Goal: Task Accomplishment & Management: Manage account settings

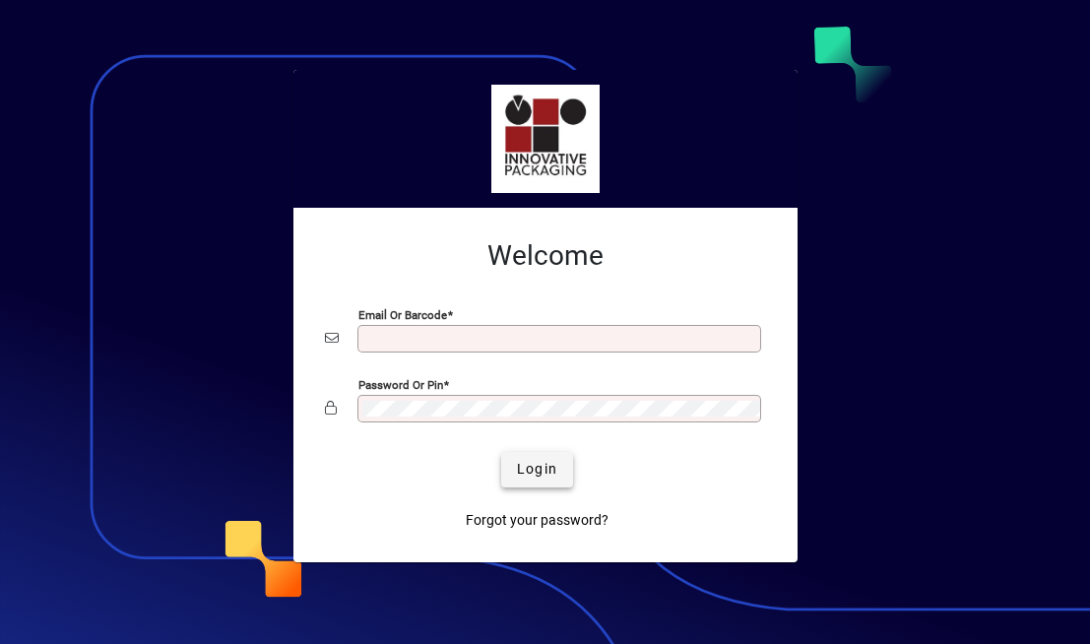
type input "**********"
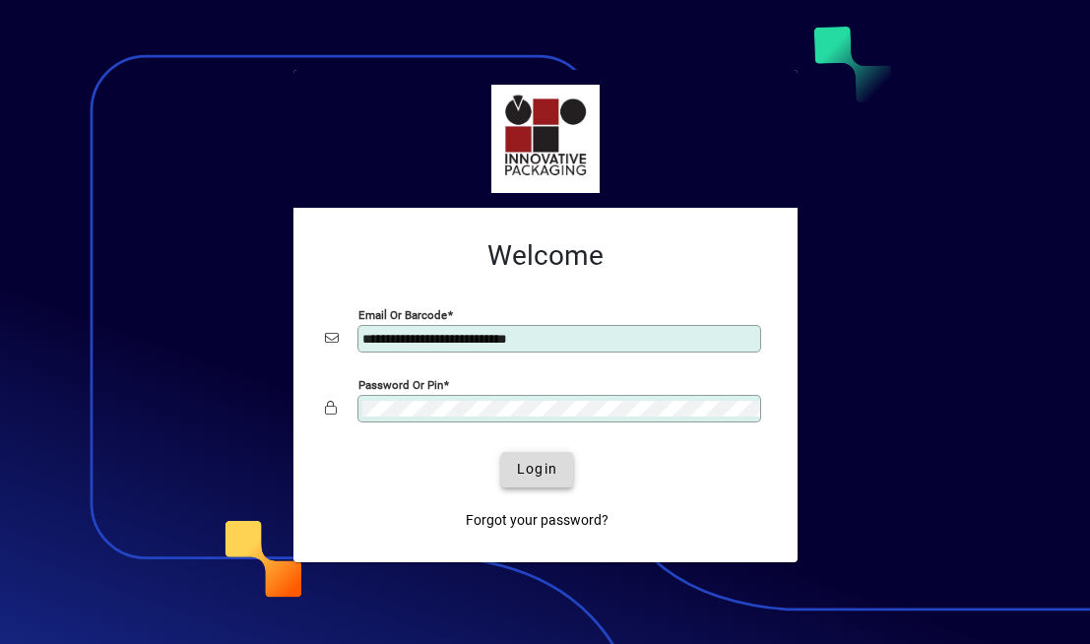
click at [540, 472] on span "Login" at bounding box center [537, 469] width 40 height 21
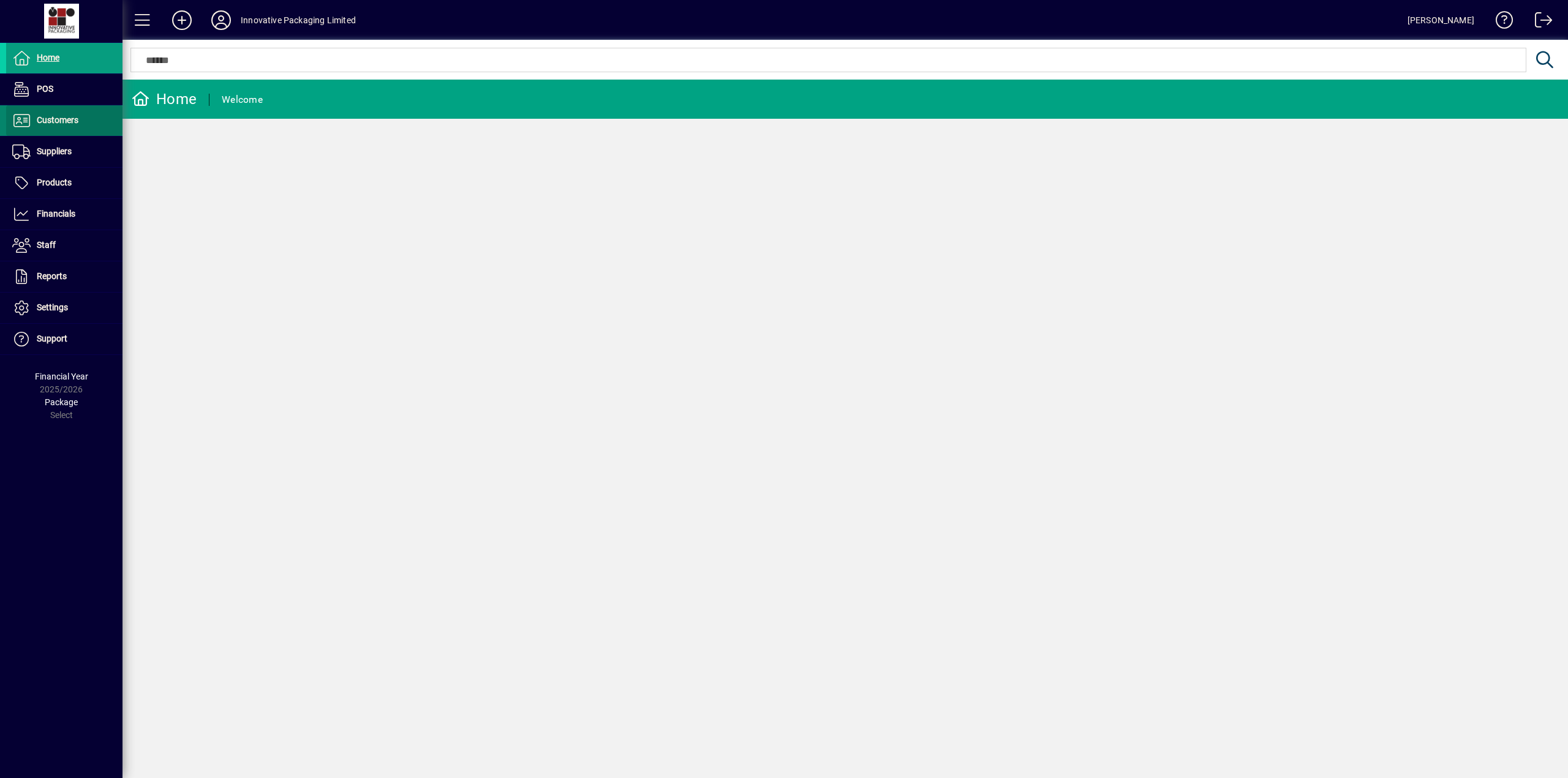
click at [61, 124] on span "Customers" at bounding box center [57, 120] width 42 height 10
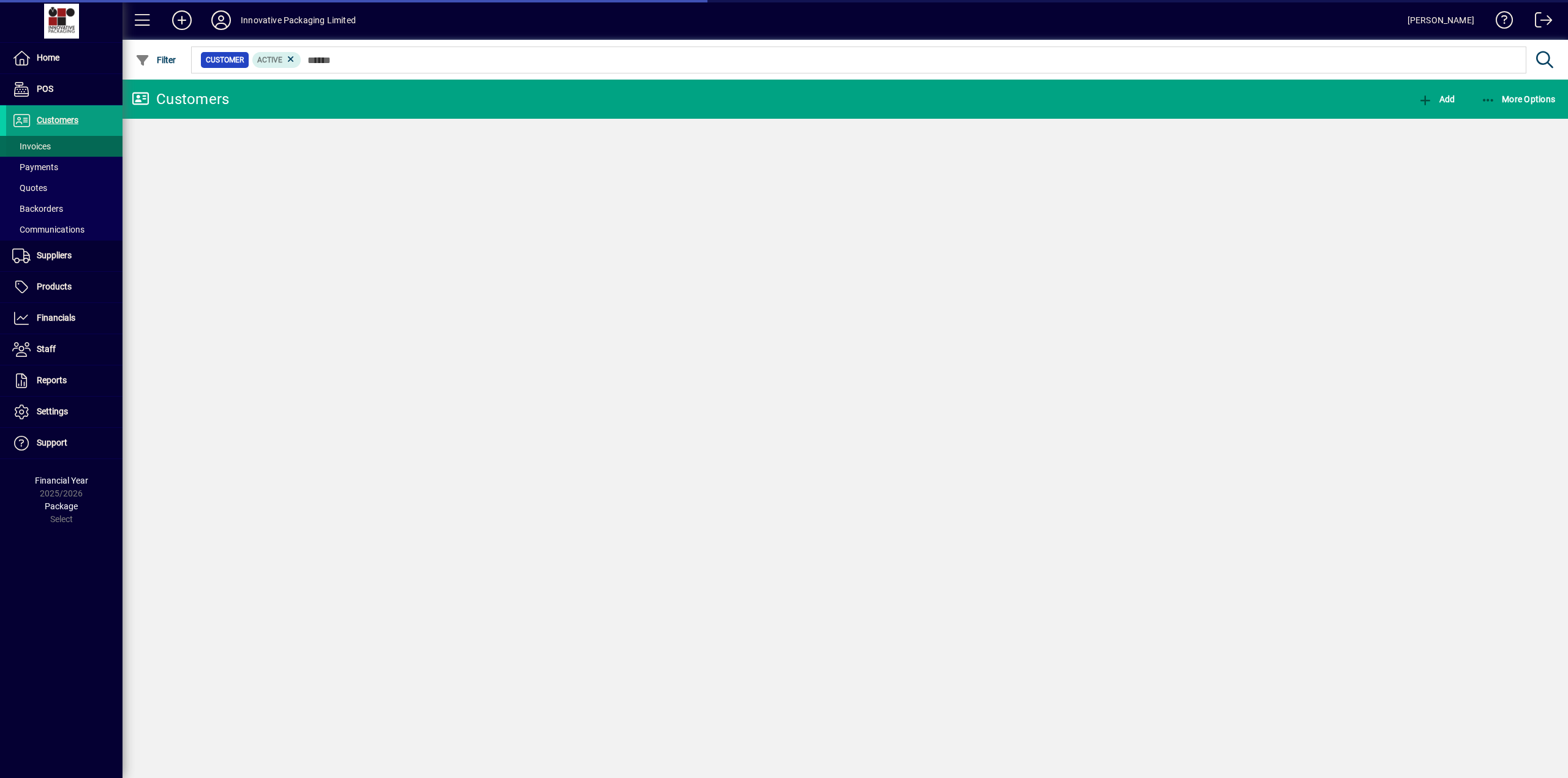
click at [42, 147] on span "Invoices" at bounding box center [32, 147] width 39 height 10
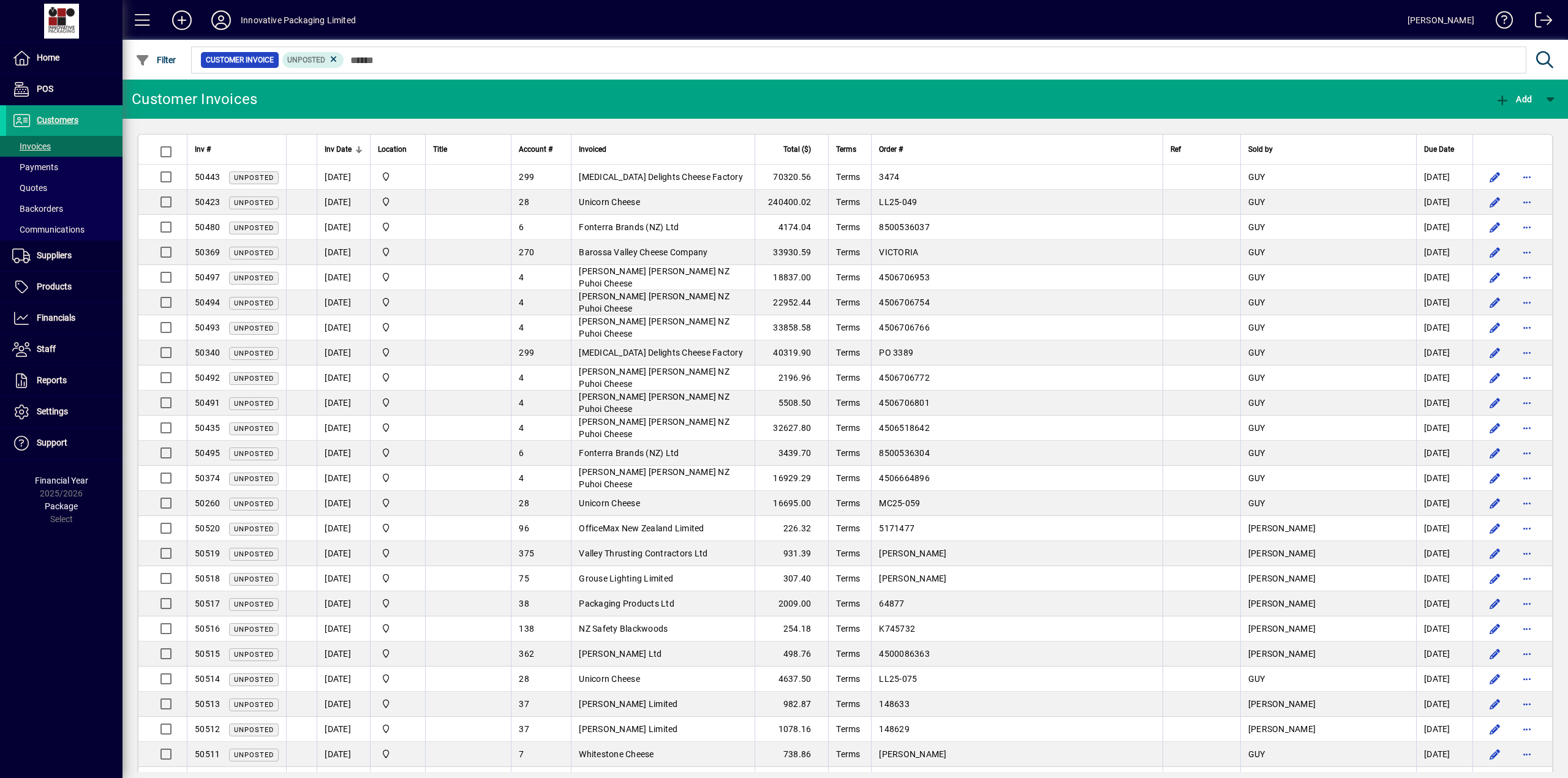
click at [331, 147] on span "Inv Date" at bounding box center [338, 150] width 27 height 14
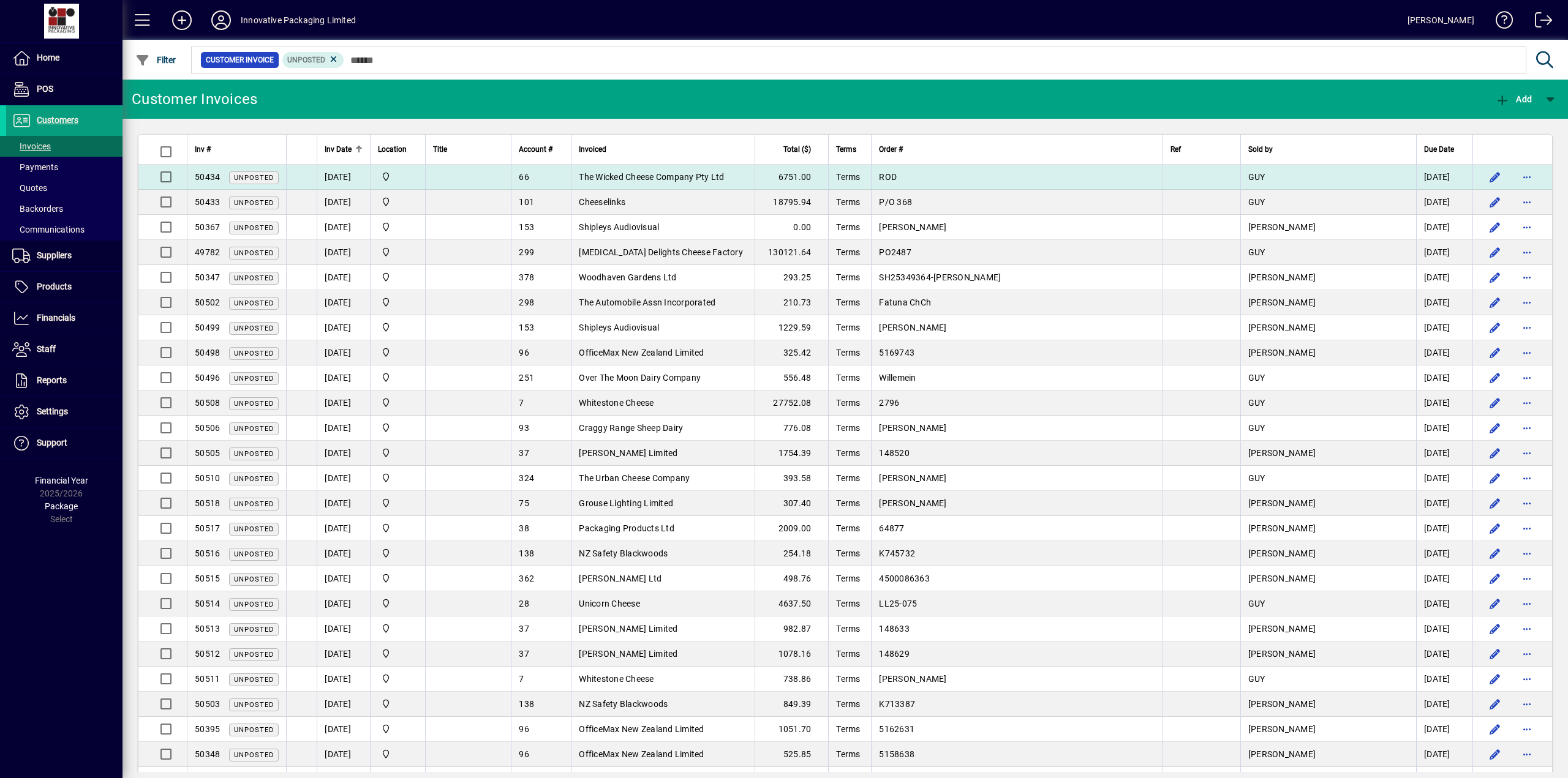
click at [346, 176] on td "[DATE]" at bounding box center [343, 177] width 53 height 25
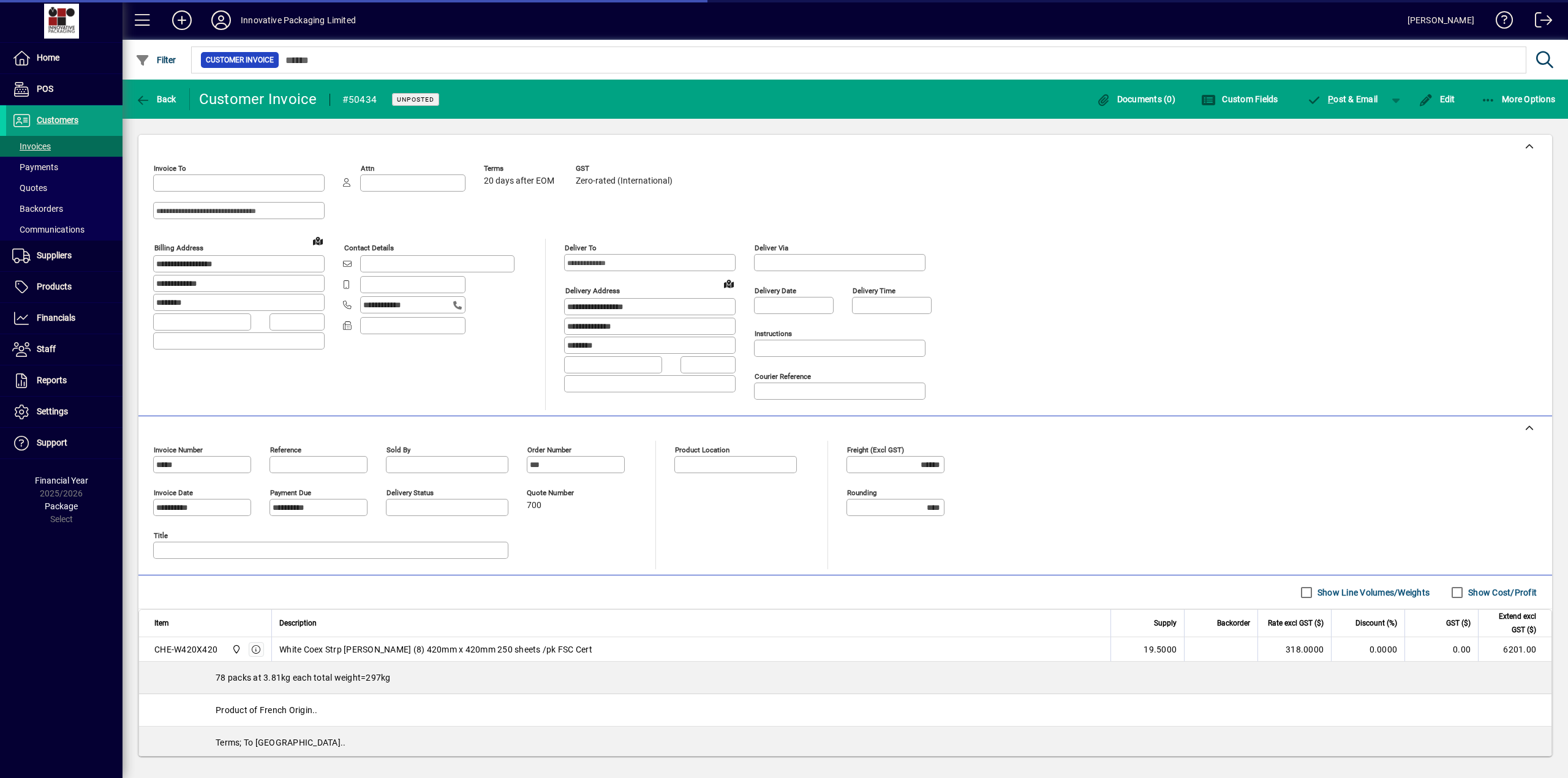
type input "**********"
type input "*********"
type input "**********"
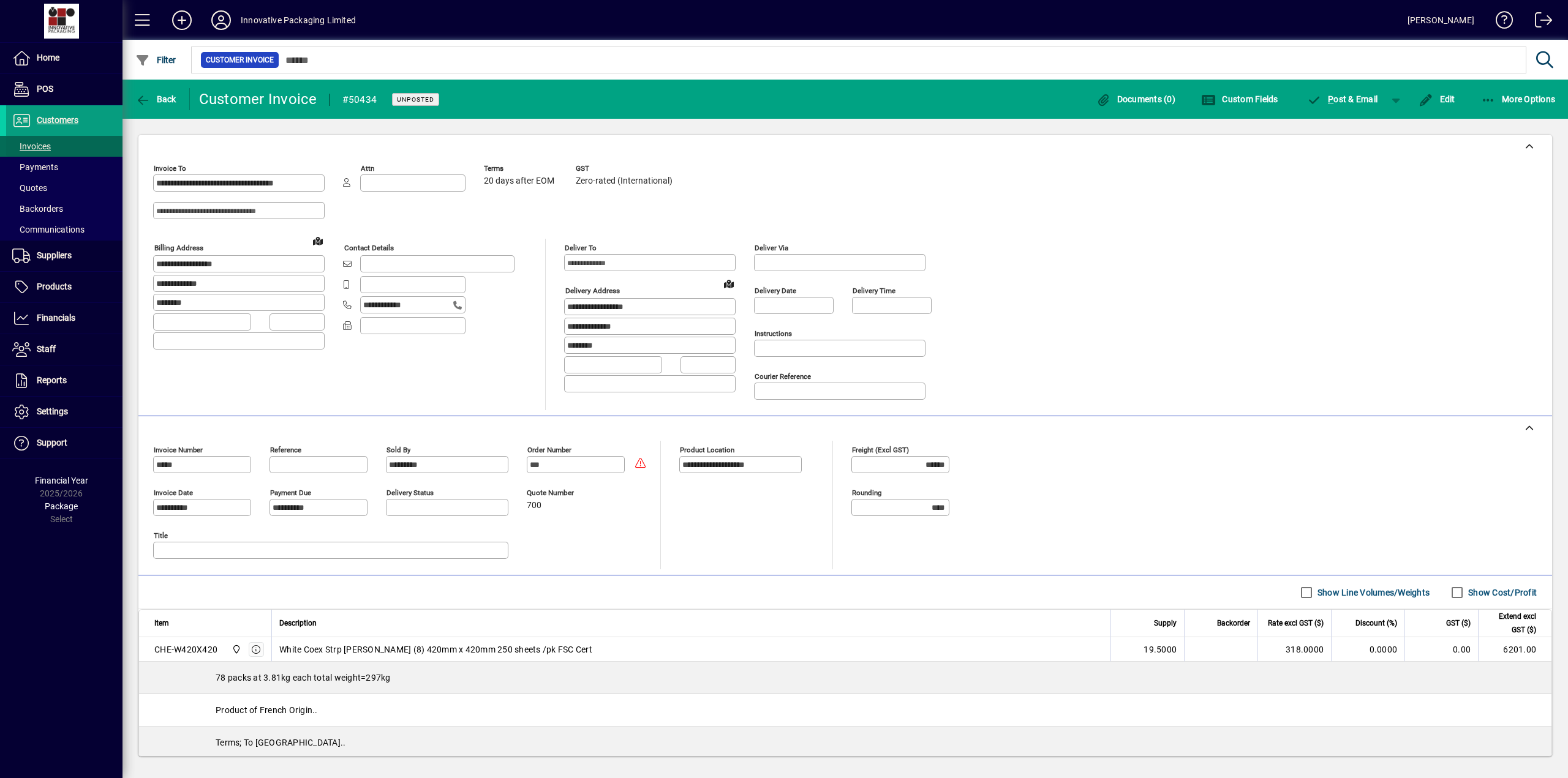
click at [39, 147] on span "Invoices" at bounding box center [32, 147] width 39 height 10
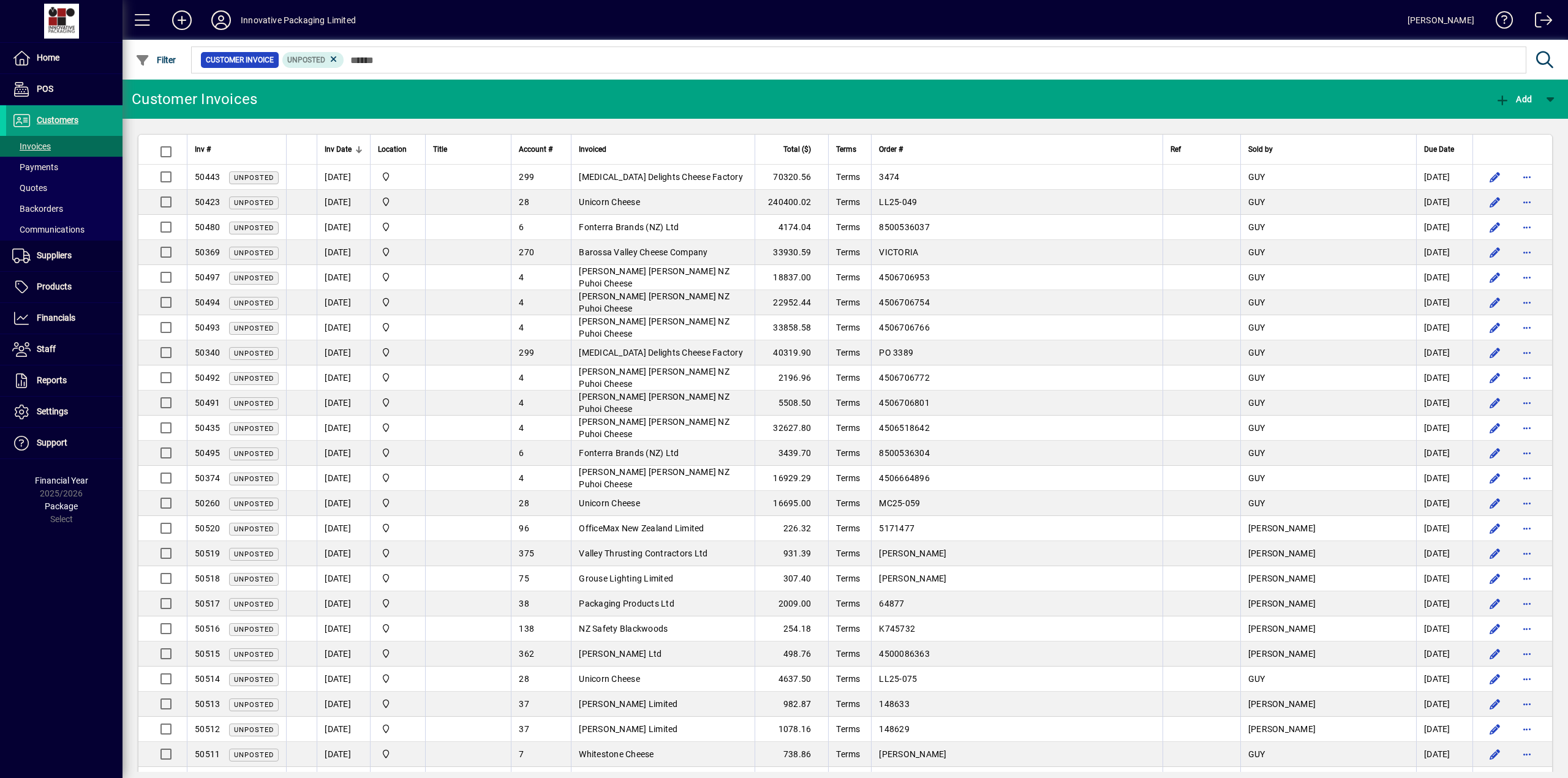
click at [343, 147] on span "Inv Date" at bounding box center [338, 150] width 27 height 14
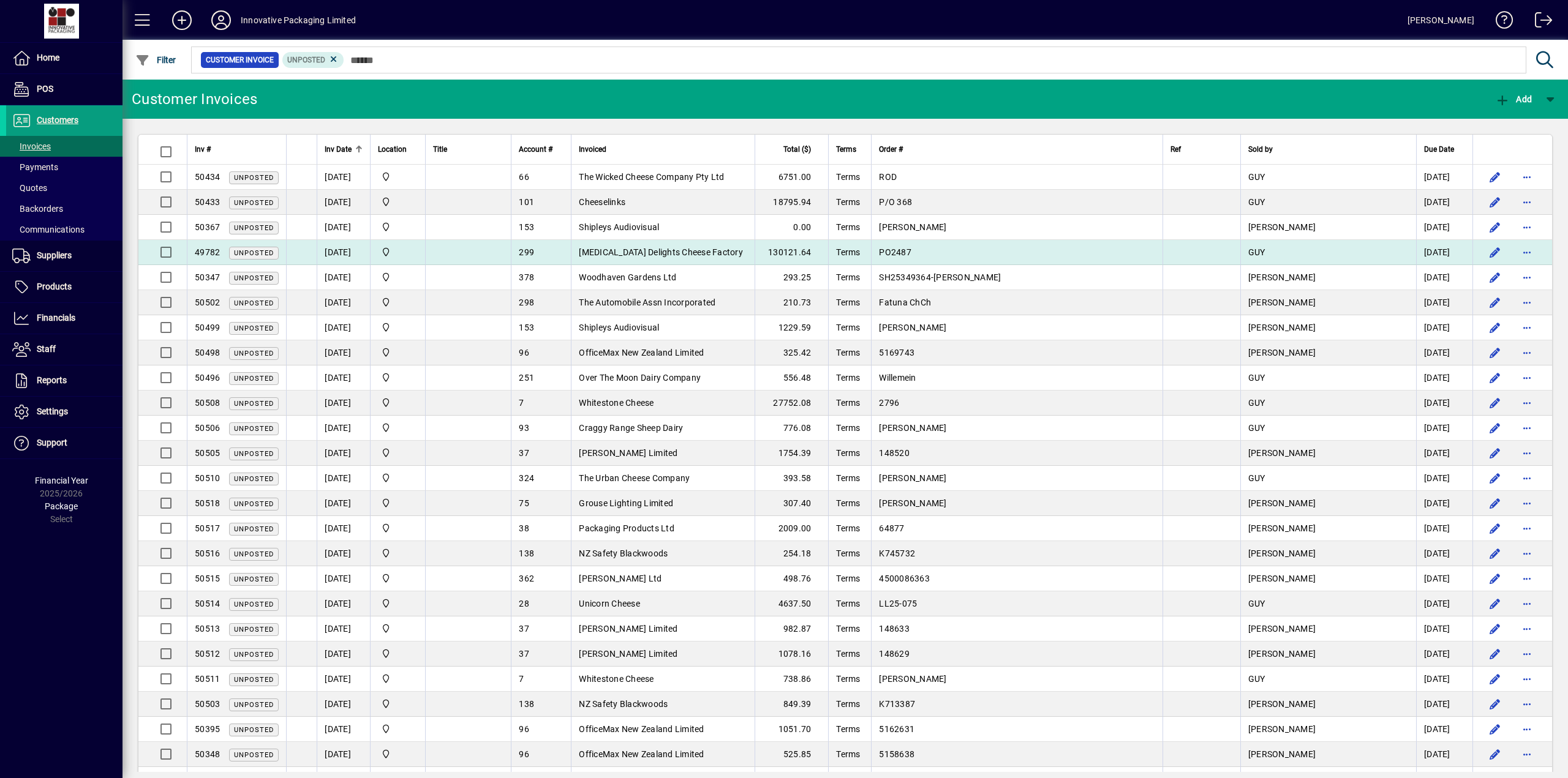
click at [677, 248] on span "[MEDICAL_DATA] Delights Cheese Factory" at bounding box center [661, 252] width 164 height 10
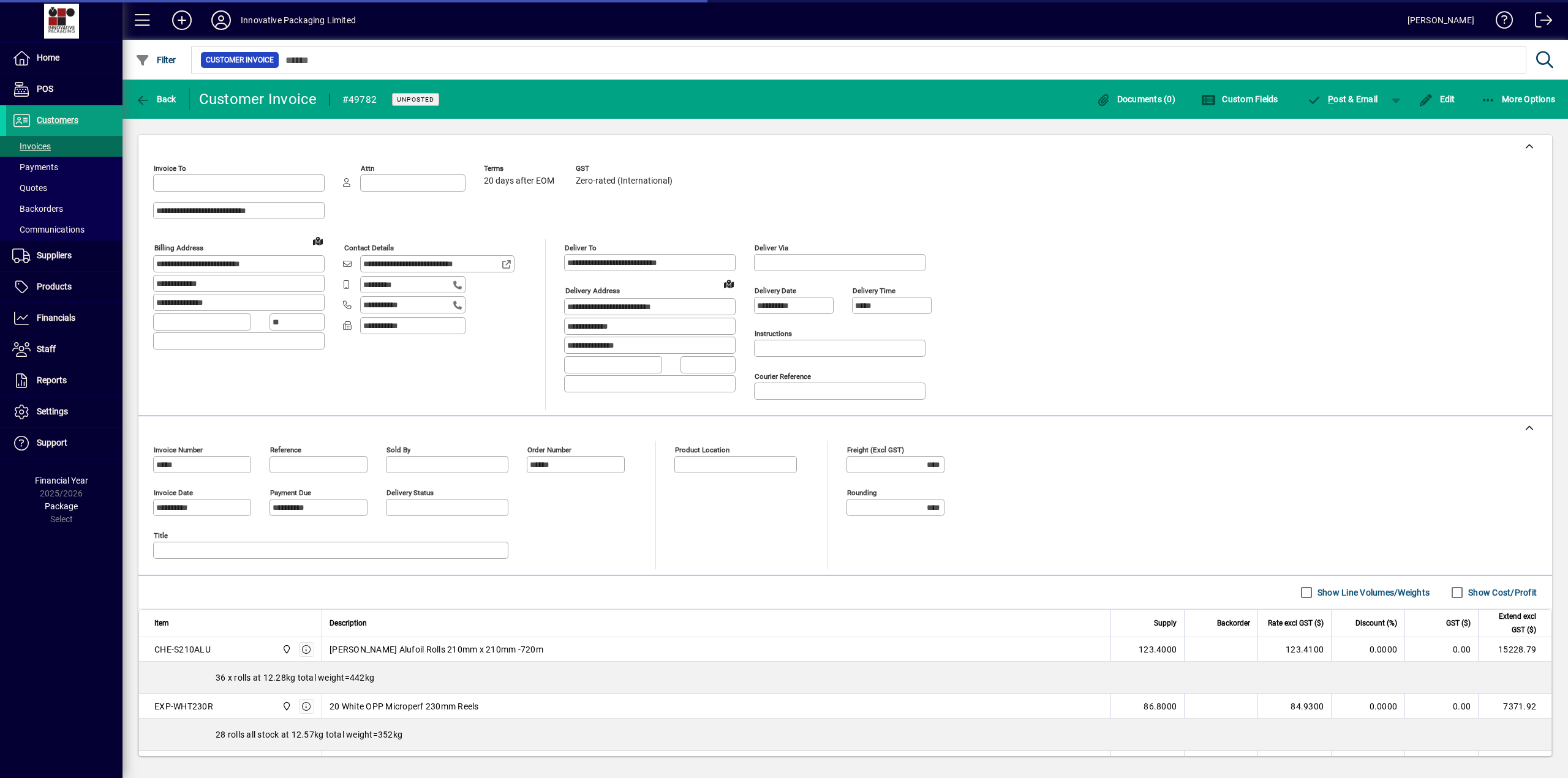
type input "**********"
type input "*********"
type input "**********"
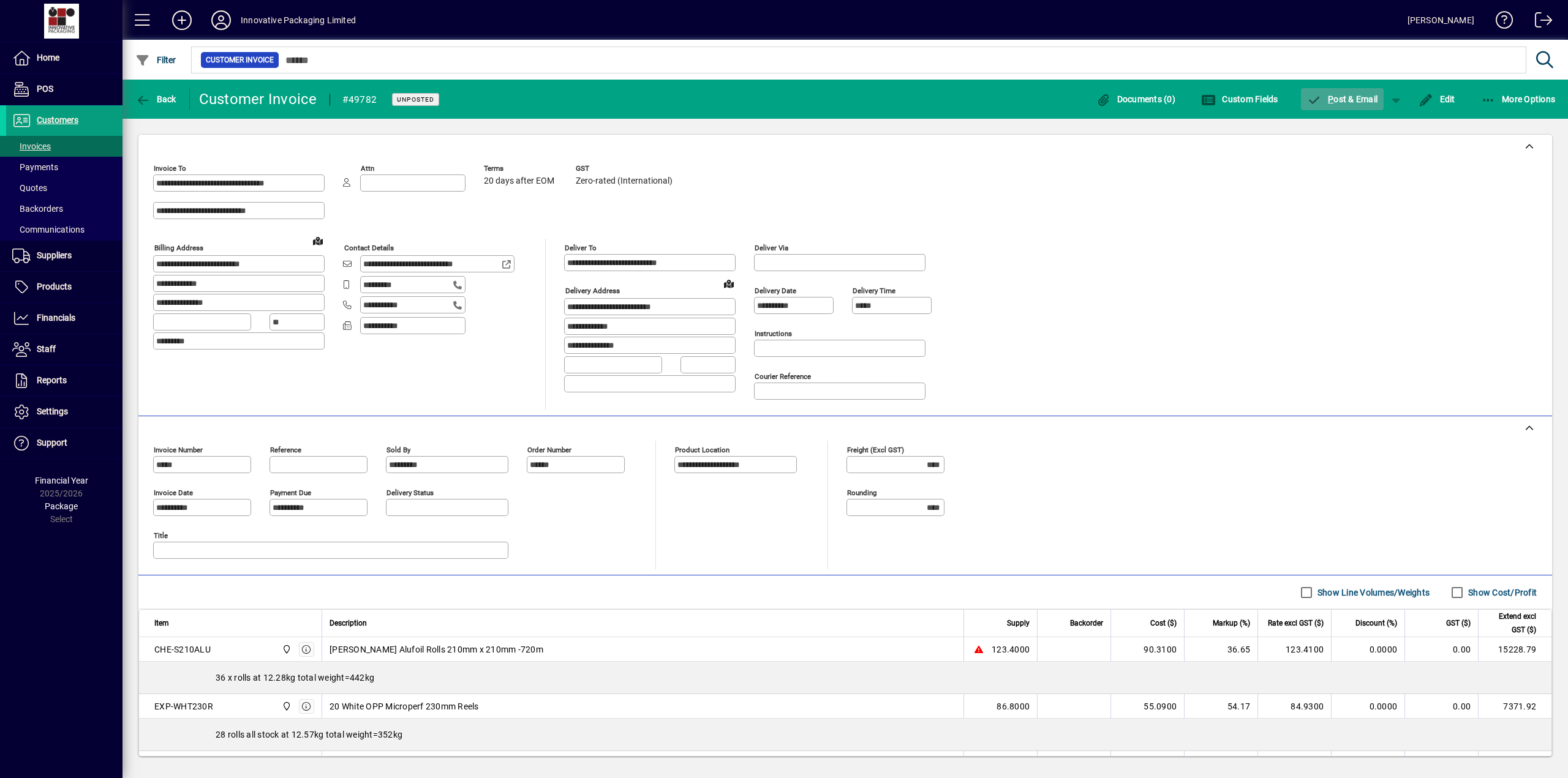
click at [677, 94] on span "P ost & Email" at bounding box center [1342, 99] width 71 height 10
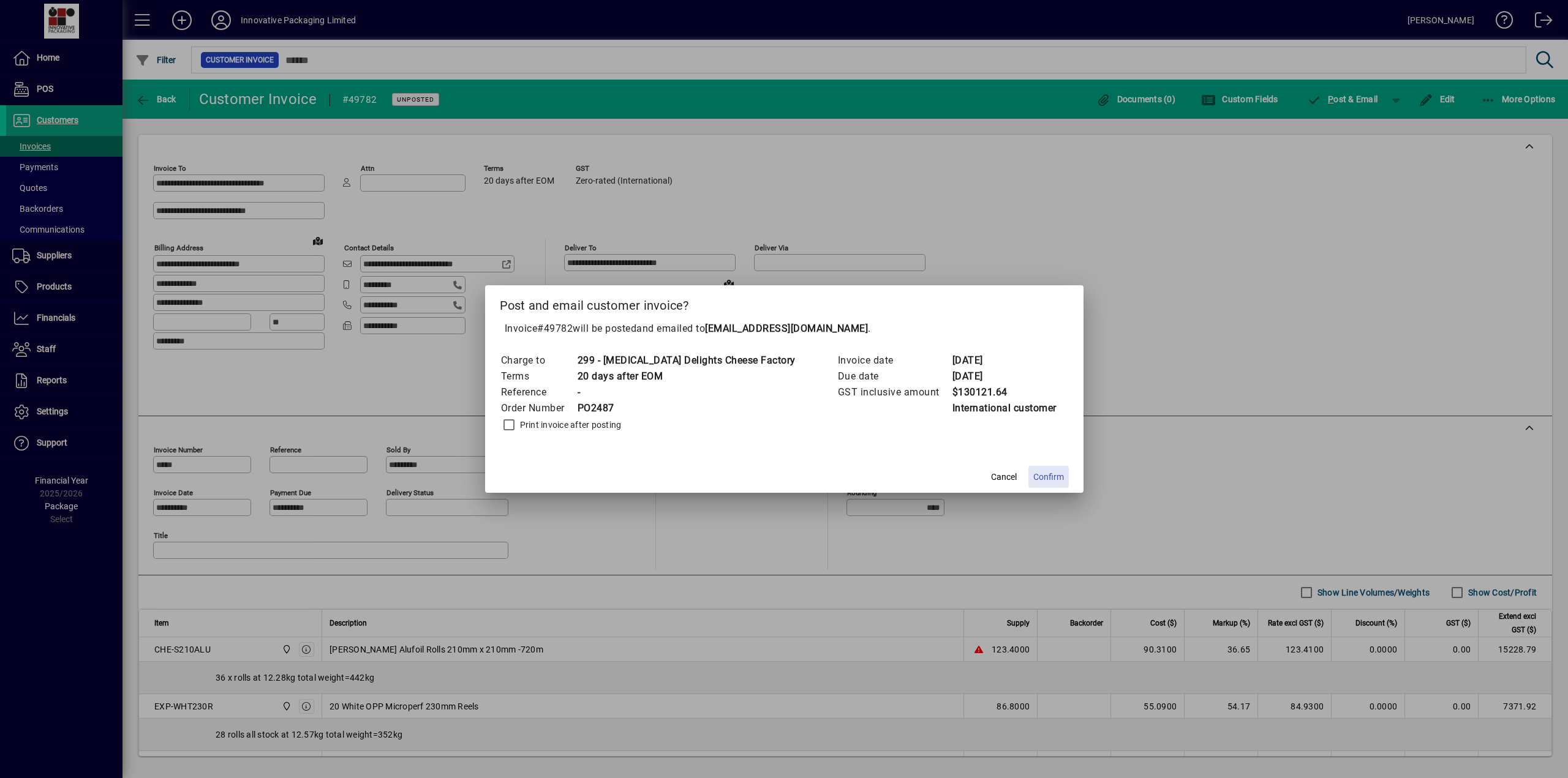
click at [677, 400] on span "Confirm" at bounding box center [1048, 477] width 30 height 13
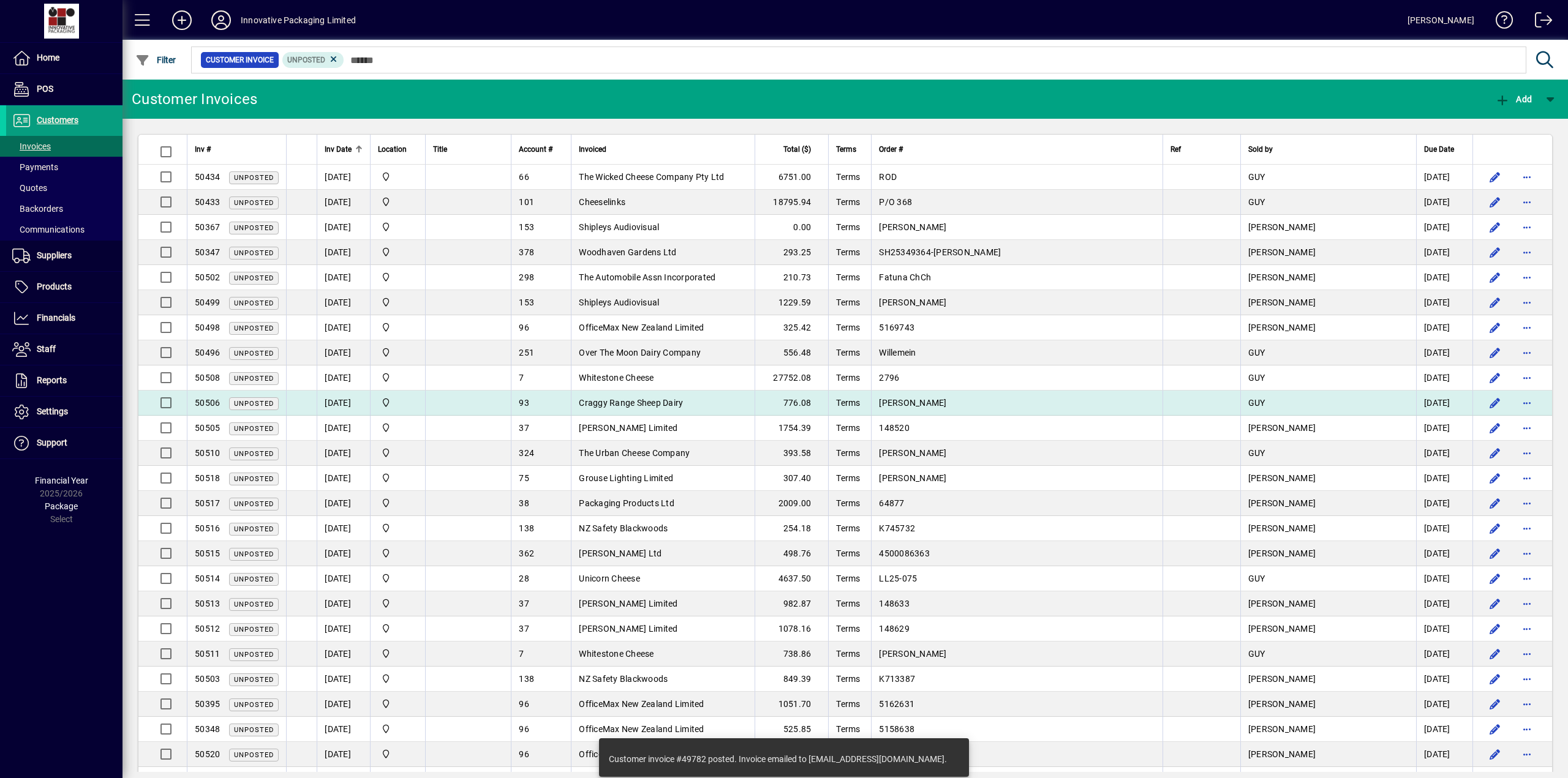
click at [643, 398] on span "Craggy Range Sheep Dairy" at bounding box center [630, 403] width 104 height 10
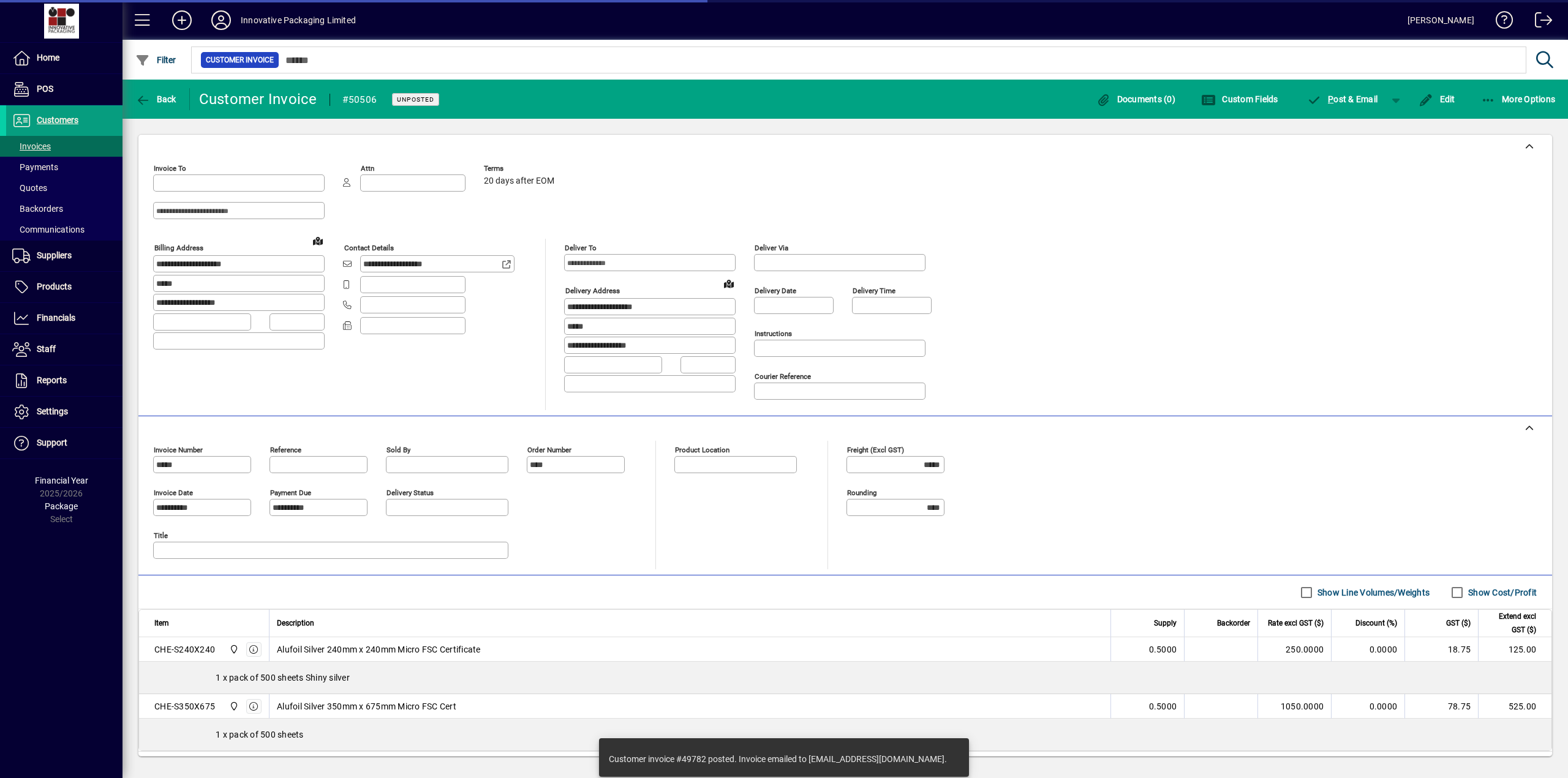
type input "**********"
type input "*********"
type input "**********"
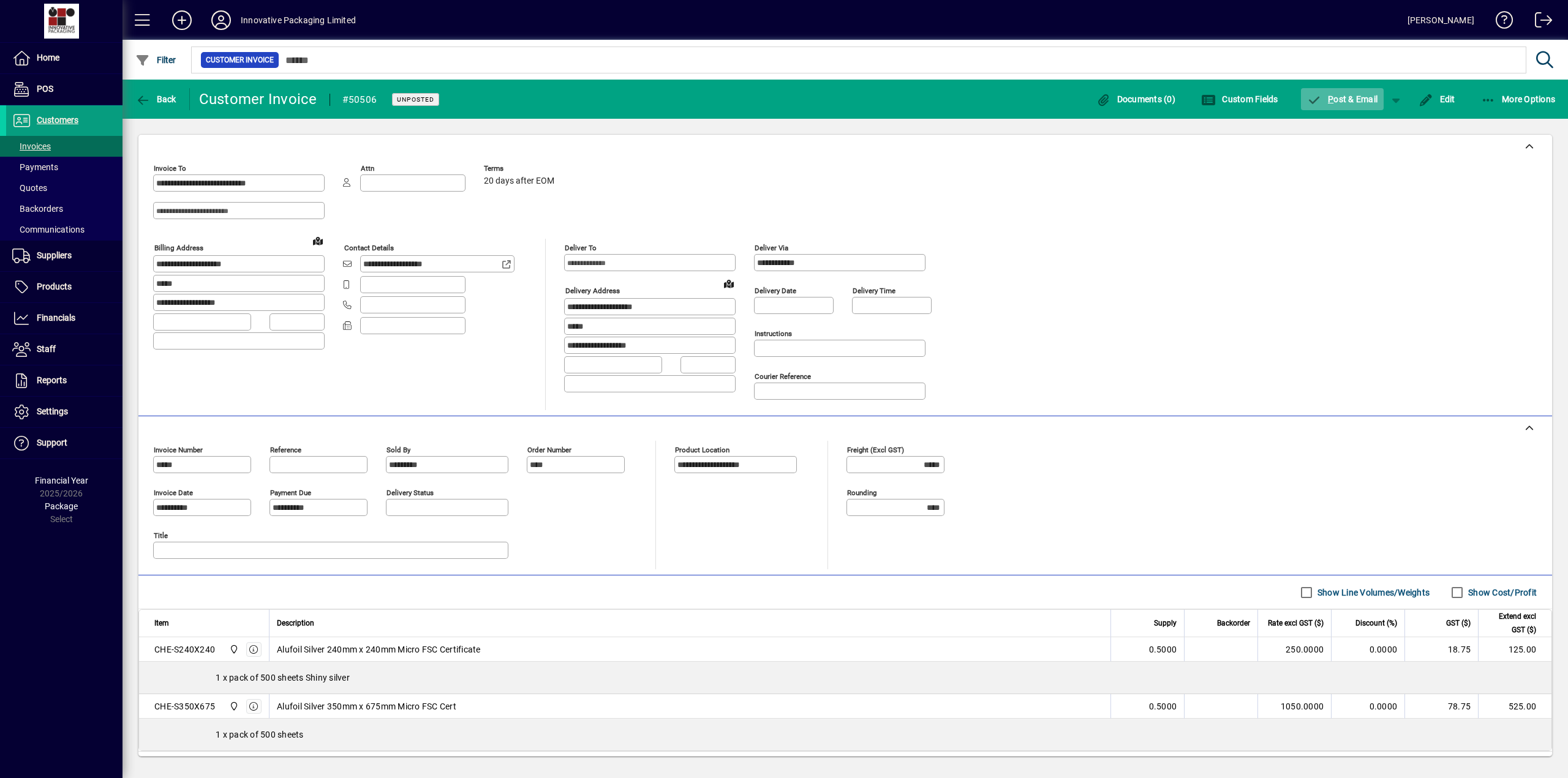
click at [677, 101] on span "P ost & Email" at bounding box center [1342, 99] width 71 height 10
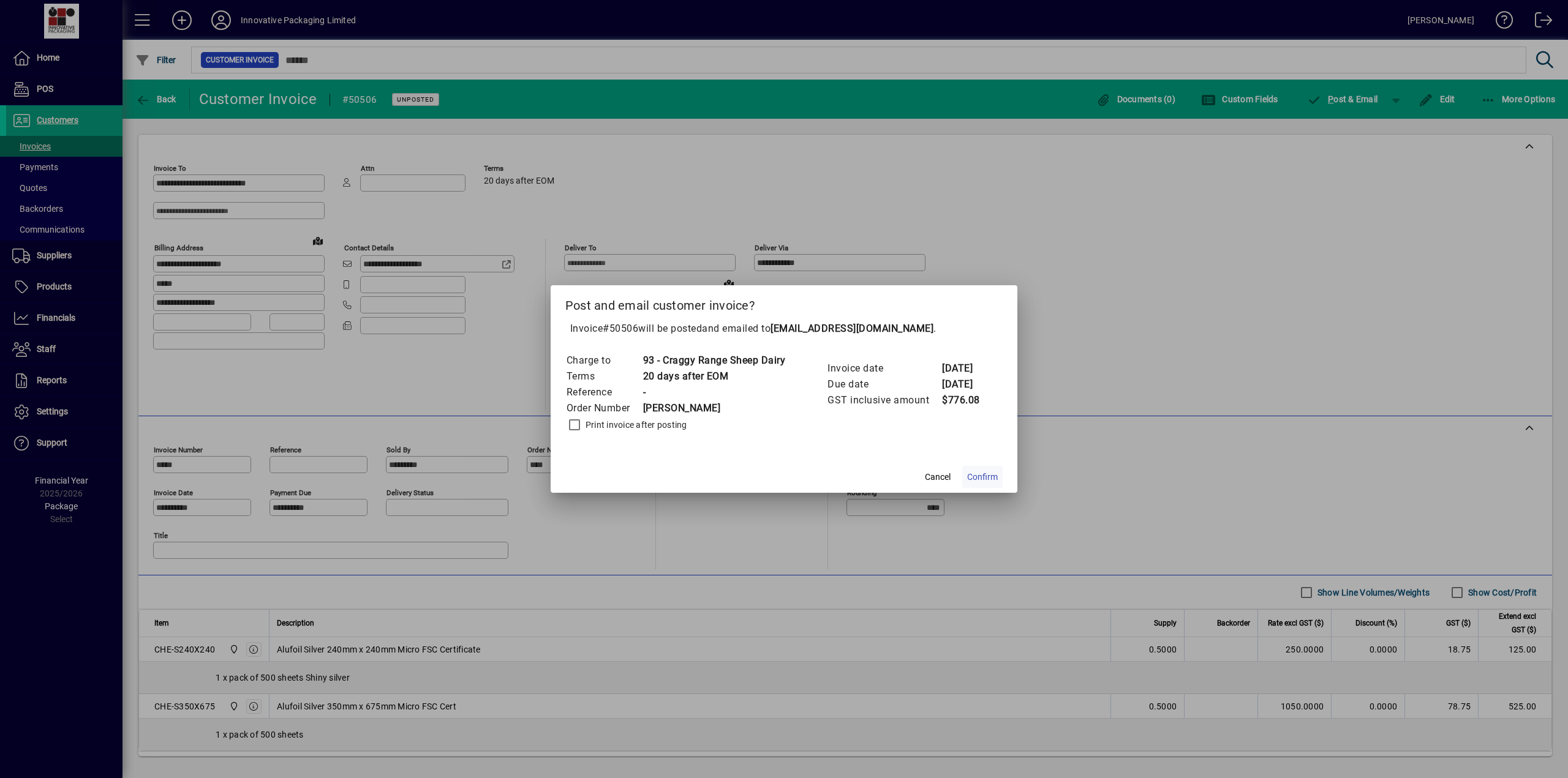
click at [677, 400] on span "Confirm" at bounding box center [982, 477] width 30 height 13
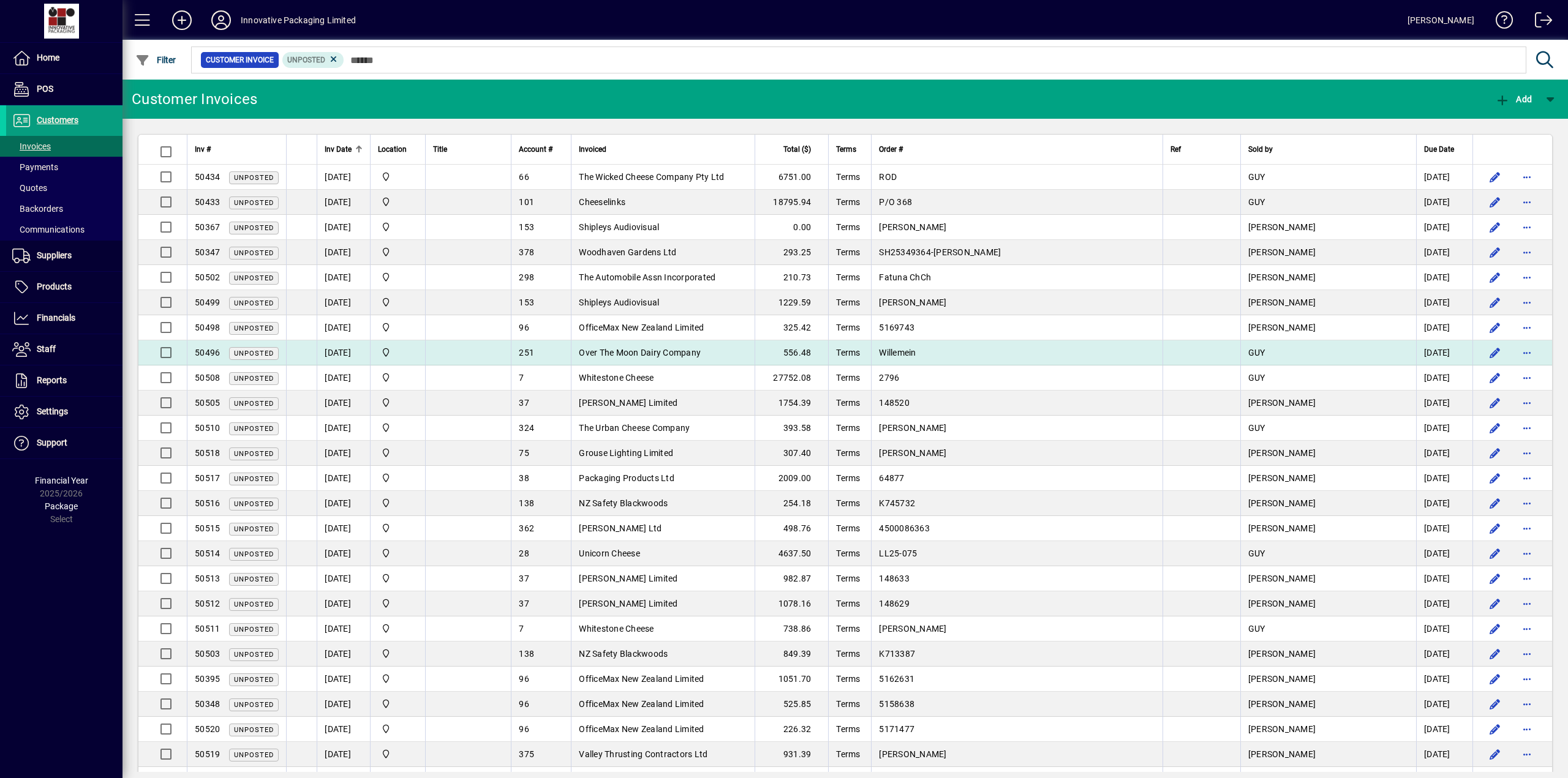
click at [658, 350] on span "Over The Moon Dairy Company" at bounding box center [640, 352] width 122 height 10
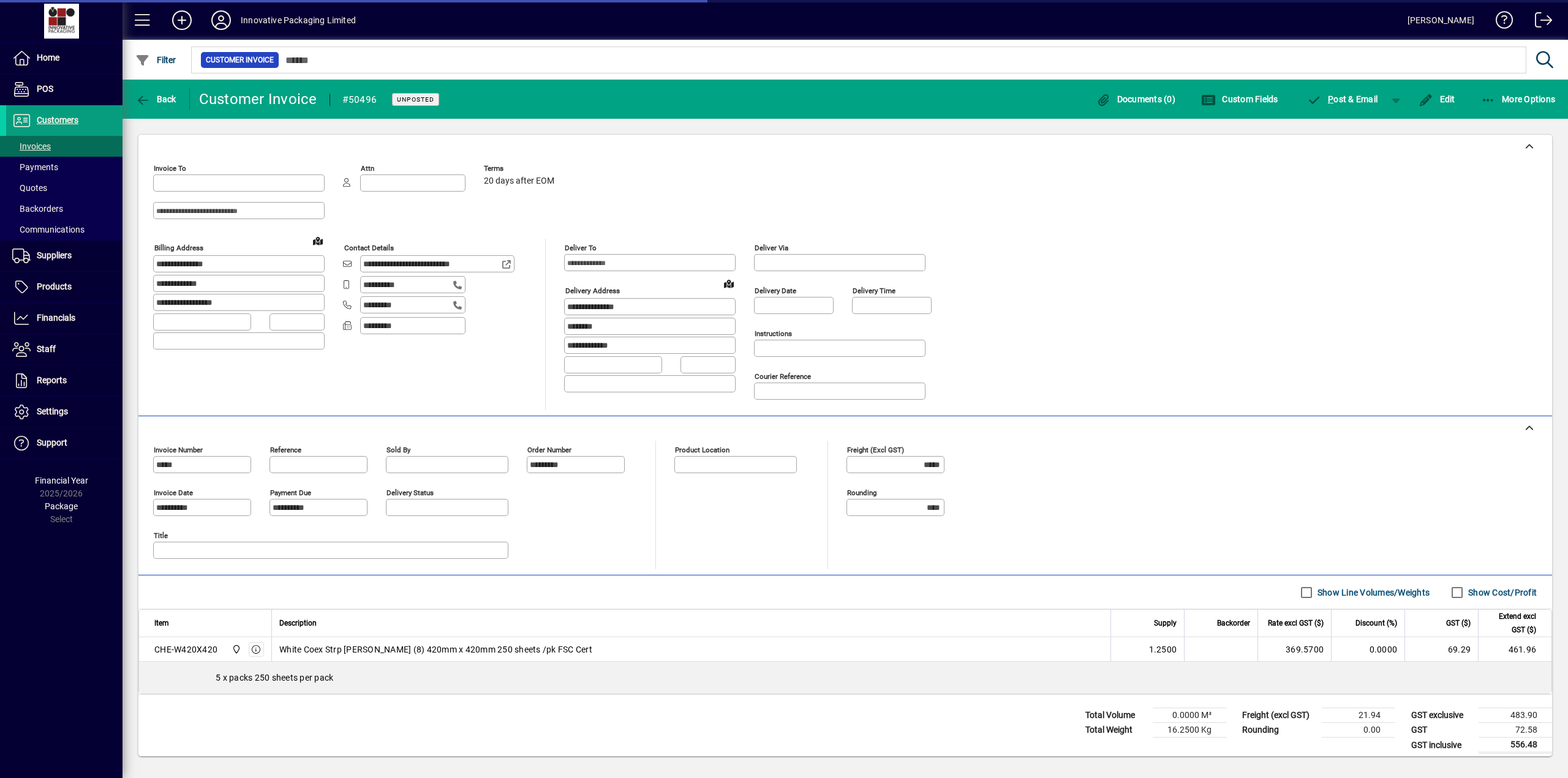
type input "**********"
type input "*********"
type input "**********"
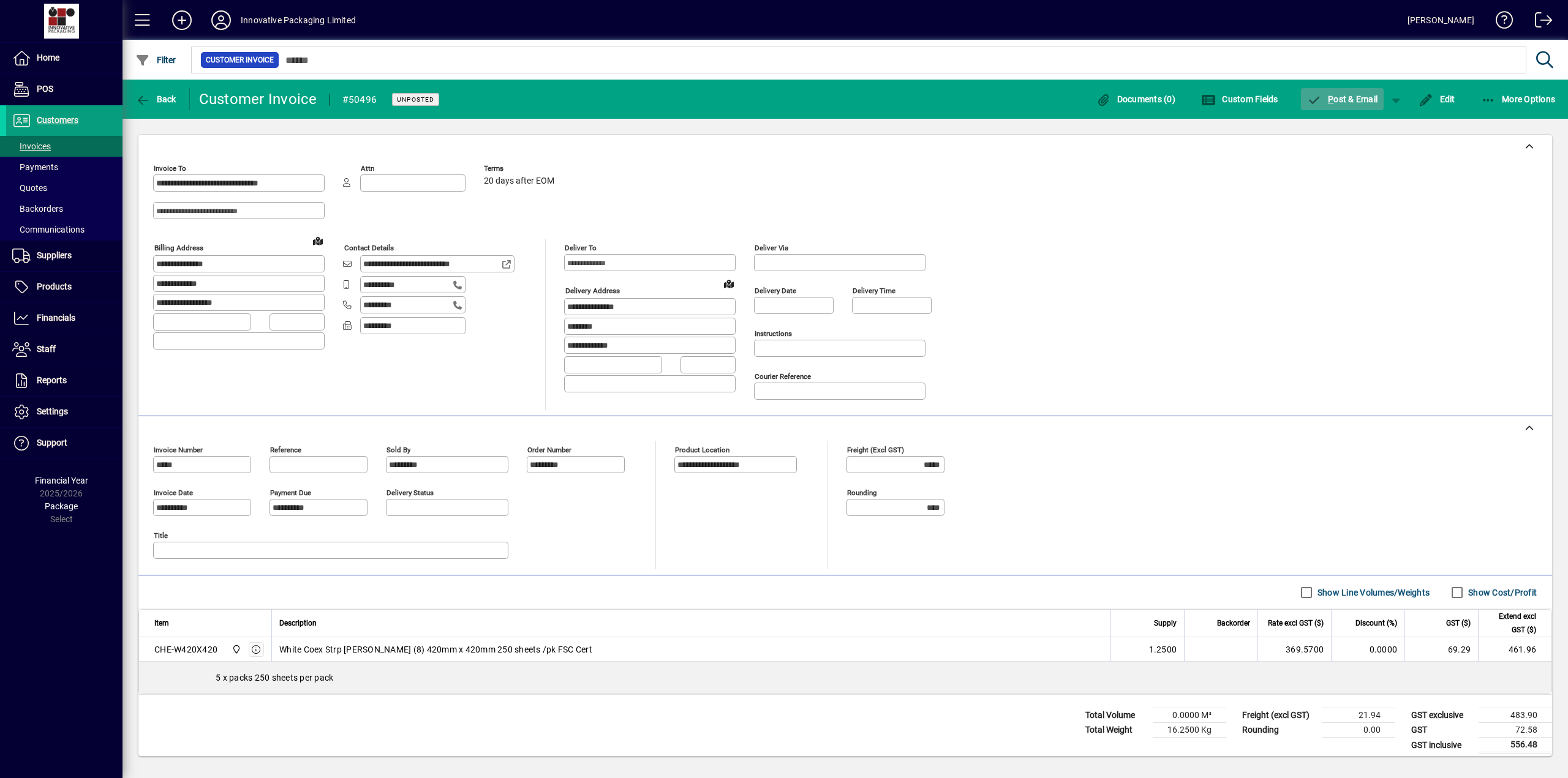
click at [677, 101] on span "P ost & Email" at bounding box center [1342, 99] width 71 height 10
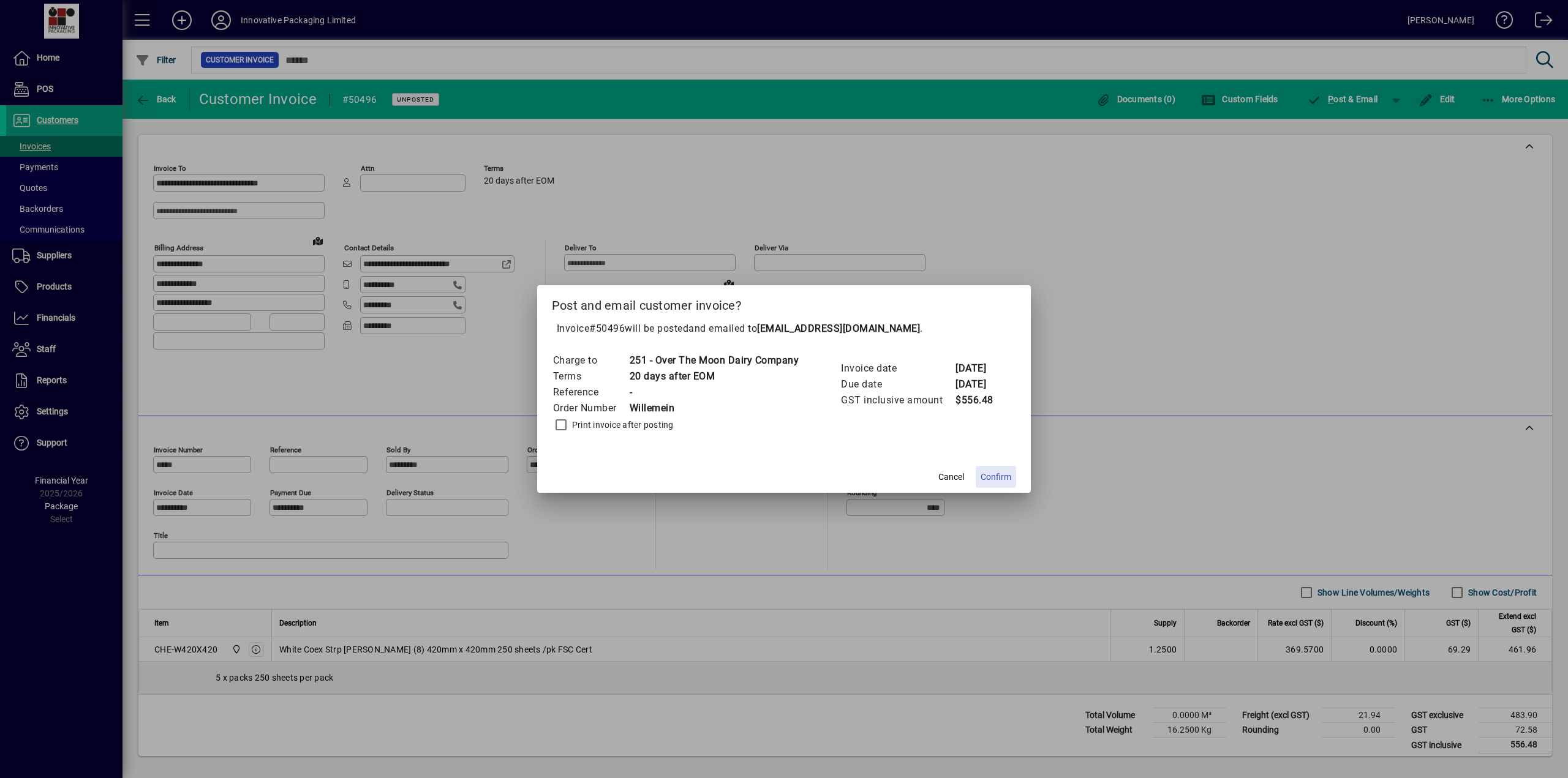
click at [677, 400] on span "Confirm" at bounding box center [995, 477] width 30 height 13
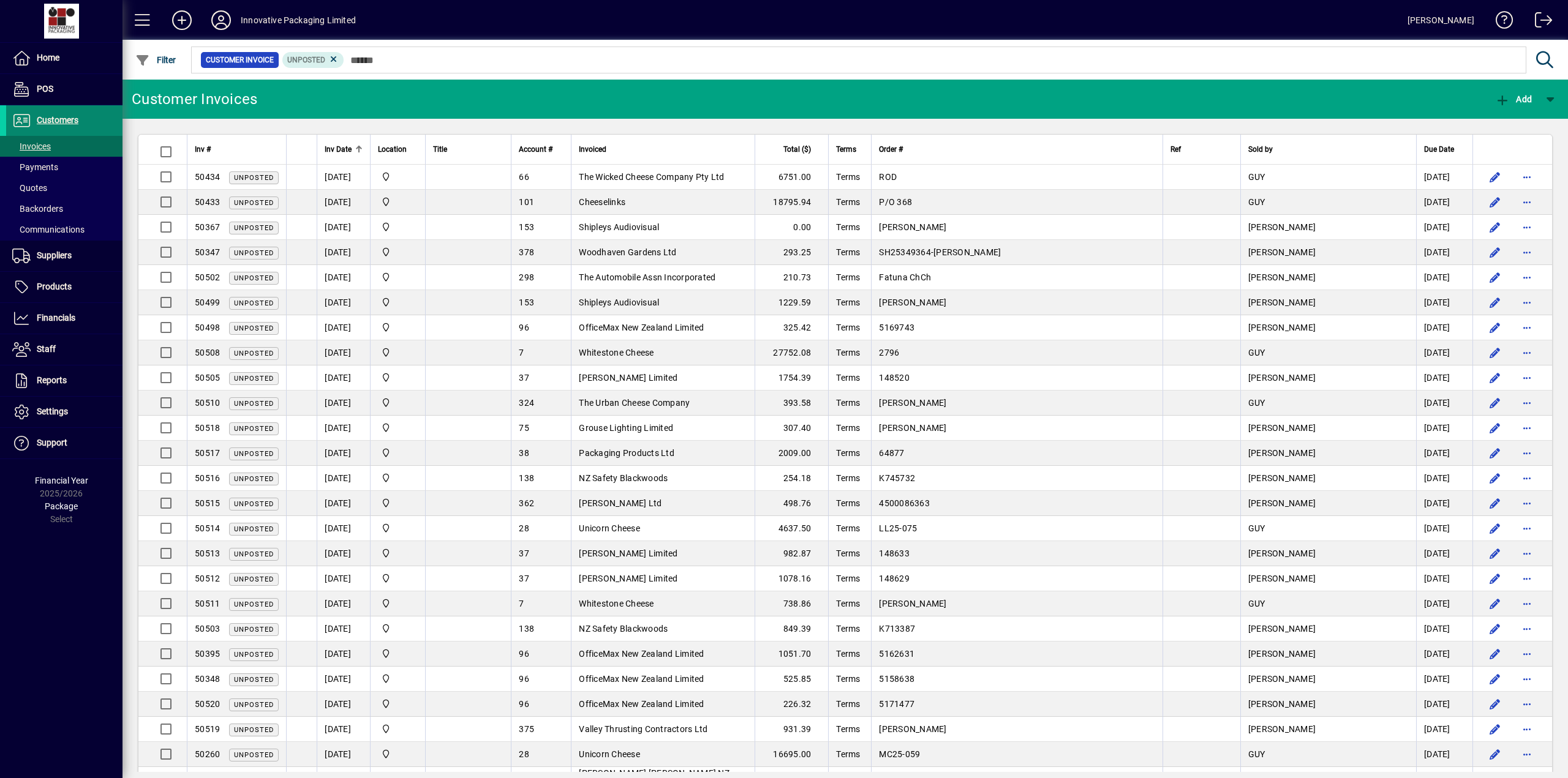
click at [50, 118] on span "Customers" at bounding box center [57, 120] width 42 height 10
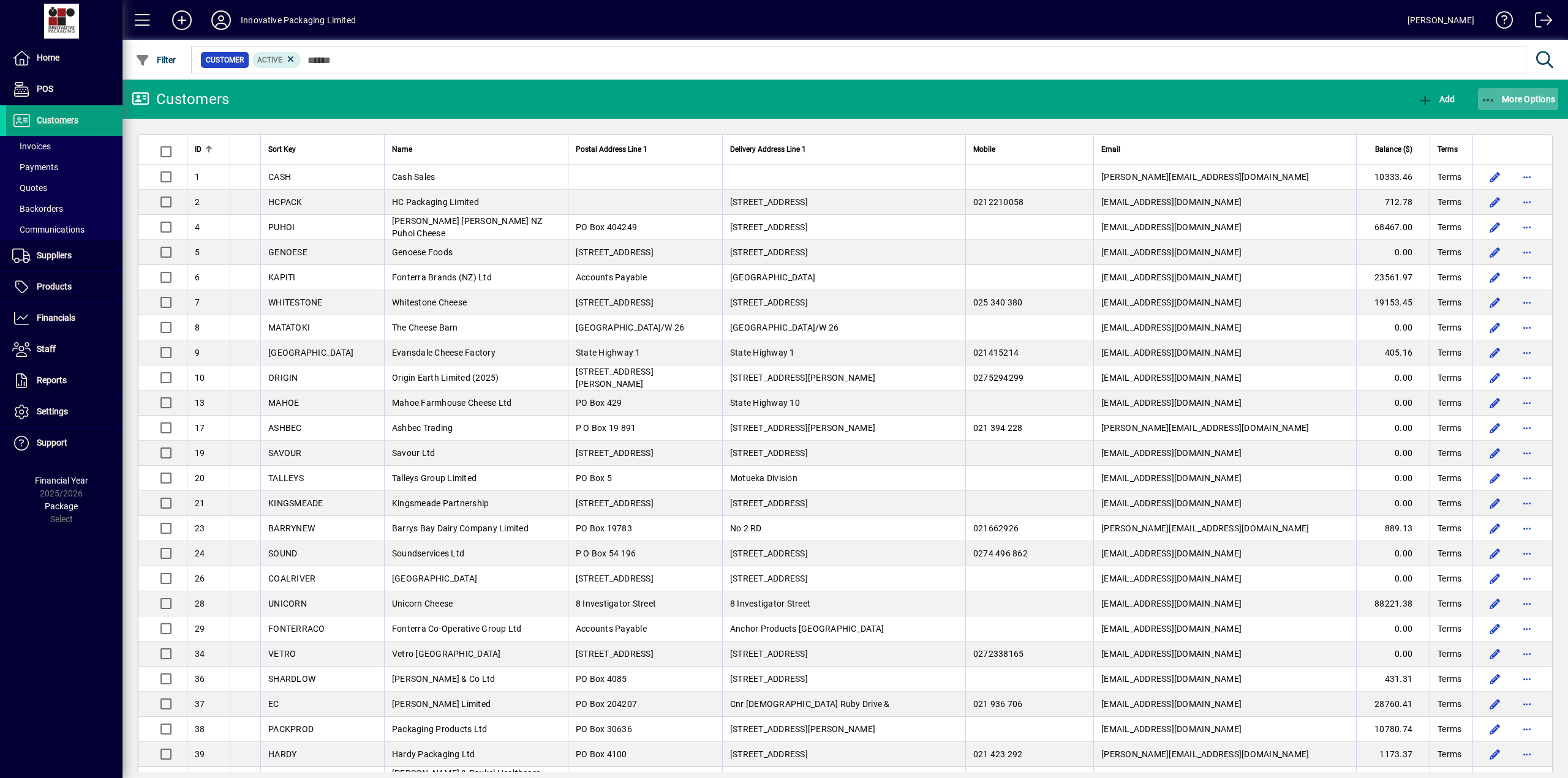
click at [677, 96] on span "More Options" at bounding box center [1518, 99] width 75 height 10
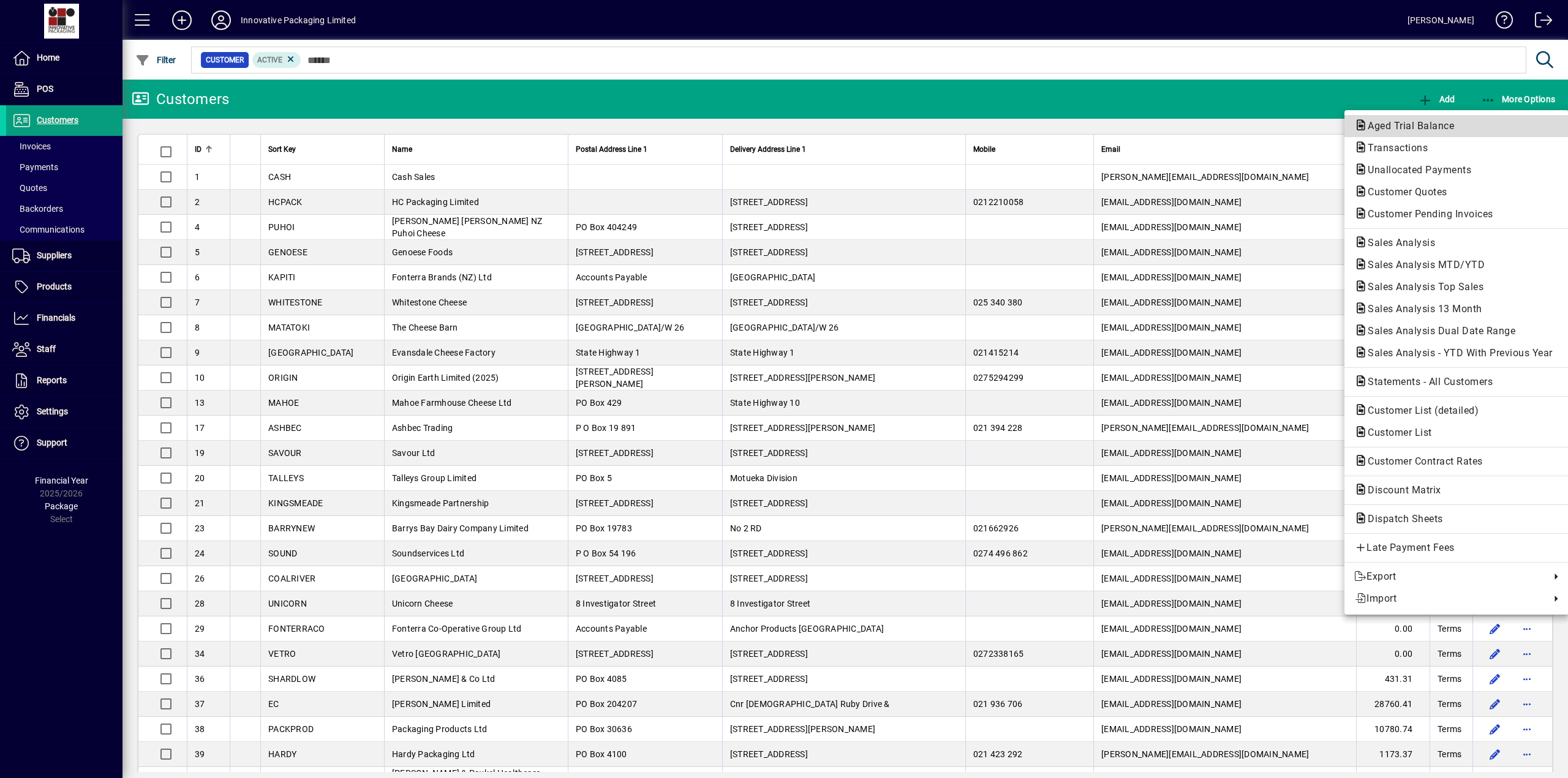
click at [677, 121] on span "Aged Trial Balance" at bounding box center [1407, 126] width 106 height 12
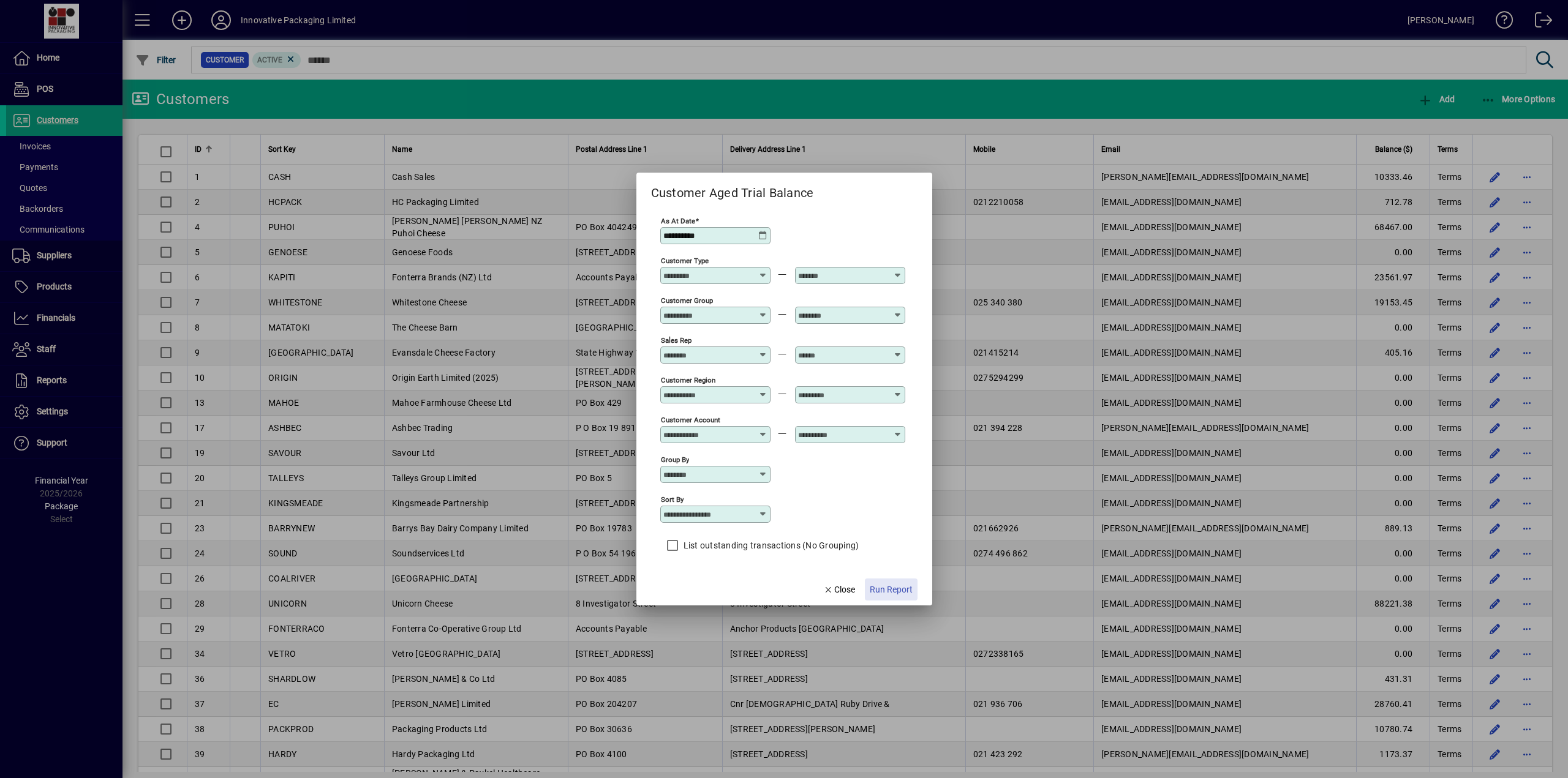
click at [677, 400] on span "Run Report" at bounding box center [891, 590] width 43 height 13
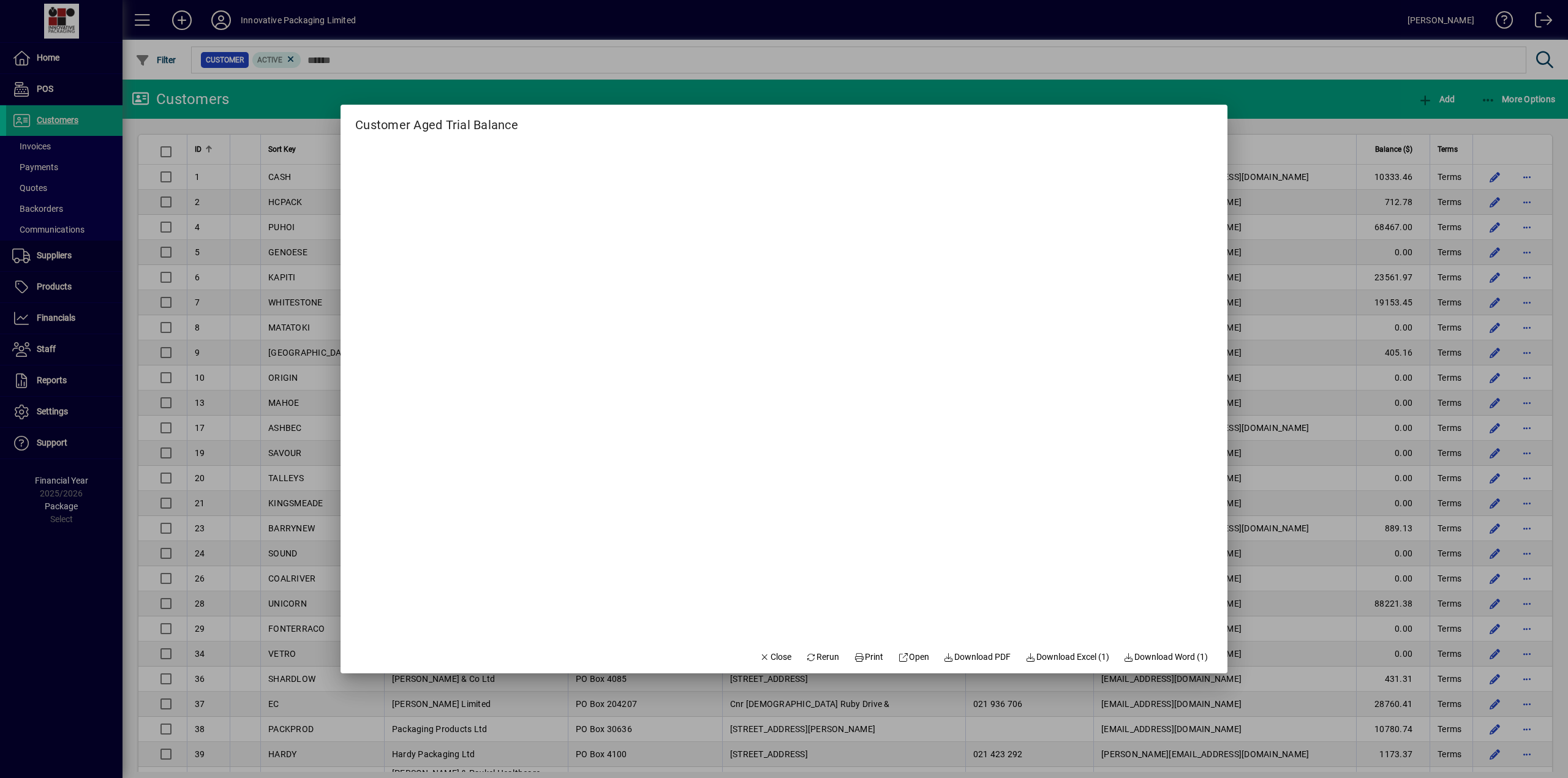
click at [677, 60] on div at bounding box center [784, 389] width 1568 height 778
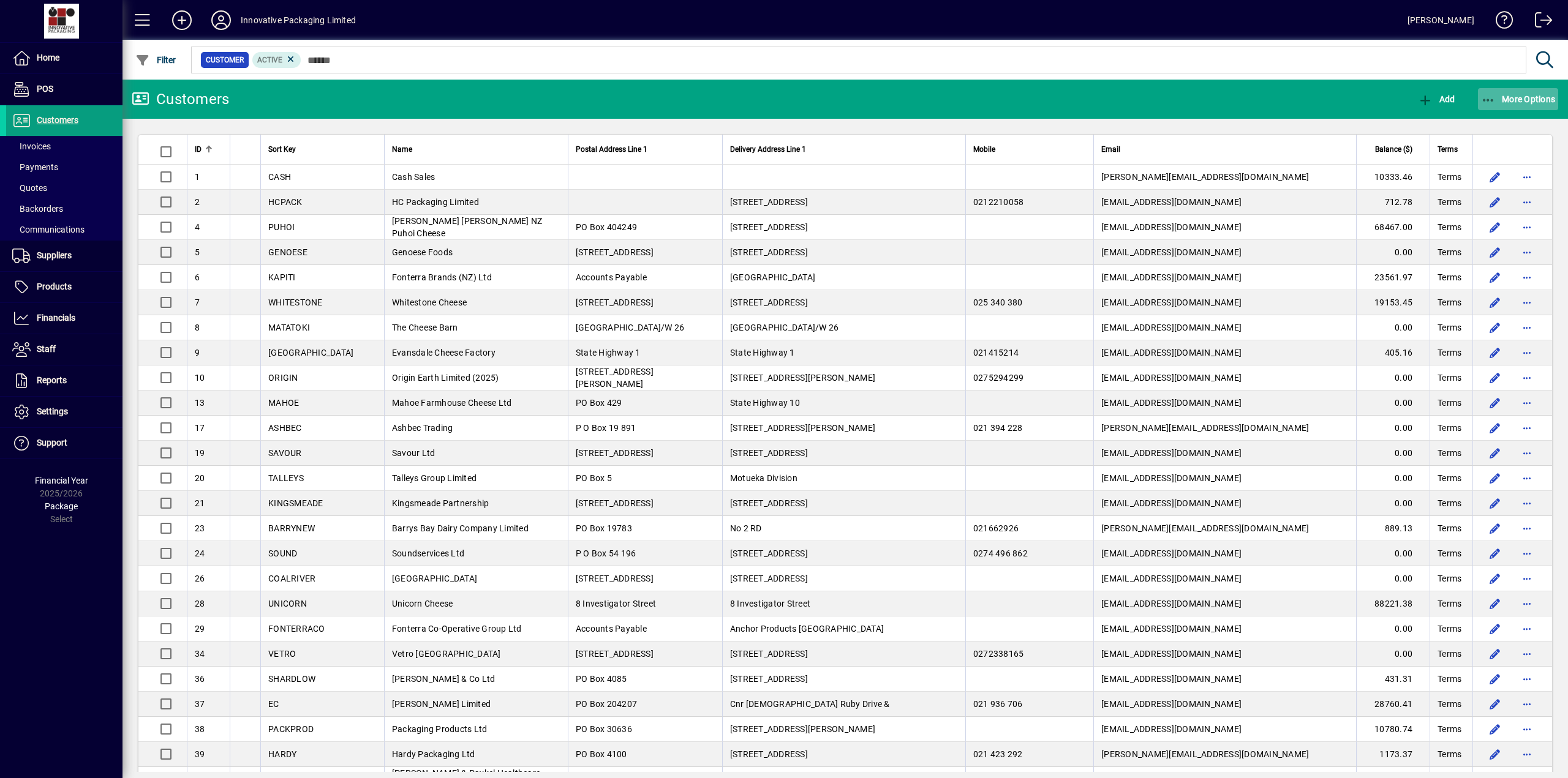
click at [677, 102] on span "More Options" at bounding box center [1518, 99] width 75 height 10
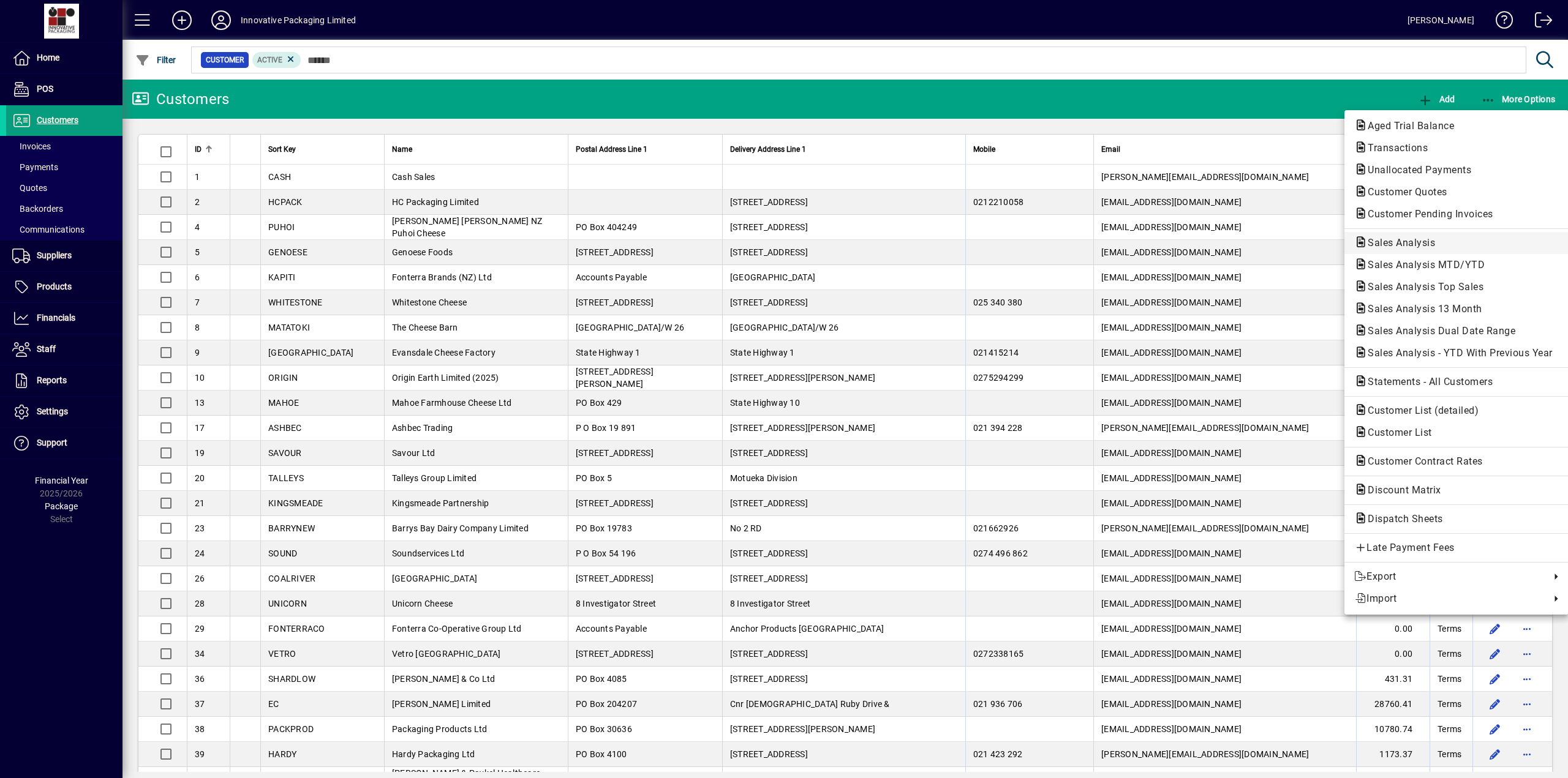
click at [677, 238] on span "Sales Analysis" at bounding box center [1398, 242] width 87 height 12
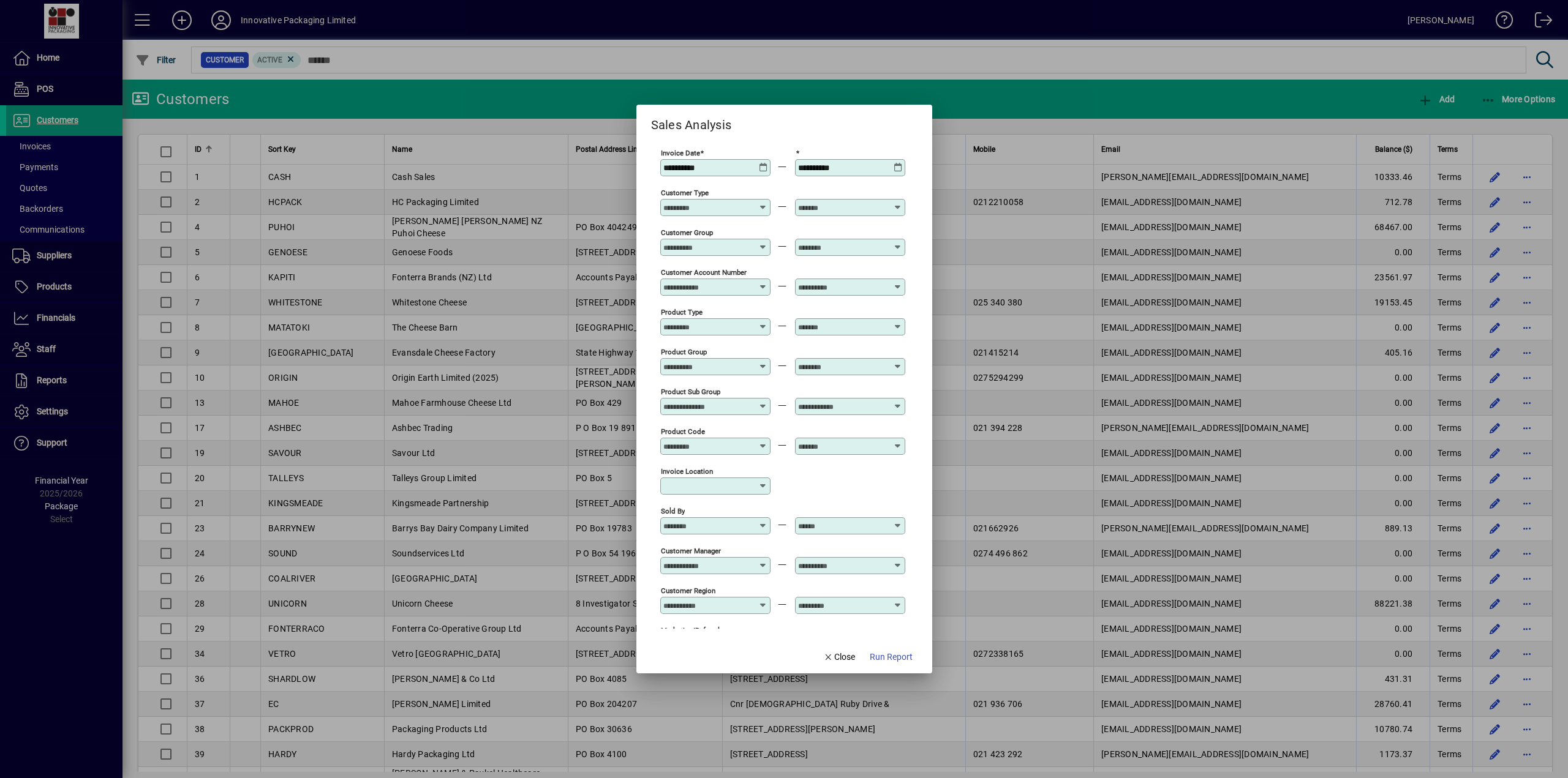
type input "**********"
click at [677, 163] on icon at bounding box center [763, 163] width 9 height 0
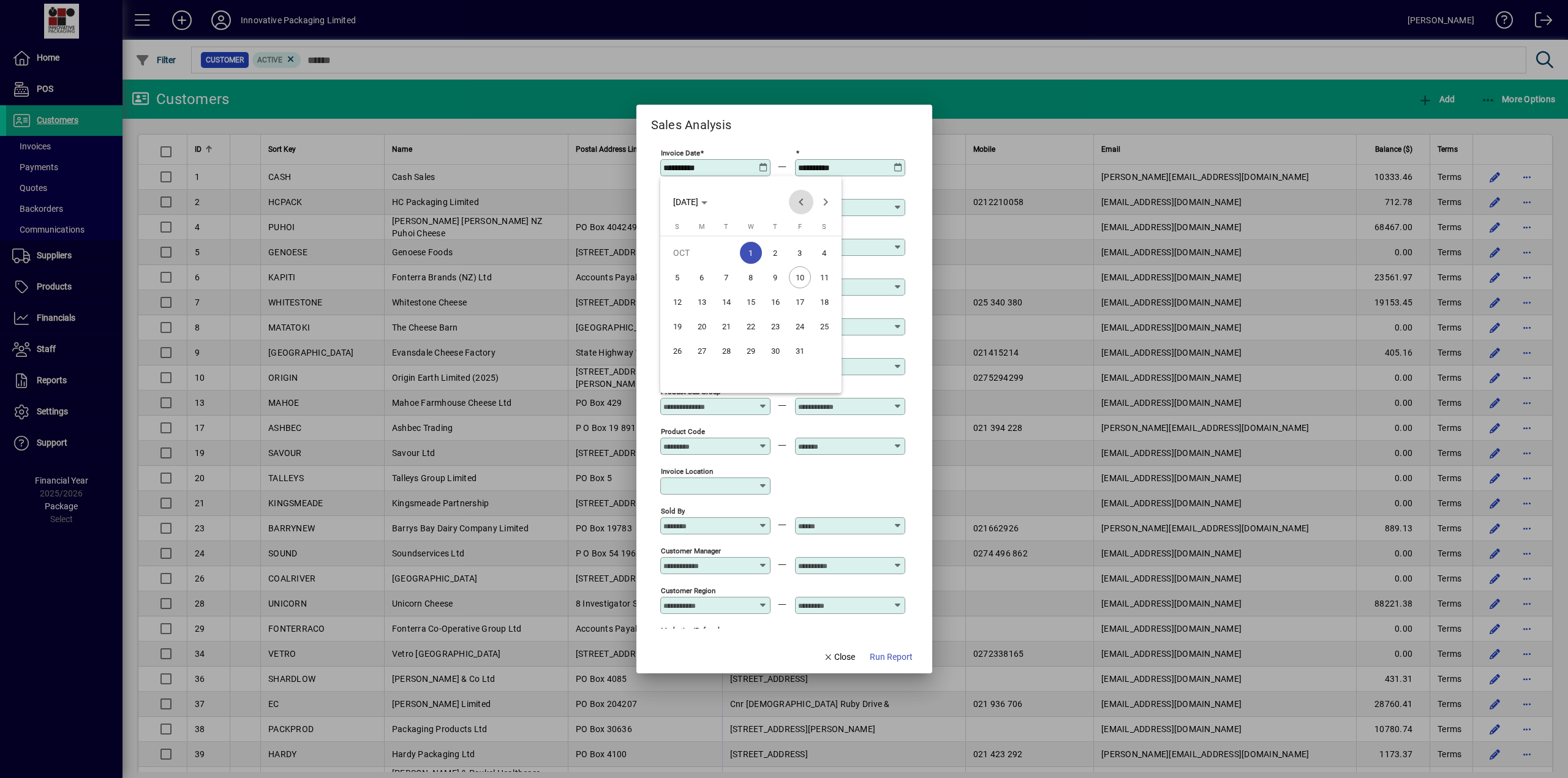
click at [677, 201] on span "Previous month" at bounding box center [801, 201] width 24 height 24
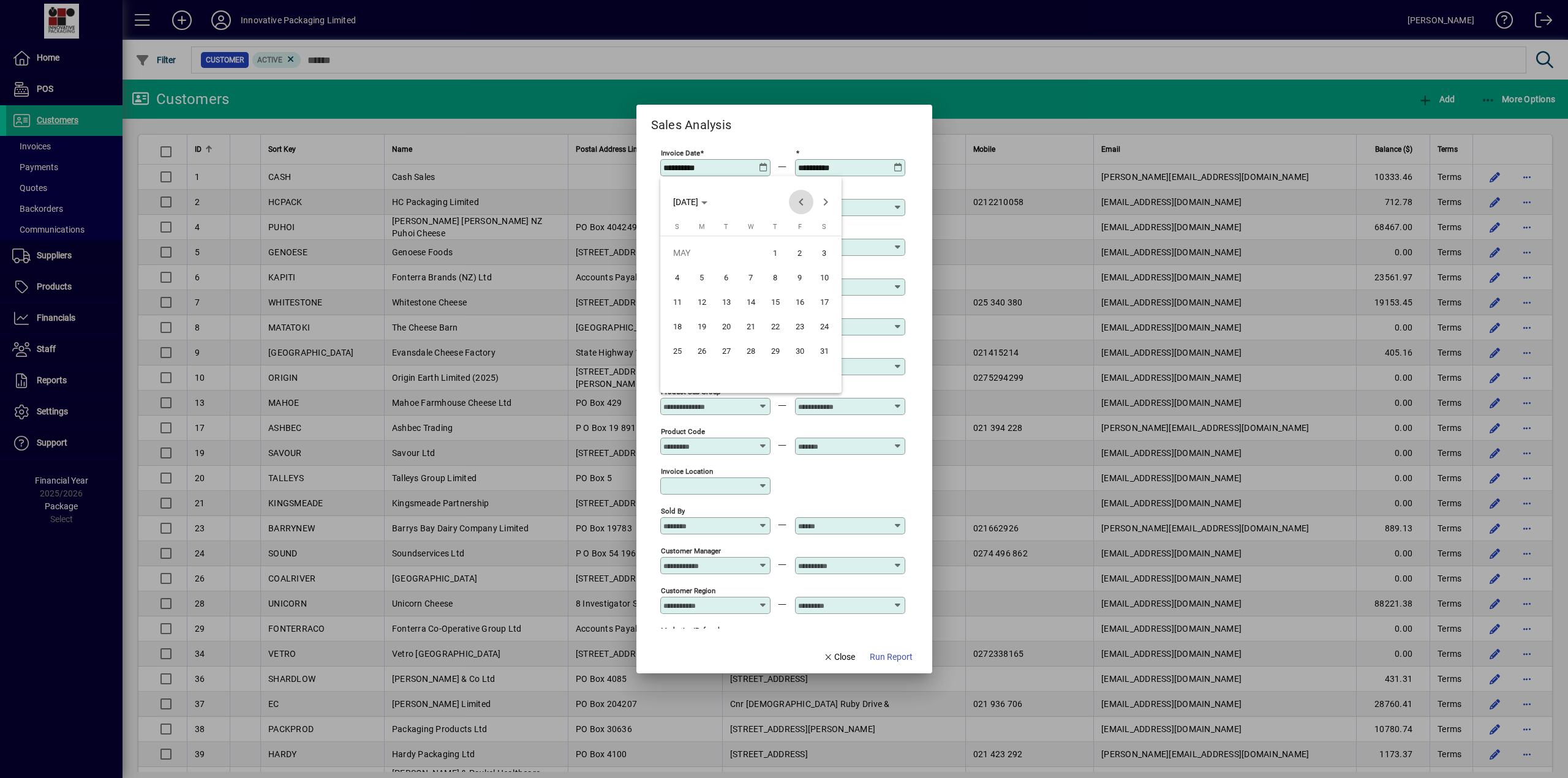
click at [677, 201] on span "Previous month" at bounding box center [801, 201] width 24 height 24
click at [677, 278] on span "1" at bounding box center [726, 277] width 22 height 22
type input "**********"
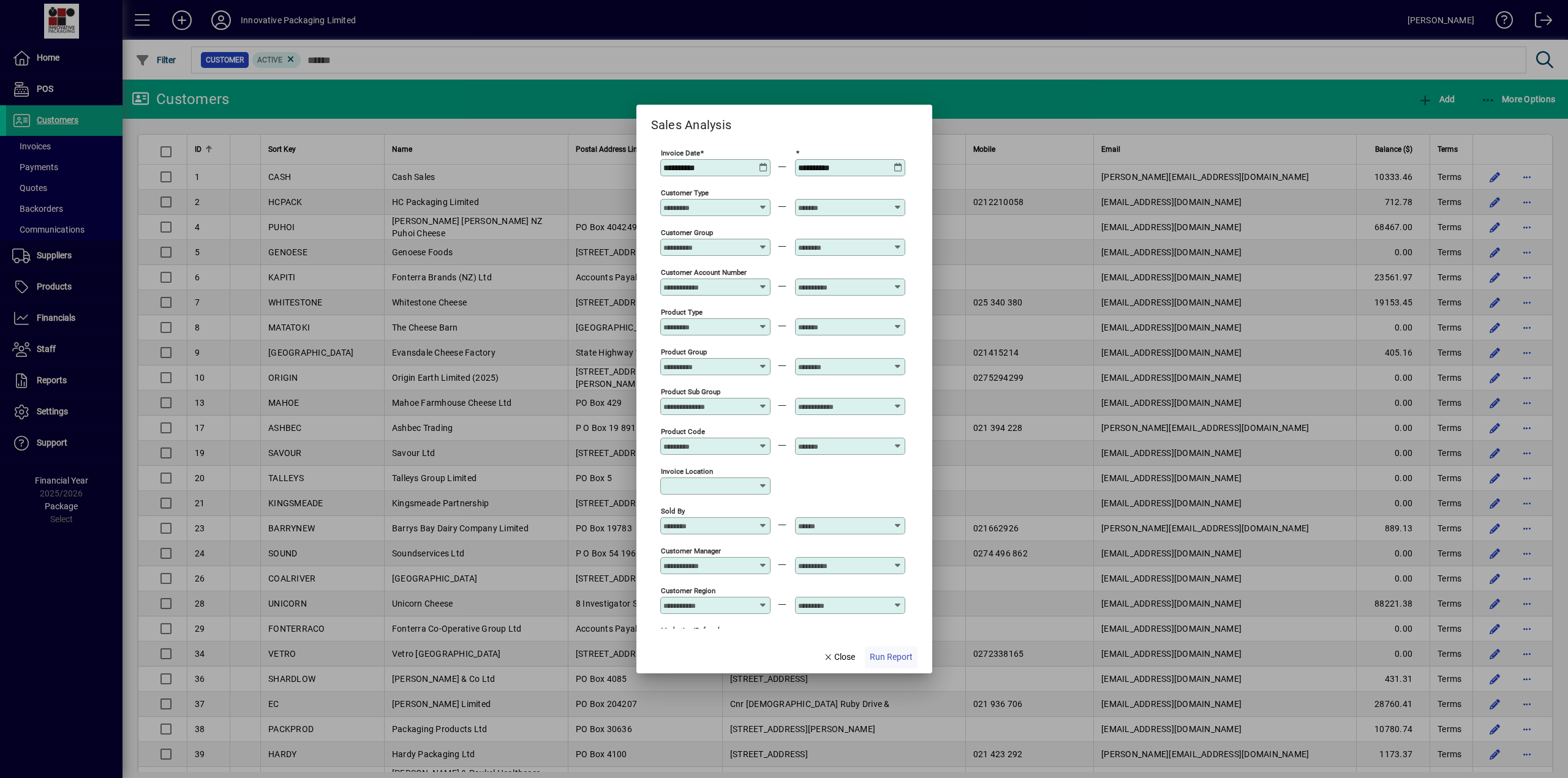
click at [677, 400] on span "Run Report" at bounding box center [891, 657] width 43 height 13
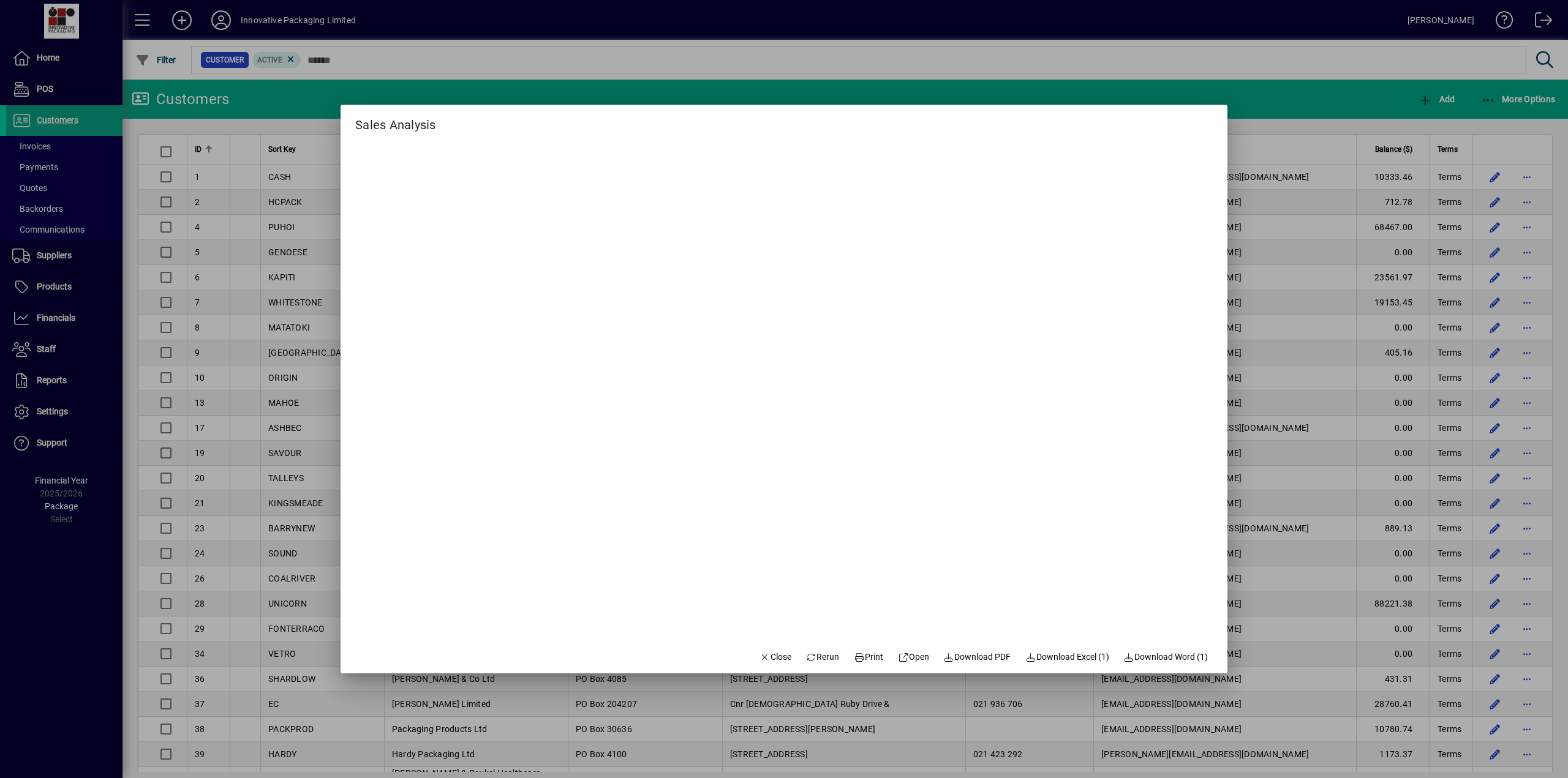
click at [677, 59] on div at bounding box center [784, 389] width 1568 height 778
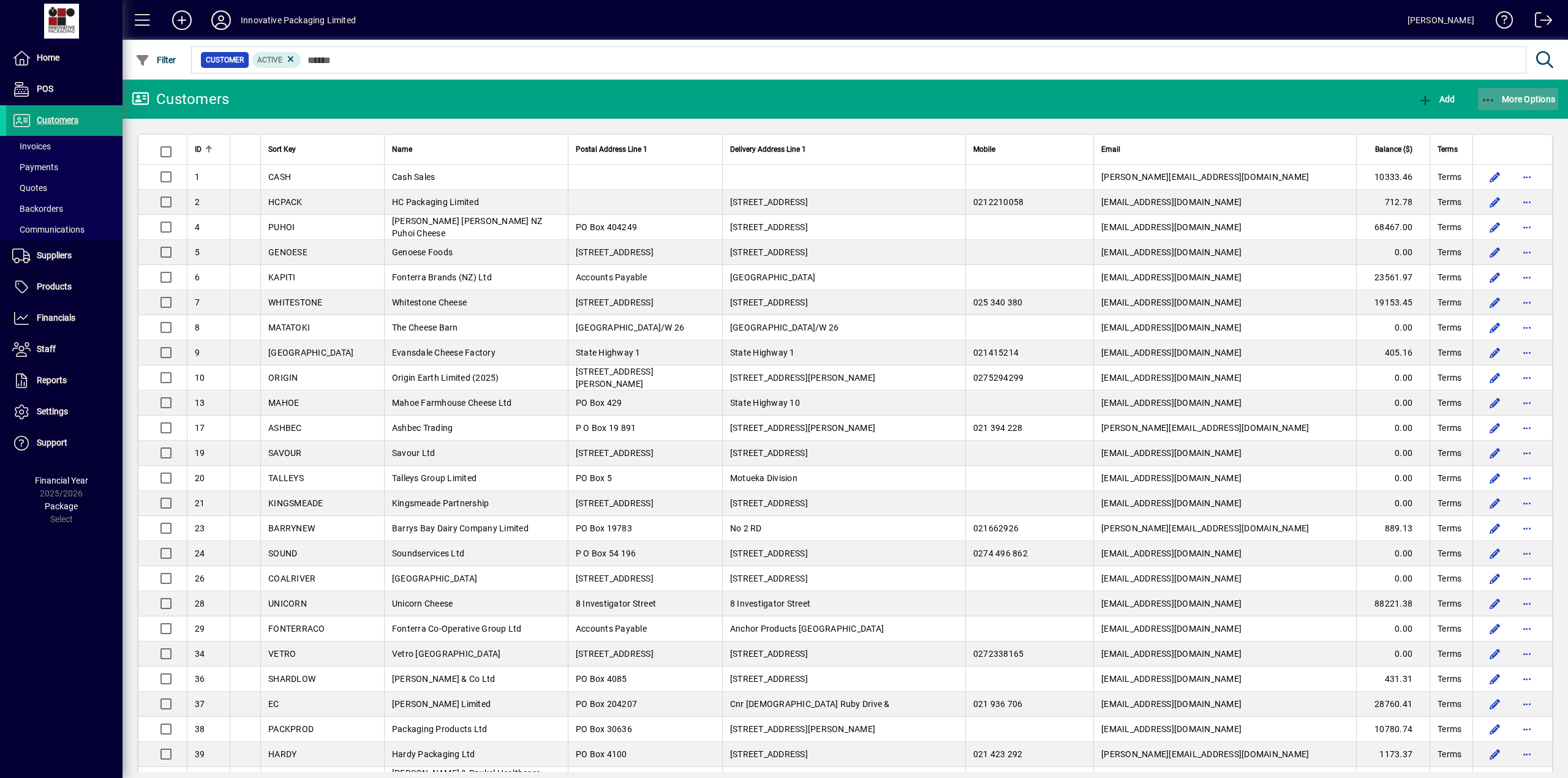
click at [677, 98] on span "More Options" at bounding box center [1518, 99] width 75 height 10
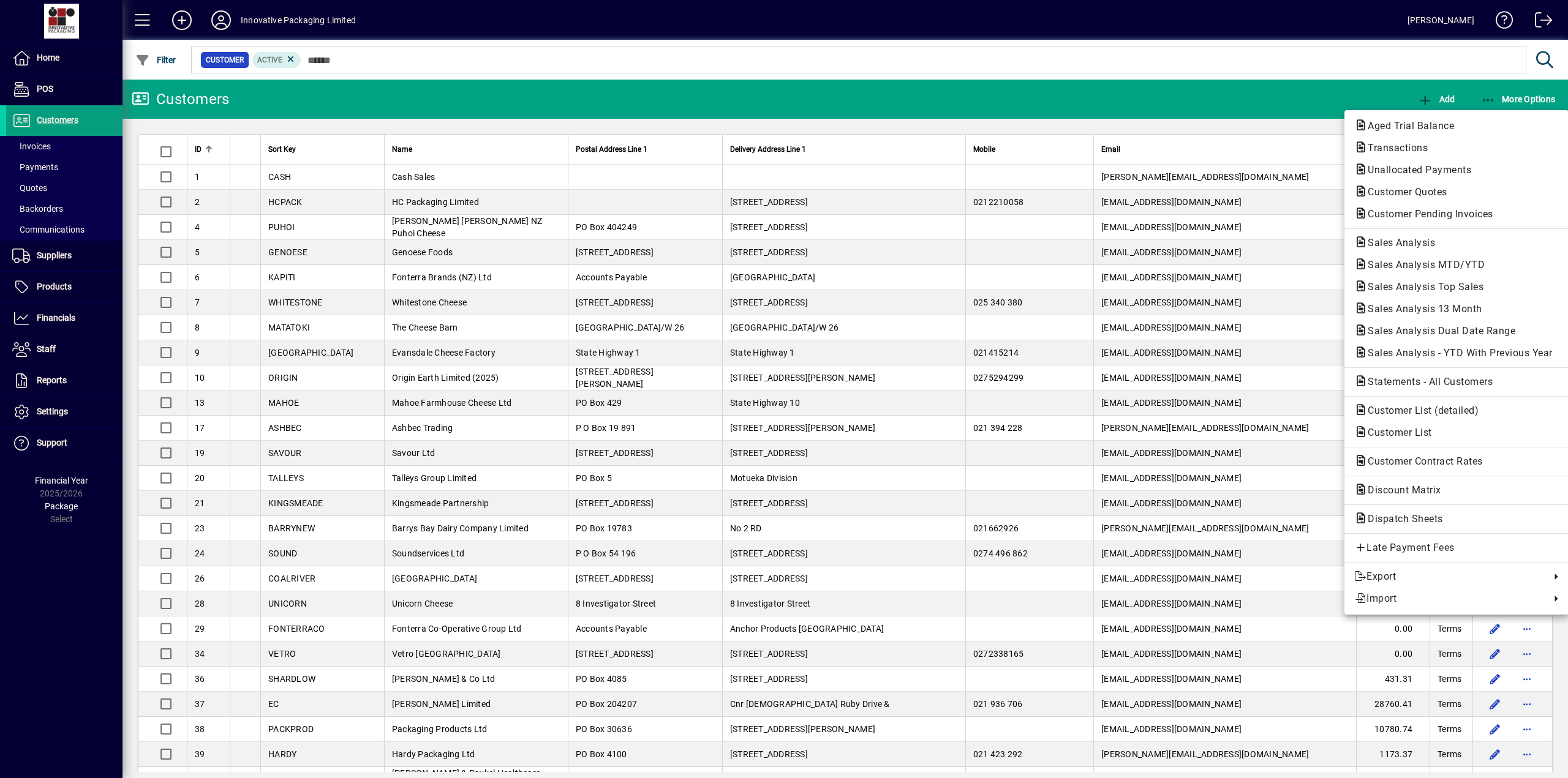
click at [62, 319] on div at bounding box center [784, 389] width 1568 height 778
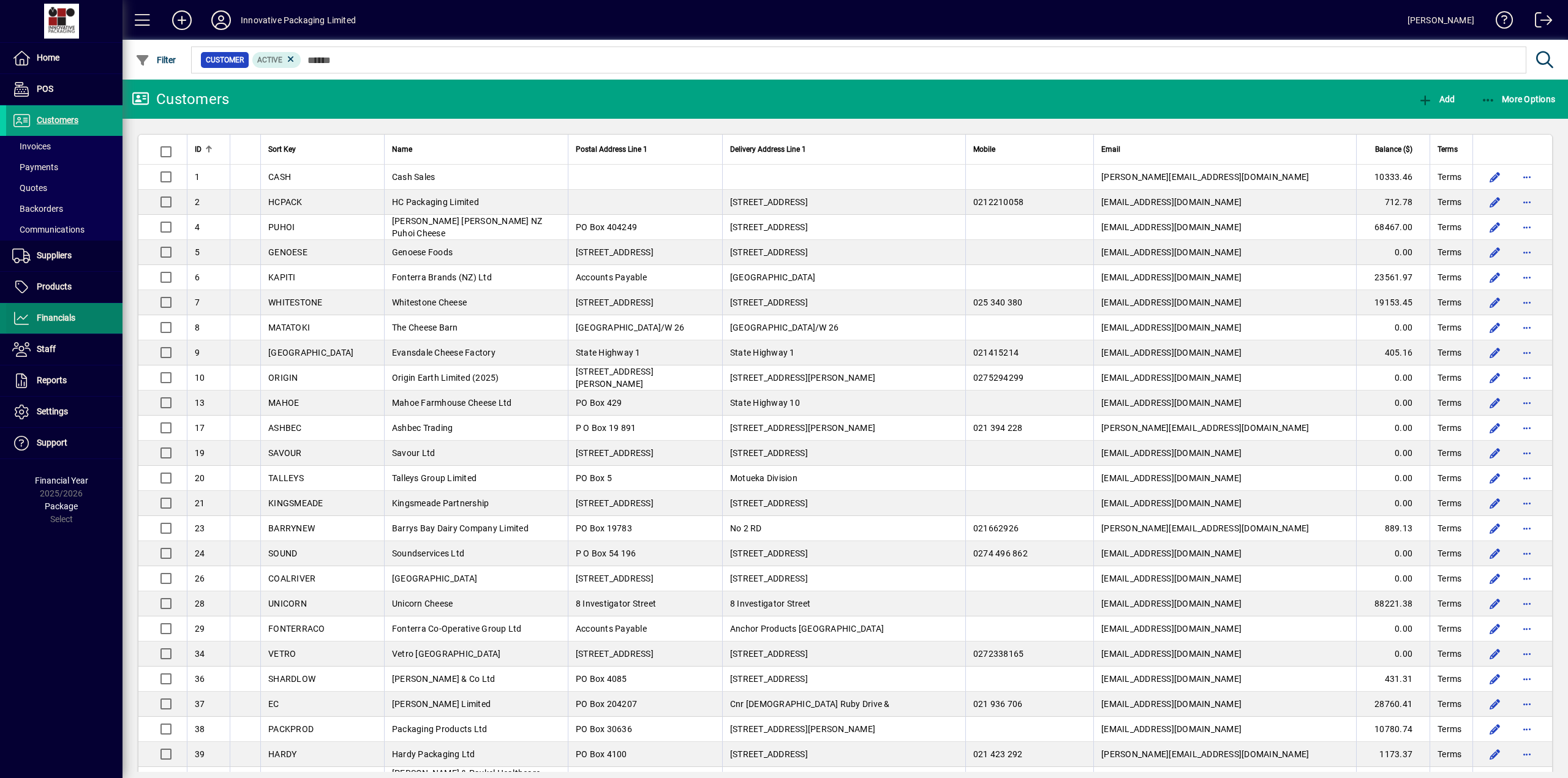
click at [57, 319] on span "Financials" at bounding box center [56, 318] width 39 height 10
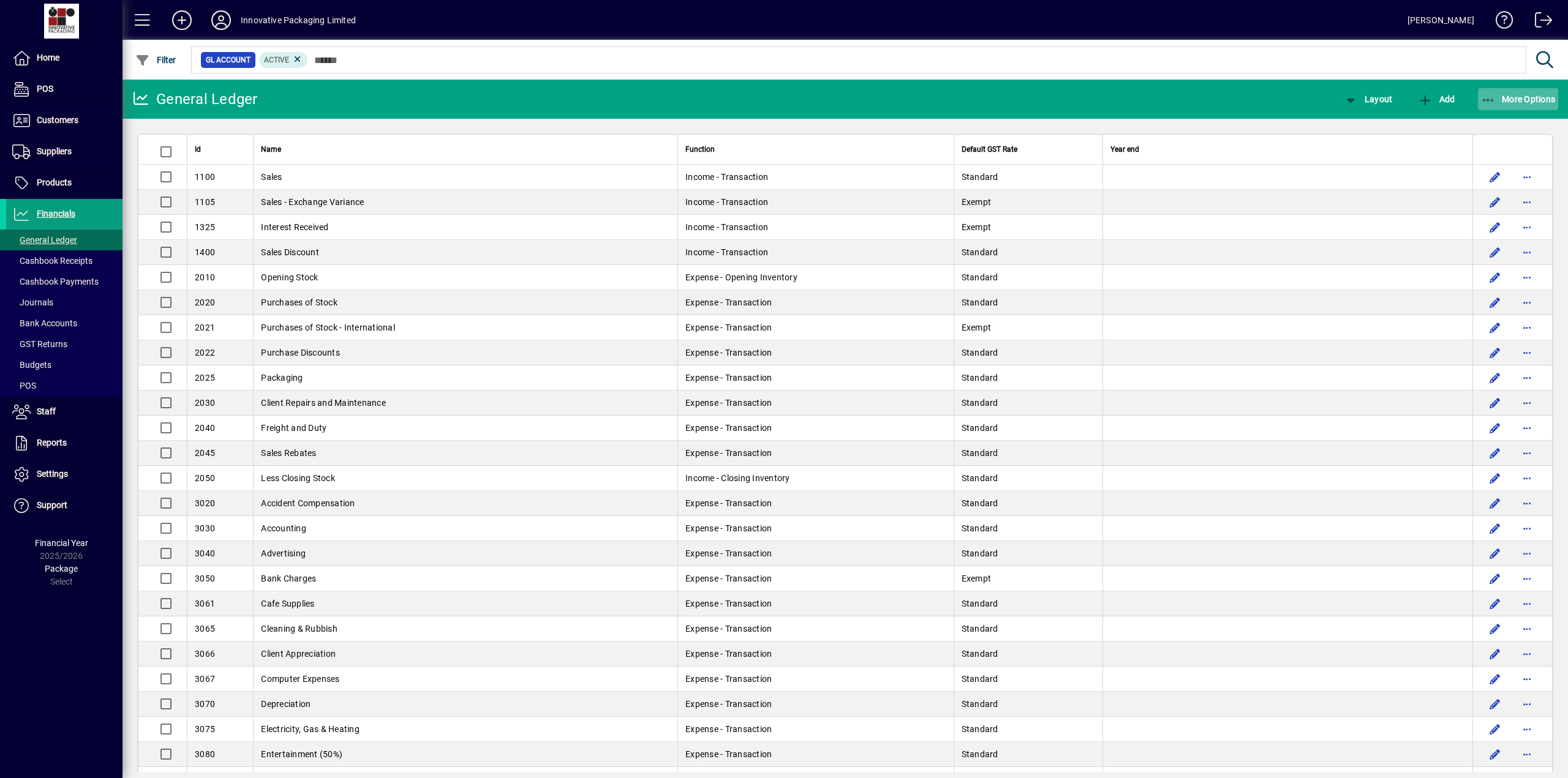
click at [677, 95] on span "More Options" at bounding box center [1518, 99] width 75 height 10
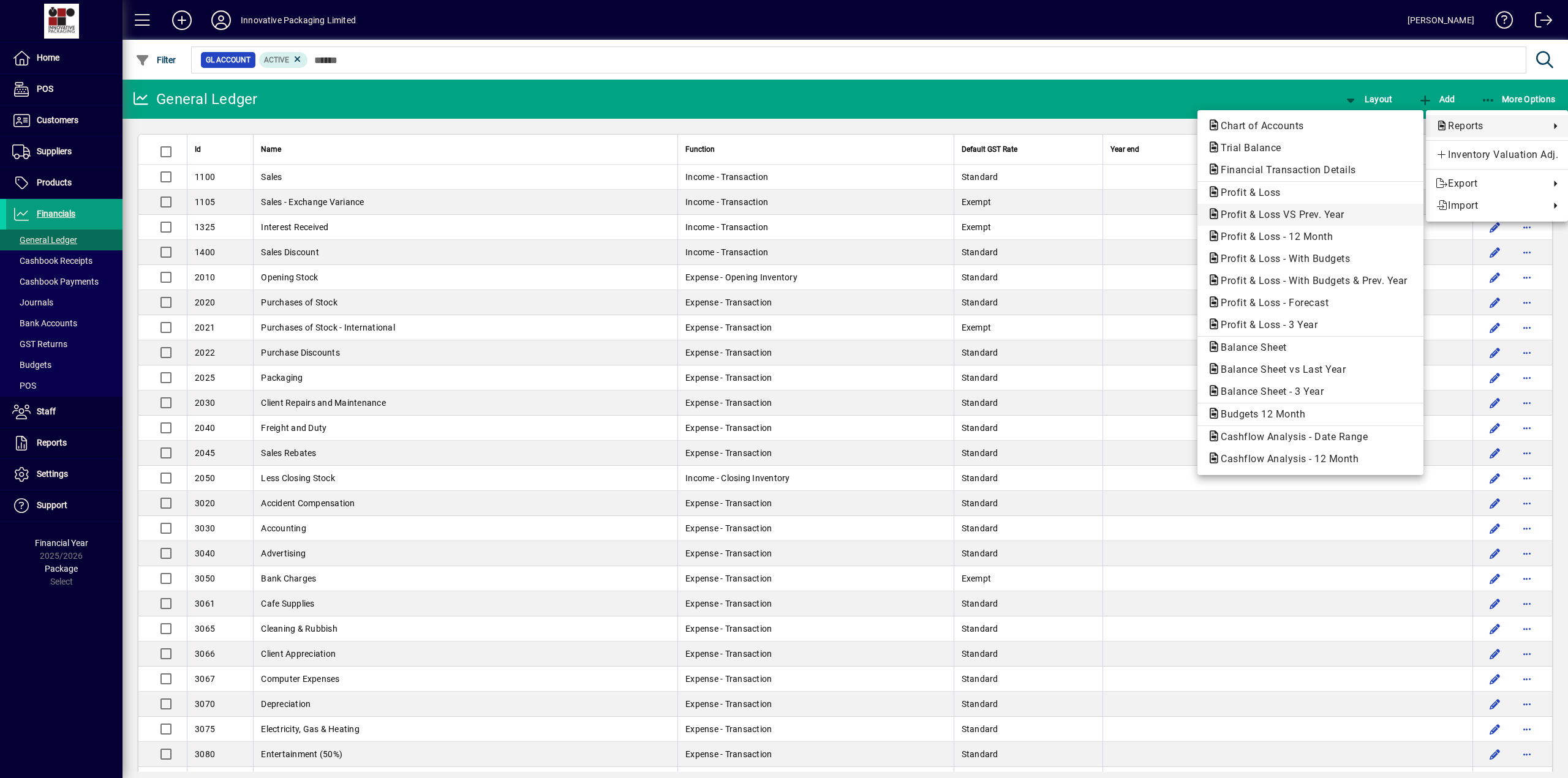
click at [677, 213] on span "Profit & Loss VS Prev. Year" at bounding box center [1278, 214] width 143 height 12
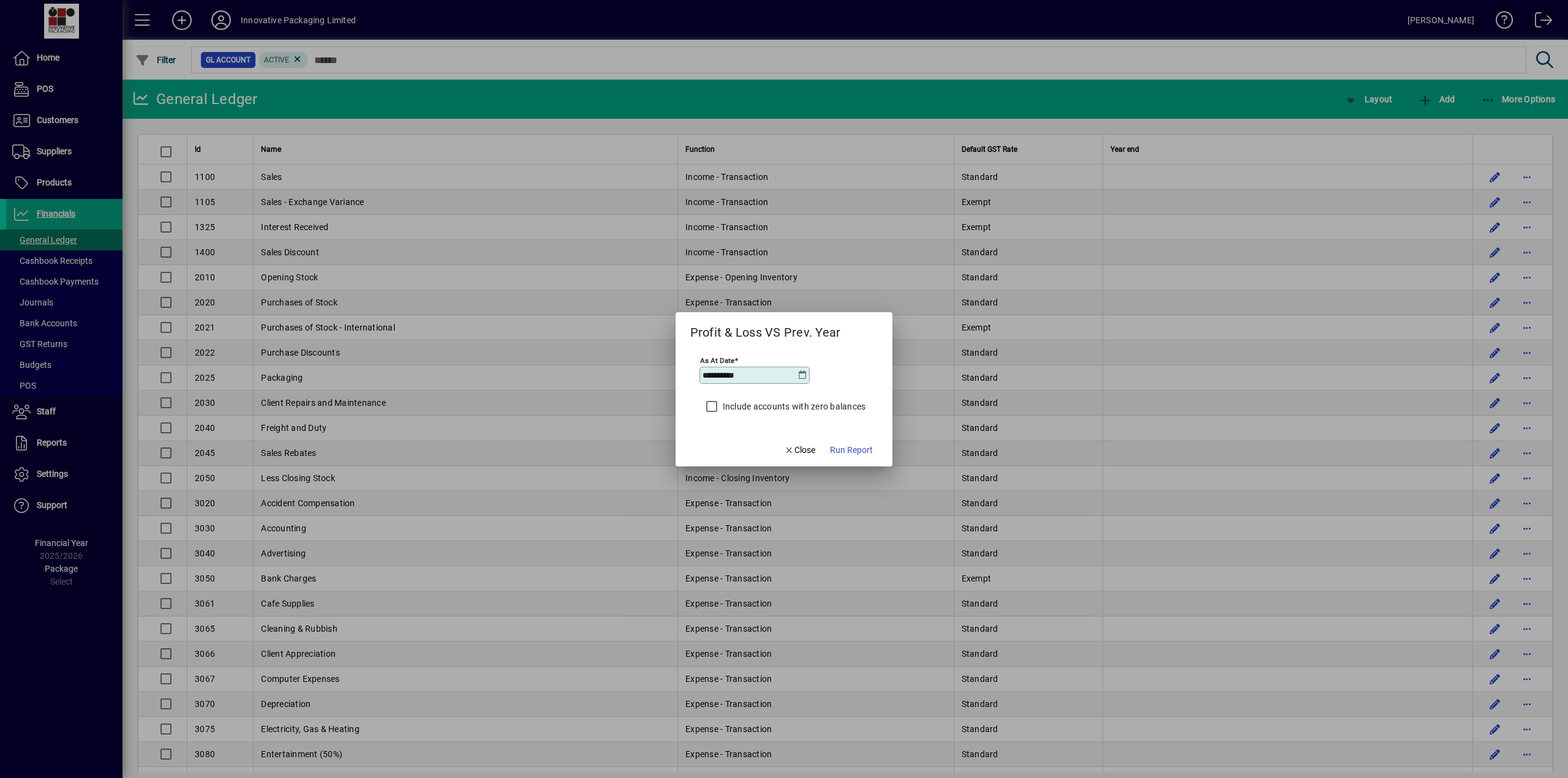
click at [677, 374] on icon at bounding box center [802, 375] width 10 height 10
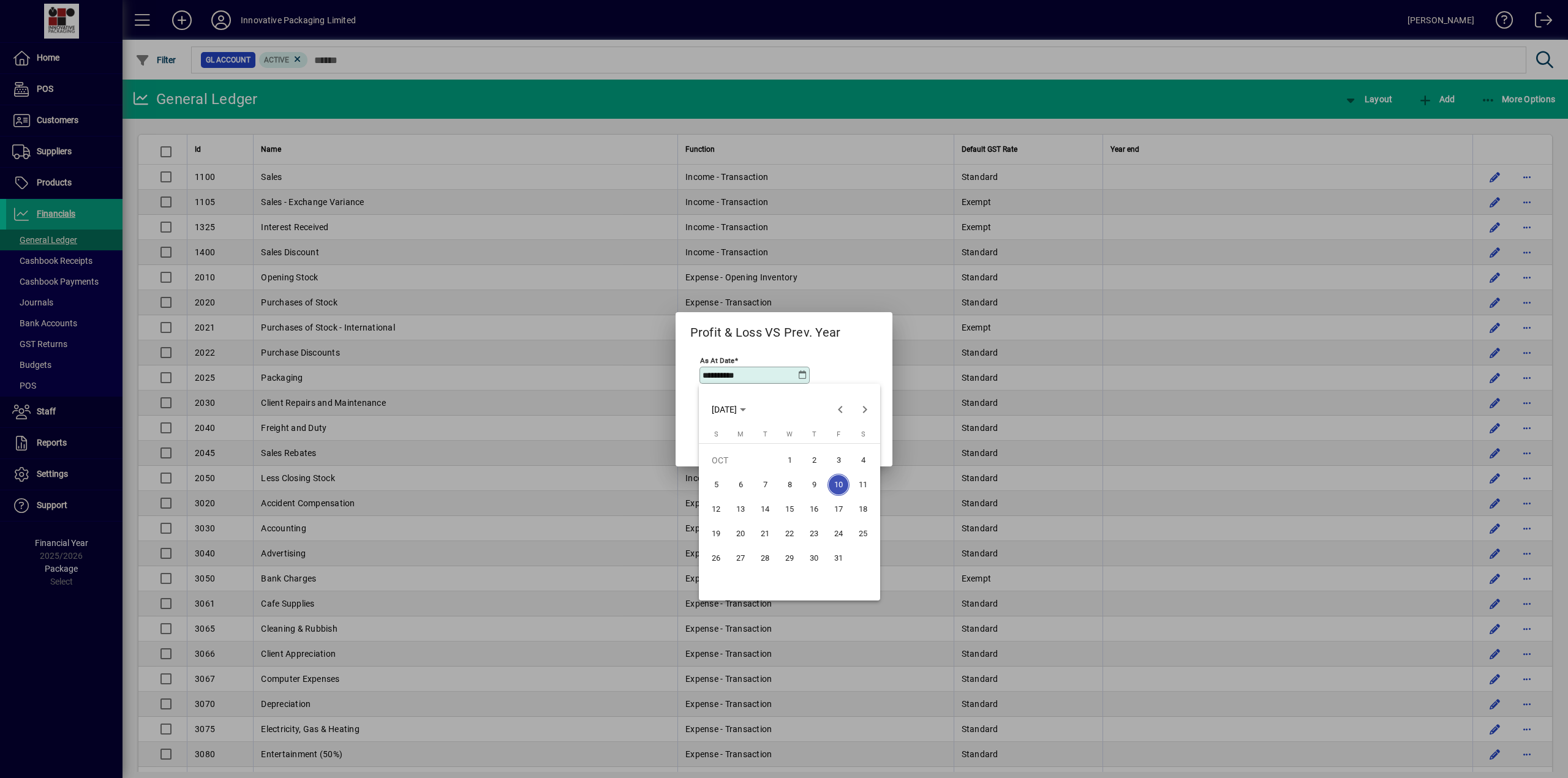
click at [677, 400] on span "31" at bounding box center [838, 558] width 22 height 22
type input "**********"
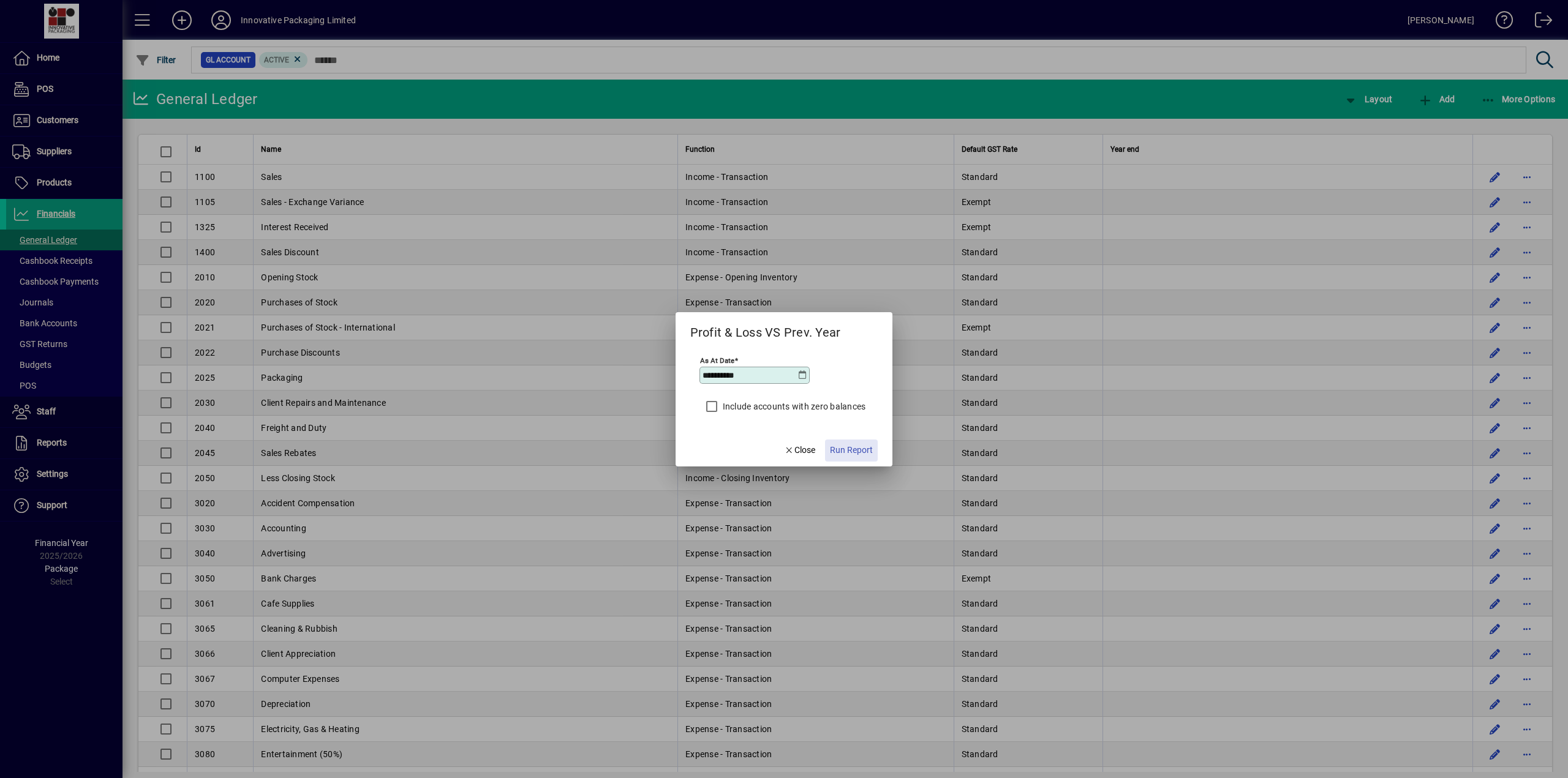
click at [677, 400] on span "Run Report" at bounding box center [851, 450] width 43 height 13
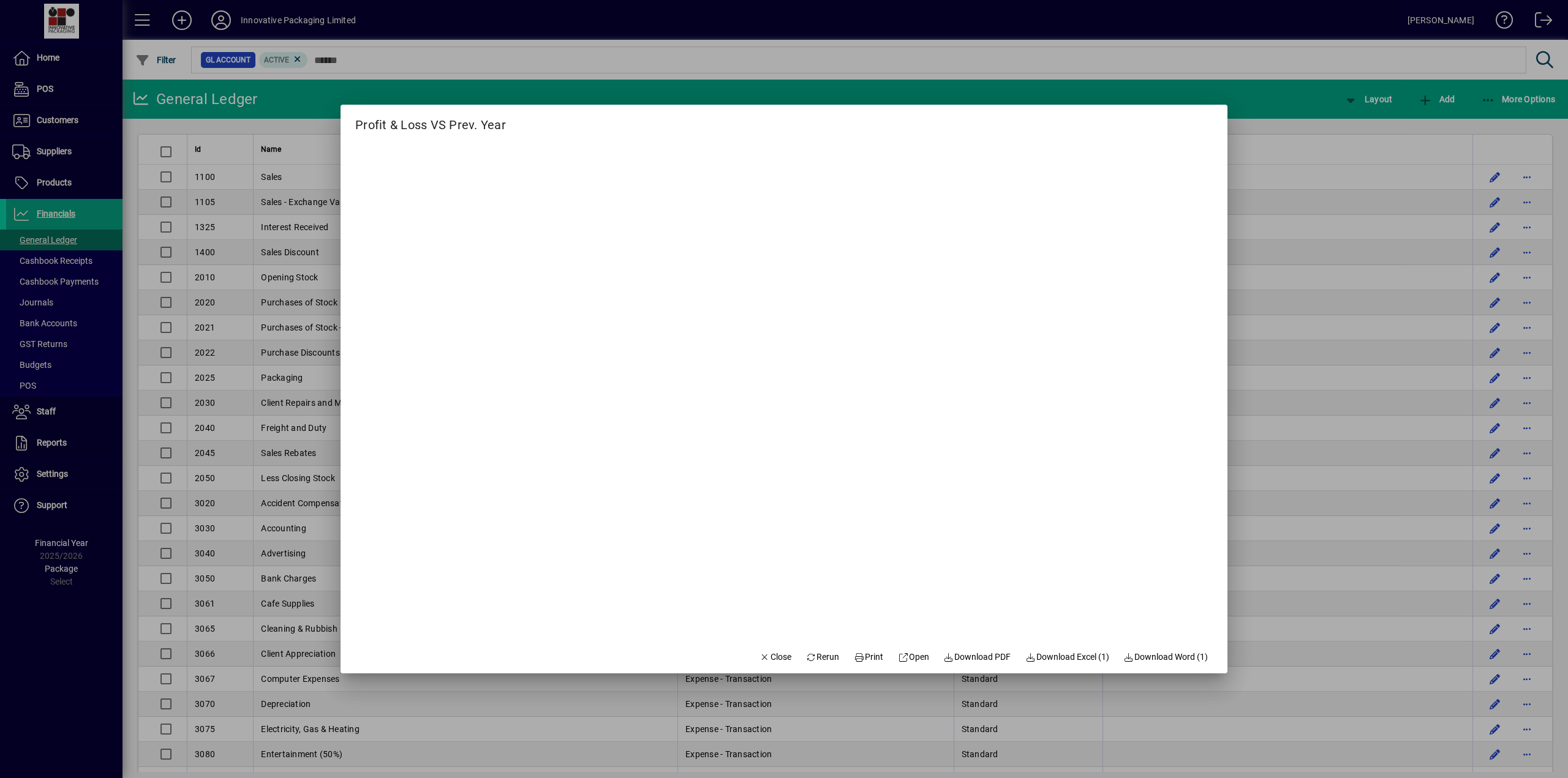
click at [677, 33] on div at bounding box center [784, 389] width 1568 height 778
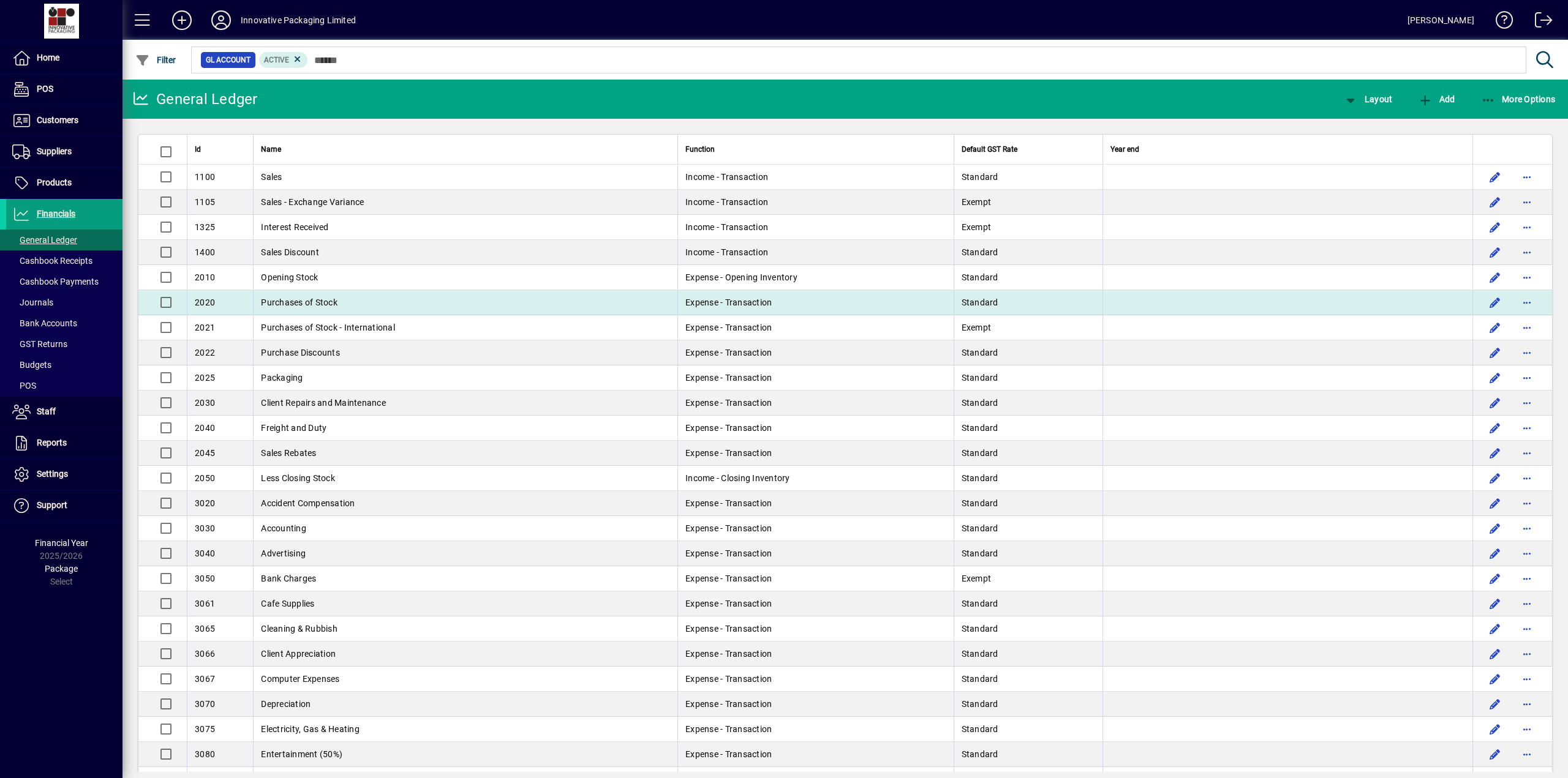
click at [347, 303] on td "Purchases of Stock" at bounding box center [465, 303] width 425 height 25
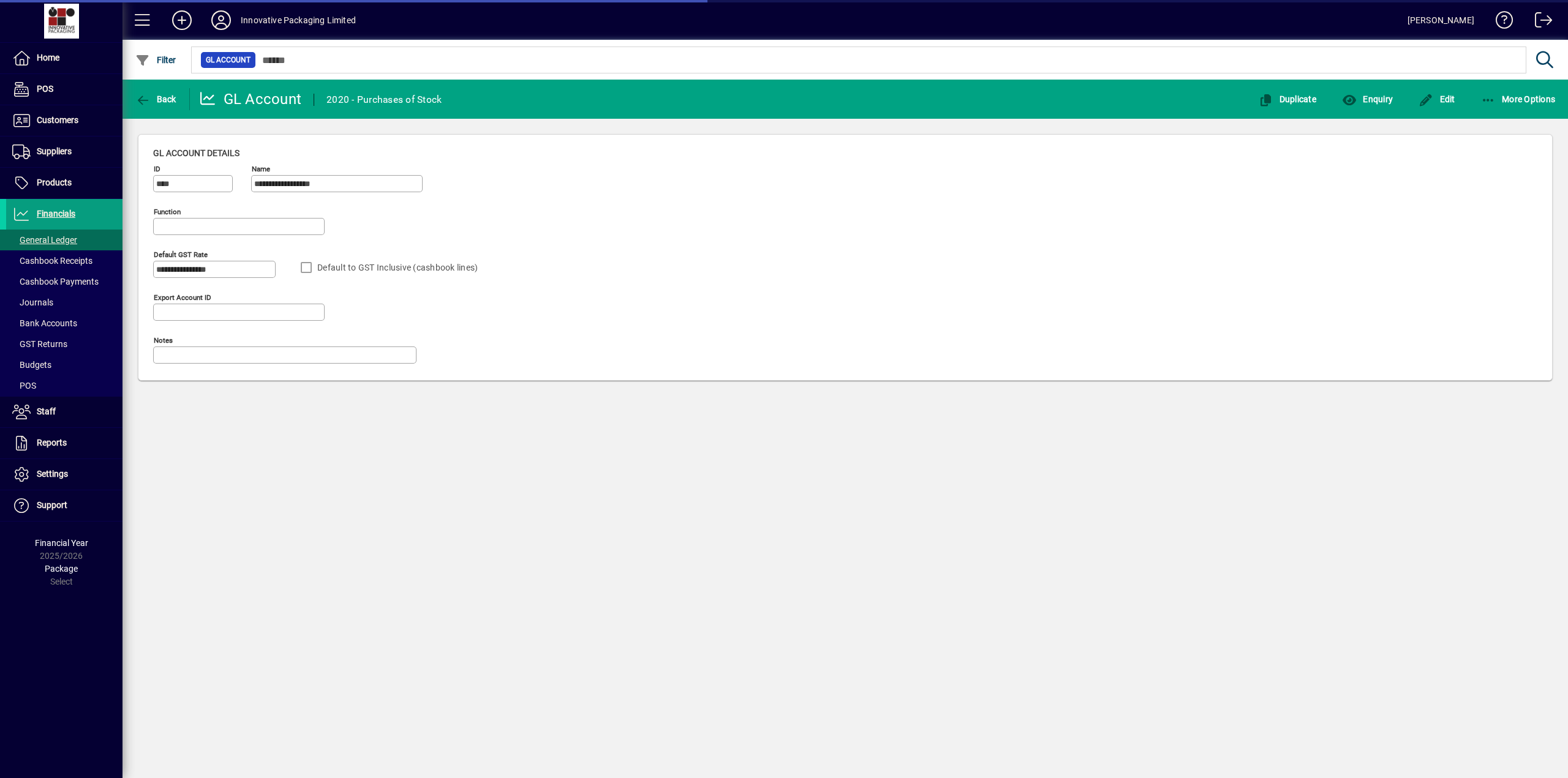
type input "**********"
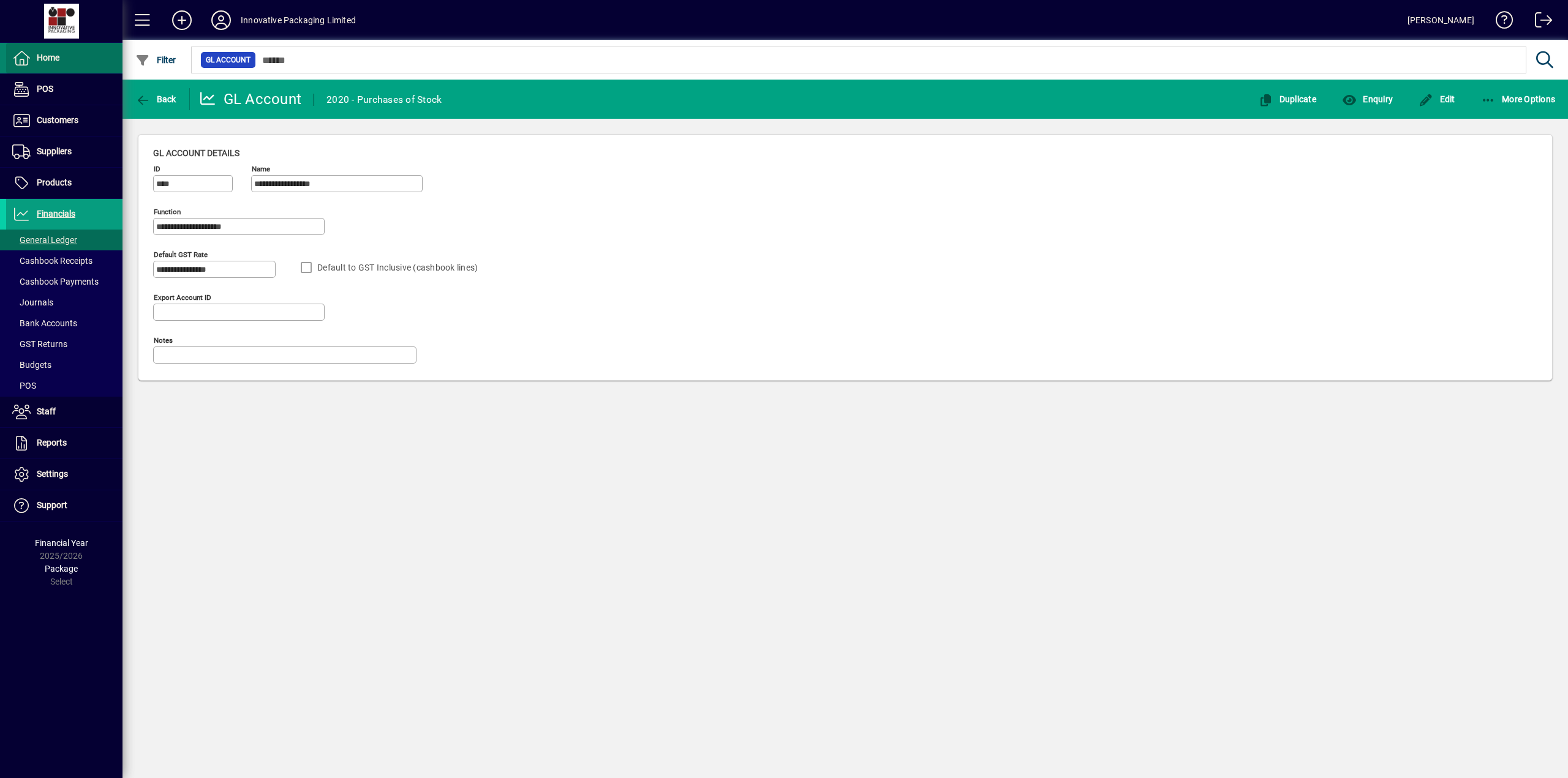
click at [42, 57] on span "Home" at bounding box center [48, 58] width 22 height 10
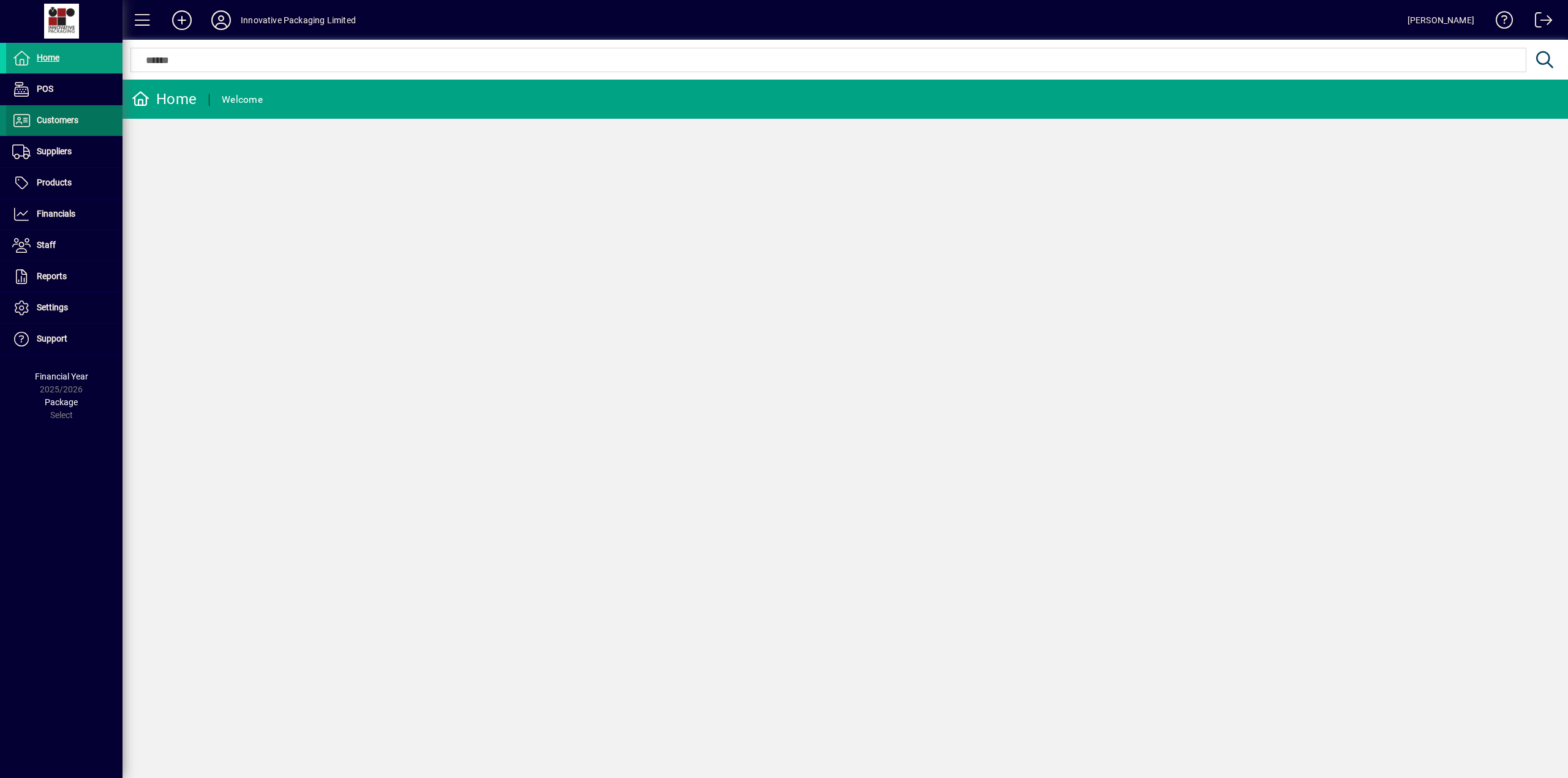
click at [60, 119] on span "Customers" at bounding box center [57, 120] width 42 height 10
click at [62, 145] on span at bounding box center [64, 146] width 116 height 29
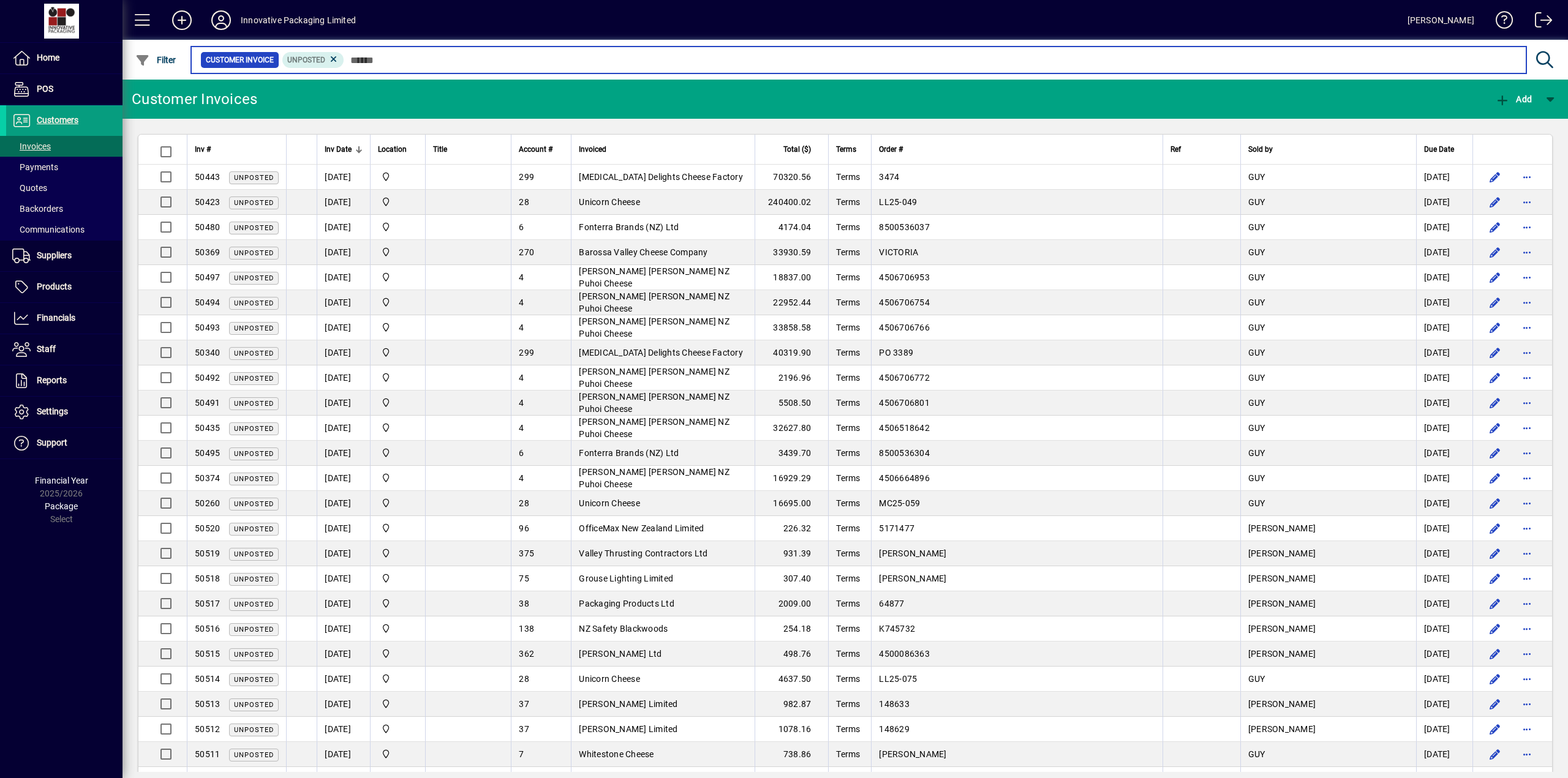
scroll to position [16, 0]
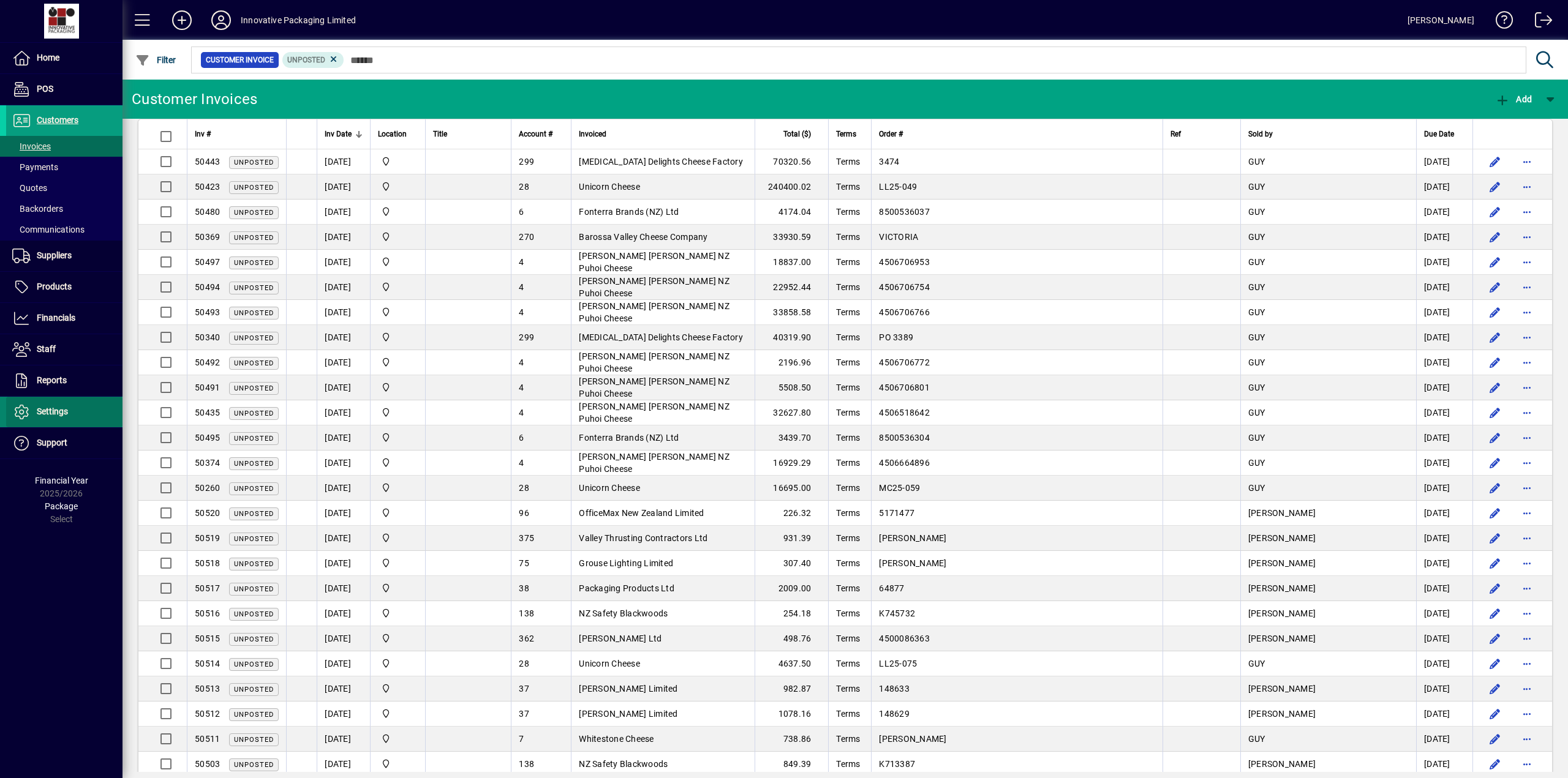
click at [48, 400] on span "Settings" at bounding box center [52, 411] width 31 height 10
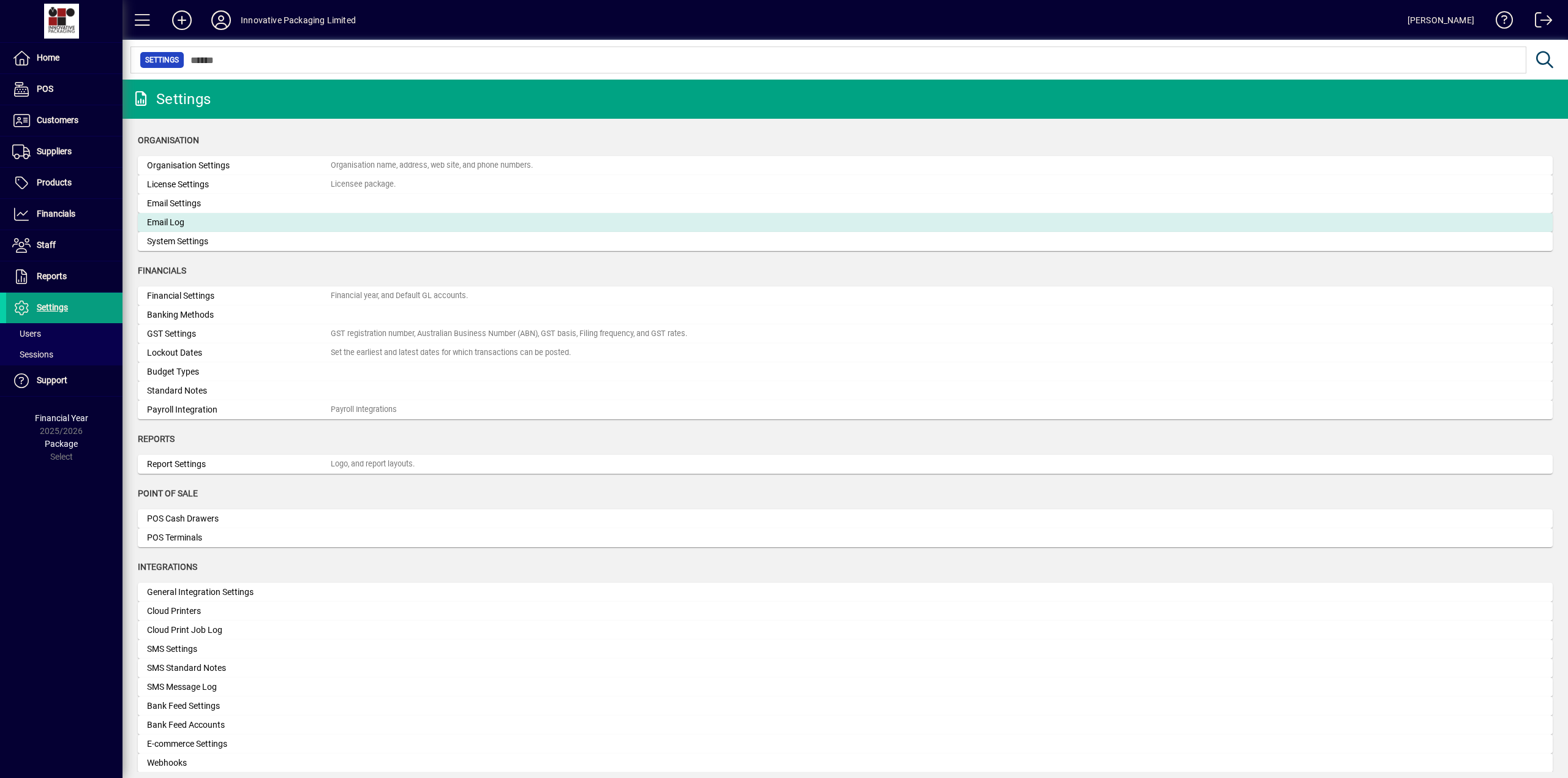
click at [175, 226] on div "Email Log" at bounding box center [238, 222] width 183 height 13
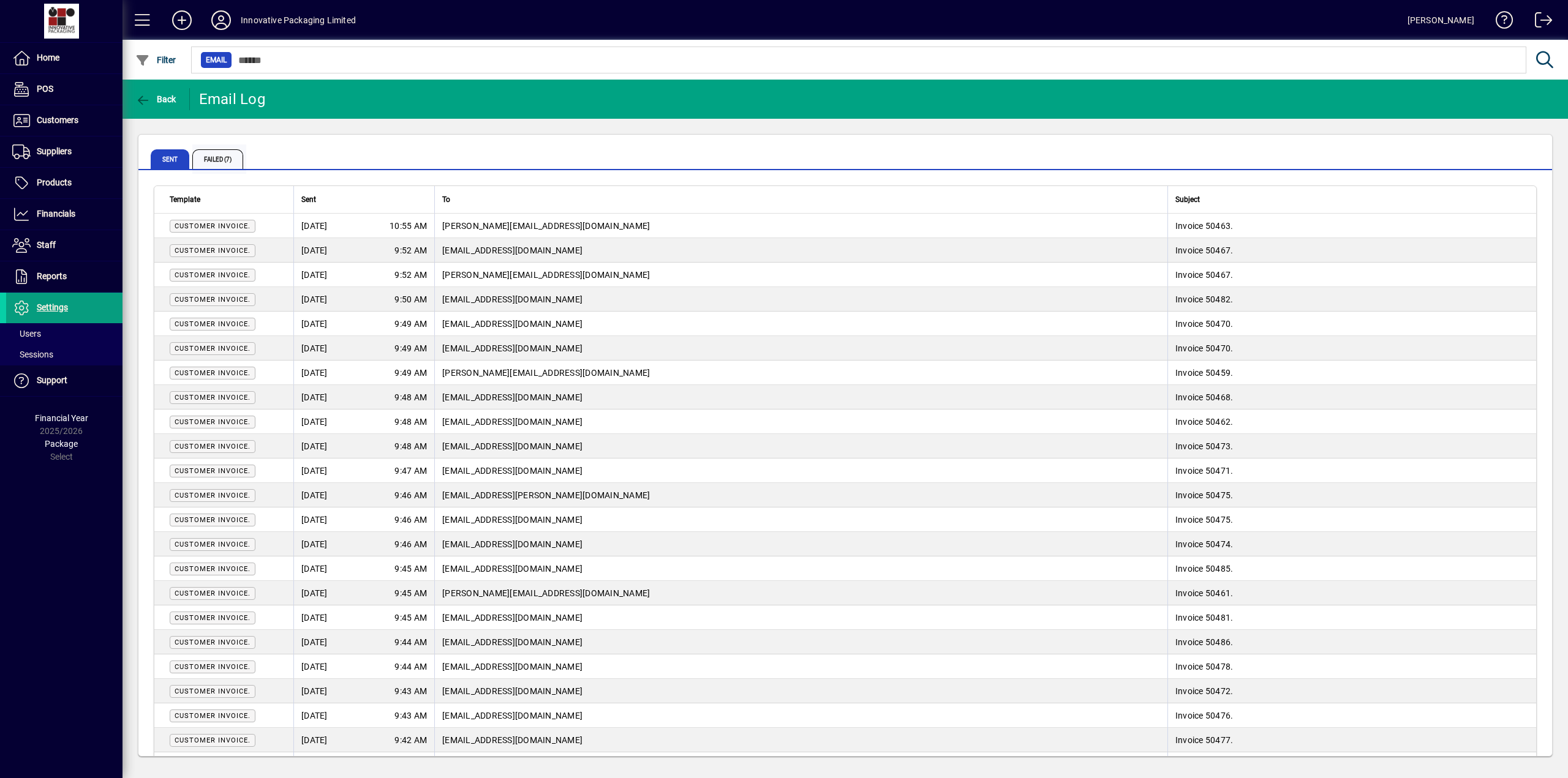
click at [225, 157] on span "Failed (7)" at bounding box center [218, 159] width 51 height 20
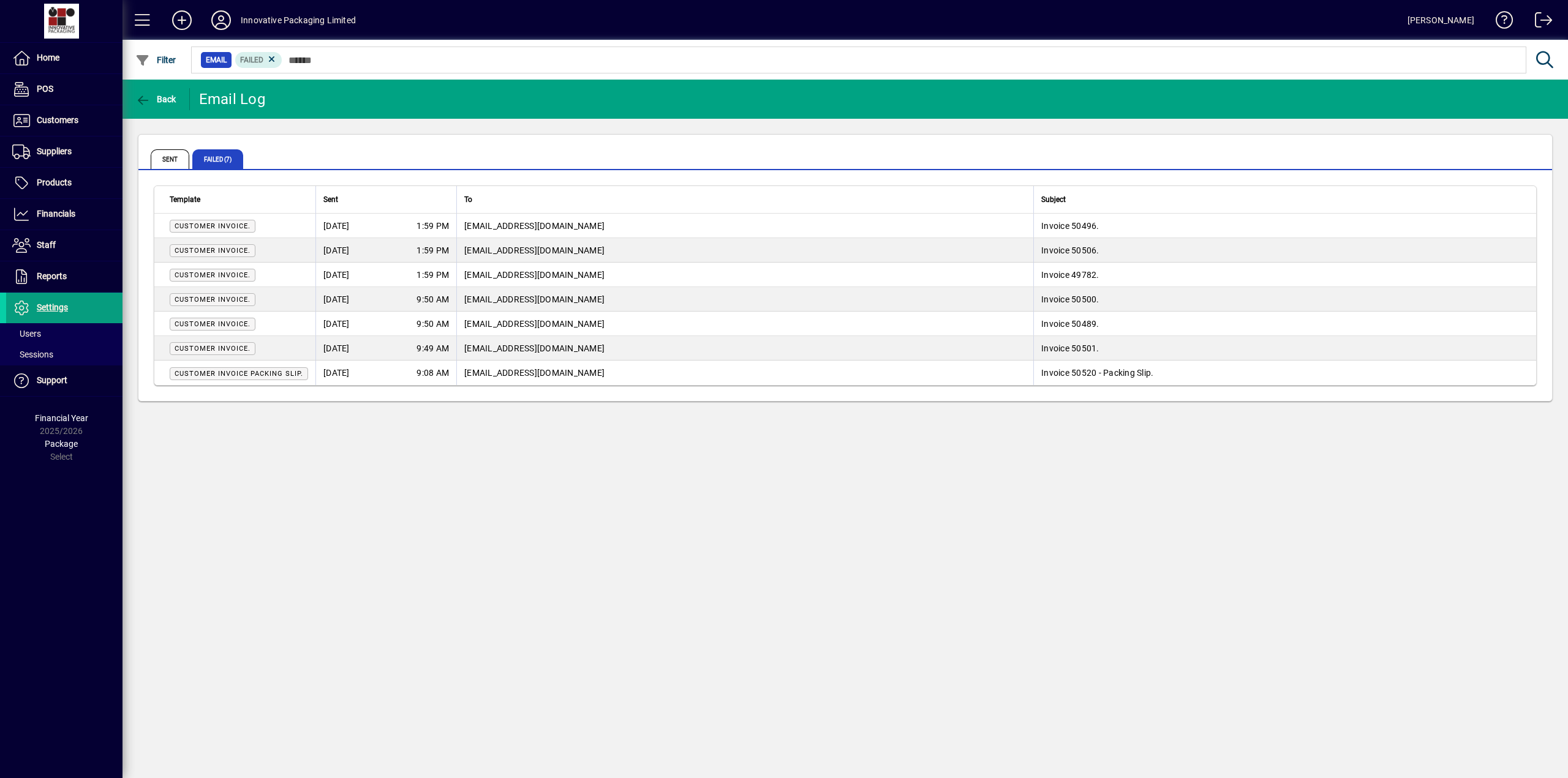
click at [498, 227] on span "admin@overthemoondairy.co.nz" at bounding box center [535, 226] width 141 height 10
click at [211, 223] on span "Customer Invoice." at bounding box center [213, 226] width 76 height 8
click at [164, 94] on span "Back" at bounding box center [156, 99] width 41 height 10
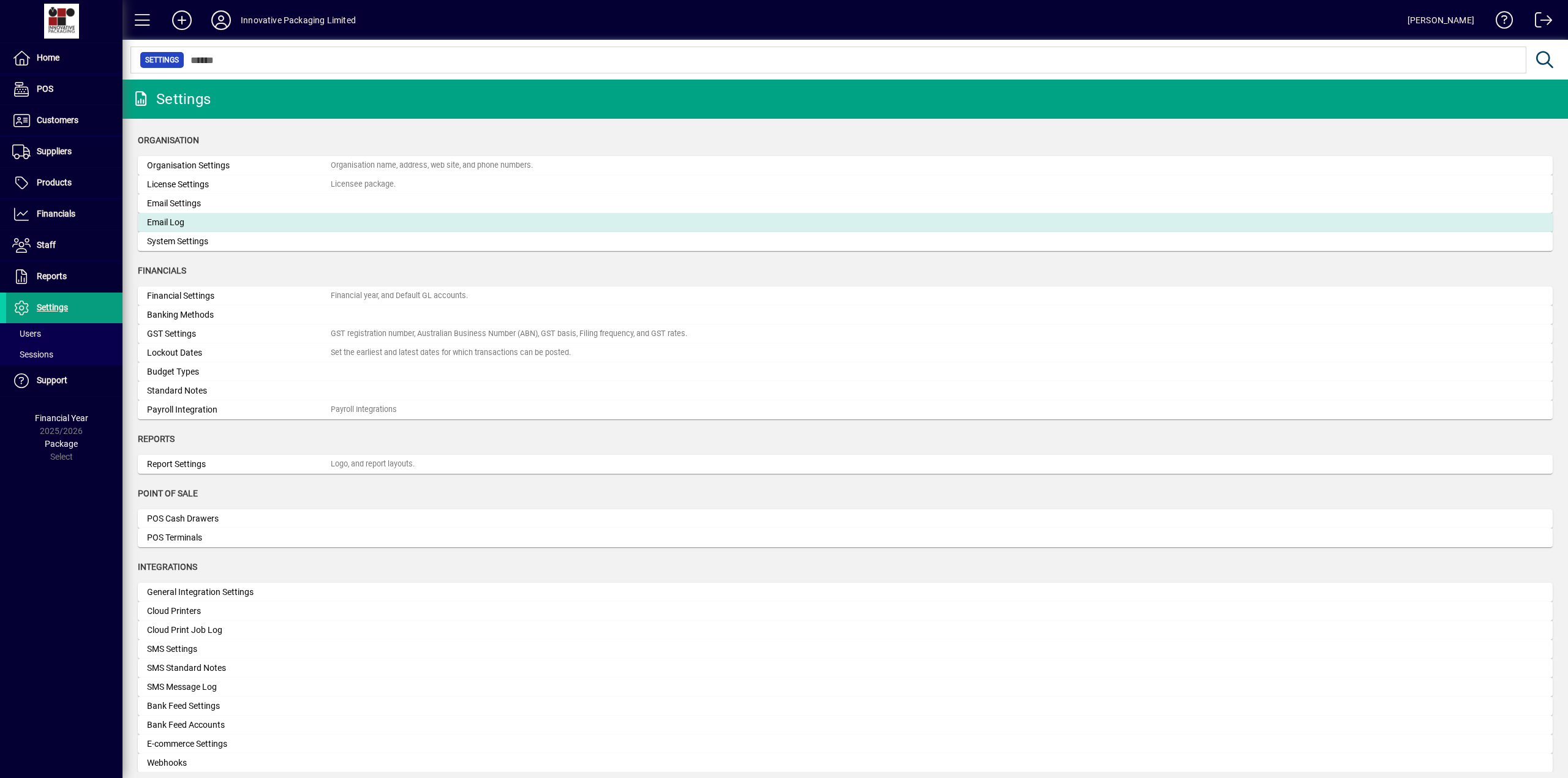
click at [177, 218] on div "Email Log" at bounding box center [238, 222] width 183 height 13
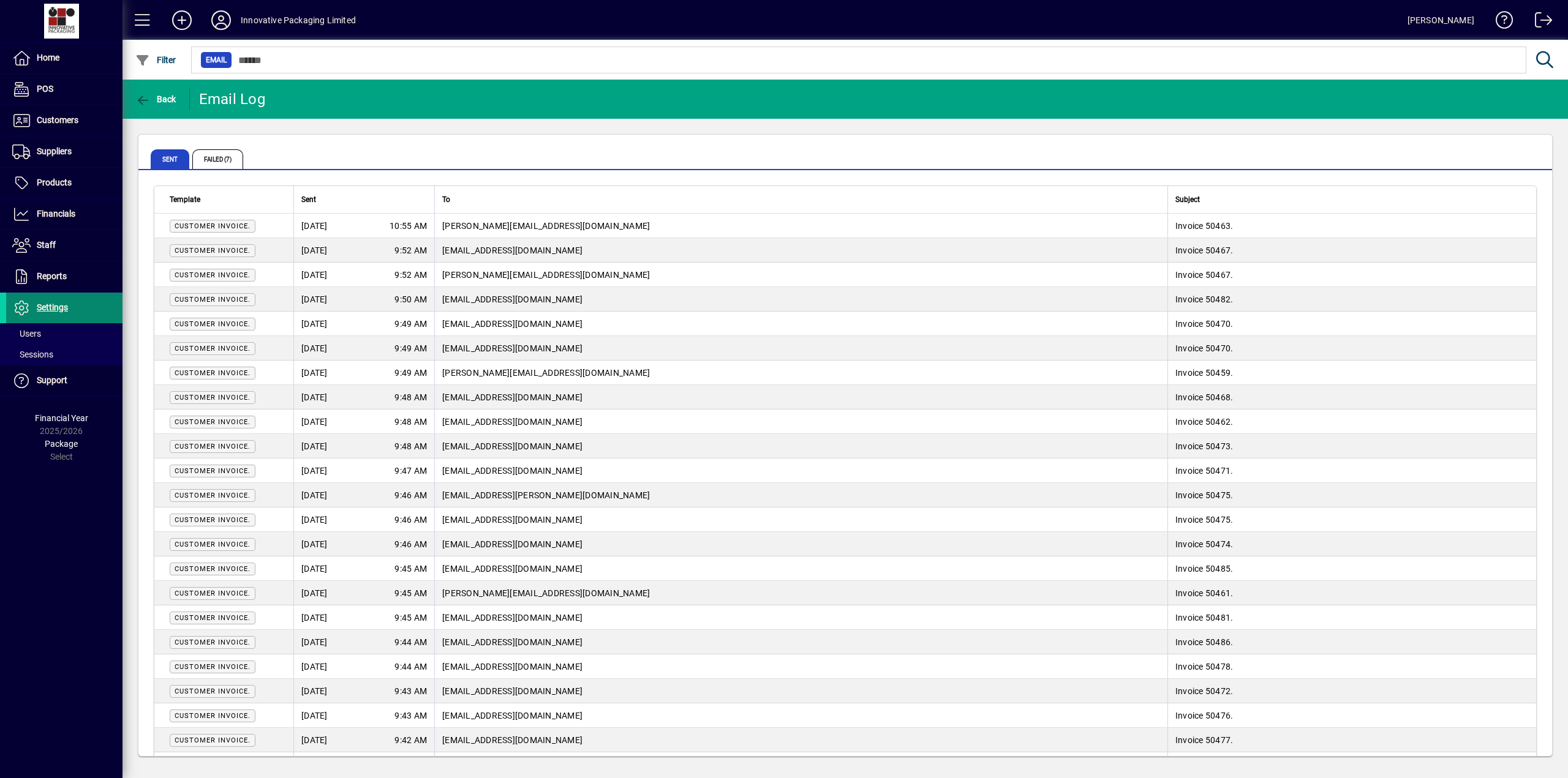
click at [58, 303] on span "Settings" at bounding box center [52, 308] width 31 height 10
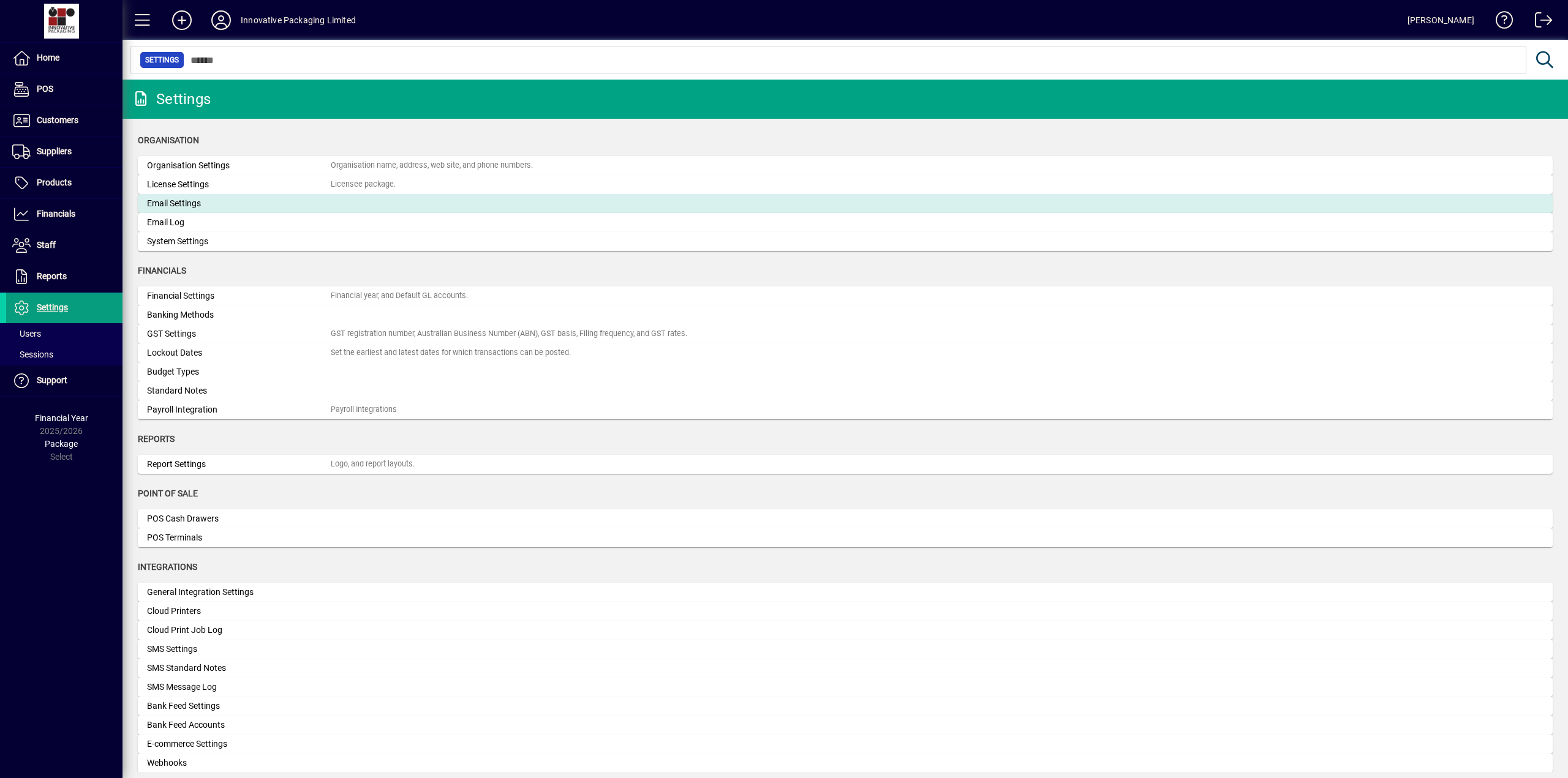
click at [185, 203] on div "Email Settings" at bounding box center [238, 203] width 183 height 13
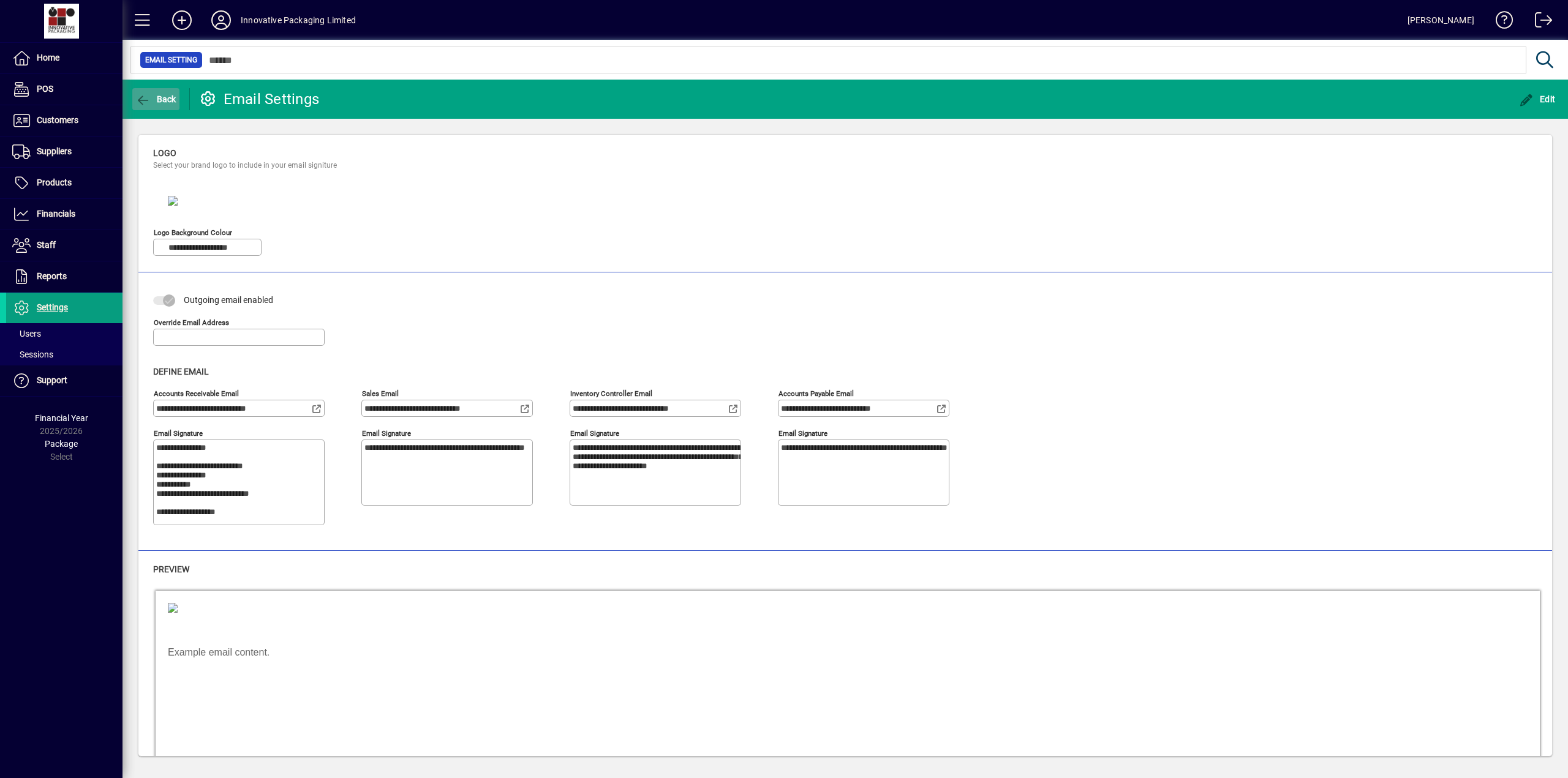
click at [165, 96] on span "Back" at bounding box center [156, 99] width 41 height 10
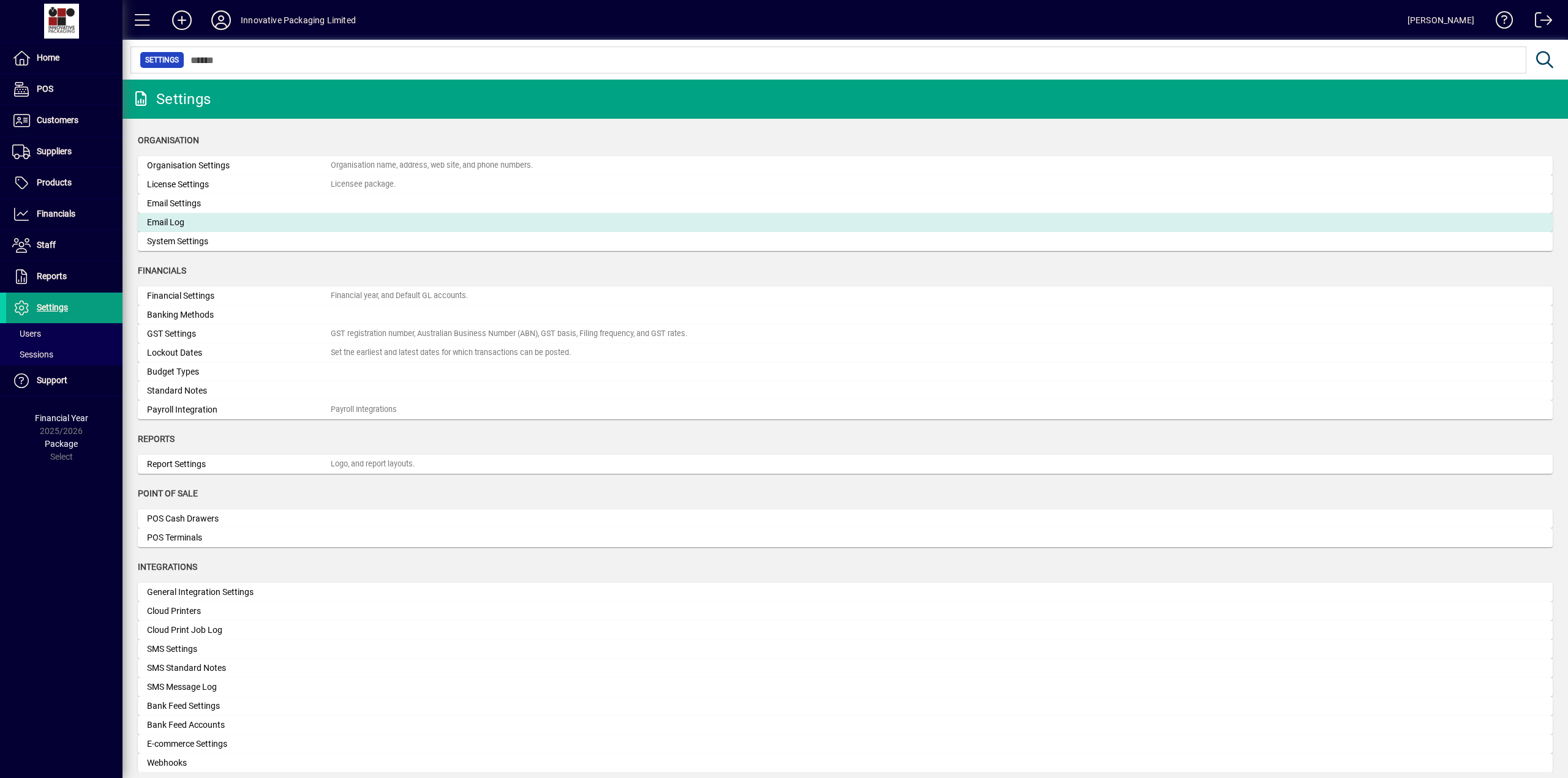
click at [180, 219] on div "Email Log" at bounding box center [238, 222] width 183 height 13
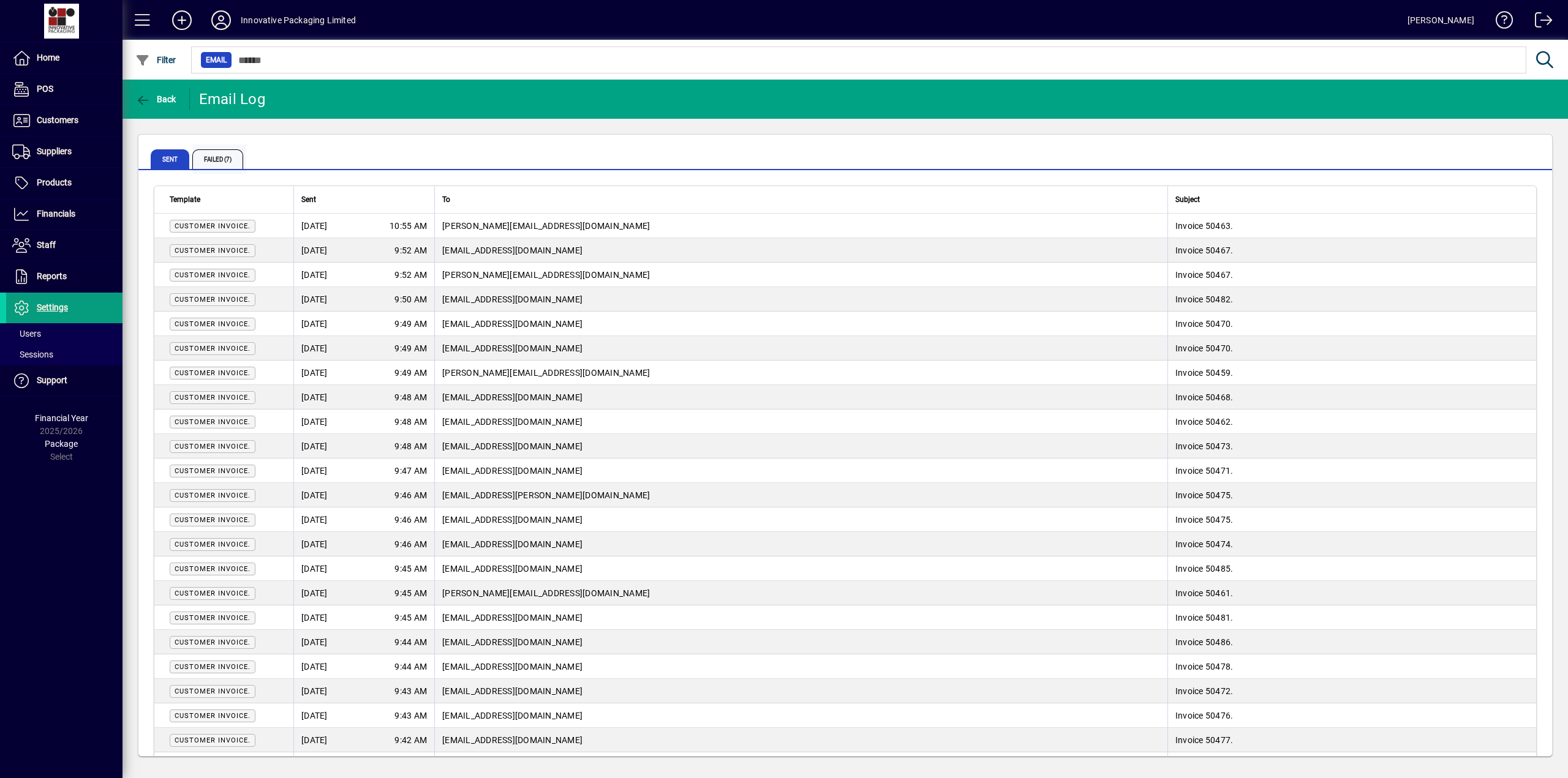
click at [210, 157] on span "Failed (7)" at bounding box center [218, 159] width 51 height 20
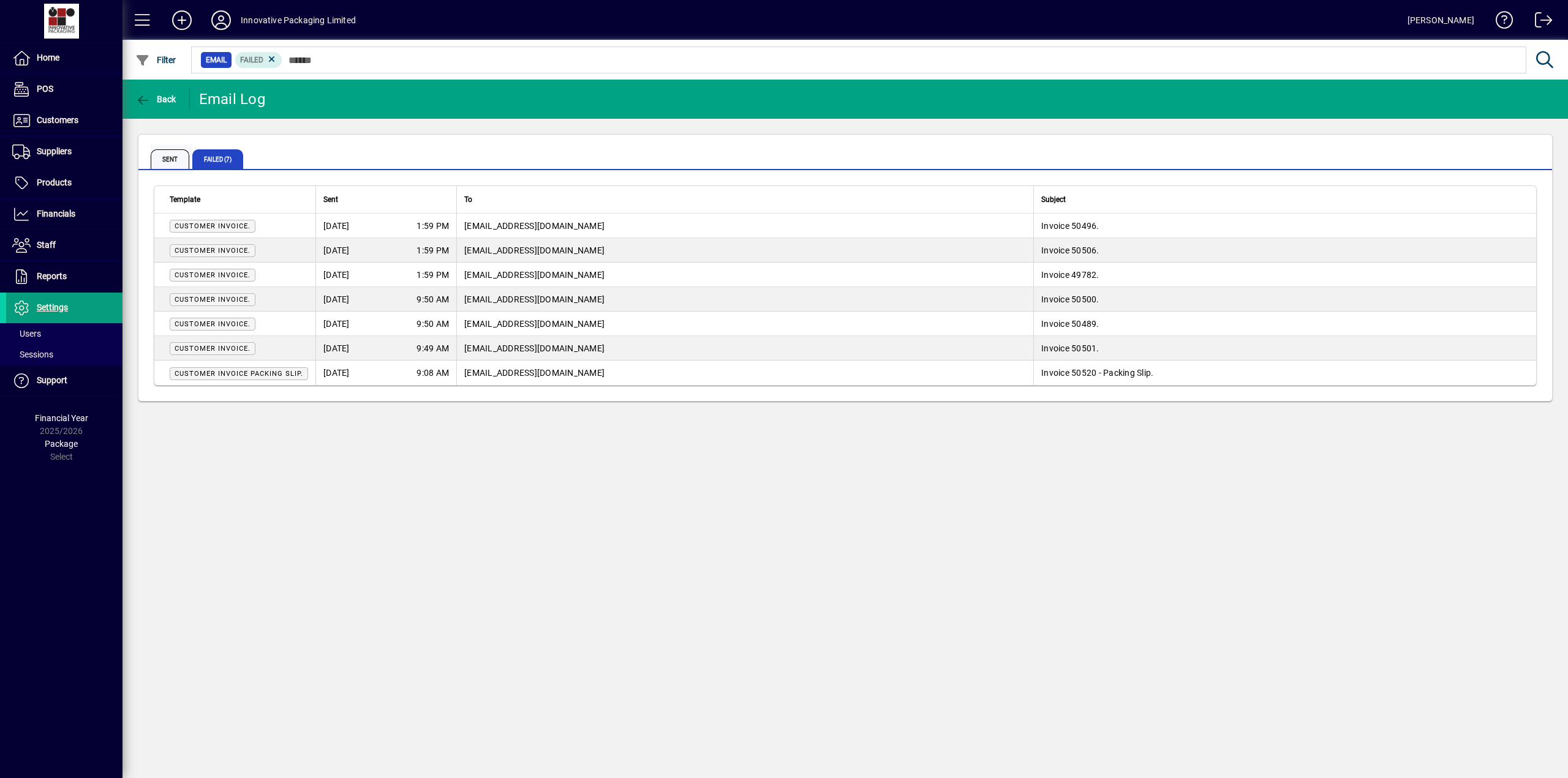
click at [165, 160] on span "Sent" at bounding box center [170, 159] width 39 height 20
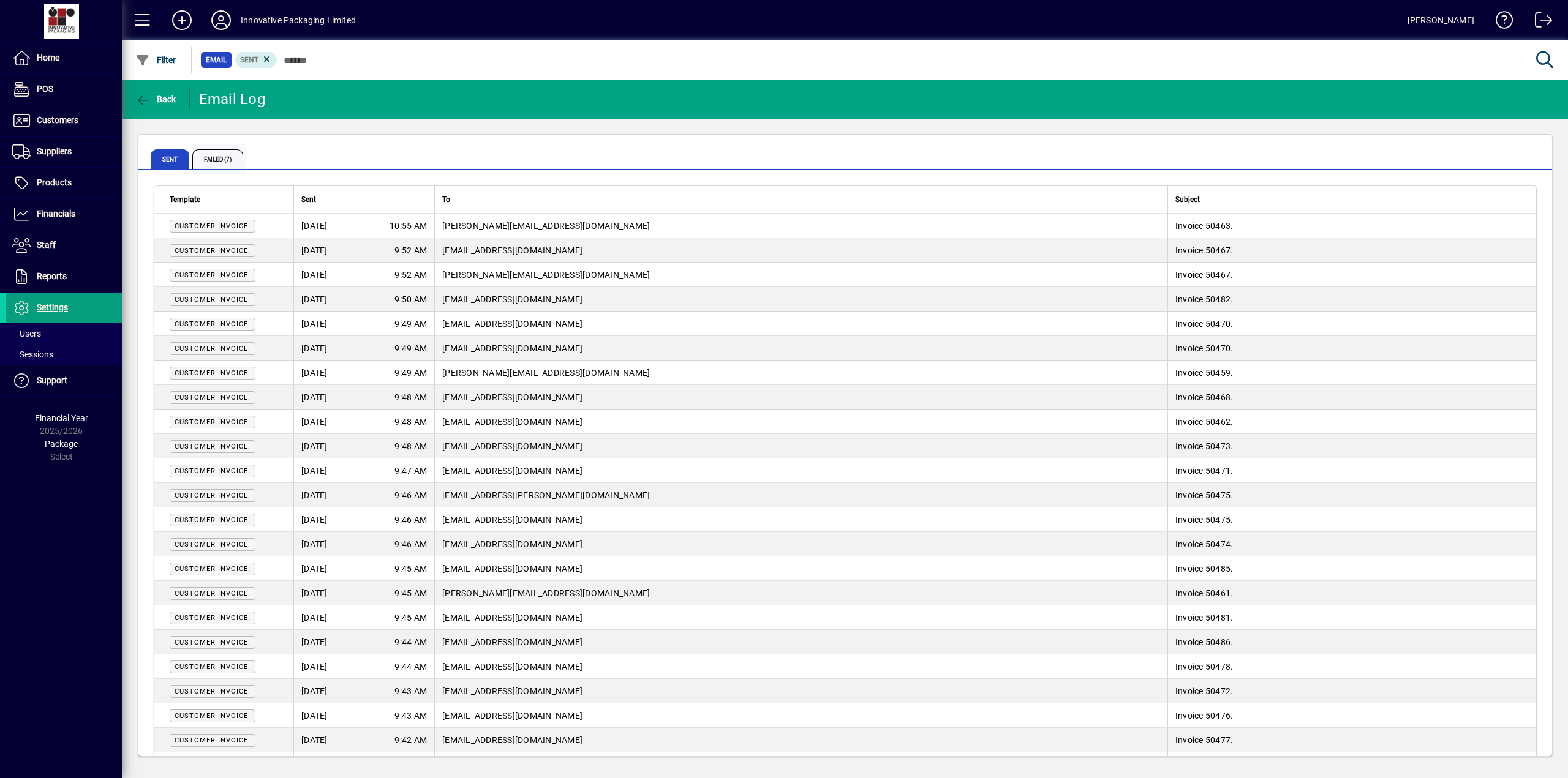
click at [222, 158] on span "Failed (7)" at bounding box center [218, 159] width 51 height 20
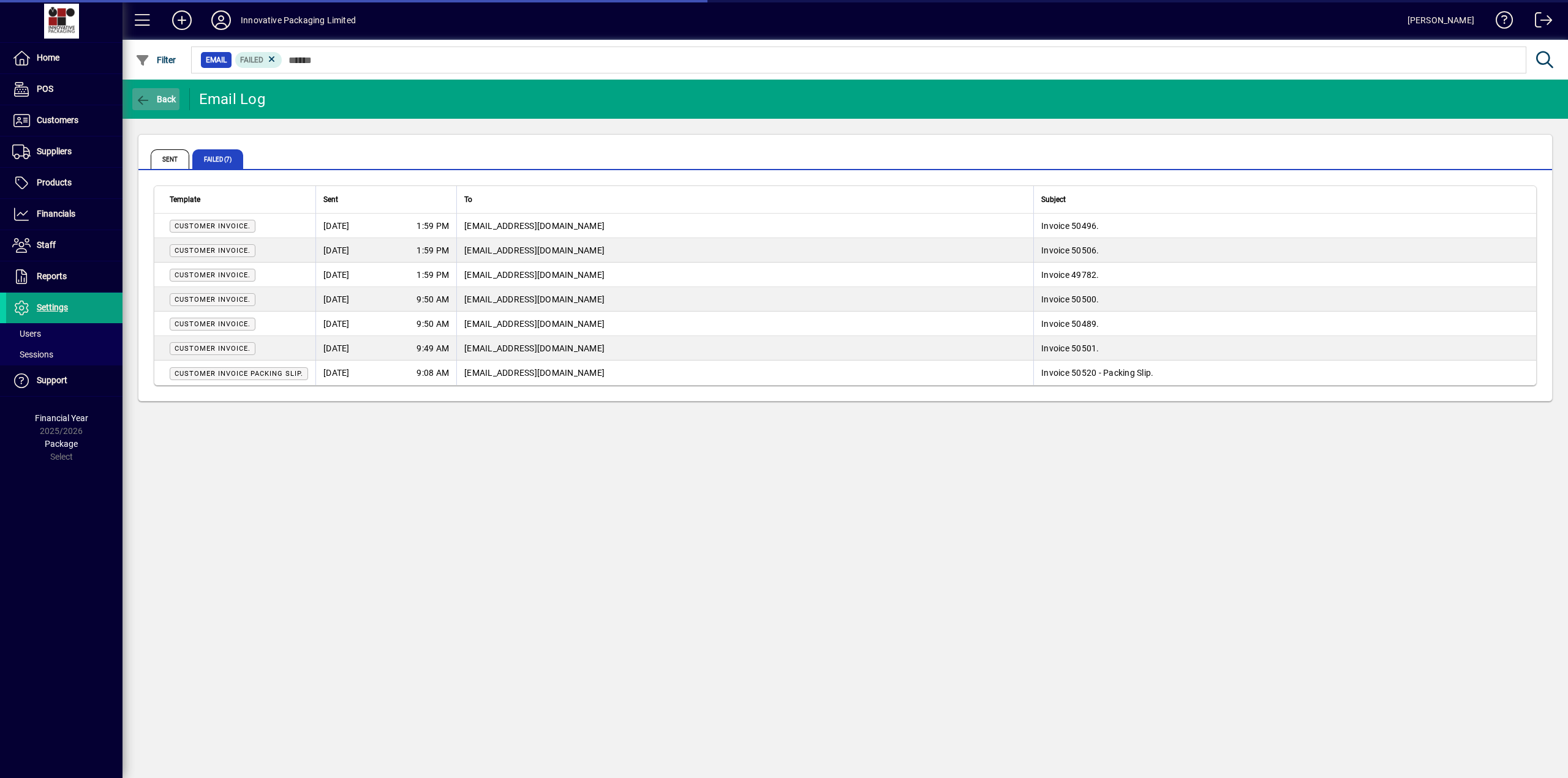
click at [158, 102] on span "Back" at bounding box center [156, 99] width 41 height 10
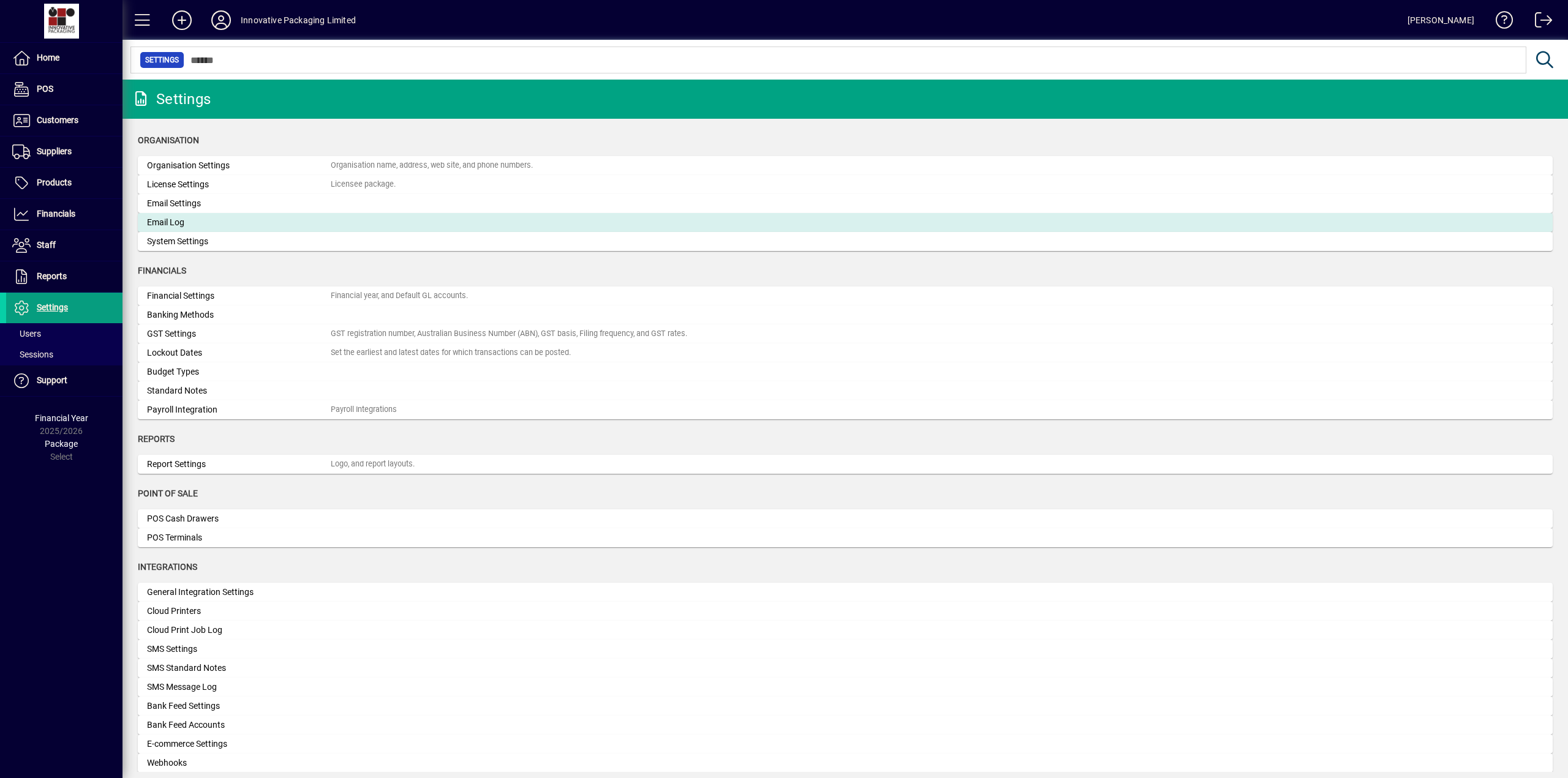
click at [173, 224] on div "Email Log" at bounding box center [238, 222] width 183 height 13
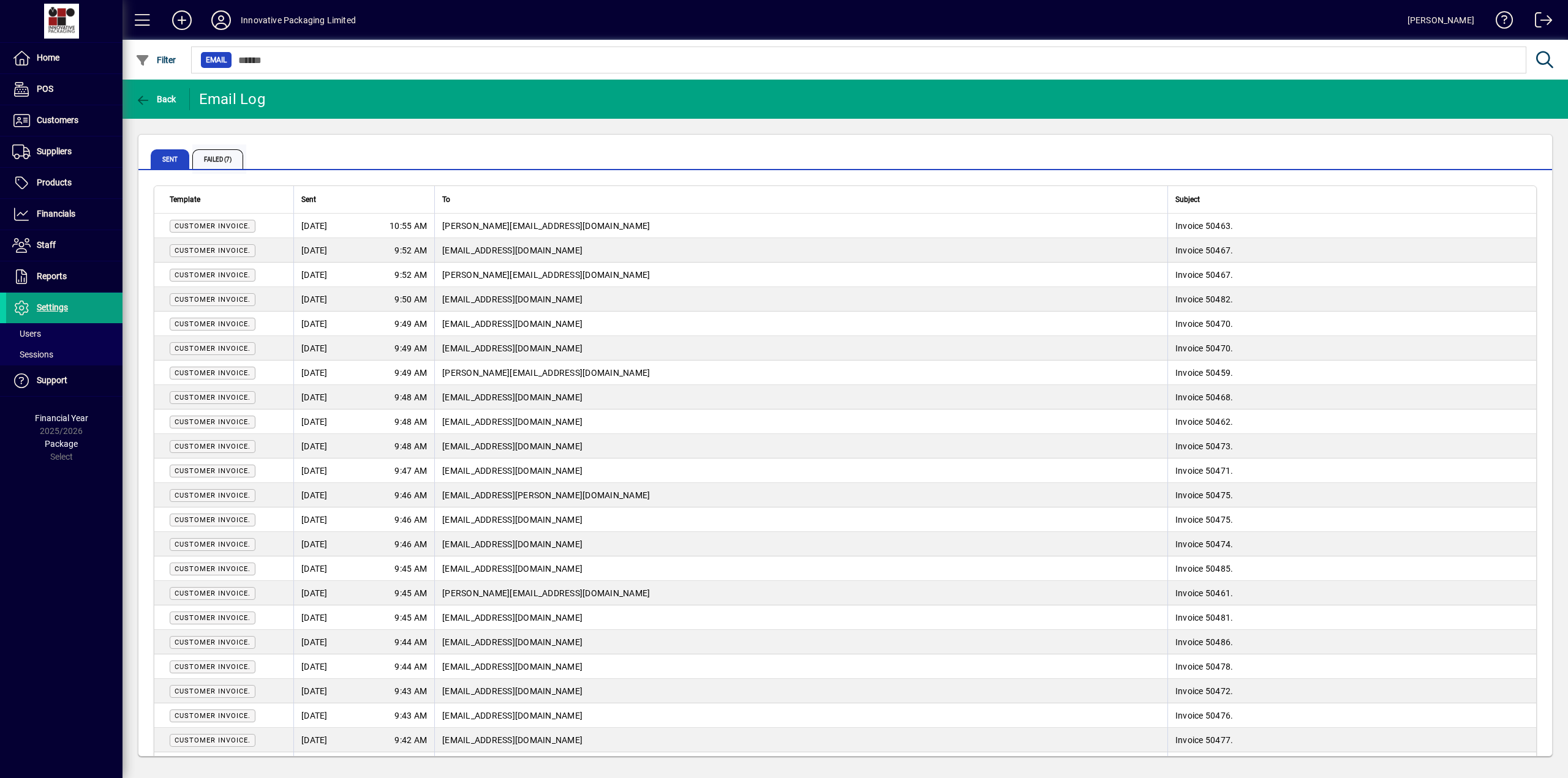
click at [219, 156] on span "Failed (7)" at bounding box center [218, 159] width 51 height 20
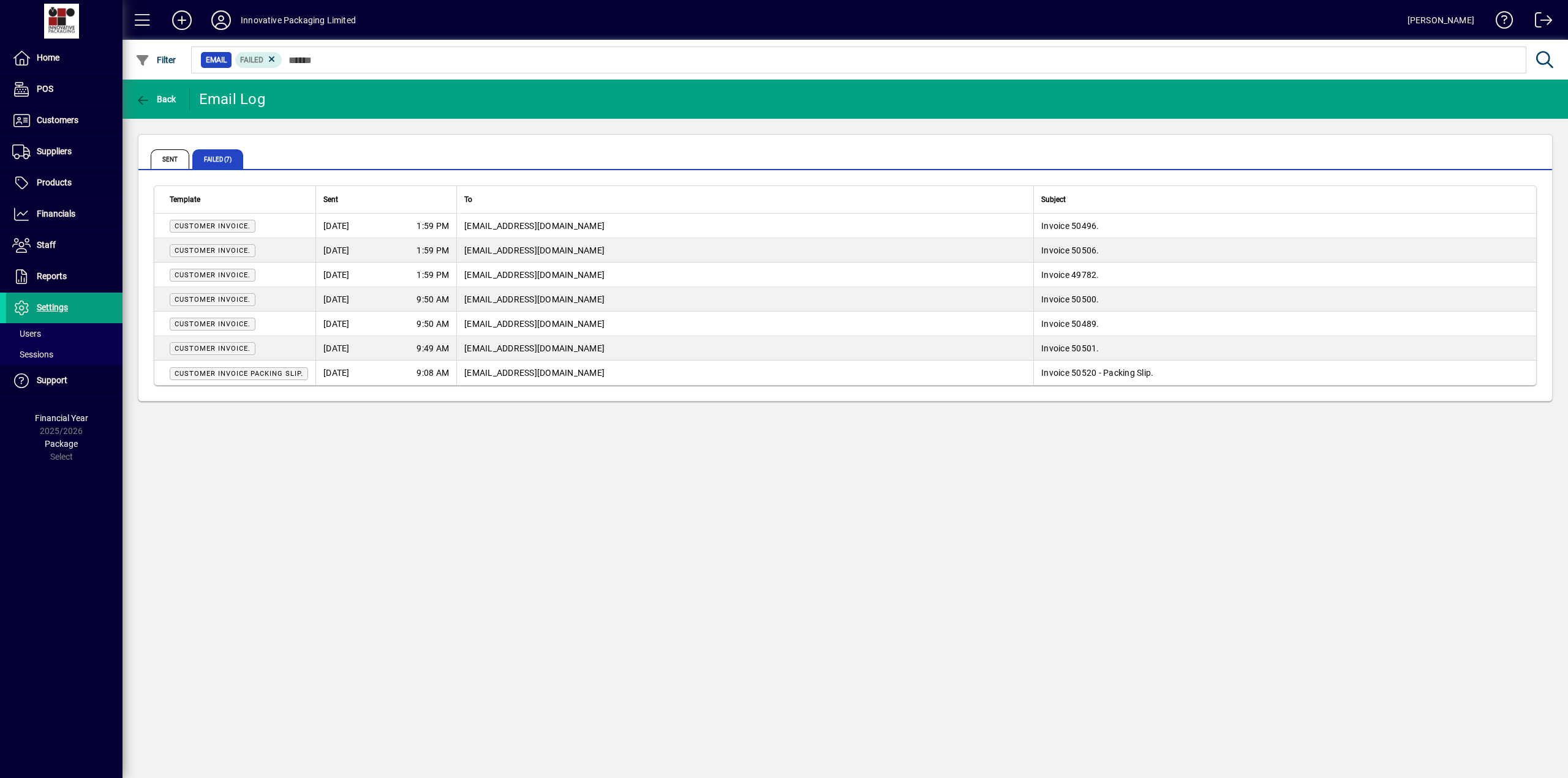
click at [238, 225] on span "Customer Invoice." at bounding box center [213, 226] width 76 height 8
click at [159, 156] on span "Sent" at bounding box center [170, 159] width 39 height 20
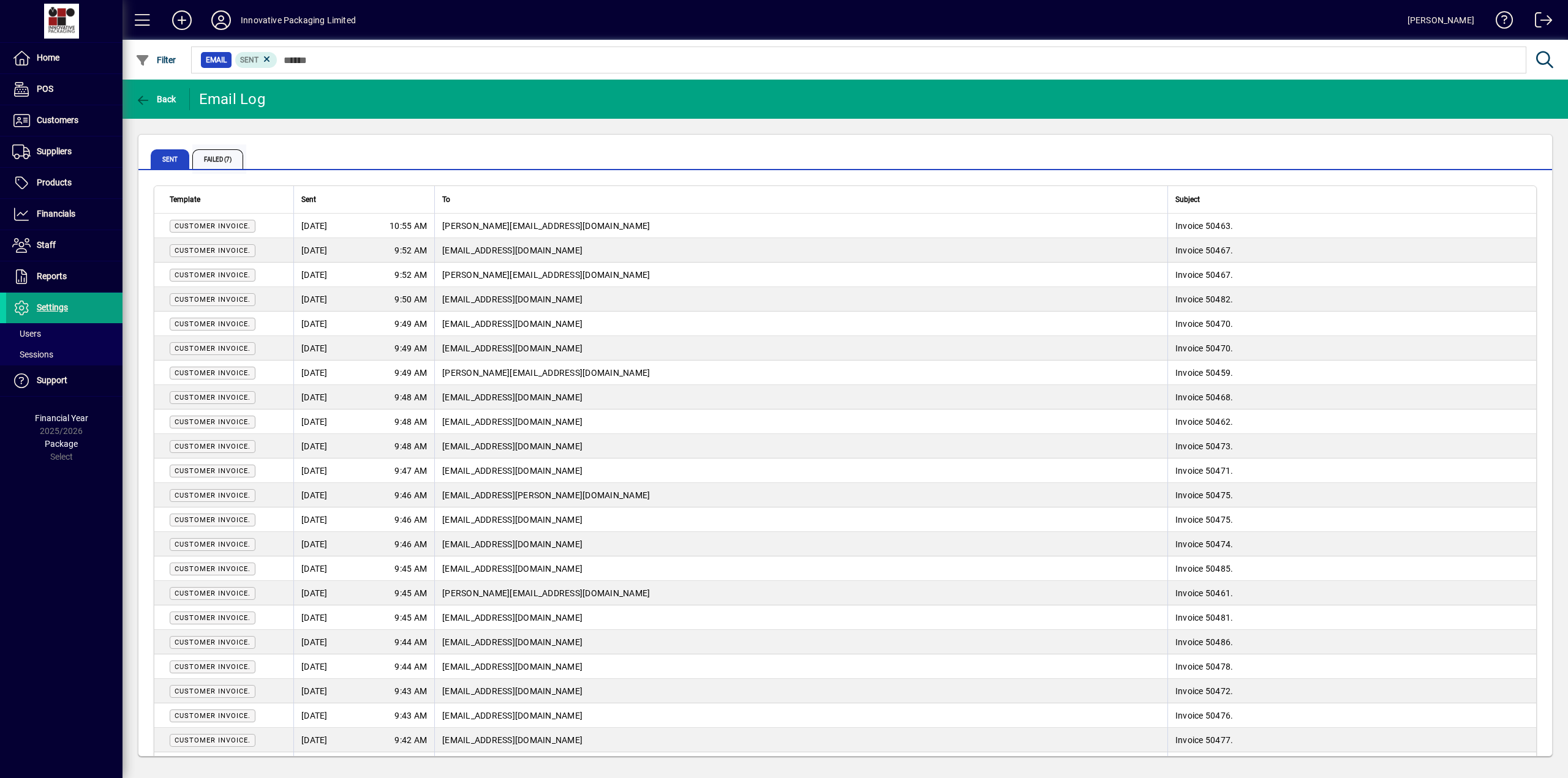
click at [225, 159] on span "Failed (7)" at bounding box center [218, 159] width 51 height 20
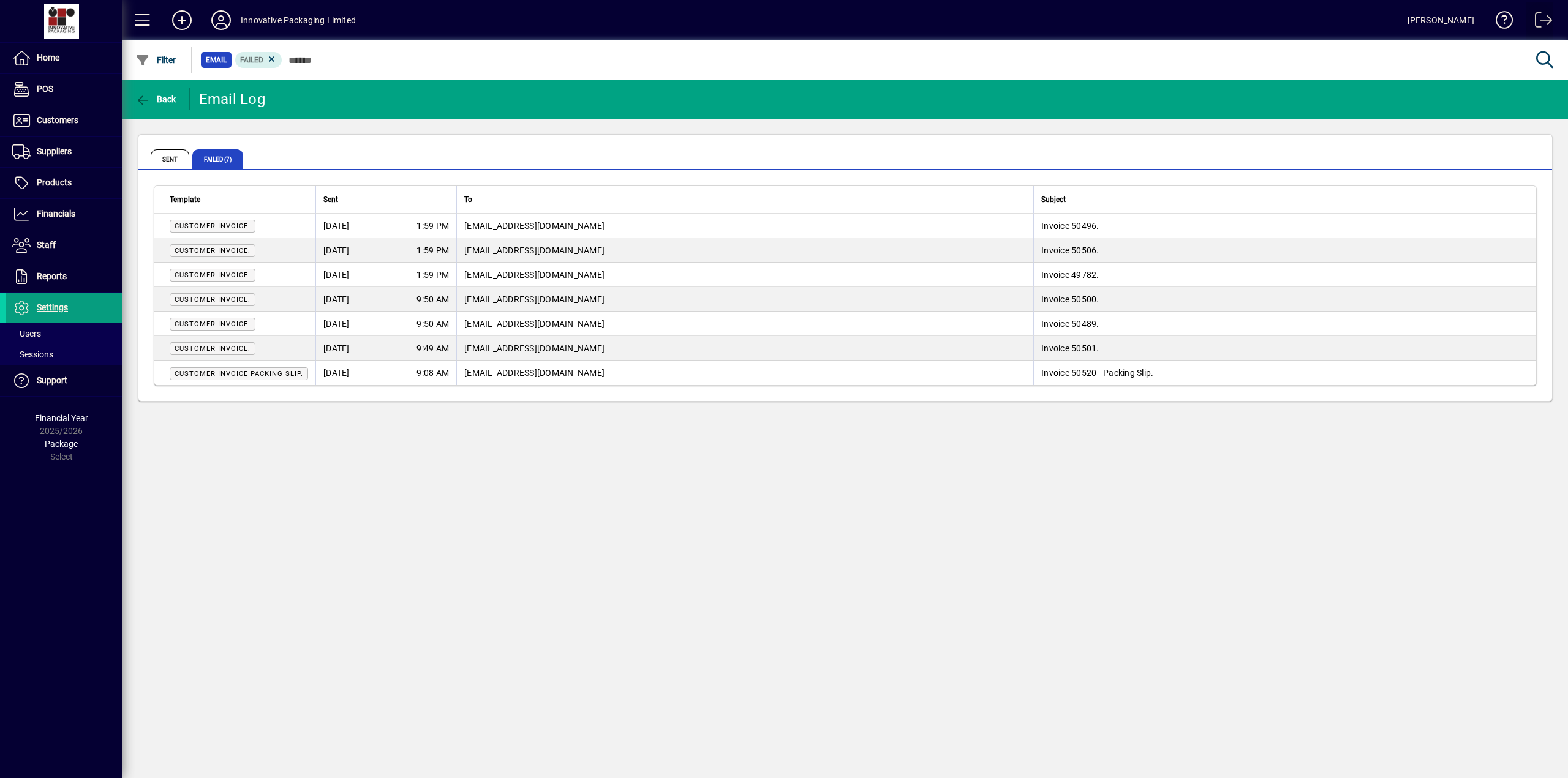
click at [677, 17] on span at bounding box center [1539, 22] width 29 height 29
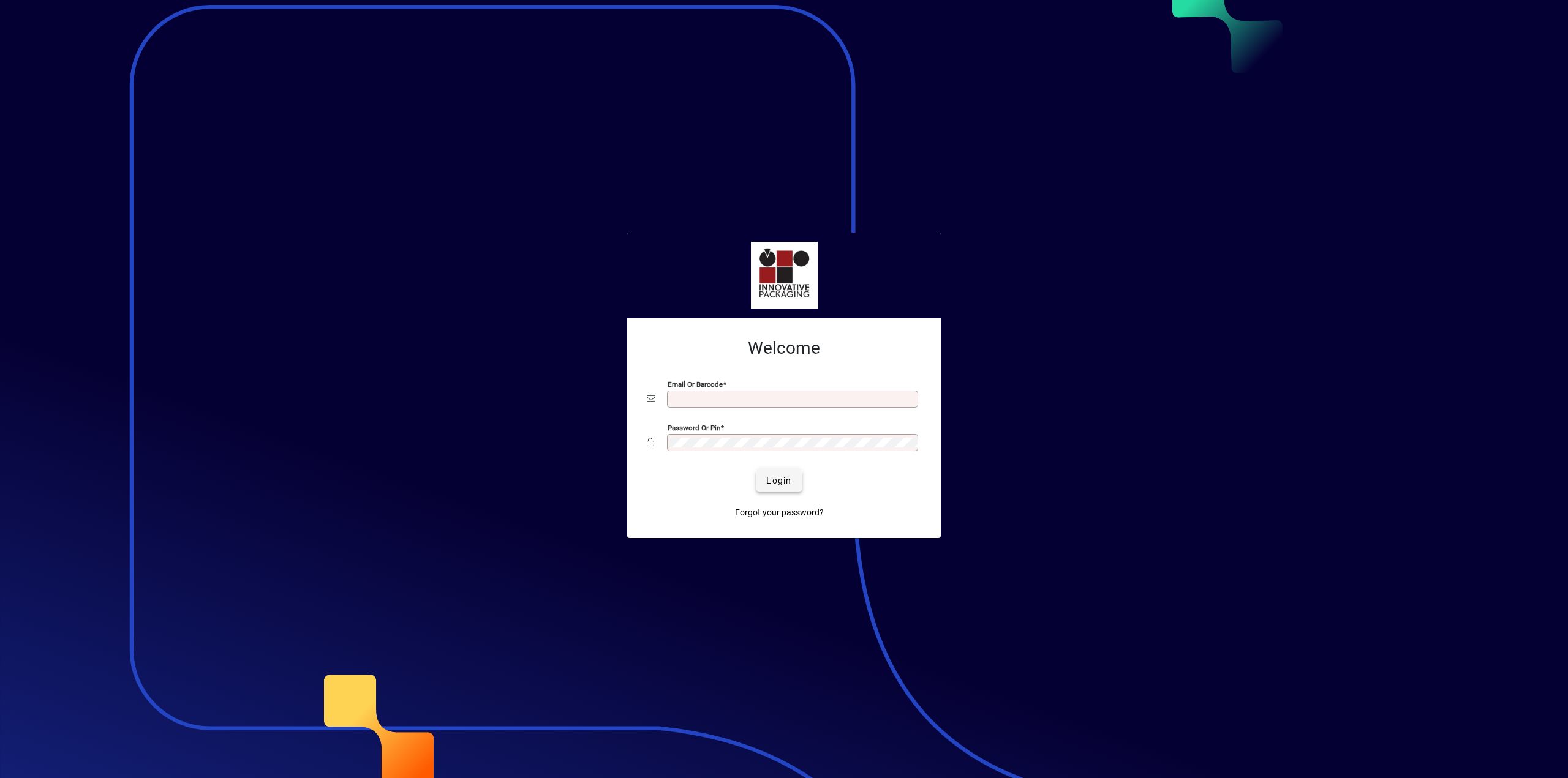
type input "**********"
click at [767, 482] on span "Login" at bounding box center [778, 480] width 25 height 13
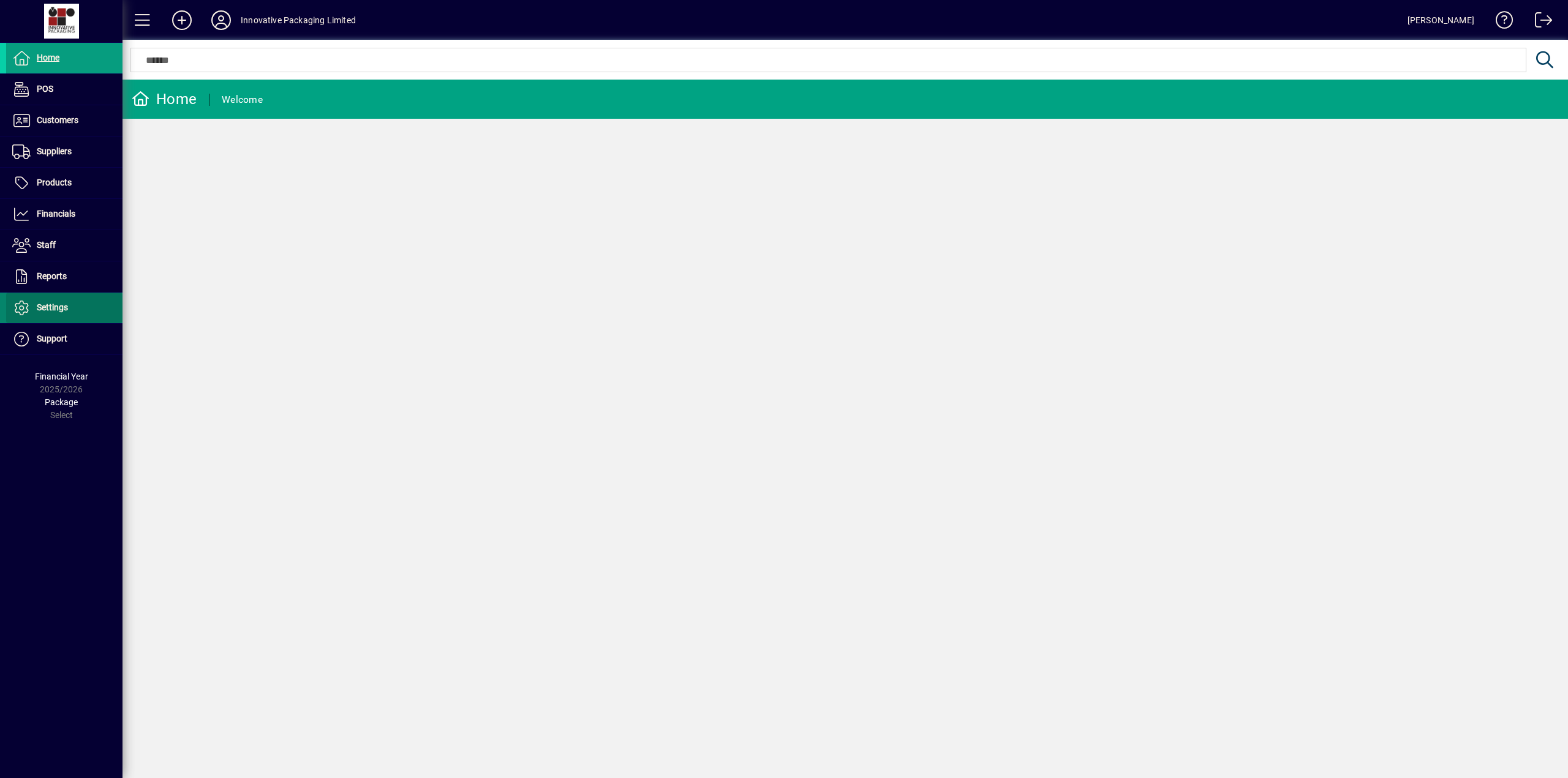
click at [52, 306] on span "Settings" at bounding box center [52, 308] width 31 height 10
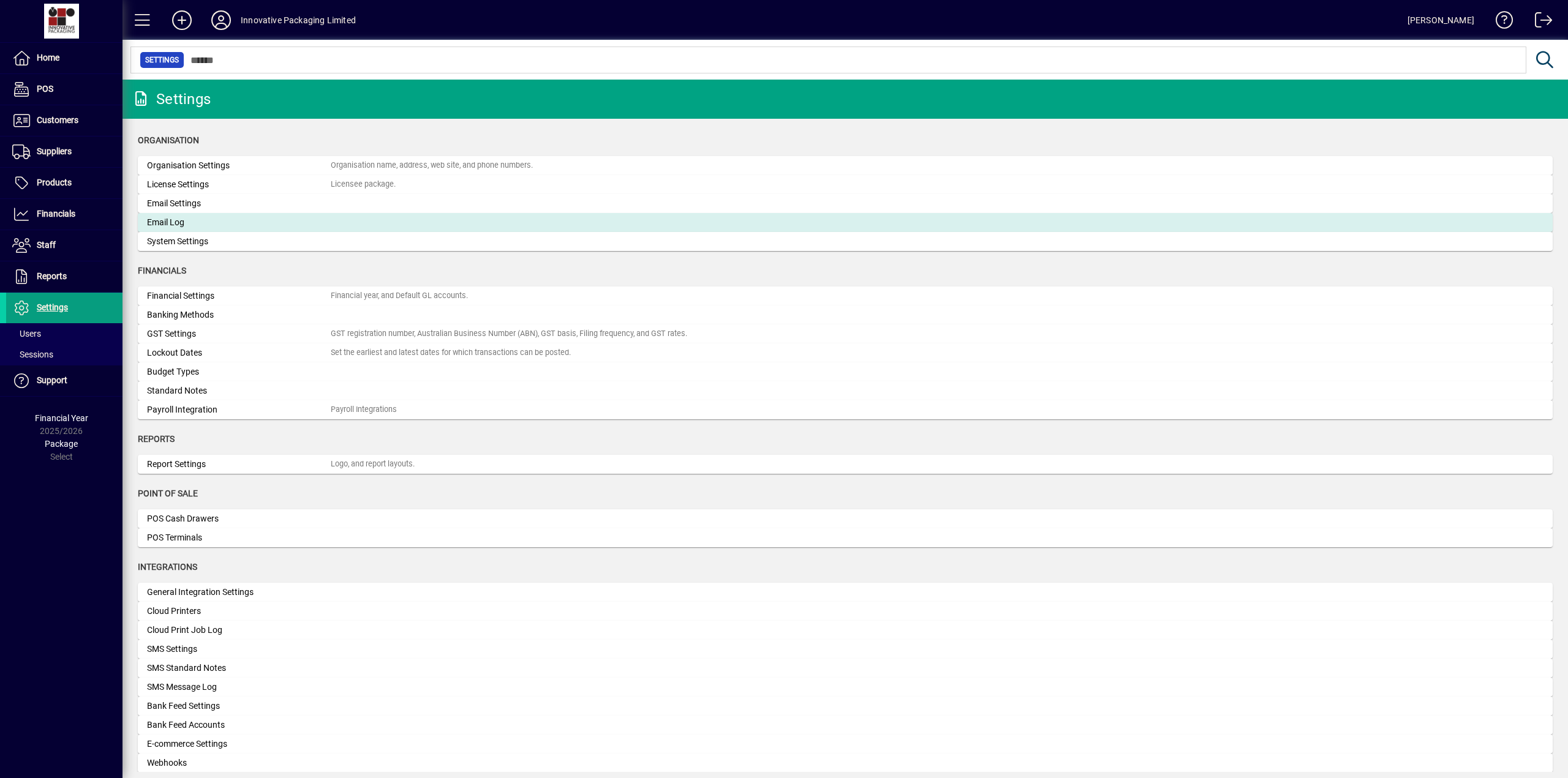
click at [187, 221] on div "Email Log" at bounding box center [238, 222] width 183 height 13
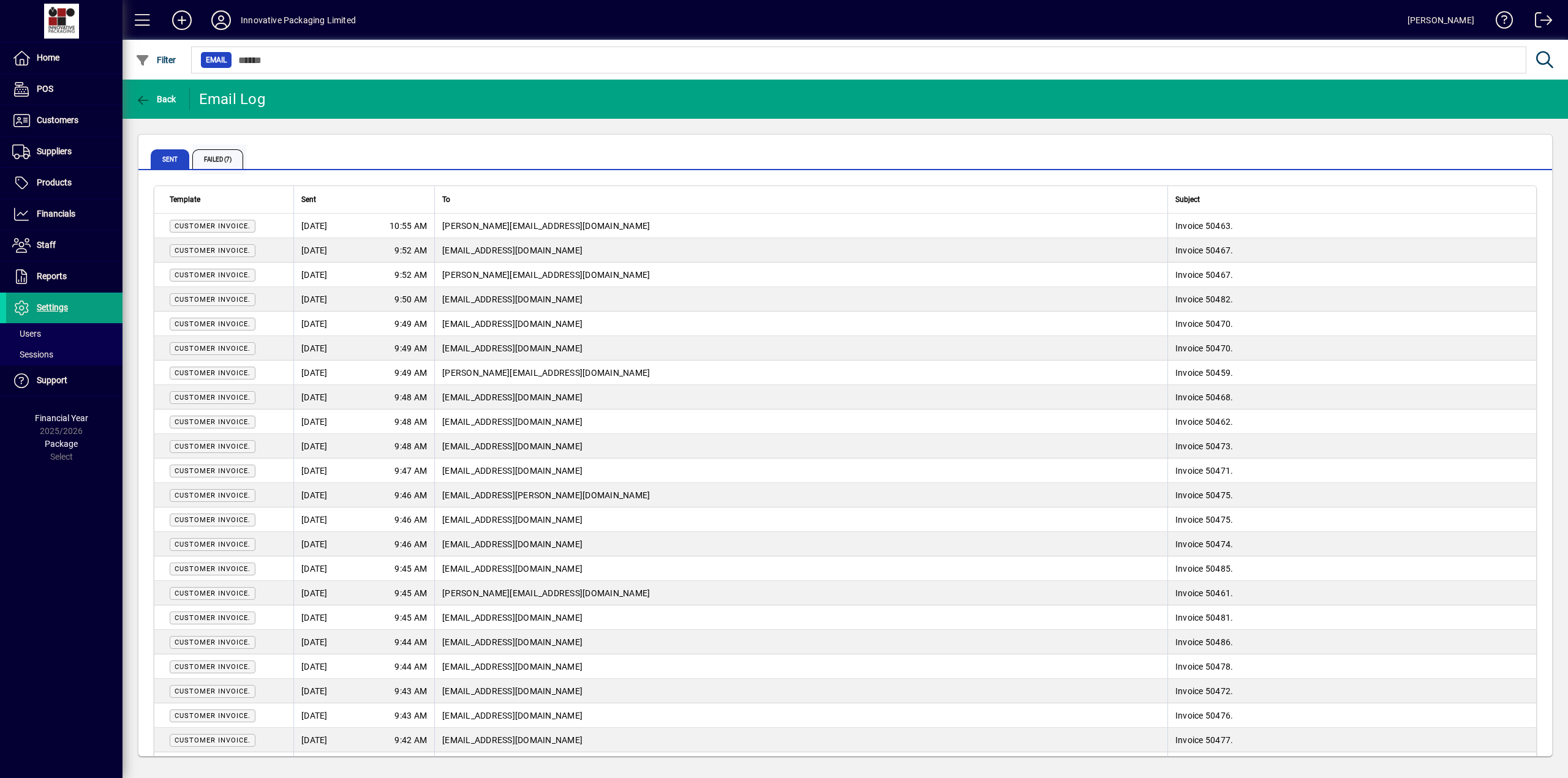
click at [226, 160] on span "Failed (7)" at bounding box center [218, 159] width 51 height 20
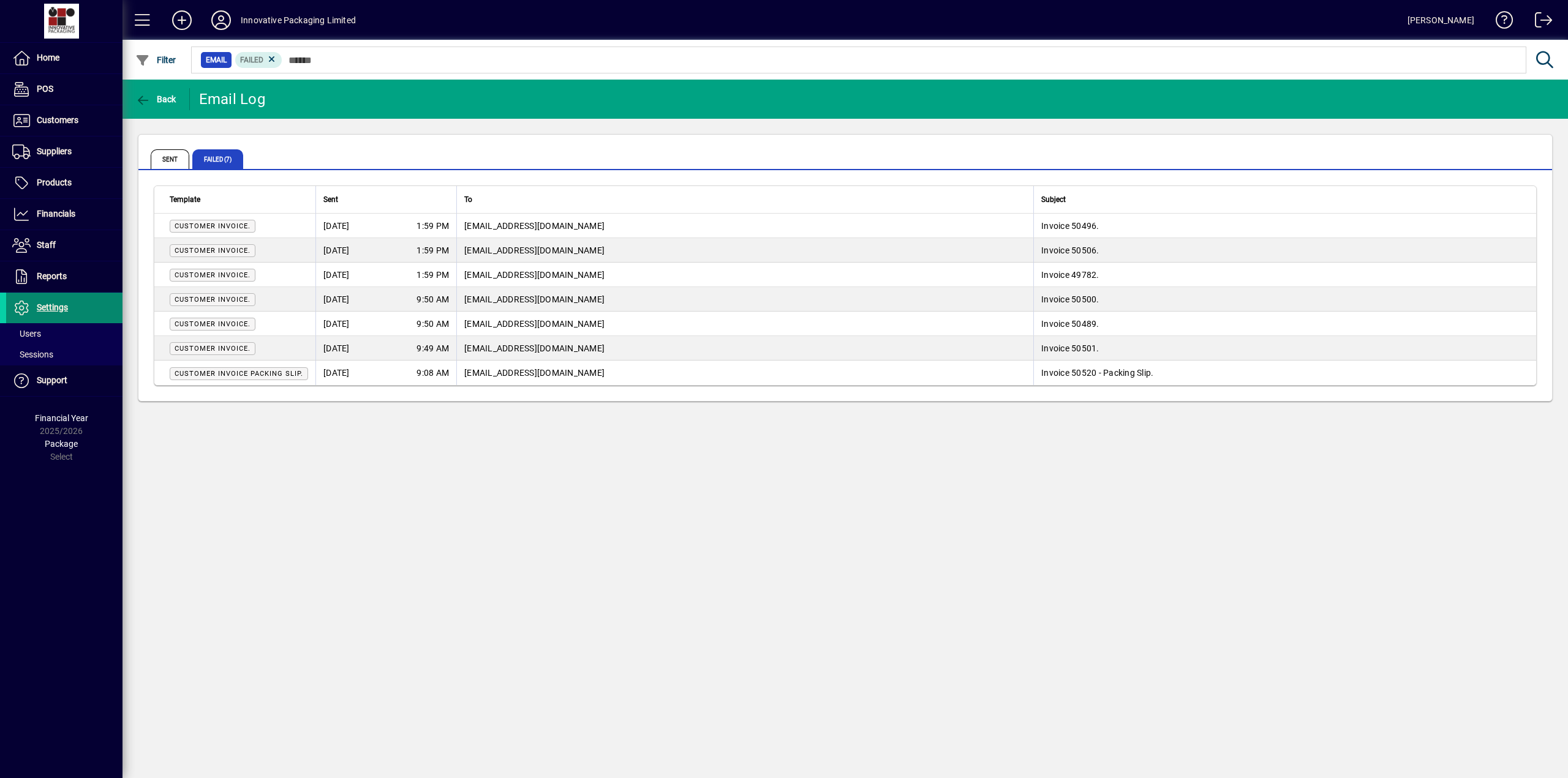
click at [53, 306] on span "Settings" at bounding box center [52, 308] width 31 height 10
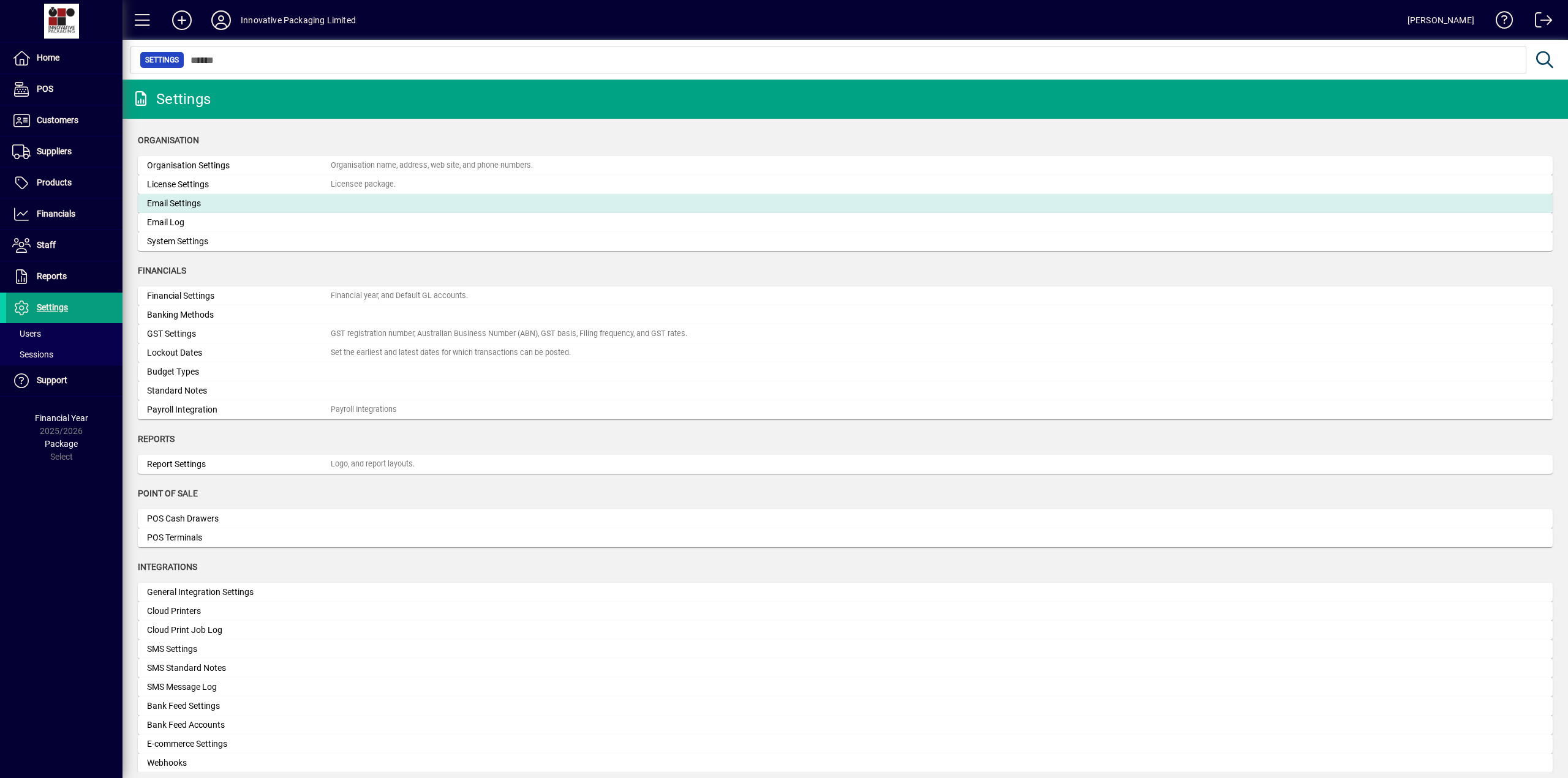
click at [192, 201] on div "Email Settings" at bounding box center [238, 203] width 183 height 13
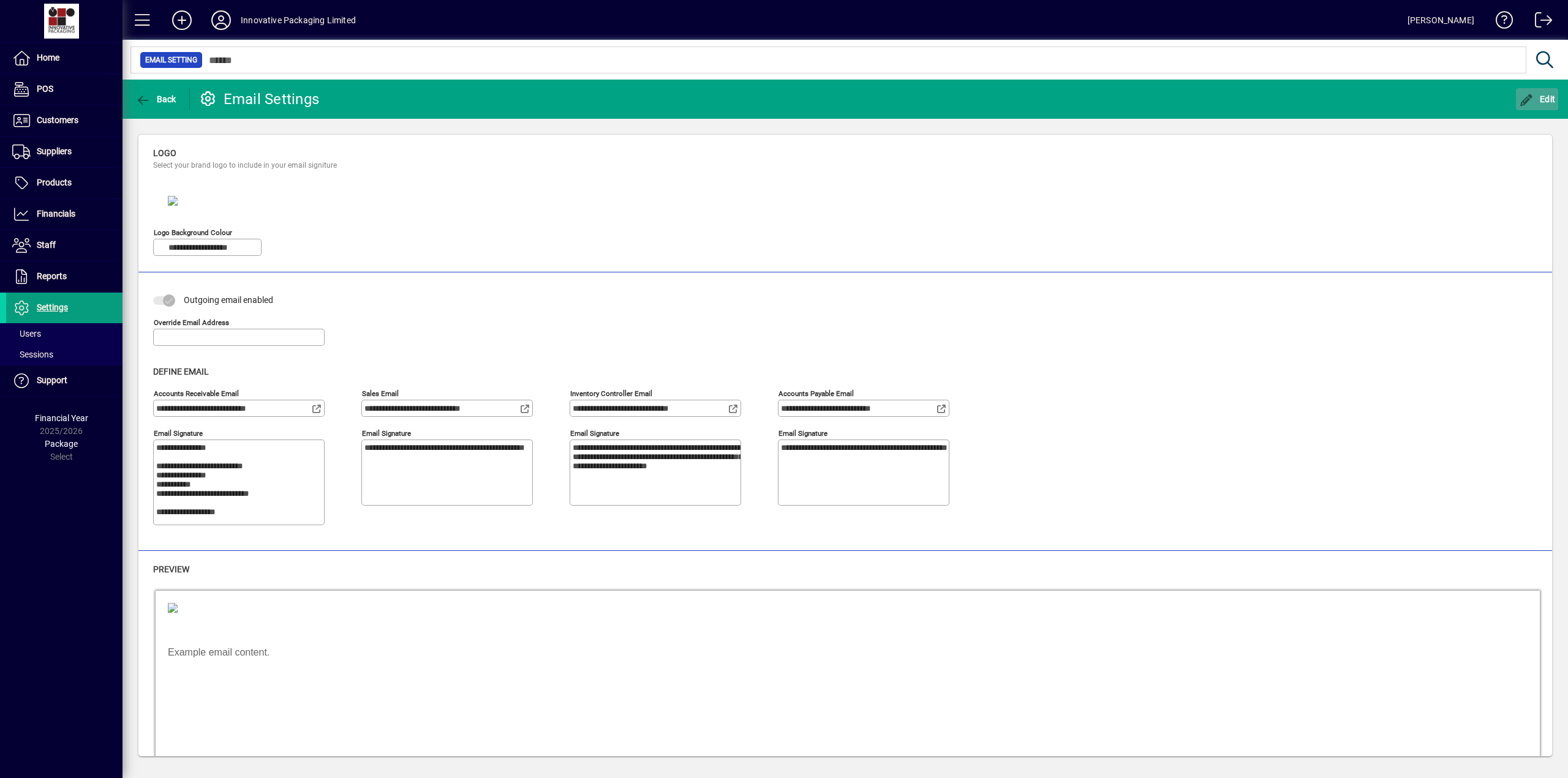
click at [1541, 93] on span "button" at bounding box center [1537, 99] width 43 height 29
type textarea "**********"
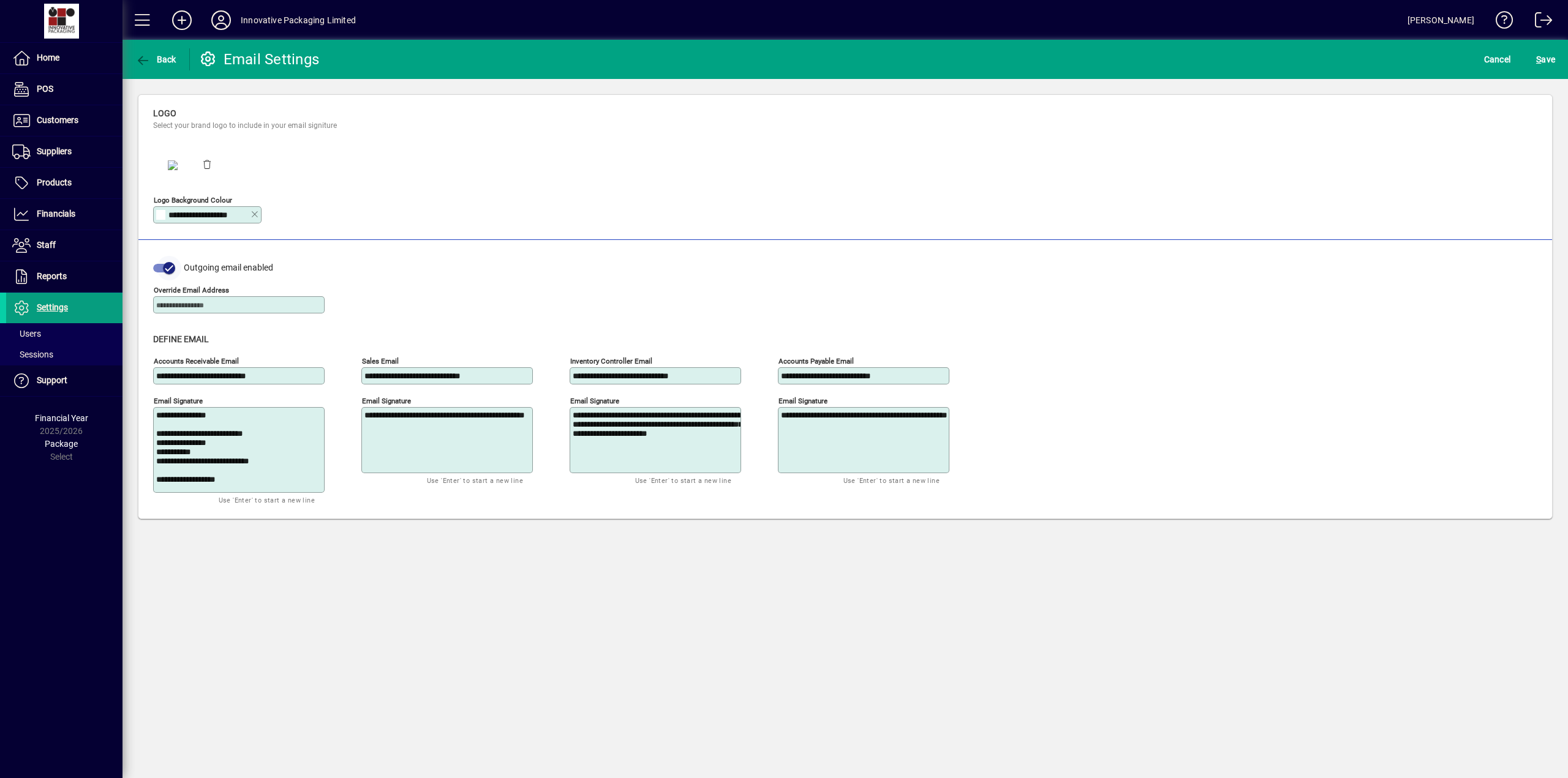
click at [162, 263] on span "button" at bounding box center [168, 268] width 24 height 24
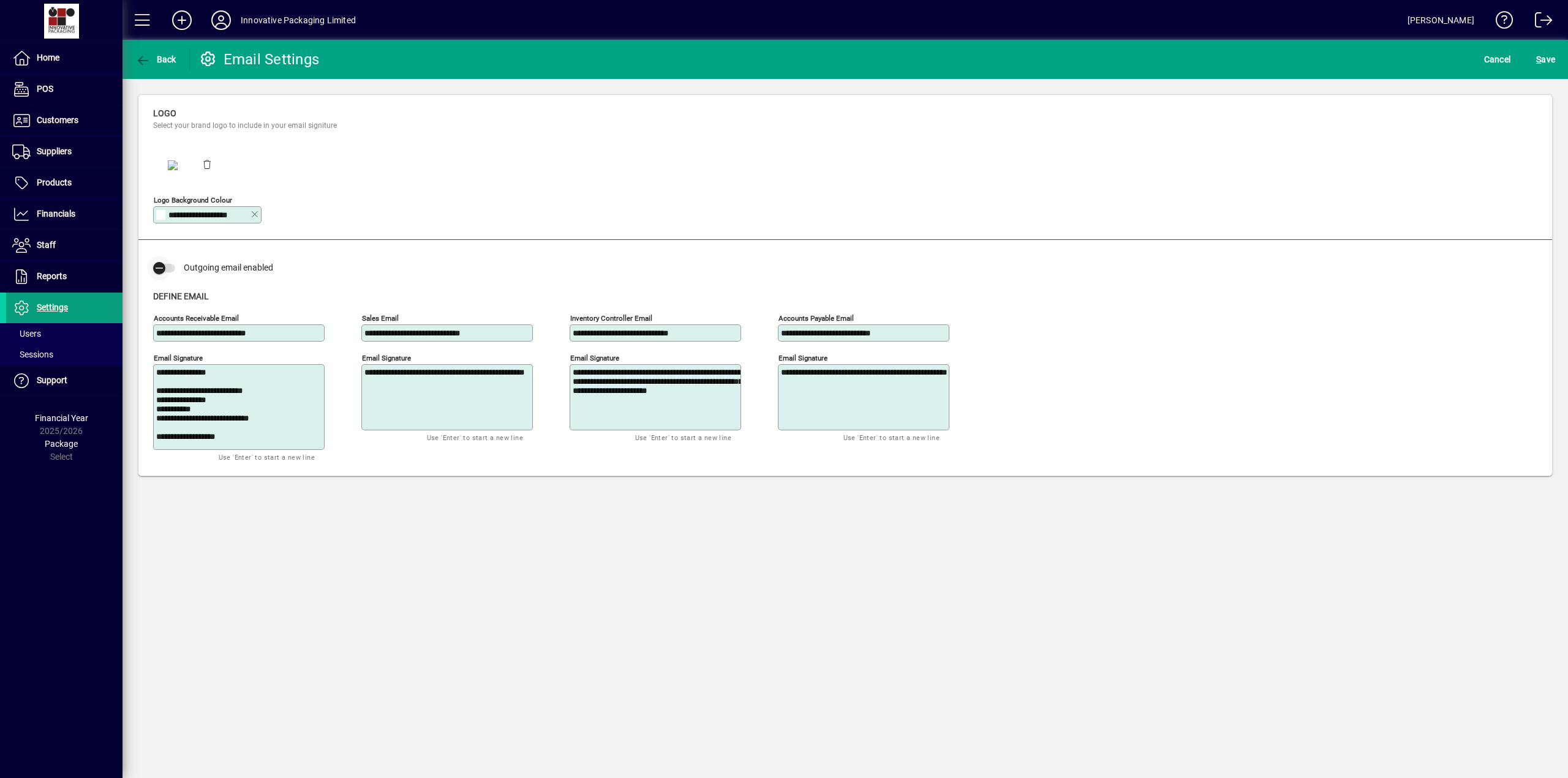
click at [162, 267] on icon "button" at bounding box center [159, 268] width 11 height 11
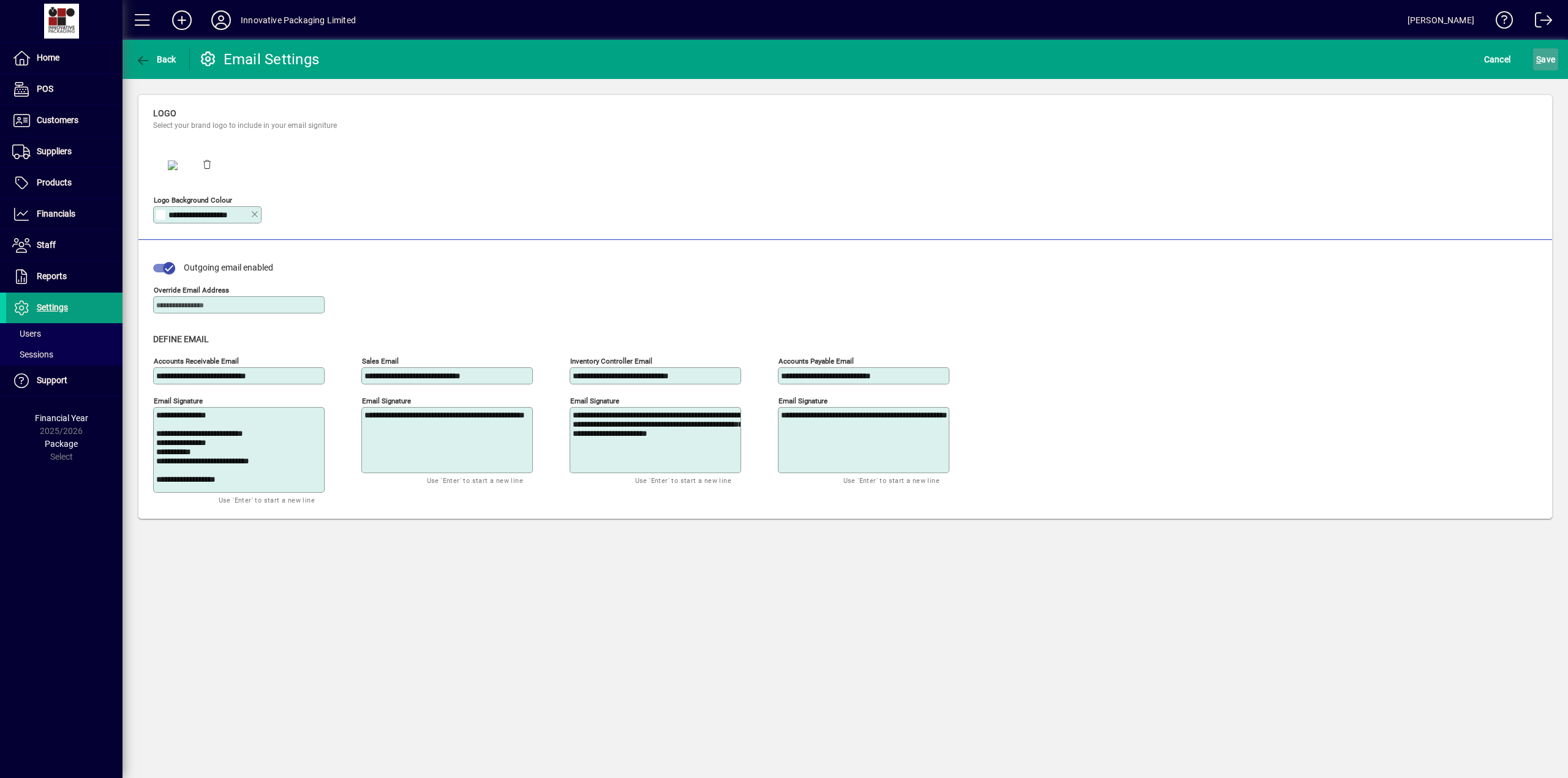
click at [1544, 58] on span "S ave" at bounding box center [1545, 60] width 19 height 20
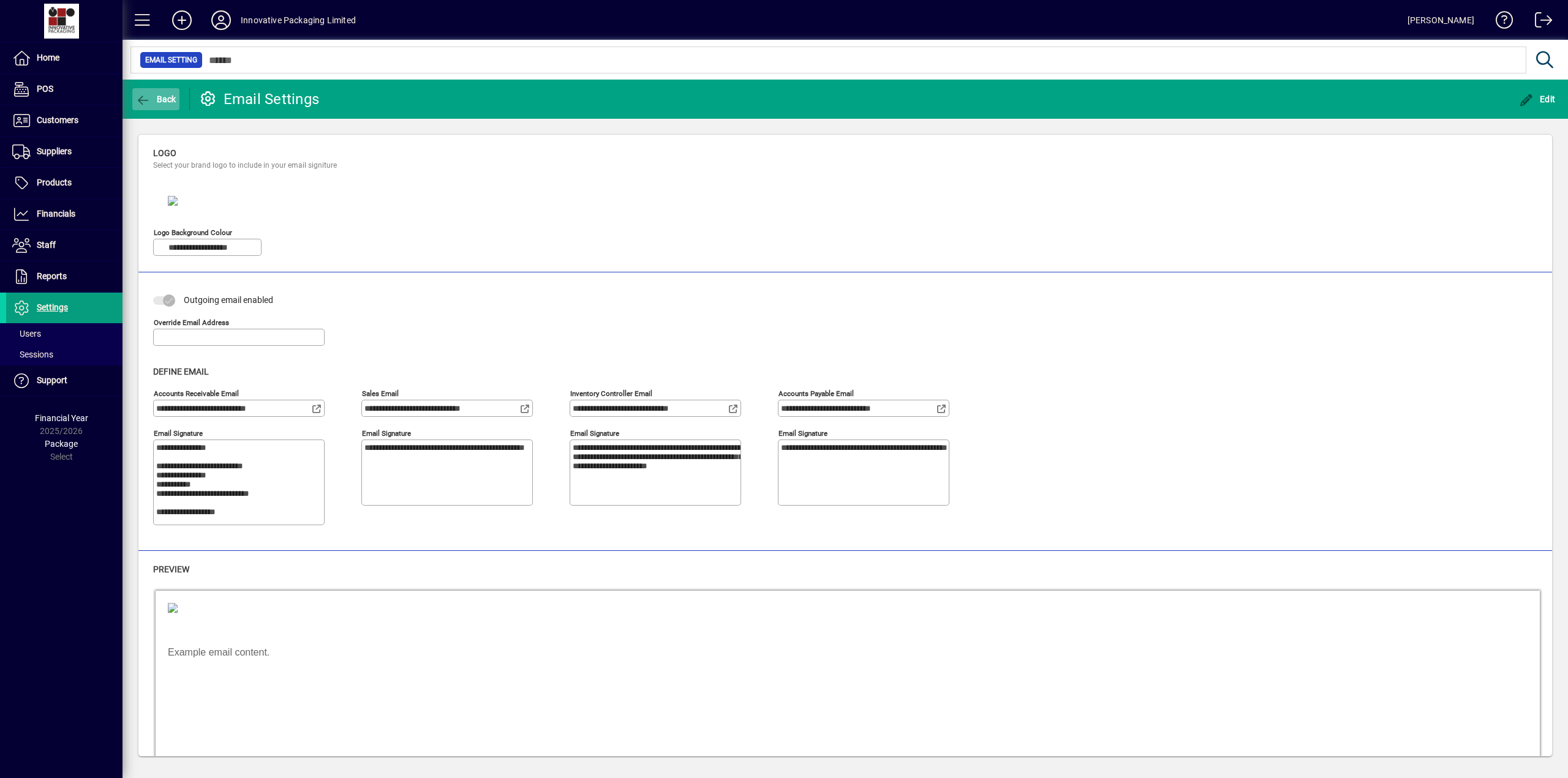
click at [152, 98] on span "Back" at bounding box center [156, 99] width 41 height 10
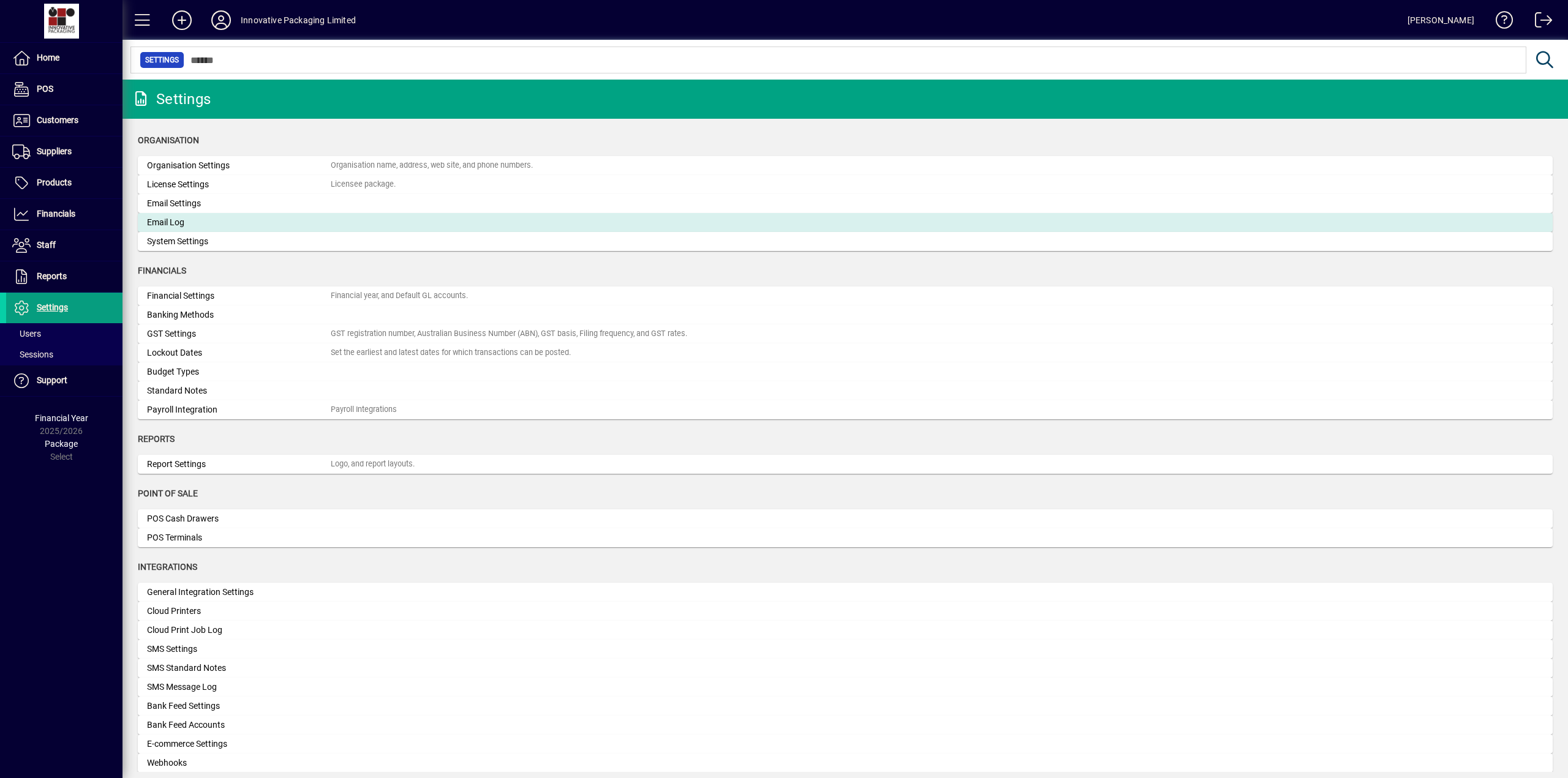
click at [174, 224] on div "Email Log" at bounding box center [238, 222] width 183 height 13
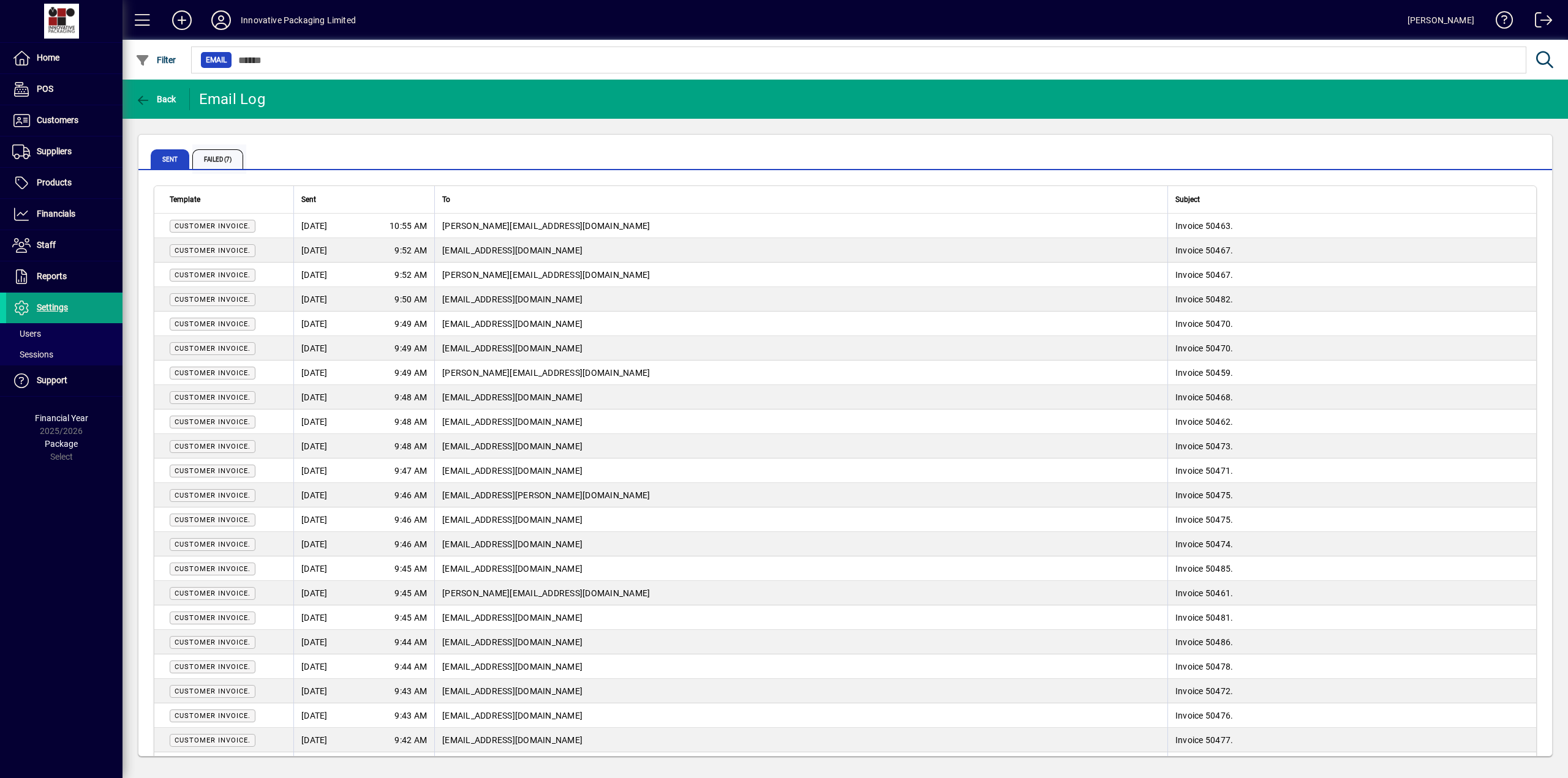
click at [234, 159] on span "Failed (7)" at bounding box center [218, 159] width 51 height 20
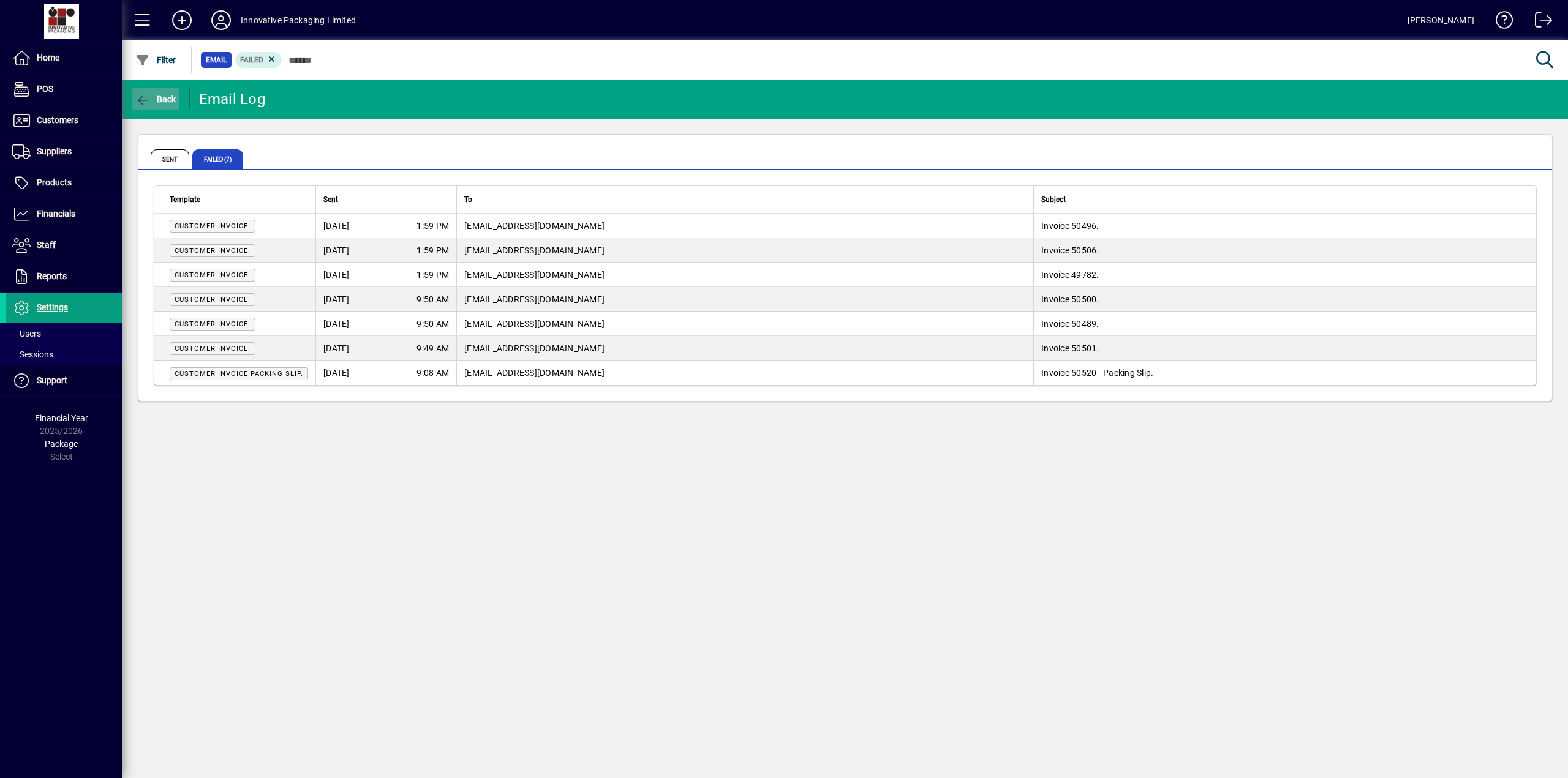
click at [162, 93] on span "button" at bounding box center [156, 99] width 47 height 29
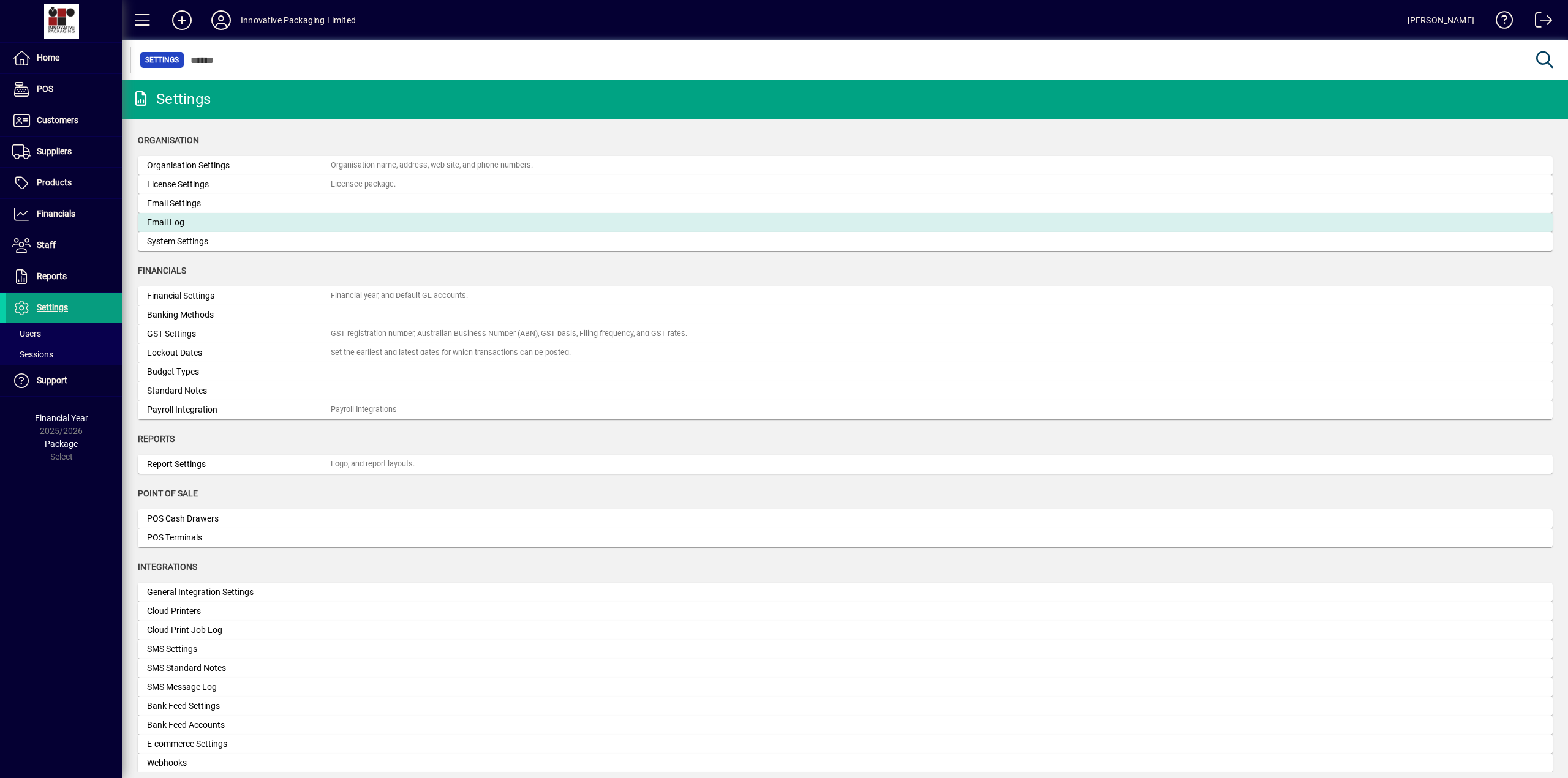
click at [162, 226] on div "Email Log" at bounding box center [238, 222] width 183 height 13
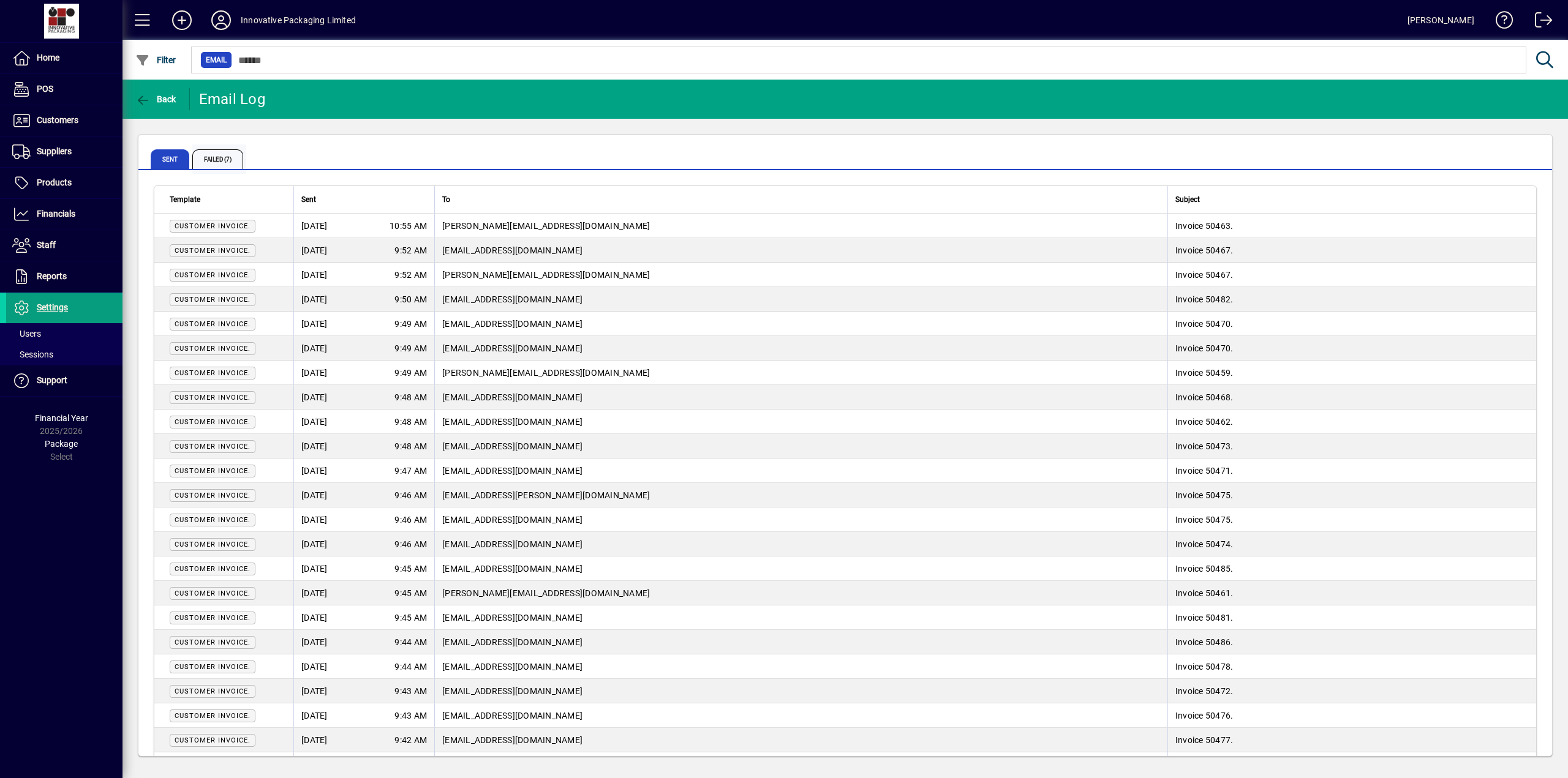
click at [214, 165] on span "Failed (7)" at bounding box center [218, 159] width 51 height 20
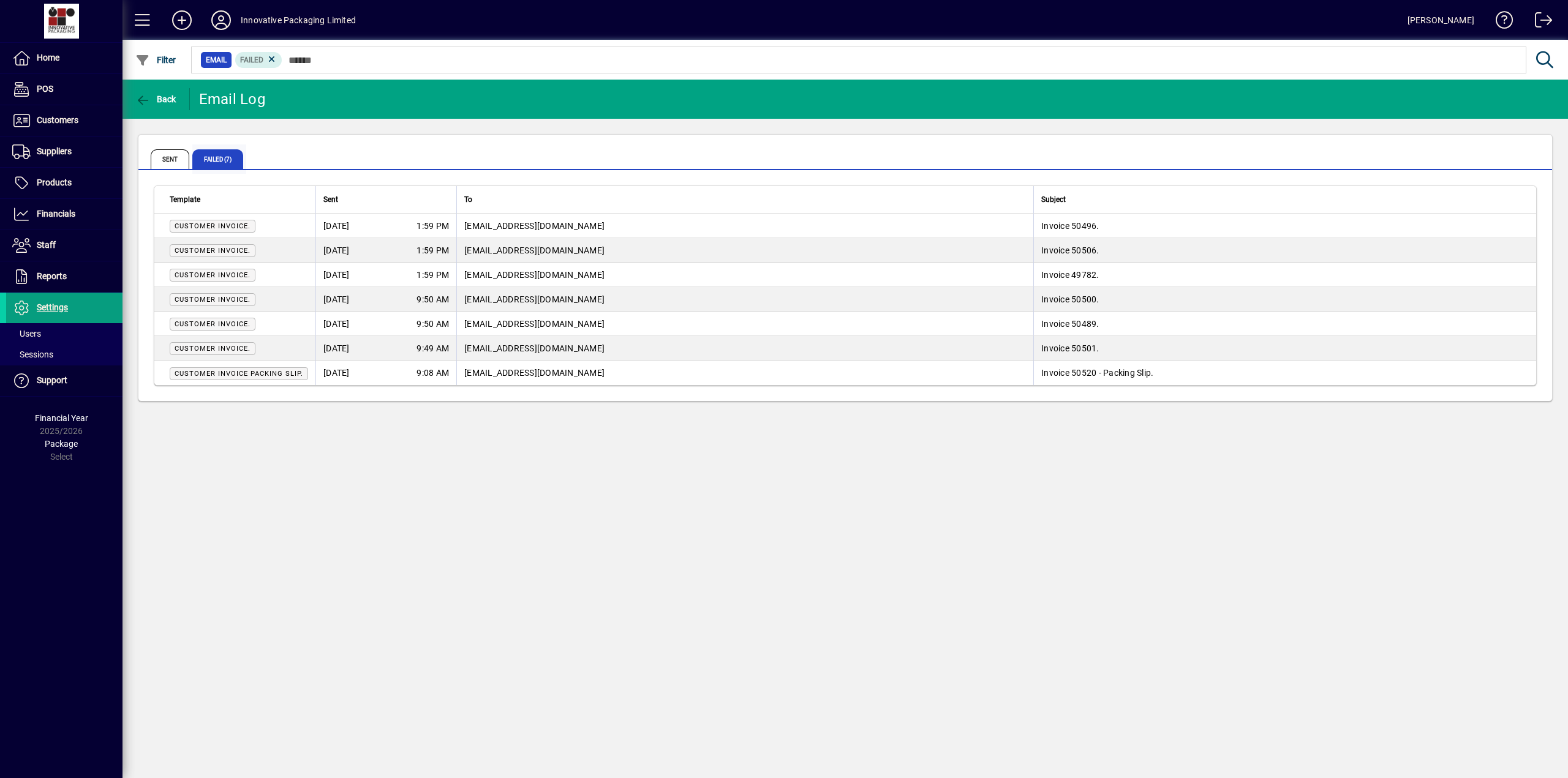
click at [218, 161] on span "Failed (7)" at bounding box center [218, 159] width 51 height 20
click at [286, 372] on span "Customer Invoice Packing Slip." at bounding box center [239, 373] width 129 height 8
drag, startPoint x: 489, startPoint y: 377, endPoint x: 1153, endPoint y: 370, distance: 664.0
drag, startPoint x: 1153, startPoint y: 370, endPoint x: 62, endPoint y: 308, distance: 1092.8
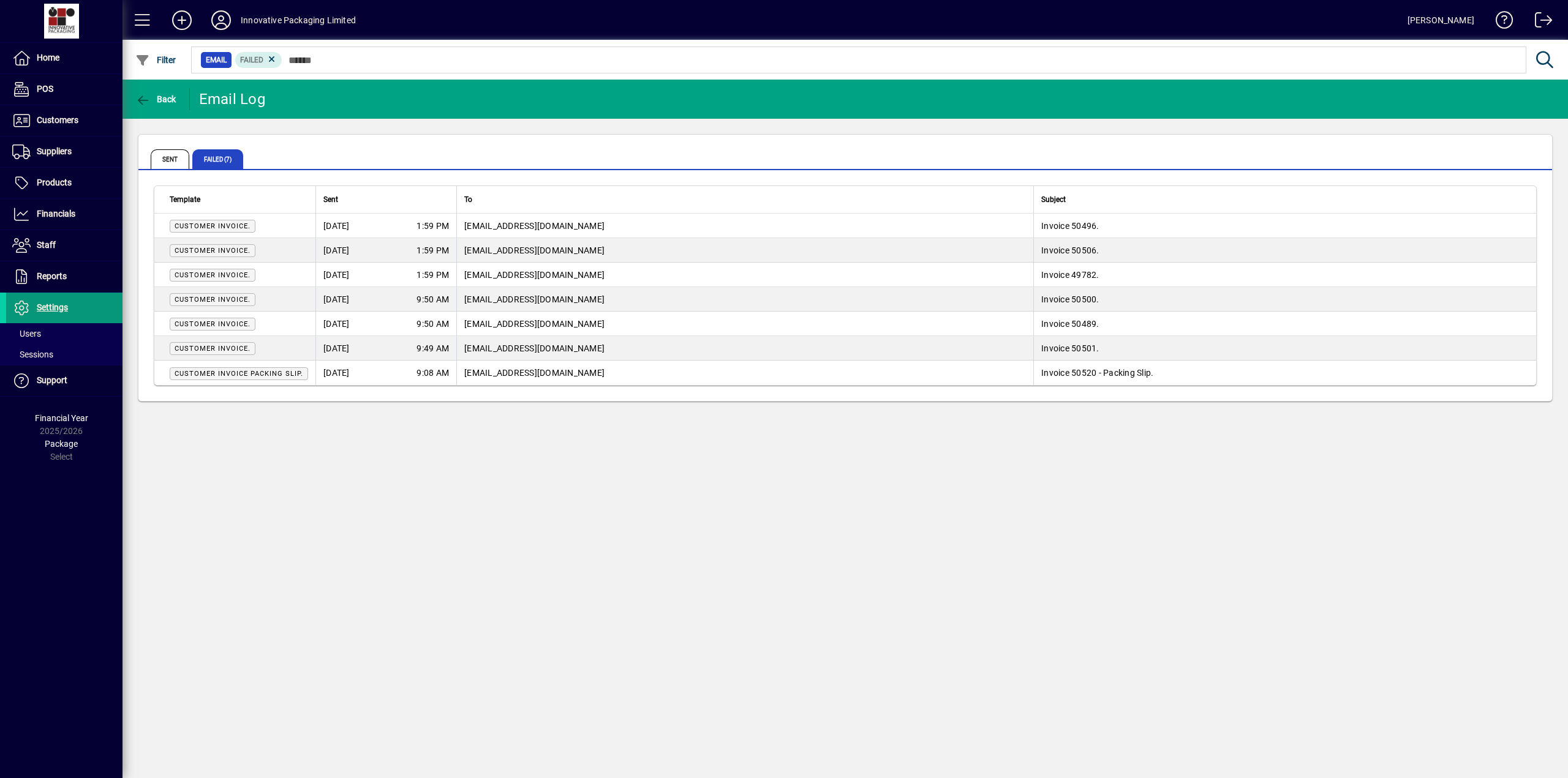
click at [62, 308] on span "Settings" at bounding box center [52, 308] width 31 height 10
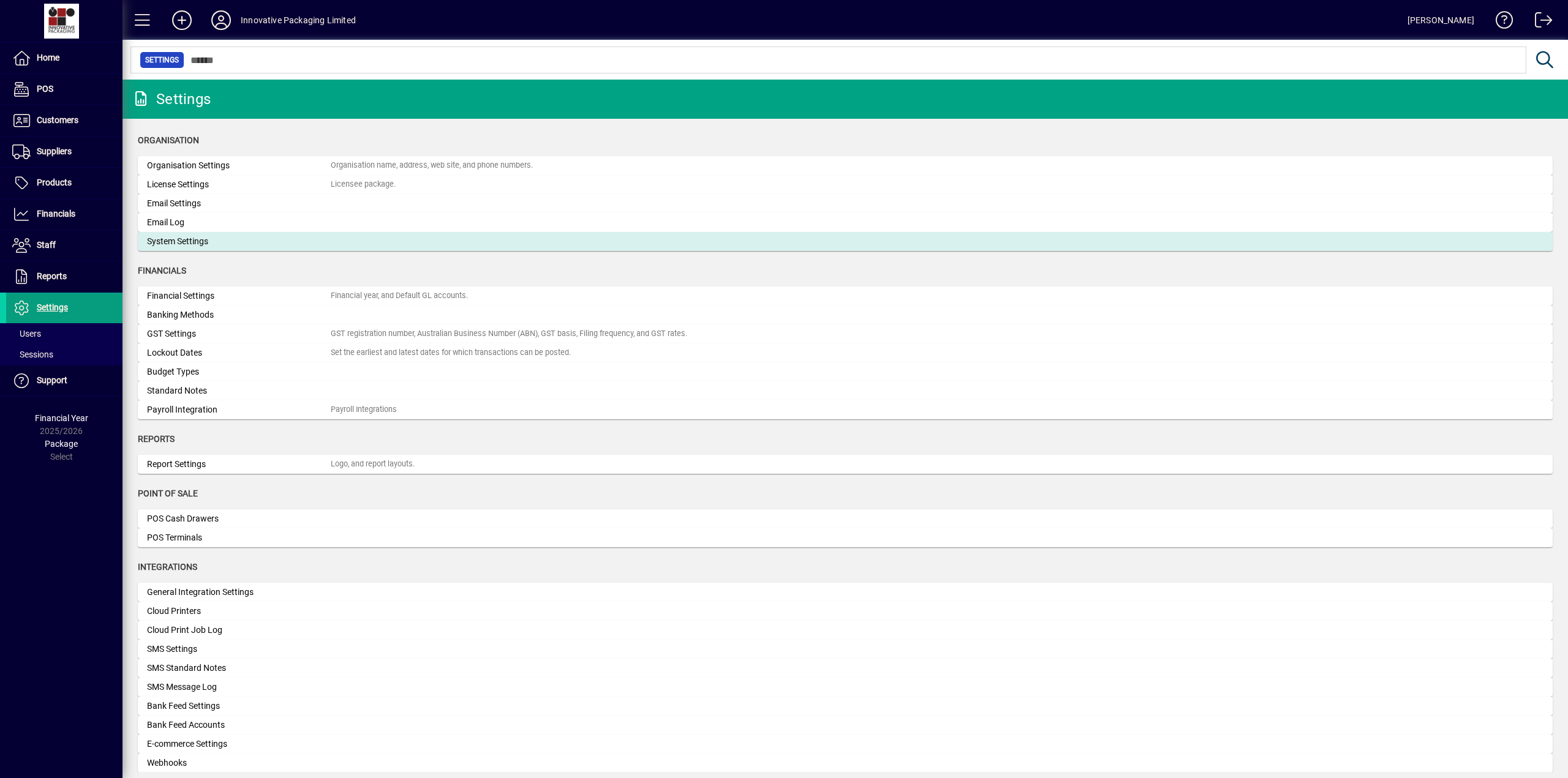
click at [173, 241] on div "System Settings" at bounding box center [238, 241] width 183 height 13
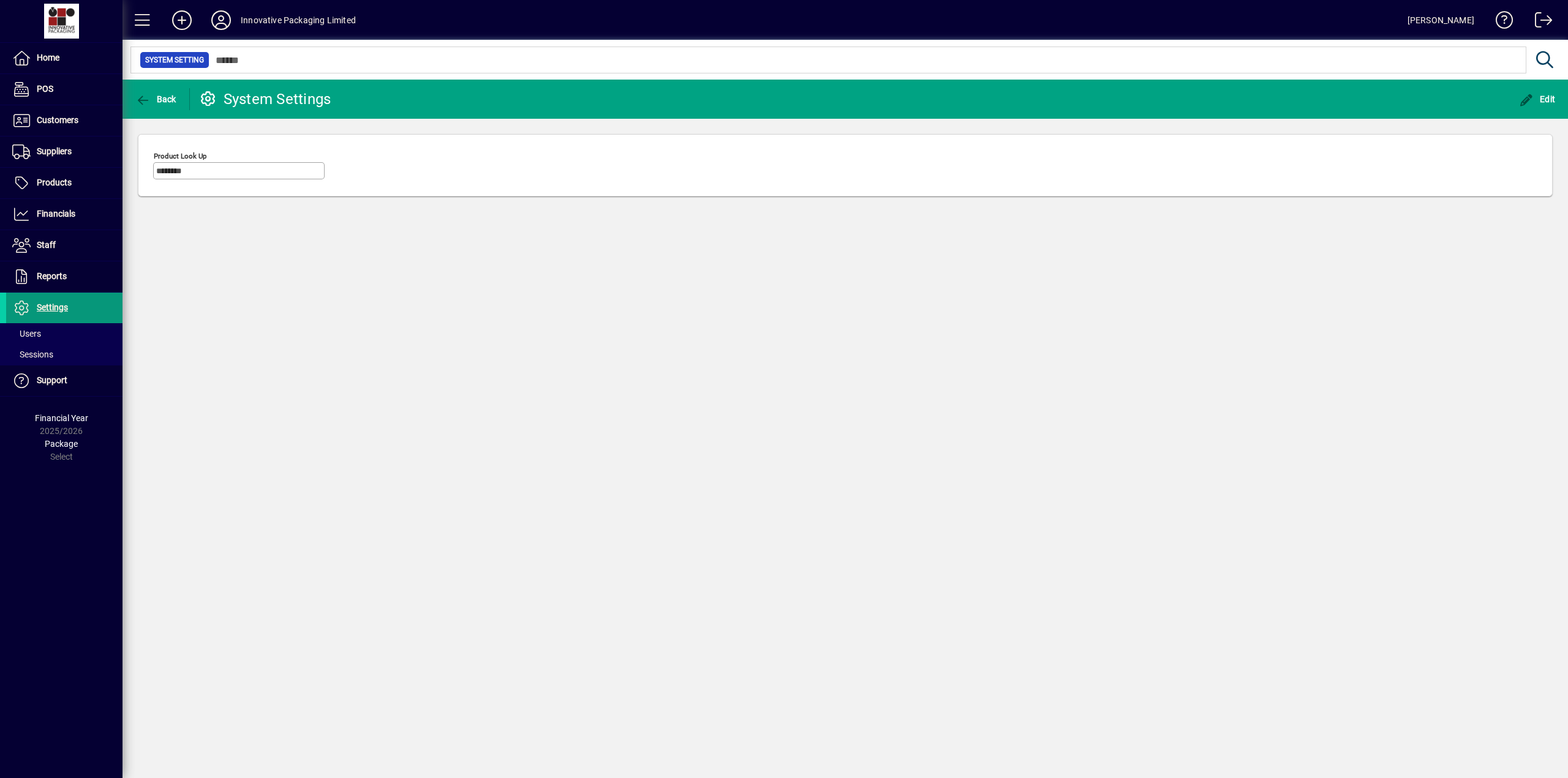
click at [62, 311] on span "Settings" at bounding box center [52, 308] width 31 height 10
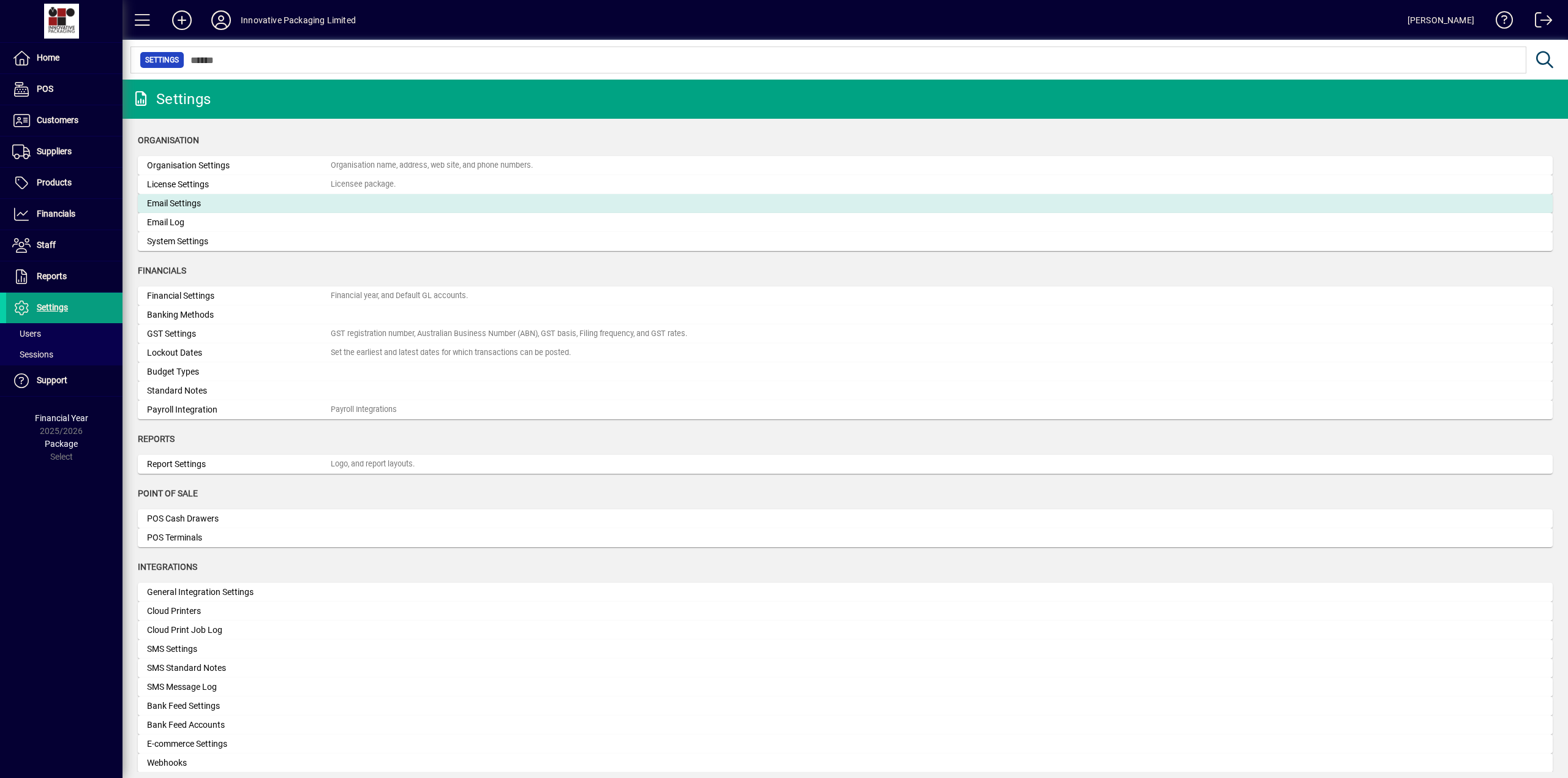
click at [176, 203] on div "Email Settings" at bounding box center [238, 203] width 183 height 13
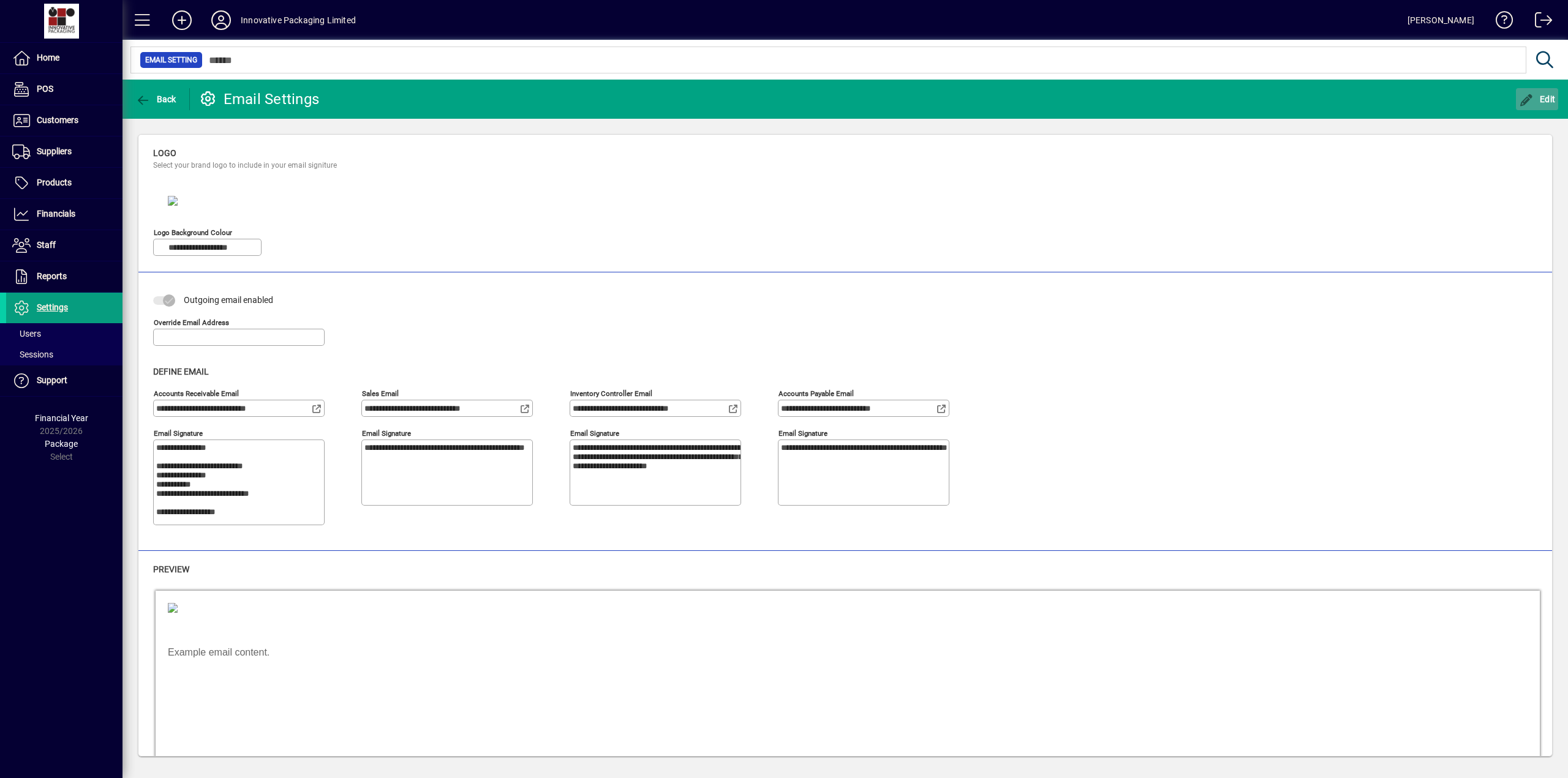
click at [1542, 90] on span "button" at bounding box center [1537, 99] width 43 height 29
type textarea "**********"
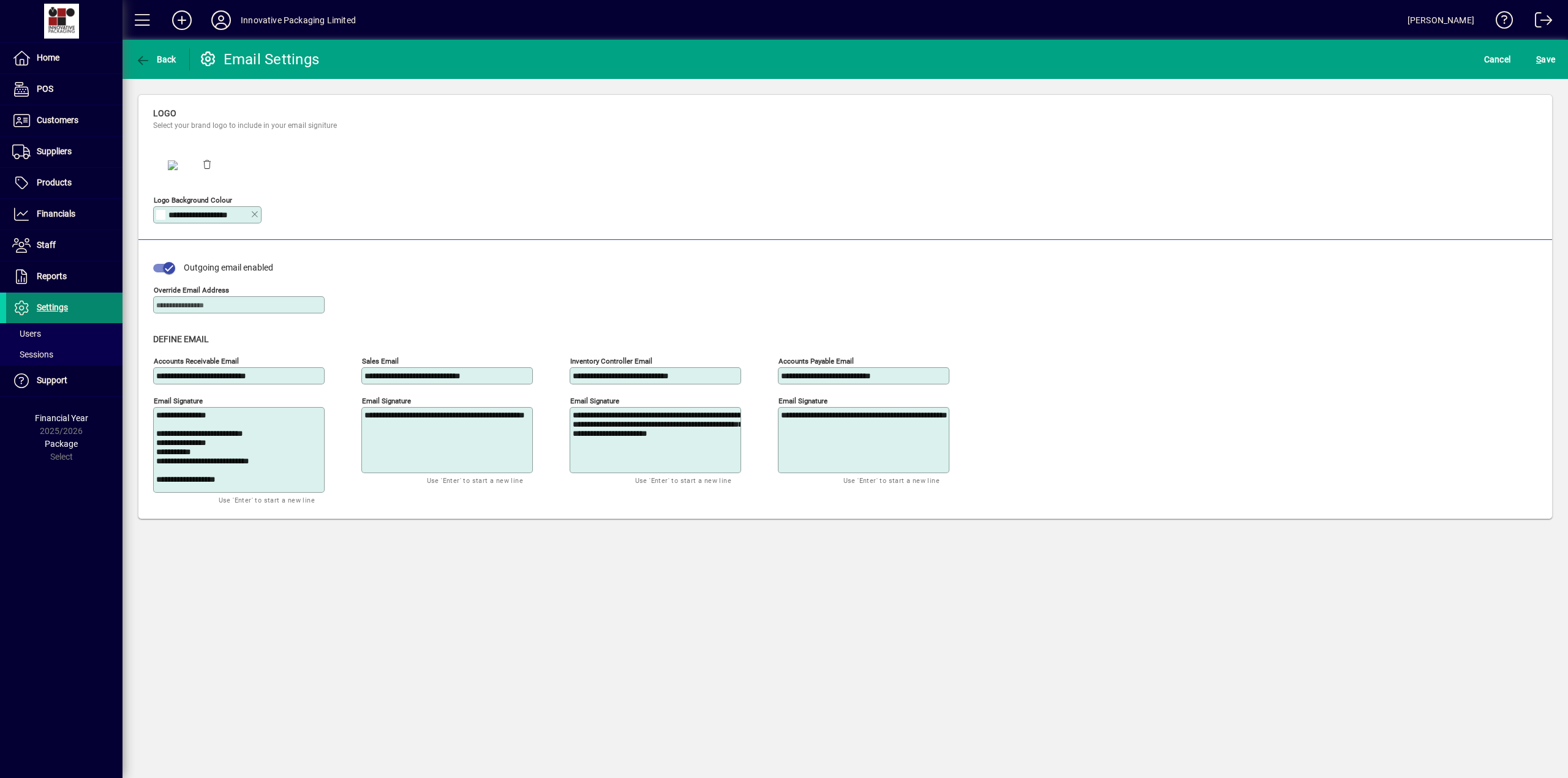
click at [57, 308] on span "Settings" at bounding box center [52, 308] width 31 height 10
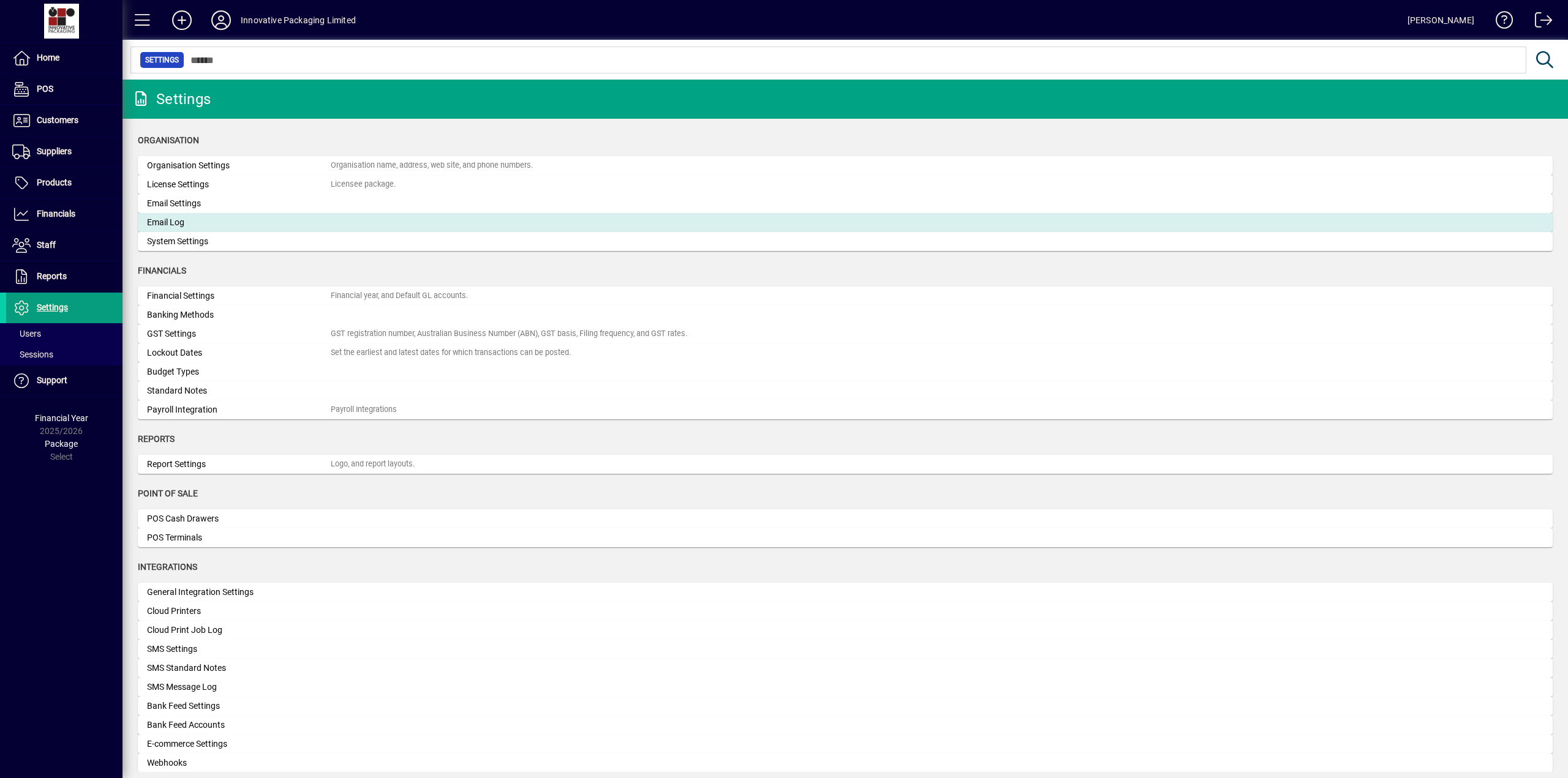
click at [180, 221] on div "Email Log" at bounding box center [238, 222] width 183 height 13
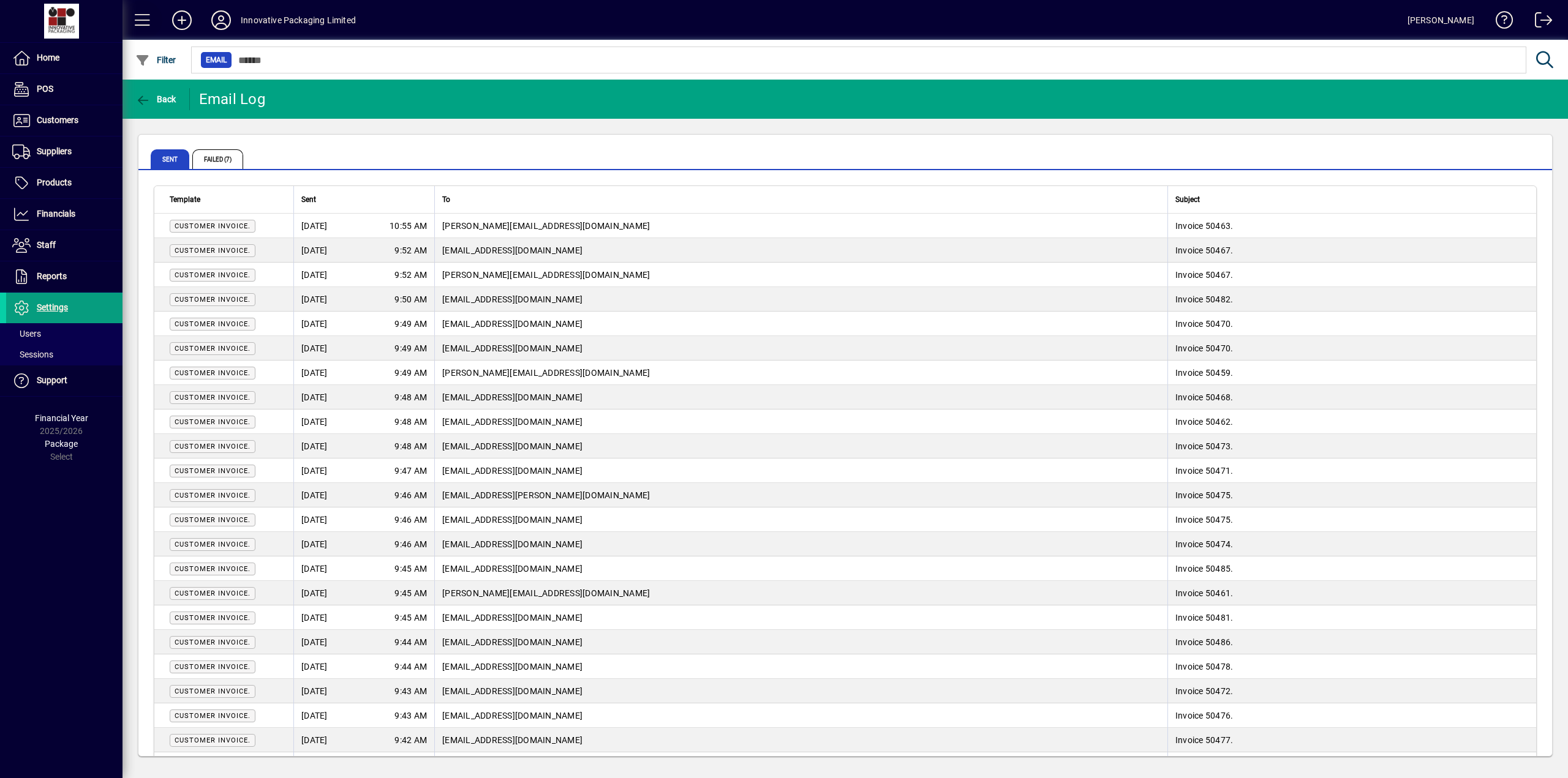
click at [142, 17] on span at bounding box center [142, 20] width 29 height 29
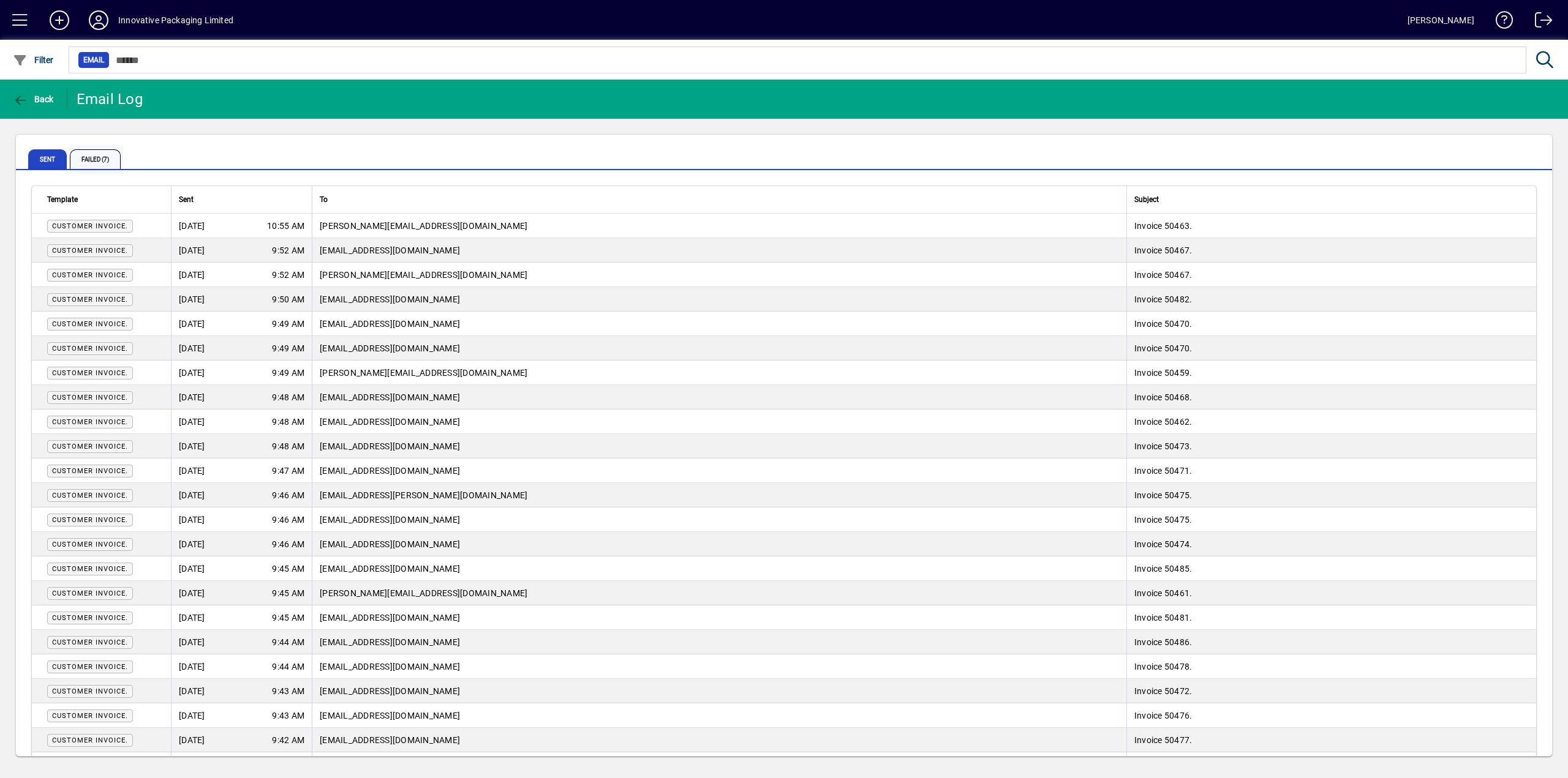
click at [98, 165] on span "Failed (7)" at bounding box center [95, 159] width 51 height 20
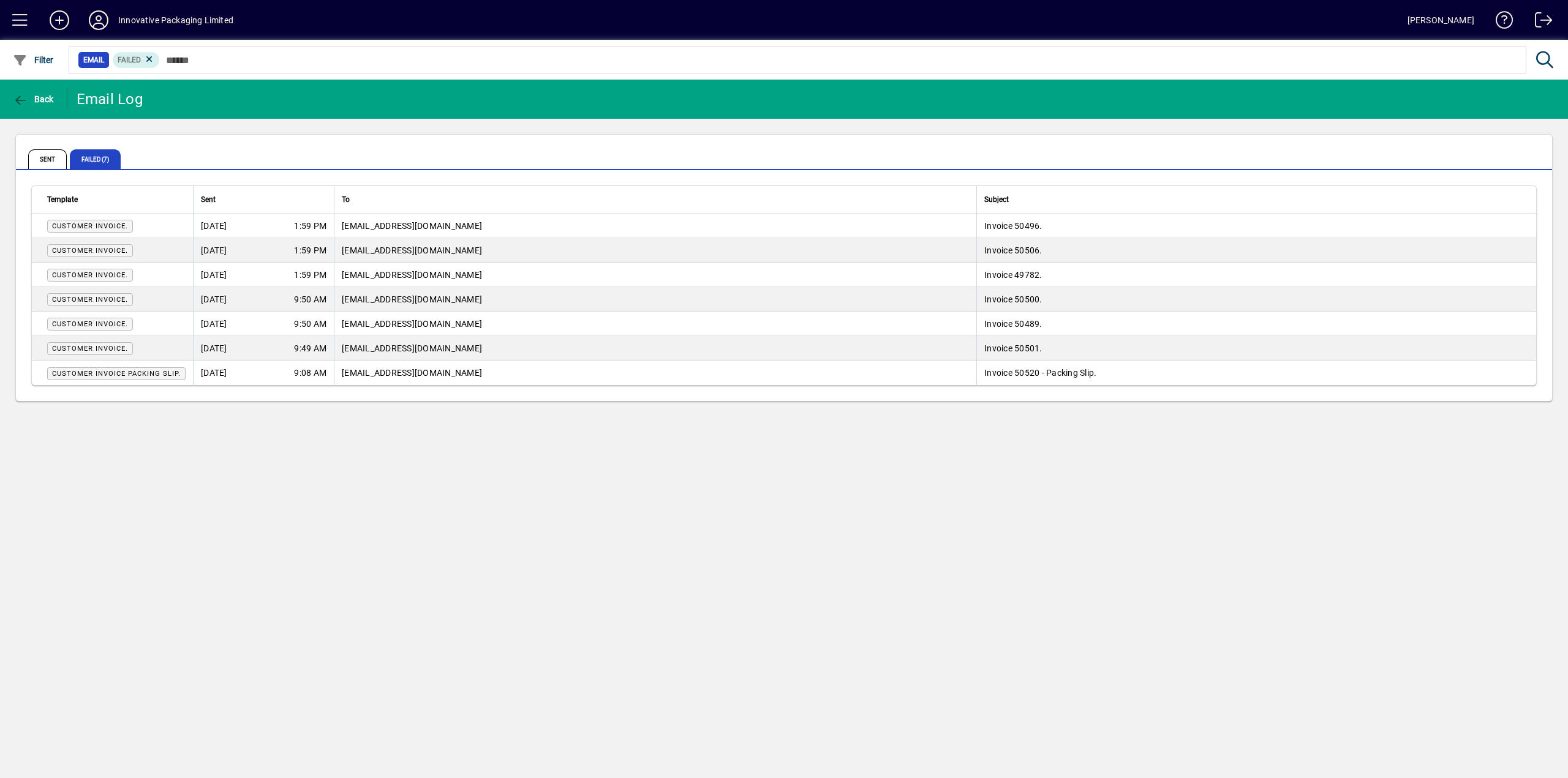
click at [383, 374] on span "aphelpdesk@officemax.co.nz" at bounding box center [412, 373] width 141 height 10
click at [170, 373] on span "Customer Invoice Packing Slip." at bounding box center [116, 373] width 129 height 8
drag, startPoint x: 170, startPoint y: 373, endPoint x: 104, endPoint y: 19, distance: 360.1
click at [104, 19] on icon at bounding box center [98, 21] width 24 height 20
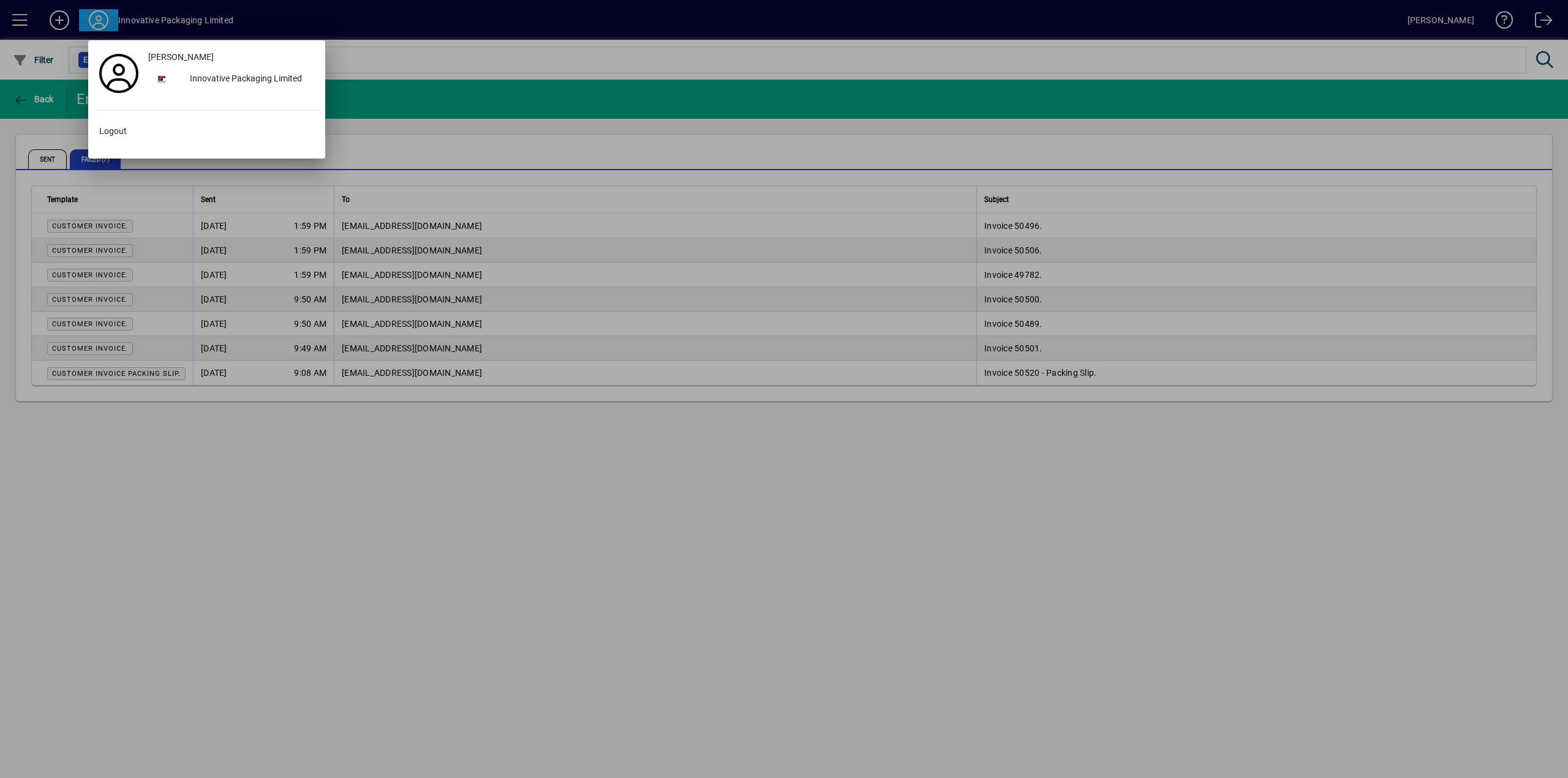
click at [165, 19] on div at bounding box center [784, 389] width 1568 height 778
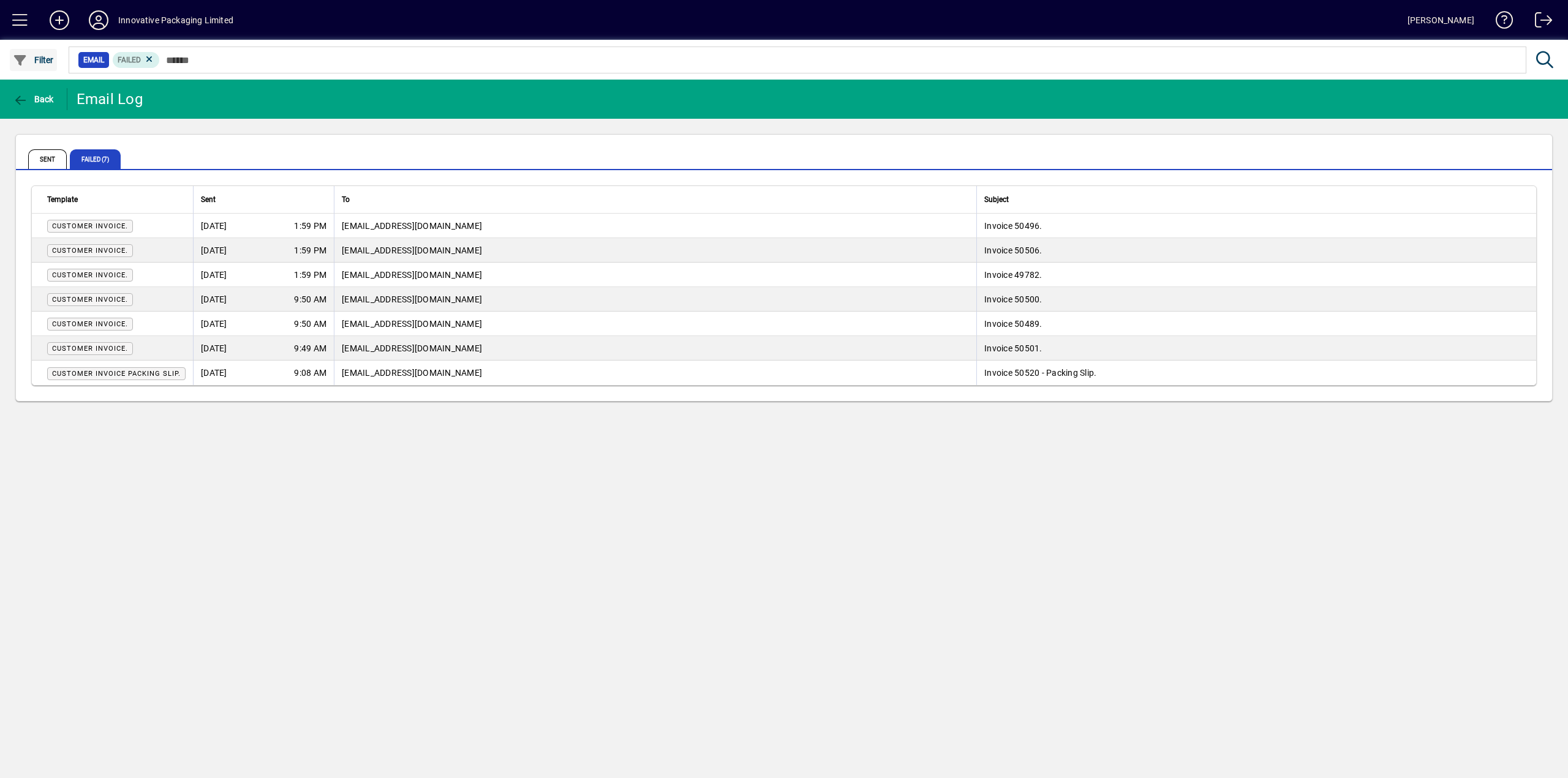
click at [50, 59] on span "Filter" at bounding box center [34, 60] width 41 height 10
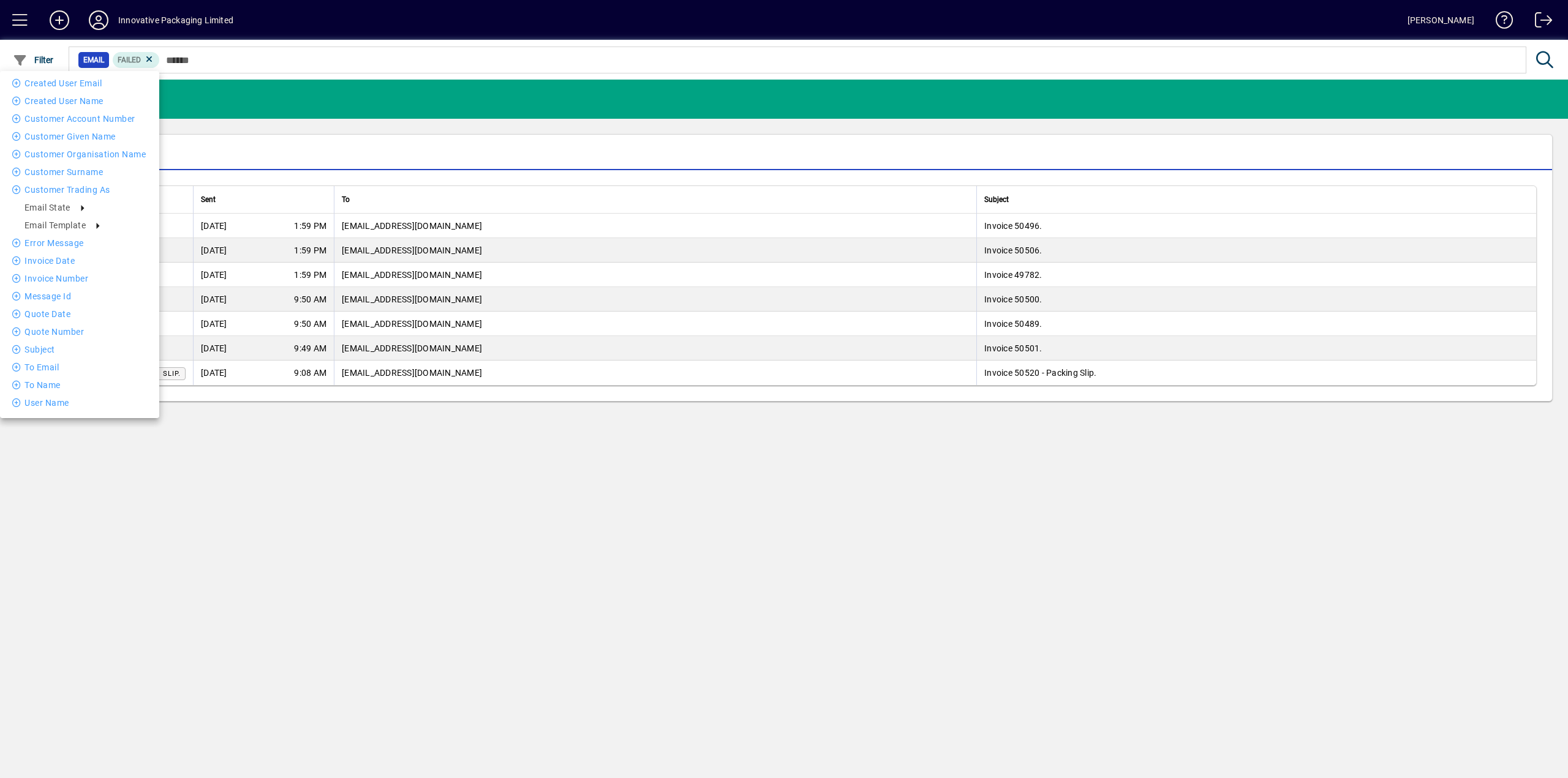
click at [52, 16] on div at bounding box center [784, 389] width 1568 height 778
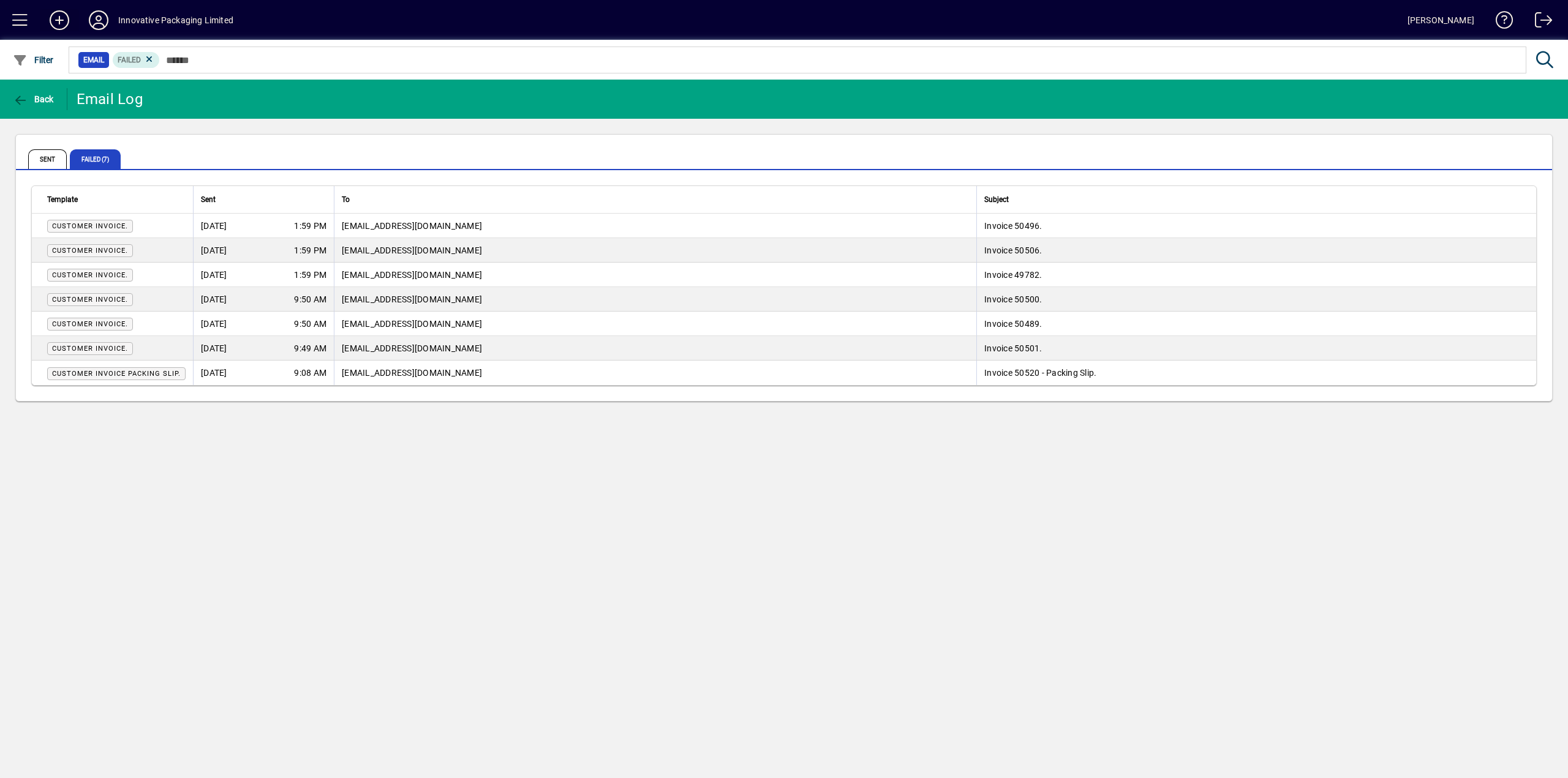
click at [52, 16] on icon at bounding box center [59, 21] width 24 height 20
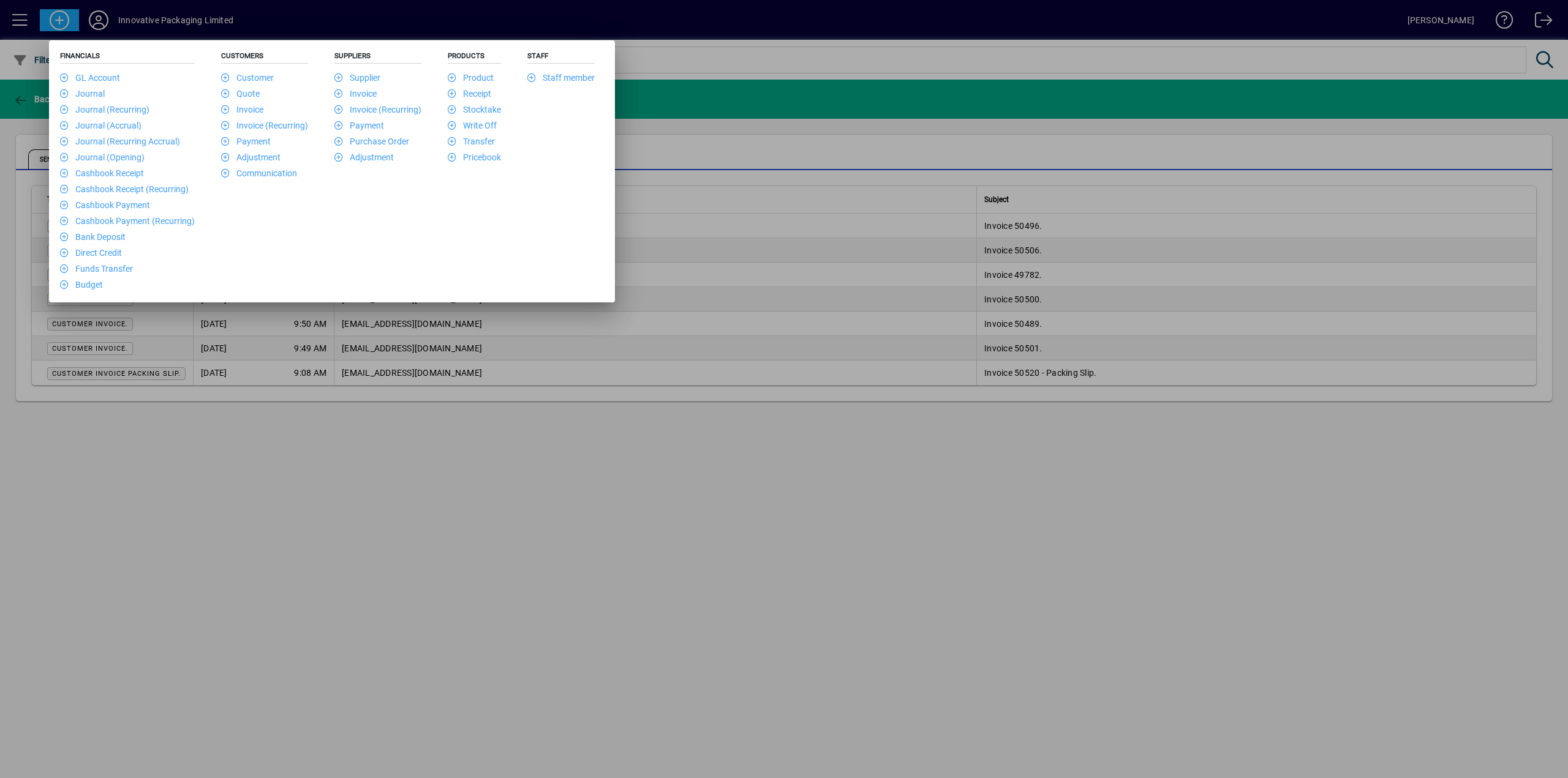
click at [302, 12] on div at bounding box center [784, 389] width 1568 height 778
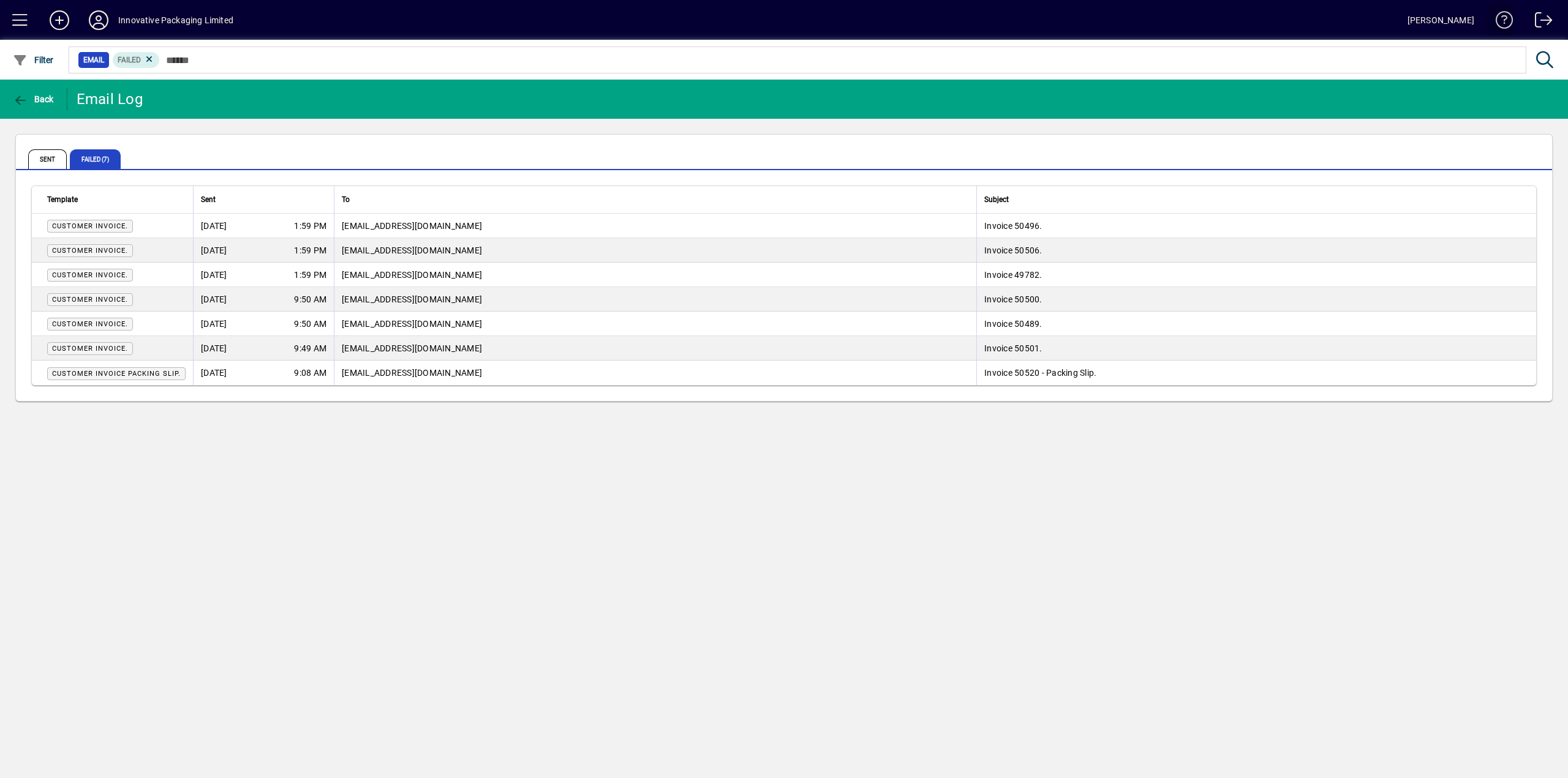
drag, startPoint x: 167, startPoint y: 375, endPoint x: 1503, endPoint y: 18, distance: 1382.9
click at [1503, 18] on span at bounding box center [1500, 22] width 29 height 29
click at [33, 94] on span "Back" at bounding box center [34, 99] width 41 height 10
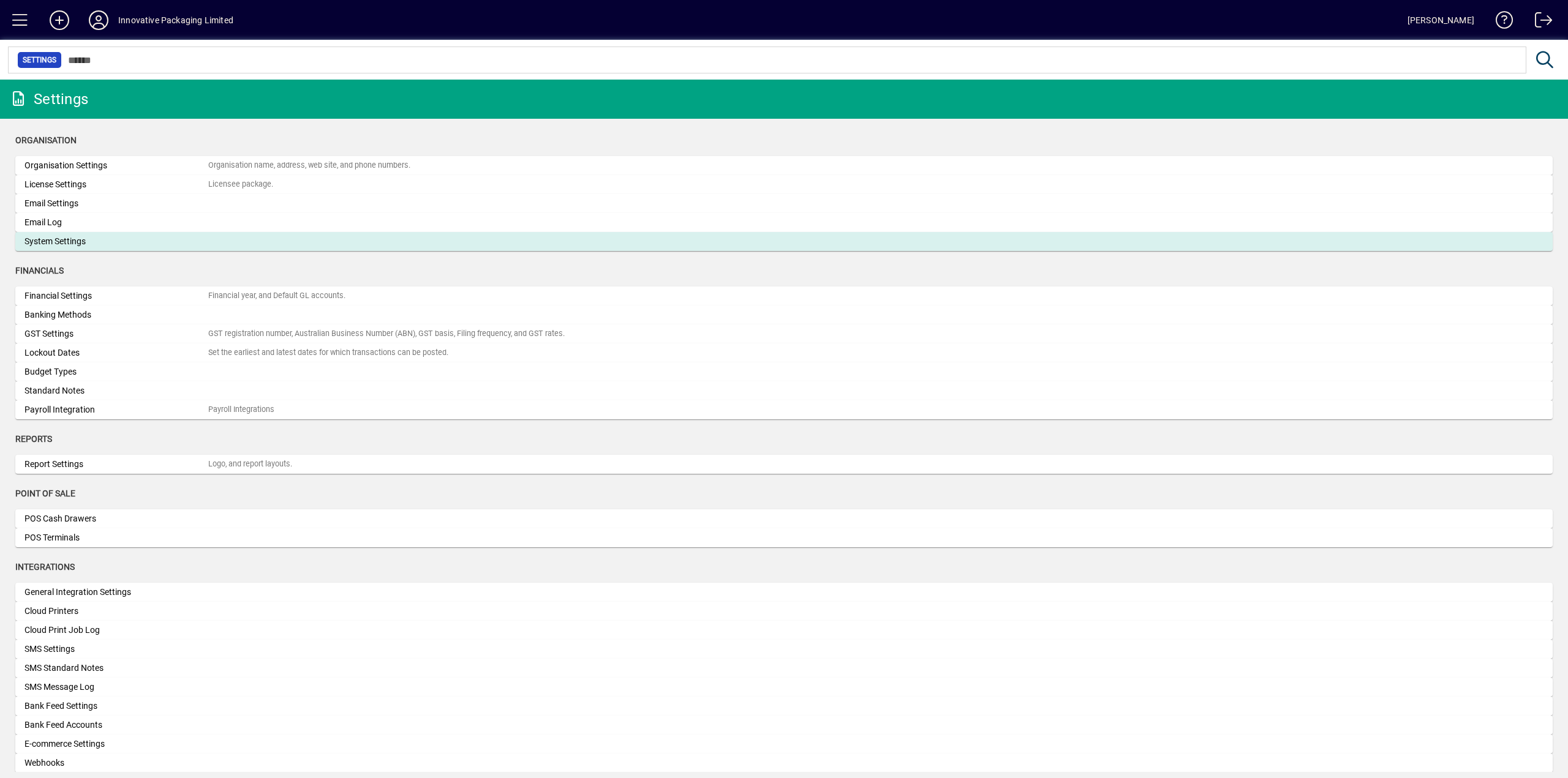
click at [63, 239] on div "System Settings" at bounding box center [116, 241] width 183 height 13
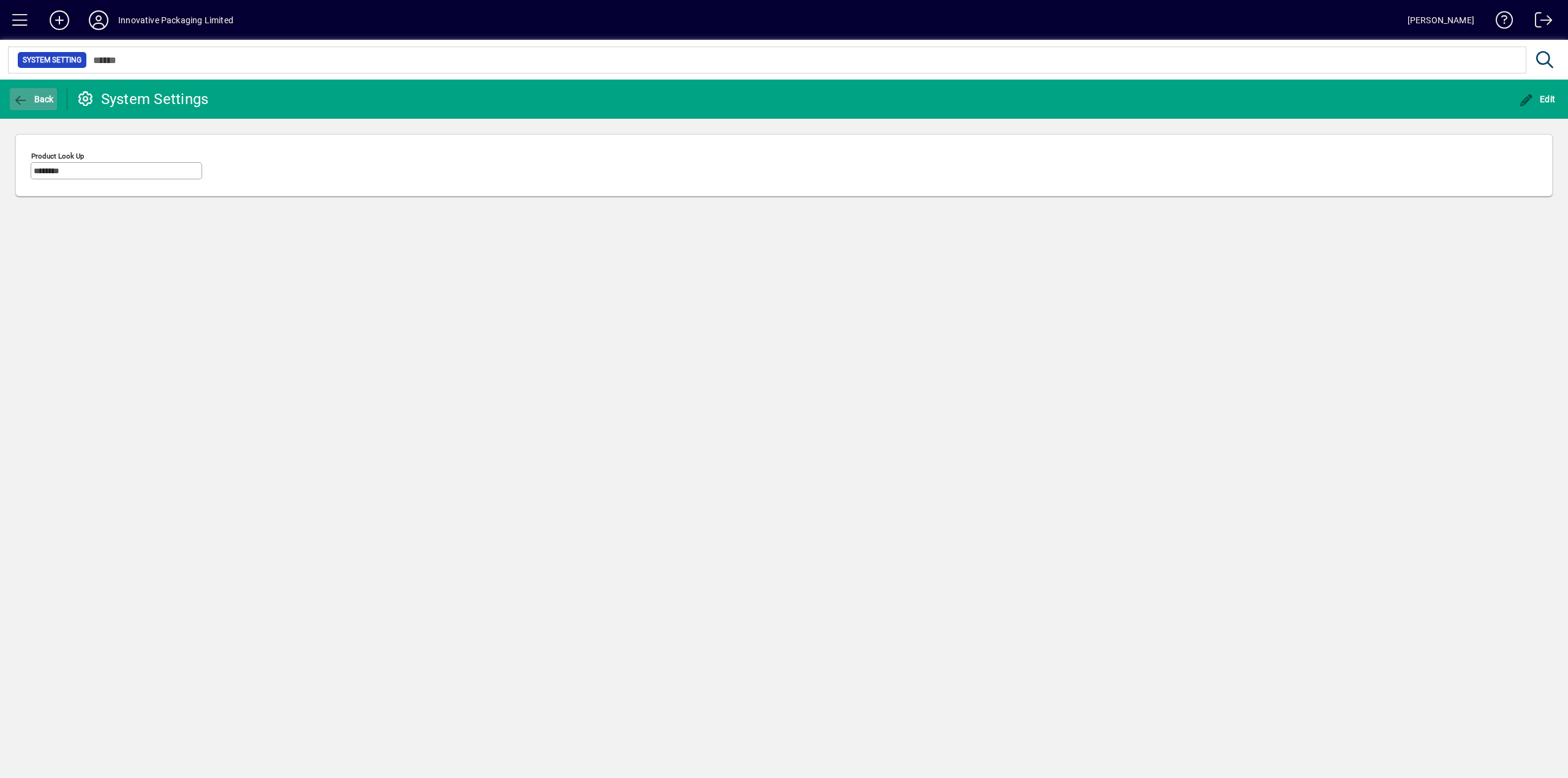
click at [37, 99] on span "Back" at bounding box center [34, 99] width 41 height 10
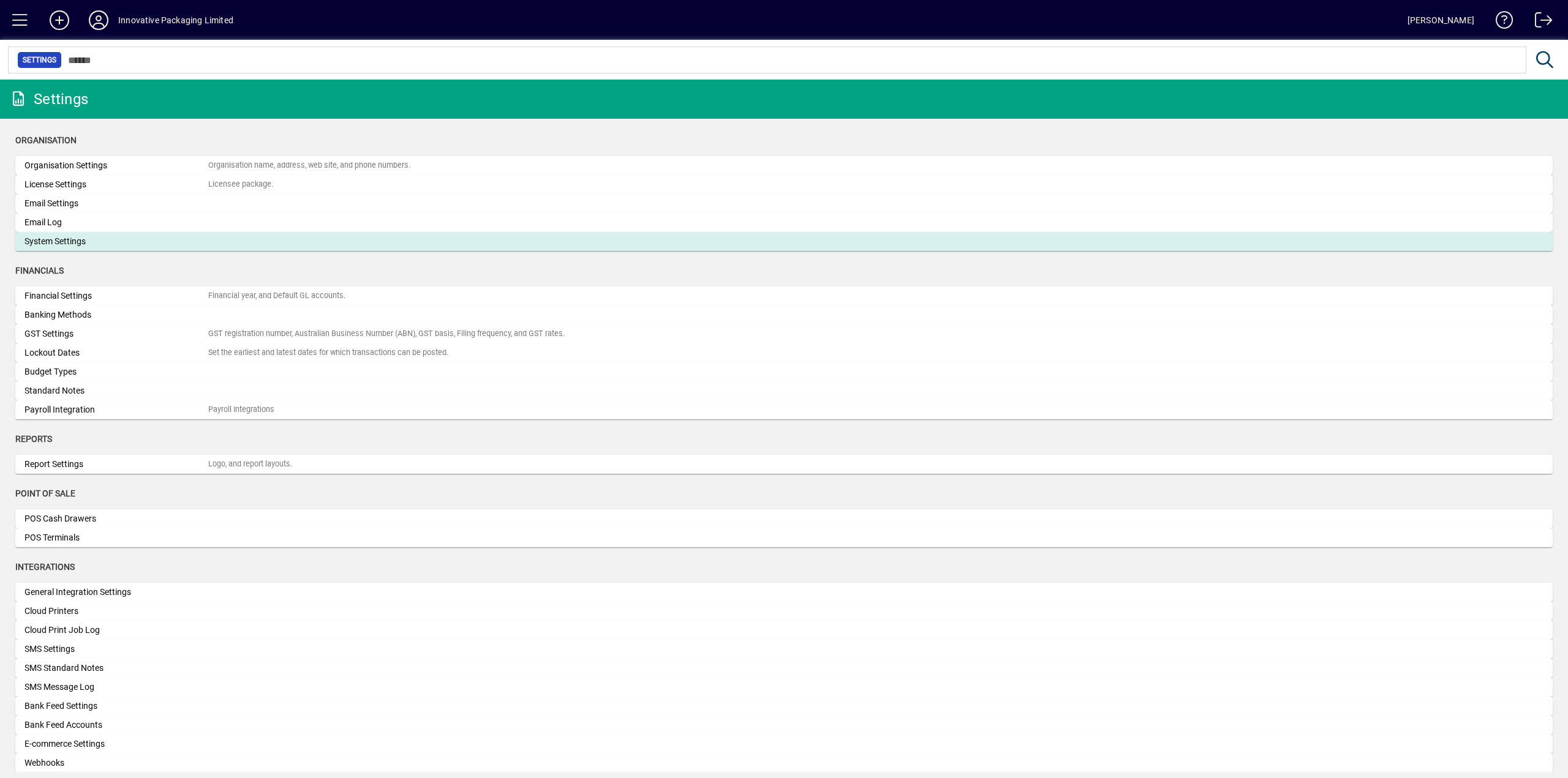
click at [68, 240] on div "System Settings" at bounding box center [116, 241] width 183 height 13
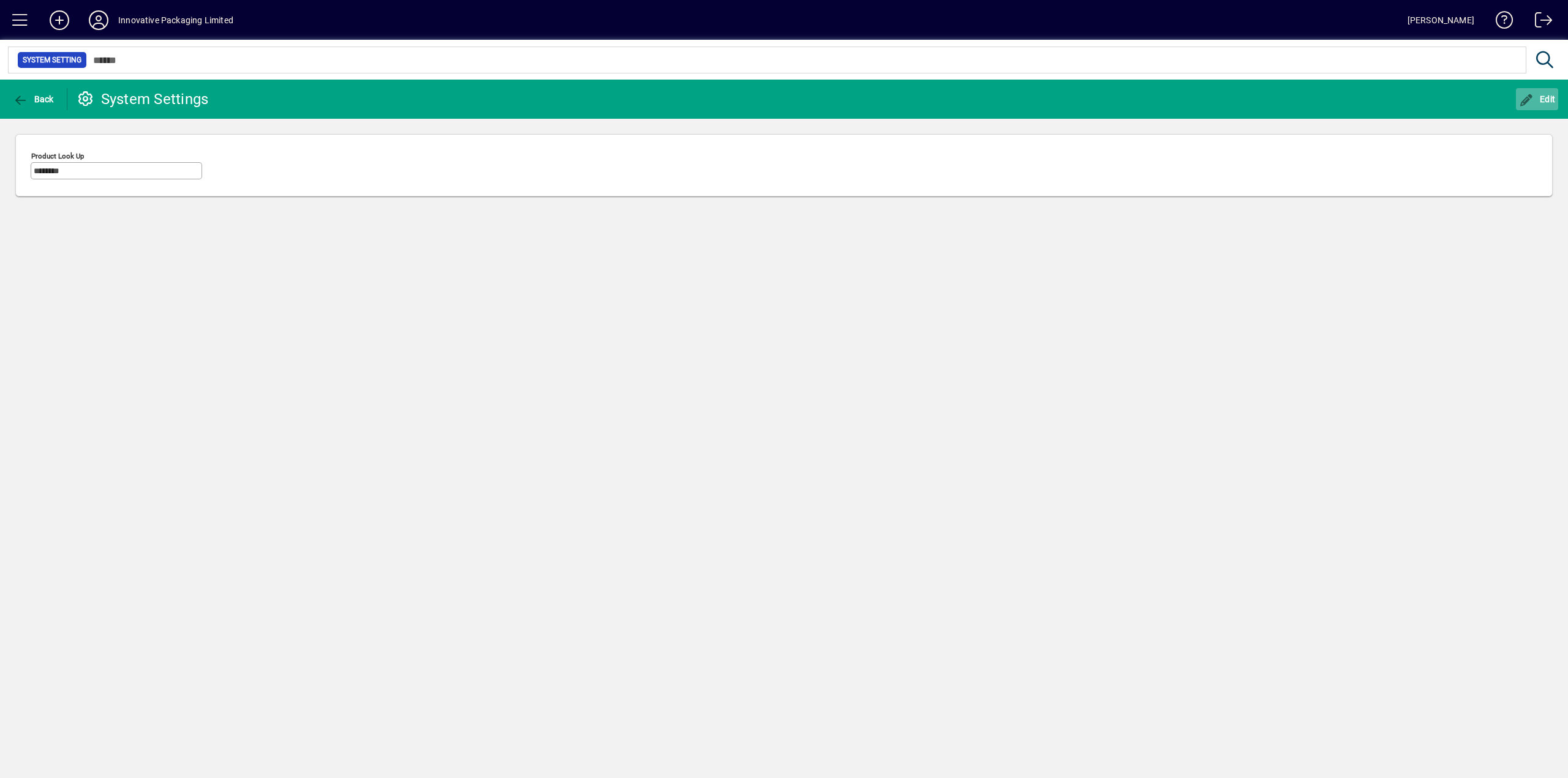
click at [1534, 95] on span "Edit" at bounding box center [1537, 99] width 37 height 10
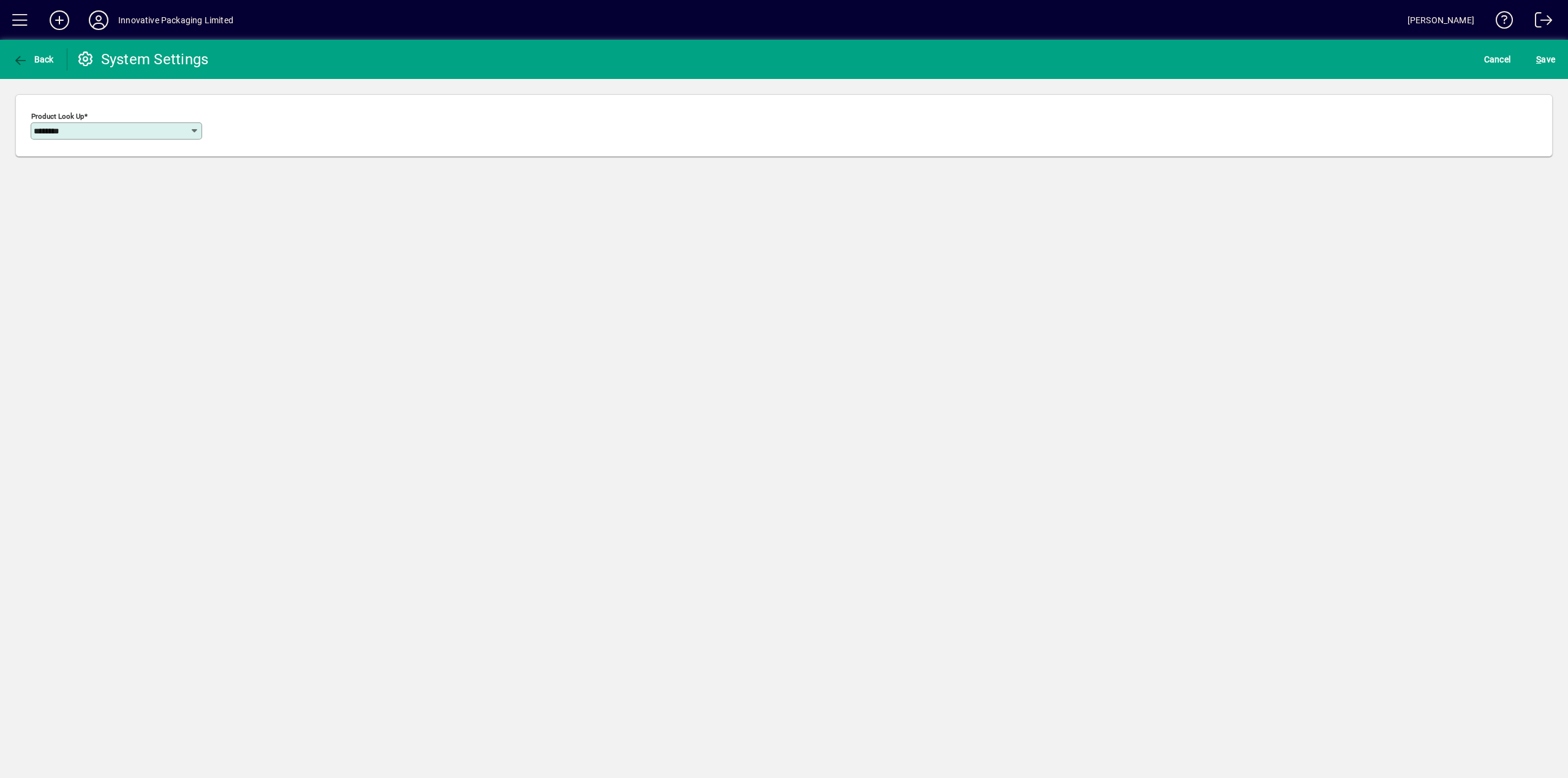
click at [195, 128] on icon at bounding box center [195, 131] width 10 height 10
drag, startPoint x: 150, startPoint y: 149, endPoint x: 130, endPoint y: 167, distance: 26.9
click at [129, 164] on div "Product Look Up ********" at bounding box center [784, 126] width 1568 height 93
click at [81, 60] on icon at bounding box center [86, 59] width 19 height 15
click at [24, 60] on icon "button" at bounding box center [21, 61] width 16 height 12
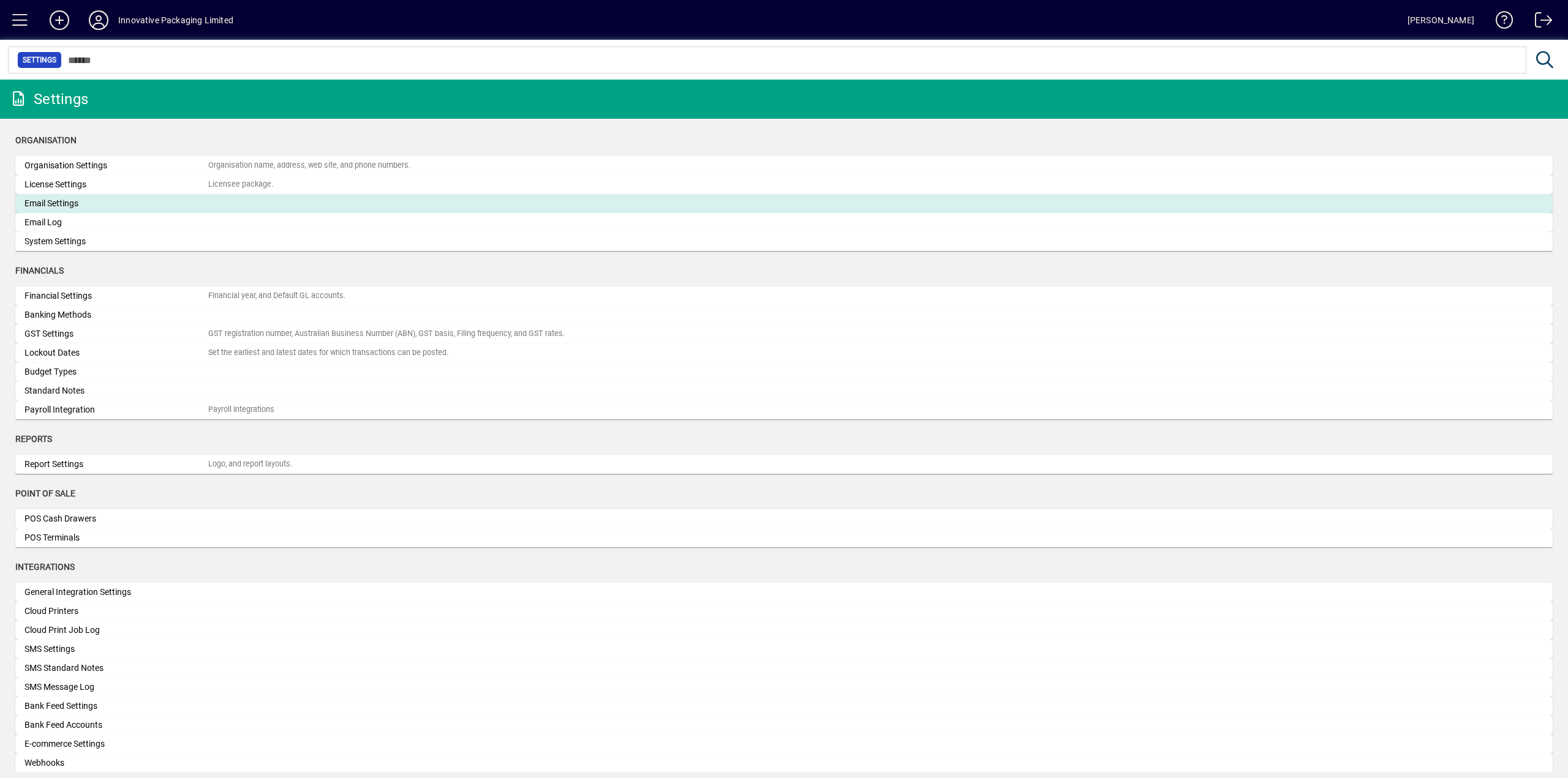
click at [68, 205] on div "Email Settings" at bounding box center [116, 203] width 183 height 13
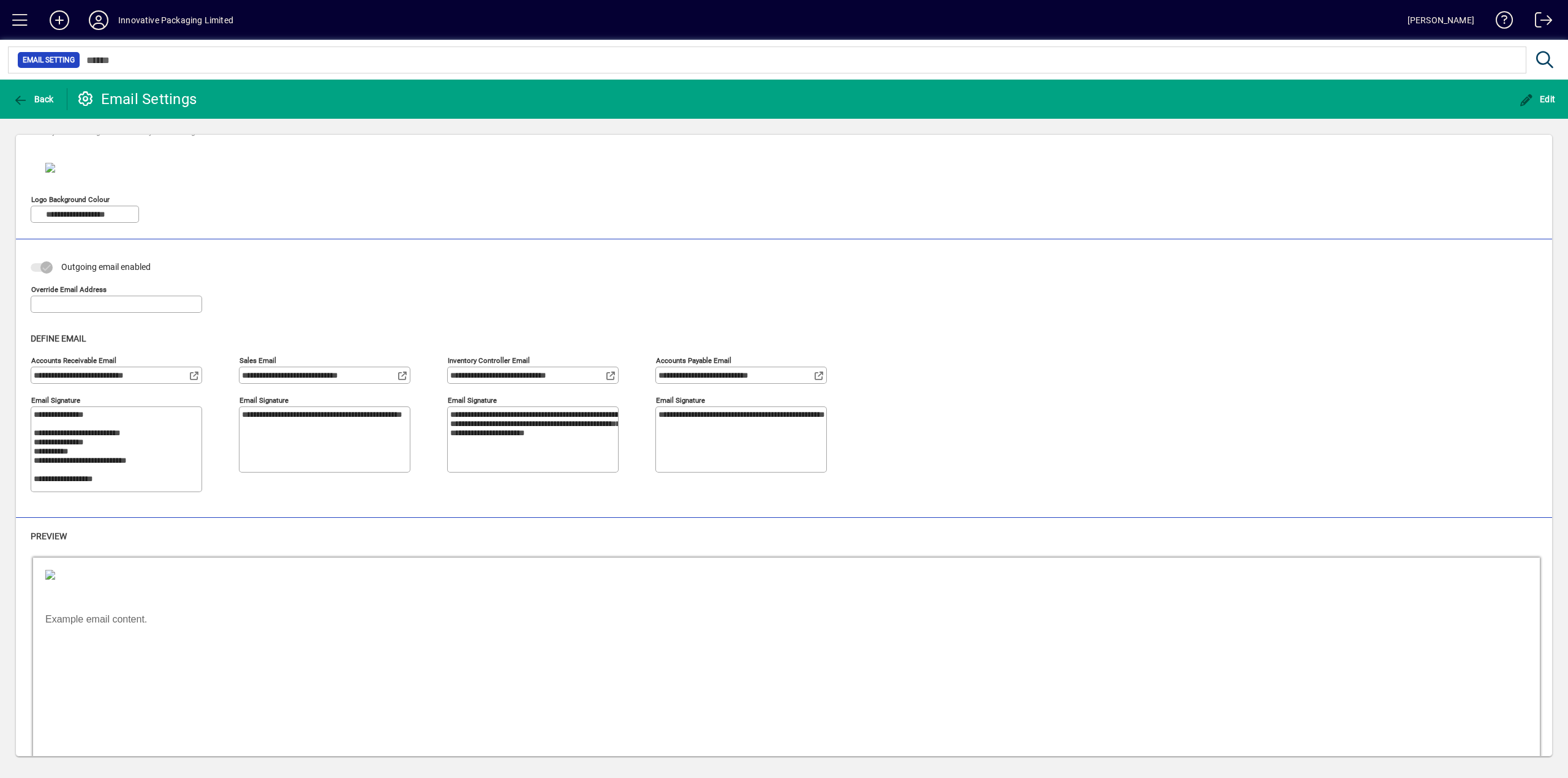
scroll to position [92, 0]
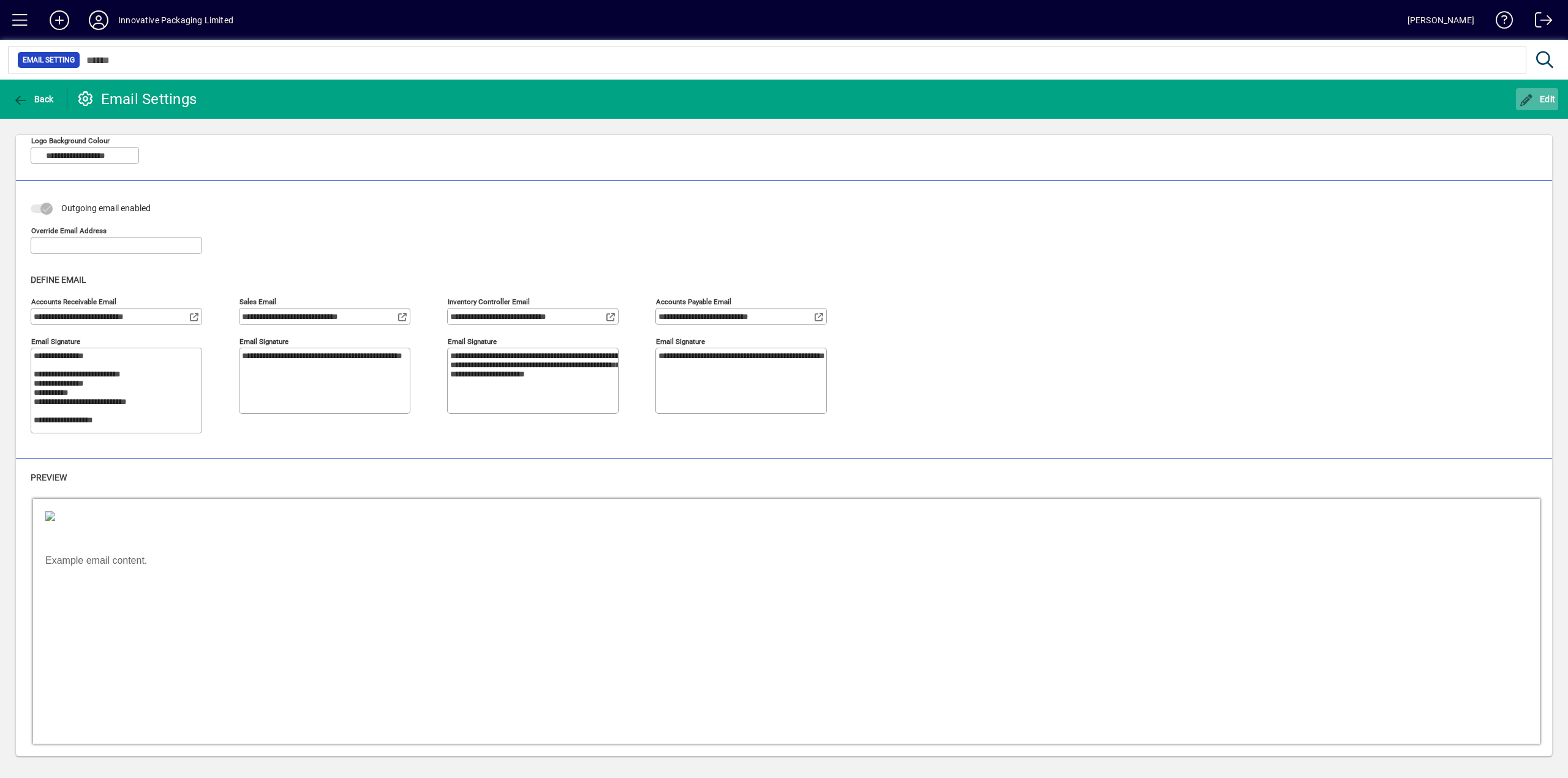
click at [1536, 94] on span "Edit" at bounding box center [1537, 99] width 37 height 10
type textarea "**********"
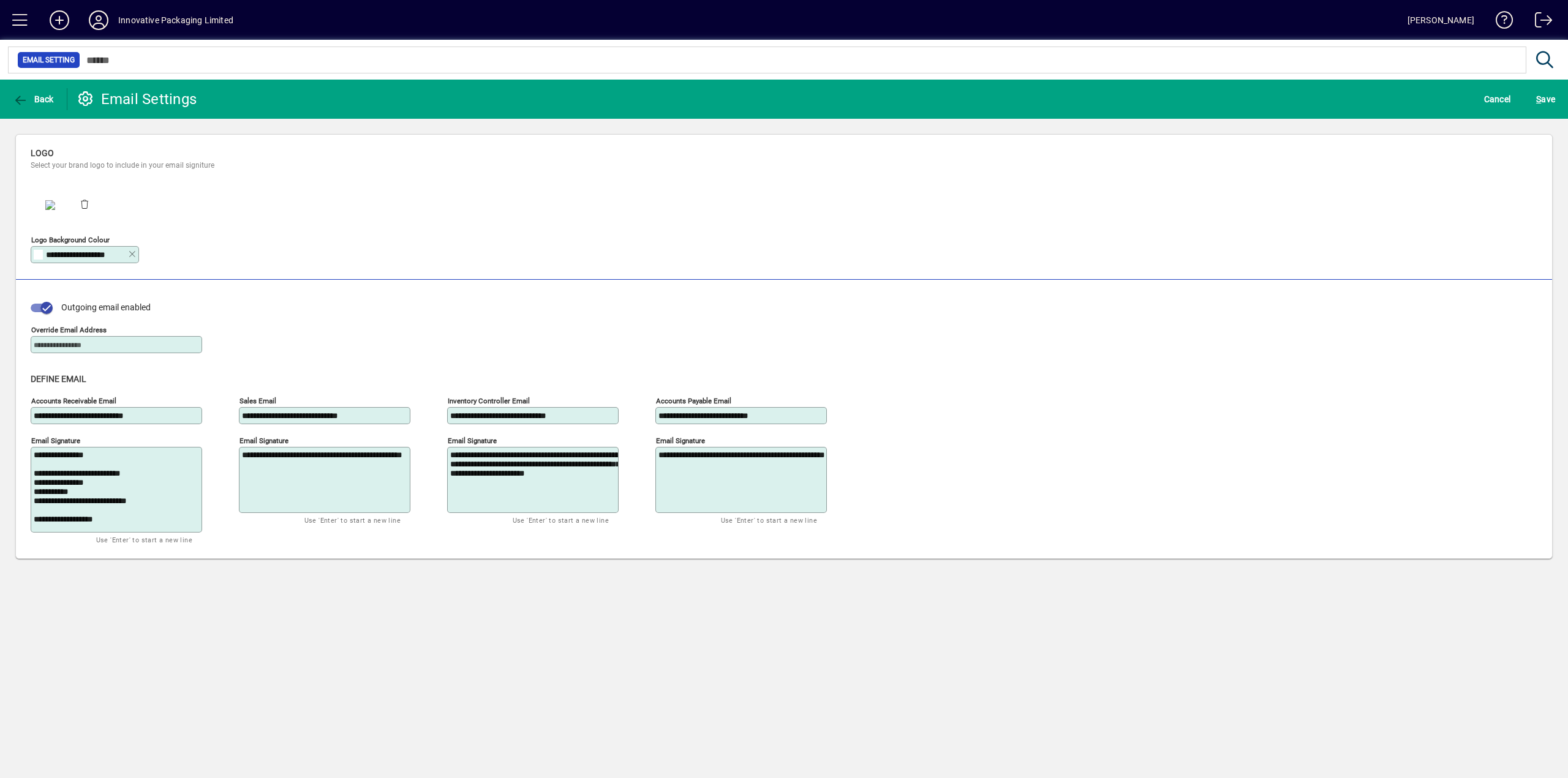
scroll to position [0, 0]
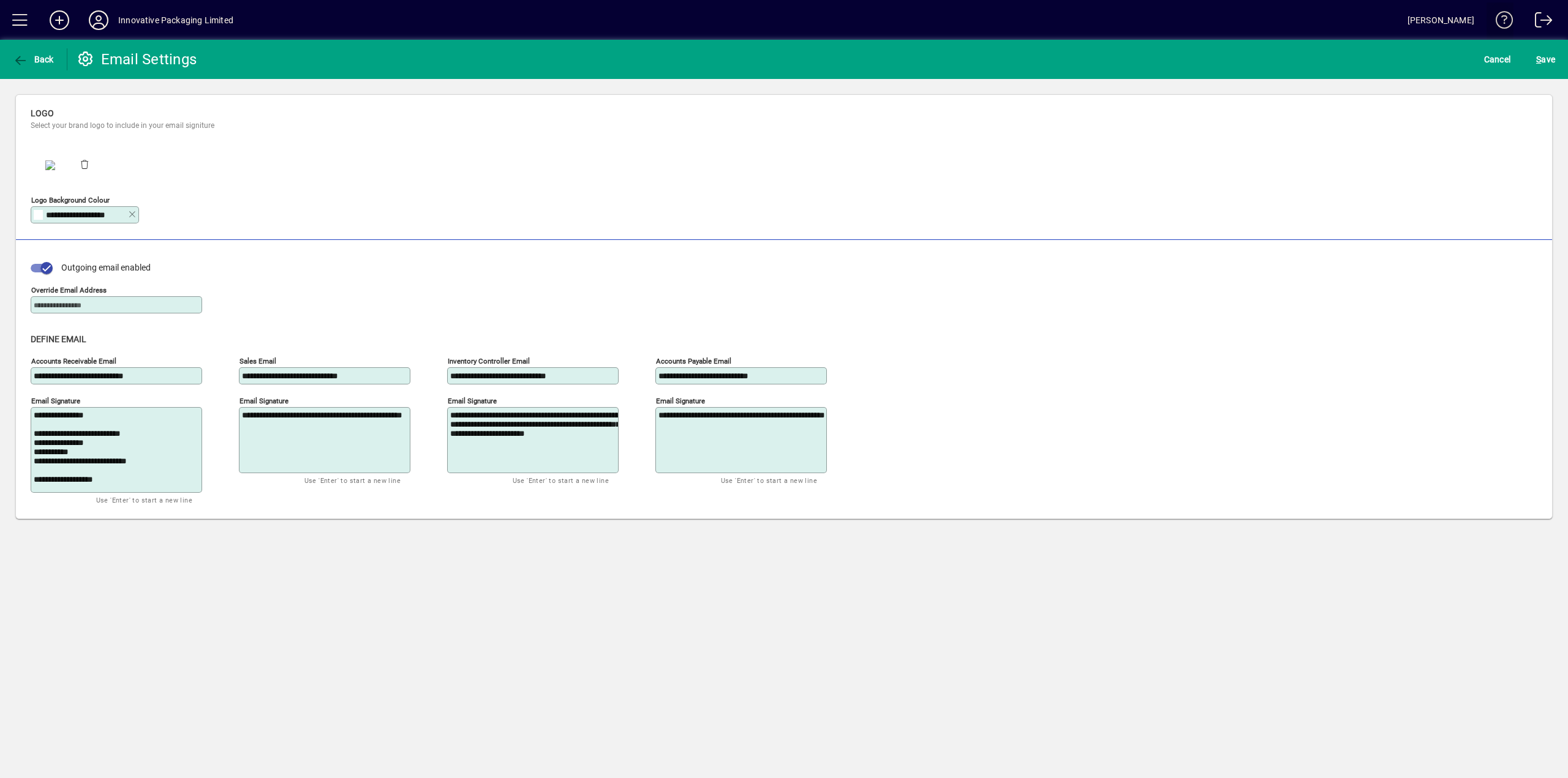
click at [1501, 16] on span at bounding box center [1500, 22] width 29 height 29
click at [15, 59] on icon "button" at bounding box center [21, 61] width 16 height 12
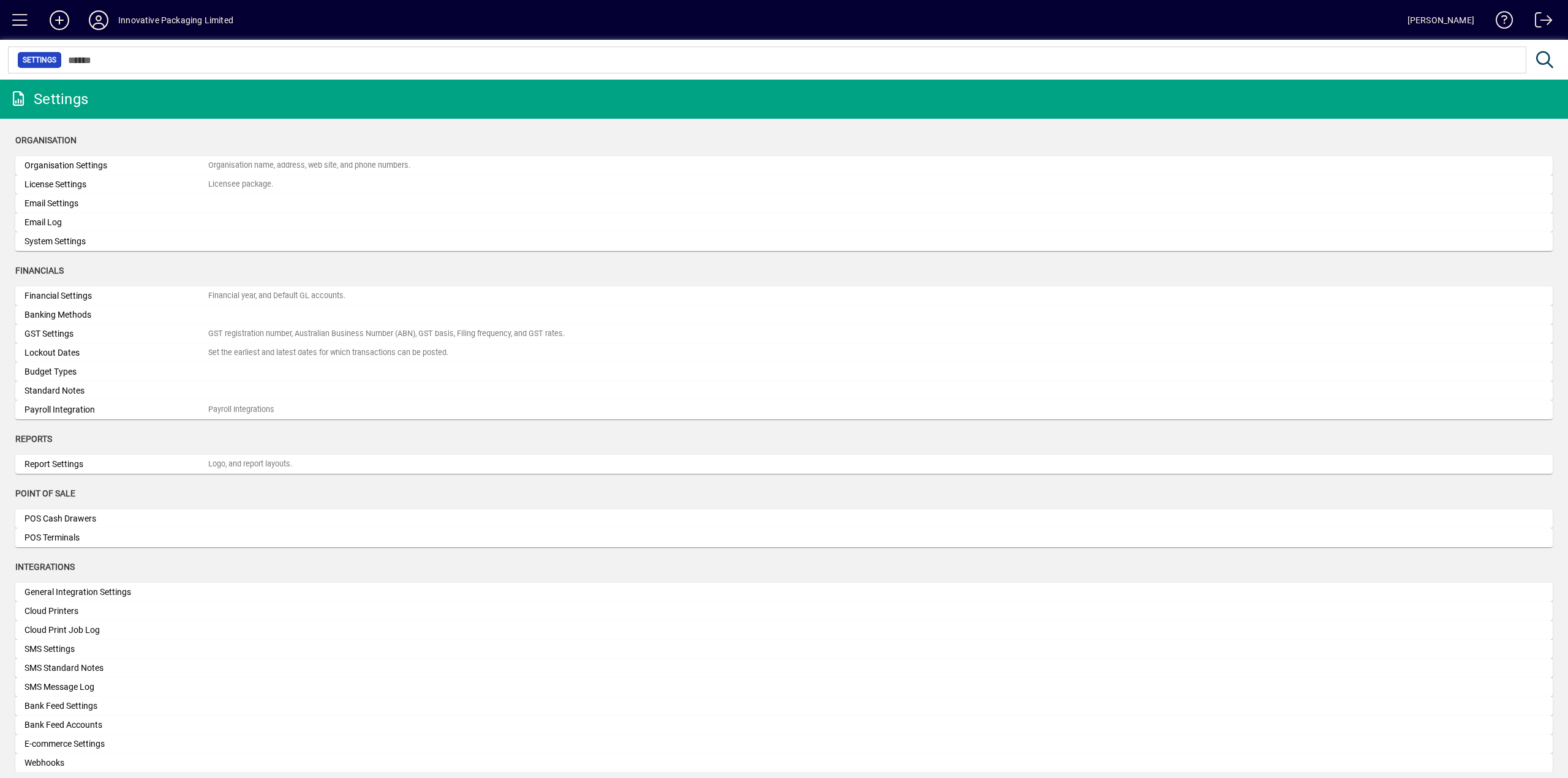
click at [57, 223] on div "Email Log" at bounding box center [116, 222] width 183 height 13
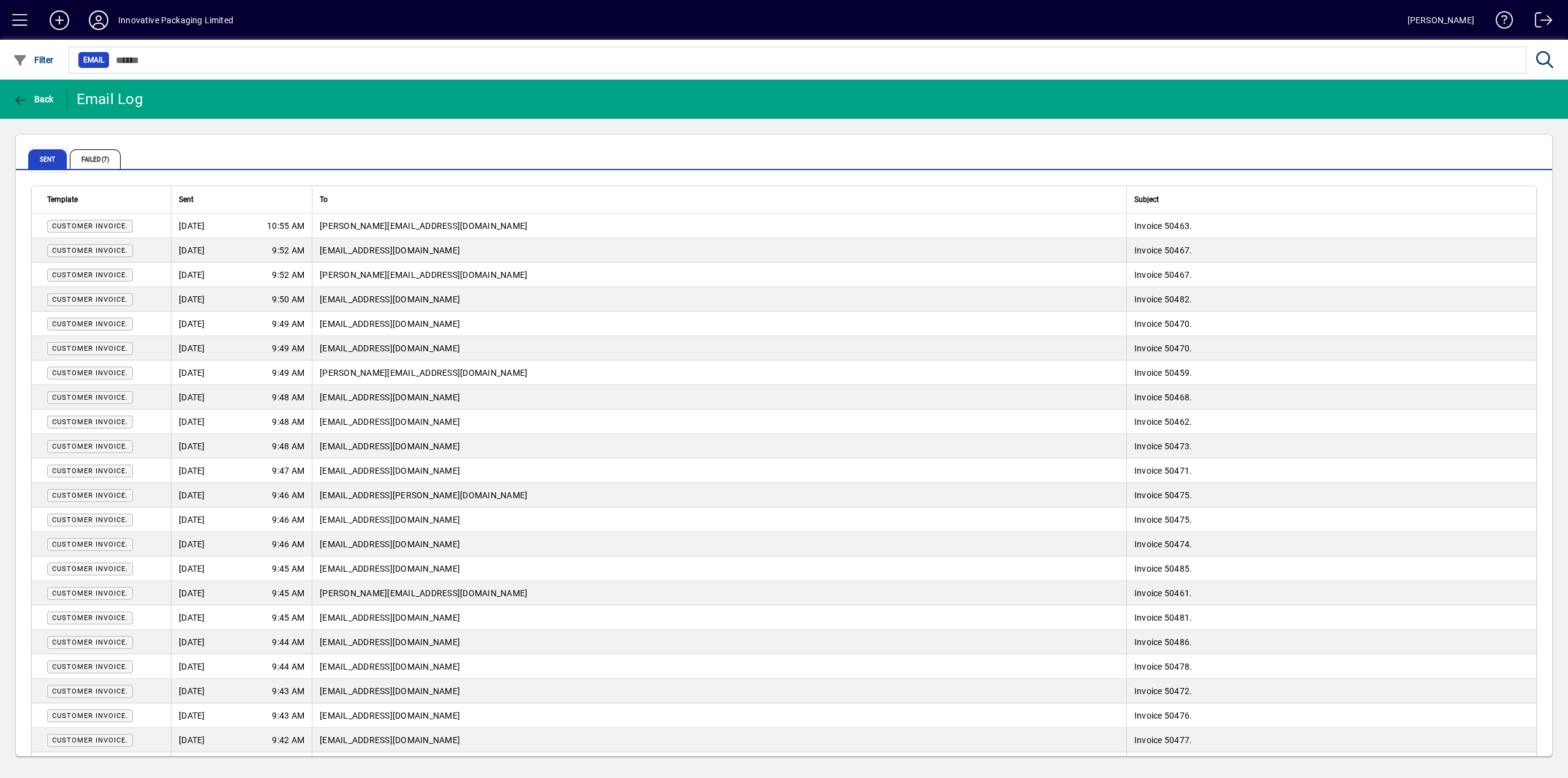
click at [50, 157] on span "Sent" at bounding box center [47, 159] width 39 height 20
click at [102, 158] on span "Failed (7)" at bounding box center [95, 159] width 51 height 20
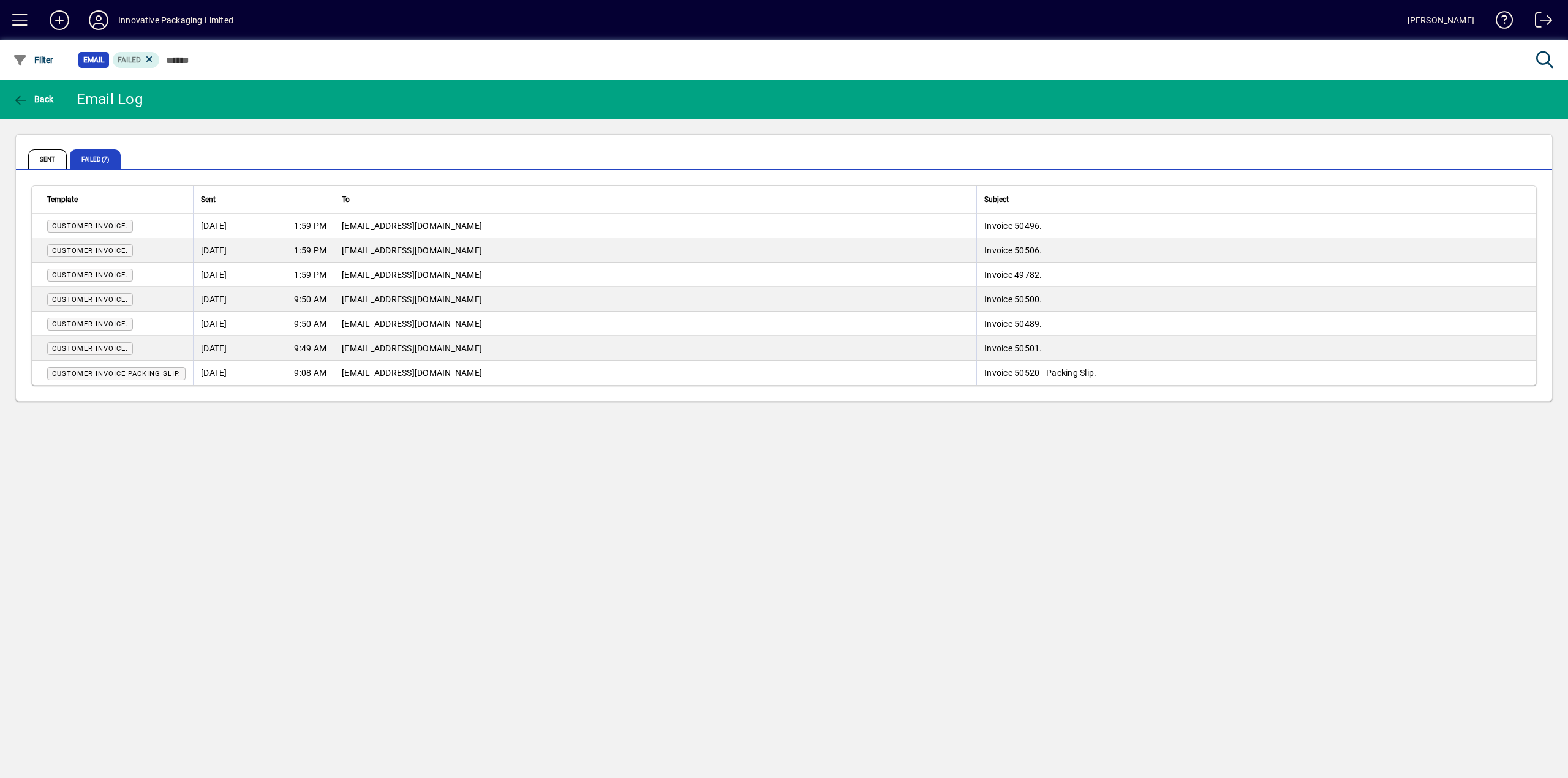
click at [148, 372] on span "Customer Invoice Packing Slip." at bounding box center [116, 373] width 129 height 8
click at [95, 370] on span "Customer Invoice Packing Slip." at bounding box center [116, 373] width 129 height 8
click at [1060, 372] on span "Invoice 50520 - Packing Slip." at bounding box center [1040, 373] width 112 height 10
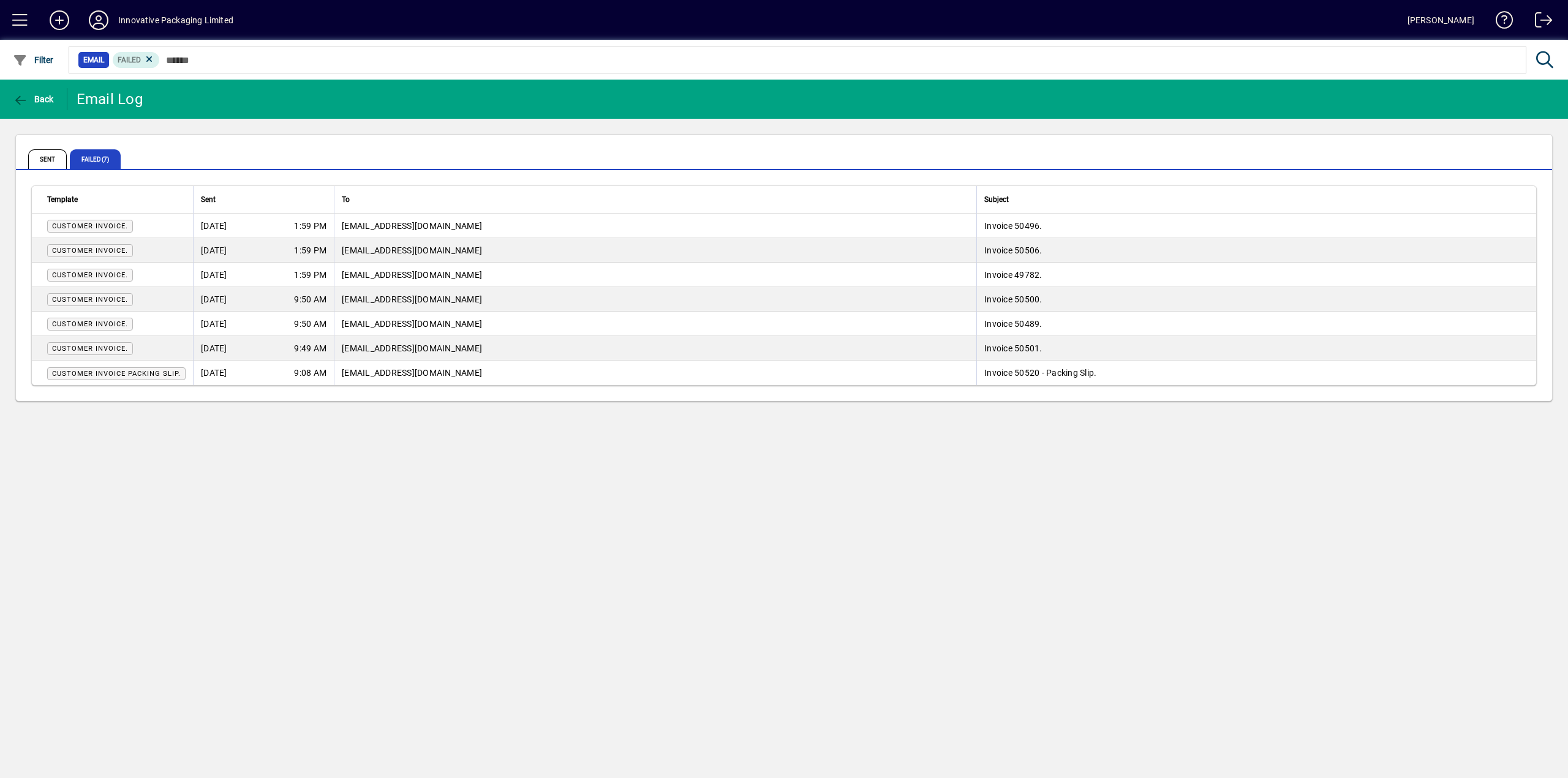
drag, startPoint x: 1097, startPoint y: 368, endPoint x: 950, endPoint y: 367, distance: 147.0
click at [950, 367] on tr "Customer Invoice Packing Slip. 10/10/2025 9:08 AM aphelpdesk@officemax.co.nz In…" at bounding box center [783, 372] width 1504 height 24
drag, startPoint x: 70, startPoint y: 373, endPoint x: 101, endPoint y: 375, distance: 31.1
click at [101, 375] on span "Customer Invoice Packing Slip." at bounding box center [116, 373] width 129 height 8
drag, startPoint x: 184, startPoint y: 373, endPoint x: 44, endPoint y: 367, distance: 140.1
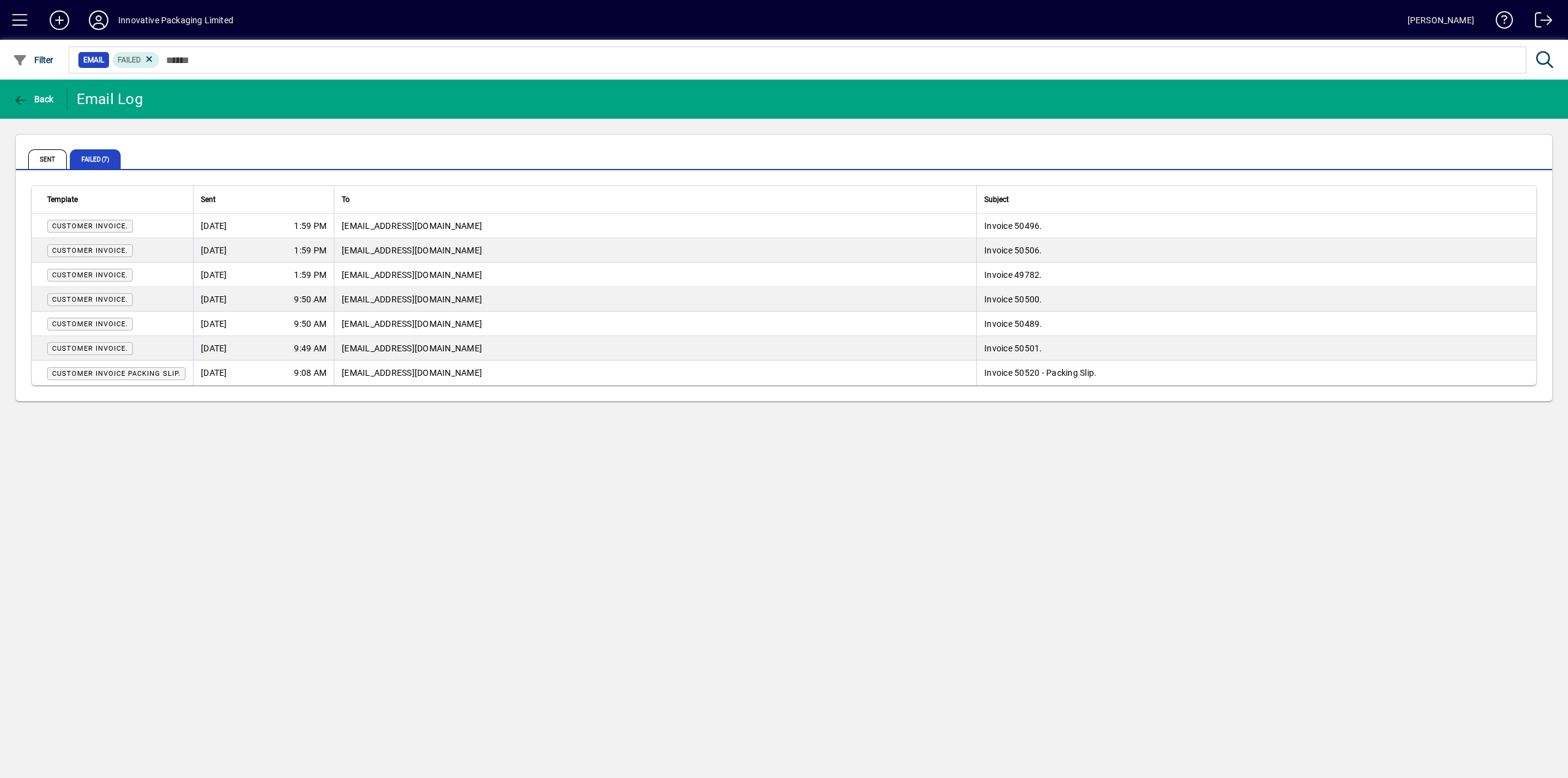
click at [35, 367] on td "Customer Invoice Packing Slip." at bounding box center [112, 372] width 161 height 24
click at [227, 375] on span "10/10/2025" at bounding box center [214, 373] width 26 height 12
click at [363, 375] on span "aphelpdesk@officemax.co.nz" at bounding box center [412, 373] width 141 height 10
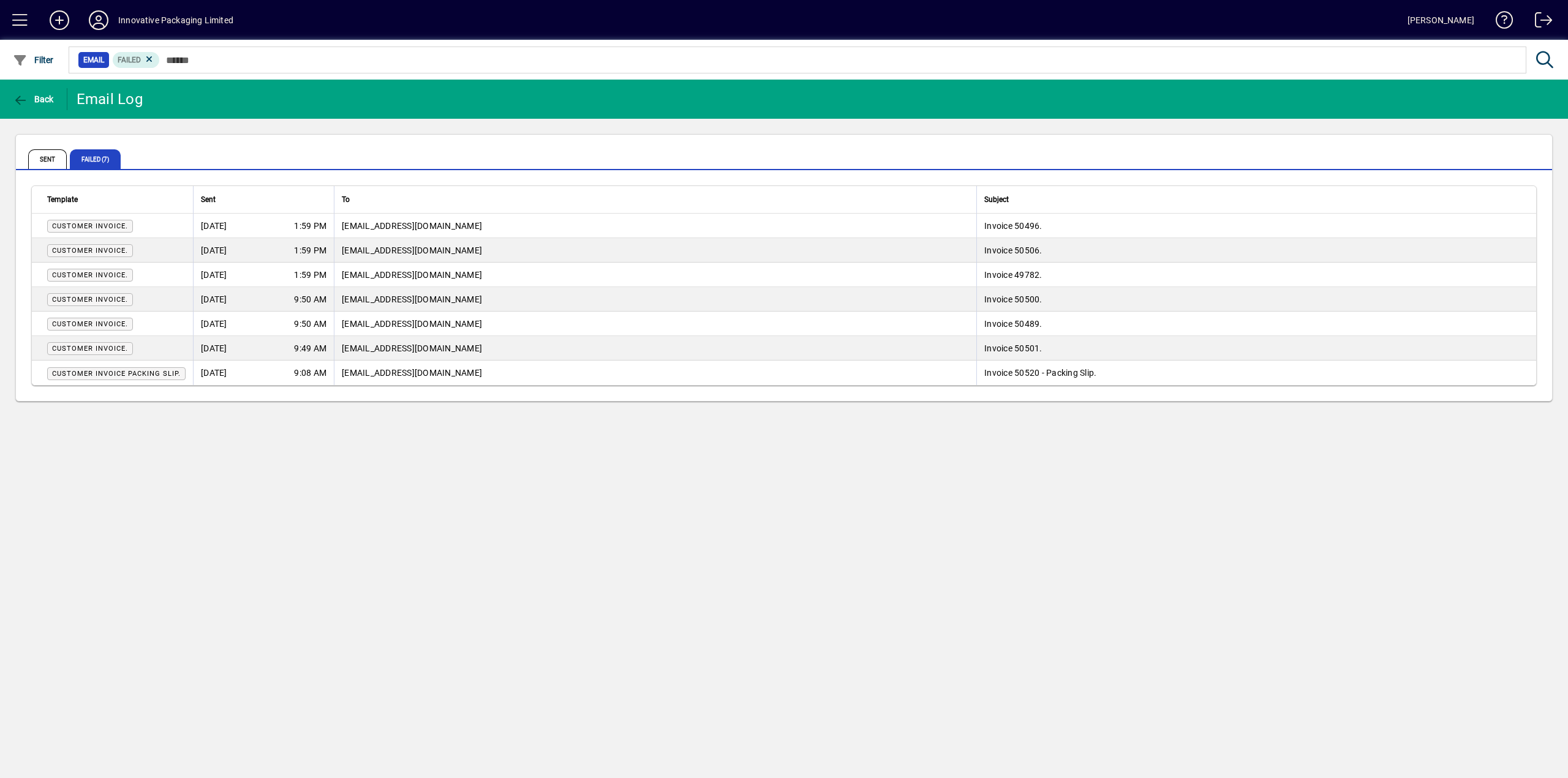
click at [397, 376] on span "aphelpdesk@officemax.co.nz" at bounding box center [412, 373] width 141 height 10
click at [397, 376] on span "aphelpdesk@officemax.co.nz" at bounding box center [412, 373] width 141 height 10
click at [1543, 16] on span at bounding box center [1539, 22] width 29 height 29
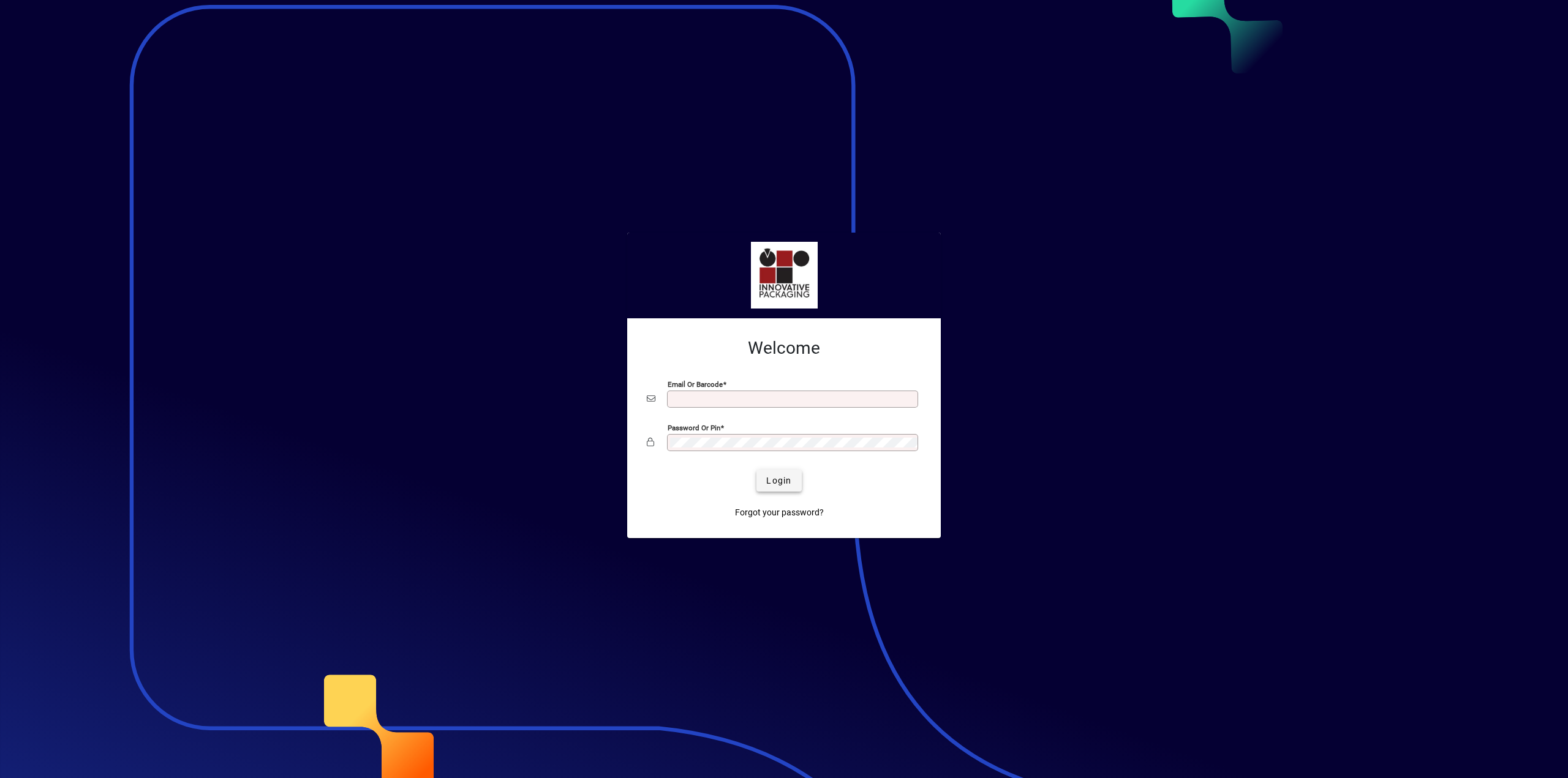
type input "**********"
click at [772, 477] on span "Login" at bounding box center [778, 480] width 25 height 13
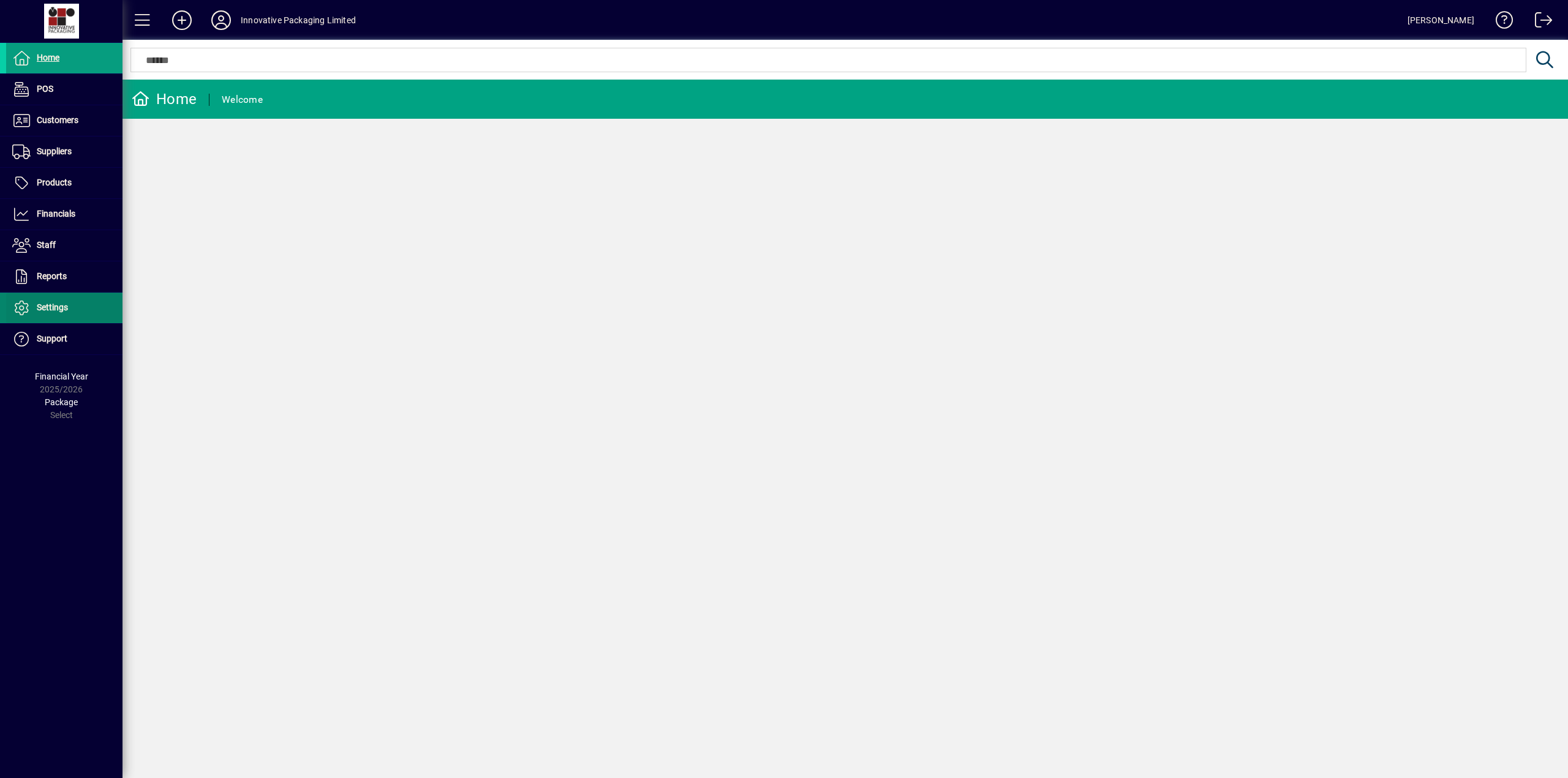
click at [59, 303] on span "Settings" at bounding box center [52, 308] width 31 height 10
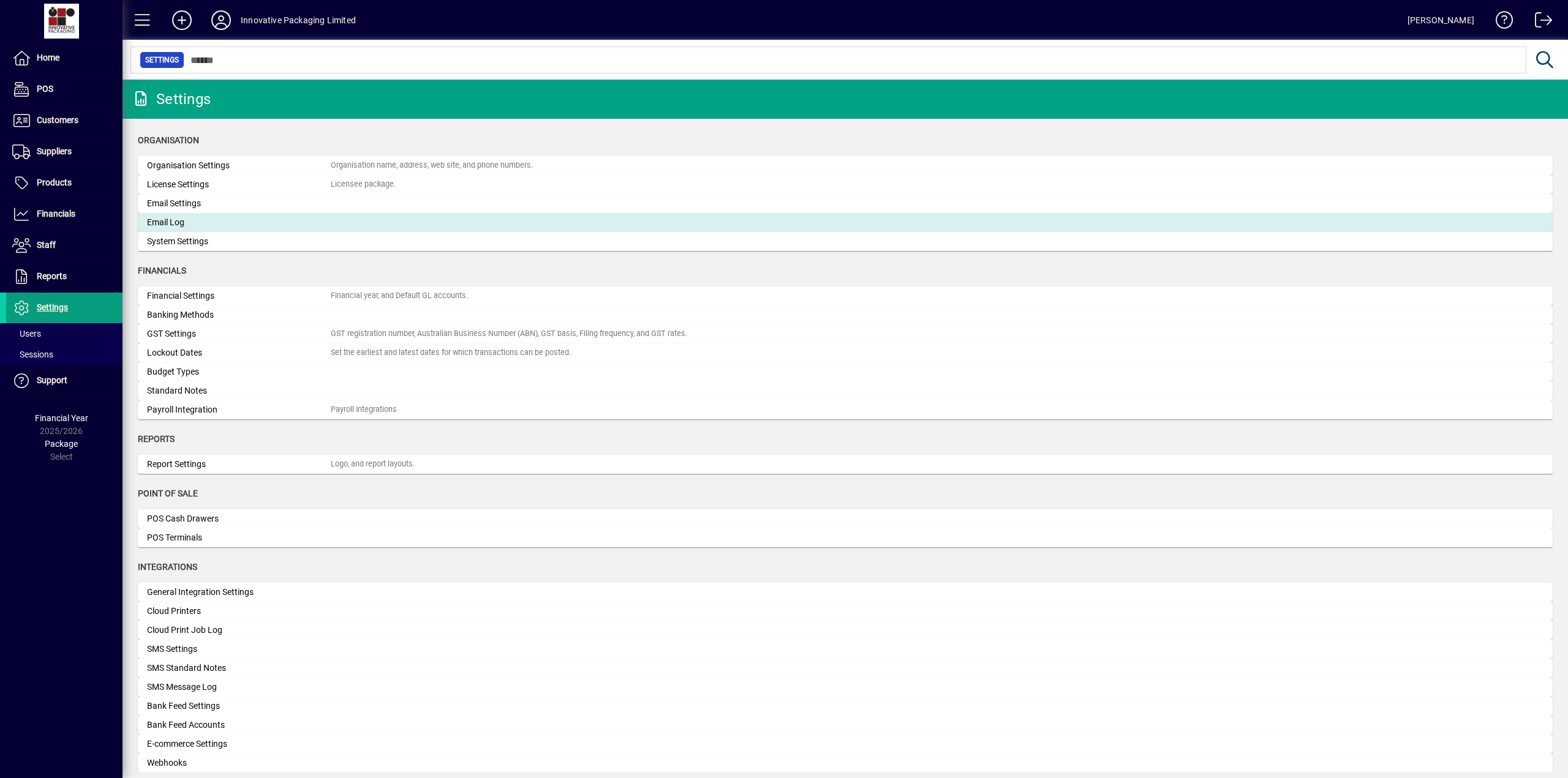
click at [182, 224] on div "Email Log" at bounding box center [238, 222] width 183 height 13
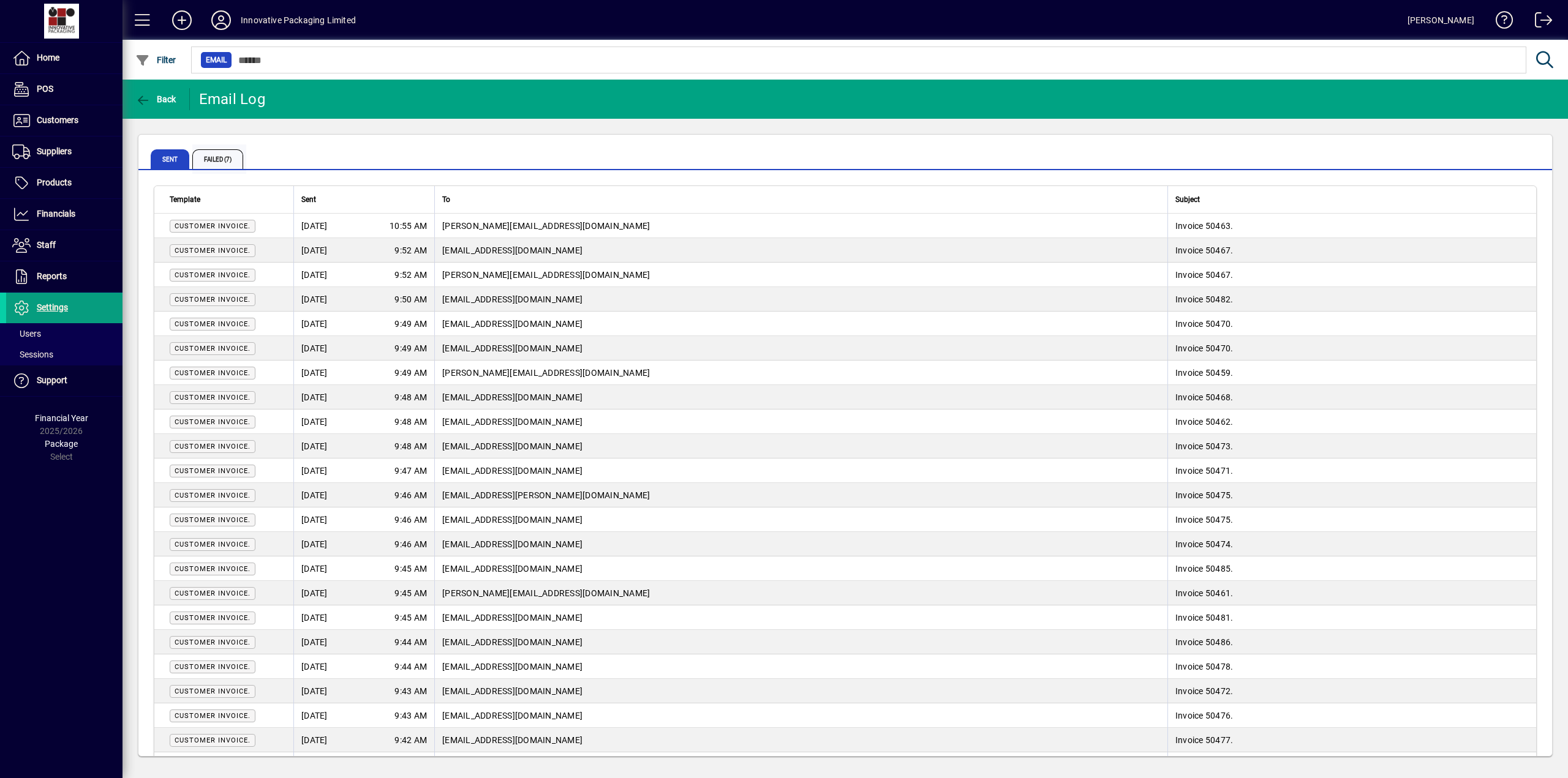
click at [225, 160] on span "Failed (7)" at bounding box center [218, 159] width 51 height 20
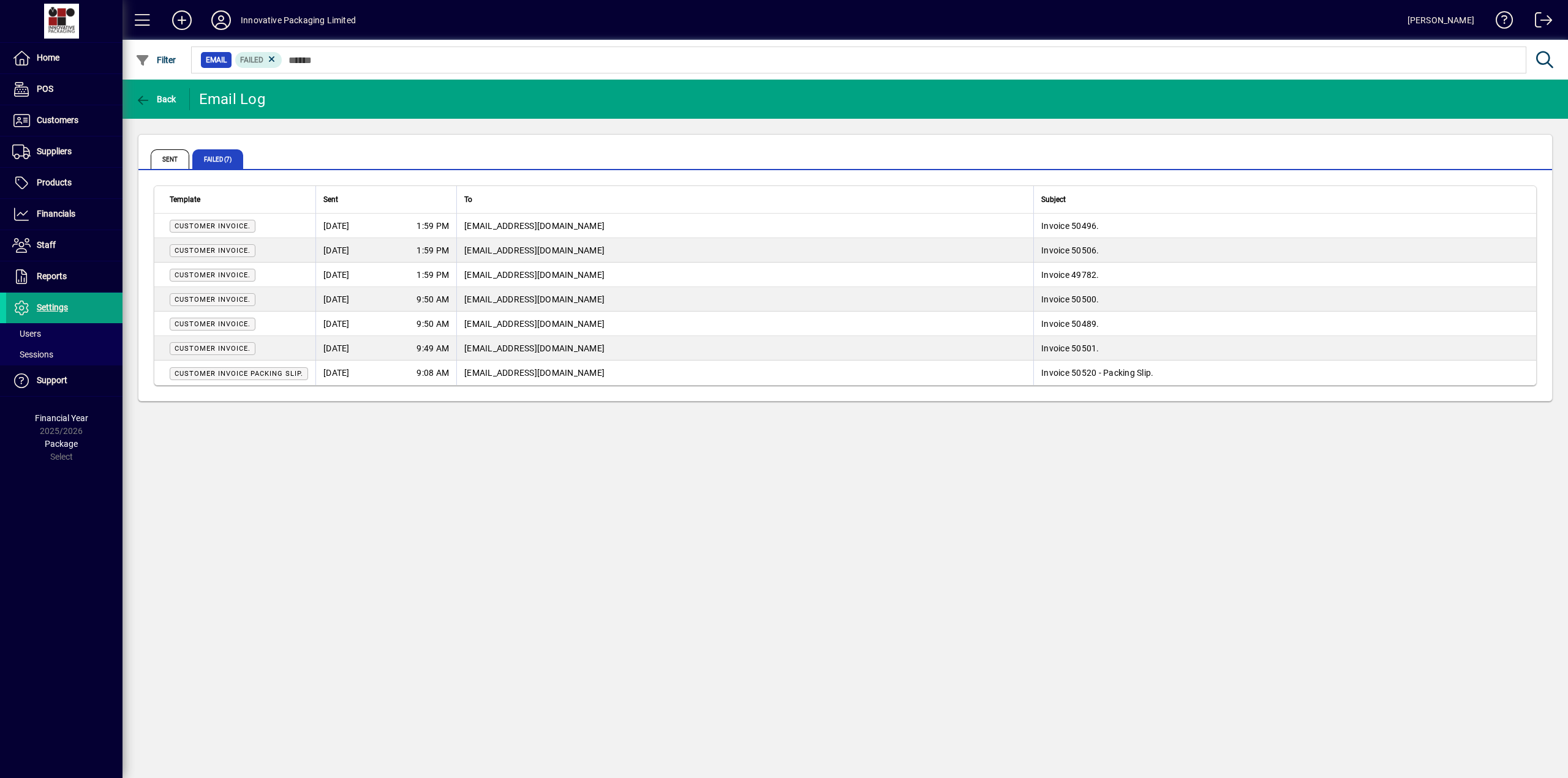
click at [498, 225] on span "[EMAIL_ADDRESS][DOMAIN_NAME]" at bounding box center [535, 226] width 141 height 10
click at [170, 153] on span "Sent" at bounding box center [170, 159] width 39 height 20
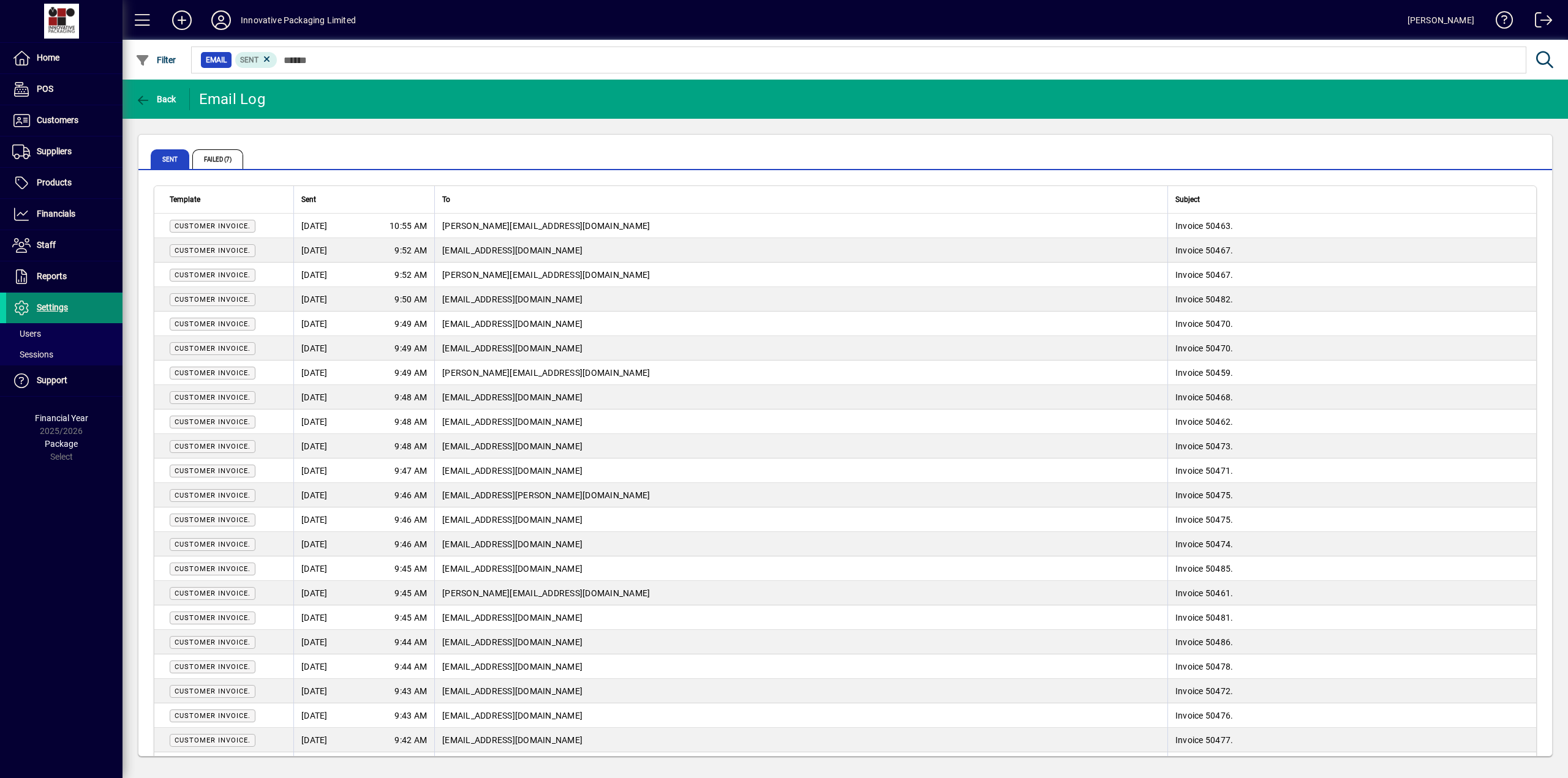
click at [56, 307] on span "Settings" at bounding box center [52, 308] width 31 height 10
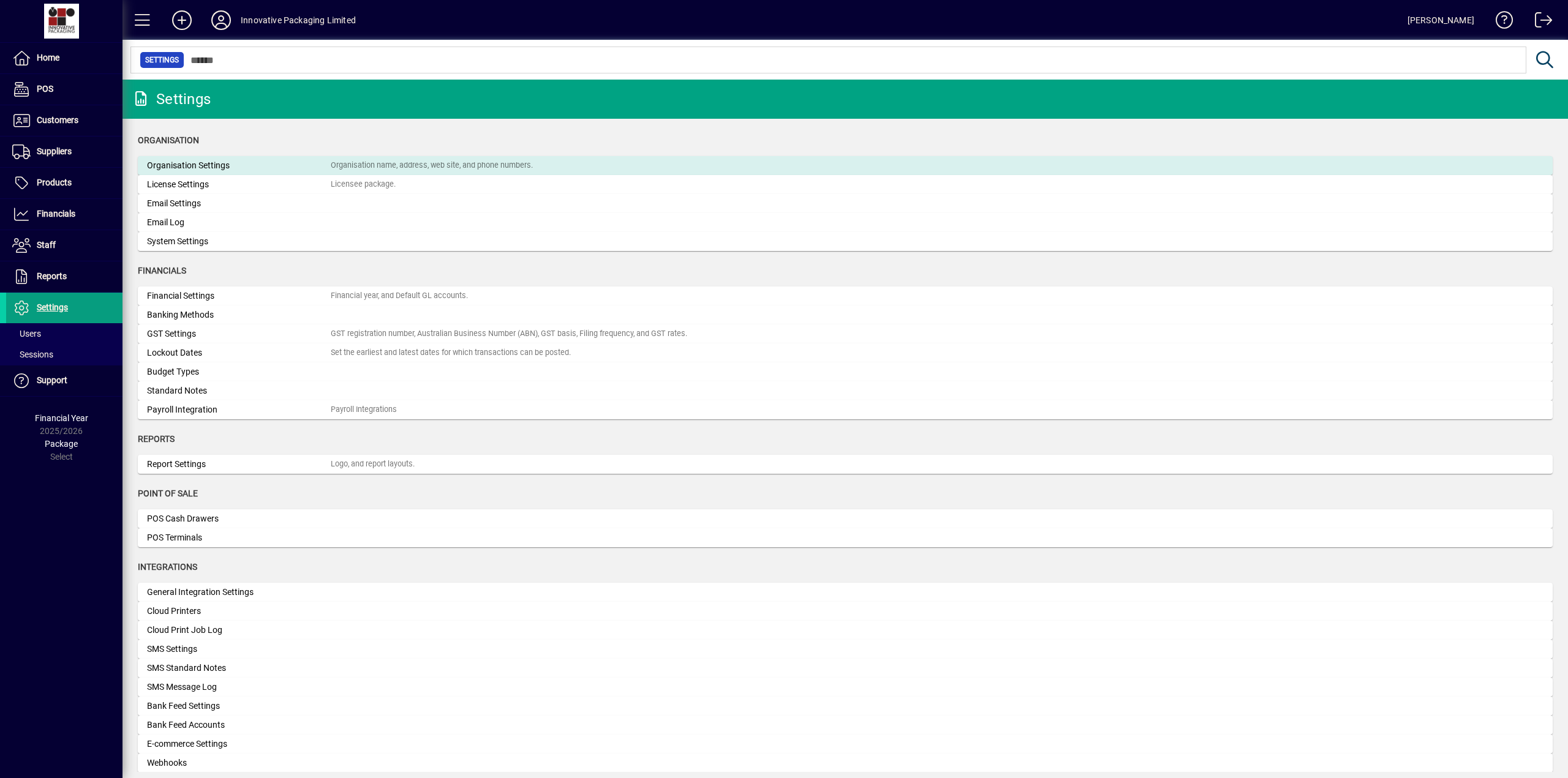
click at [210, 166] on div "Organisation Settings" at bounding box center [238, 165] width 183 height 13
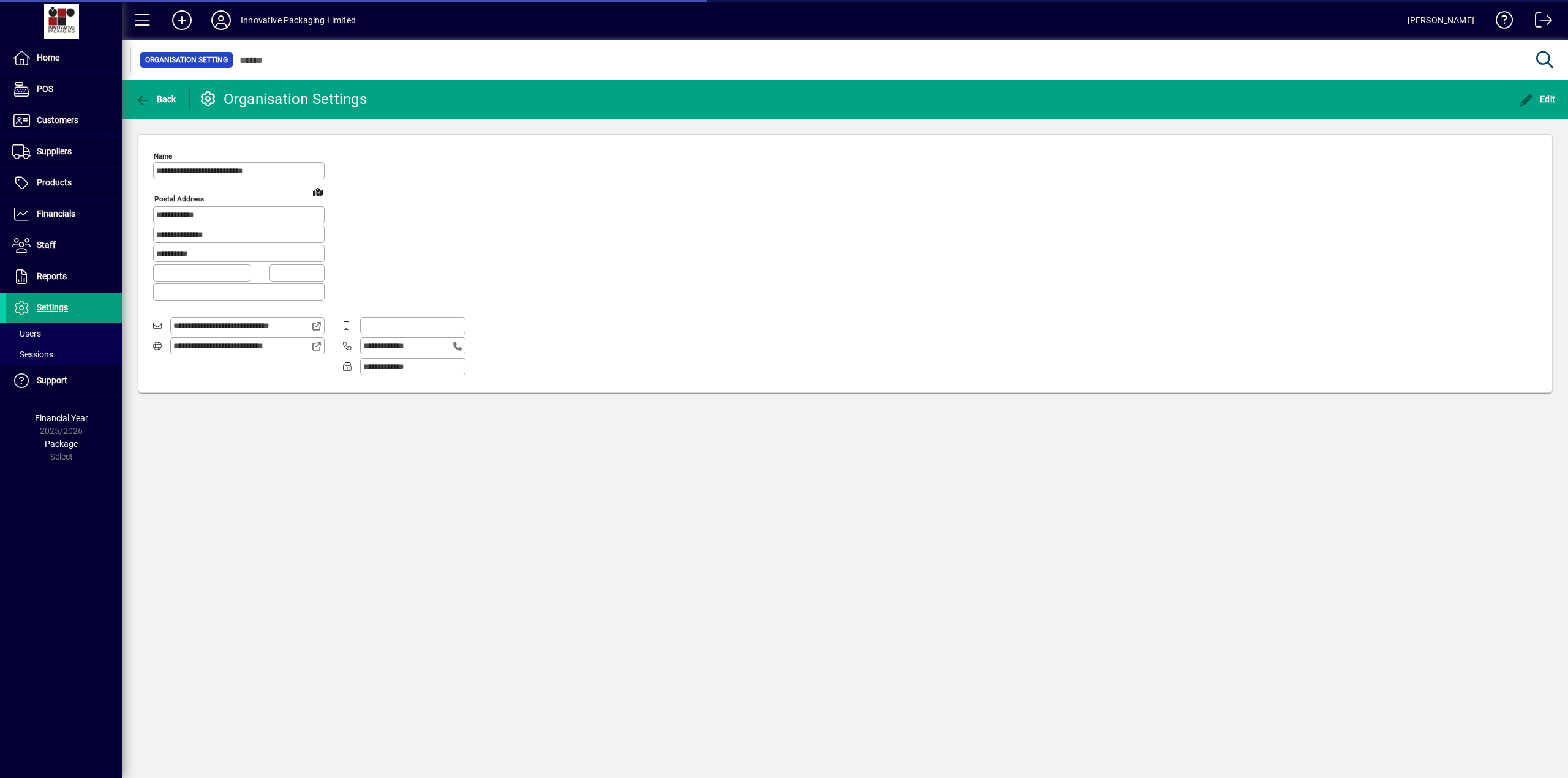
type input "**********"
click at [57, 306] on span "Settings" at bounding box center [52, 308] width 31 height 10
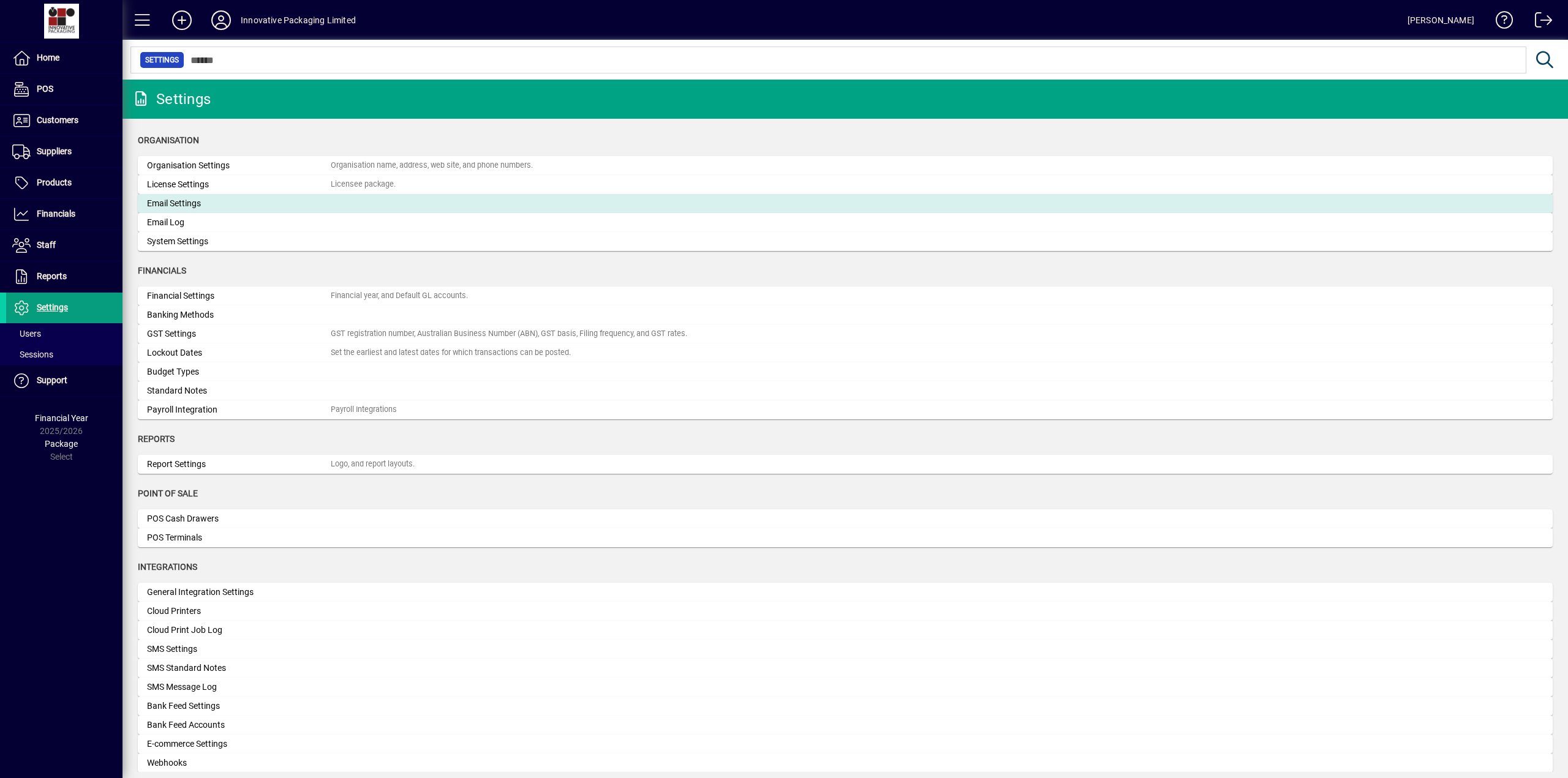
click at [190, 206] on div "Email Settings" at bounding box center [238, 203] width 183 height 13
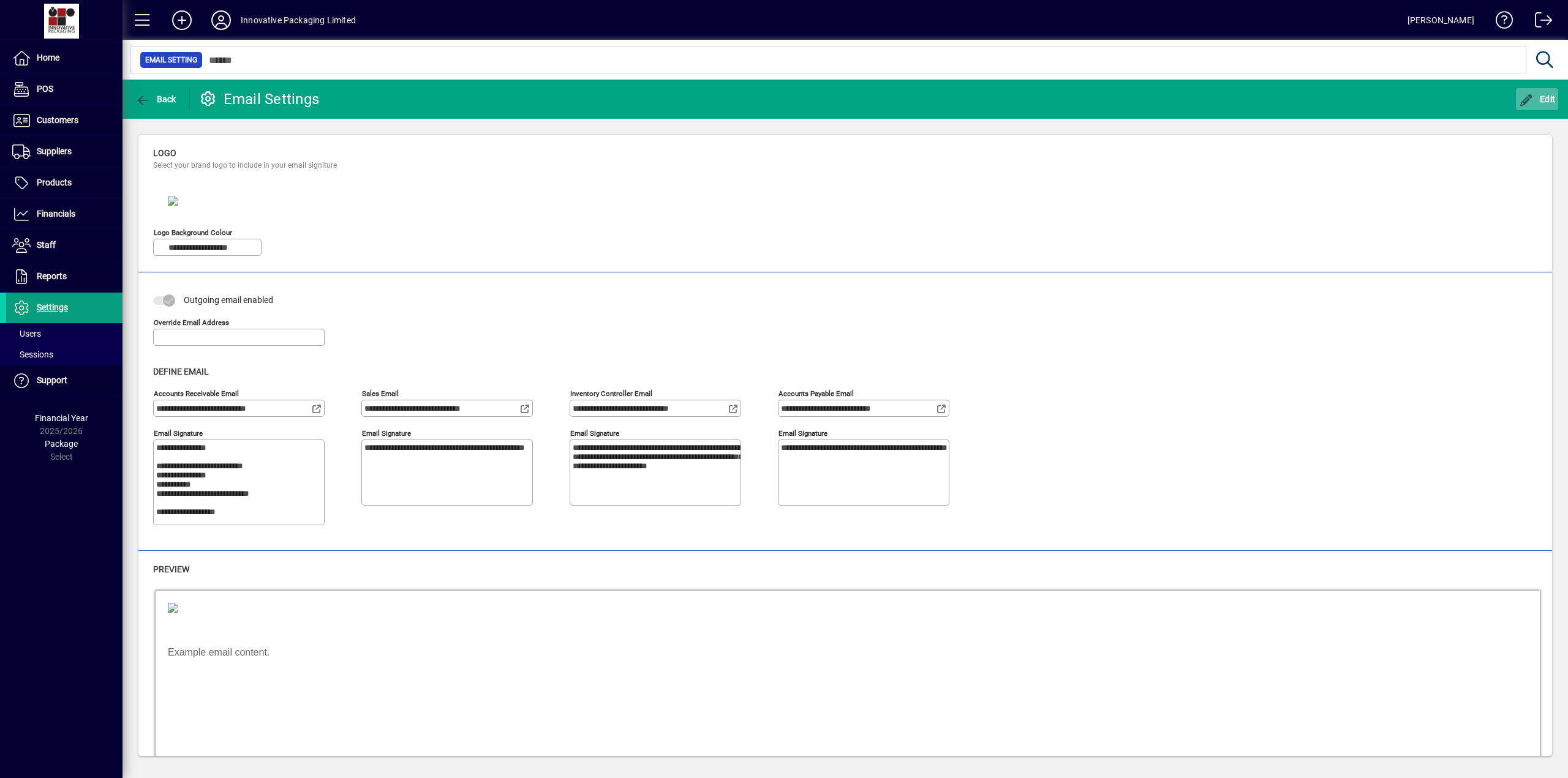
click at [1544, 100] on span "Edit" at bounding box center [1537, 99] width 37 height 10
type textarea "**********"
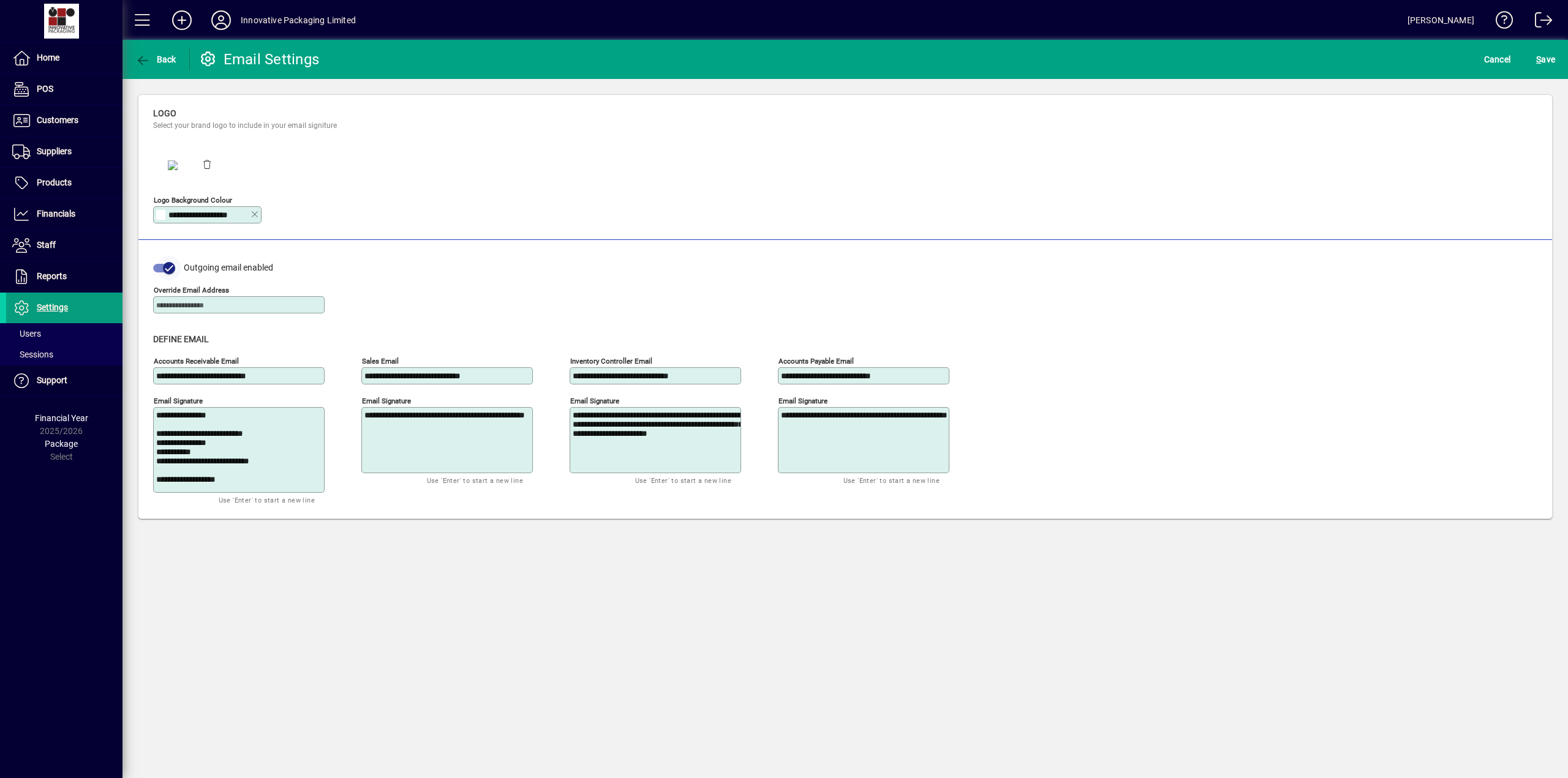
click at [167, 268] on icon "button" at bounding box center [169, 268] width 7 height 1
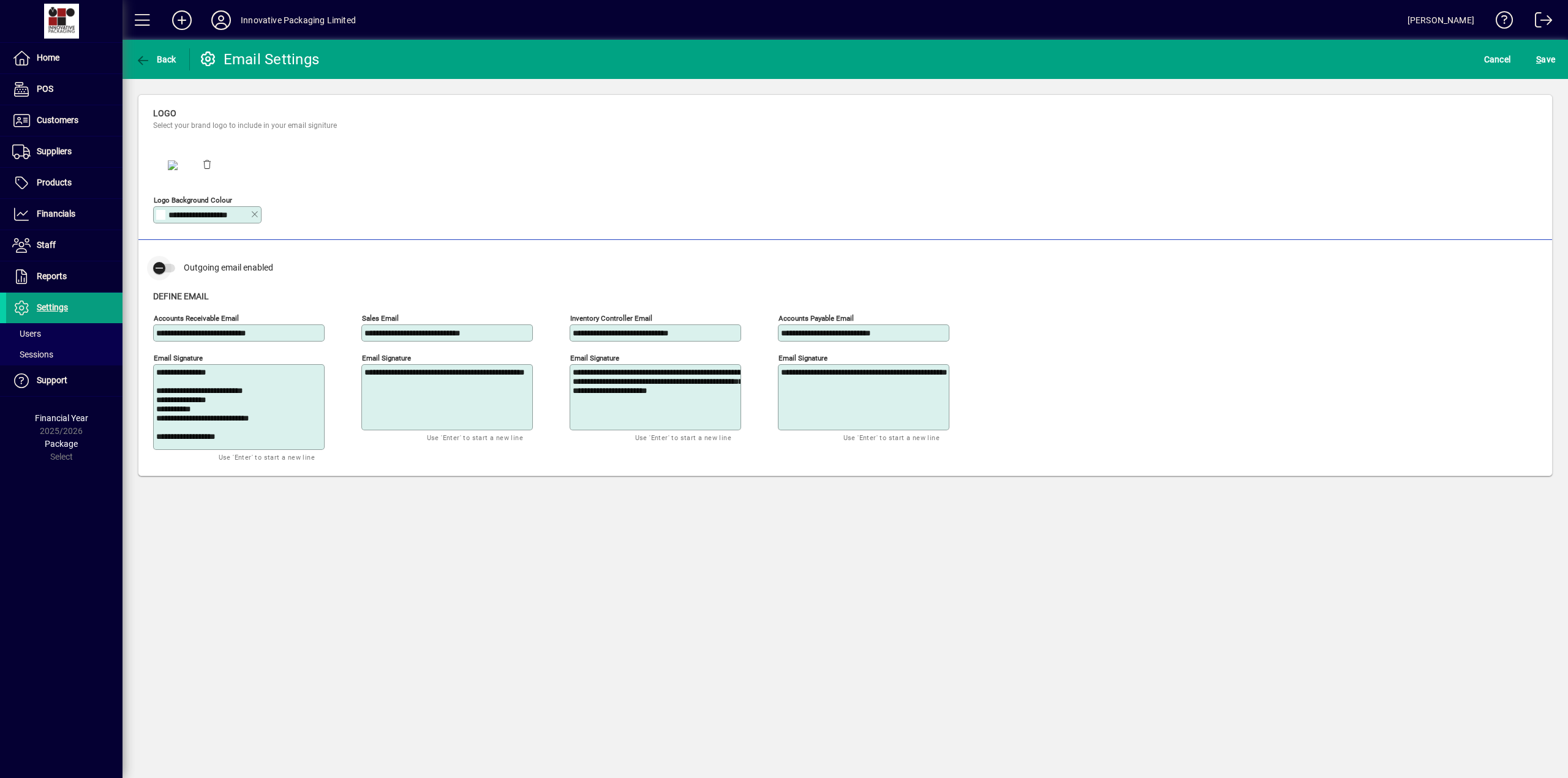
click at [162, 268] on icon "button" at bounding box center [159, 268] width 7 height 1
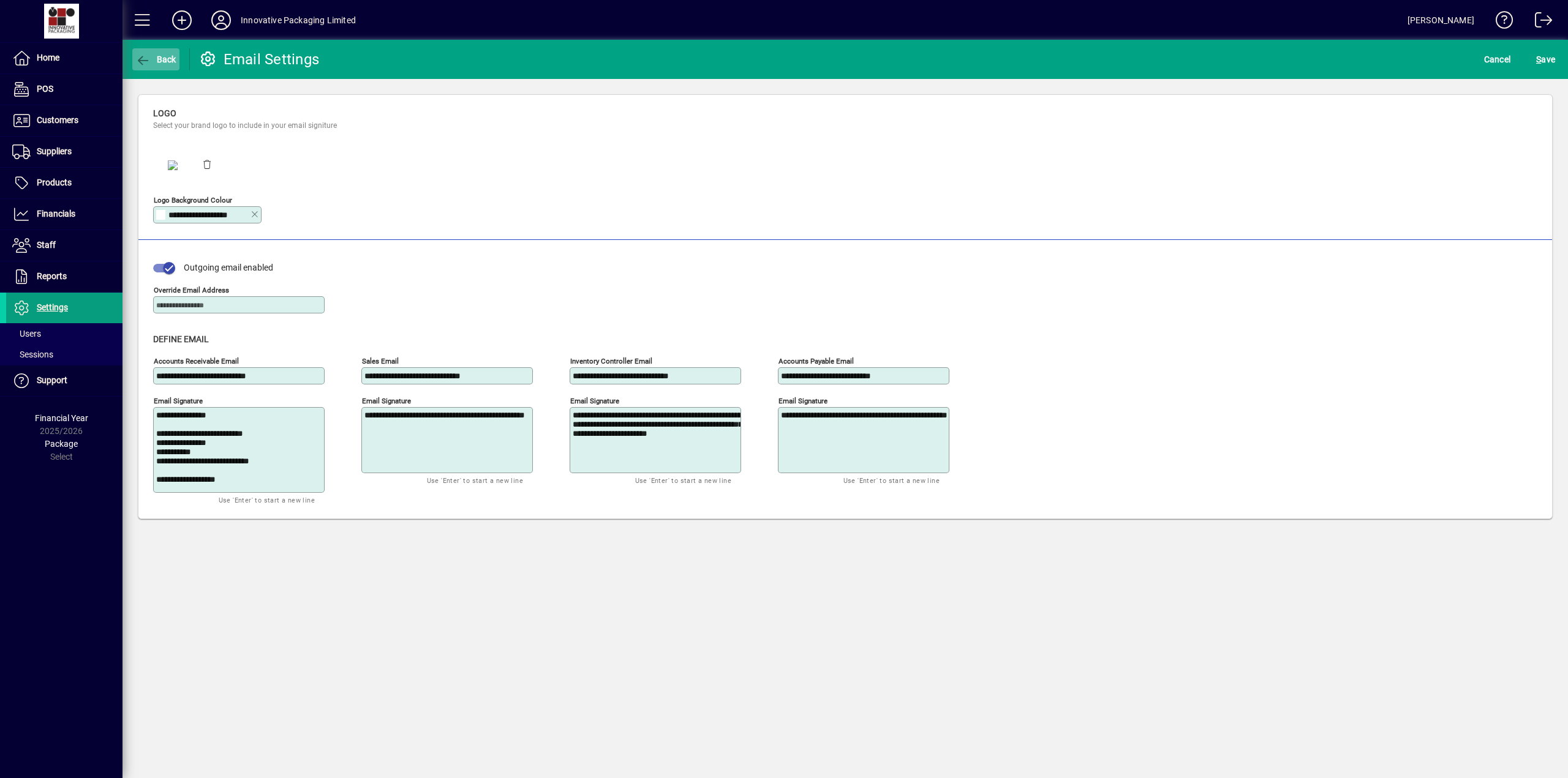
click at [169, 57] on span "Back" at bounding box center [156, 60] width 41 height 10
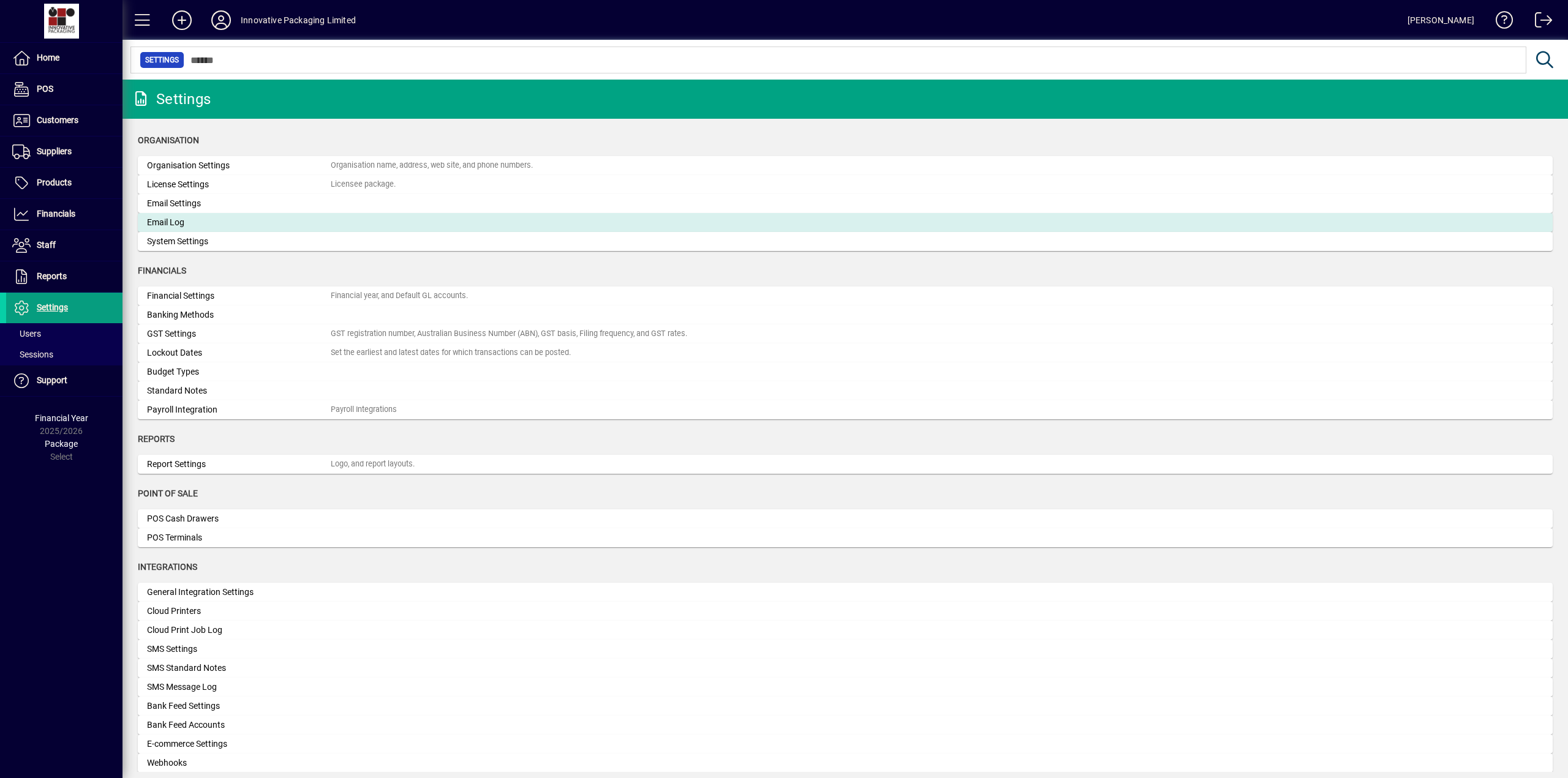
click at [178, 220] on div "Email Log" at bounding box center [238, 222] width 183 height 13
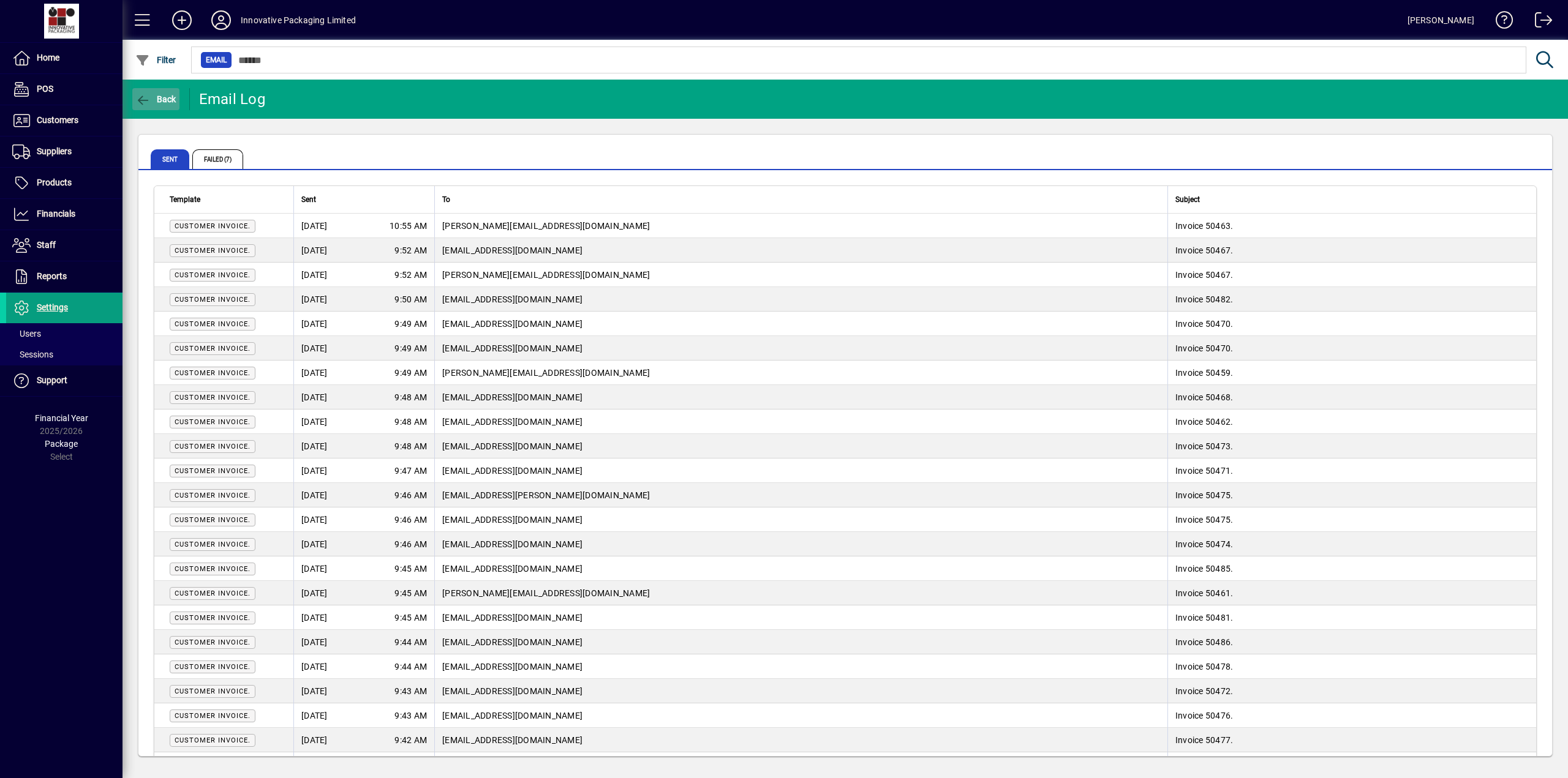
click at [154, 108] on span "button" at bounding box center [156, 99] width 47 height 29
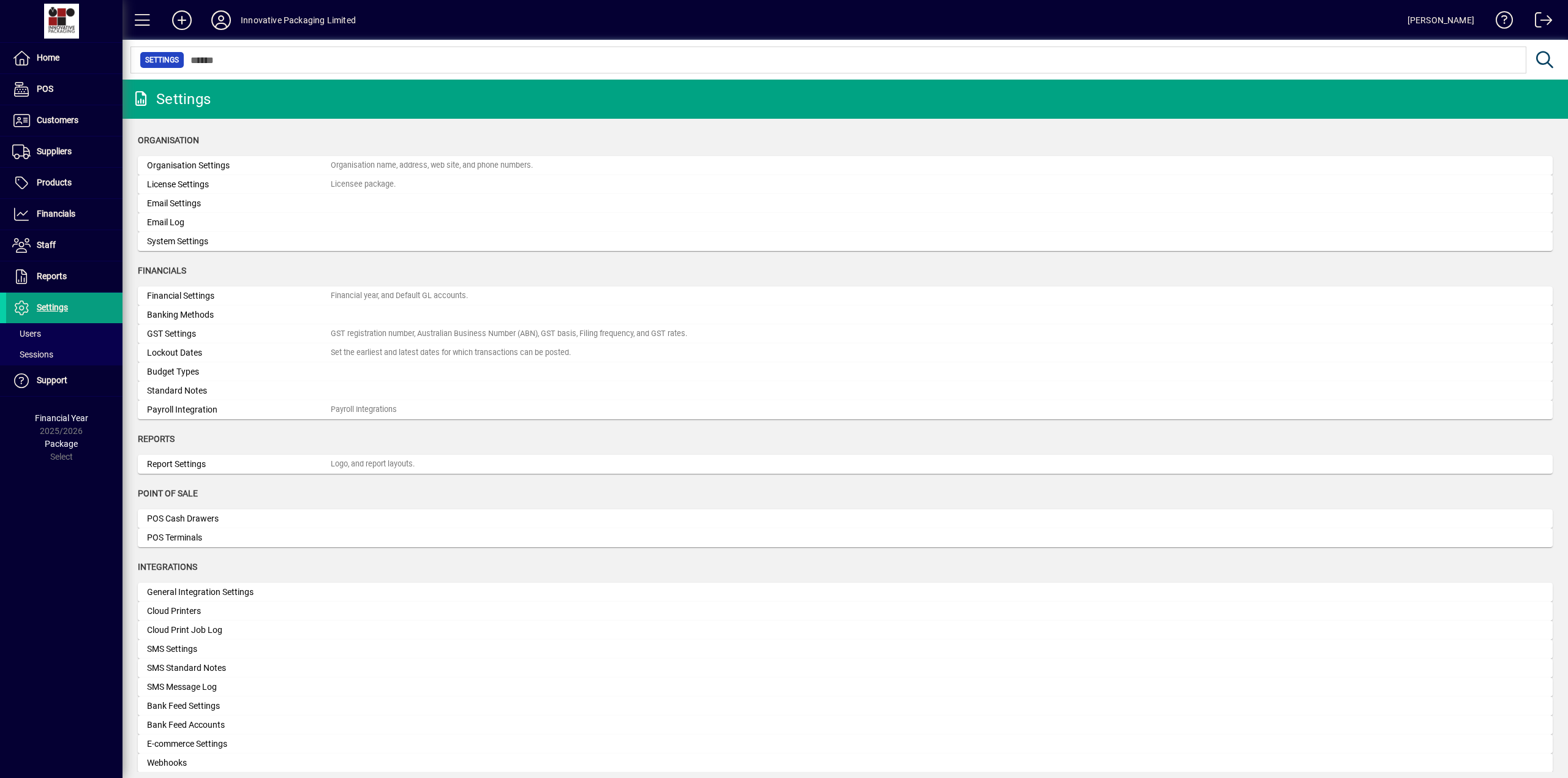
drag, startPoint x: 185, startPoint y: 203, endPoint x: 191, endPoint y: 204, distance: 6.1
click at [186, 203] on div "Email Settings" at bounding box center [238, 203] width 183 height 13
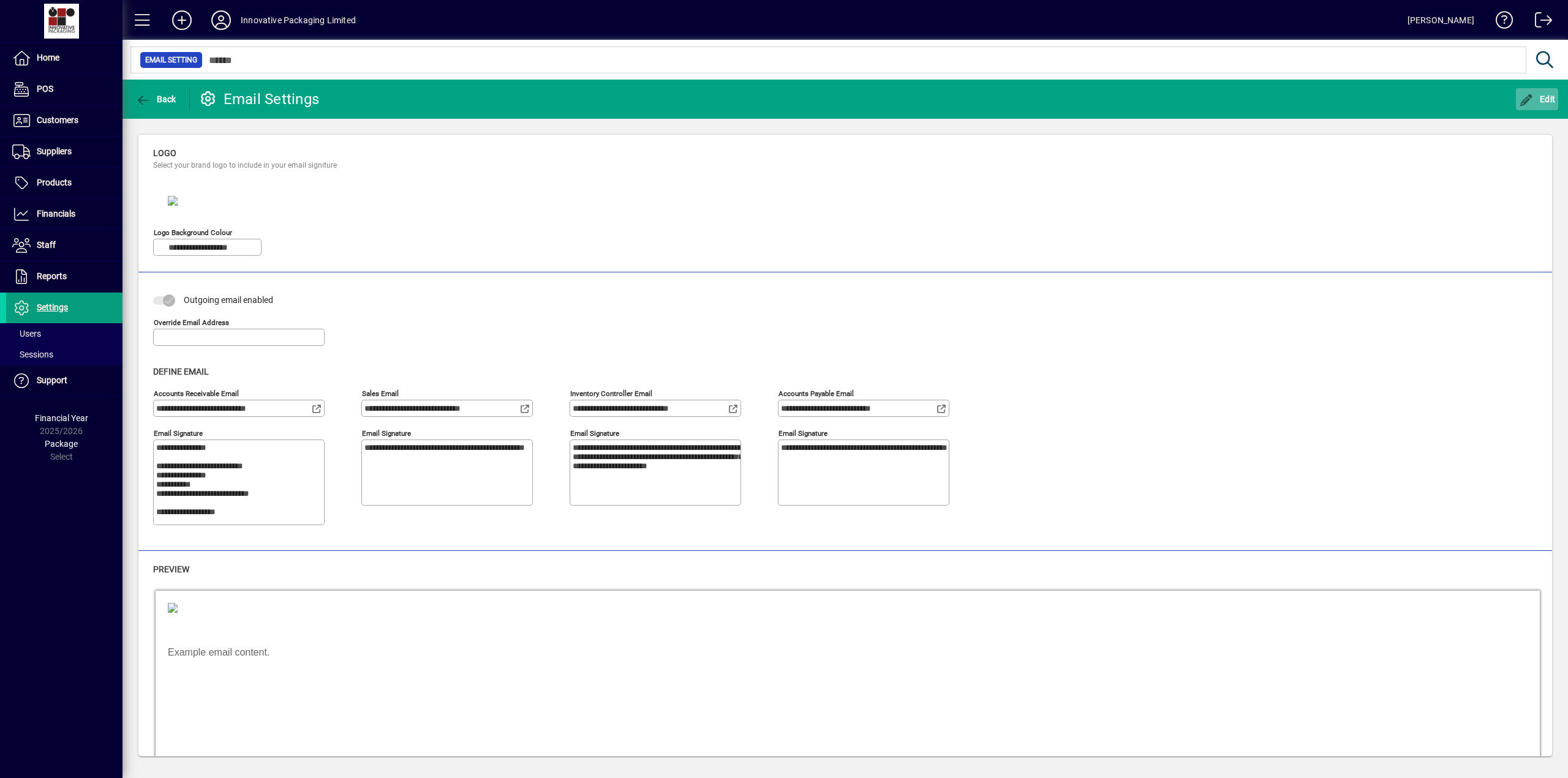
click at [1535, 105] on span "button" at bounding box center [1537, 99] width 43 height 29
type textarea "**********"
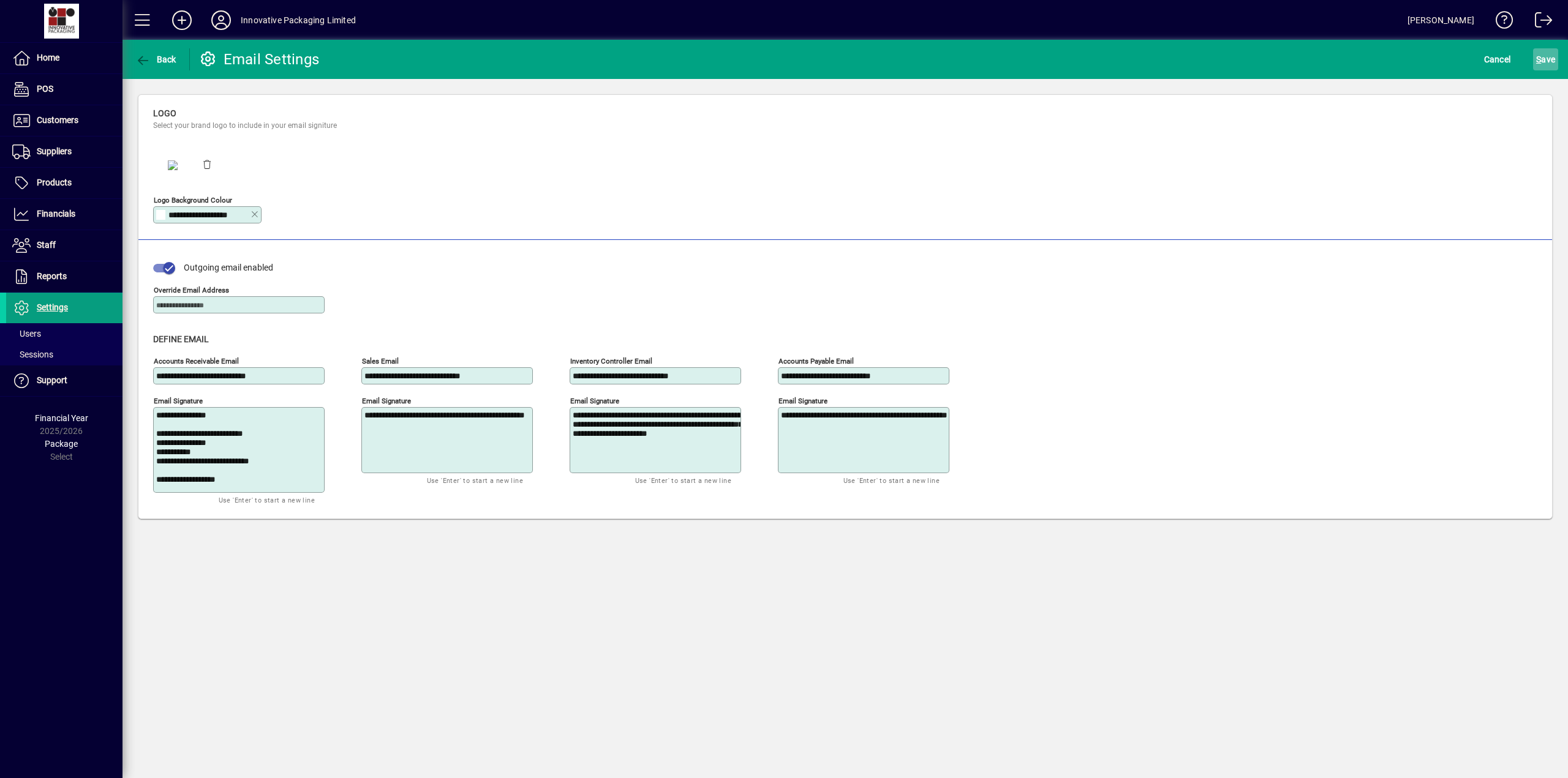
click at [1546, 60] on span "S ave" at bounding box center [1545, 60] width 19 height 20
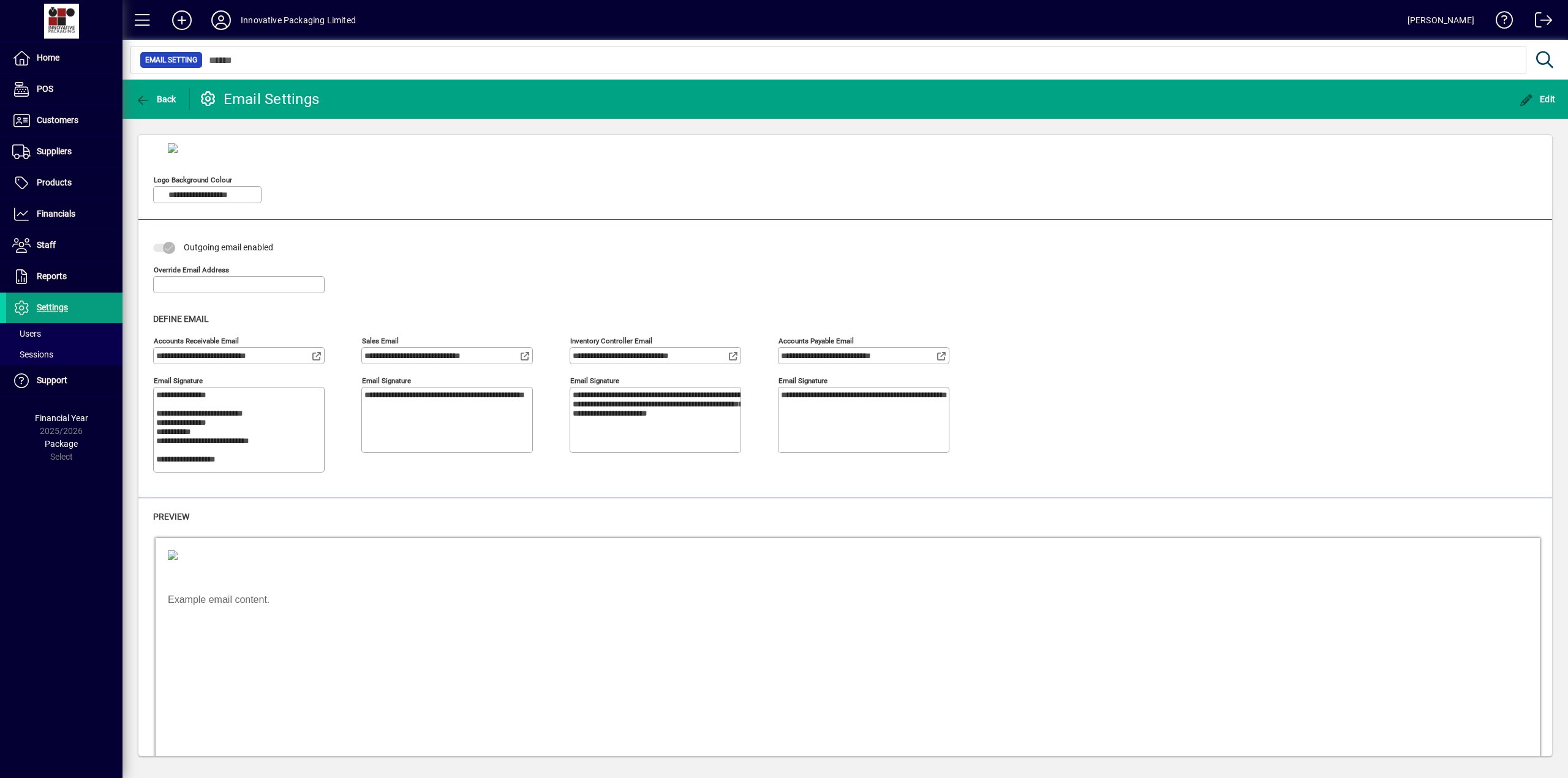
scroll to position [92, 0]
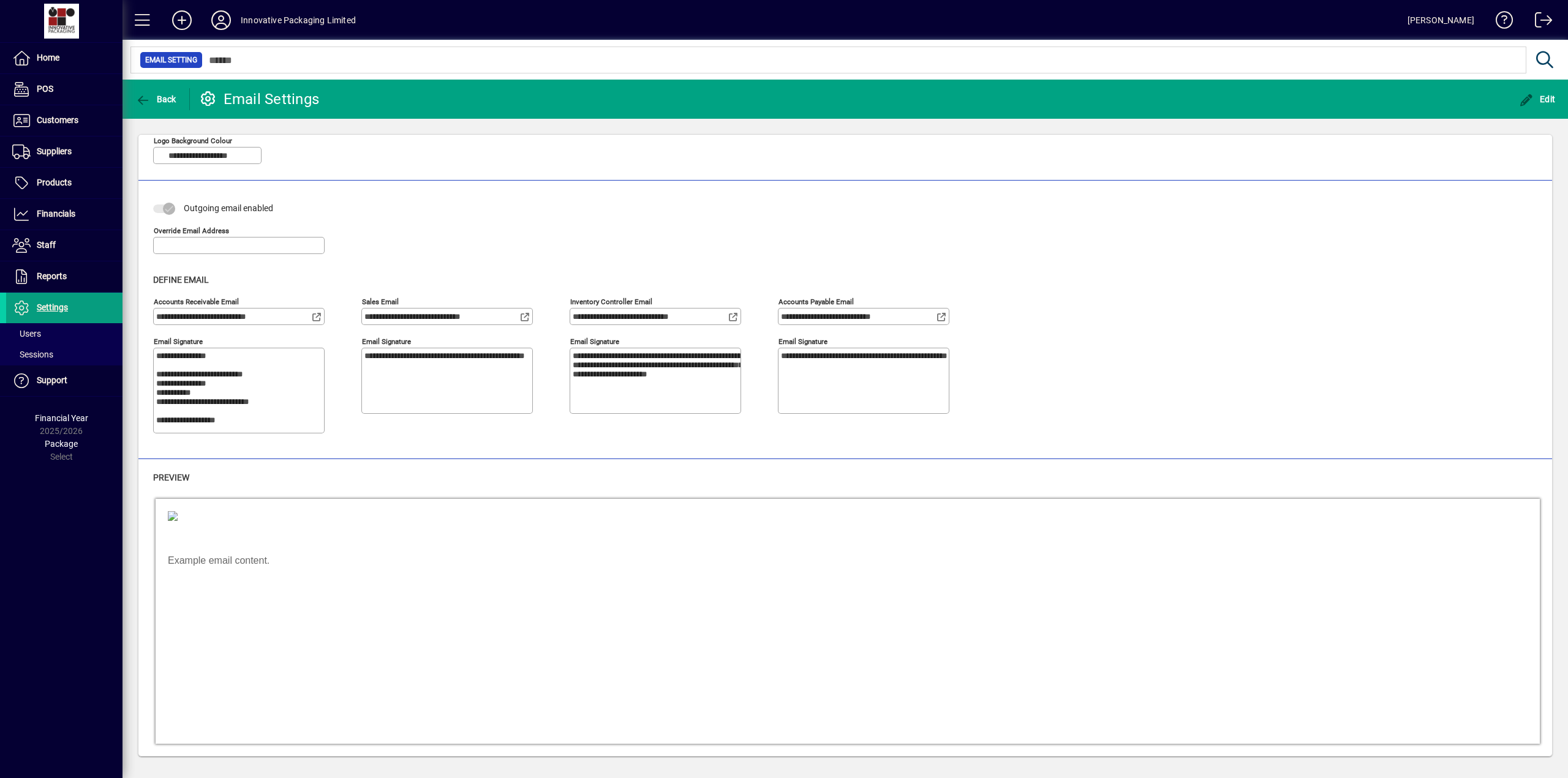
drag, startPoint x: 1545, startPoint y: 416, endPoint x: 1358, endPoint y: 120, distance: 350.1
drag, startPoint x: 57, startPoint y: 116, endPoint x: 96, endPoint y: 126, distance: 40.3
click at [57, 116] on span "Customers" at bounding box center [57, 120] width 42 height 10
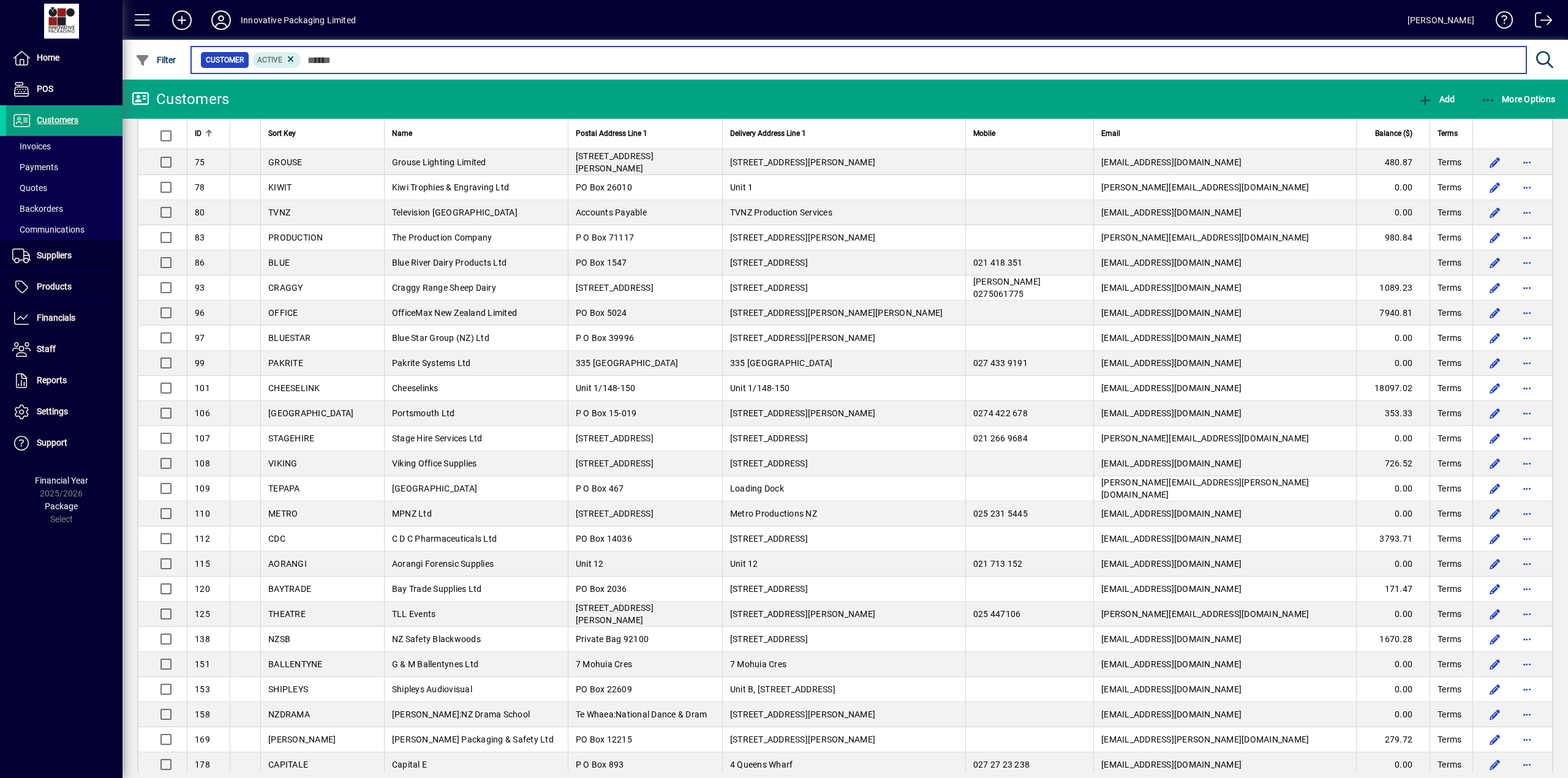
scroll to position [1142, 0]
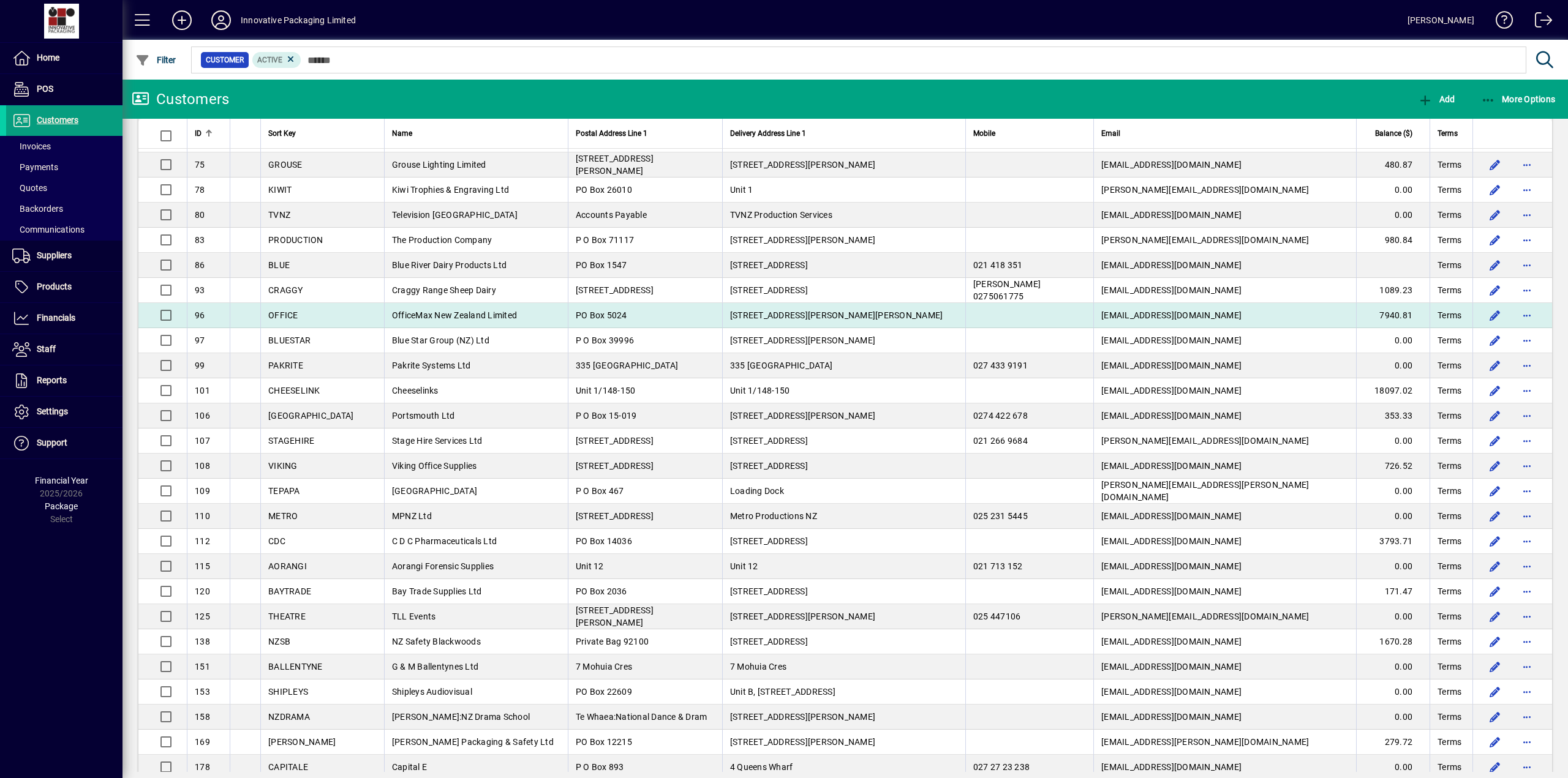
click at [448, 316] on span "OfficeMax New Zealand Limited" at bounding box center [454, 315] width 125 height 10
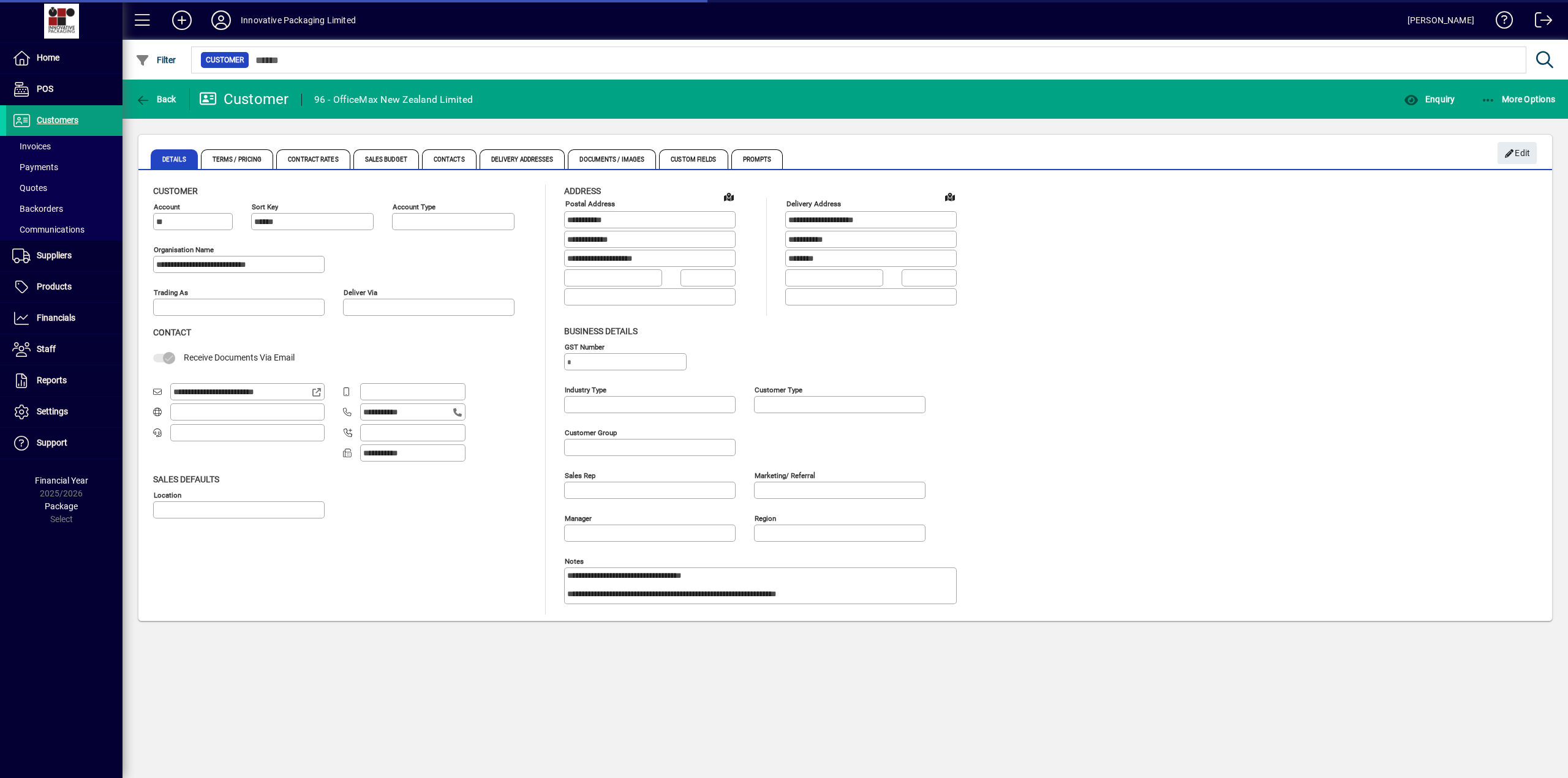
type input "**********"
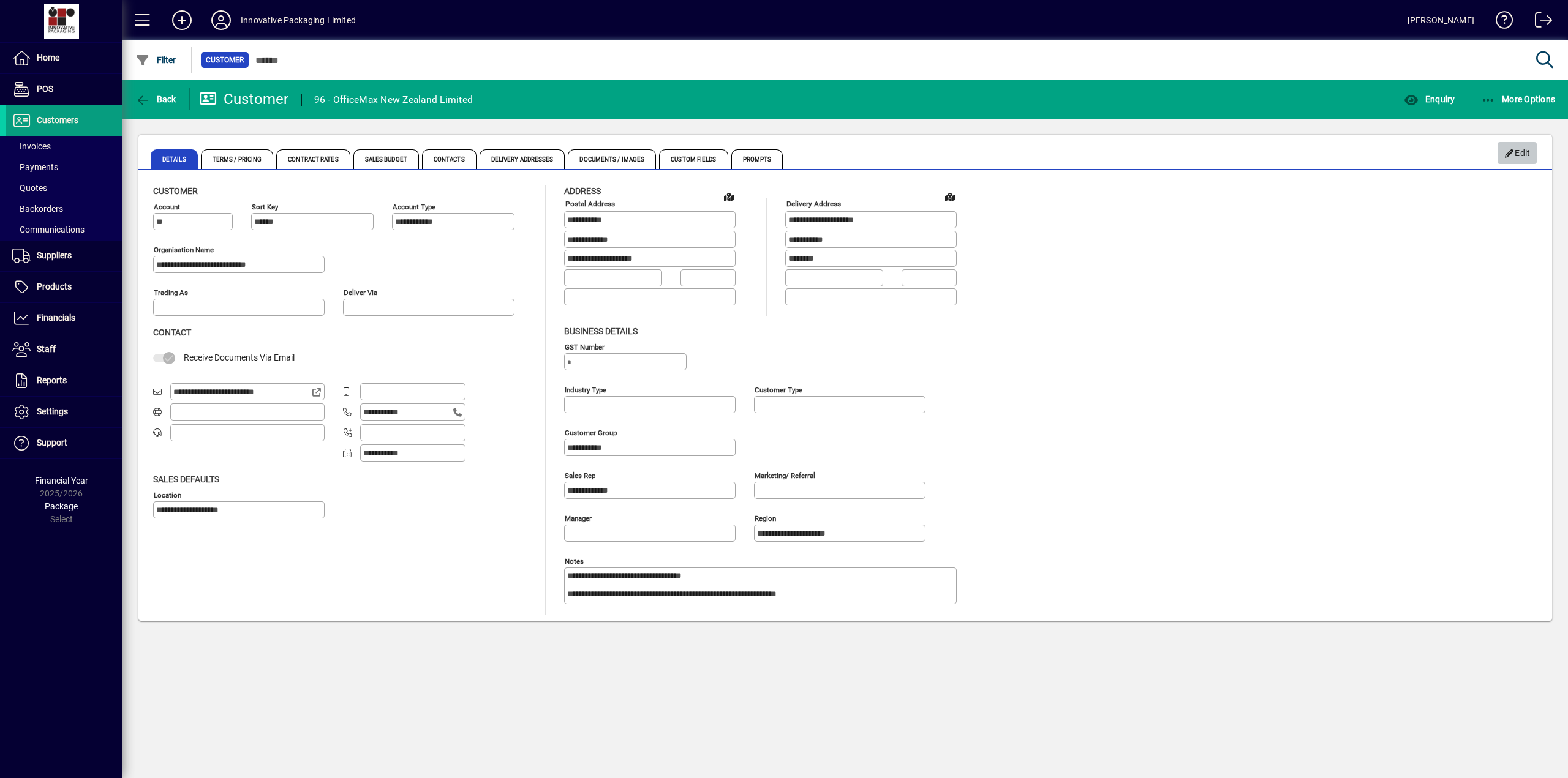
click at [1512, 149] on icon "button" at bounding box center [1510, 153] width 11 height 9
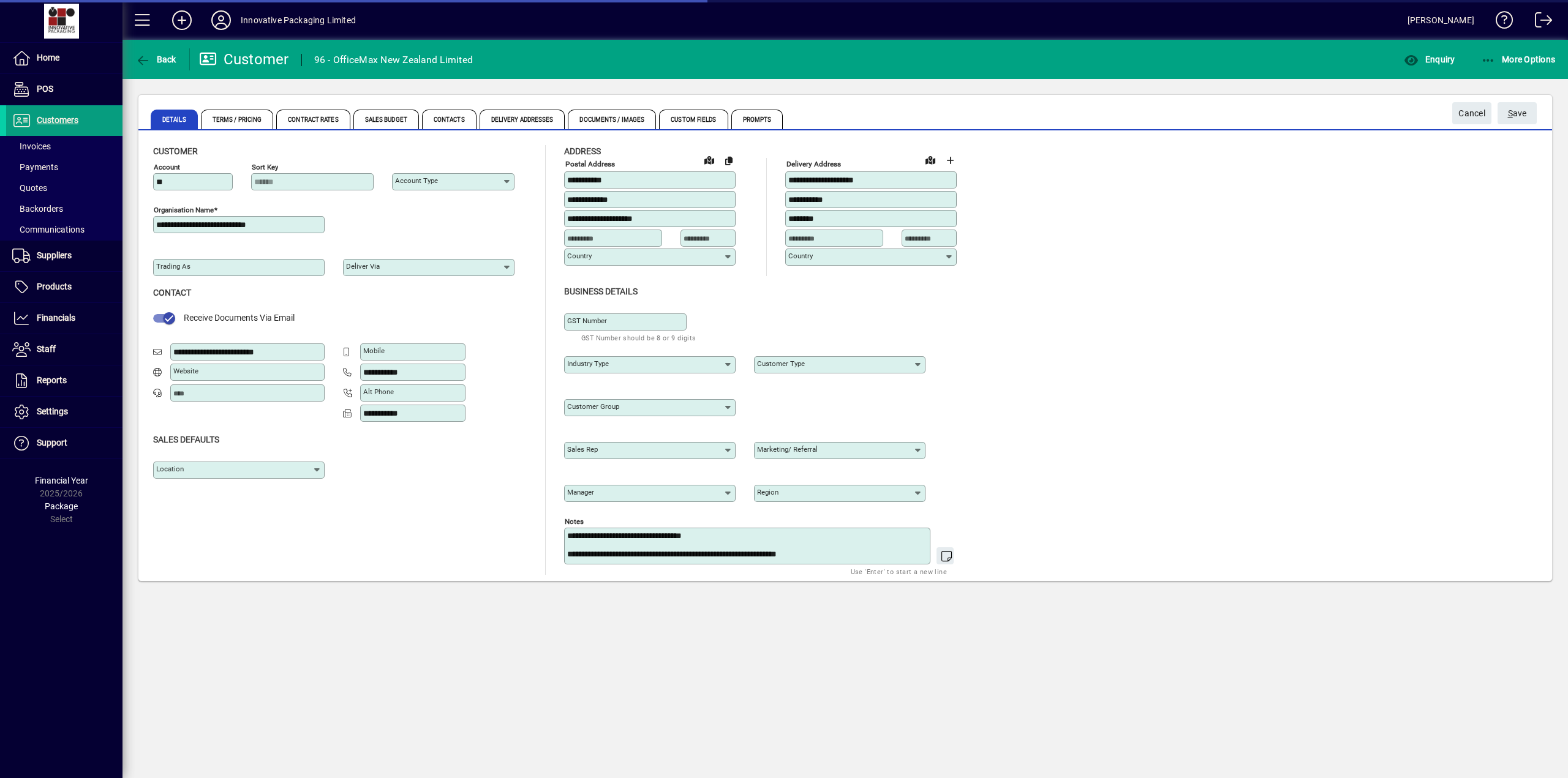
type input "**********"
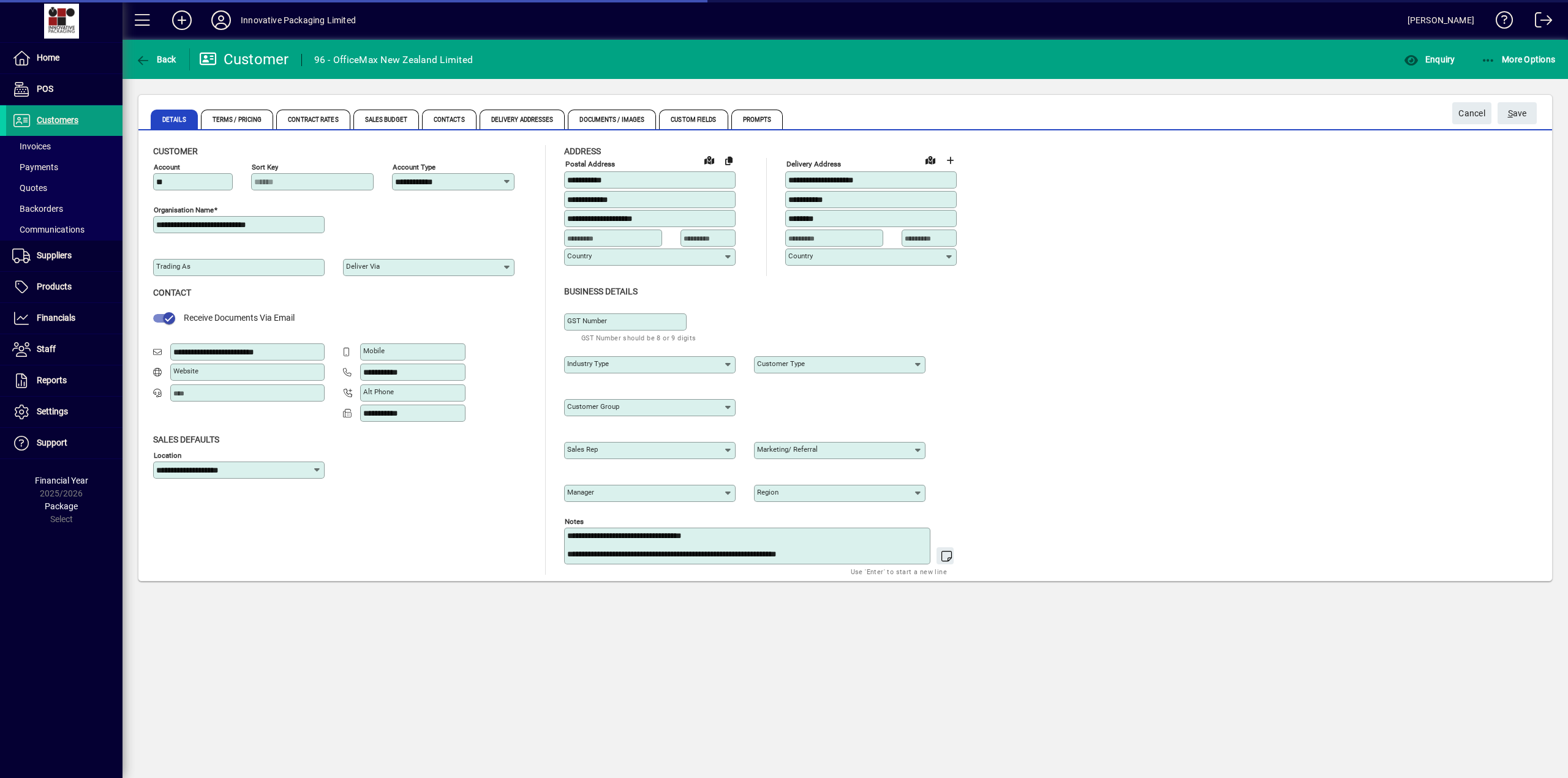
type input "**********"
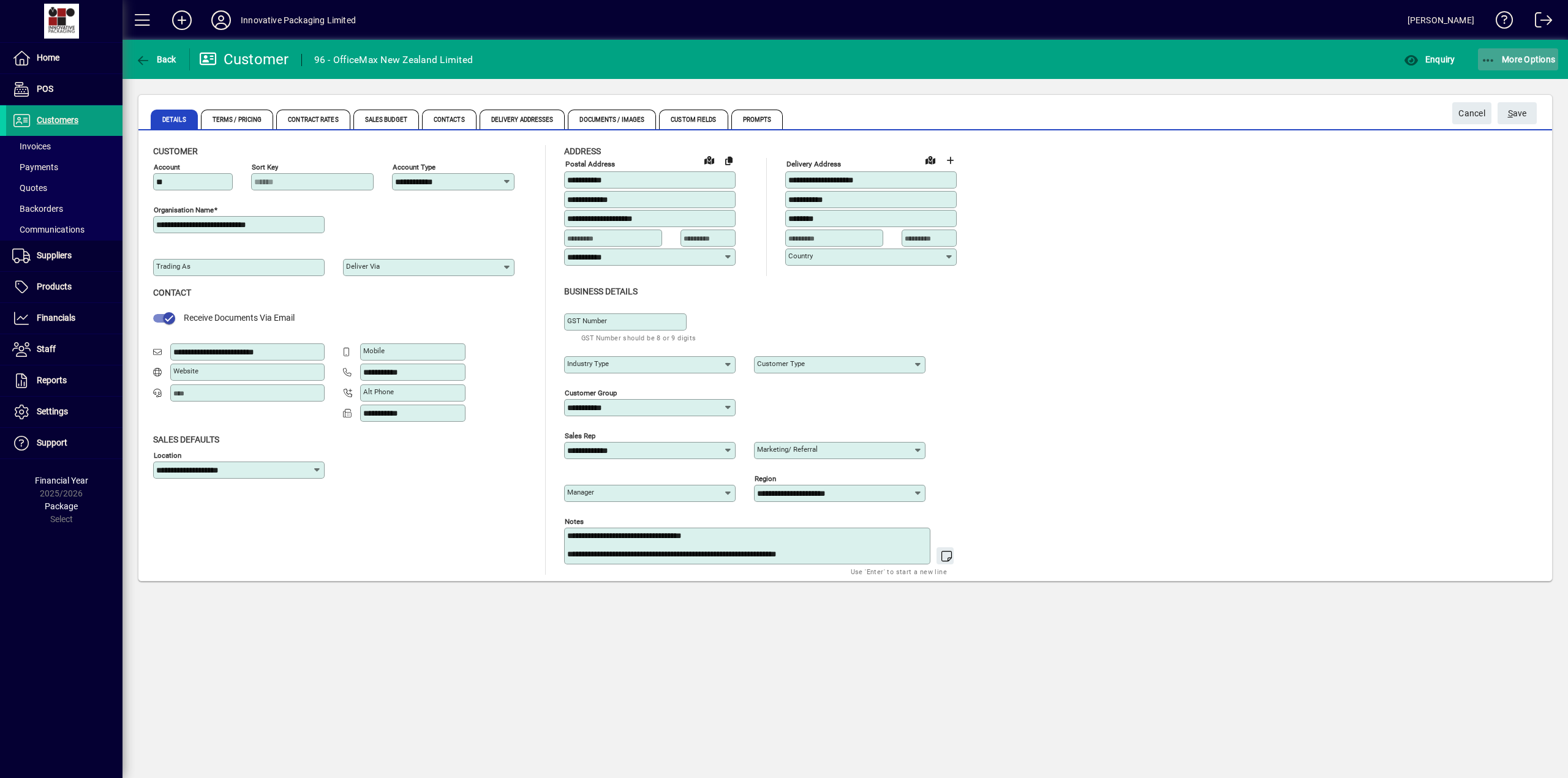
click at [1516, 60] on span "More Options" at bounding box center [1518, 60] width 75 height 10
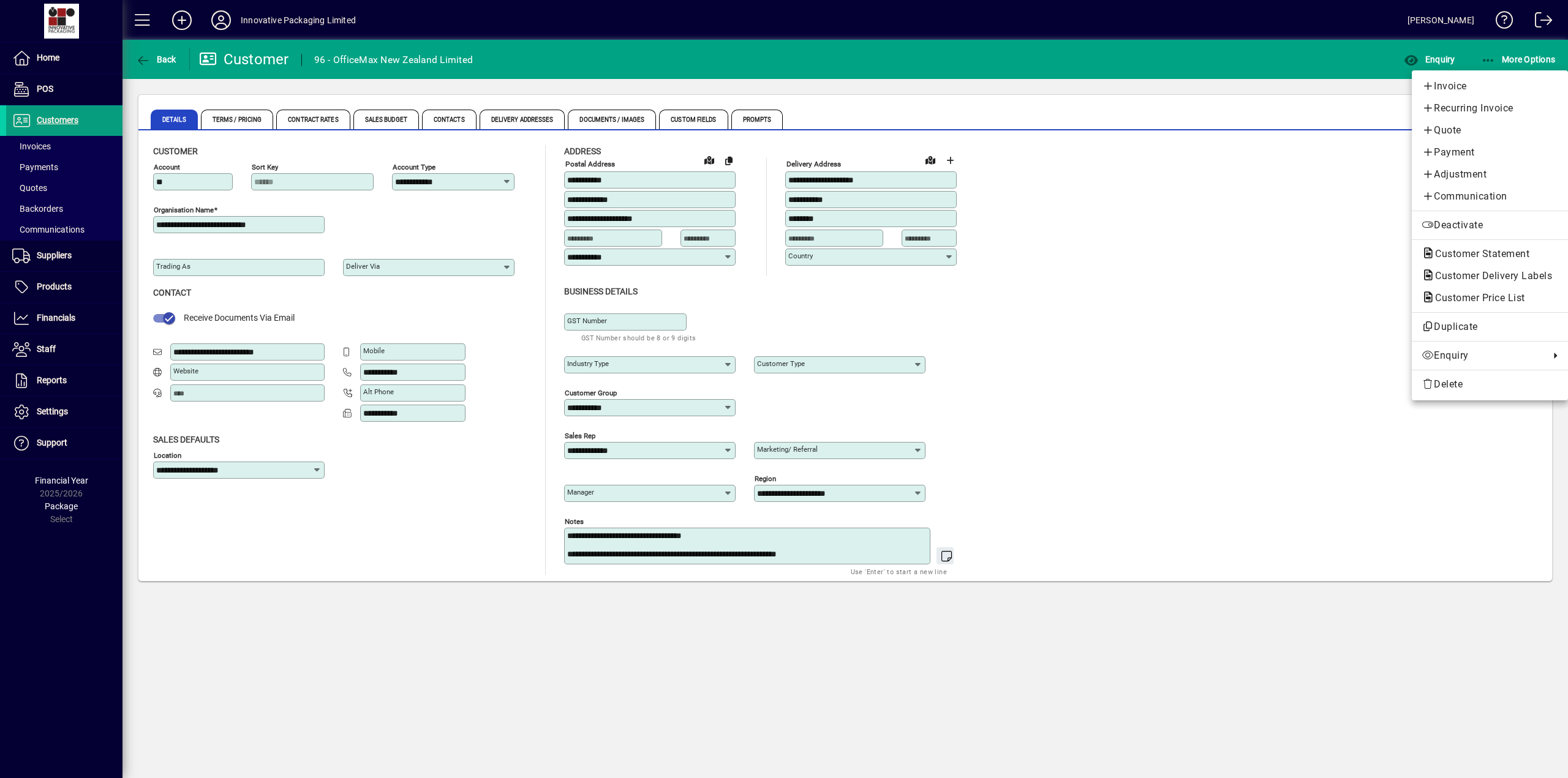
click at [1125, 334] on div at bounding box center [784, 389] width 1568 height 778
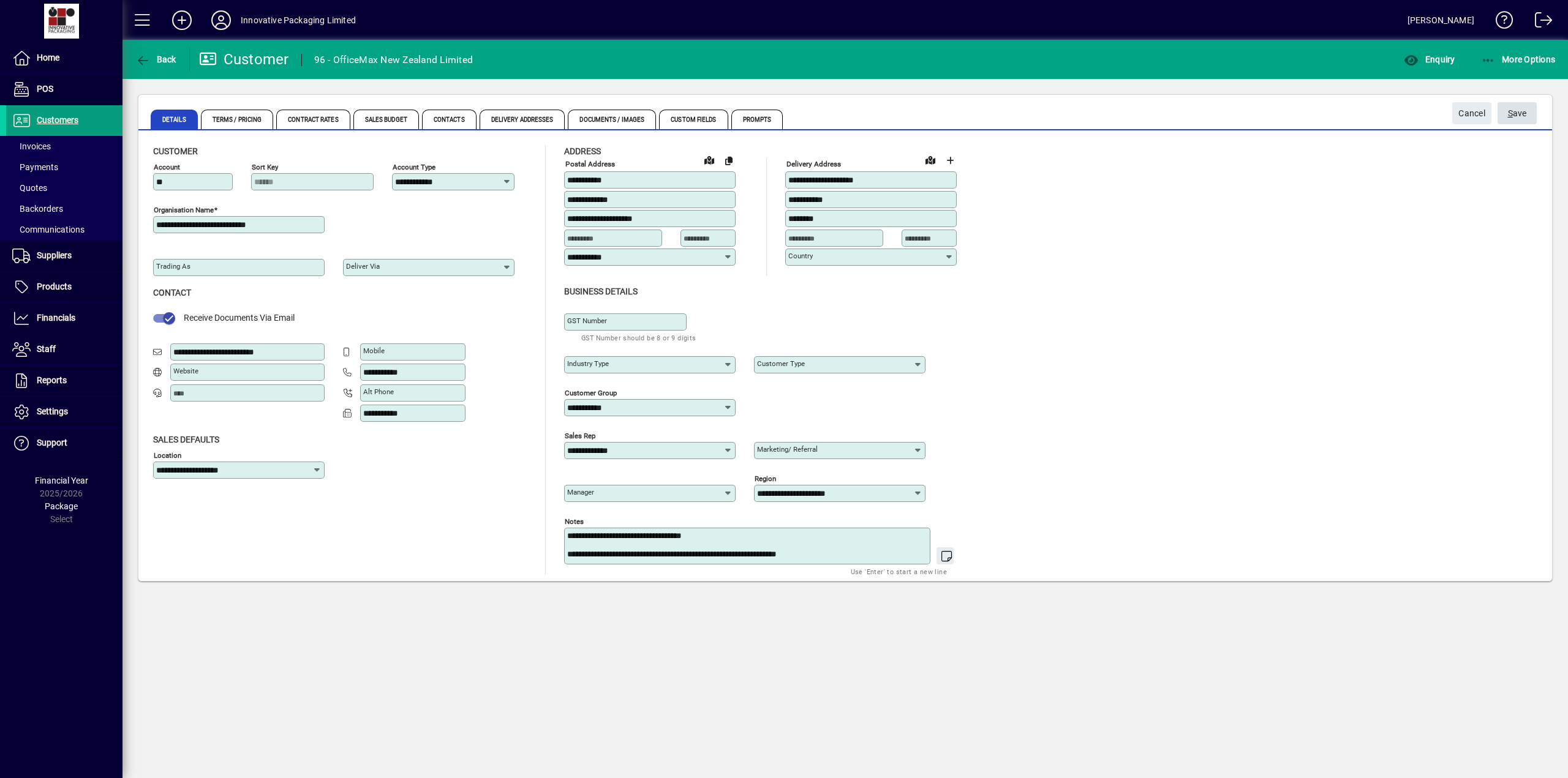
click at [1516, 113] on span "S ave" at bounding box center [1517, 113] width 19 height 21
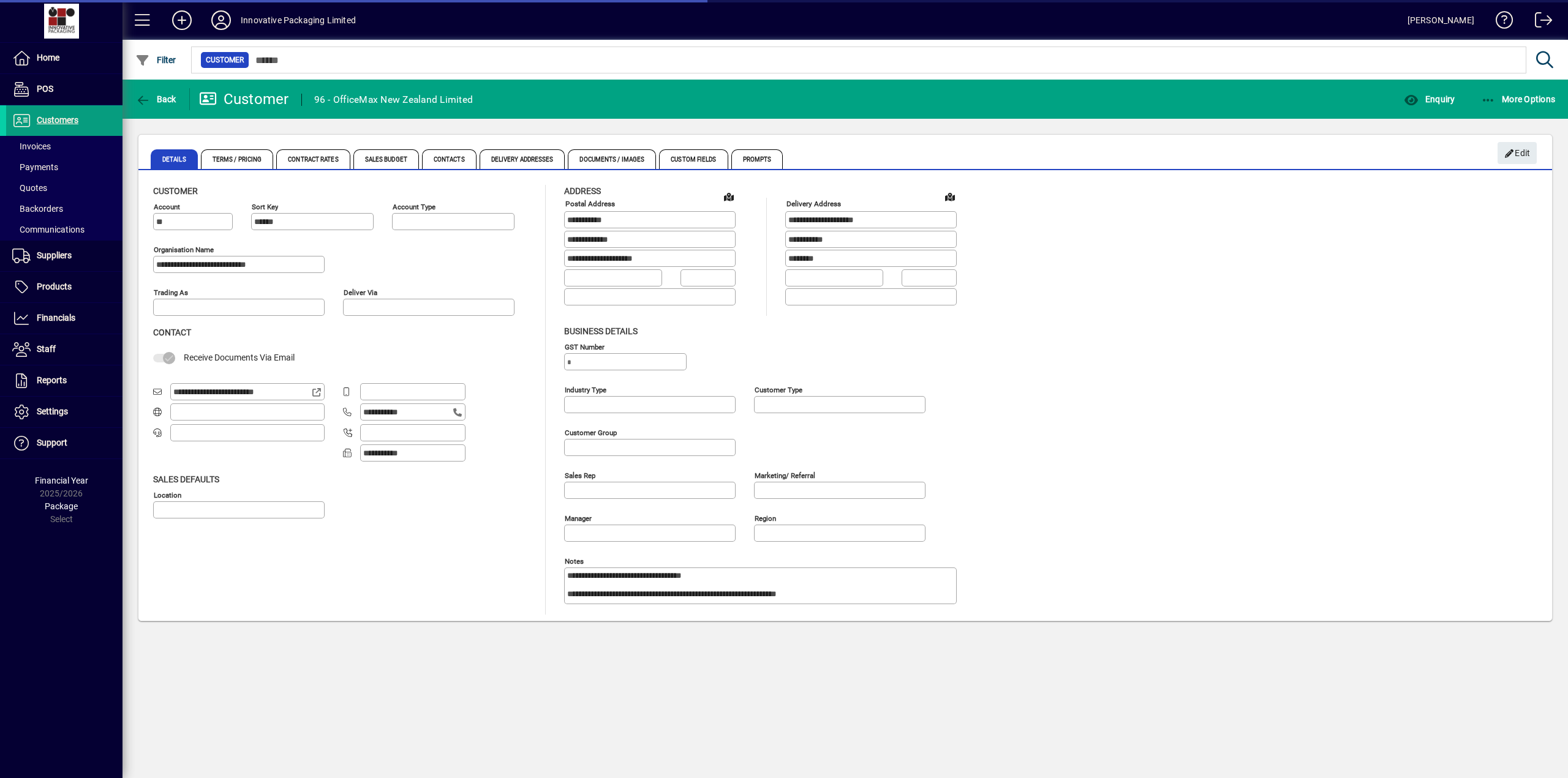
type input "**********"
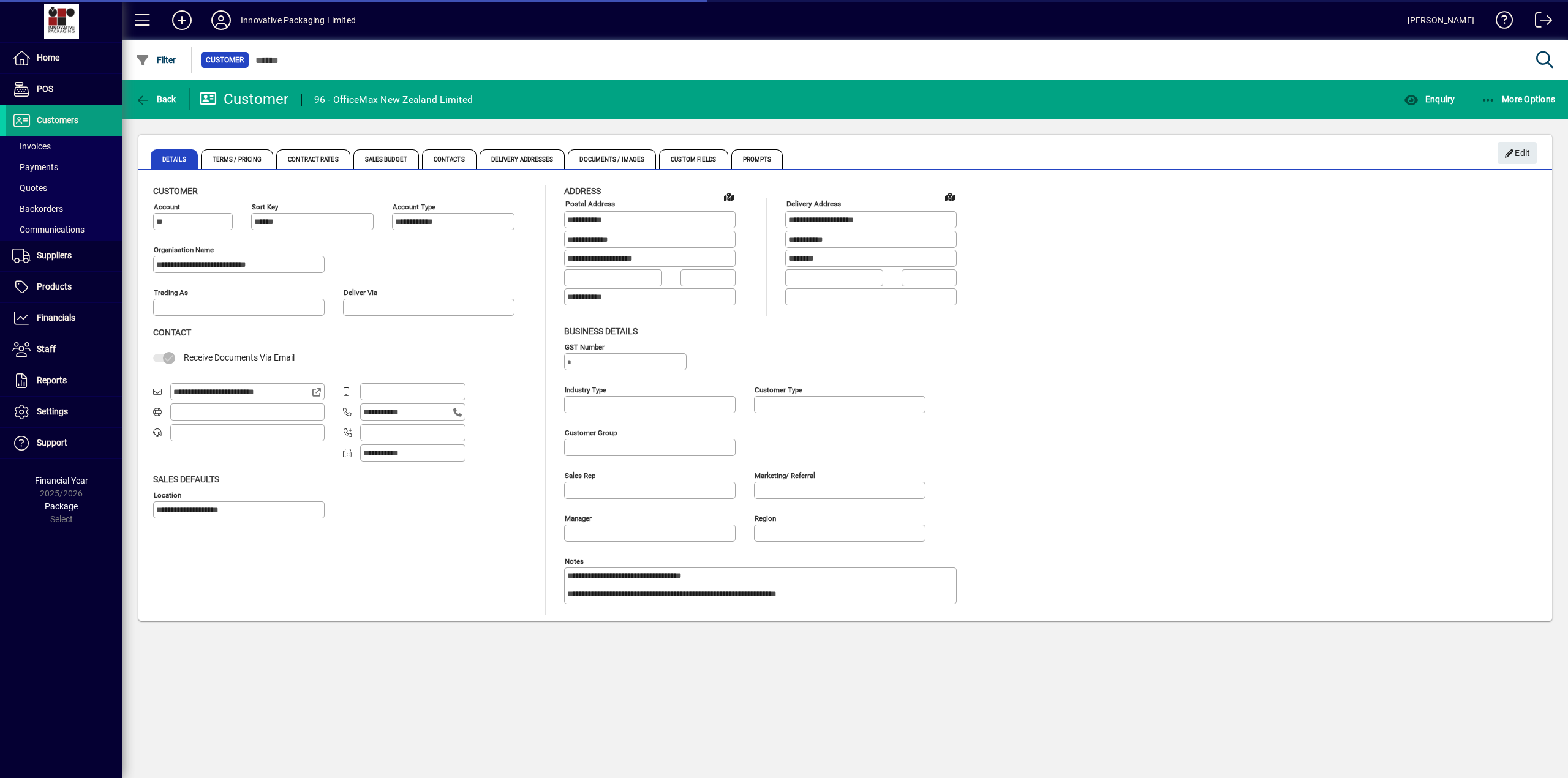
type input "**********"
click at [624, 157] on span "Documents / Images" at bounding box center [612, 159] width 88 height 20
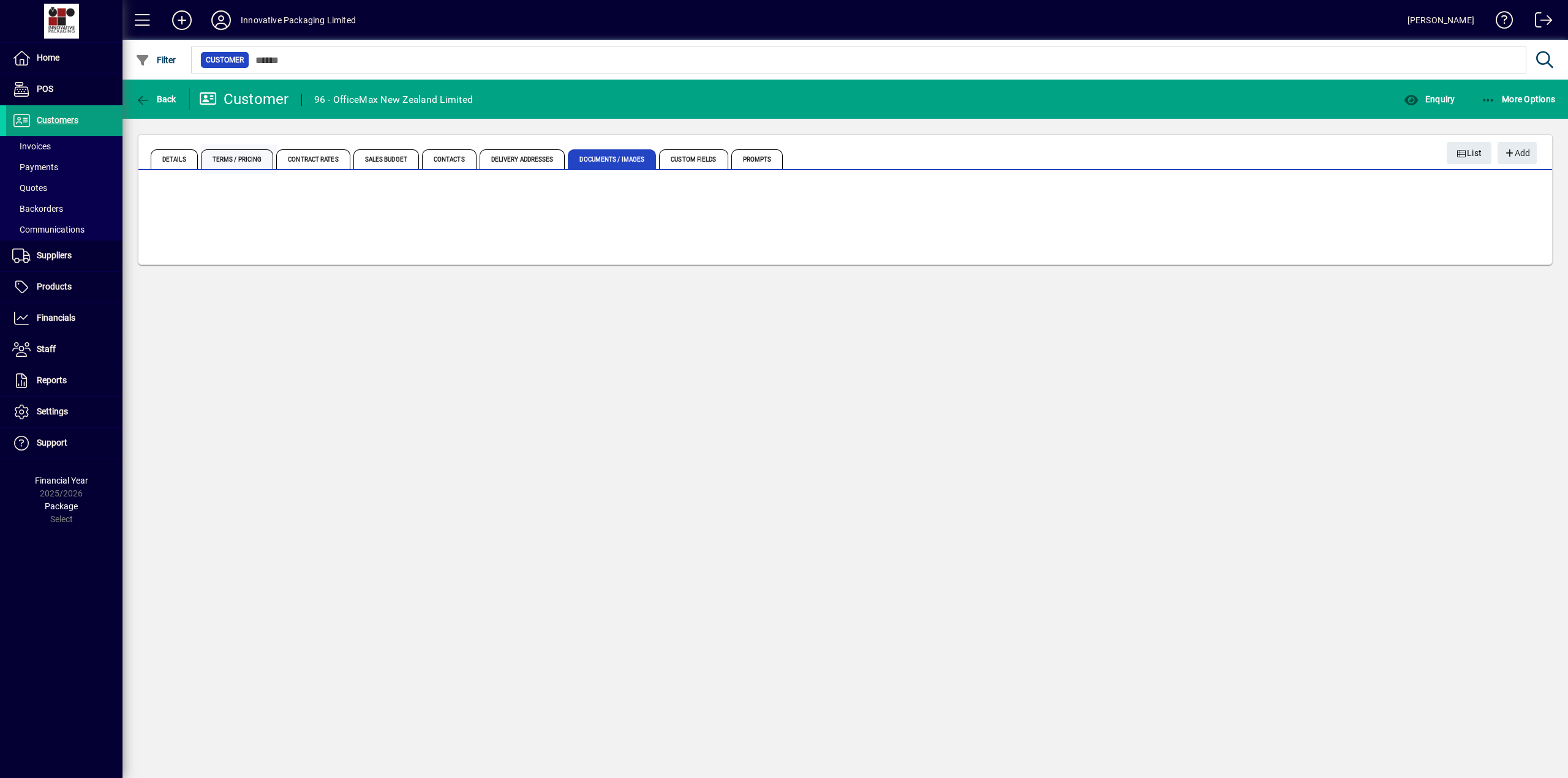
click at [246, 162] on span "Terms / Pricing" at bounding box center [237, 159] width 73 height 20
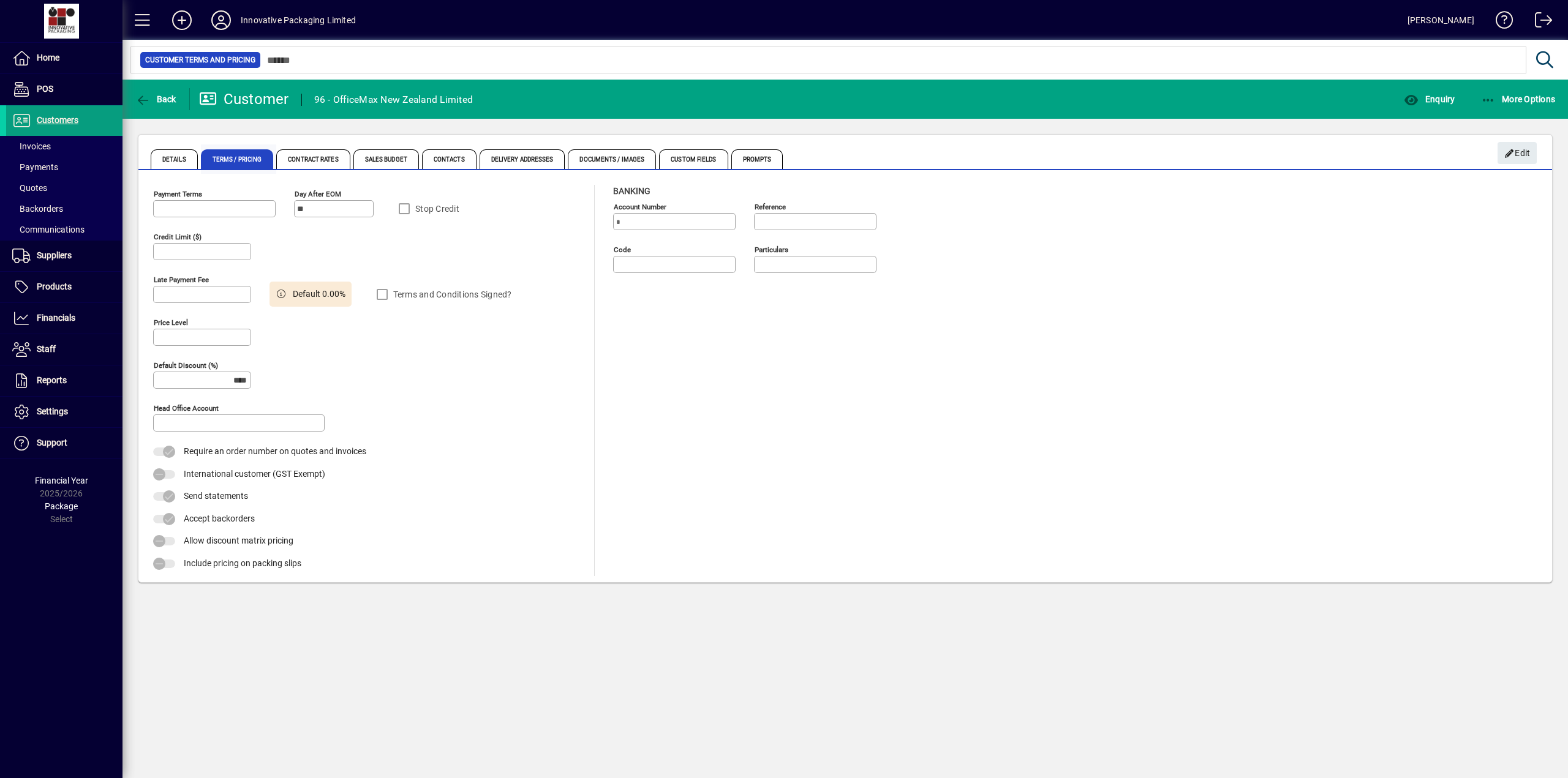
type input "**********"
type input "******"
click at [185, 159] on span "Details" at bounding box center [174, 159] width 47 height 20
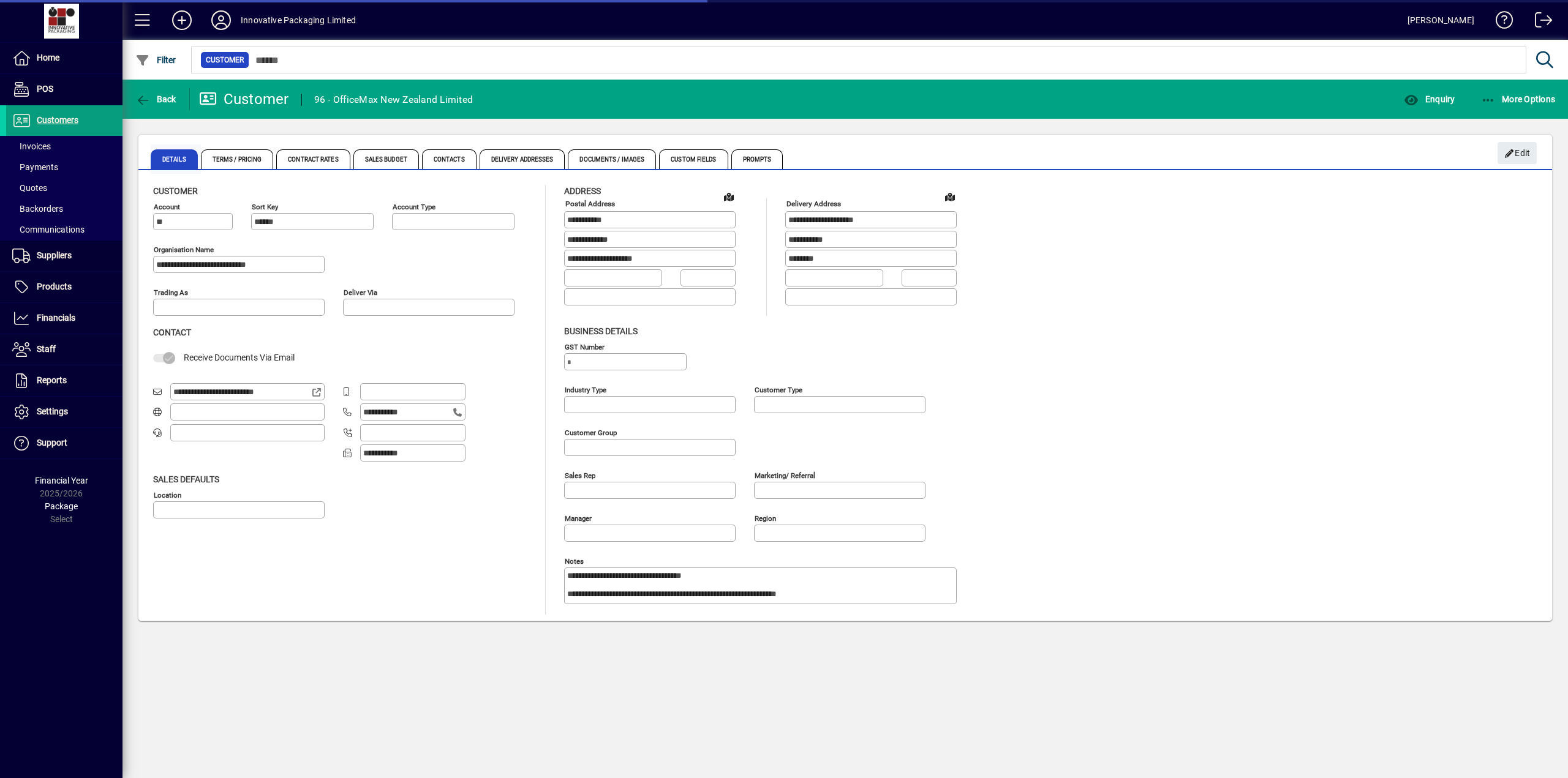
type input "**********"
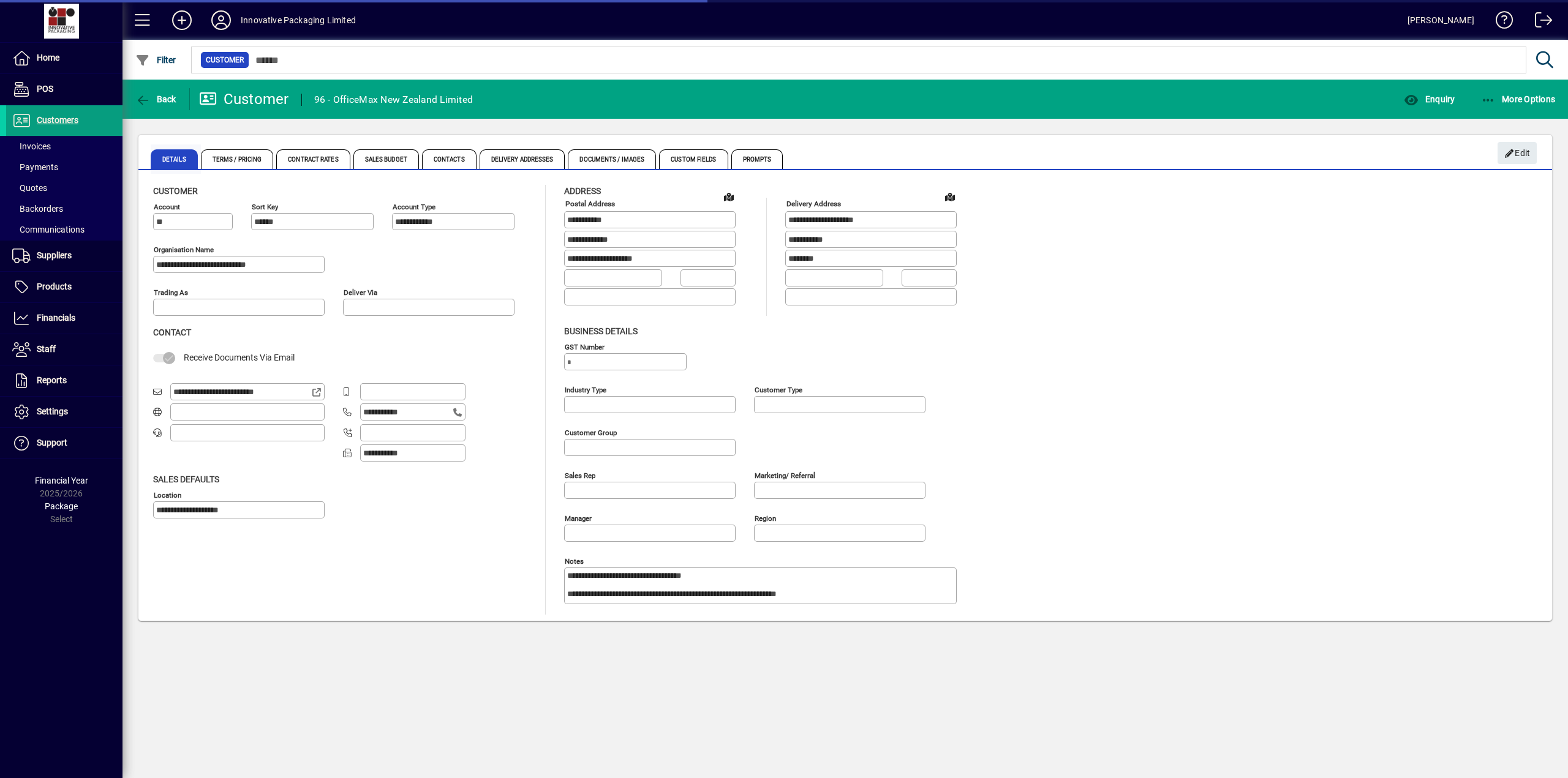
type input "**********"
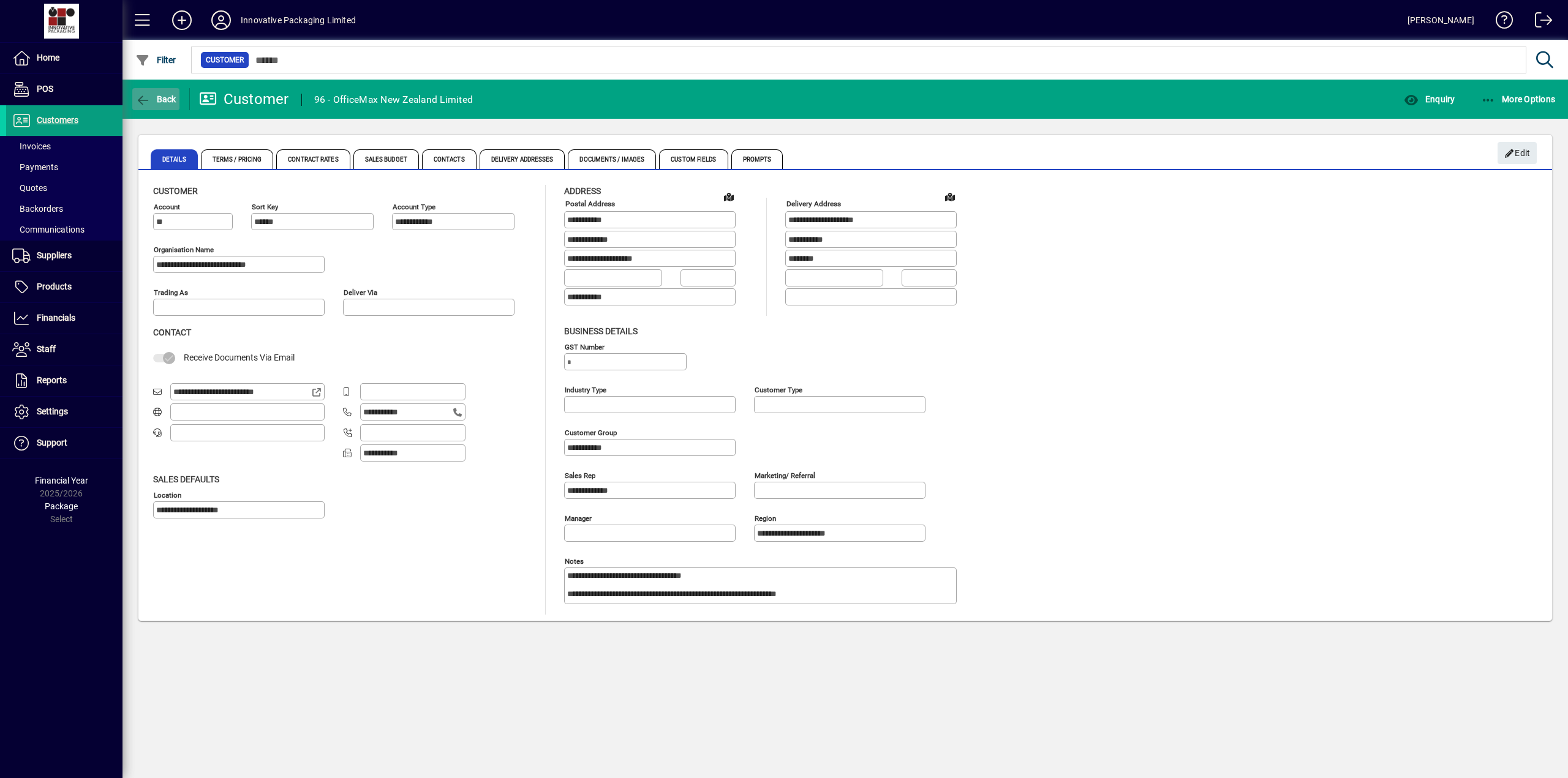
click at [158, 103] on span "Back" at bounding box center [156, 99] width 41 height 10
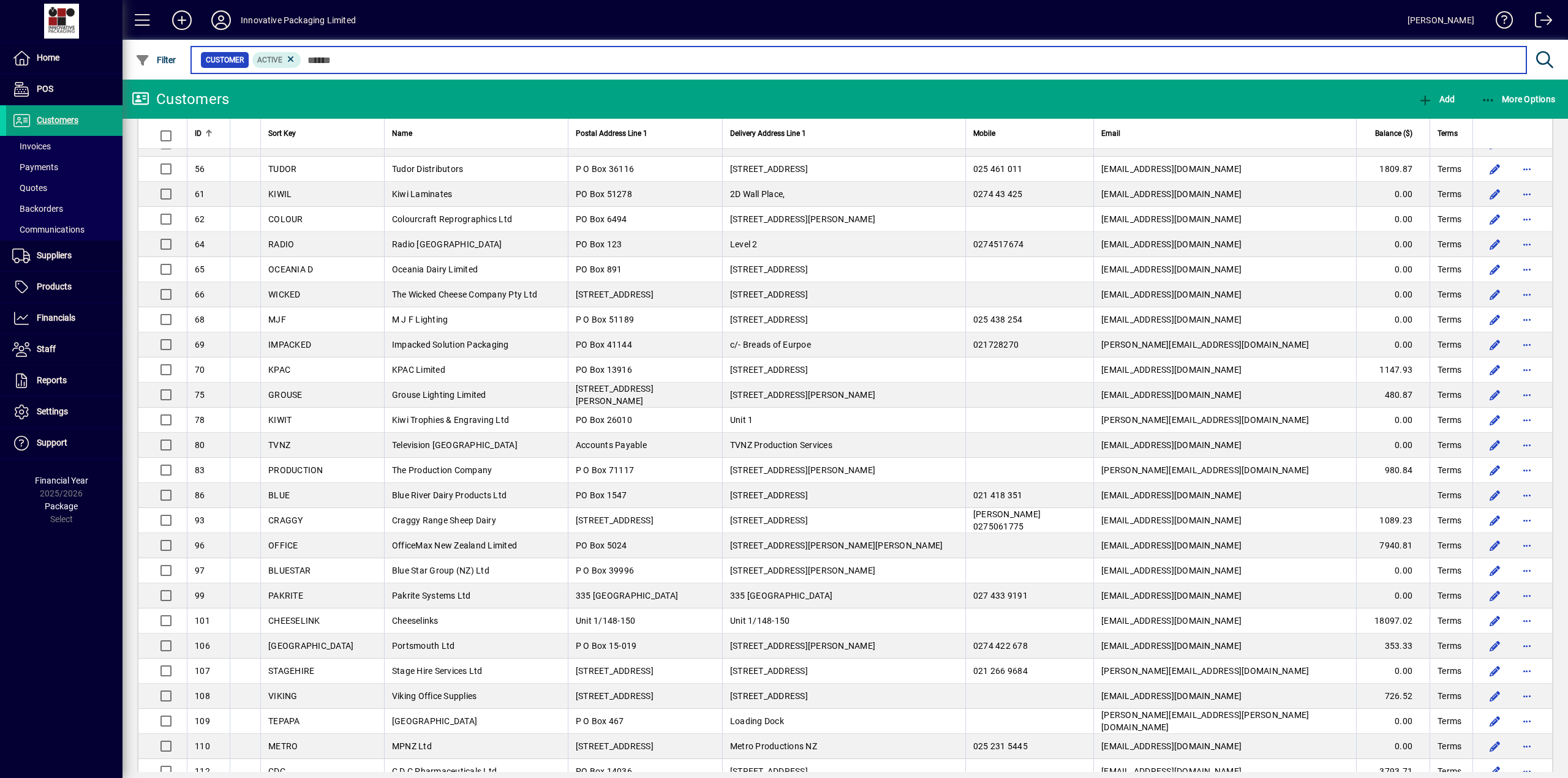
scroll to position [942, 0]
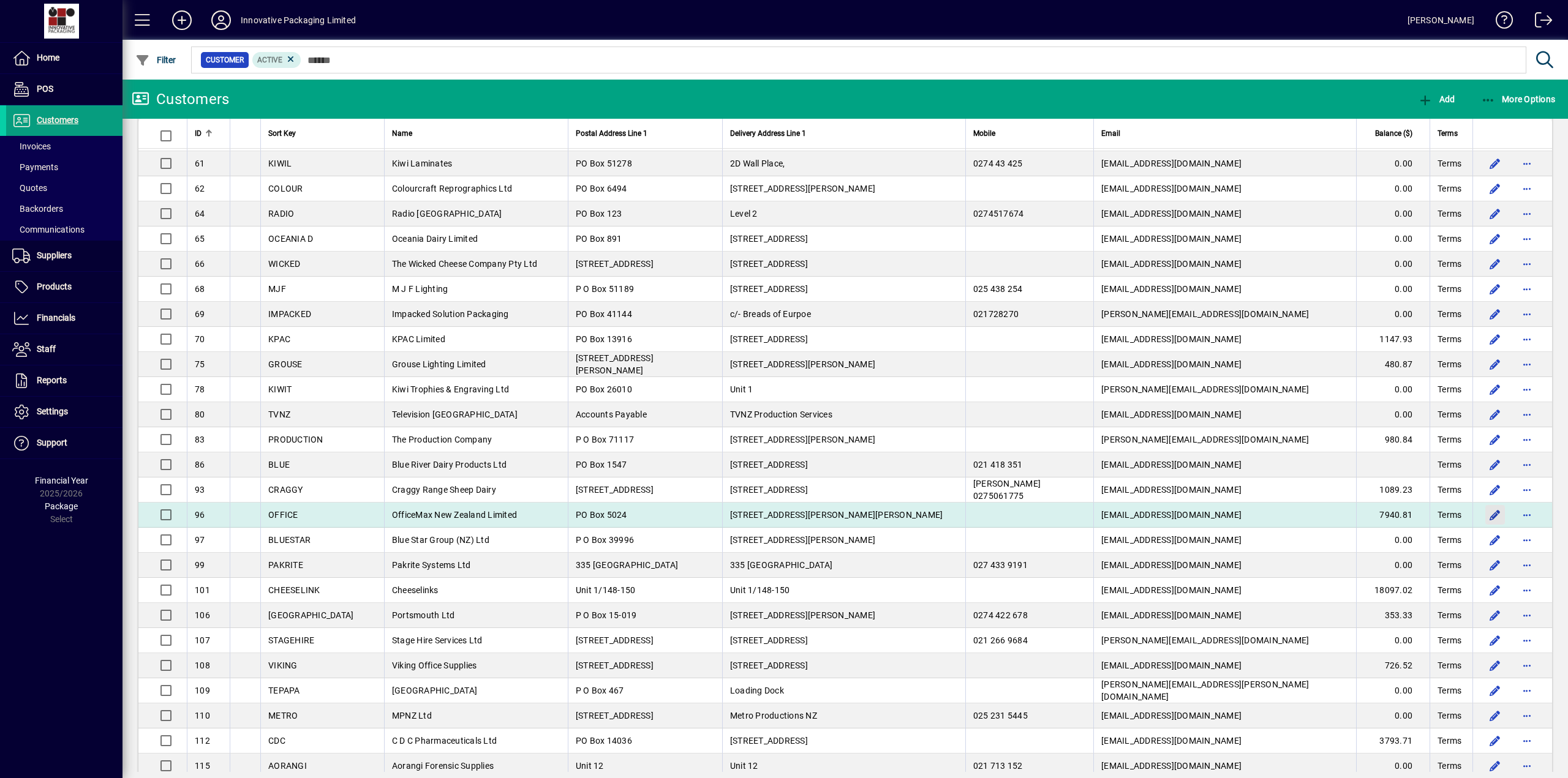
click at [1483, 513] on span "button" at bounding box center [1495, 515] width 29 height 29
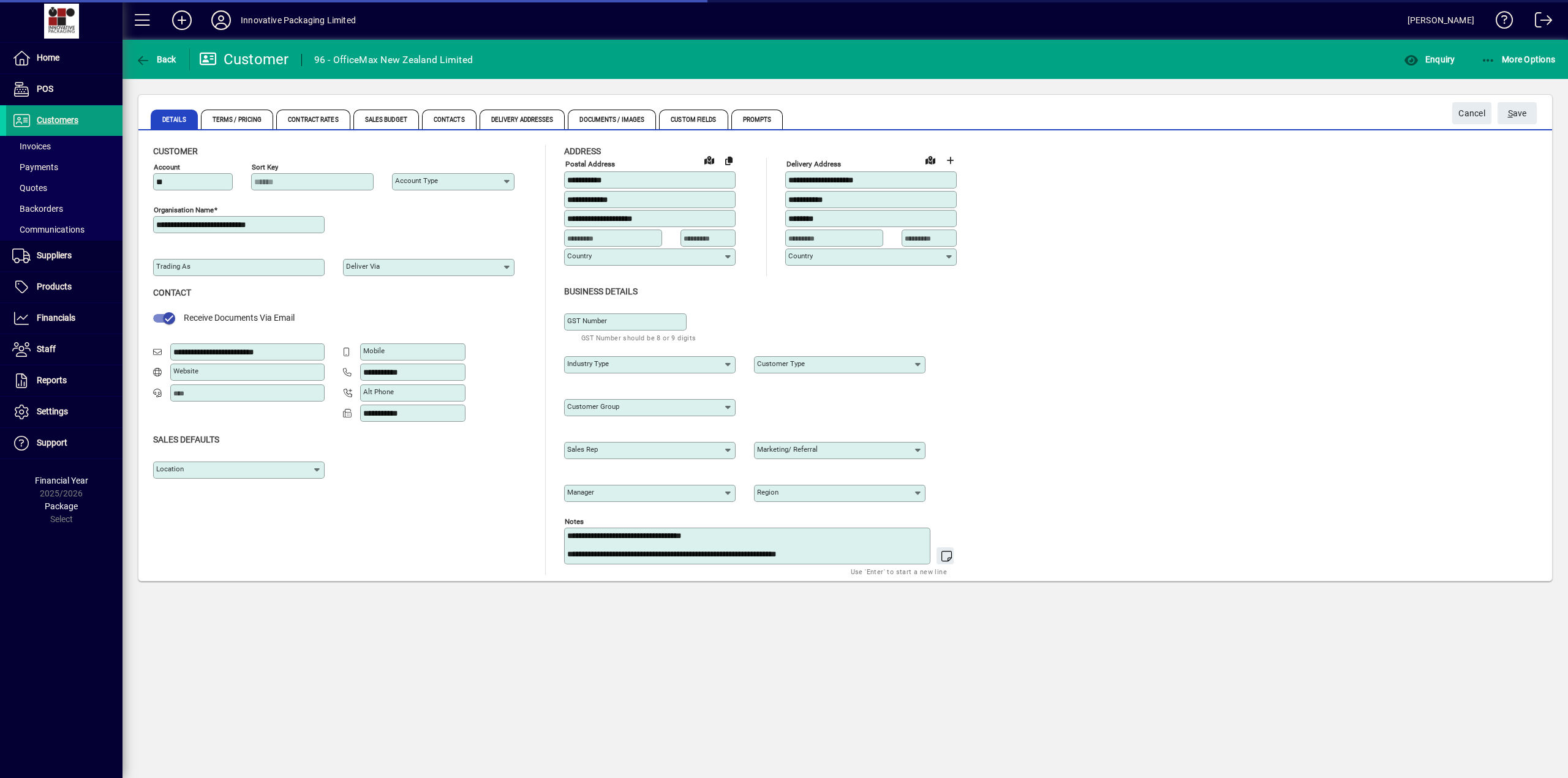
type input "**********"
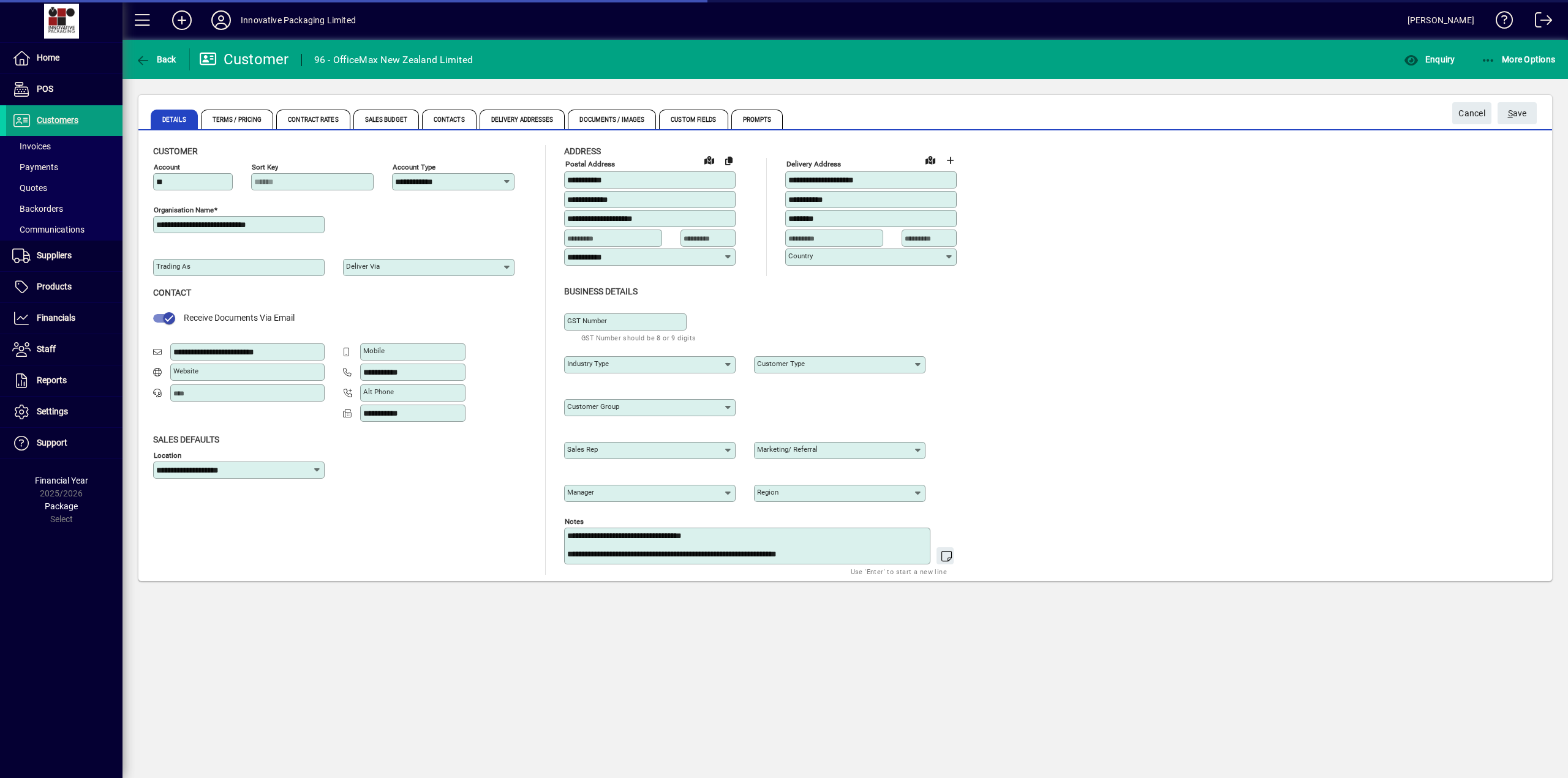
type input "**********"
click at [446, 118] on span "Contacts" at bounding box center [450, 119] width 55 height 20
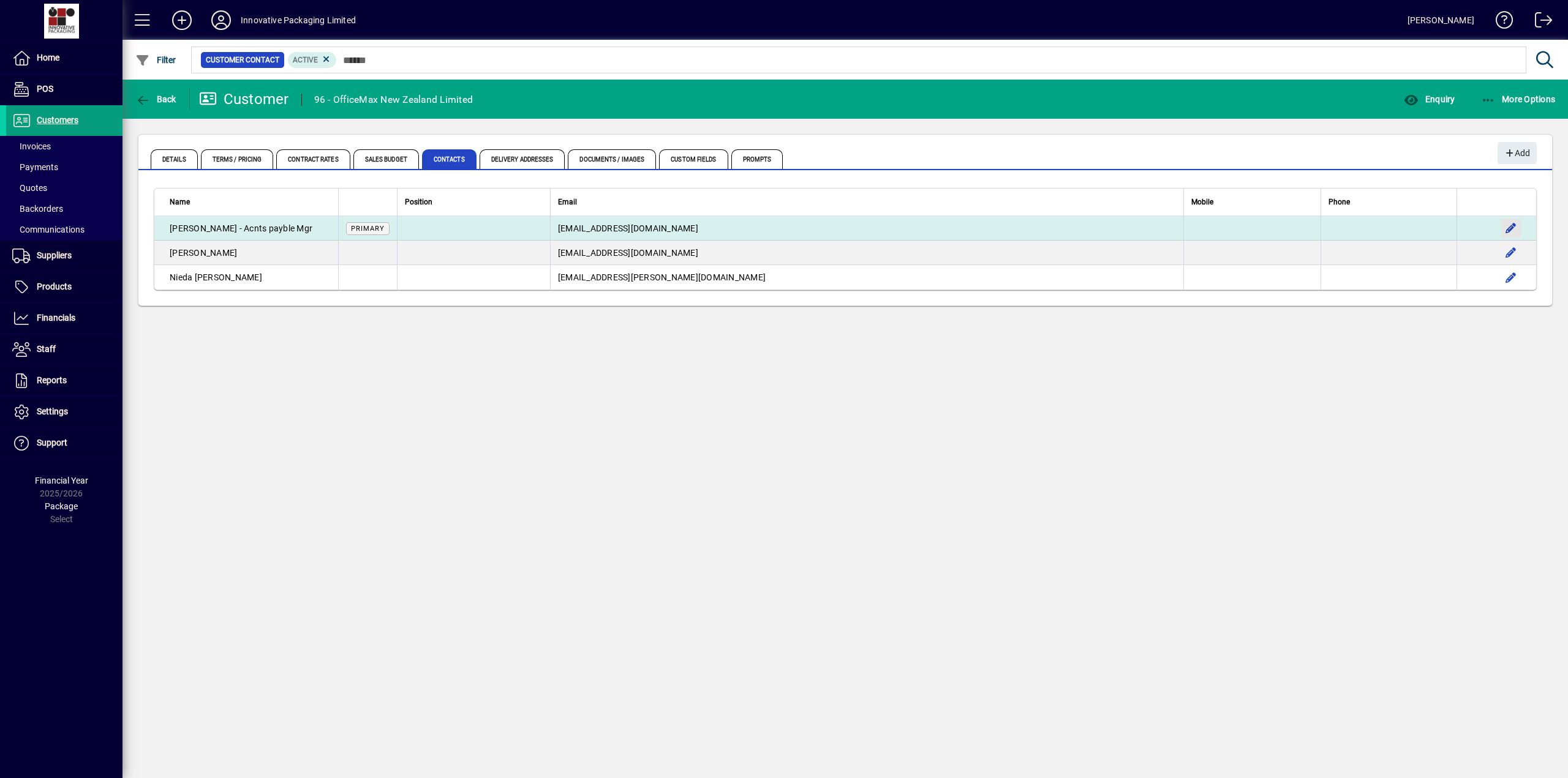
click at [1512, 224] on span "button" at bounding box center [1510, 228] width 29 height 29
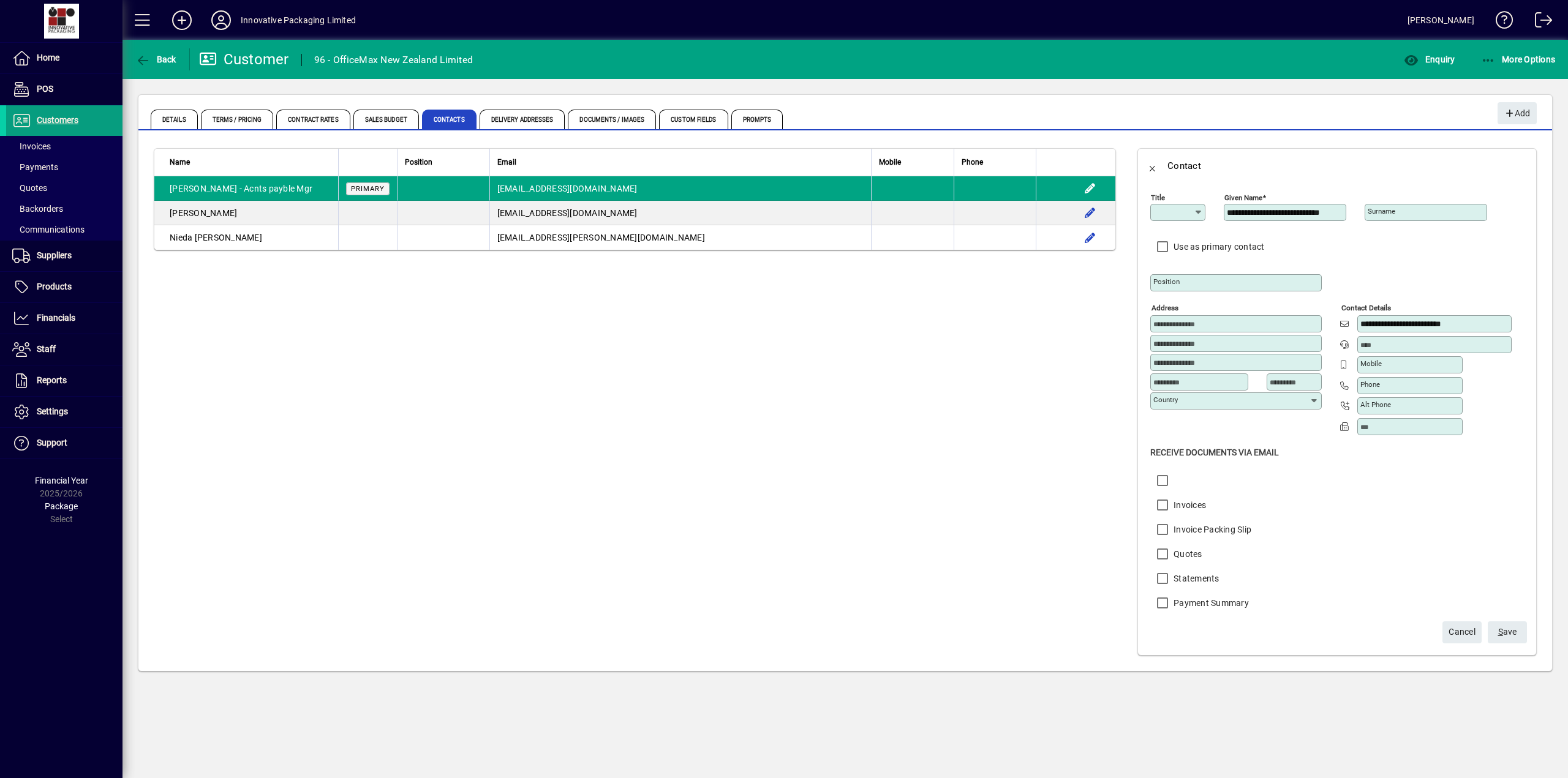
type input "**********"
click at [1513, 633] on span "S ave" at bounding box center [1507, 632] width 19 height 21
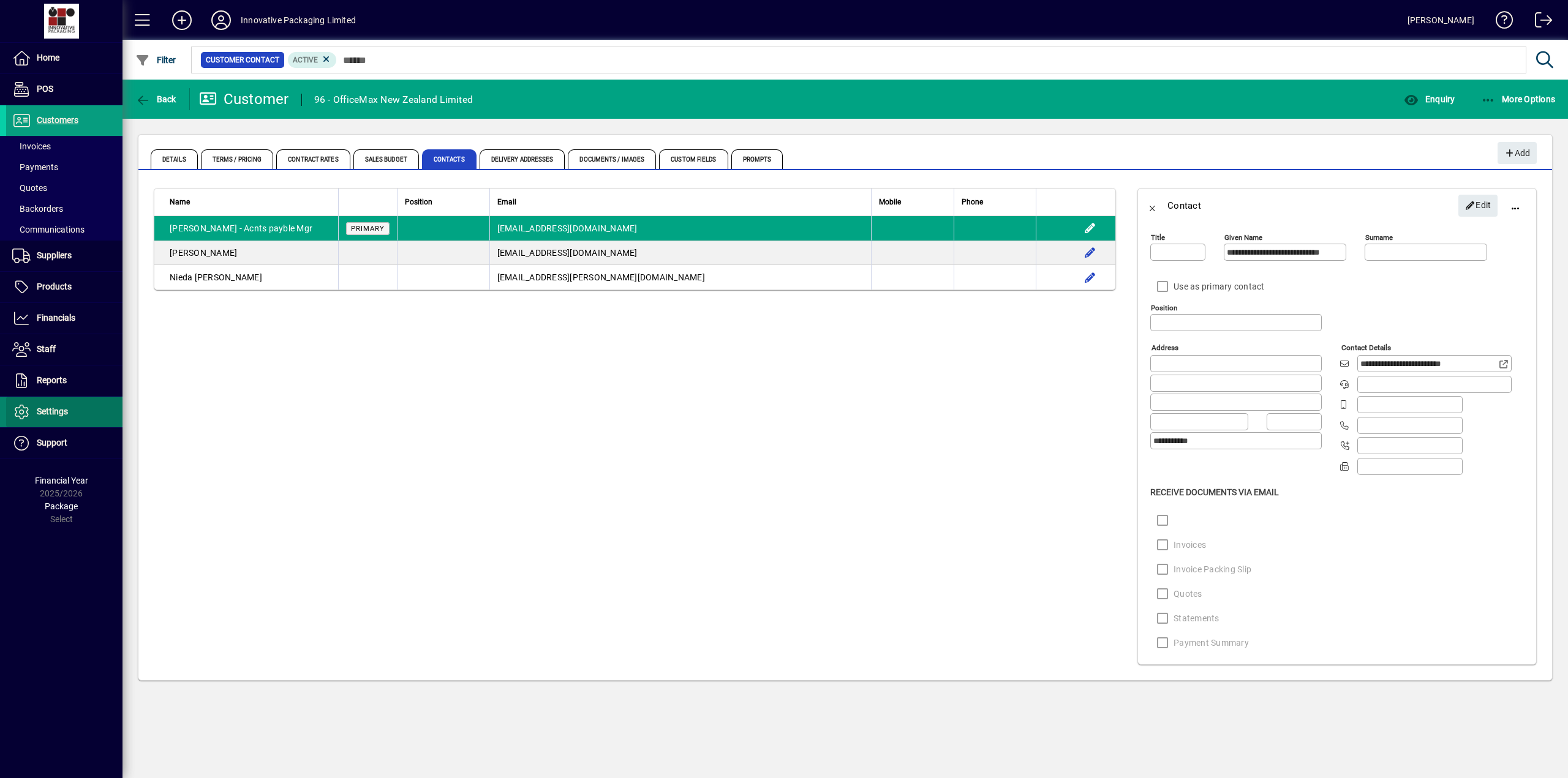
click at [58, 406] on span "Settings" at bounding box center [37, 412] width 62 height 15
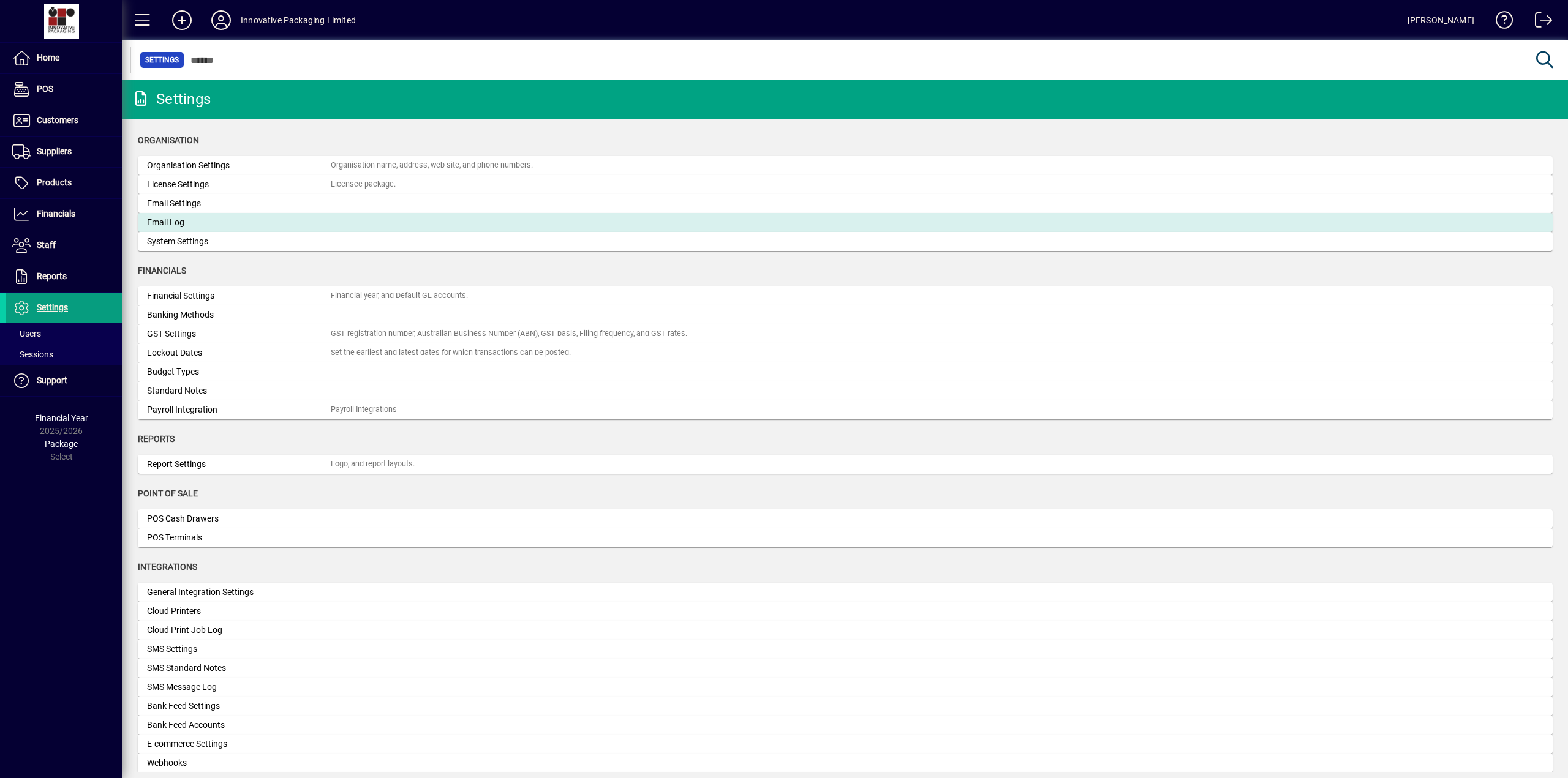
click at [174, 222] on div "Email Log" at bounding box center [238, 222] width 183 height 13
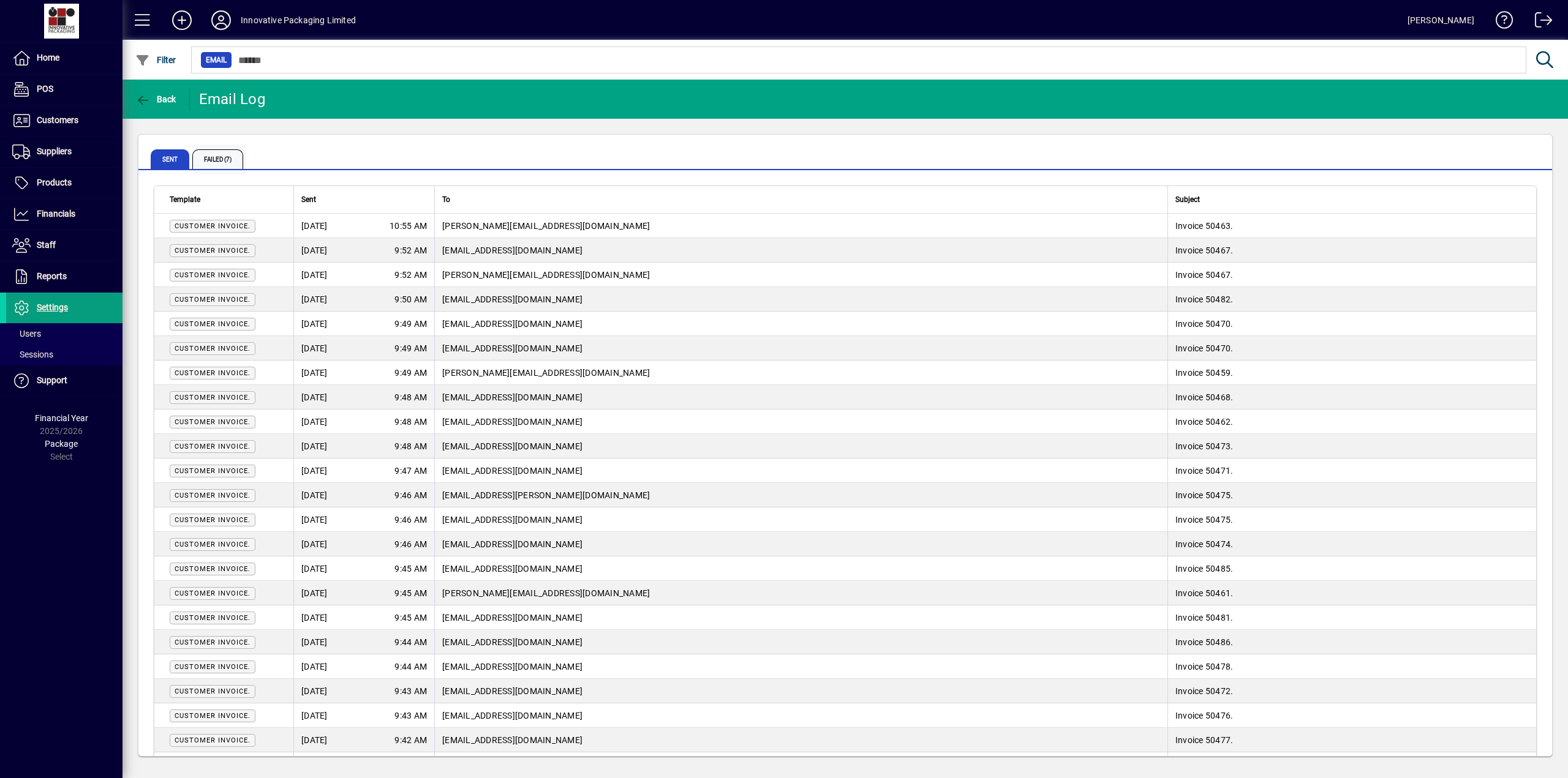
click at [226, 159] on span "Failed (7)" at bounding box center [218, 159] width 51 height 20
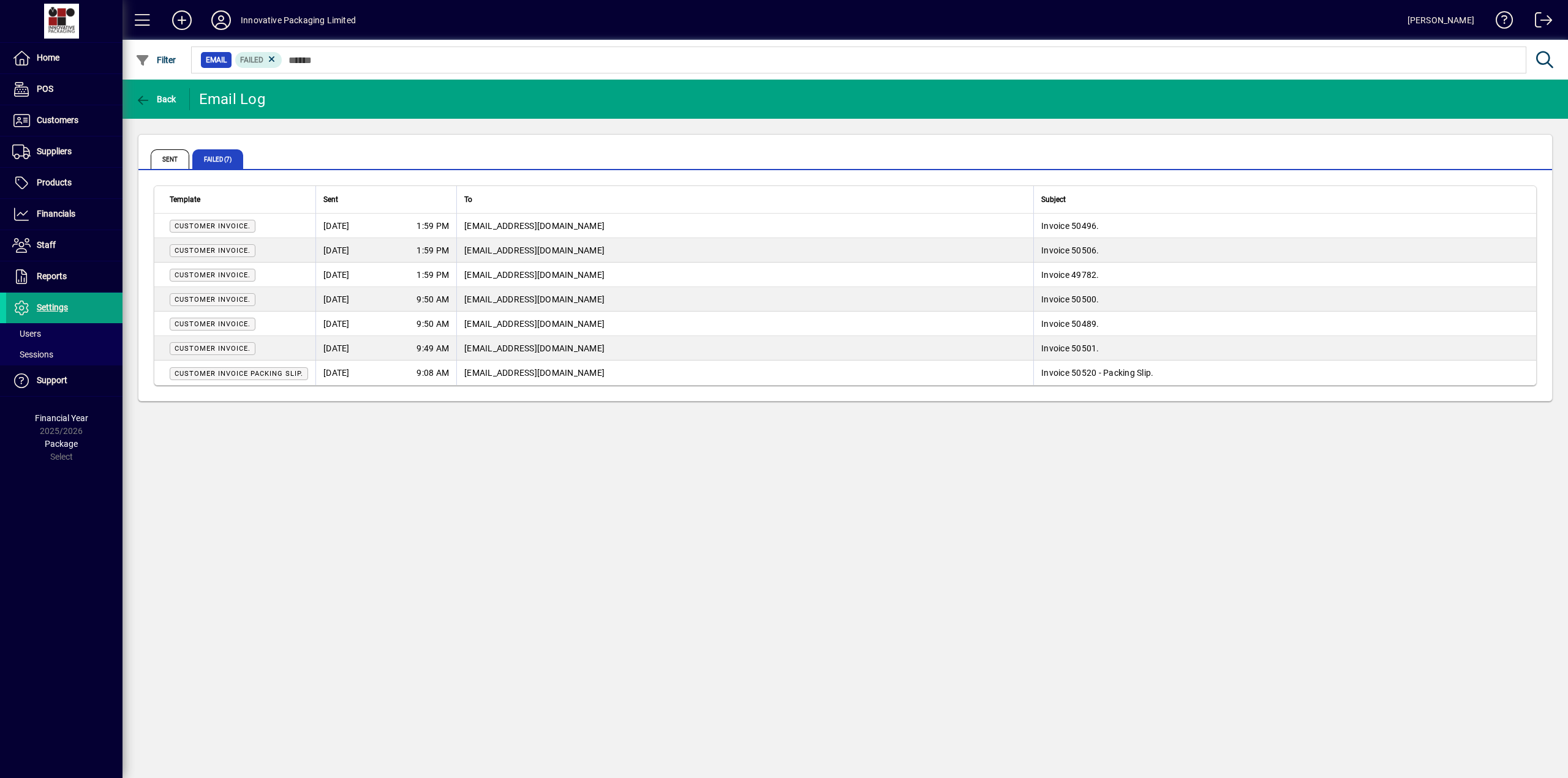
click at [1109, 379] on td "Invoice 50520 - Packing Slip." at bounding box center [1284, 372] width 503 height 24
click at [286, 376] on span "Customer Invoice Packing Slip." at bounding box center [239, 373] width 129 height 8
click at [170, 162] on span "Sent" at bounding box center [170, 159] width 39 height 20
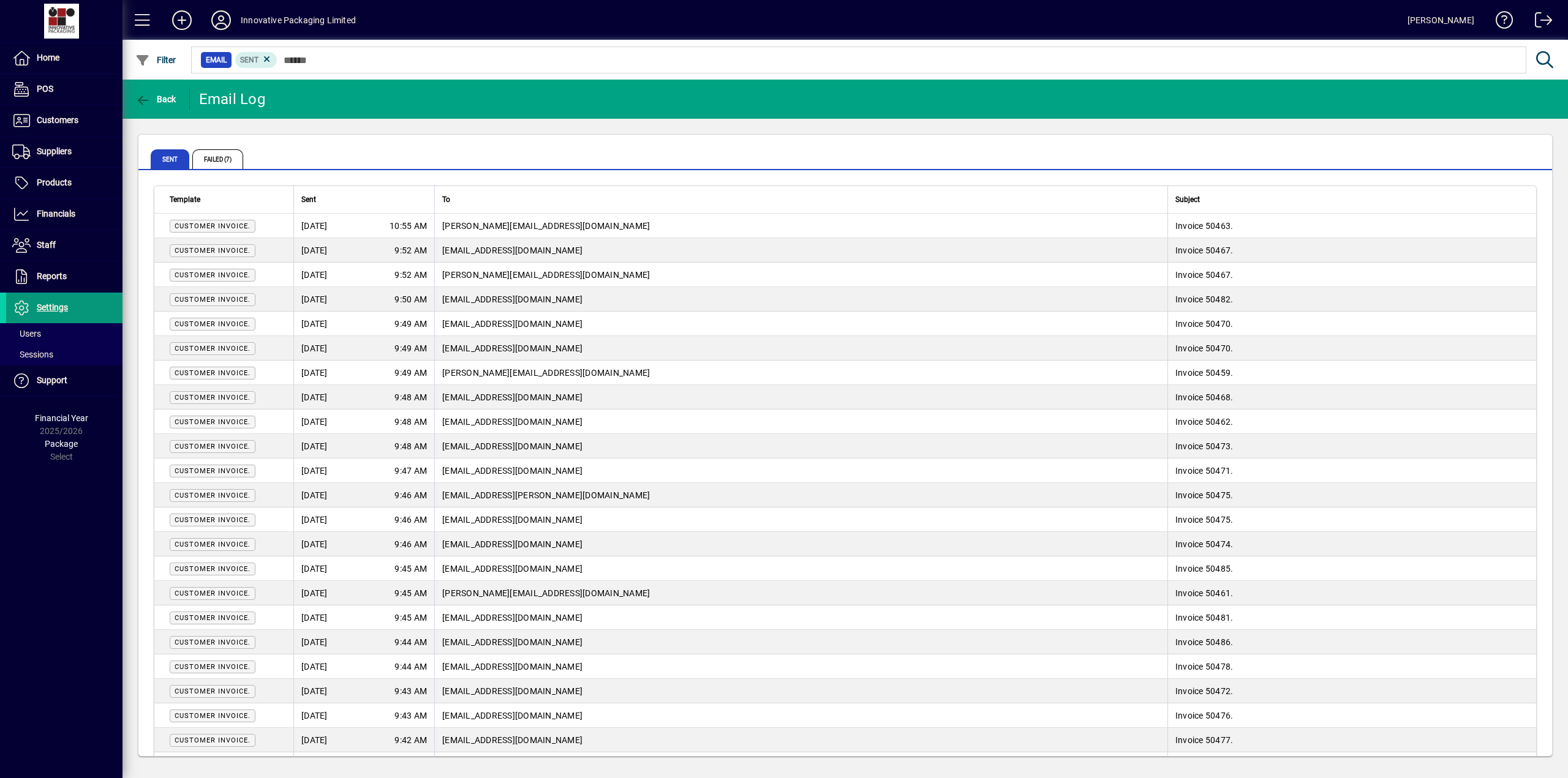
click at [58, 311] on span "Settings" at bounding box center [52, 308] width 31 height 10
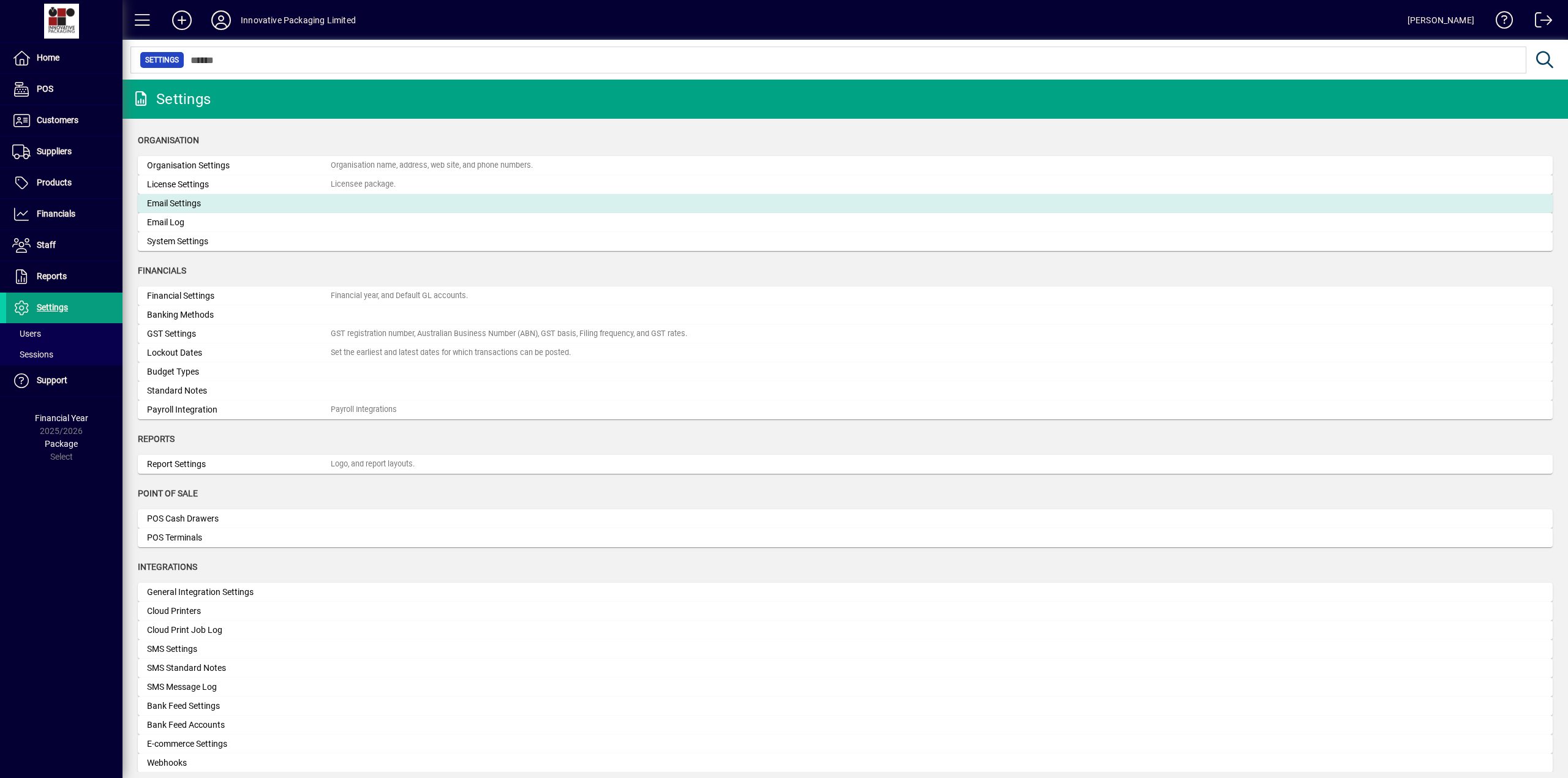
click at [187, 203] on div "Email Settings" at bounding box center [238, 203] width 183 height 13
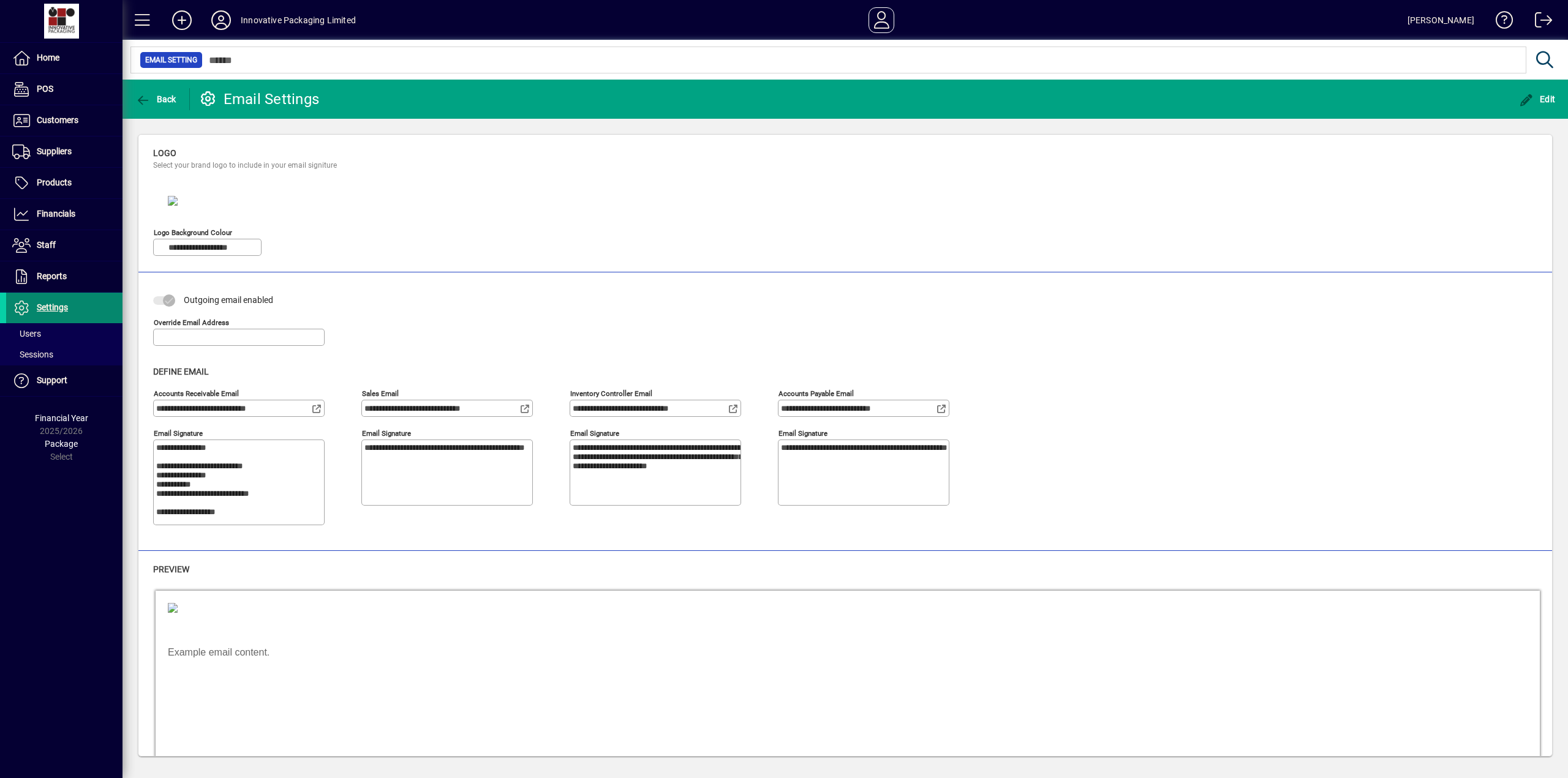
click at [53, 309] on span "Settings" at bounding box center [52, 308] width 31 height 10
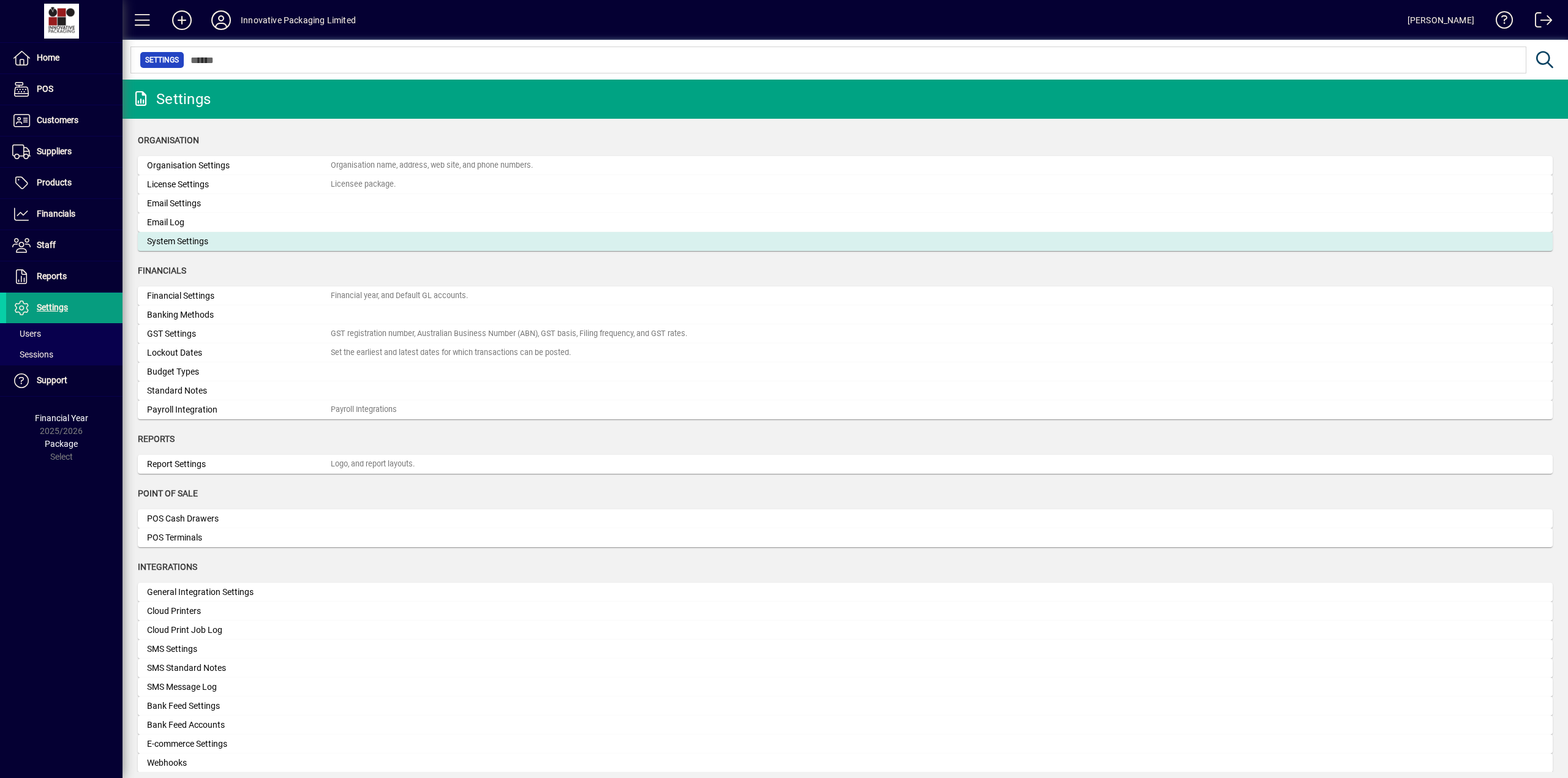
click at [186, 240] on div "System Settings" at bounding box center [238, 241] width 183 height 13
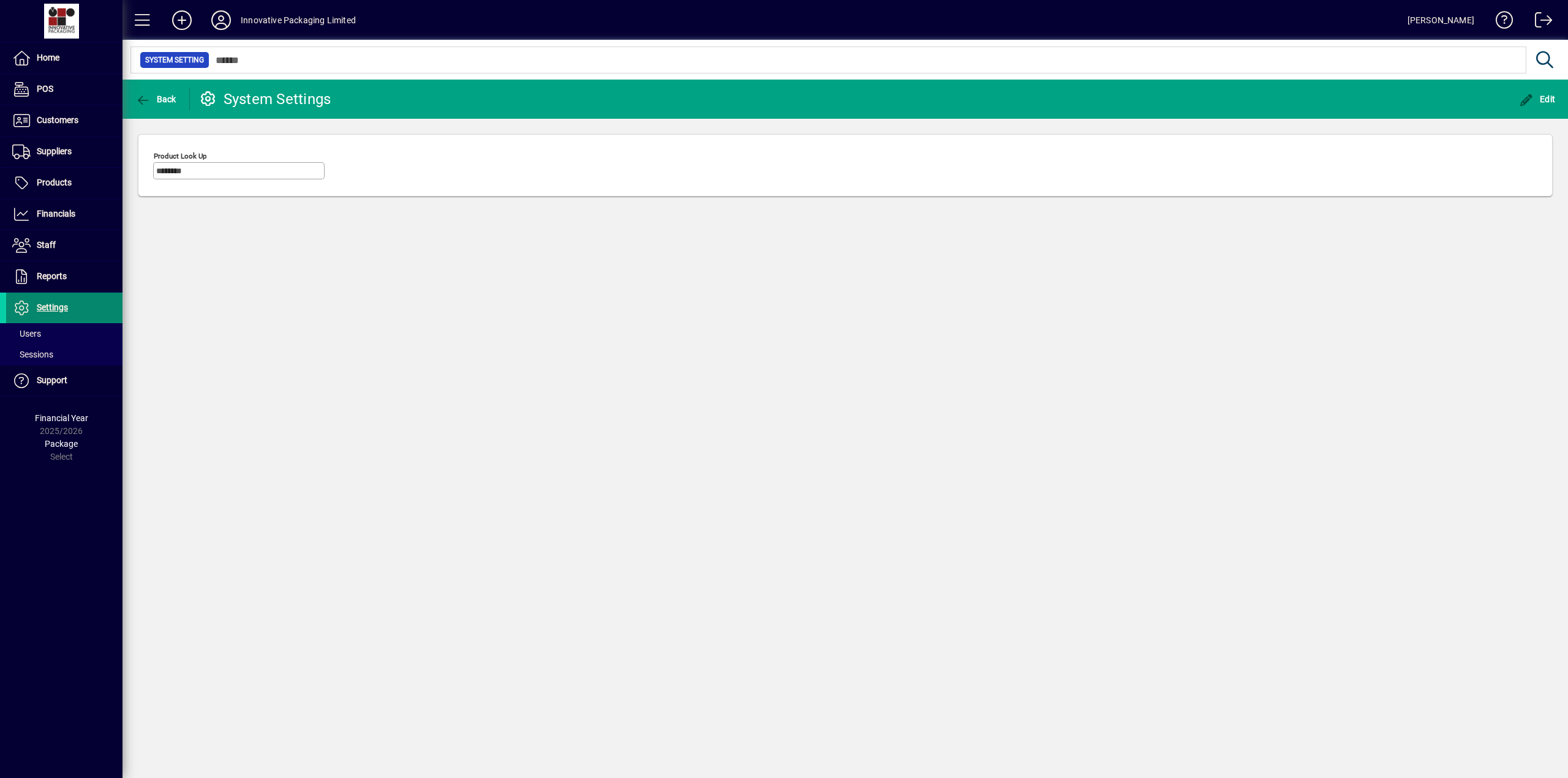
click at [55, 308] on span "Settings" at bounding box center [52, 308] width 31 height 10
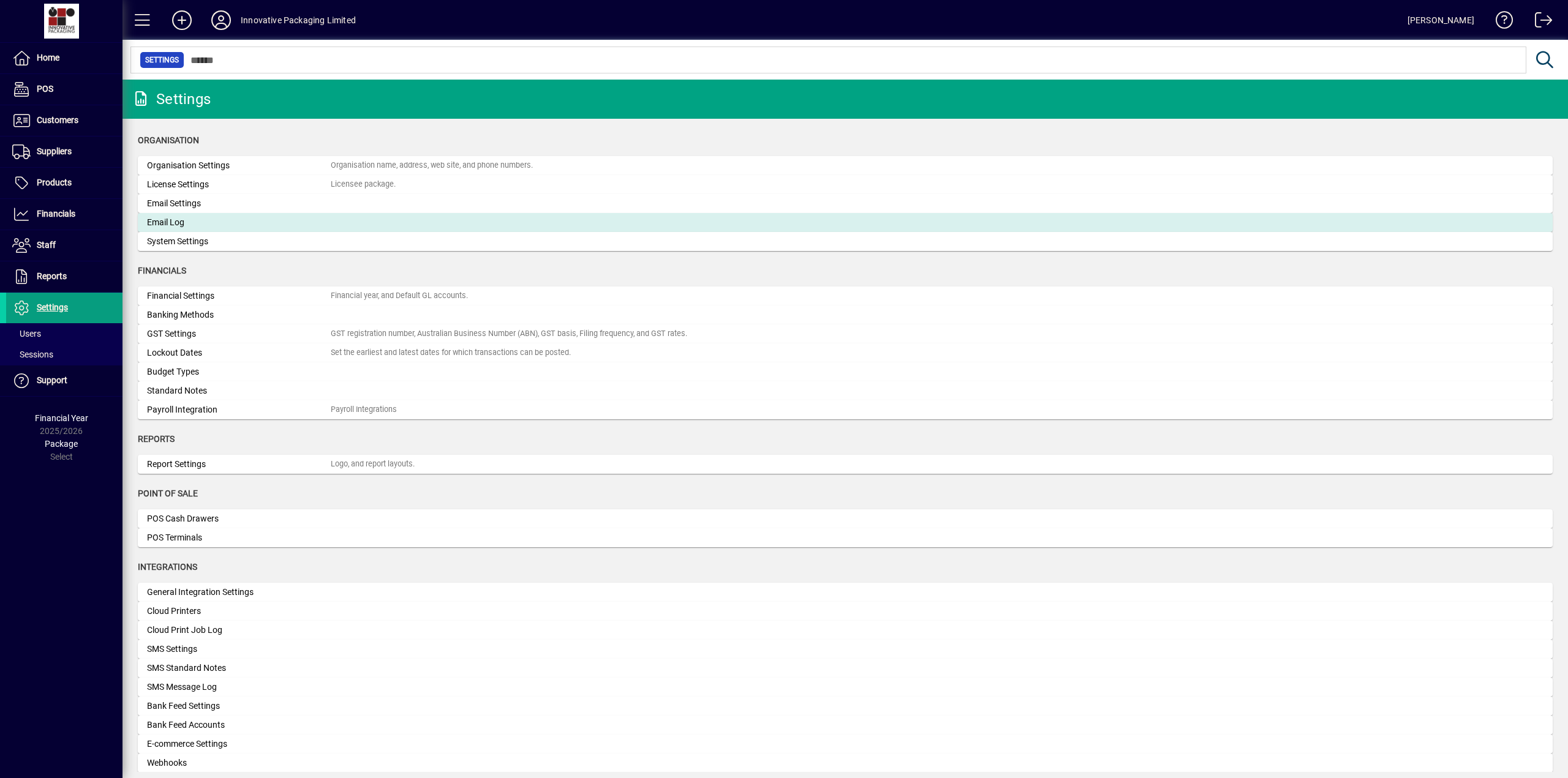
click at [168, 215] on mat-card "Email Log" at bounding box center [845, 222] width 1414 height 19
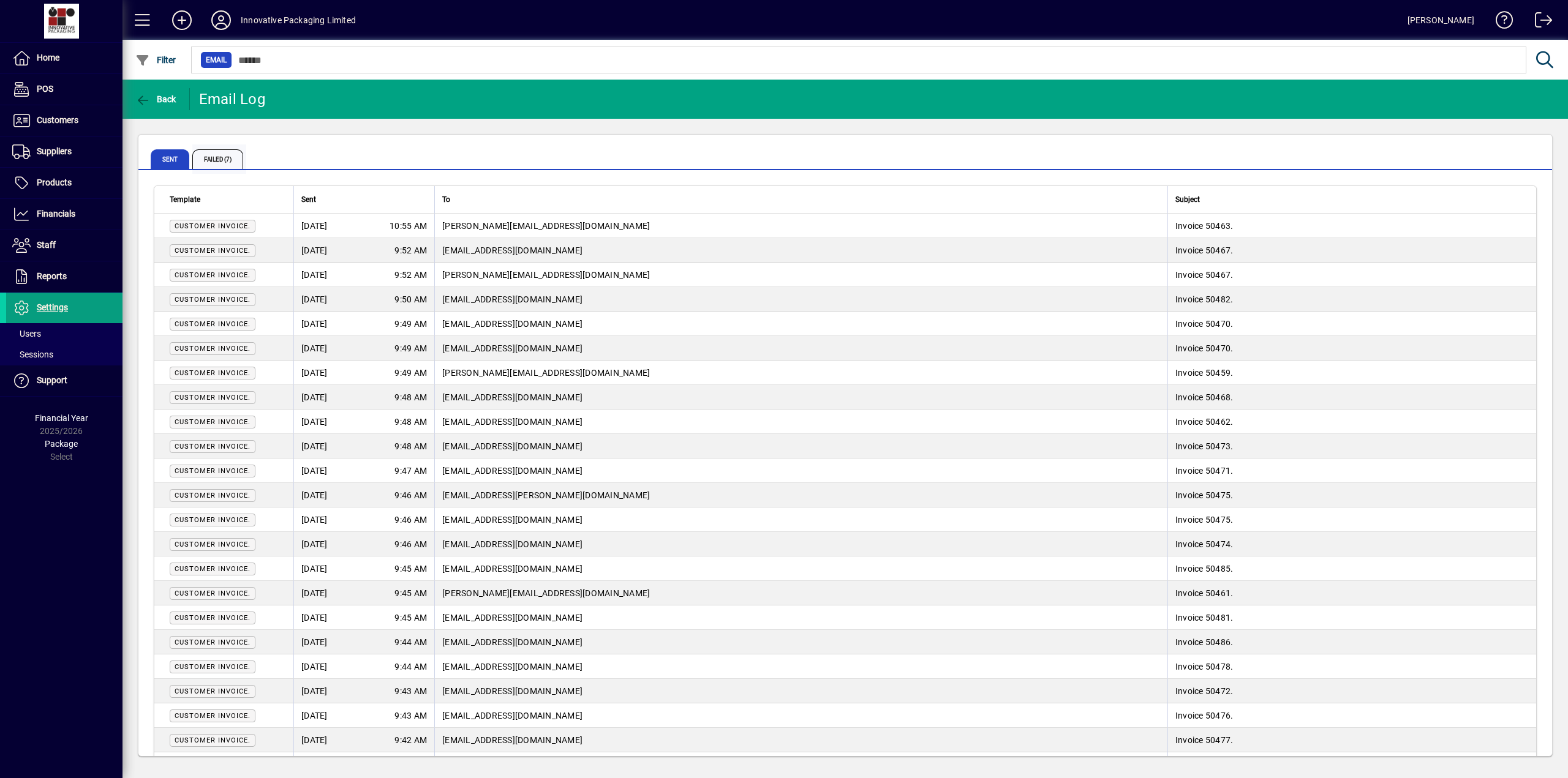
click at [217, 157] on span "Failed (7)" at bounding box center [218, 159] width 51 height 20
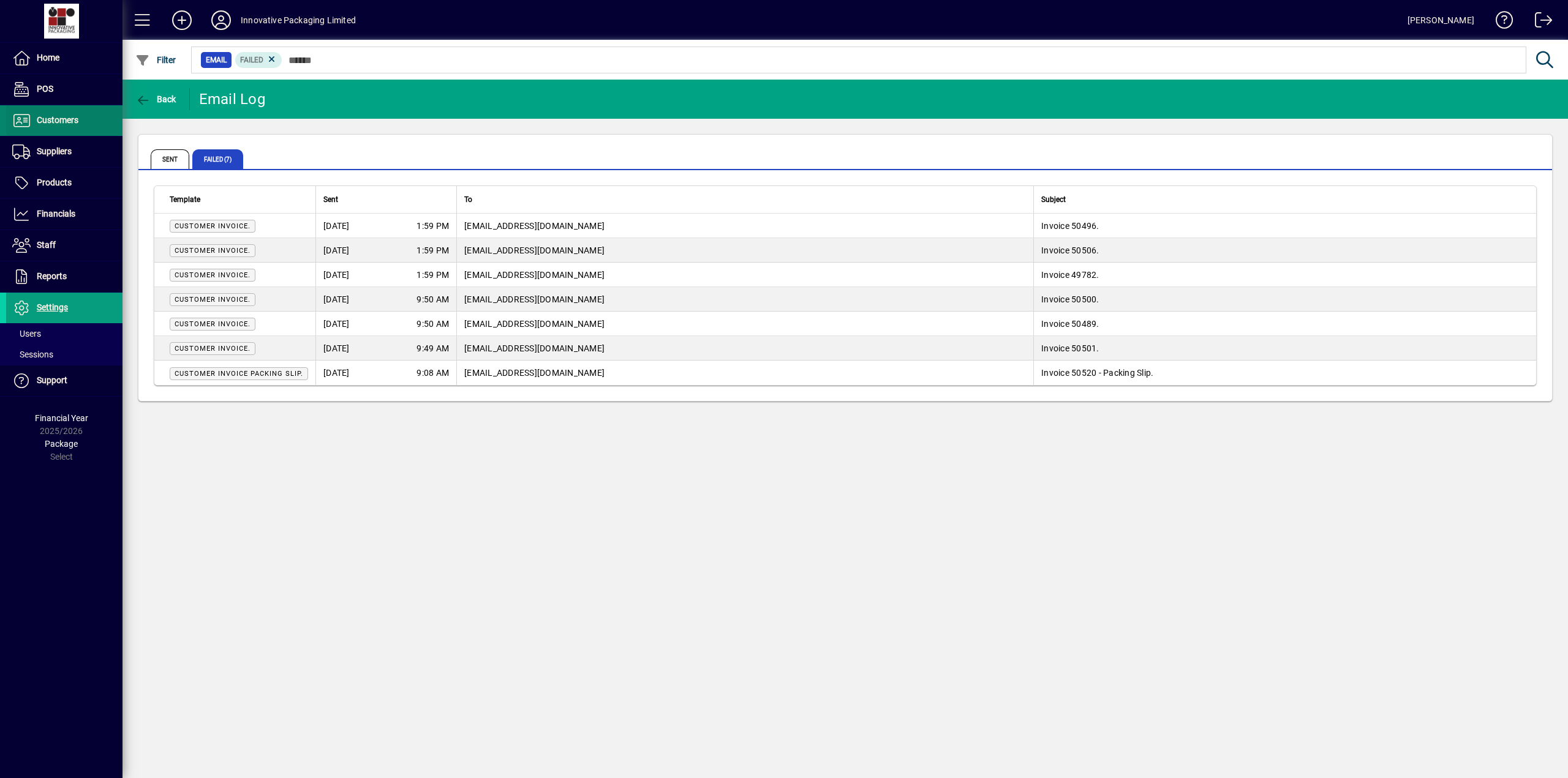
click at [60, 121] on span "Customers" at bounding box center [57, 120] width 42 height 10
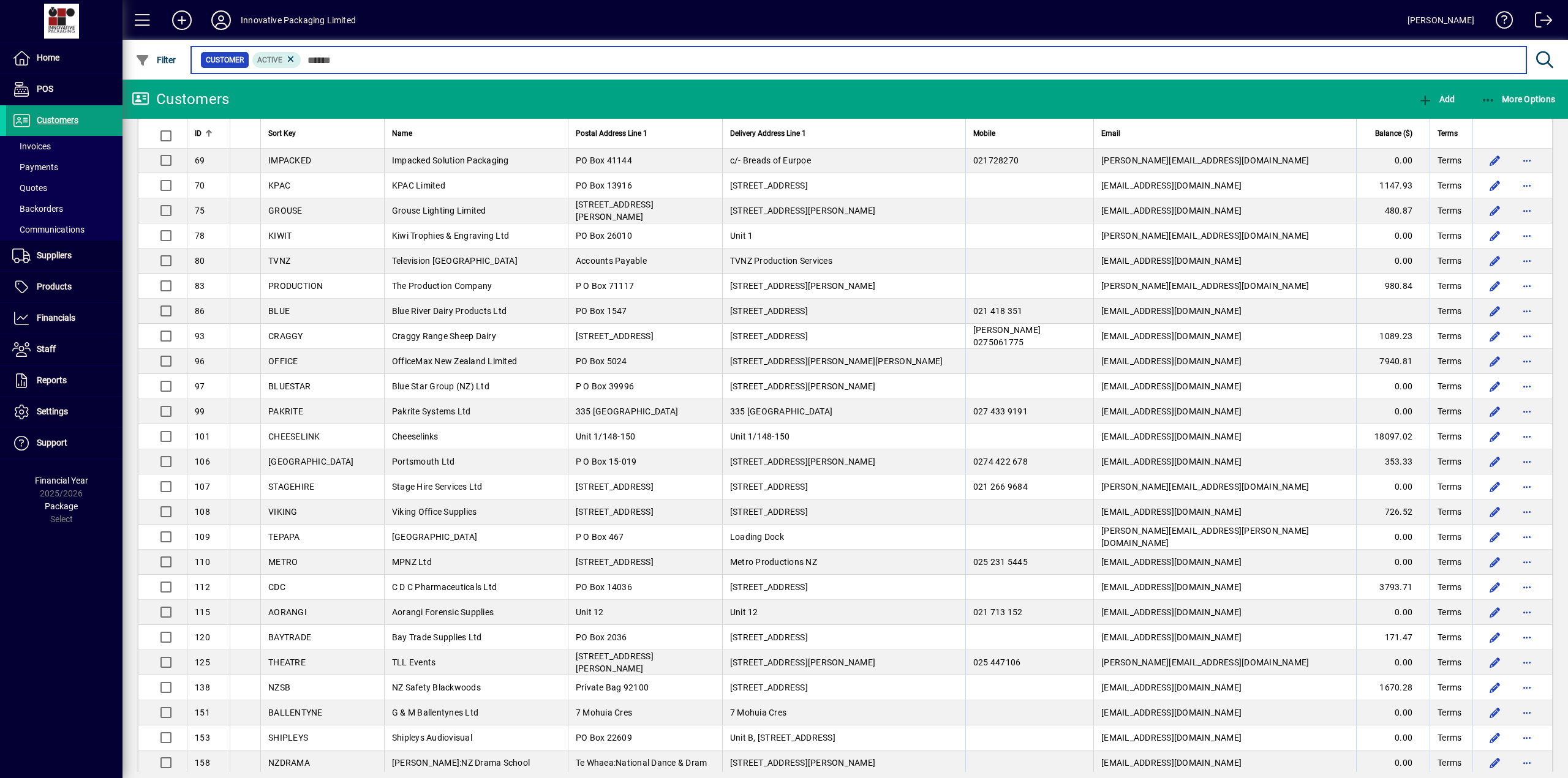
scroll to position [1063, 0]
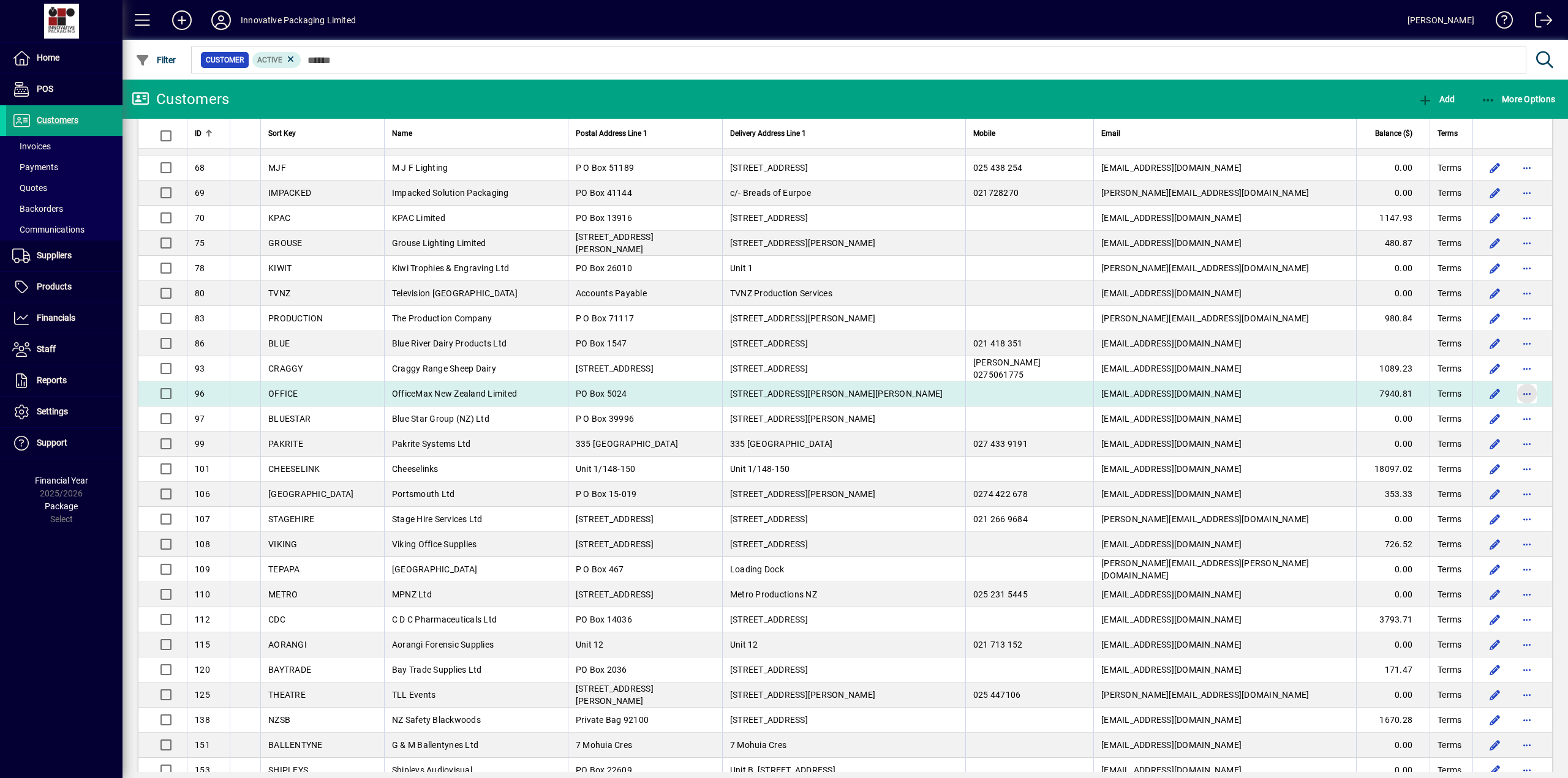
click at [1512, 392] on span "button" at bounding box center [1526, 393] width 29 height 29
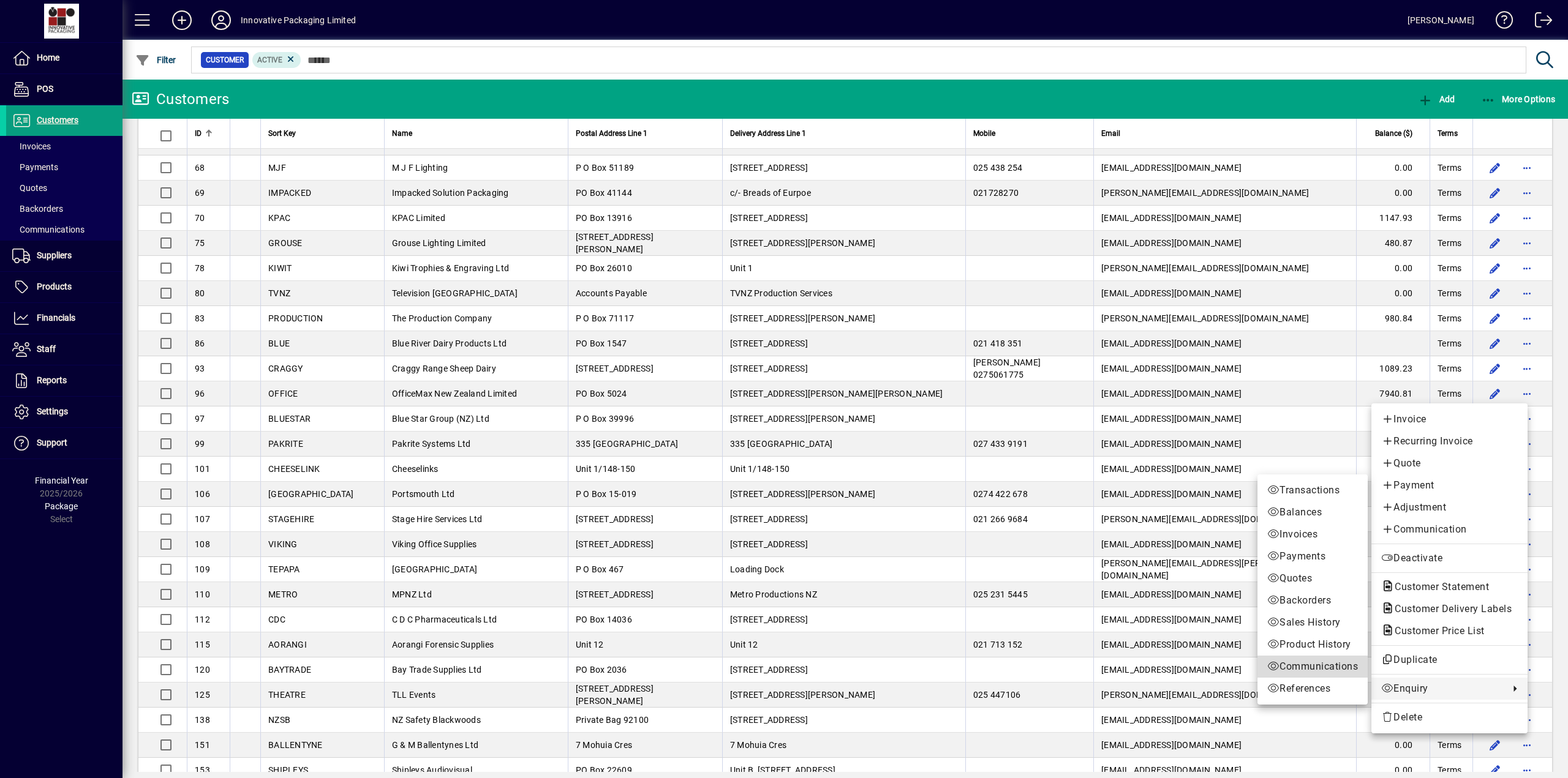
click at [1294, 663] on span "Communications" at bounding box center [1312, 667] width 91 height 15
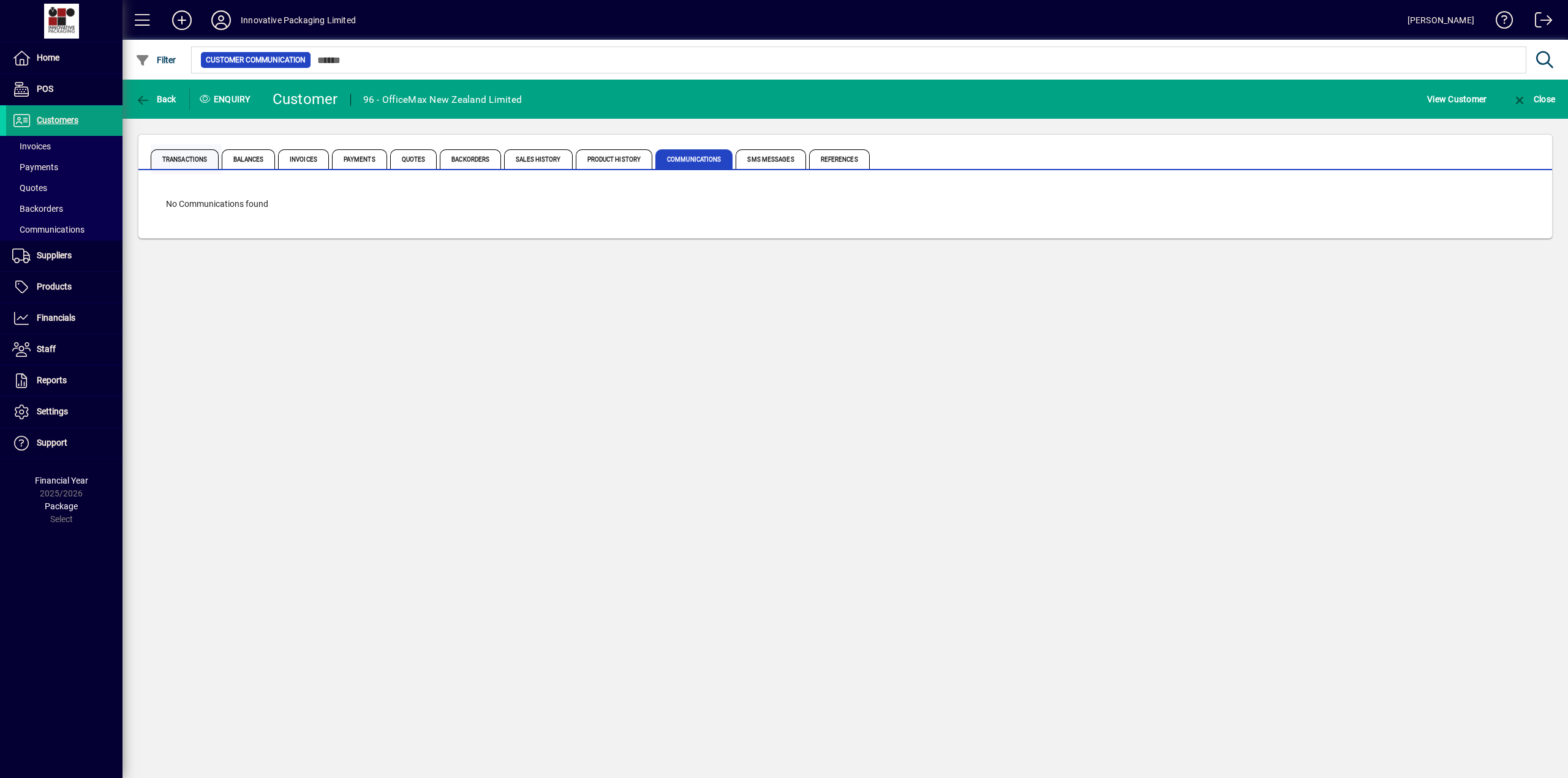
click at [180, 159] on span "Transactions" at bounding box center [184, 159] width 68 height 20
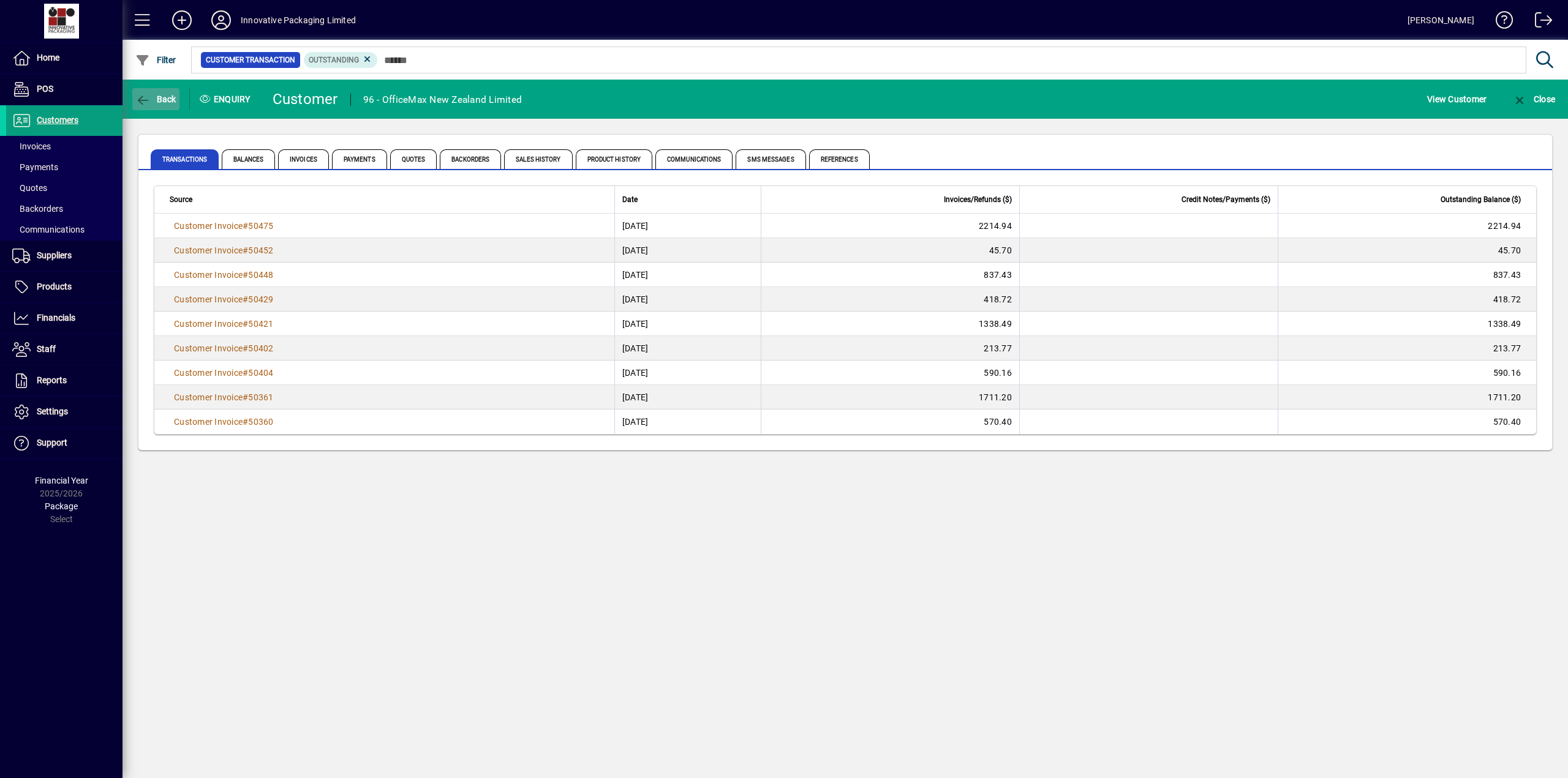
click at [147, 98] on icon "button" at bounding box center [143, 101] width 16 height 12
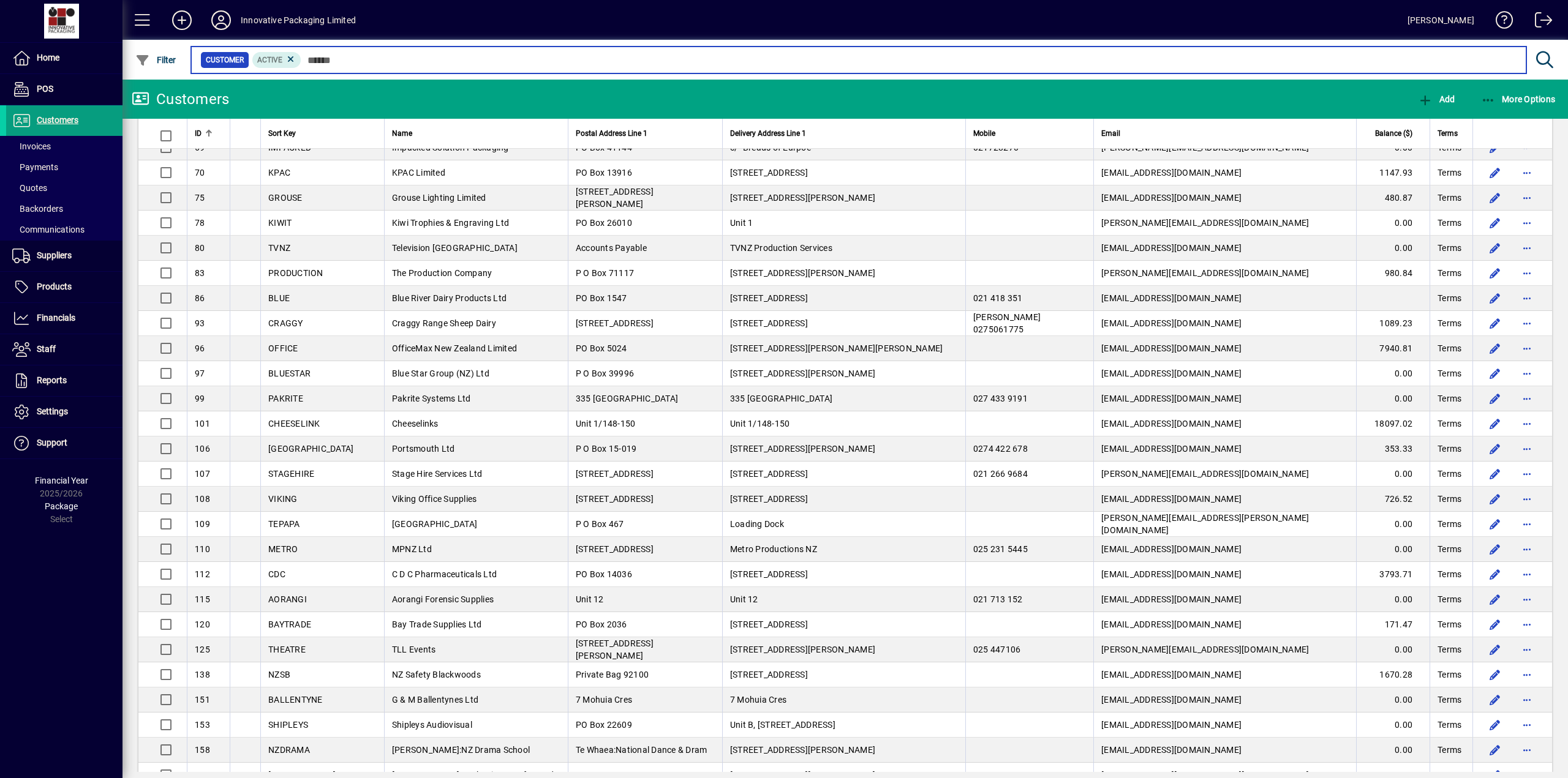
scroll to position [1088, 0]
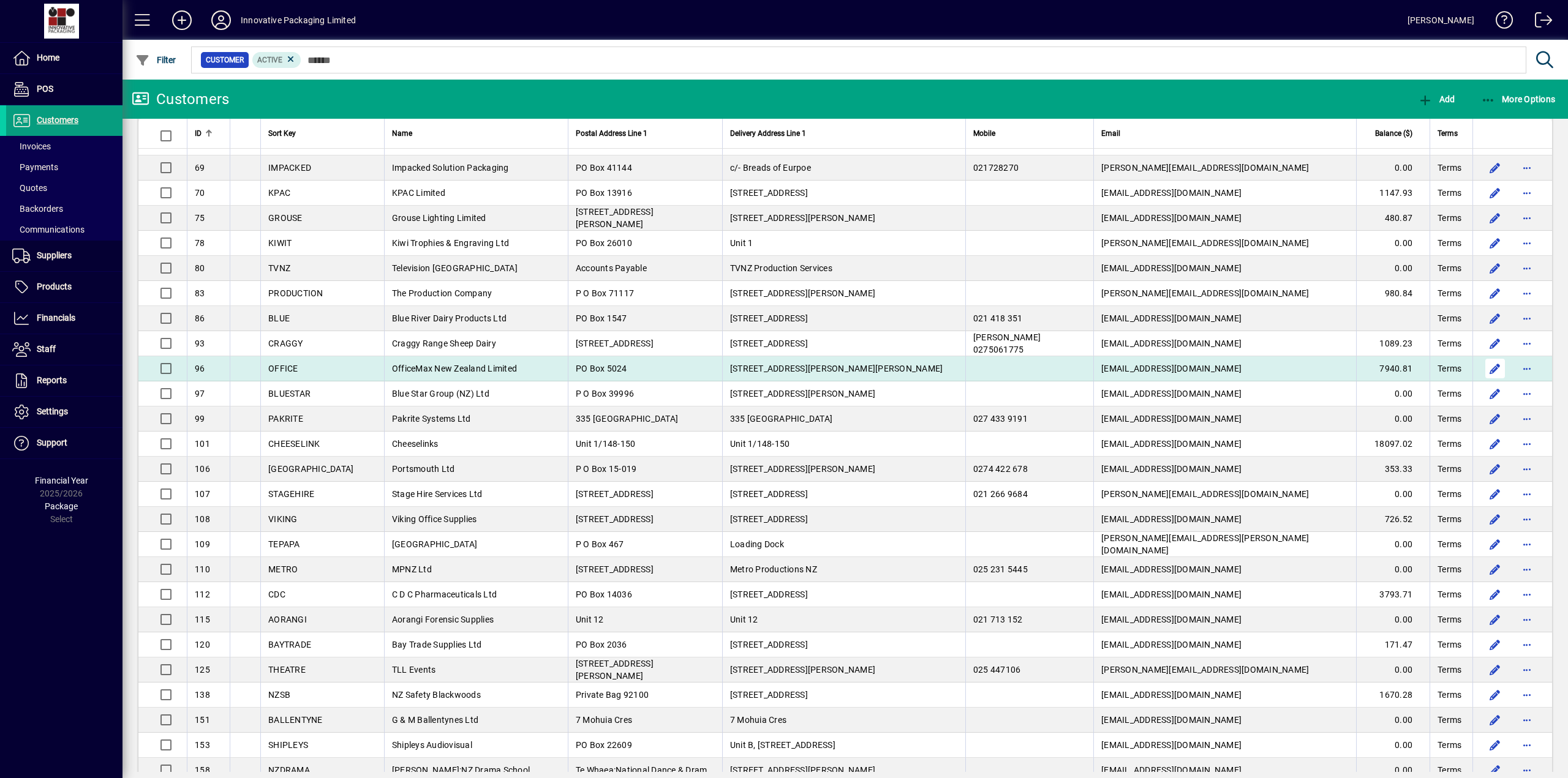
click at [1487, 367] on span "button" at bounding box center [1495, 368] width 29 height 29
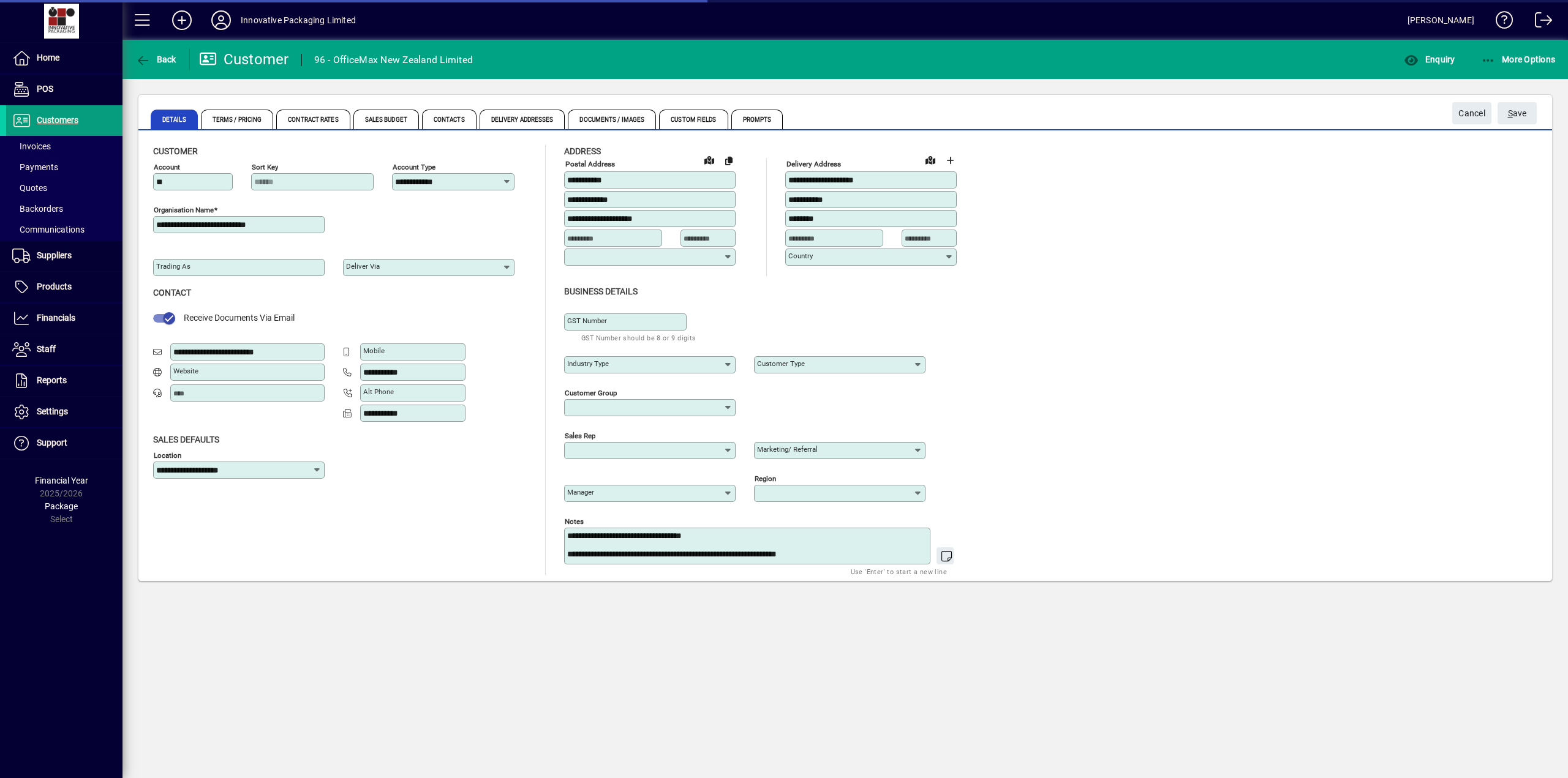
type input "**********"
click at [453, 120] on span "Contacts" at bounding box center [450, 119] width 55 height 20
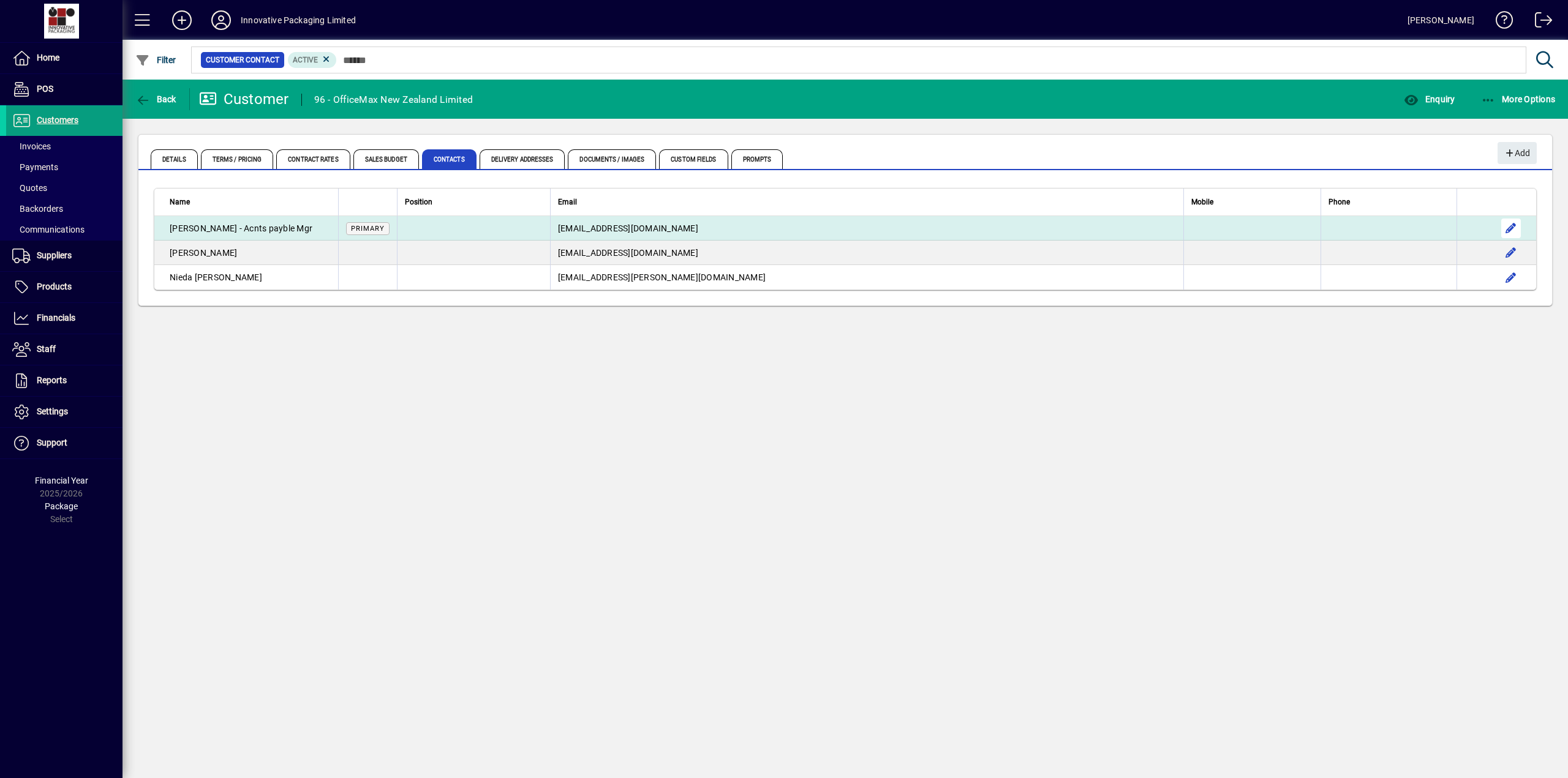
click at [1509, 225] on span "button" at bounding box center [1510, 228] width 29 height 29
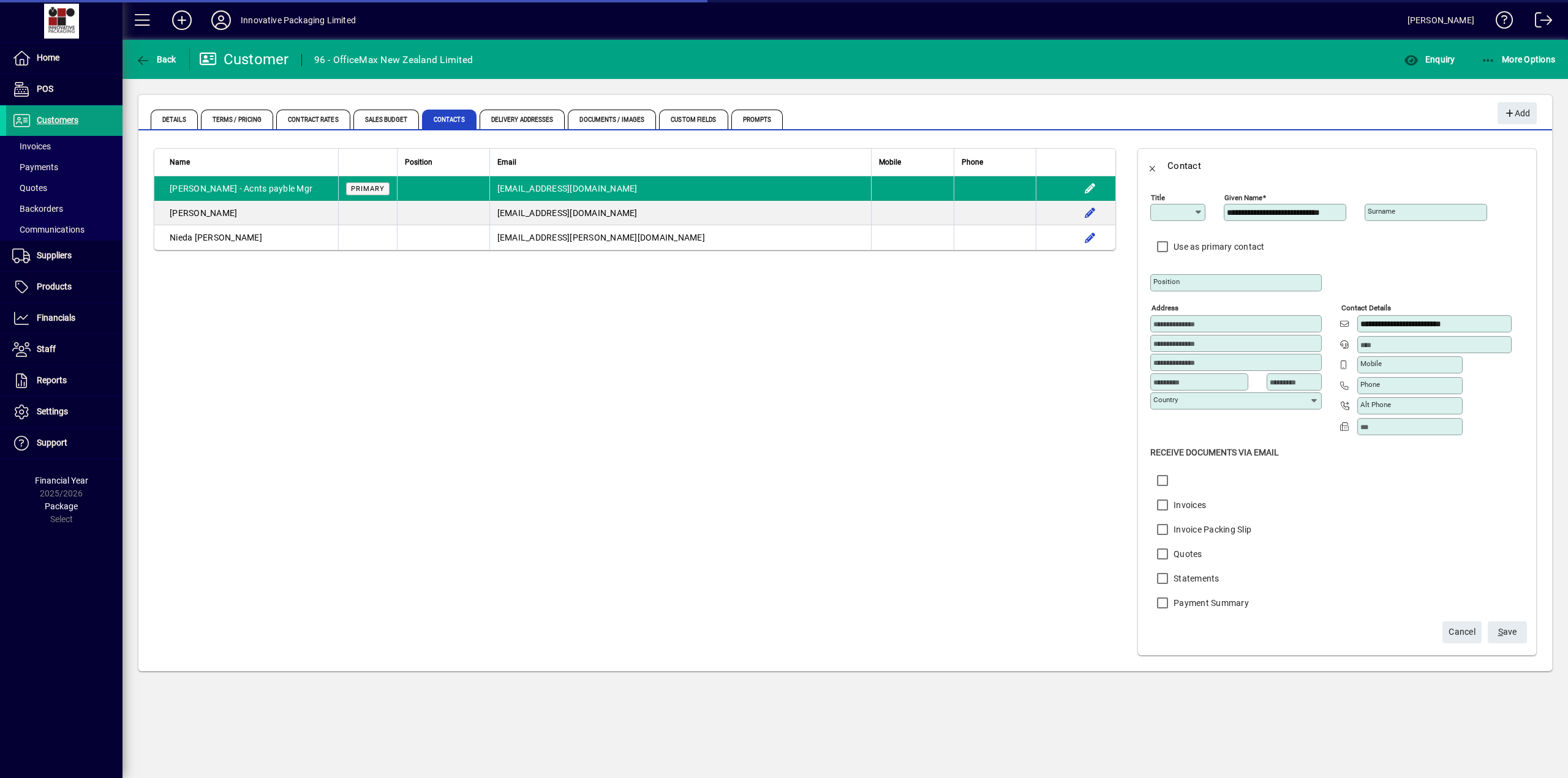
type input "**********"
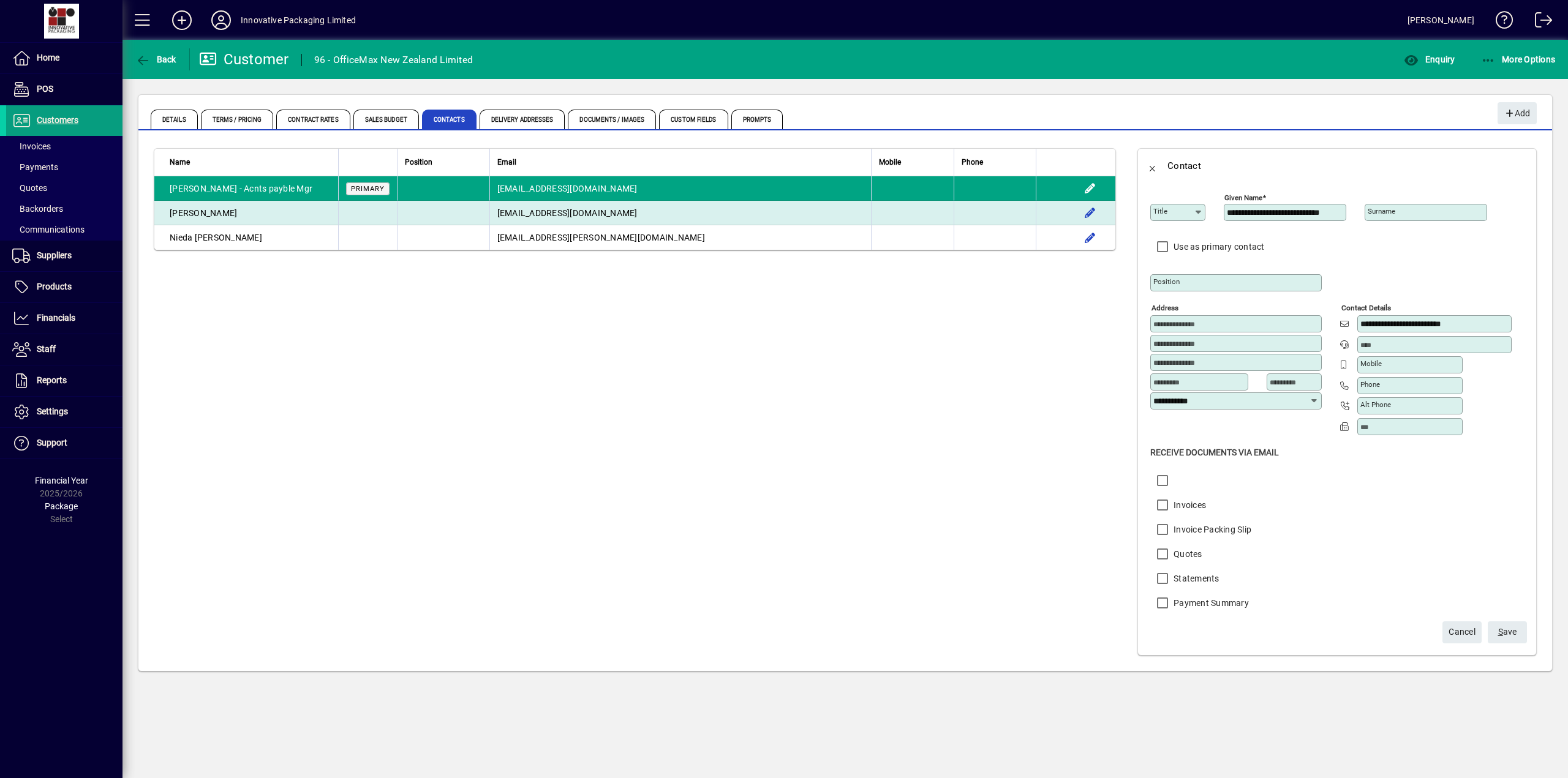
click at [1086, 209] on td at bounding box center [1076, 213] width 80 height 24
click at [1087, 213] on td at bounding box center [1076, 213] width 80 height 24
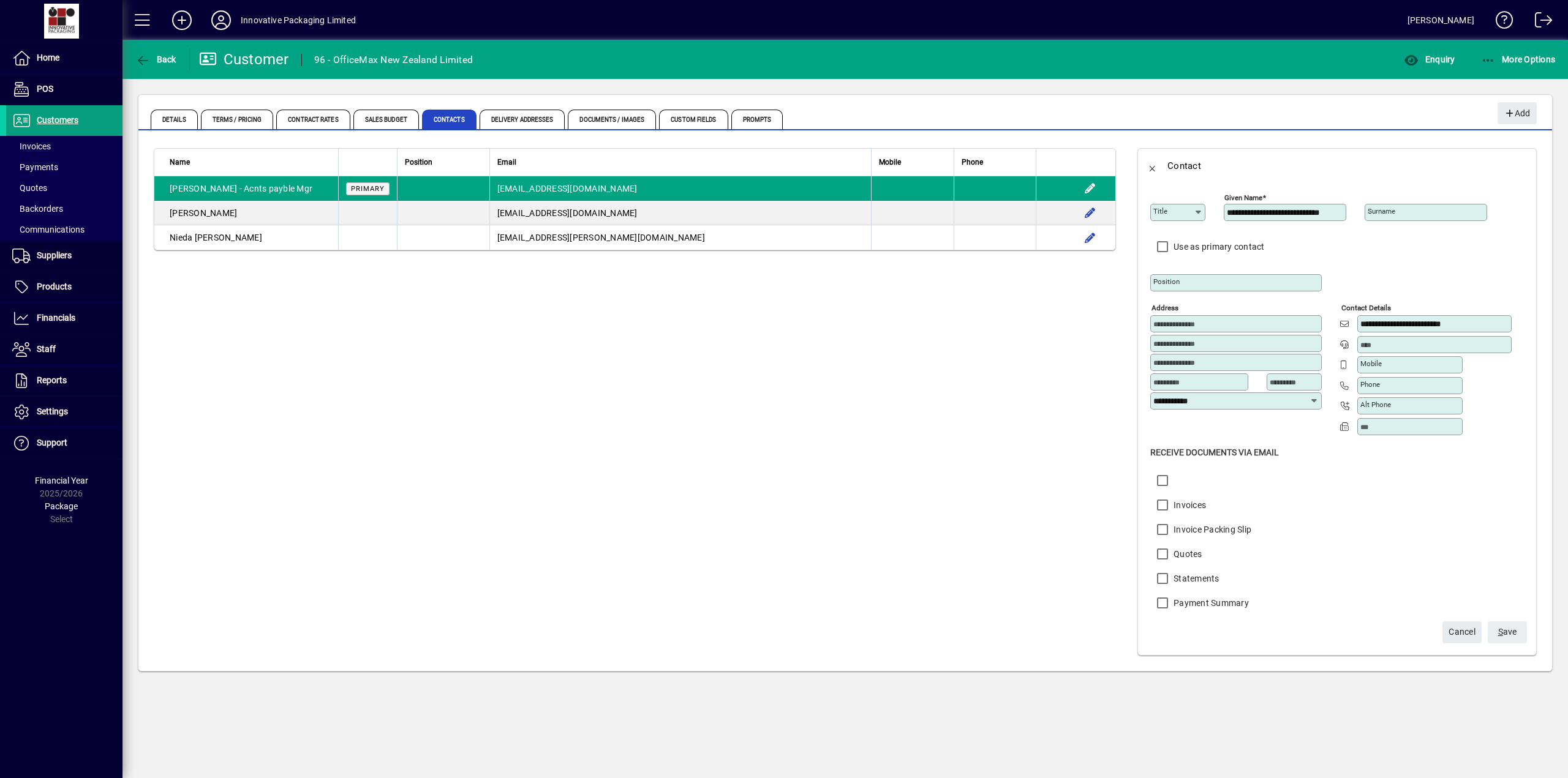
click at [1506, 632] on span "S ave" at bounding box center [1507, 632] width 19 height 21
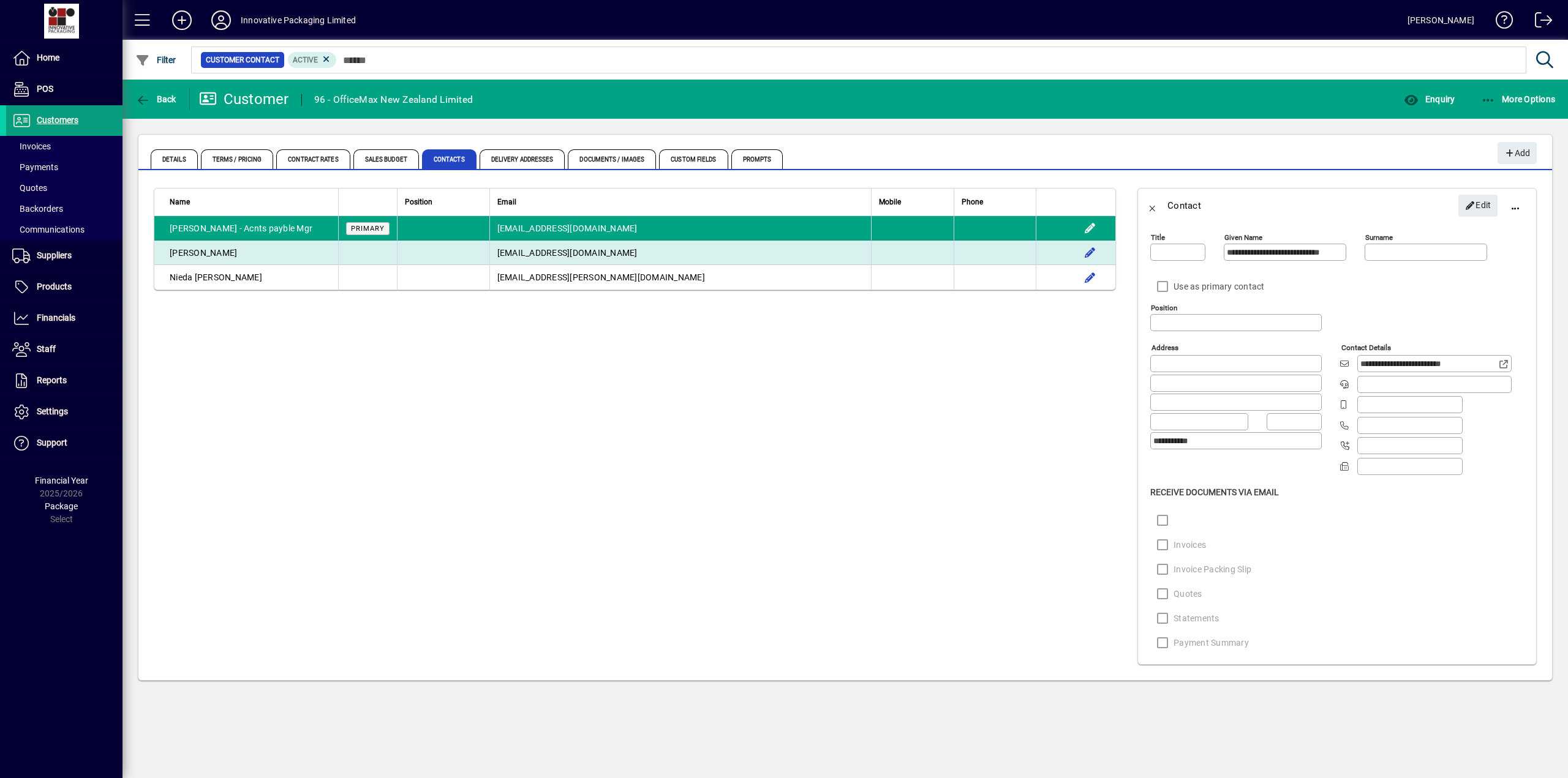
click at [558, 251] on span "purchasing@officemax.co.nz" at bounding box center [568, 253] width 141 height 10
type input "**********"
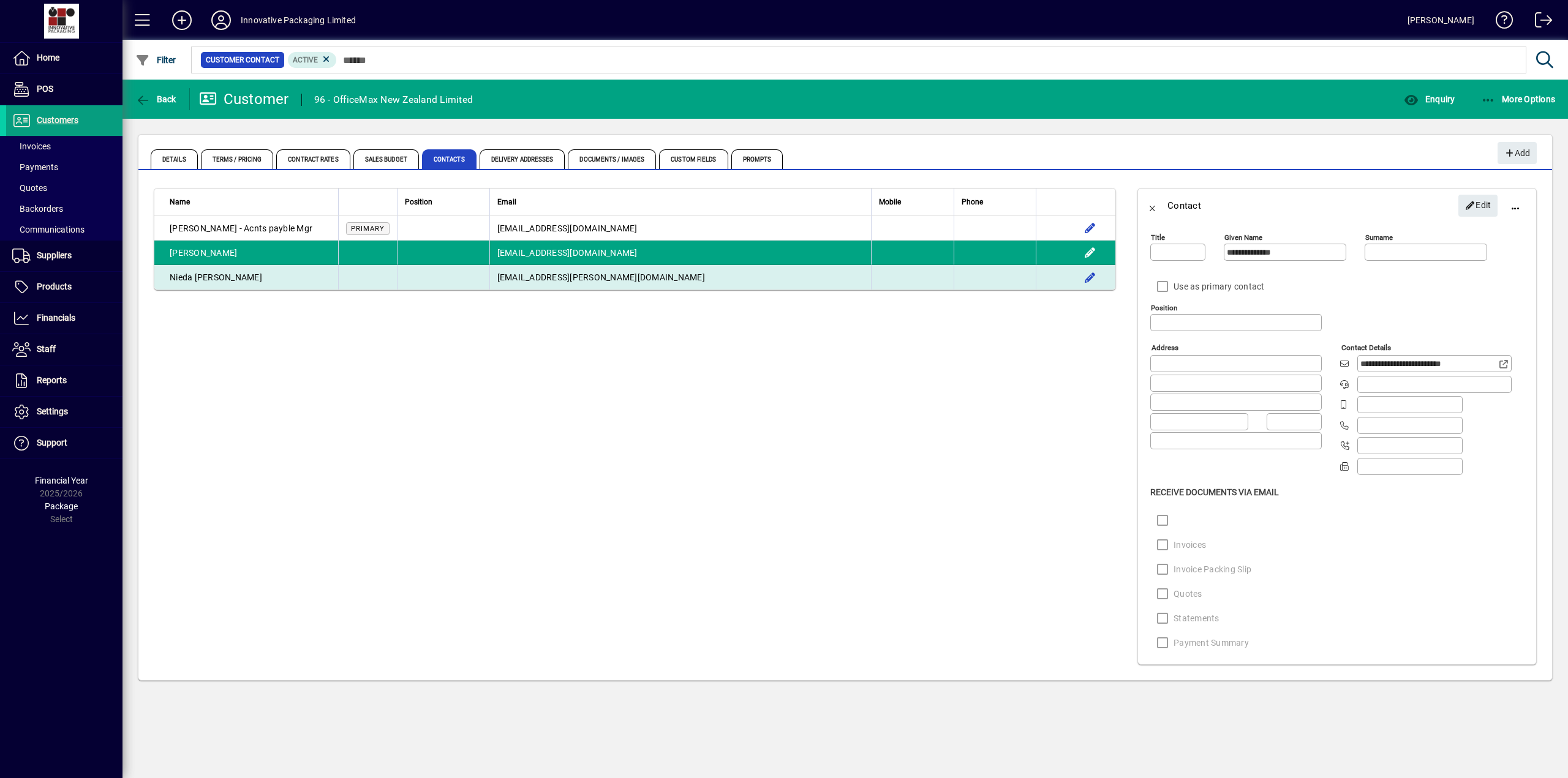
click at [576, 275] on span "nieda.chiu@officemax.co.nz" at bounding box center [601, 277] width 208 height 10
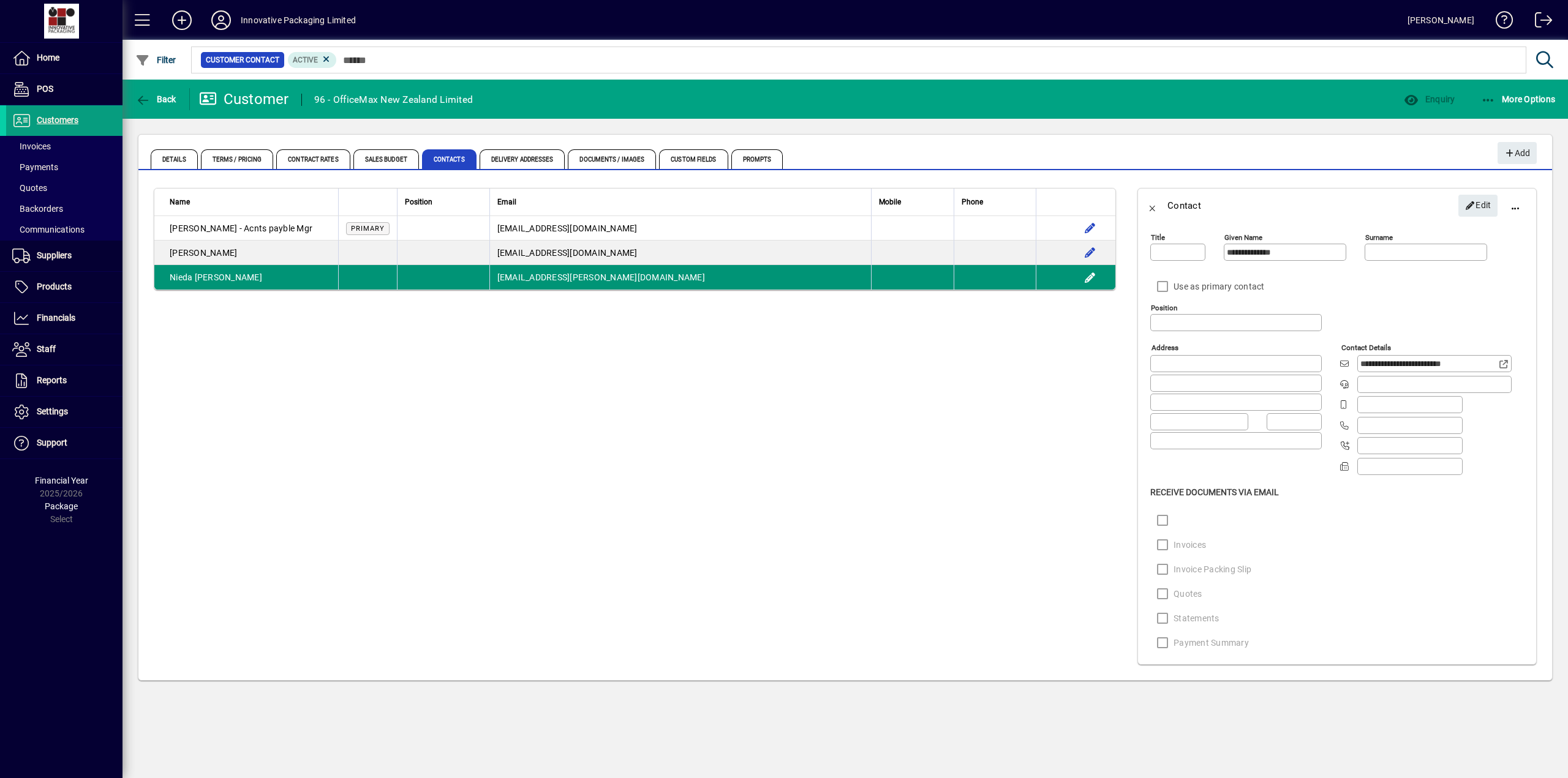
type input "*****"
type input "****"
type input "**********"
click at [1092, 273] on span "button" at bounding box center [1090, 277] width 29 height 29
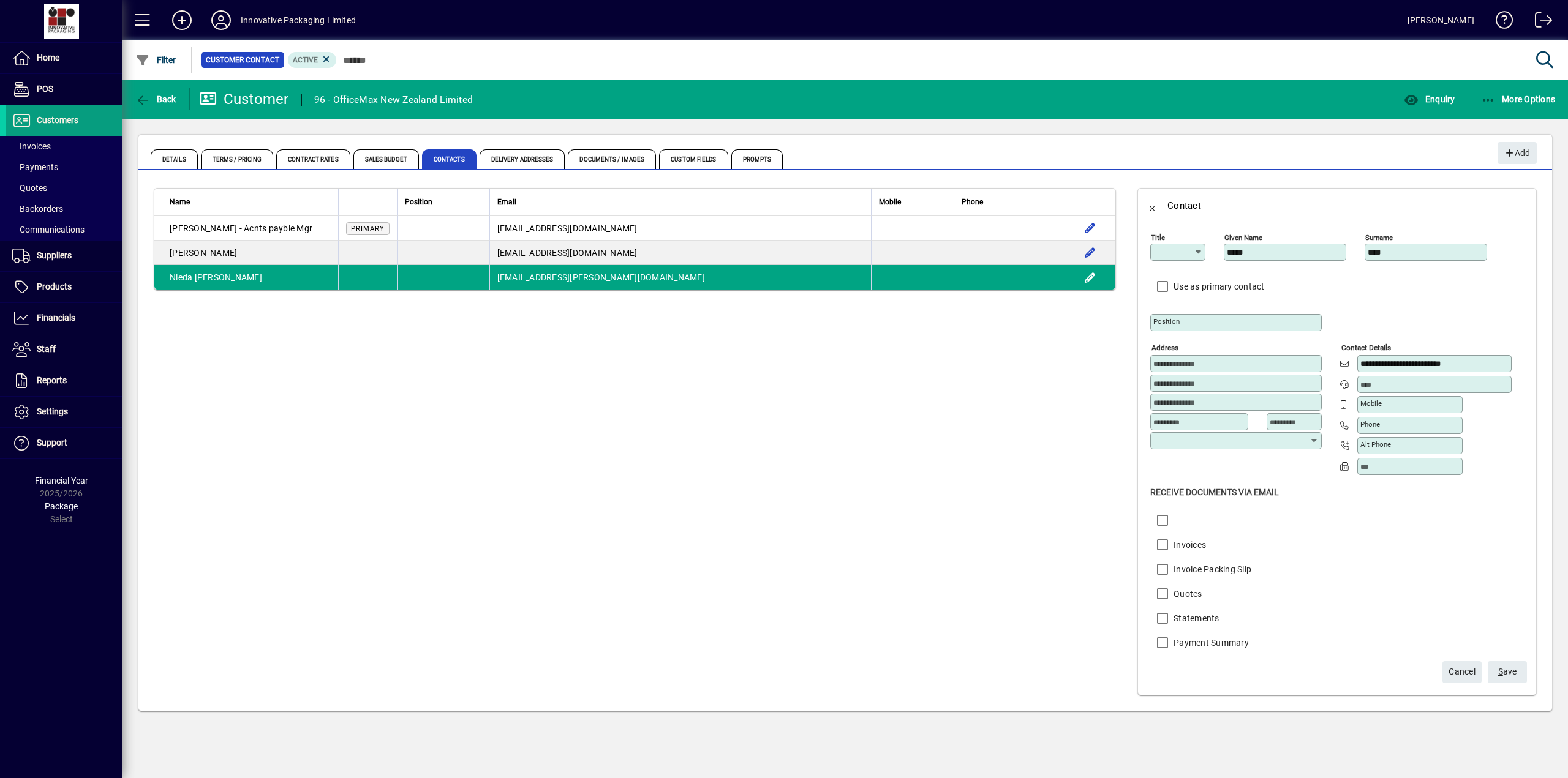
type input "**********"
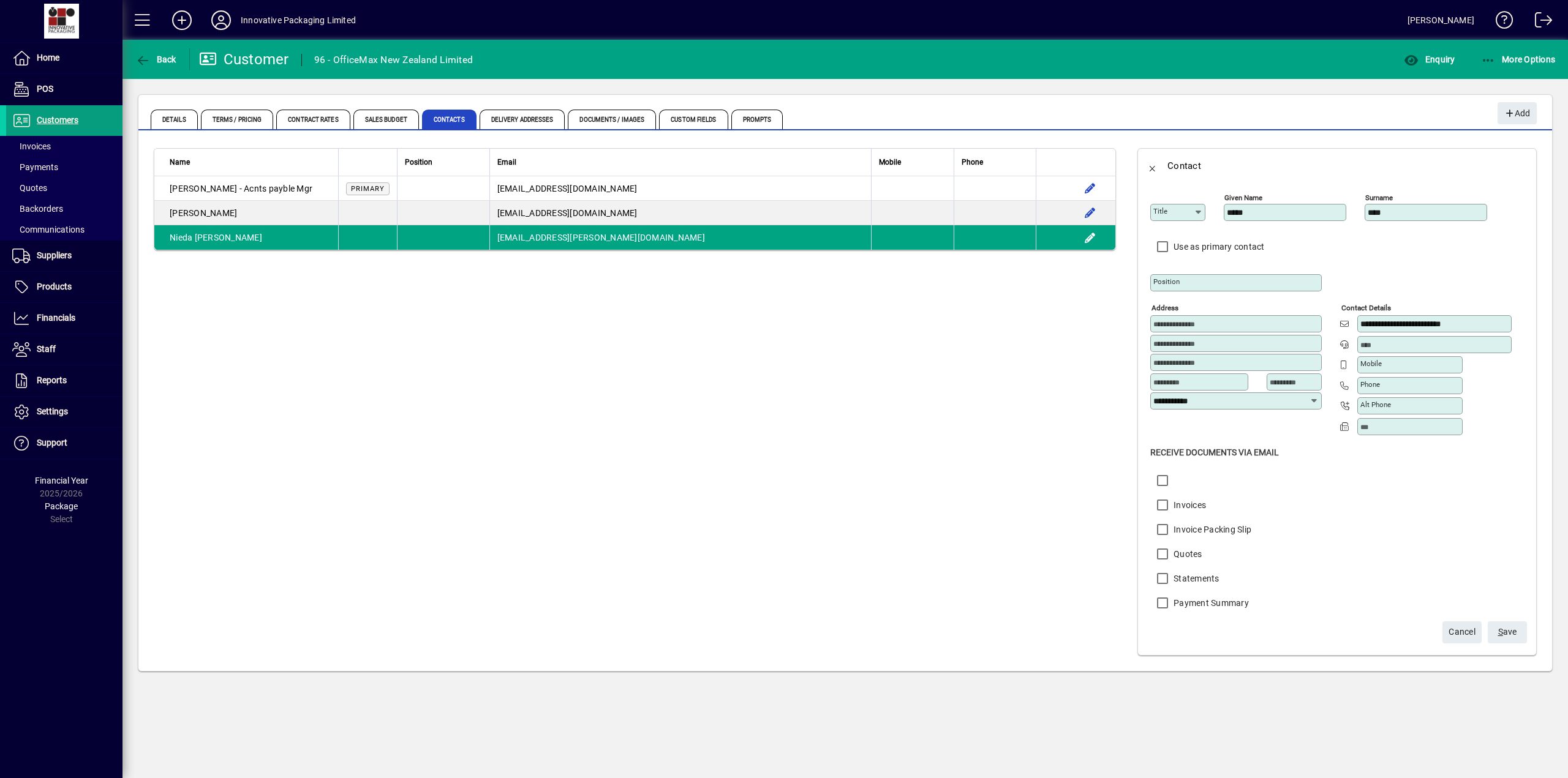
click at [1516, 628] on span "S ave" at bounding box center [1507, 632] width 19 height 21
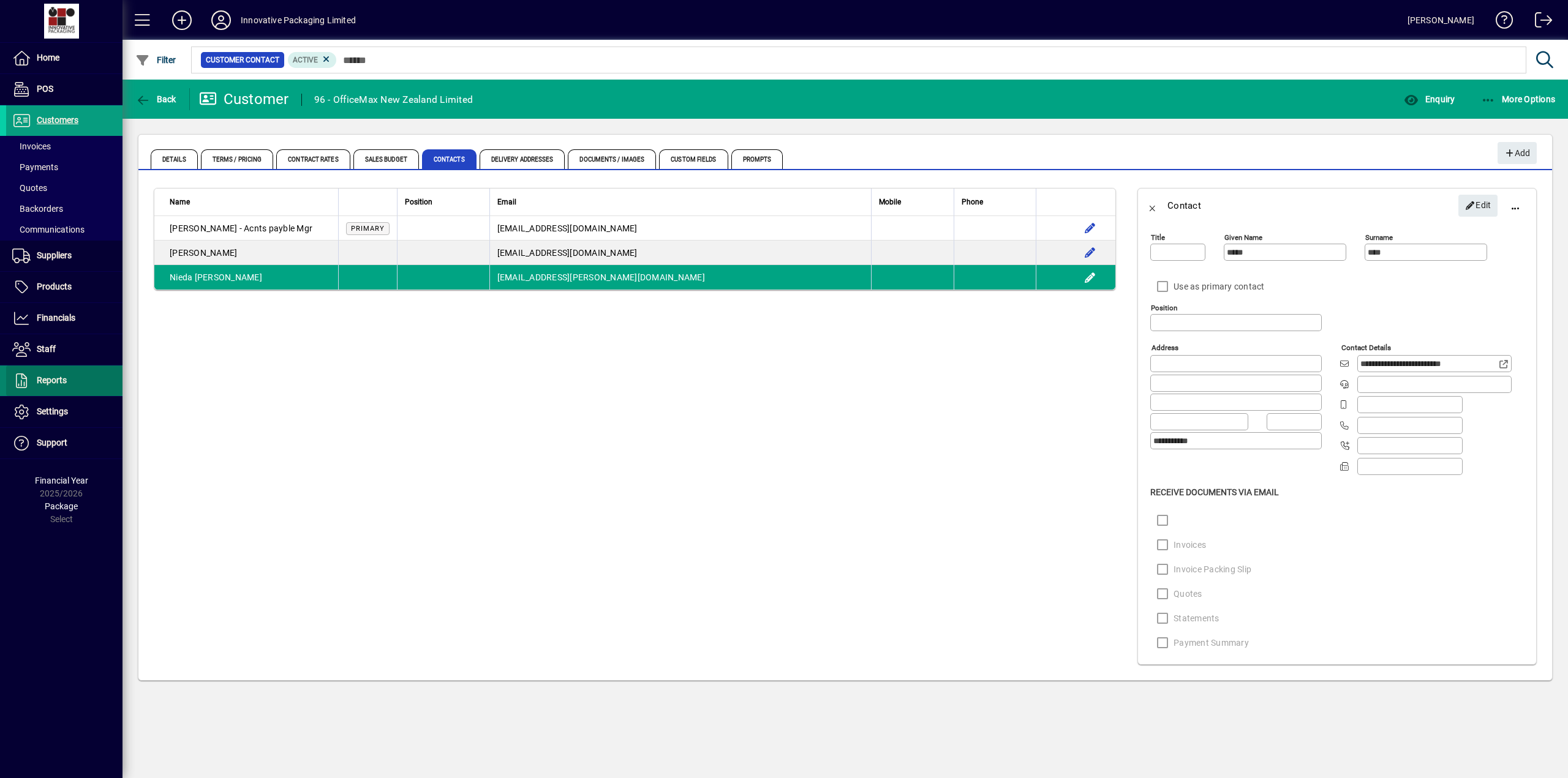
click at [53, 376] on span "Reports" at bounding box center [52, 380] width 30 height 10
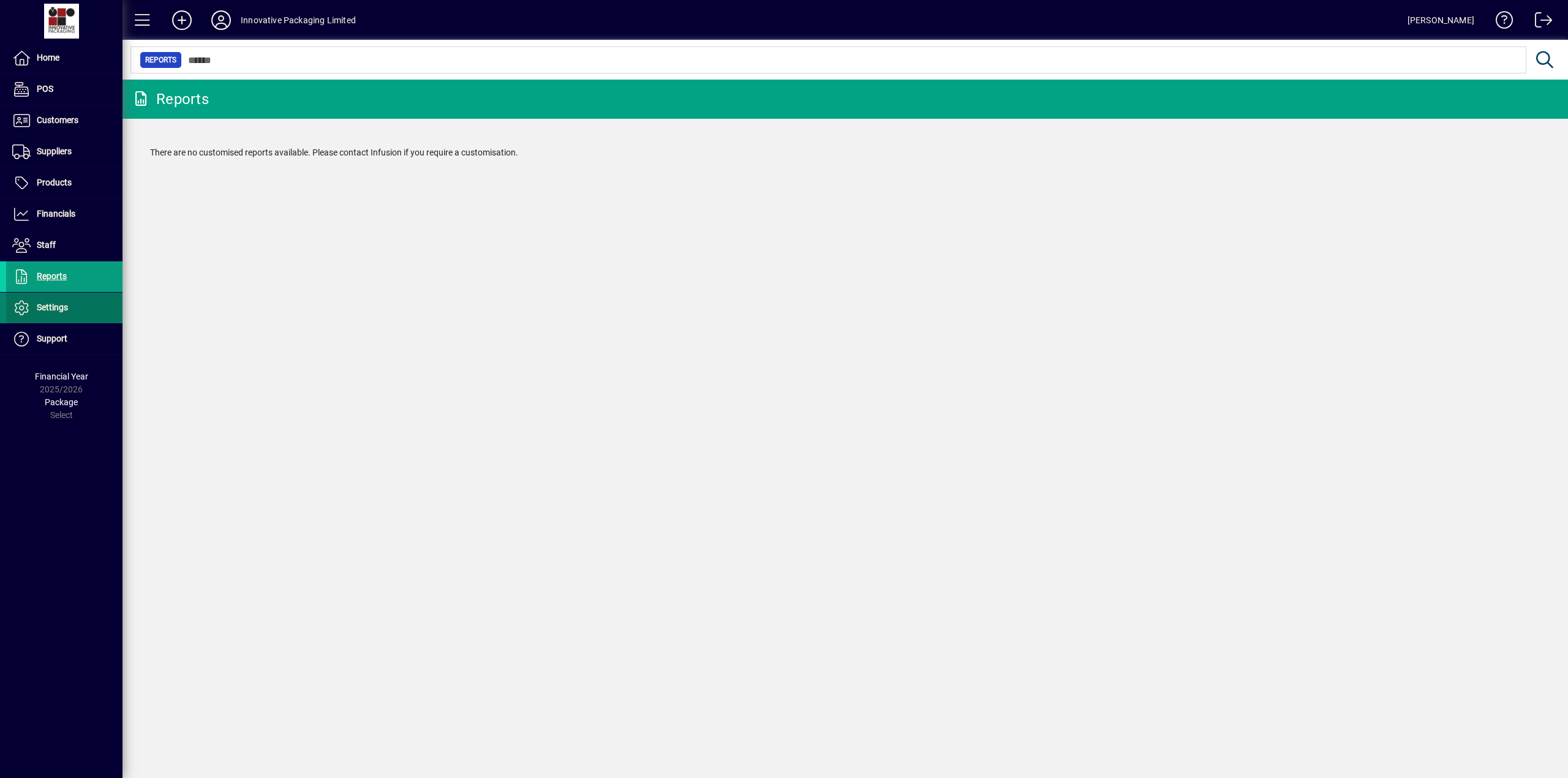
click at [48, 301] on span "Settings" at bounding box center [37, 308] width 62 height 15
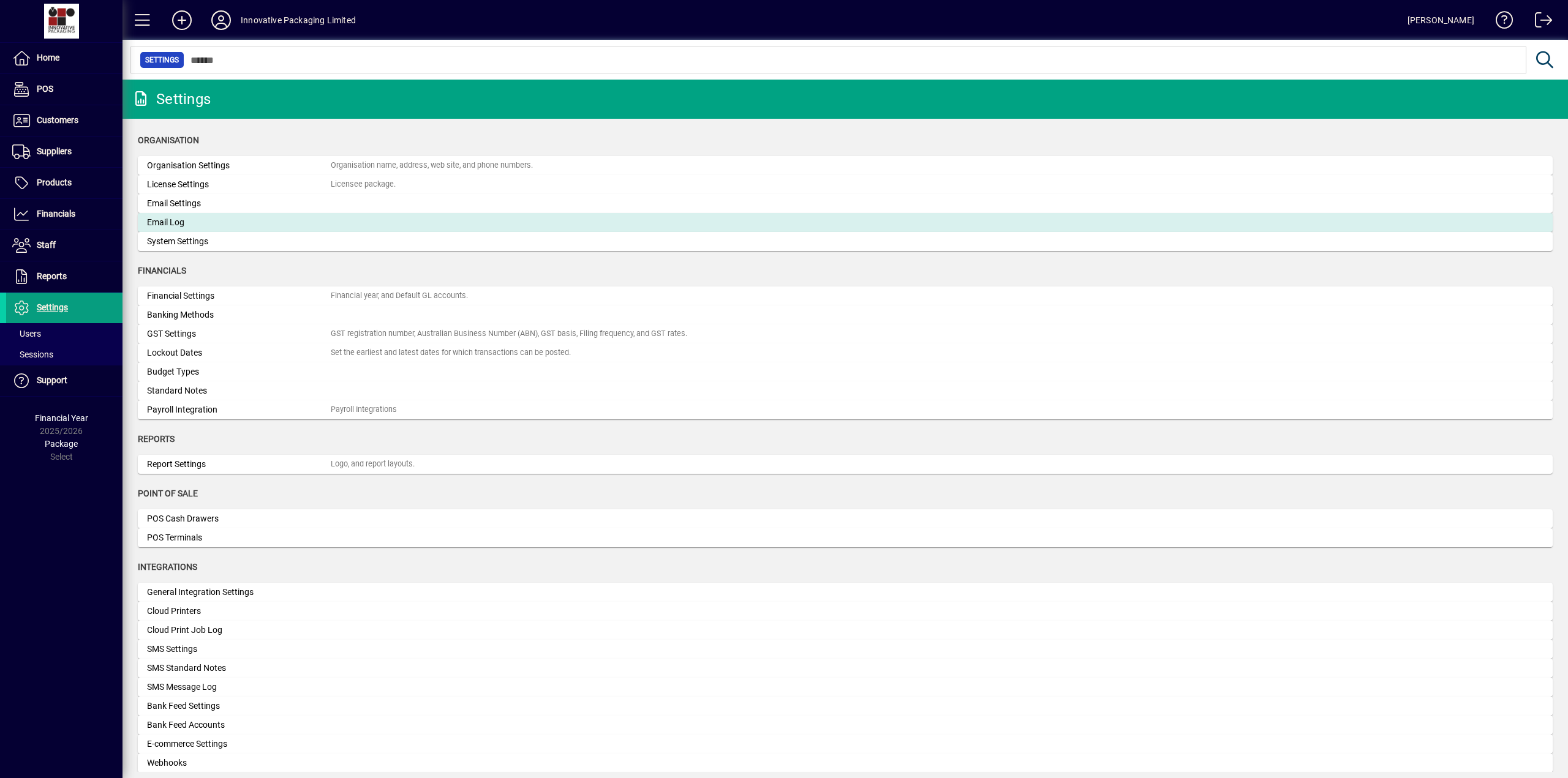
click at [180, 222] on div "Email Log" at bounding box center [238, 222] width 183 height 13
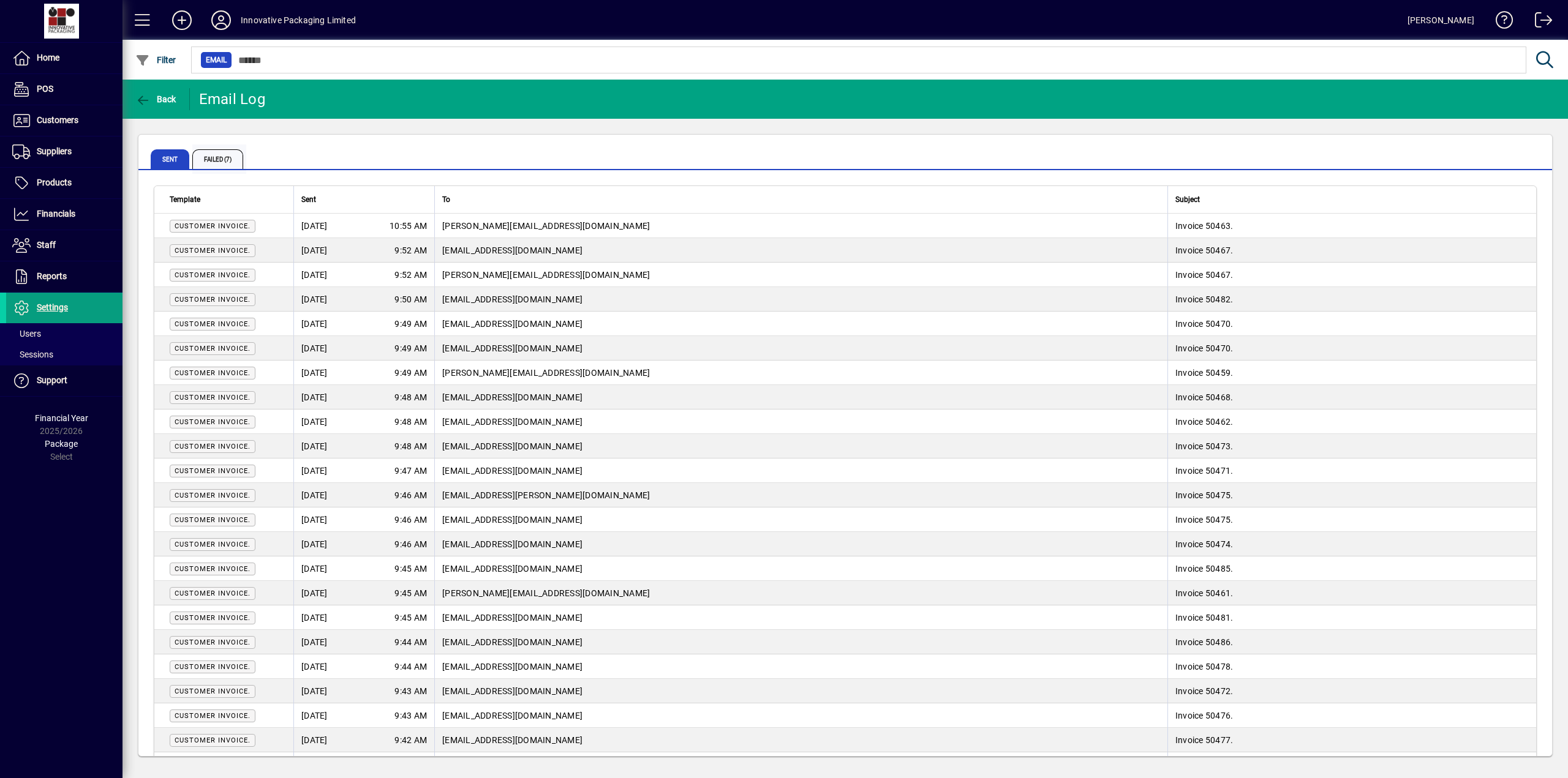
click at [227, 155] on span "Failed (7)" at bounding box center [218, 159] width 51 height 20
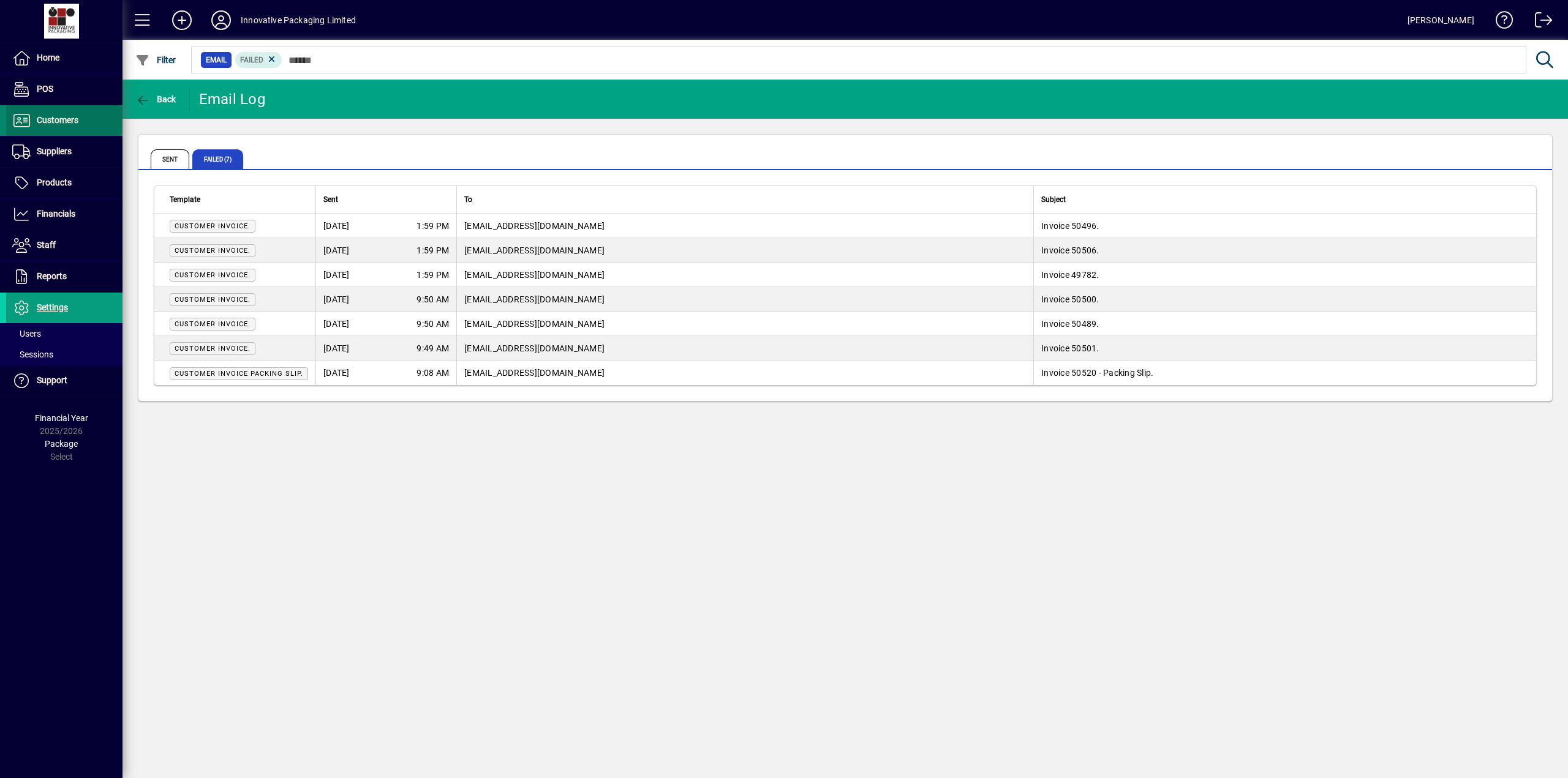
click at [61, 118] on span "Customers" at bounding box center [57, 120] width 42 height 10
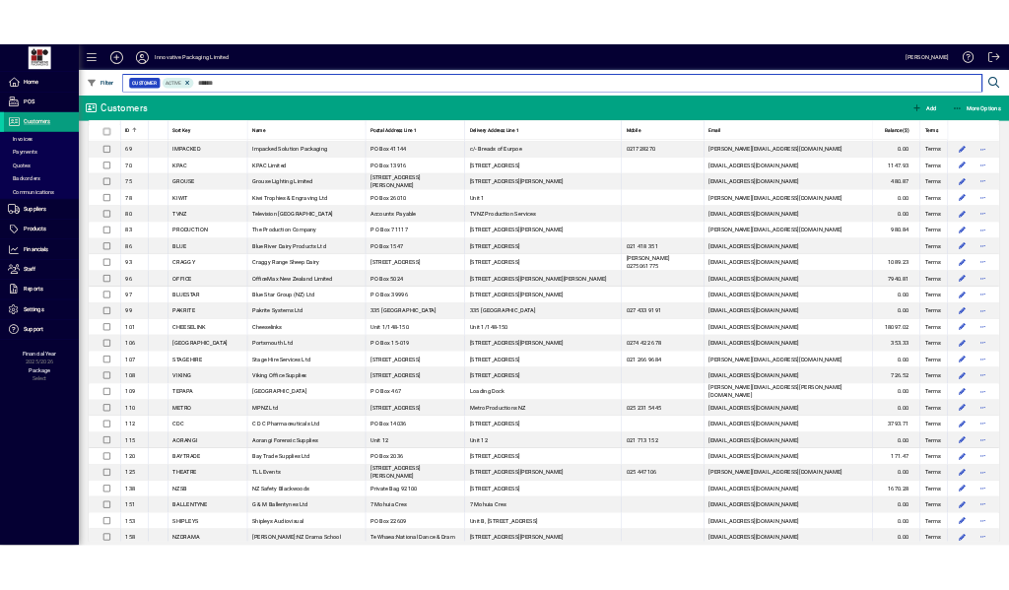
scroll to position [1755, 0]
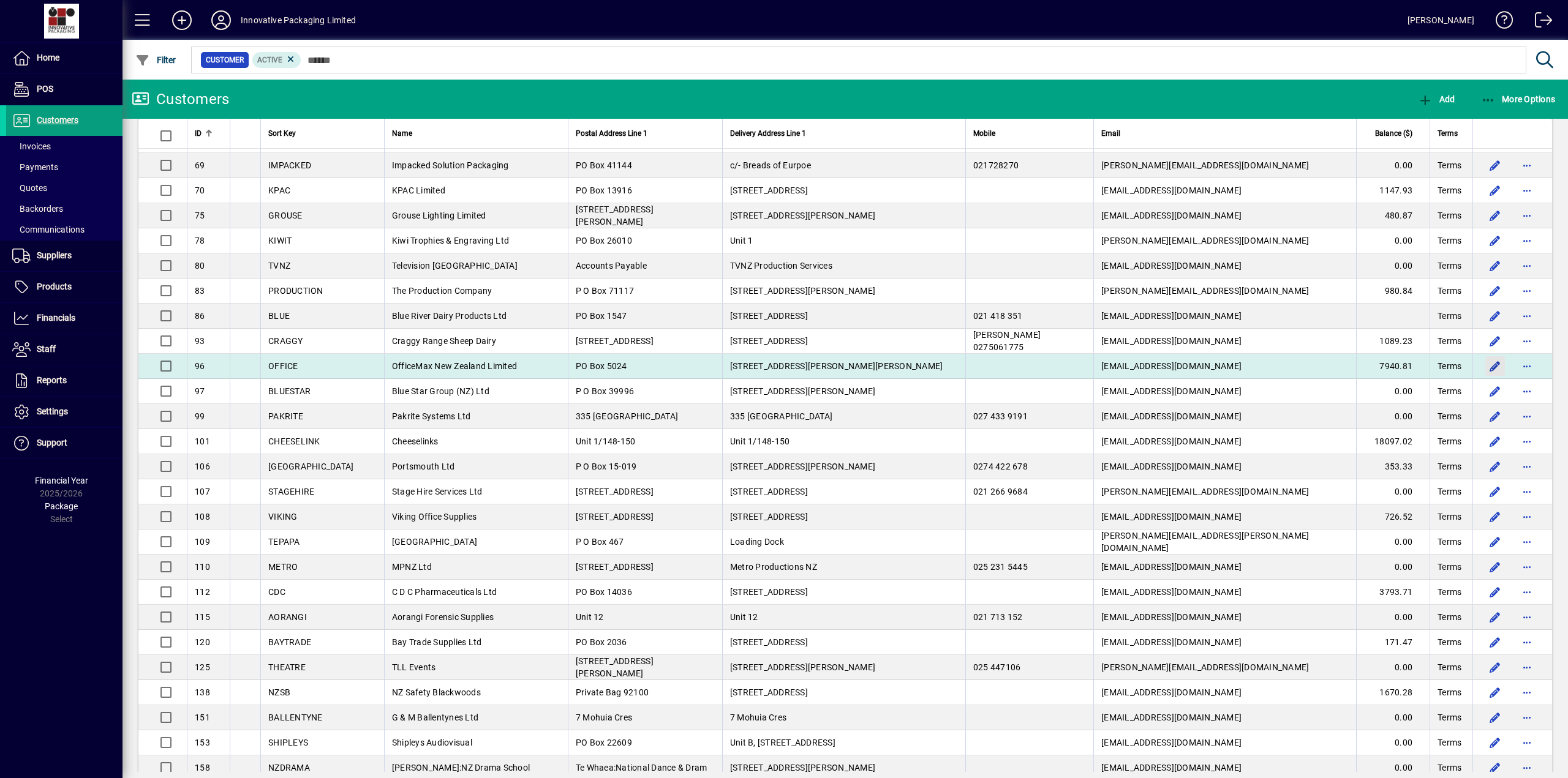
click at [1489, 365] on span "button" at bounding box center [1495, 365] width 29 height 29
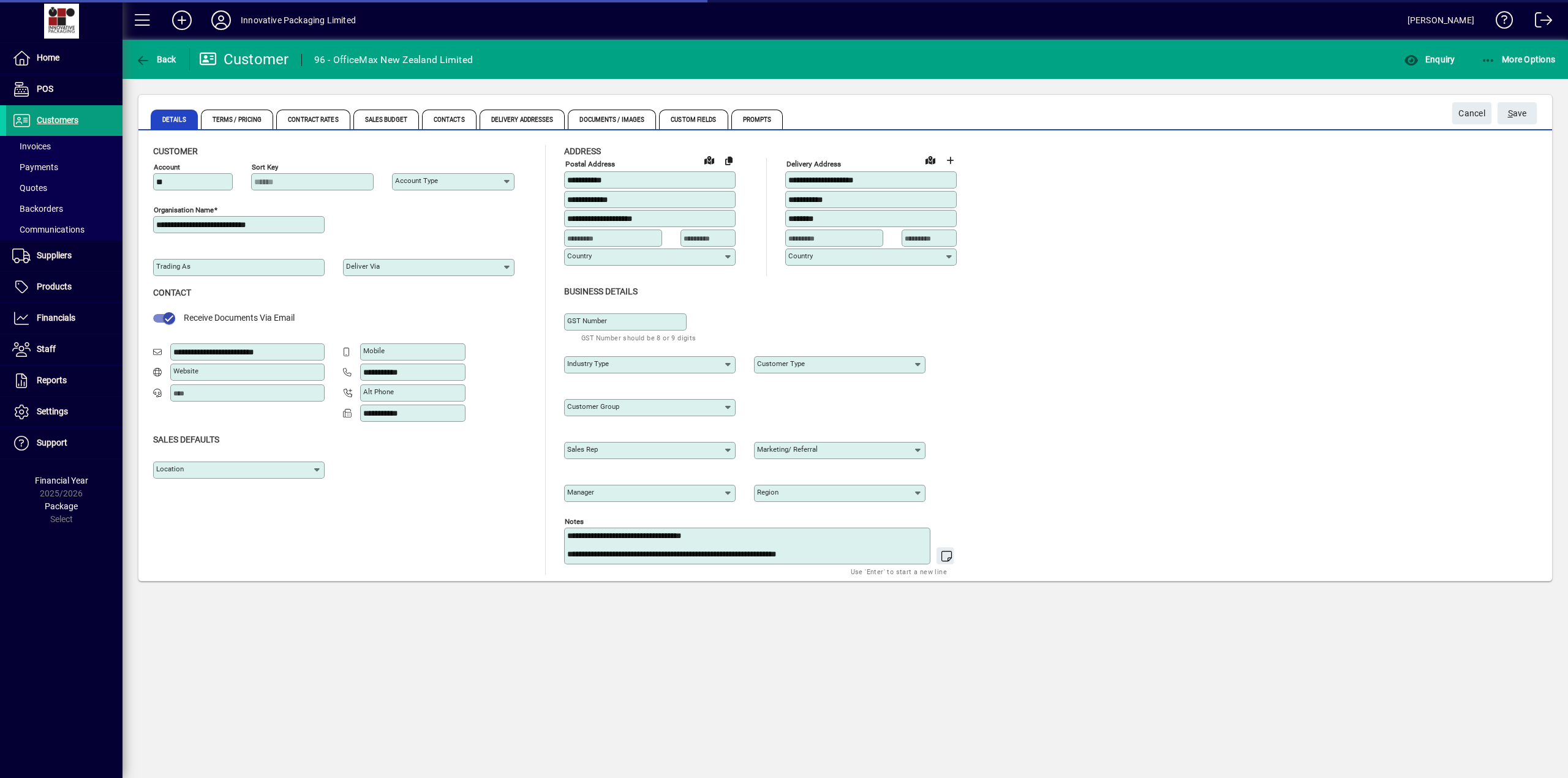
type input "**********"
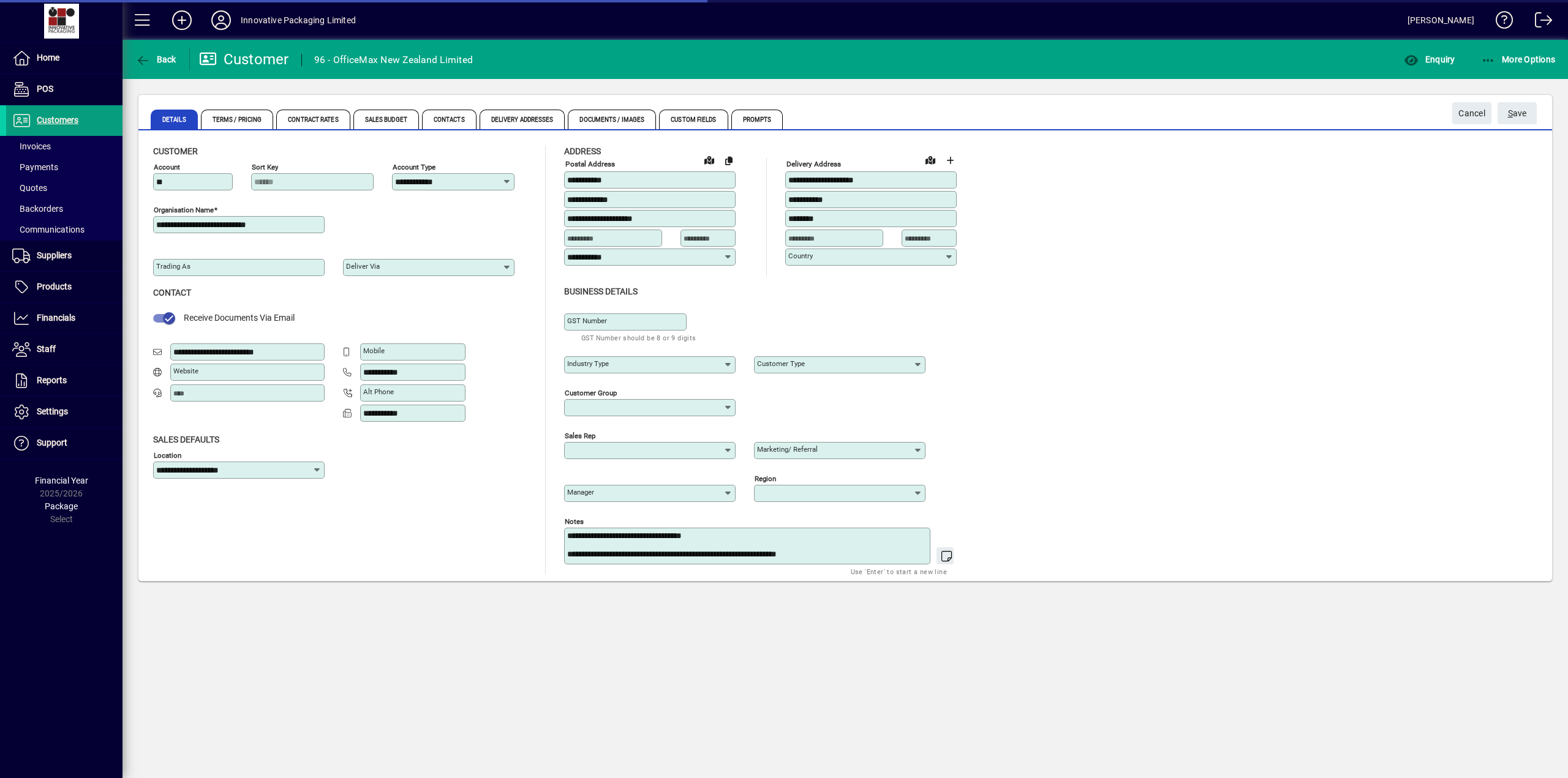
type input "**********"
click at [441, 119] on span "Contacts" at bounding box center [450, 119] width 55 height 20
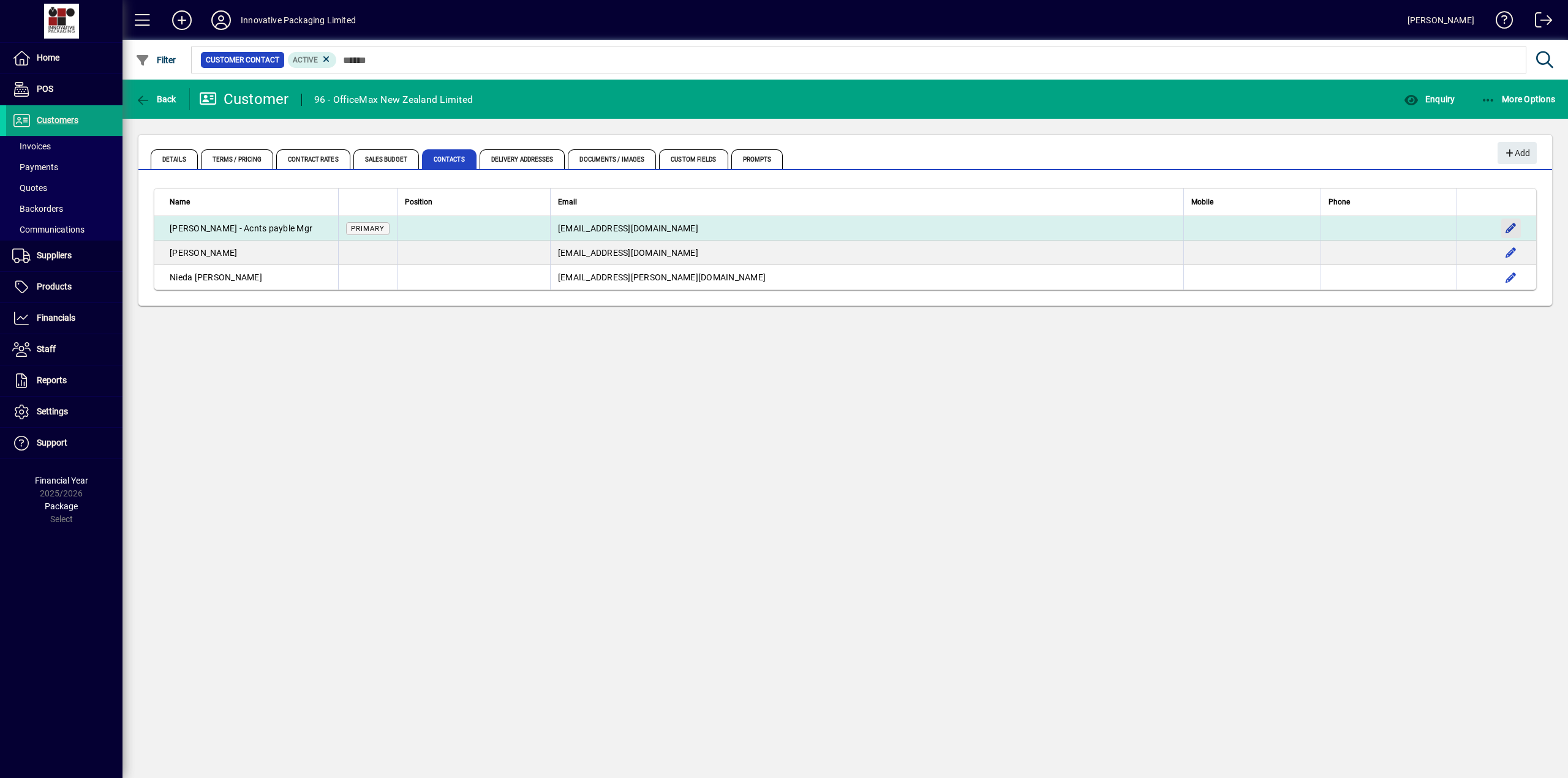
click at [1515, 226] on span "button" at bounding box center [1510, 228] width 29 height 29
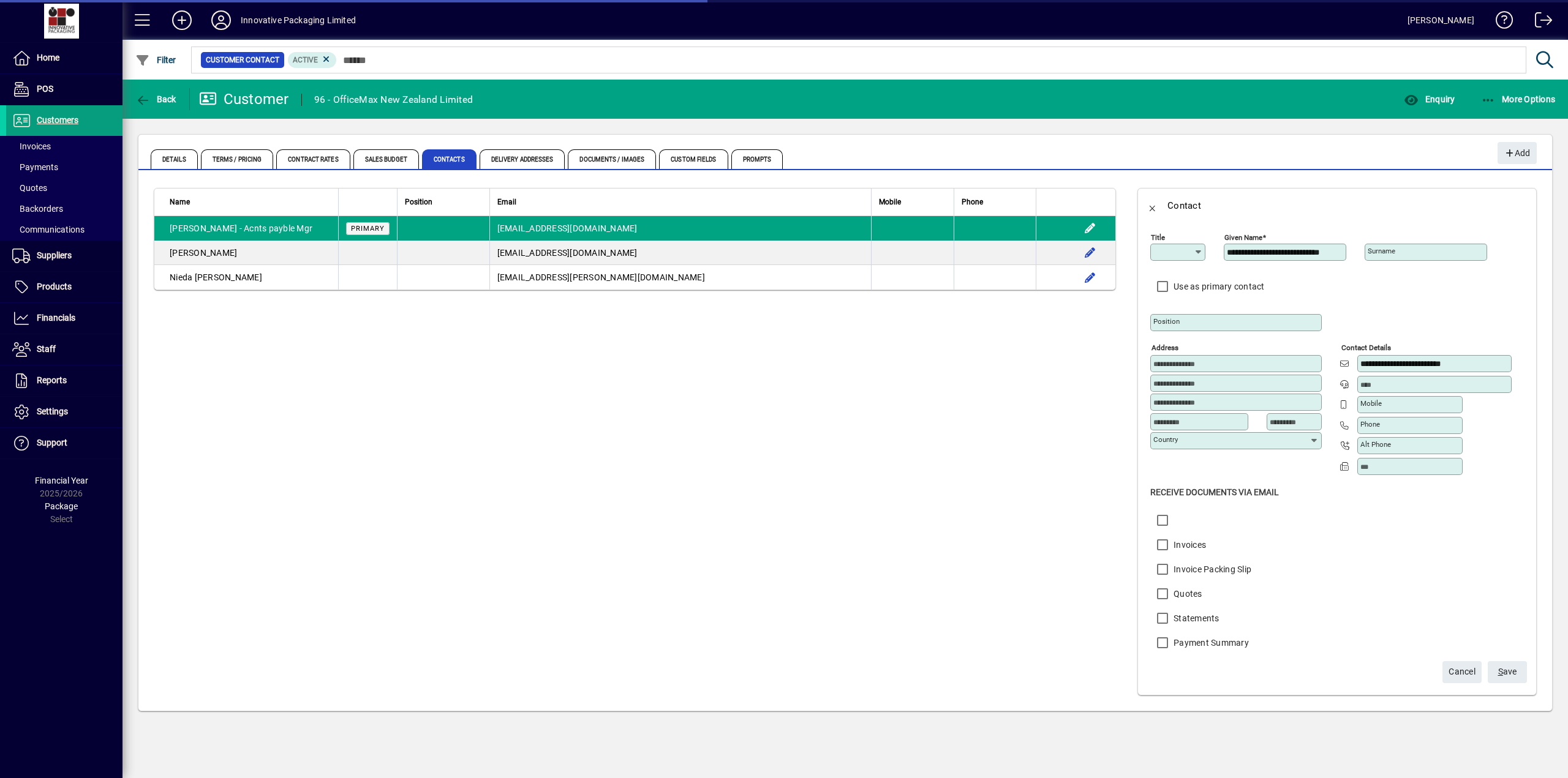
type input "**********"
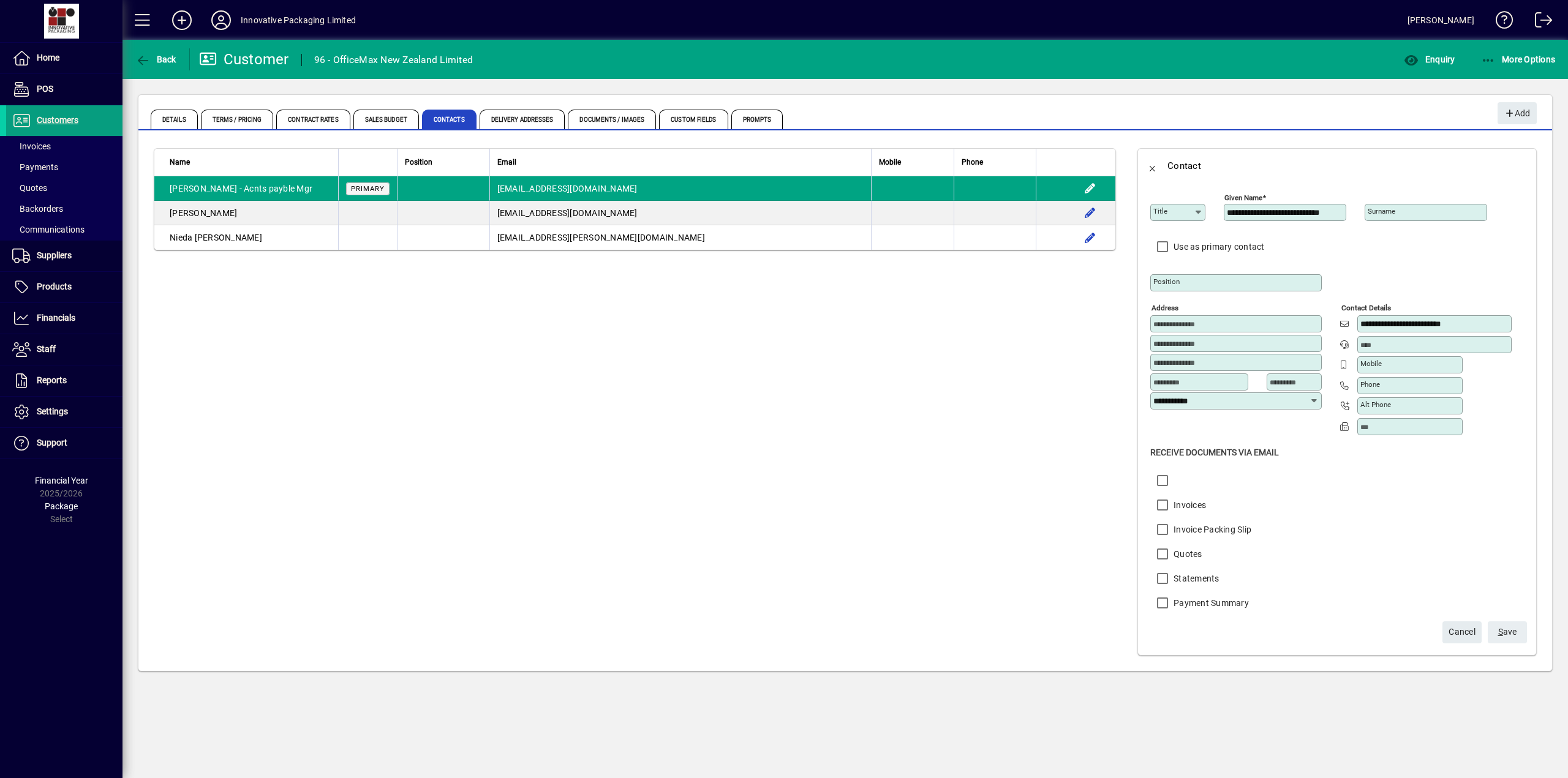
click at [1497, 624] on span "submit" at bounding box center [1507, 632] width 39 height 29
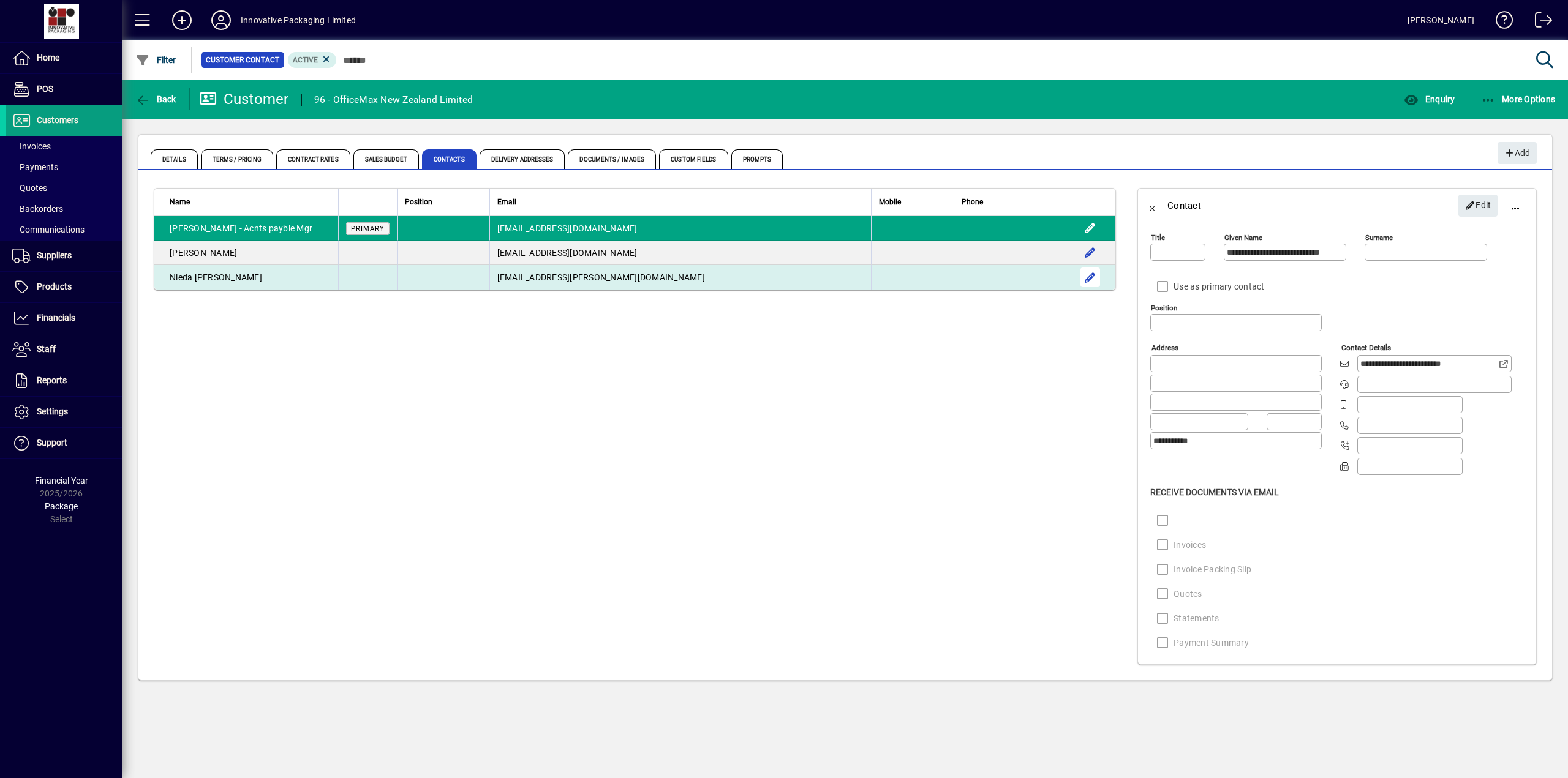
click at [1093, 276] on span "button" at bounding box center [1090, 277] width 29 height 29
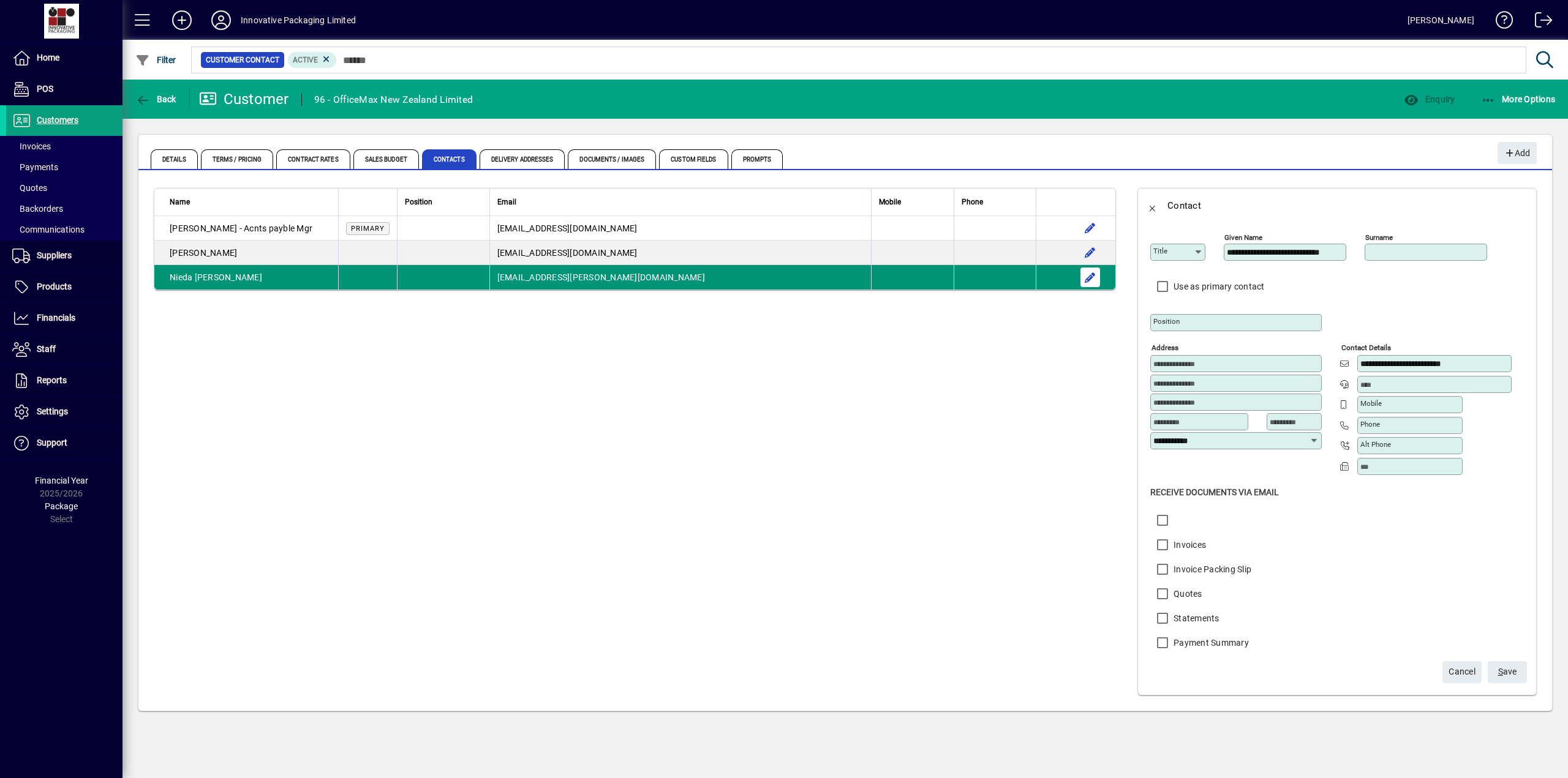
type input "*****"
type input "****"
type input "**********"
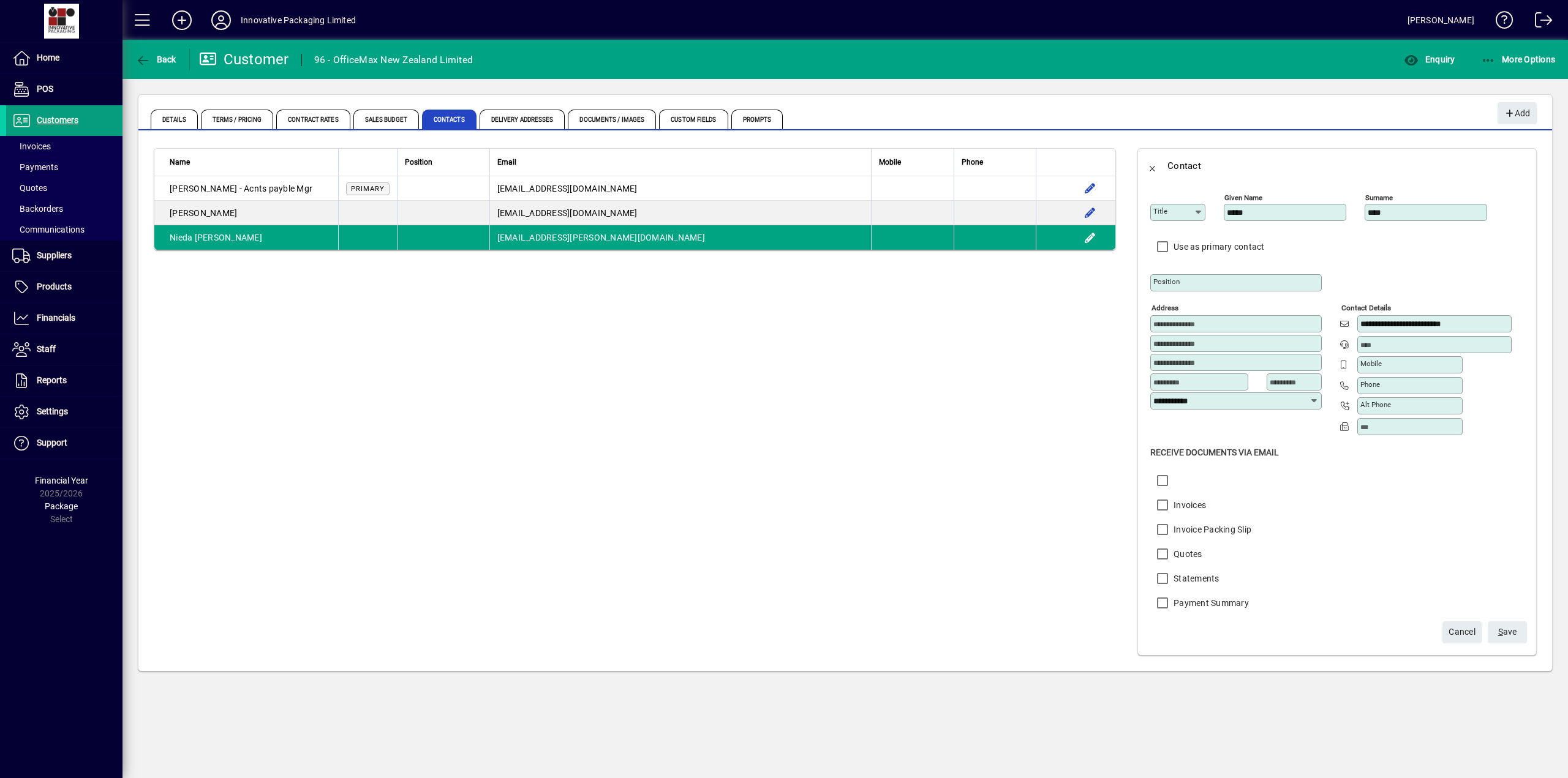
click at [1511, 630] on span "S ave" at bounding box center [1507, 632] width 19 height 21
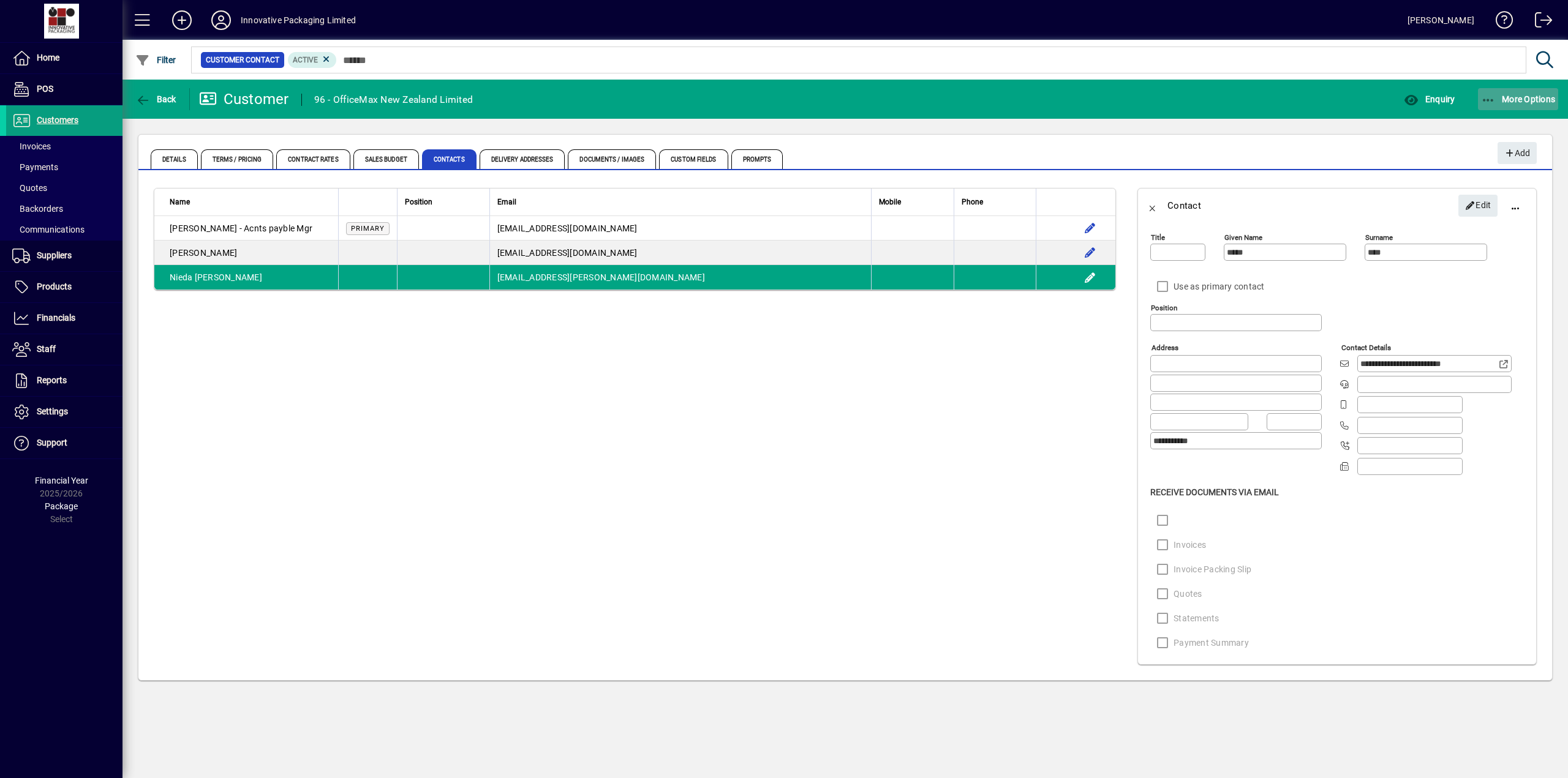
click at [1507, 94] on span "More Options" at bounding box center [1518, 99] width 75 height 10
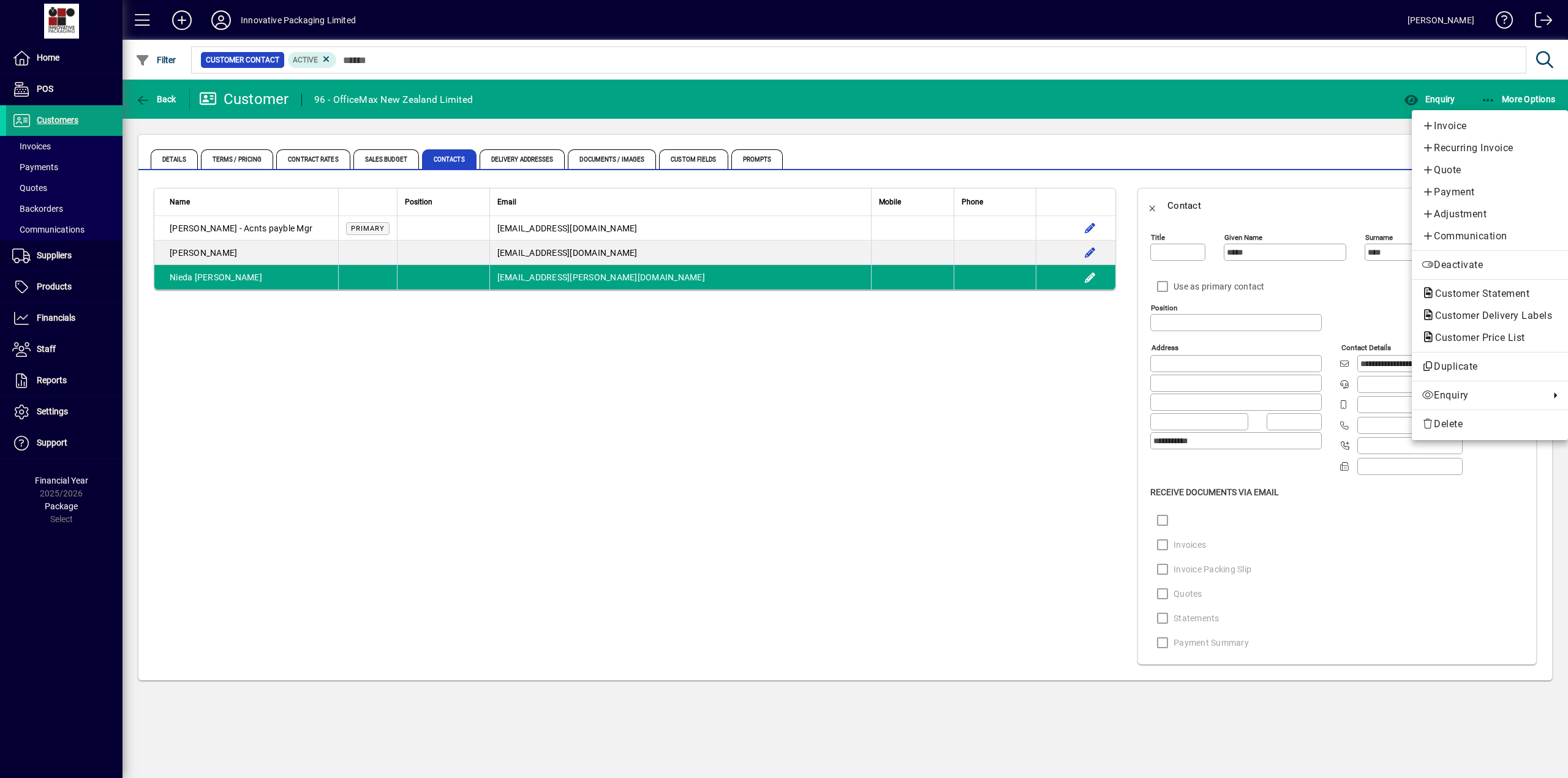
click at [56, 411] on div at bounding box center [784, 389] width 1568 height 778
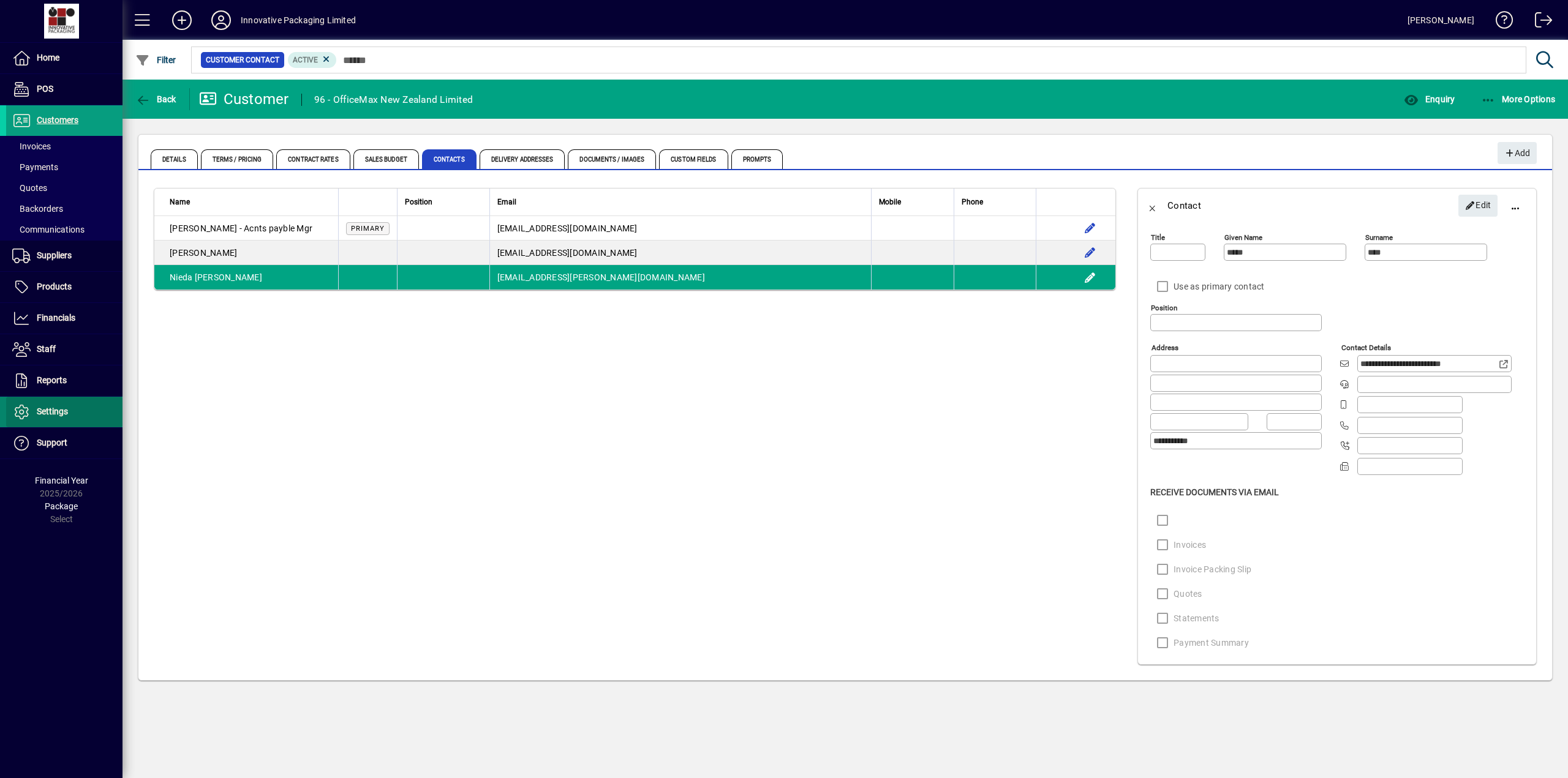
click at [55, 411] on span "Settings" at bounding box center [52, 411] width 31 height 10
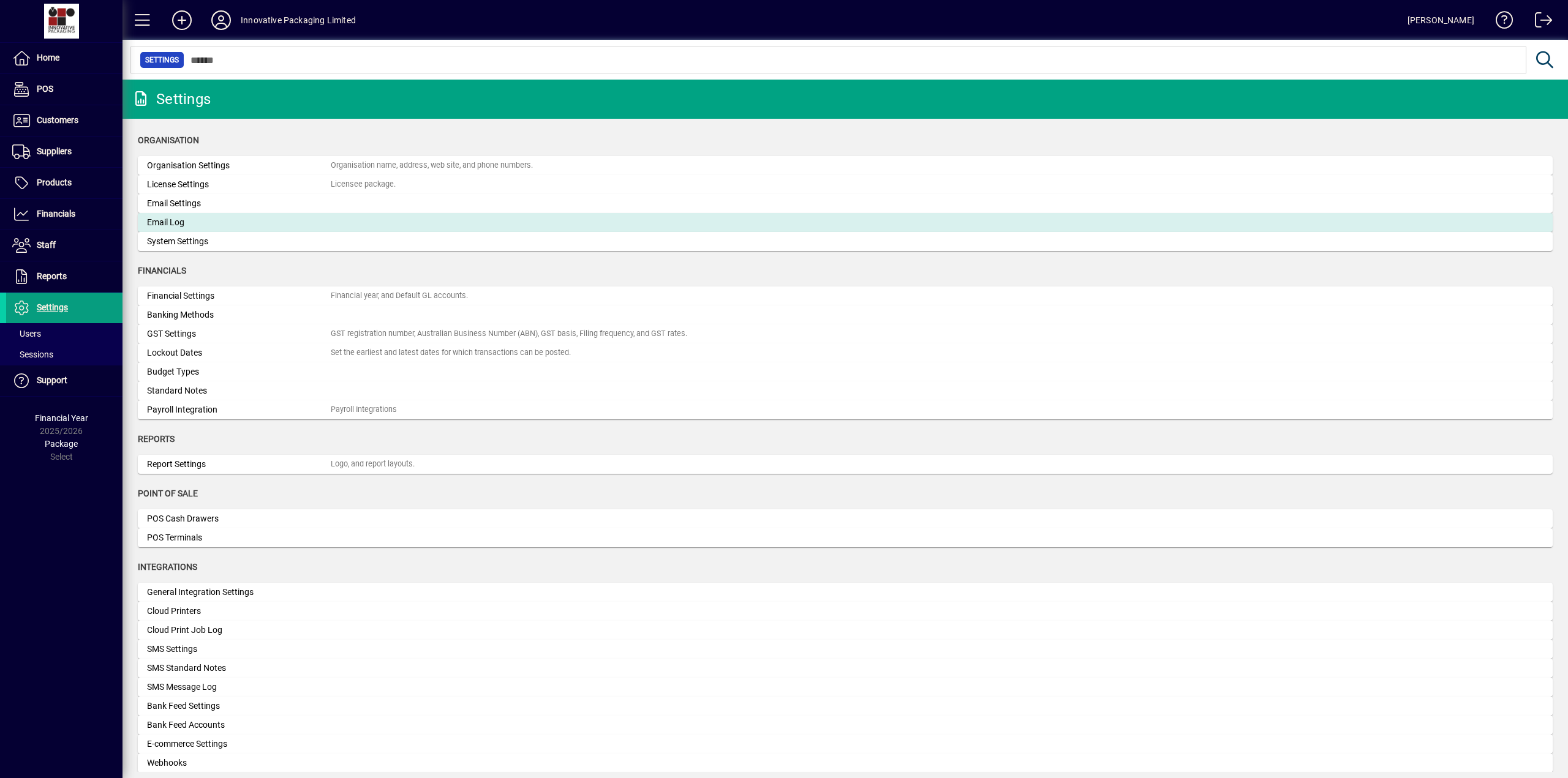
click at [170, 221] on div "Email Log" at bounding box center [238, 222] width 183 height 13
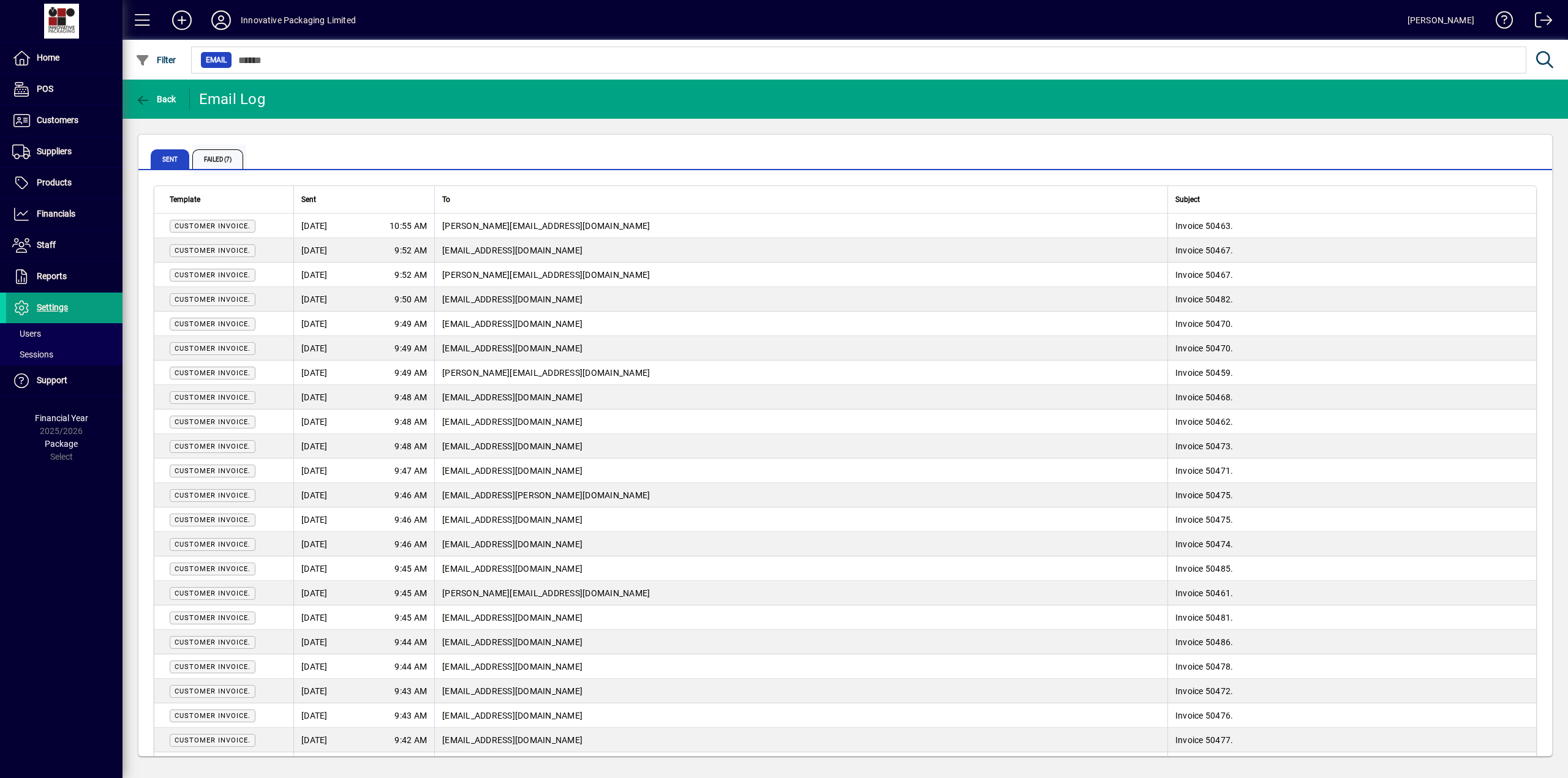
click at [213, 154] on span "Failed (7)" at bounding box center [218, 159] width 51 height 20
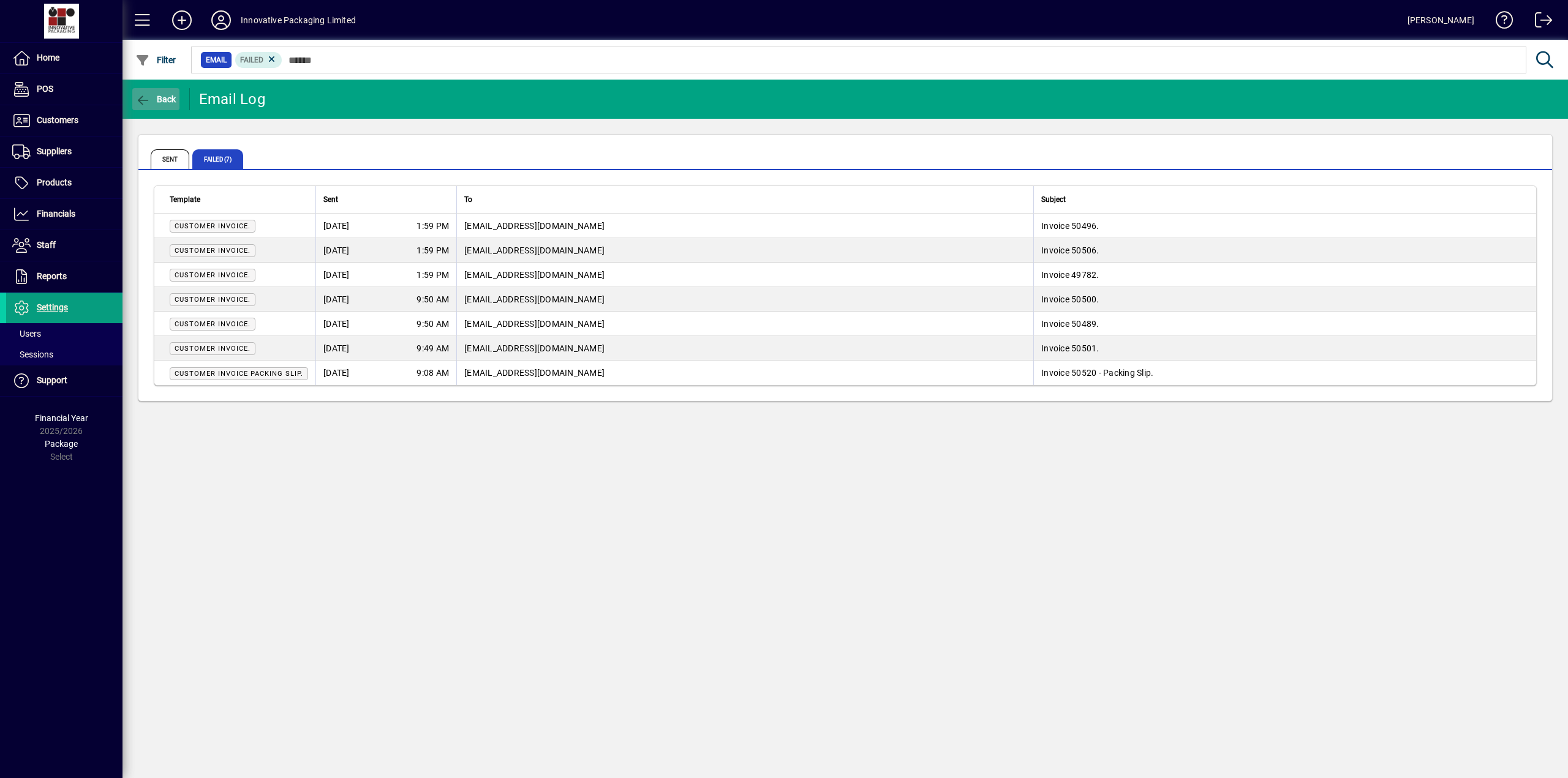
click at [154, 97] on span "Back" at bounding box center [156, 99] width 41 height 10
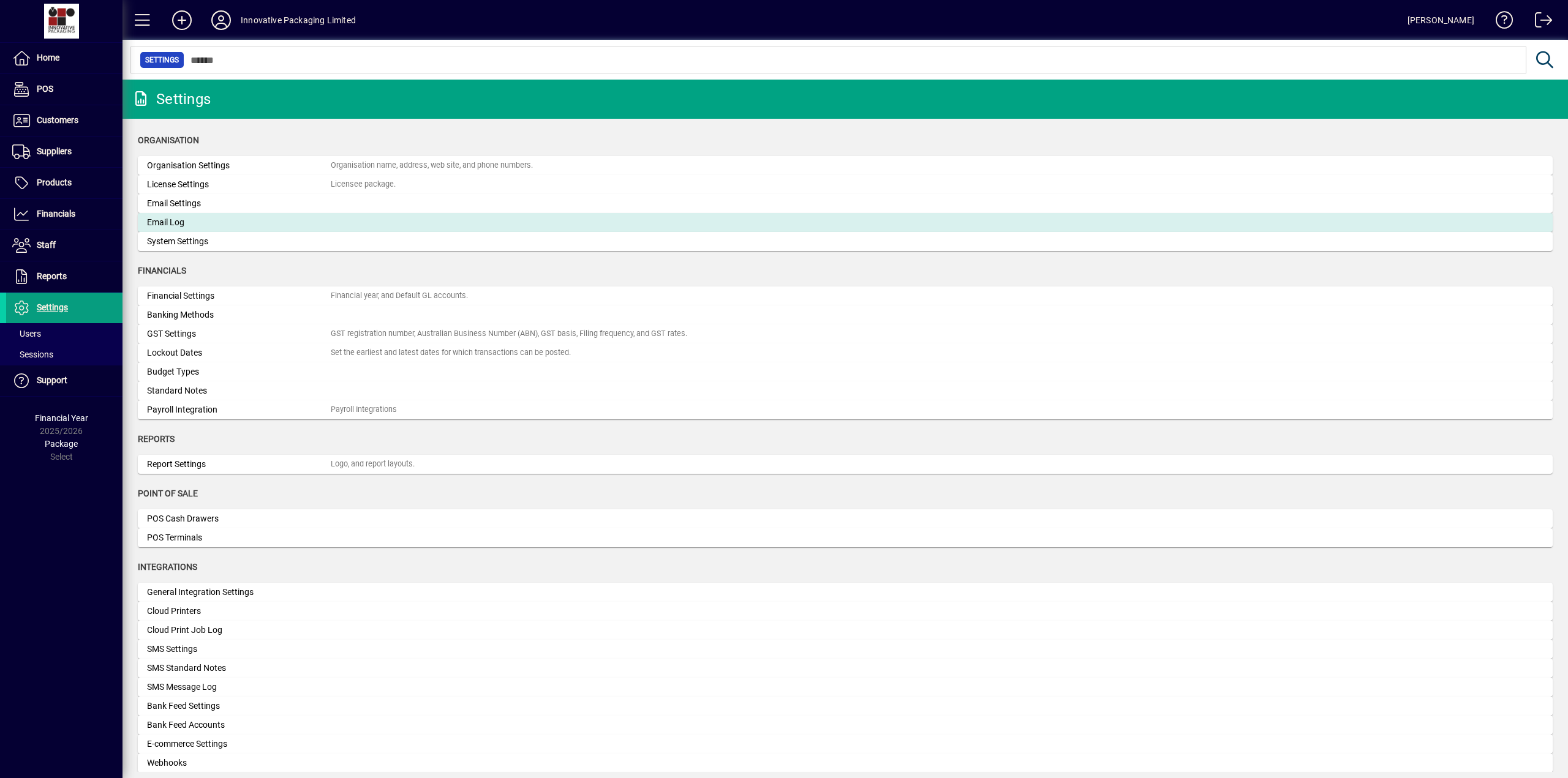
click at [184, 222] on div "Email Log" at bounding box center [238, 222] width 183 height 13
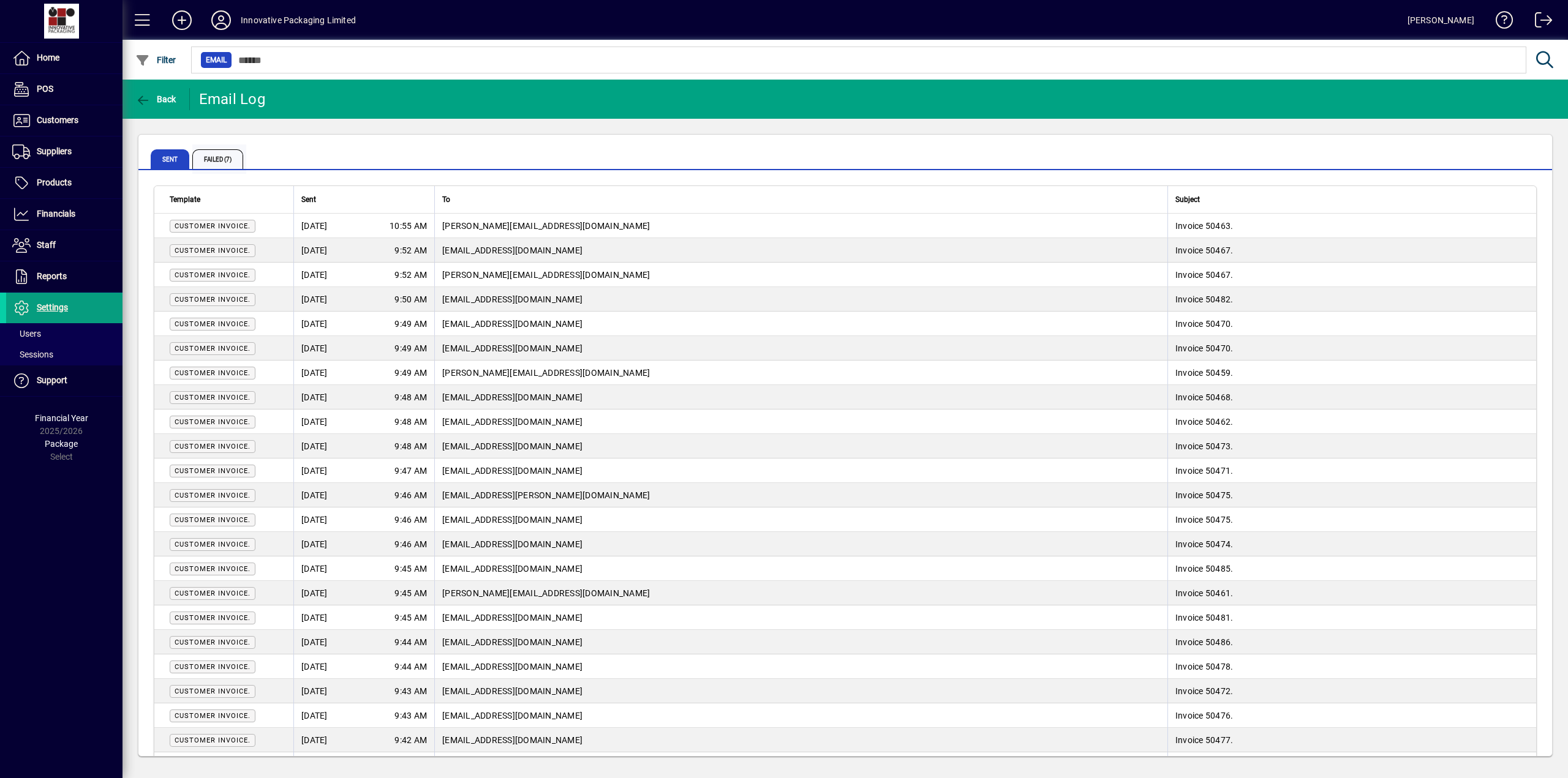
click at [224, 158] on span "Failed (7)" at bounding box center [218, 159] width 51 height 20
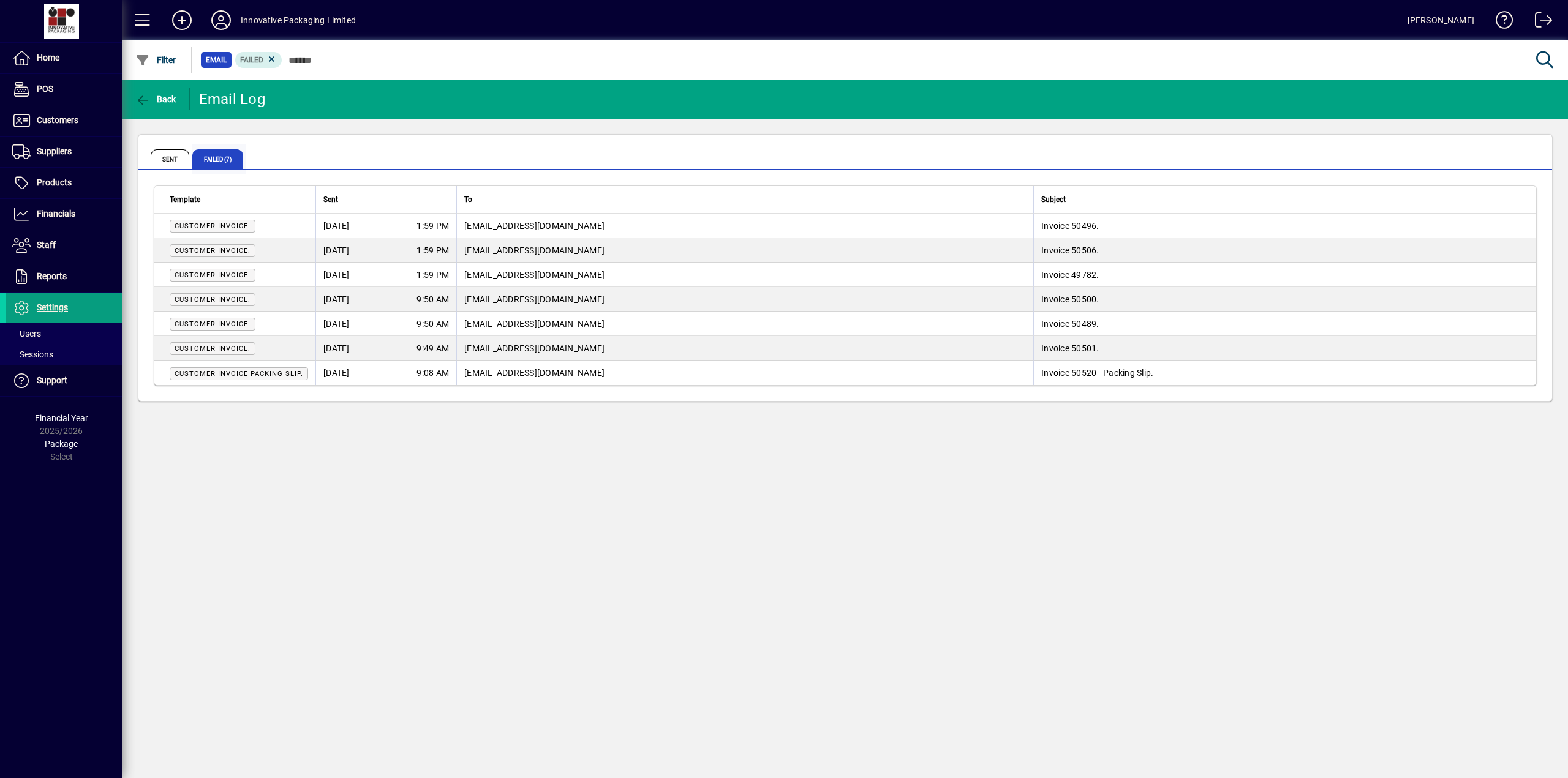
click at [224, 158] on span "Failed (7)" at bounding box center [218, 159] width 51 height 20
drag, startPoint x: 246, startPoint y: 363, endPoint x: 254, endPoint y: 376, distance: 15.3
click at [251, 373] on td "Customer Invoice Packing Slip." at bounding box center [234, 372] width 161 height 24
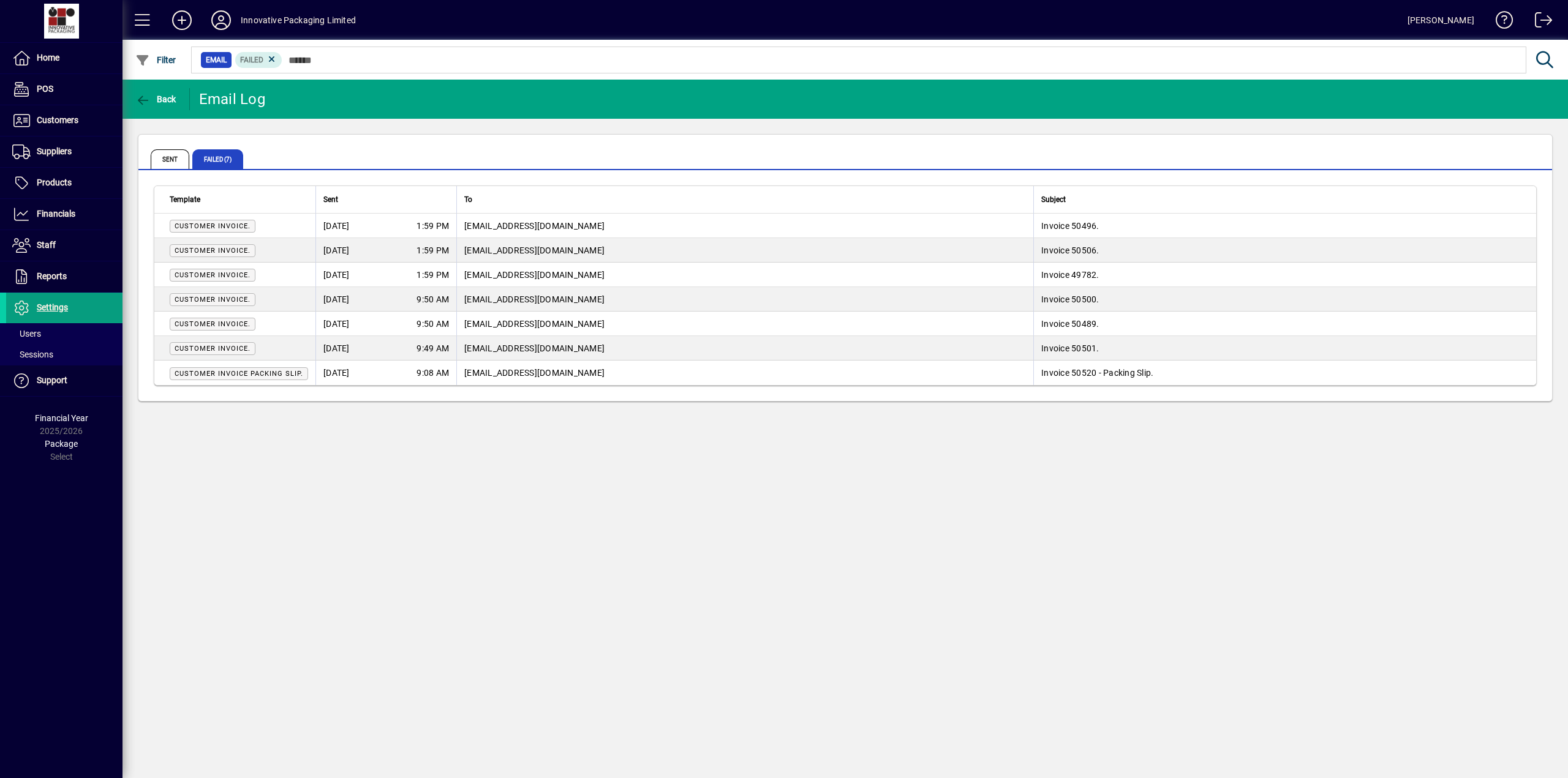
click at [255, 376] on span "Customer Invoice Packing Slip." at bounding box center [239, 373] width 129 height 8
click at [256, 376] on span "Customer Invoice Packing Slip." at bounding box center [239, 373] width 129 height 8
click at [257, 376] on span "Customer Invoice Packing Slip." at bounding box center [239, 373] width 129 height 8
click at [482, 381] on td "aphelpdesk@officemax.co.nz" at bounding box center [745, 372] width 577 height 24
click at [483, 381] on td "aphelpdesk@officemax.co.nz" at bounding box center [745, 372] width 577 height 24
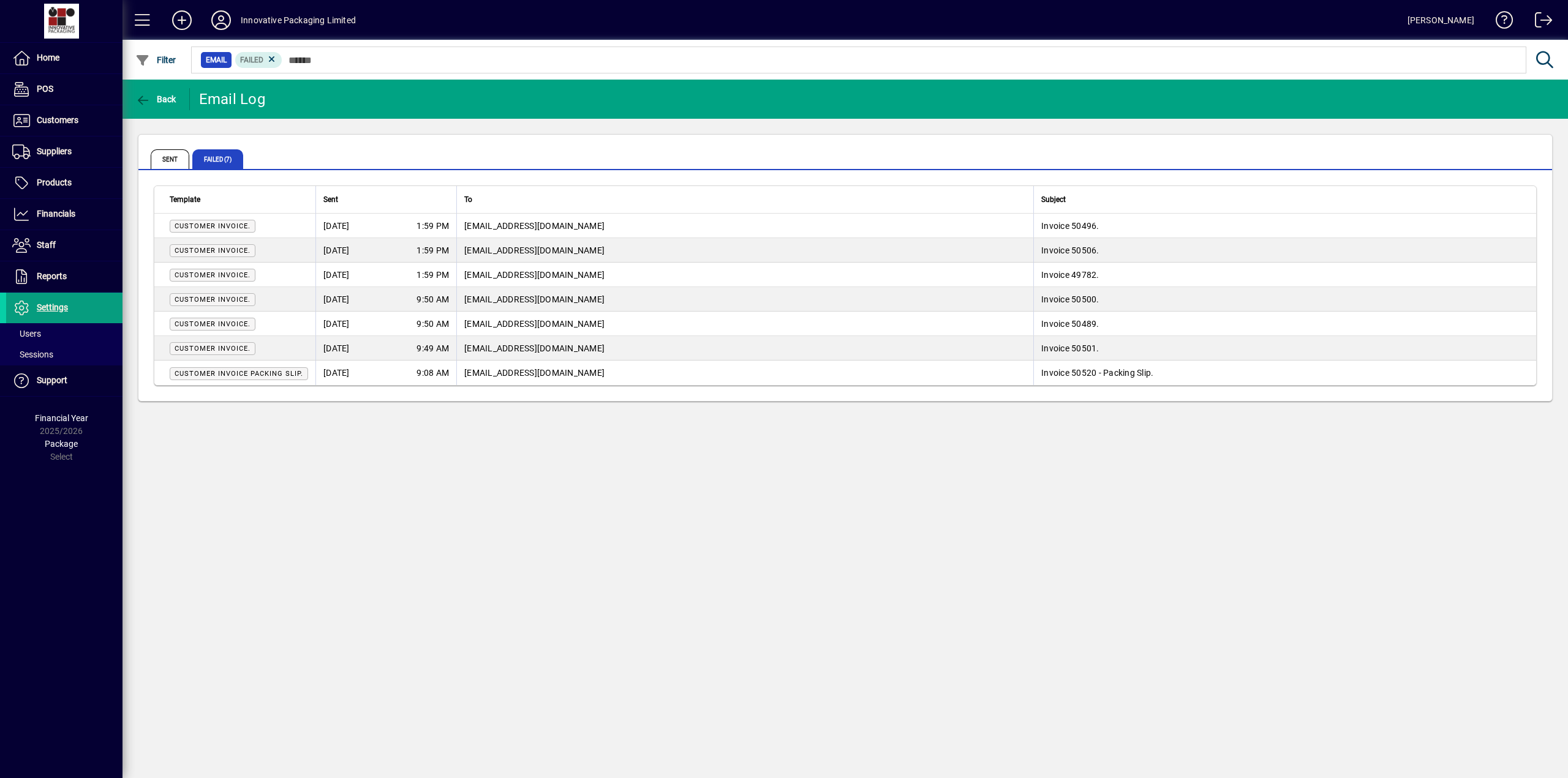
click at [159, 372] on td "Customer Invoice Packing Slip." at bounding box center [234, 372] width 161 height 24
click at [159, 371] on td "Customer Invoice Packing Slip." at bounding box center [234, 372] width 161 height 24
click at [1536, 55] on icon at bounding box center [1544, 60] width 21 height 17
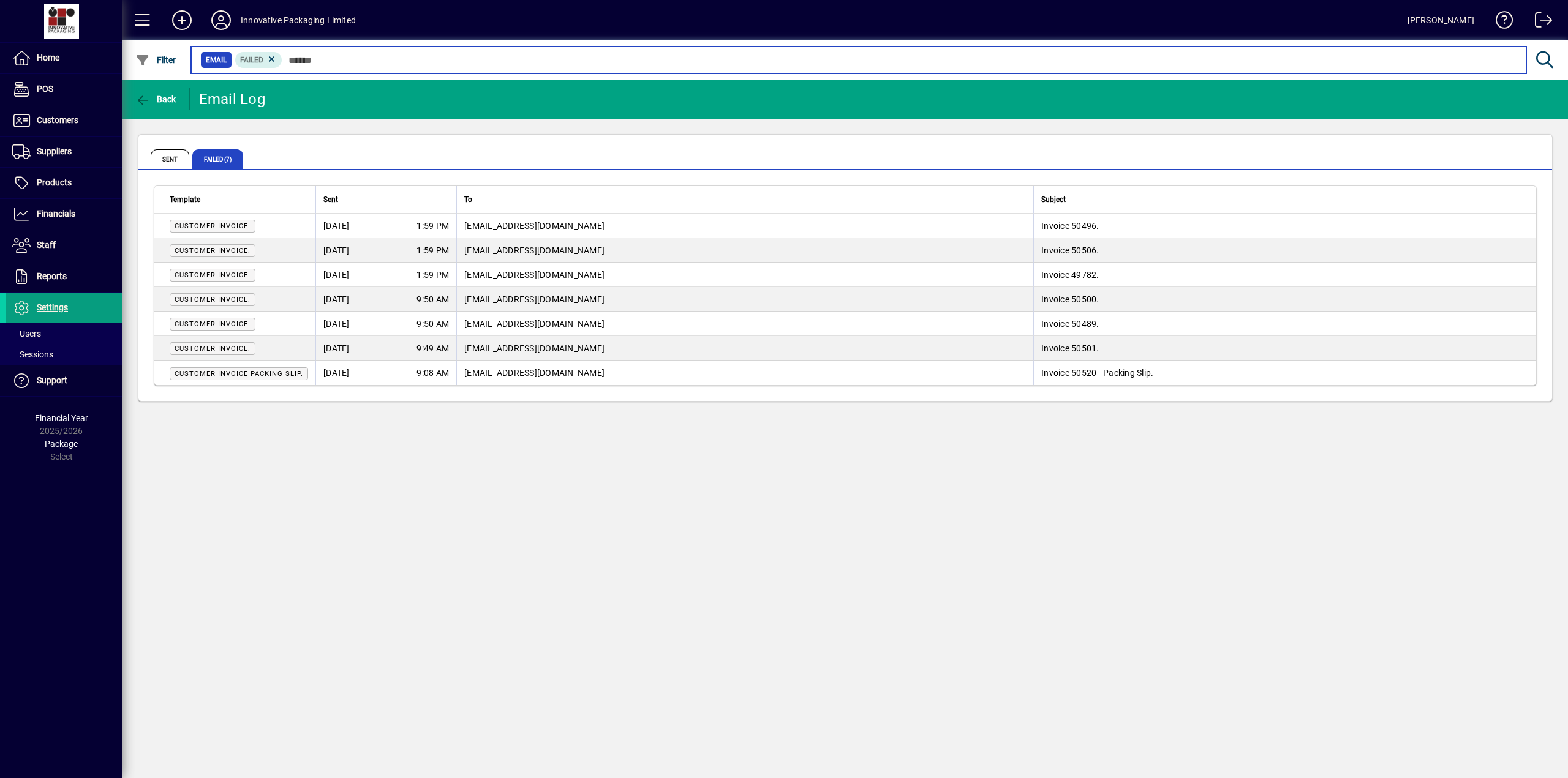
click at [288, 60] on input "text" at bounding box center [899, 60] width 1234 height 17
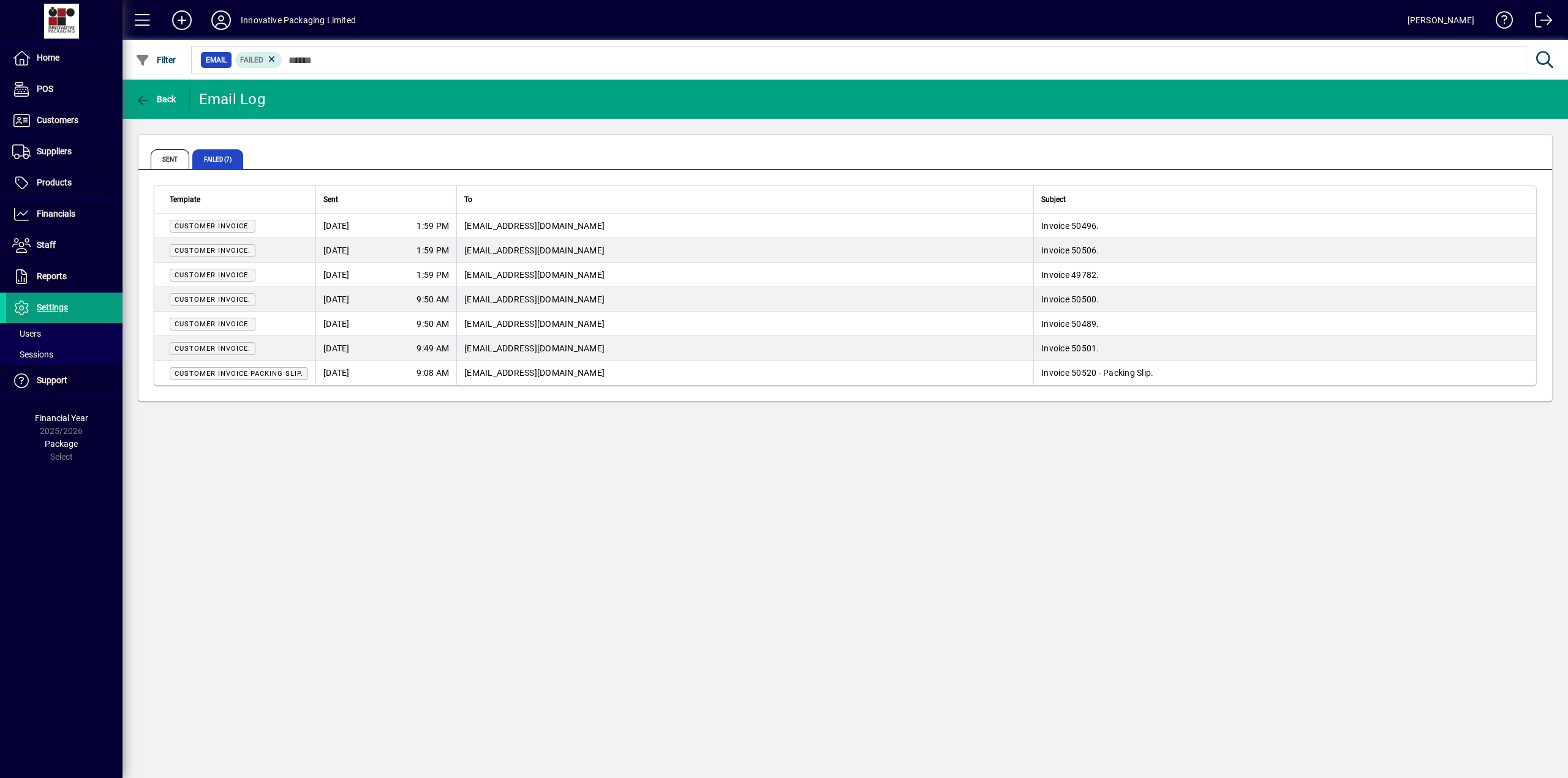
click at [356, 413] on div "Sent Failed (7) Template Sent To Subject Customer Invoice. 10/10/2025 1:59 PM a…" at bounding box center [845, 268] width 1446 height 298
click at [172, 159] on span "Sent" at bounding box center [170, 159] width 39 height 20
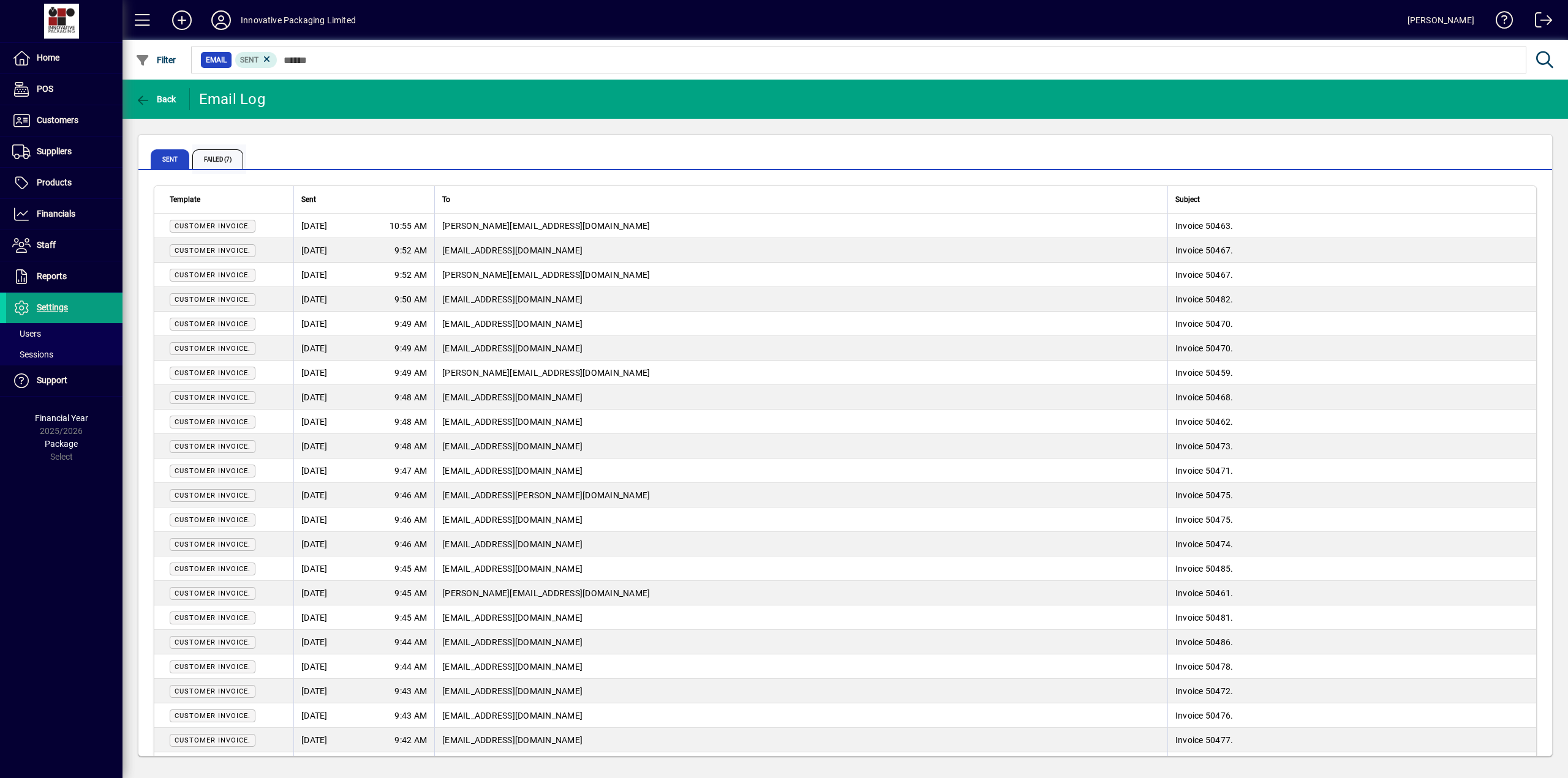
click at [221, 158] on span "Failed (7)" at bounding box center [218, 159] width 51 height 20
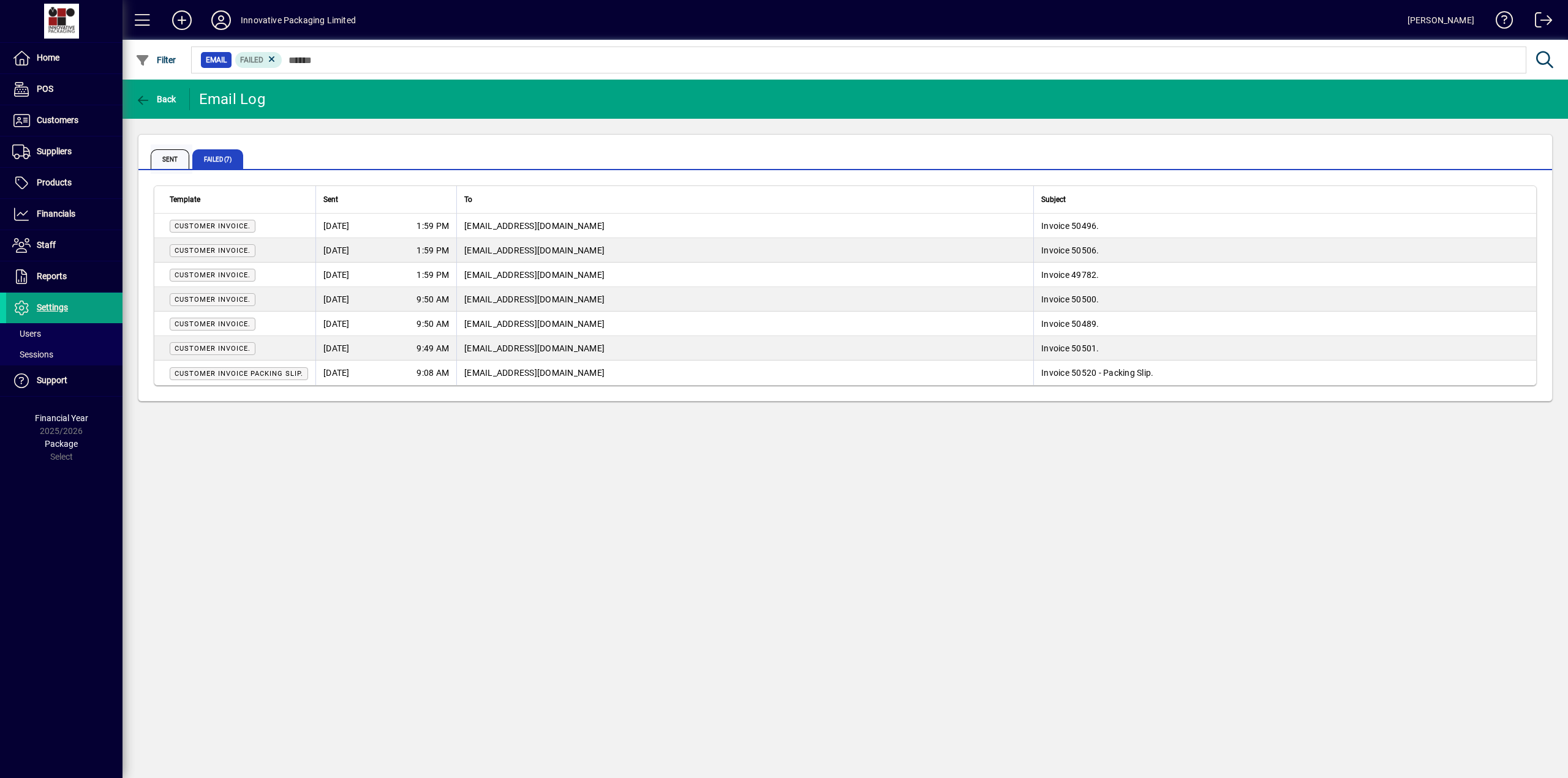
click at [170, 160] on span "Sent" at bounding box center [170, 159] width 39 height 20
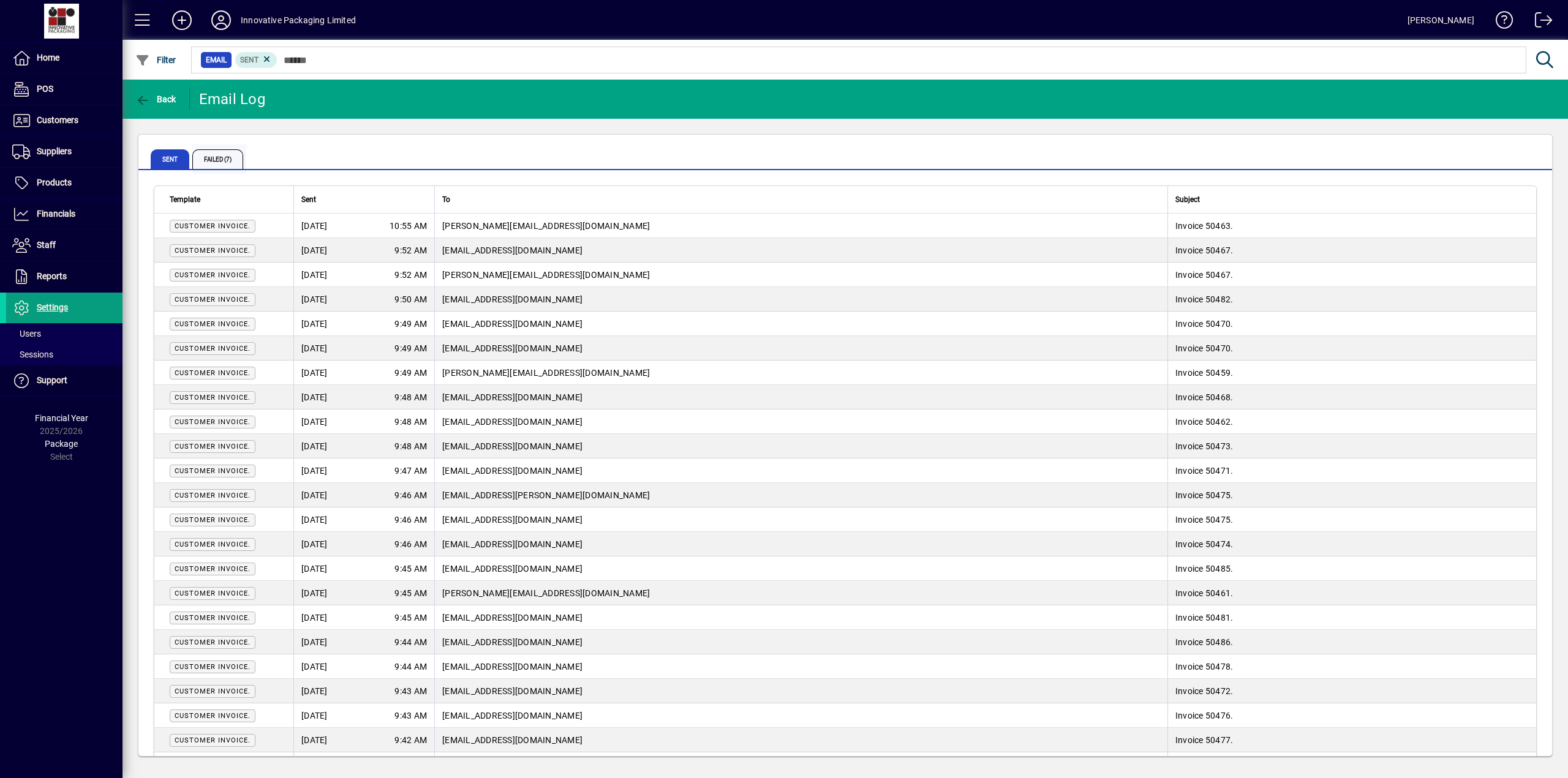
click at [211, 159] on span "Failed (7)" at bounding box center [218, 159] width 51 height 20
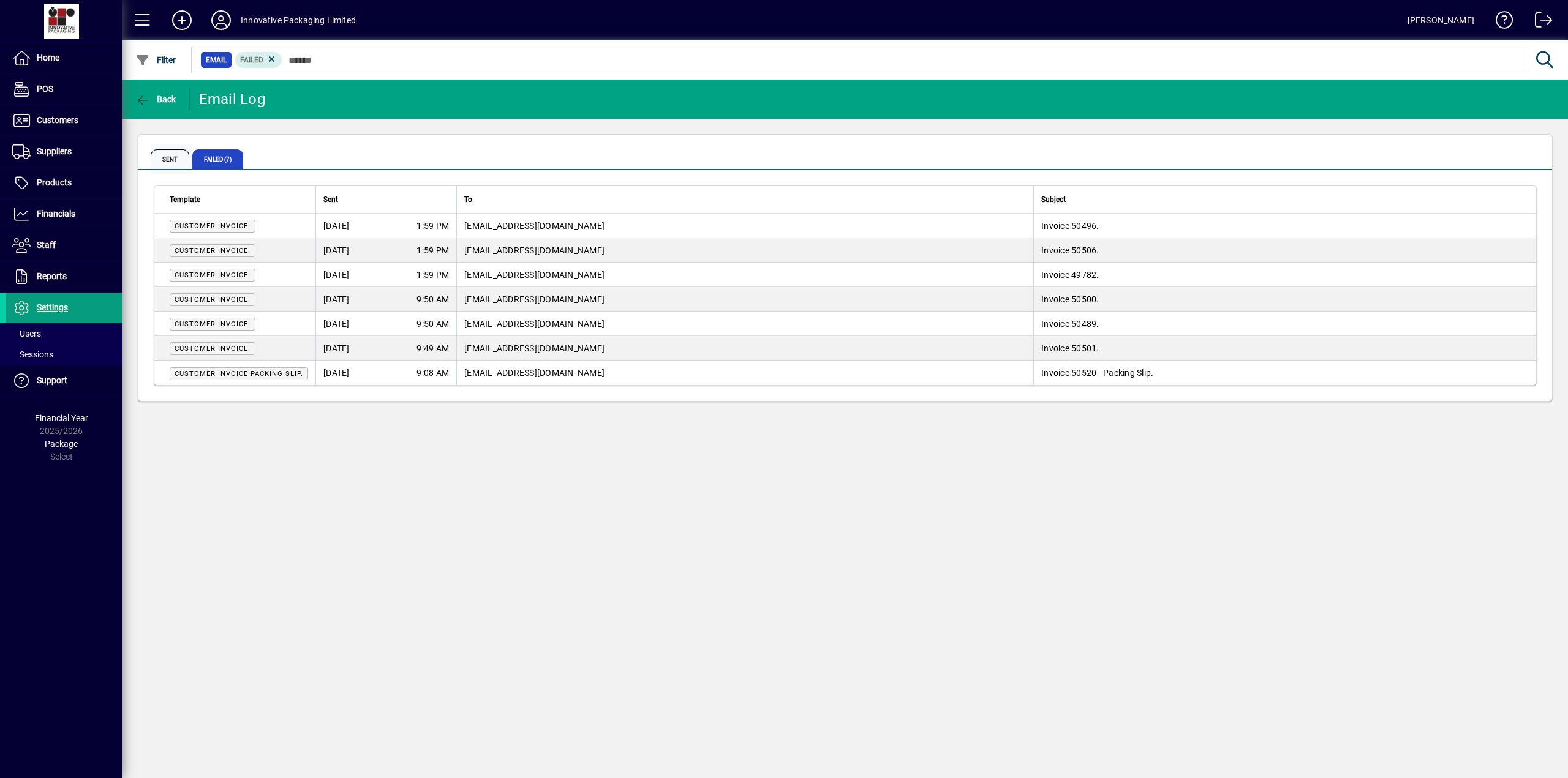
click at [177, 161] on span "Sent" at bounding box center [170, 159] width 39 height 20
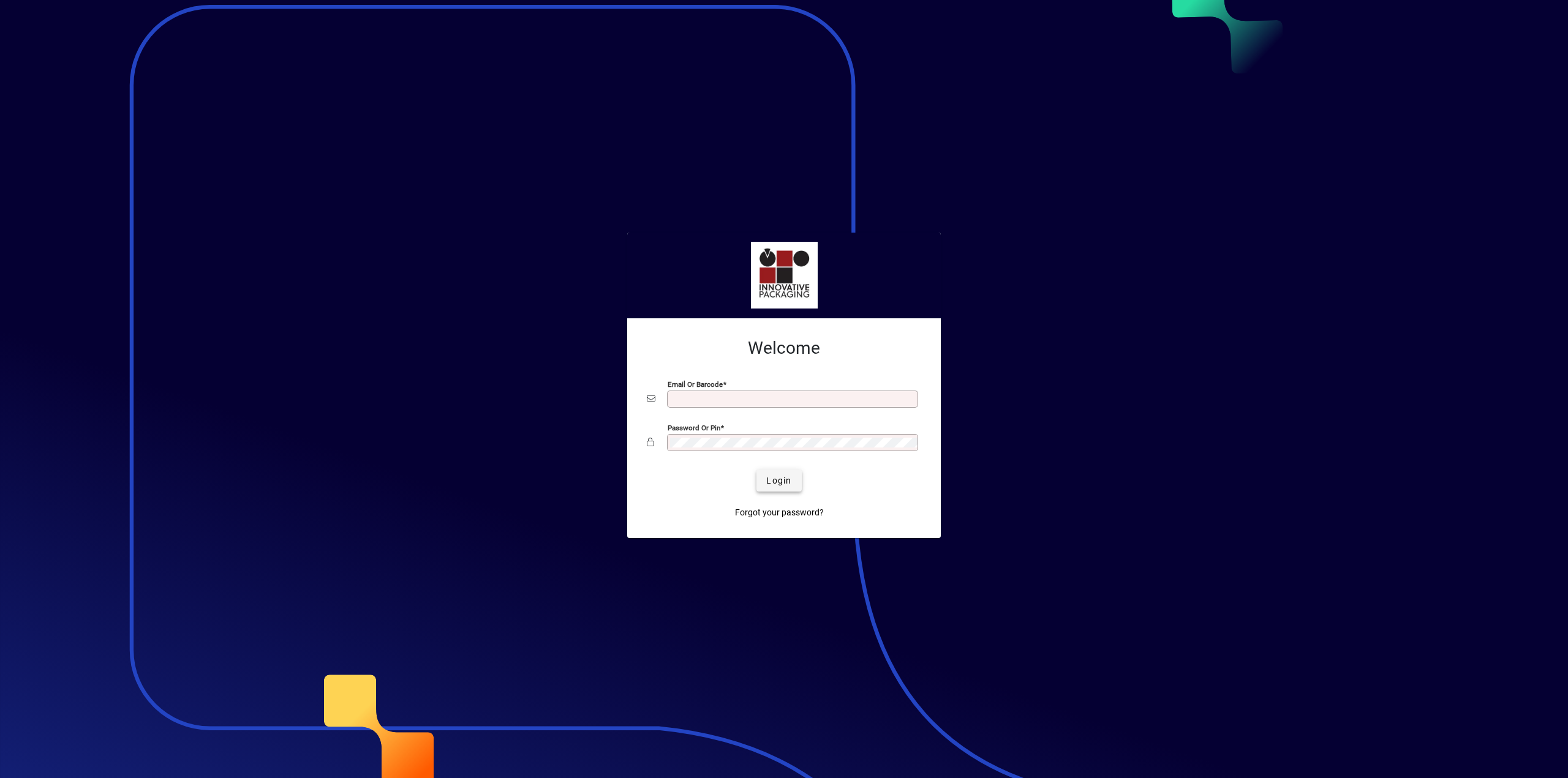
type input "**********"
click at [782, 482] on span "Login" at bounding box center [778, 480] width 25 height 13
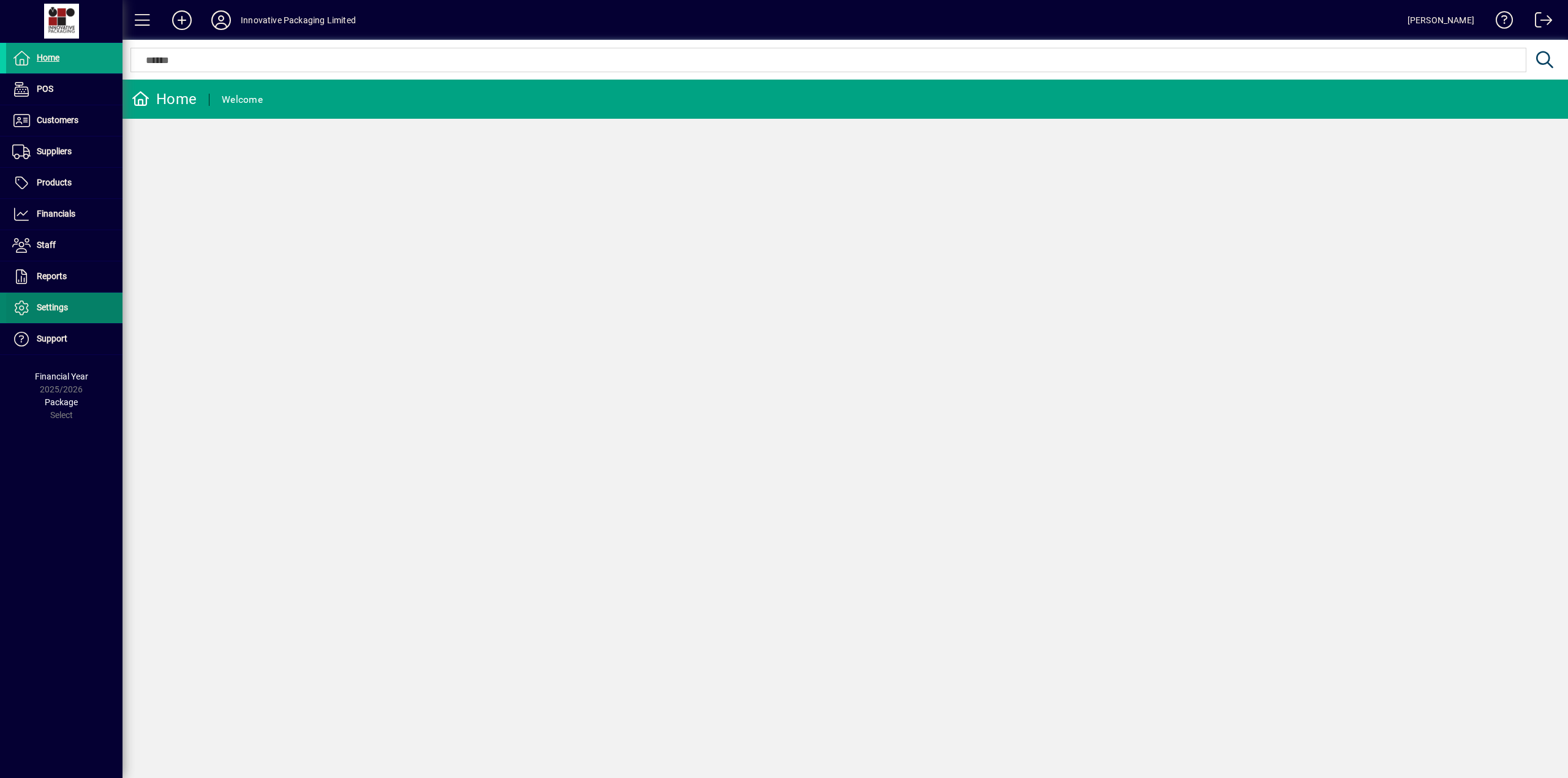
click at [48, 301] on span "Settings" at bounding box center [37, 308] width 62 height 15
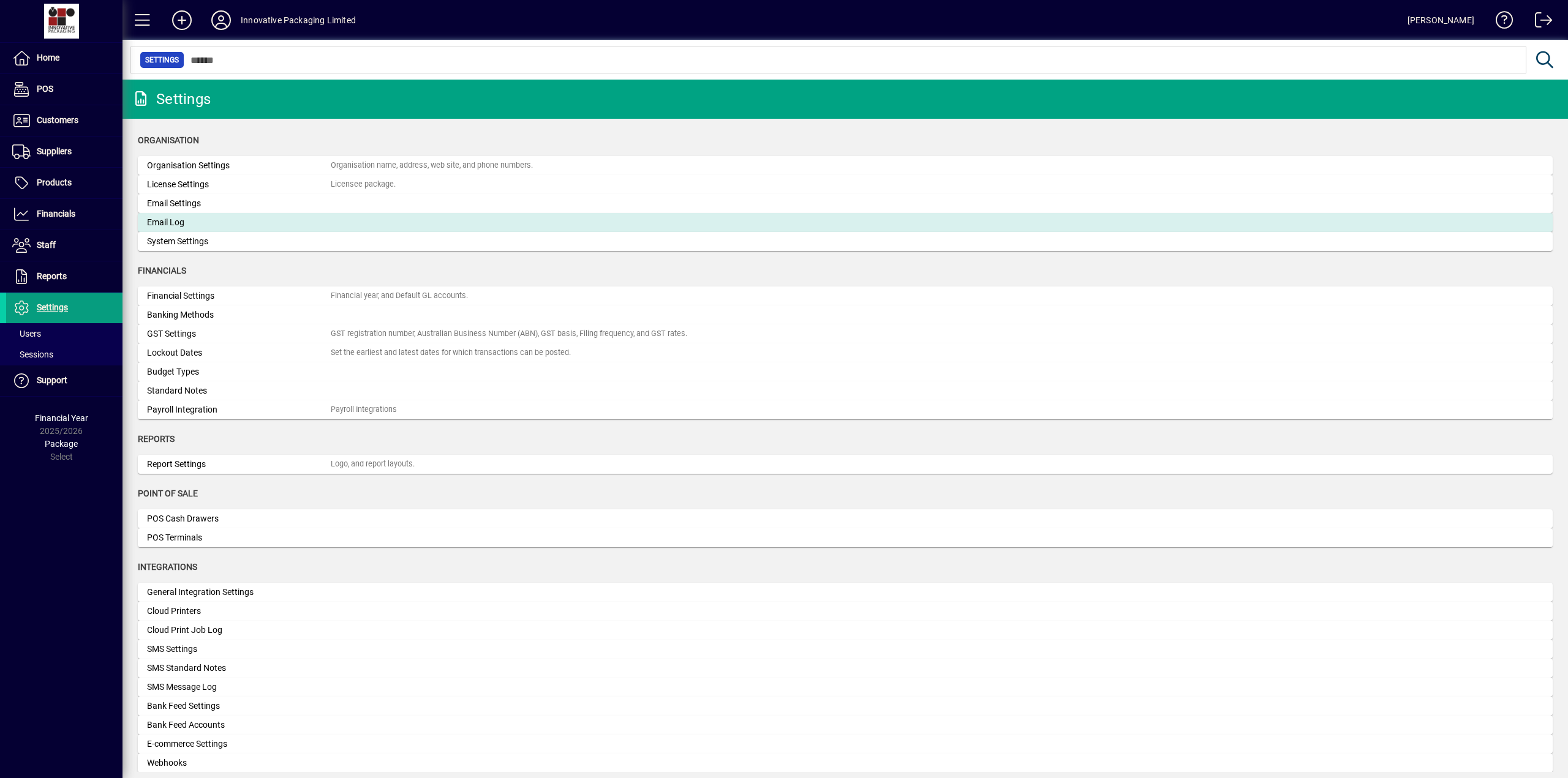
click at [180, 224] on div "Email Log" at bounding box center [238, 222] width 183 height 13
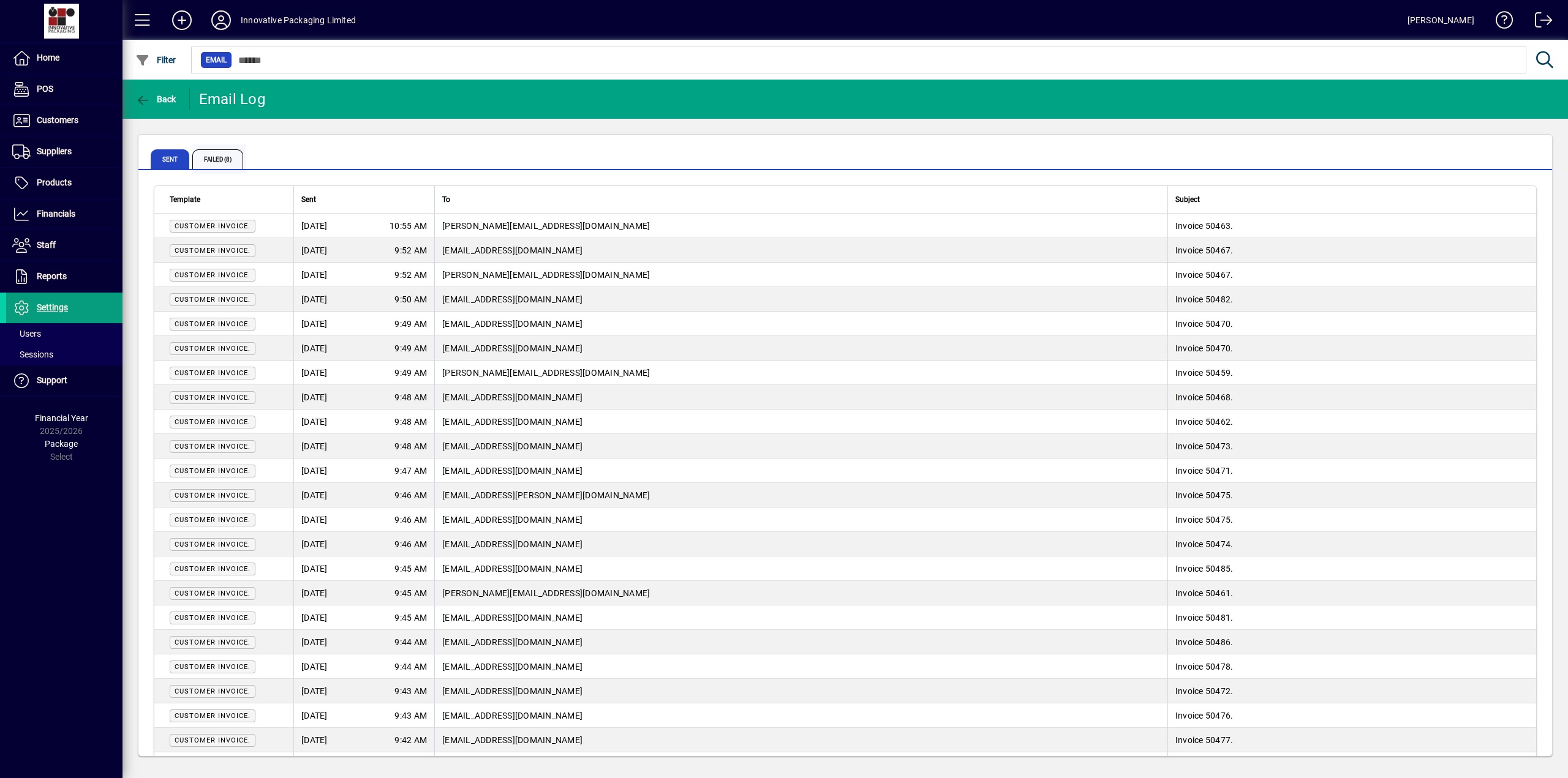
click at [214, 157] on span "Failed (8)" at bounding box center [218, 159] width 51 height 20
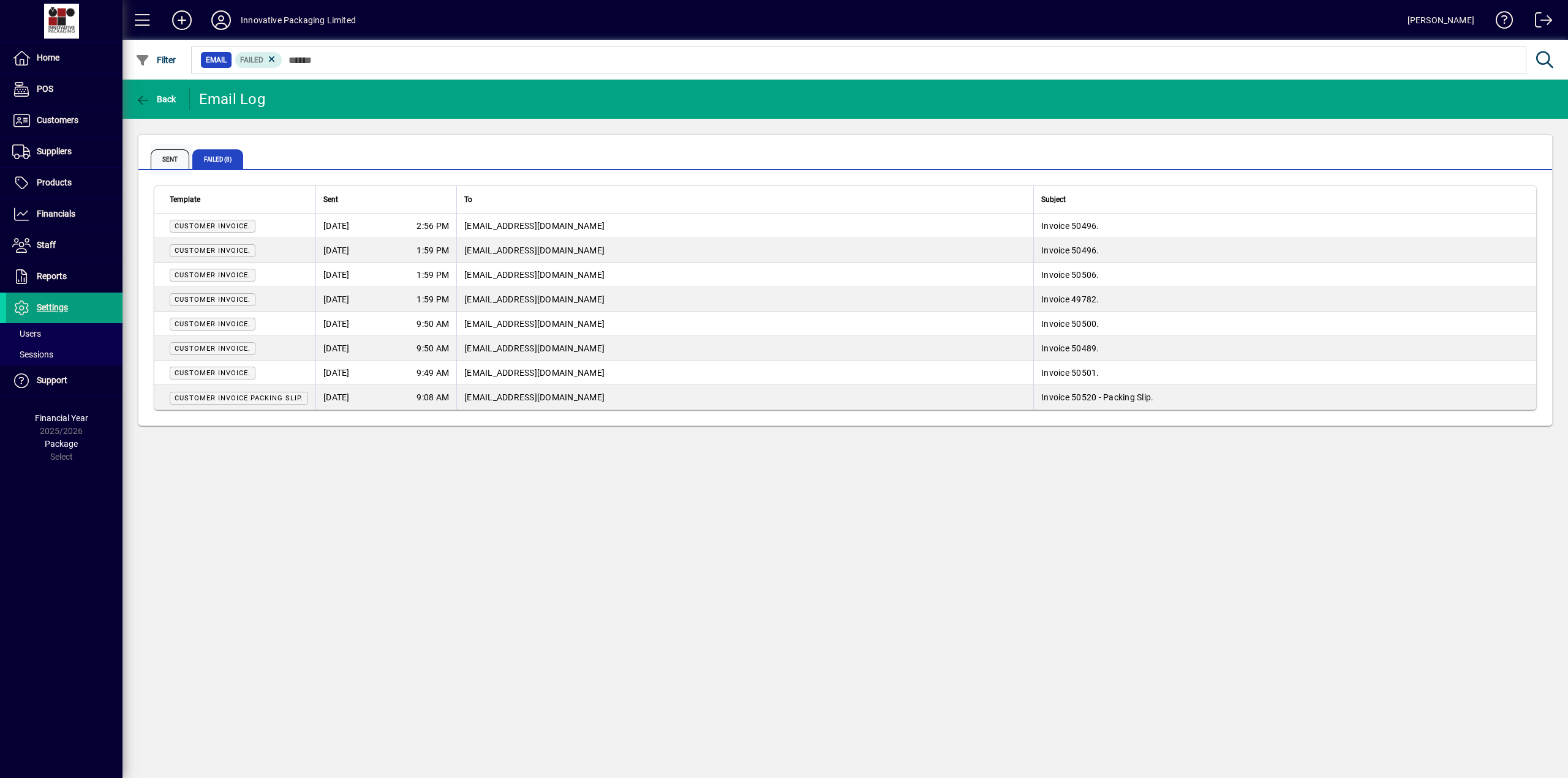
click at [164, 153] on span "Sent" at bounding box center [170, 159] width 39 height 20
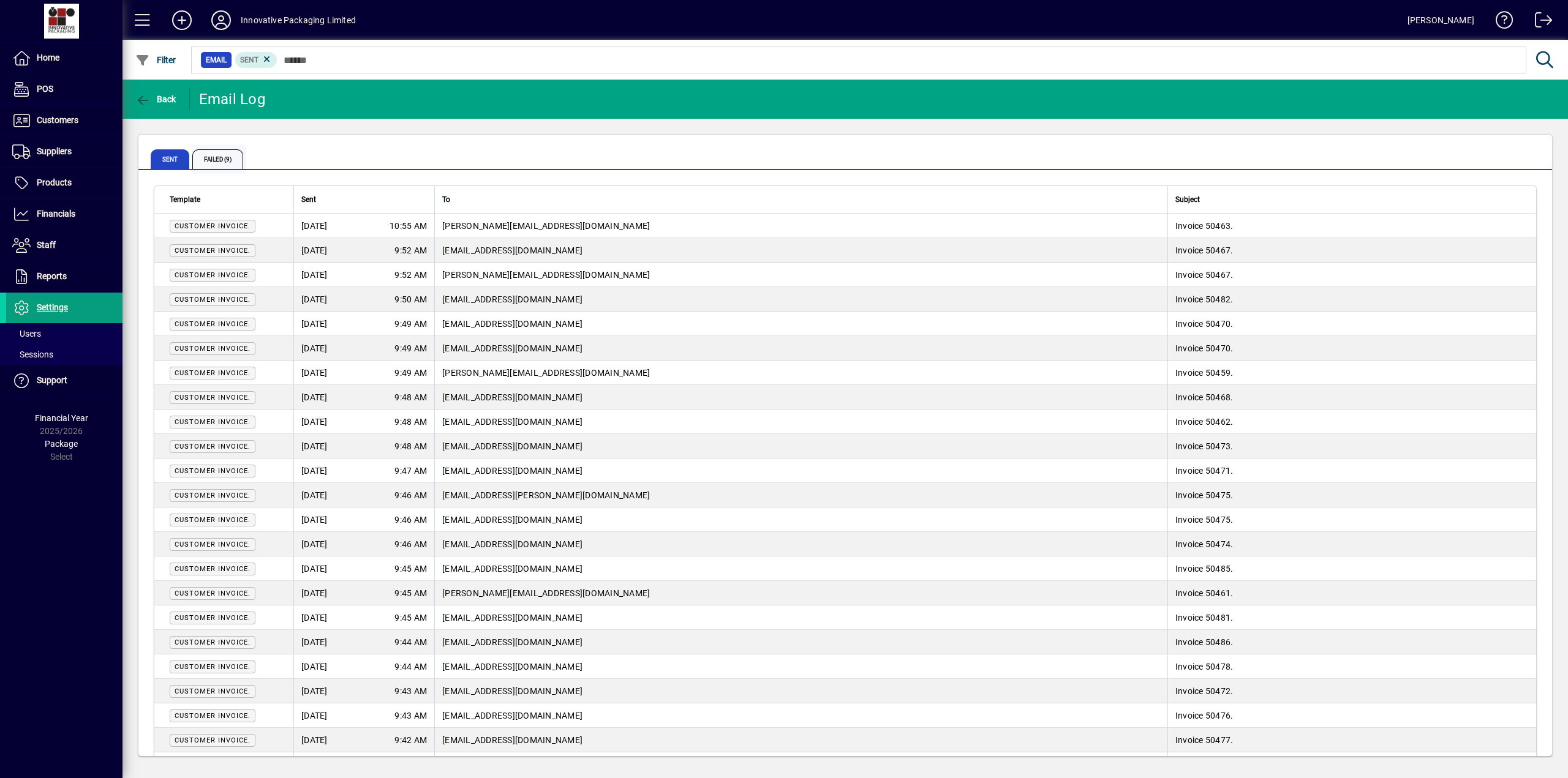
click at [221, 156] on span "Failed (9)" at bounding box center [218, 159] width 51 height 20
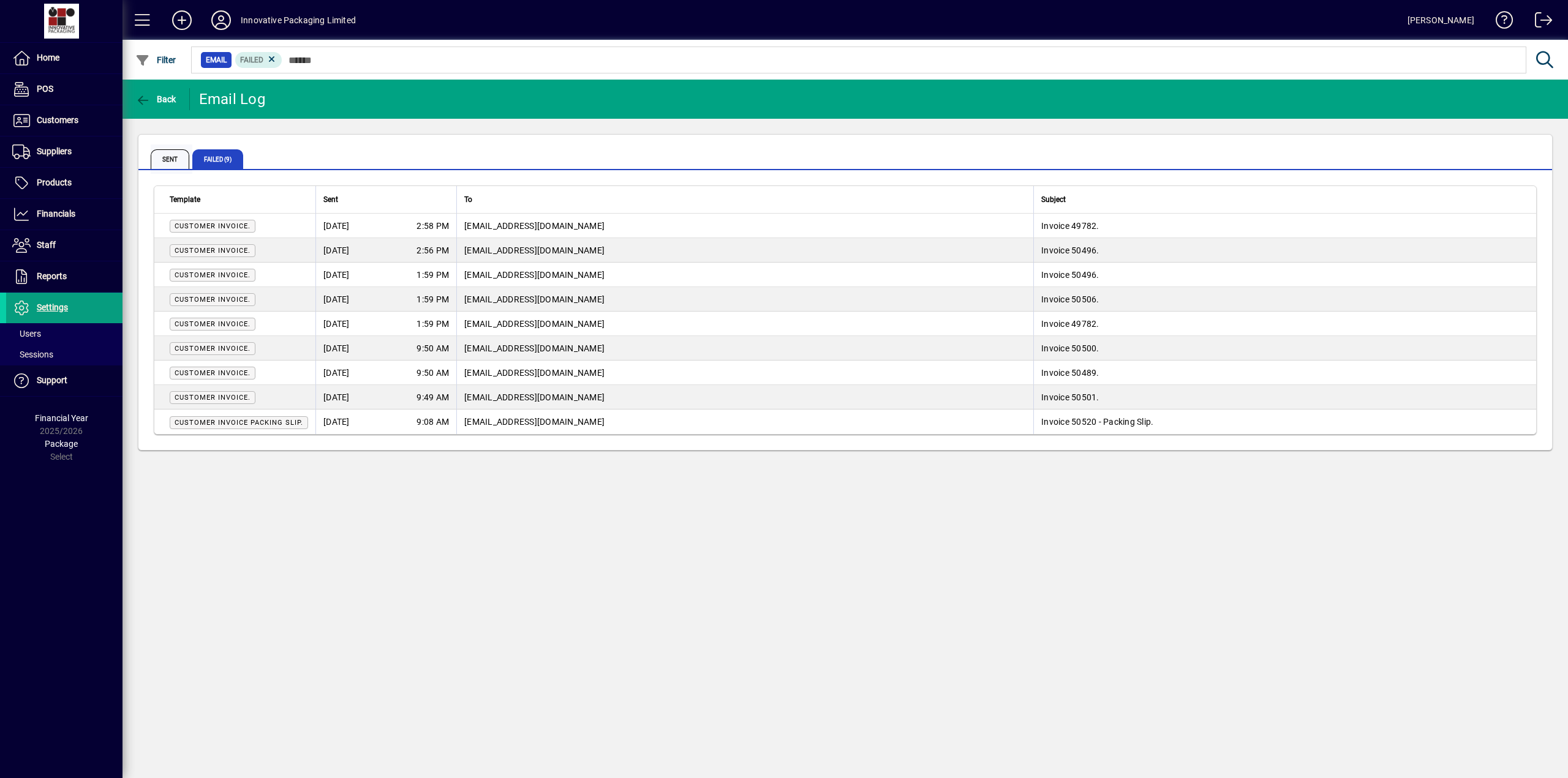
click at [172, 158] on span "Sent" at bounding box center [170, 159] width 39 height 20
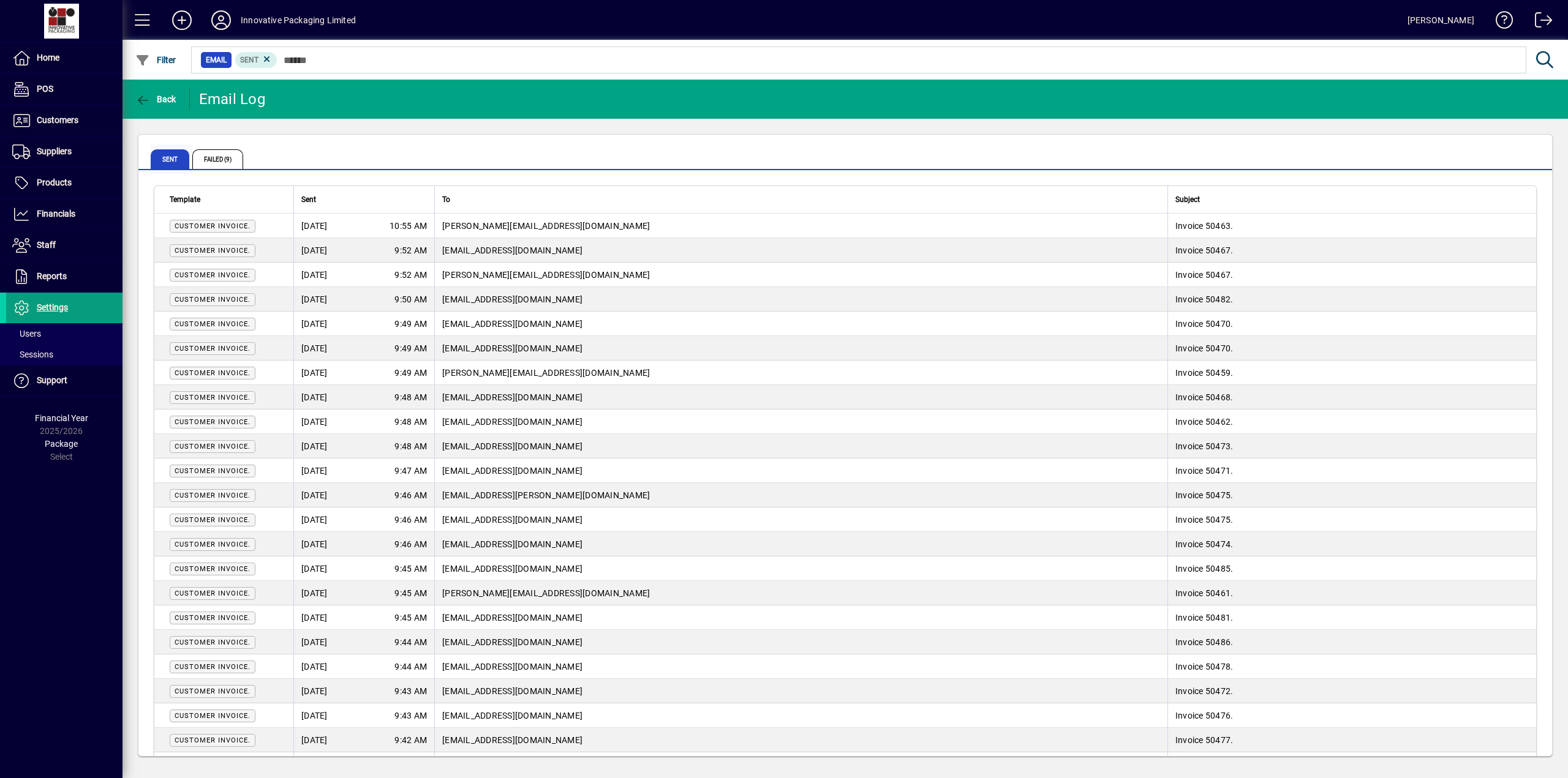
click at [170, 158] on span "Sent" at bounding box center [170, 159] width 39 height 20
click at [58, 308] on span "Settings" at bounding box center [52, 308] width 31 height 10
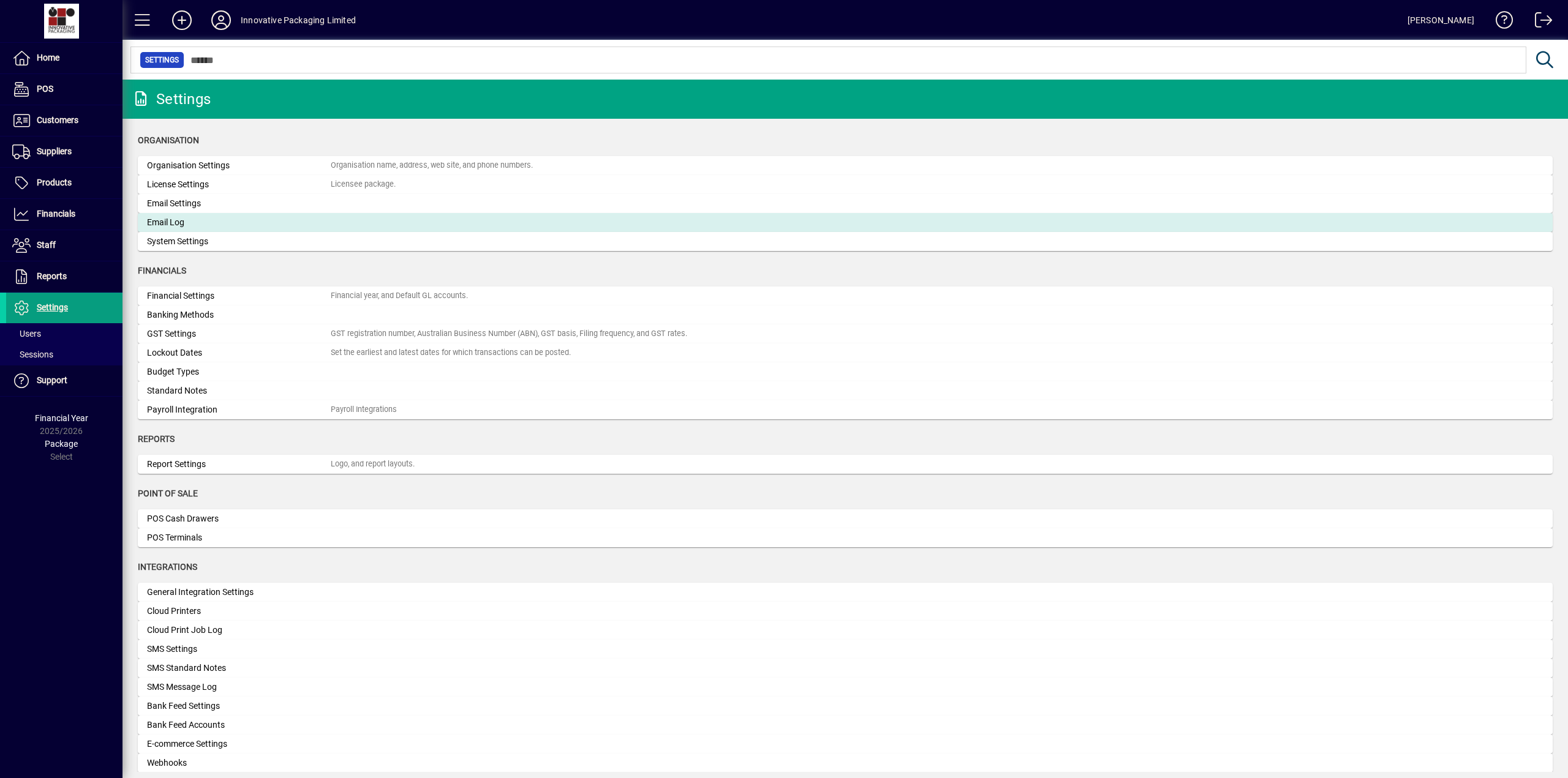
click at [181, 221] on div "Email Log" at bounding box center [238, 222] width 183 height 13
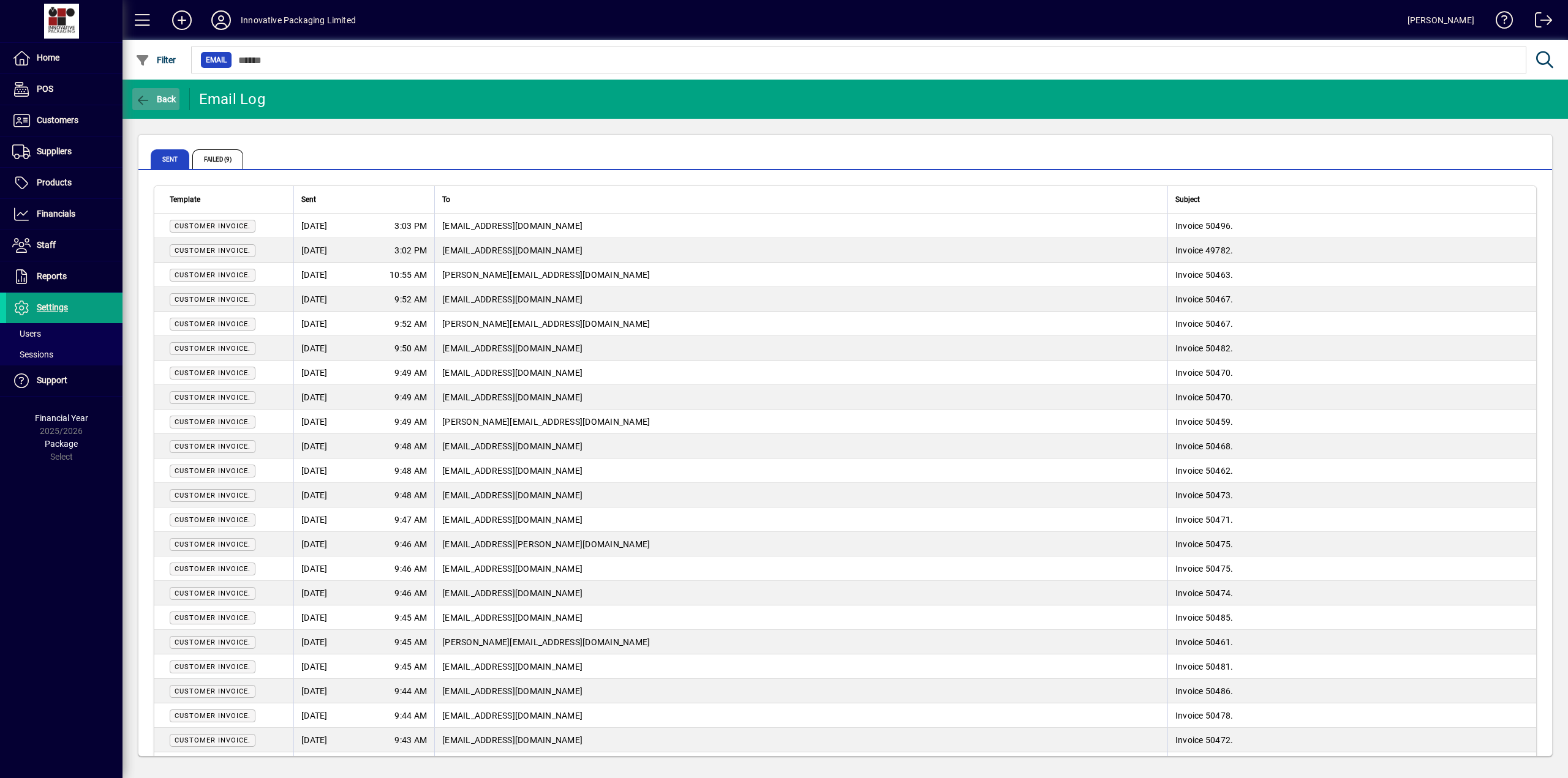
click at [156, 96] on span "Back" at bounding box center [156, 99] width 41 height 10
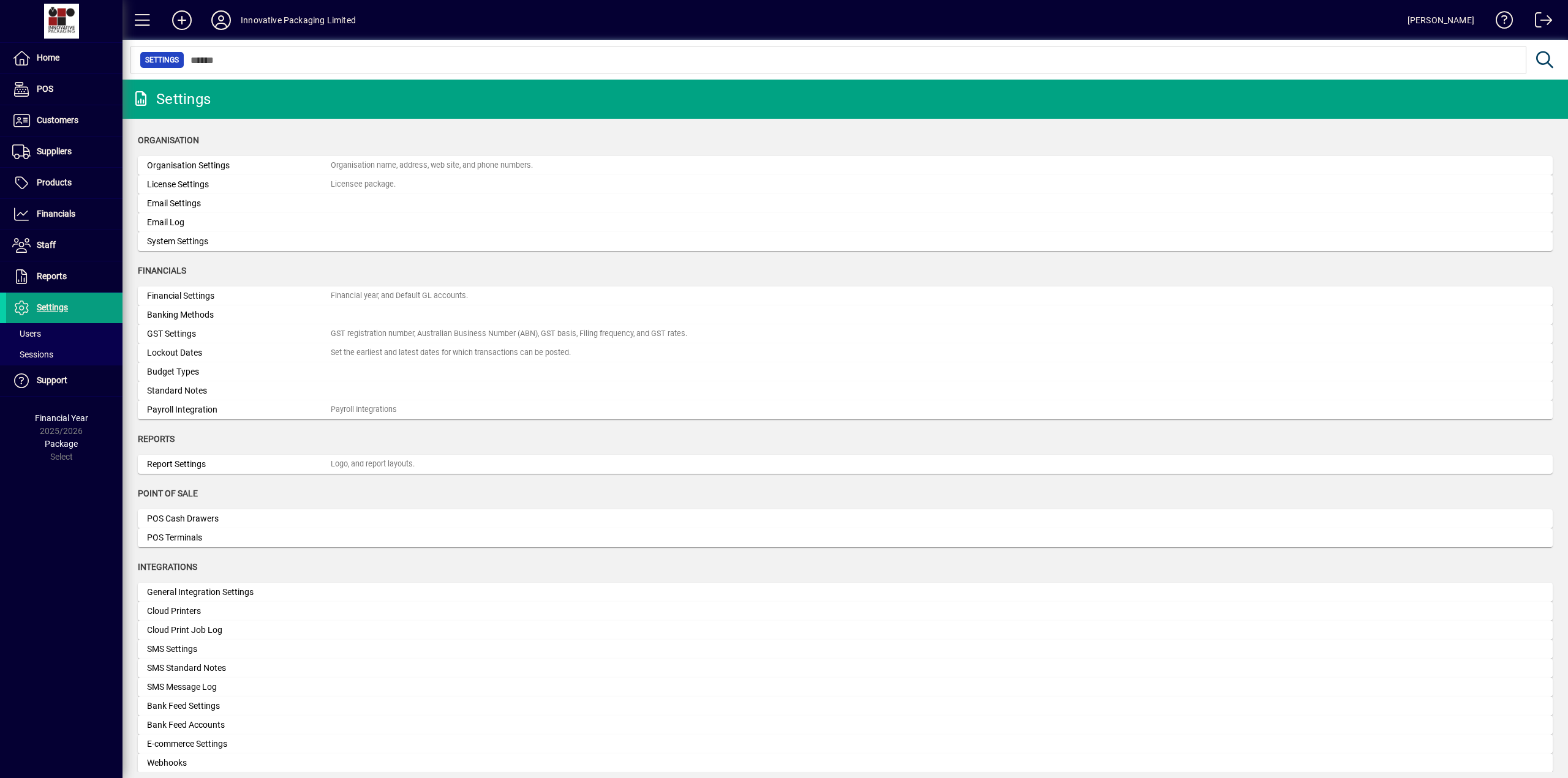
click at [178, 221] on div "Email Log" at bounding box center [238, 222] width 183 height 13
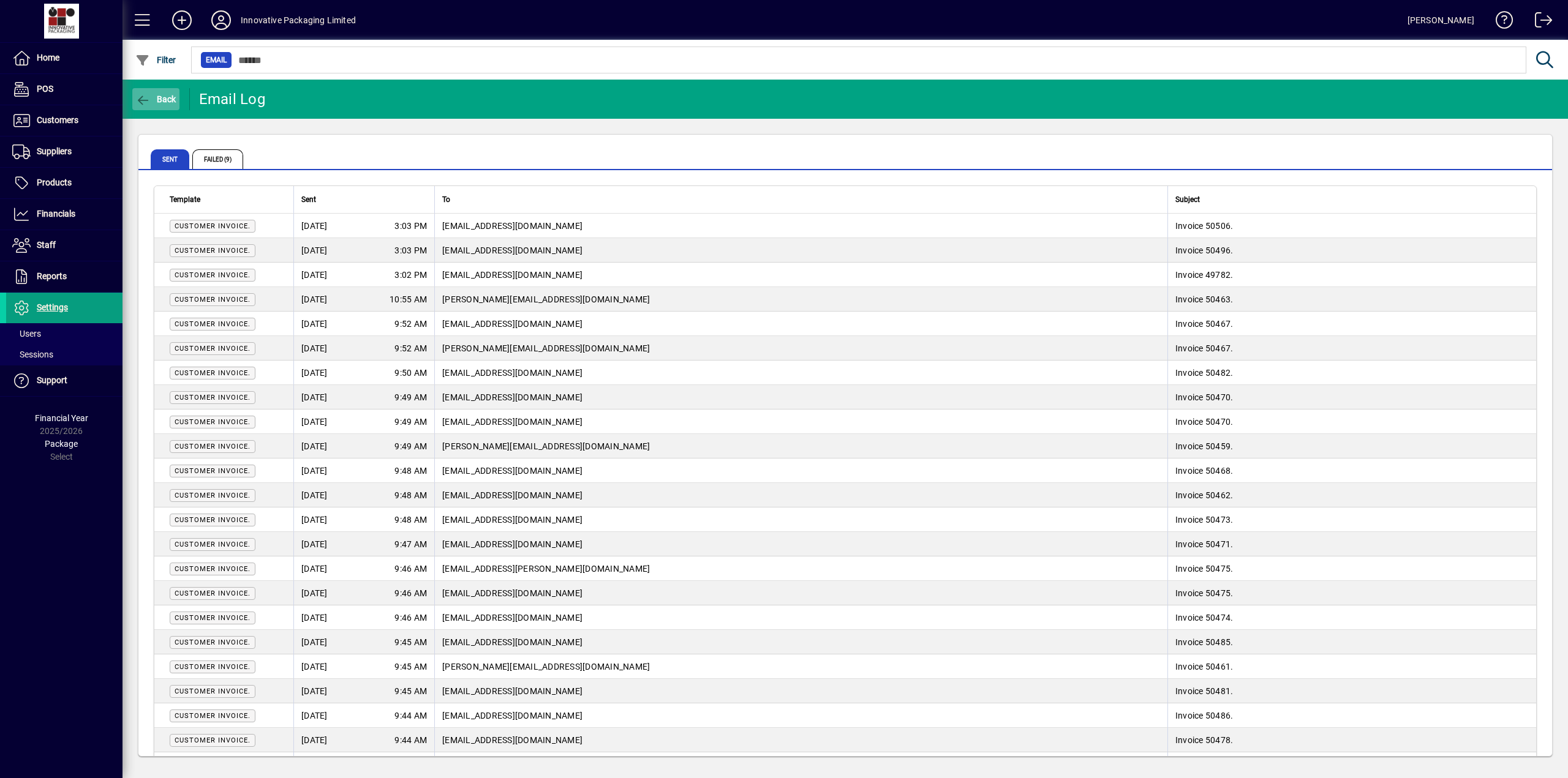
click at [143, 101] on icon "button" at bounding box center [143, 101] width 16 height 12
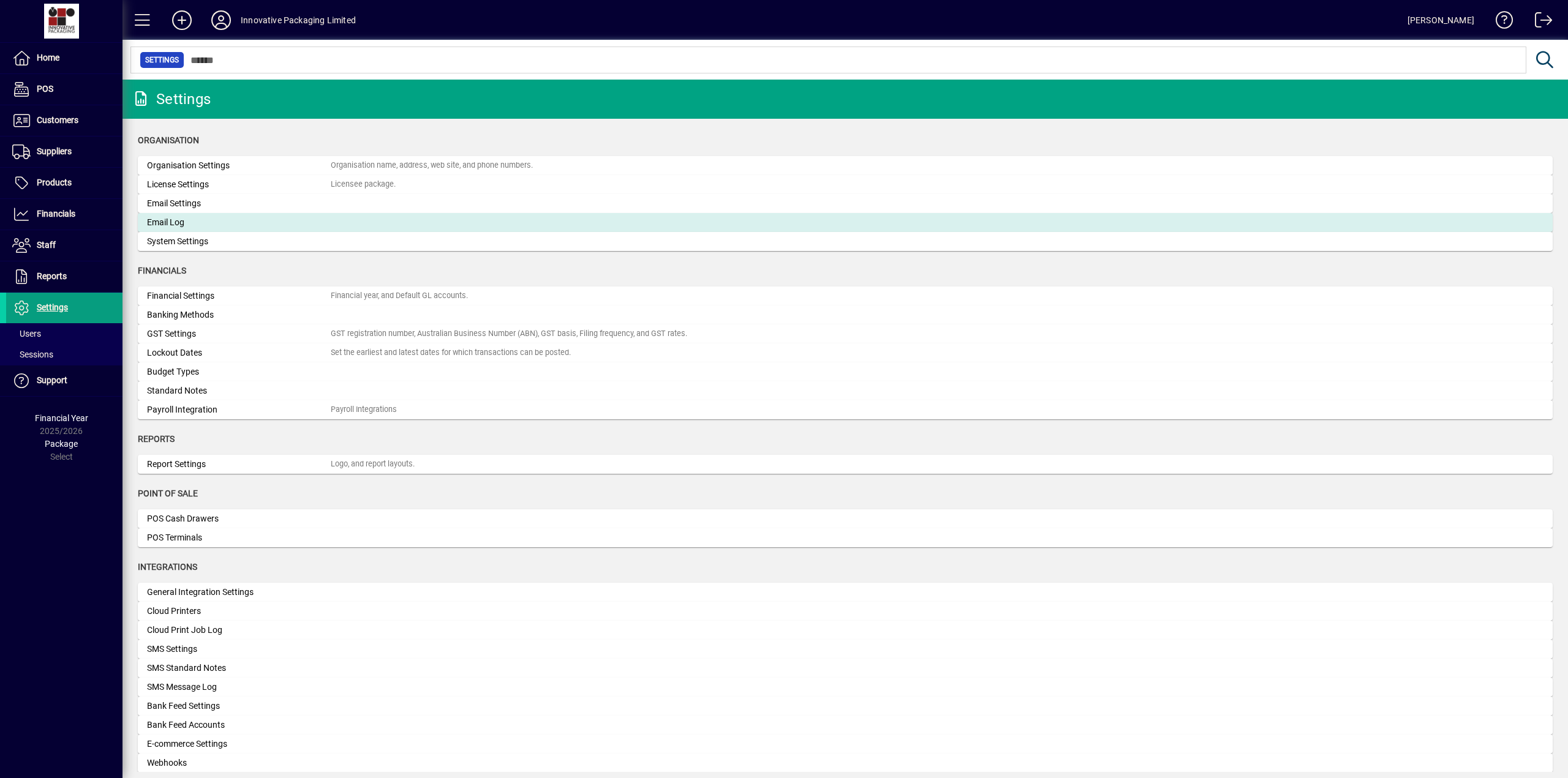
click at [182, 225] on div "Email Log" at bounding box center [238, 222] width 183 height 13
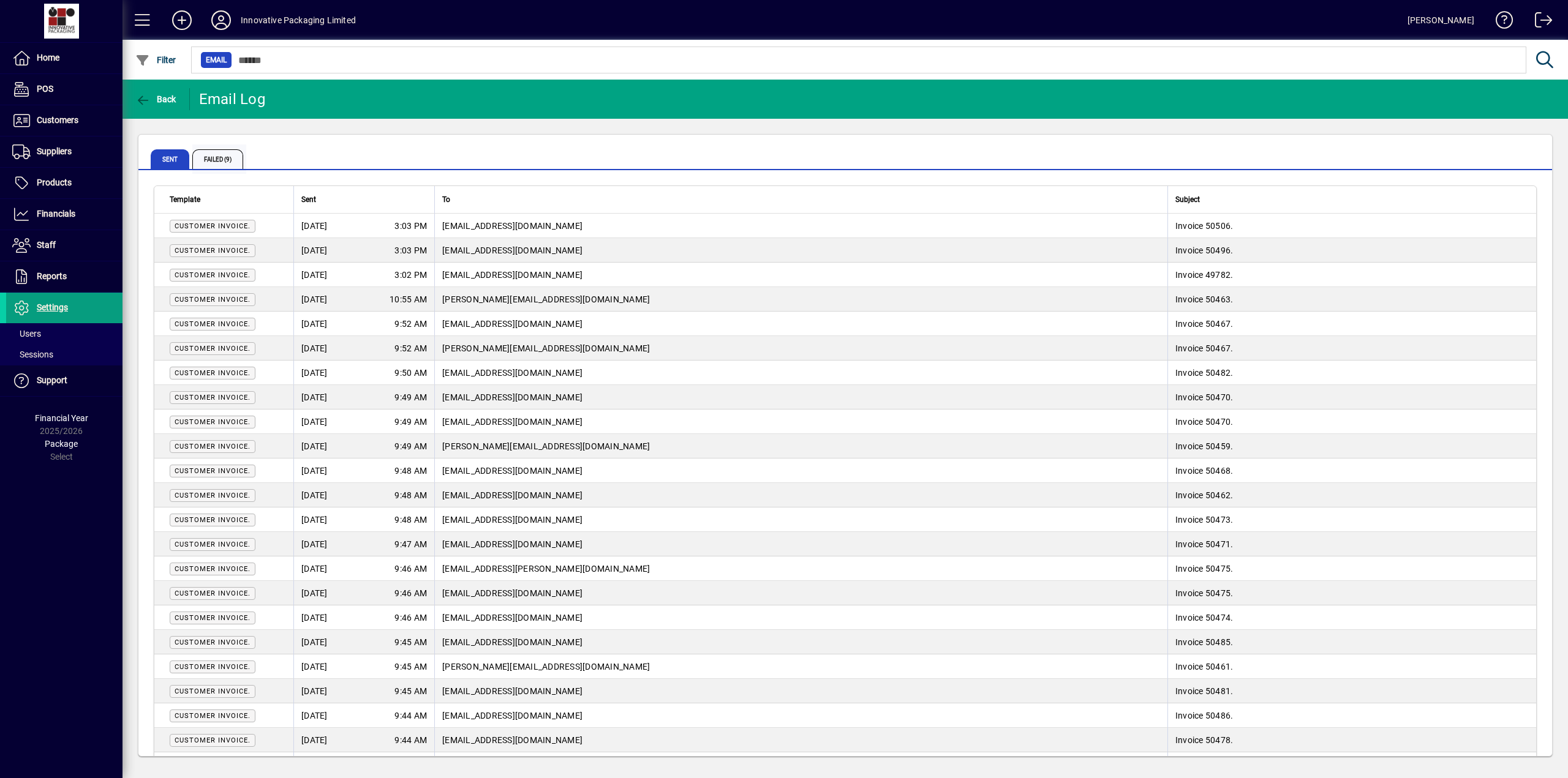
click at [213, 158] on span "Failed (9)" at bounding box center [218, 159] width 51 height 20
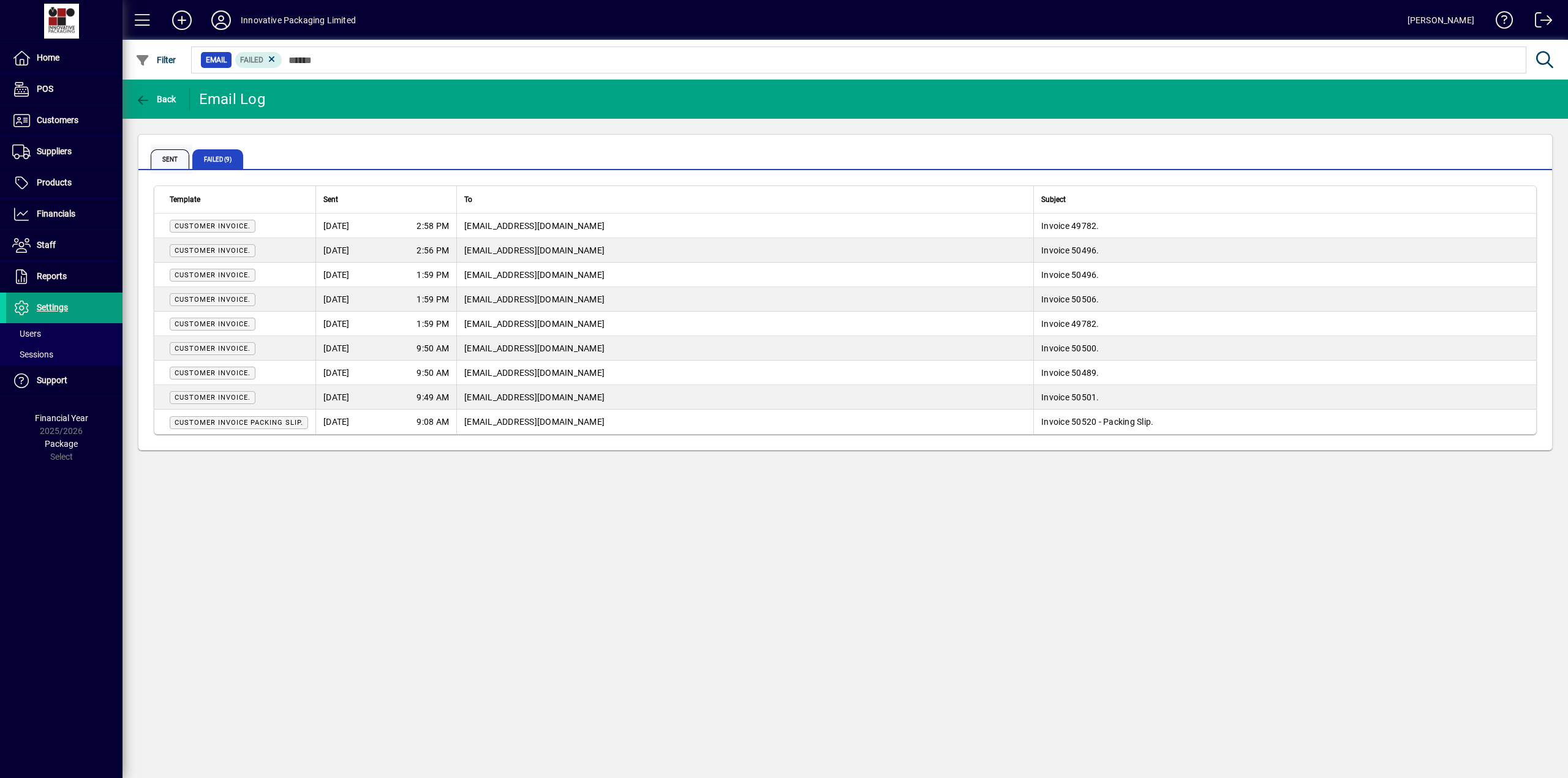
click at [157, 157] on span "Sent" at bounding box center [170, 159] width 39 height 20
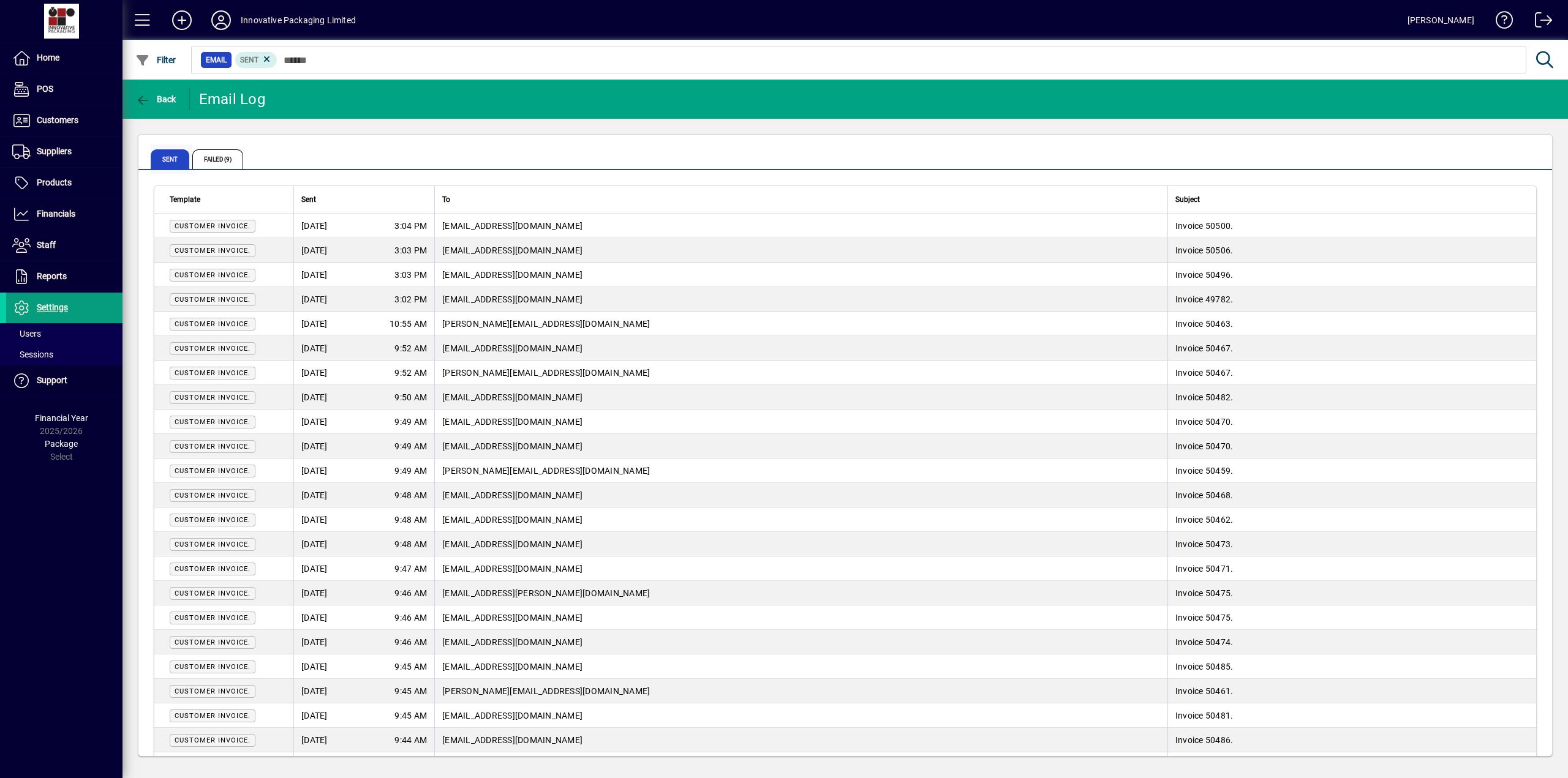
click at [164, 156] on span "Sent" at bounding box center [170, 159] width 39 height 20
click at [48, 306] on span "Settings" at bounding box center [52, 308] width 31 height 10
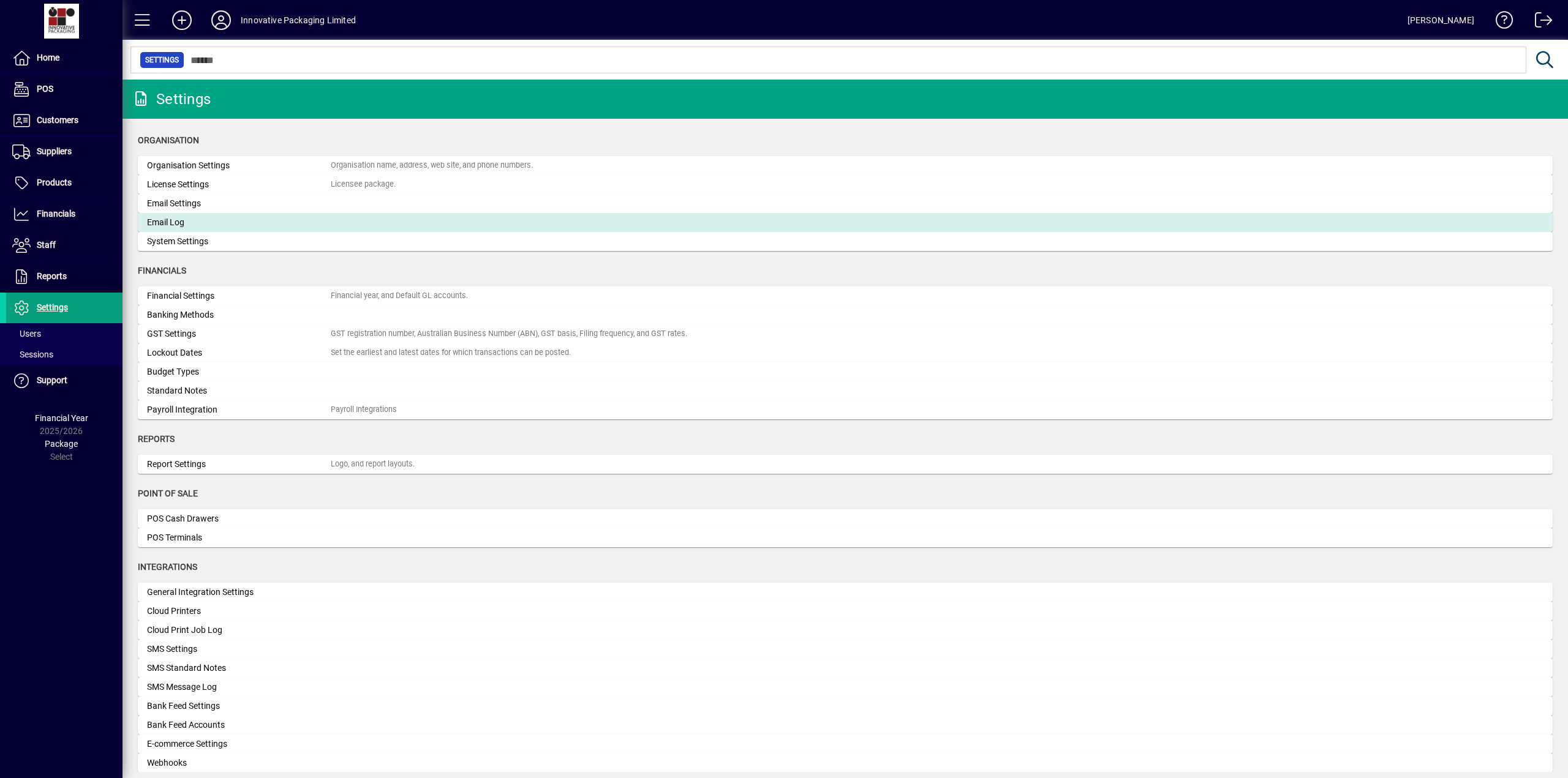
click at [169, 219] on div "Email Log" at bounding box center [238, 222] width 183 height 13
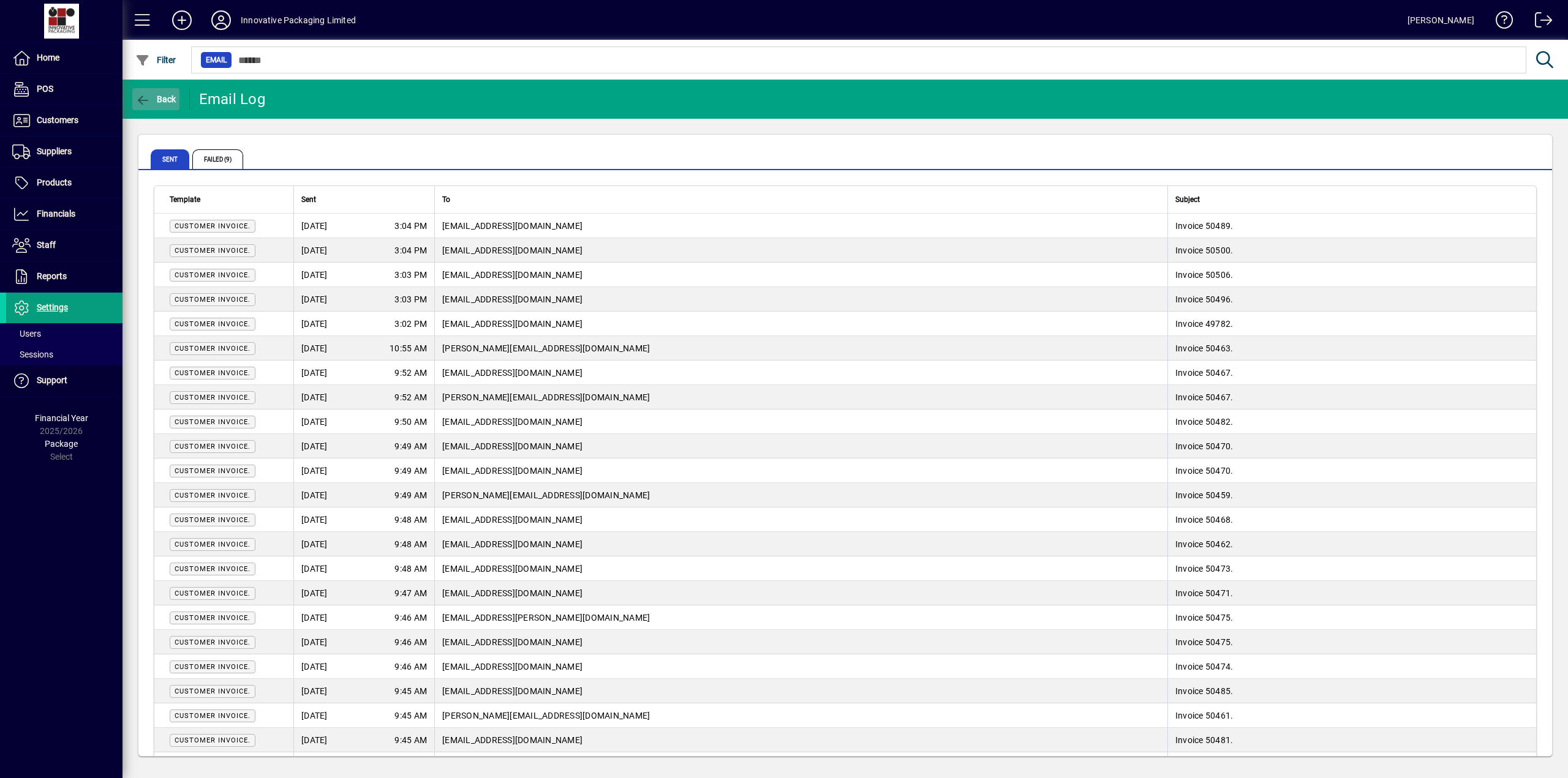
click at [162, 94] on span "Back" at bounding box center [156, 99] width 41 height 10
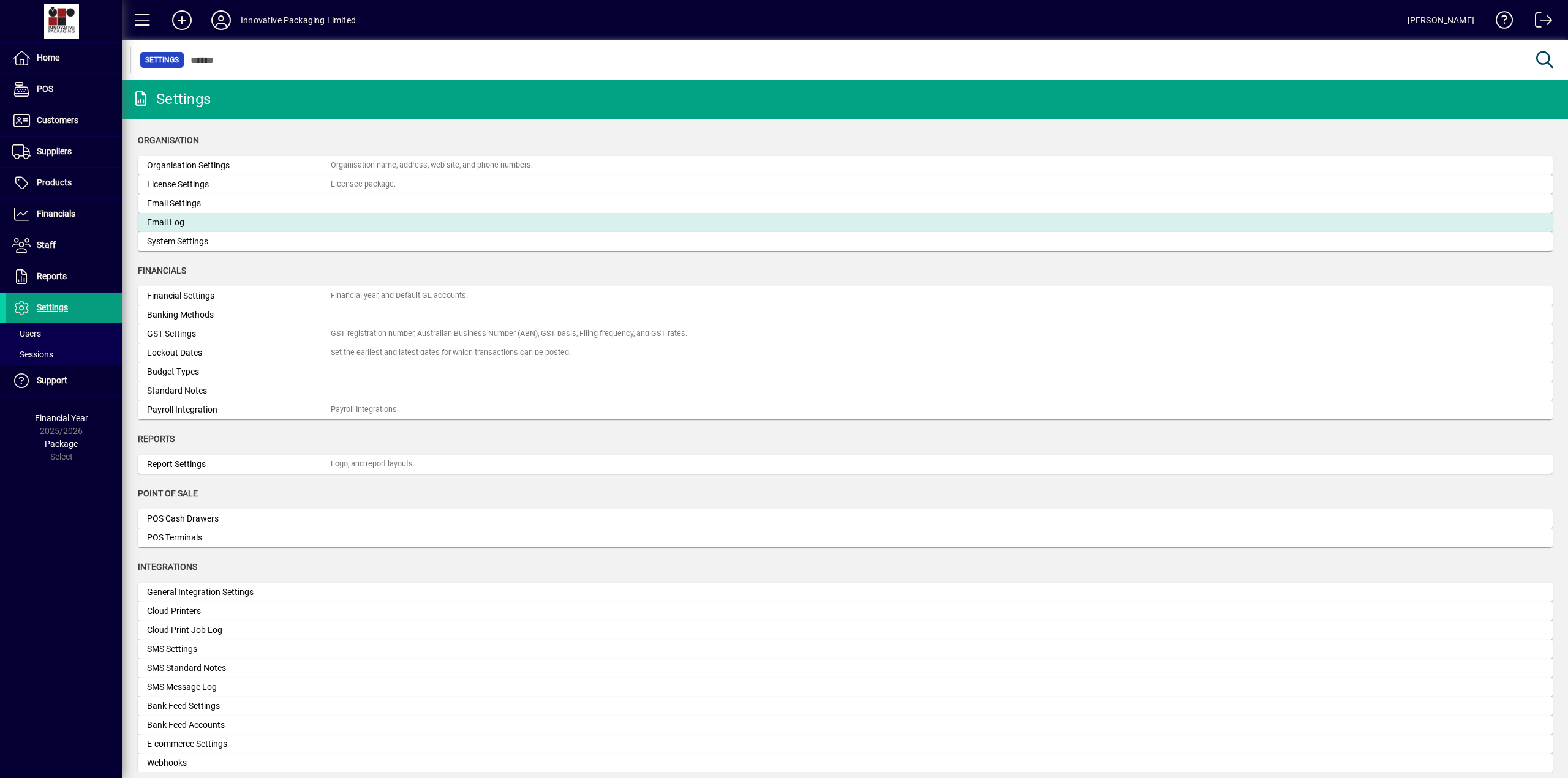
click at [171, 223] on div "Email Log" at bounding box center [238, 222] width 183 height 13
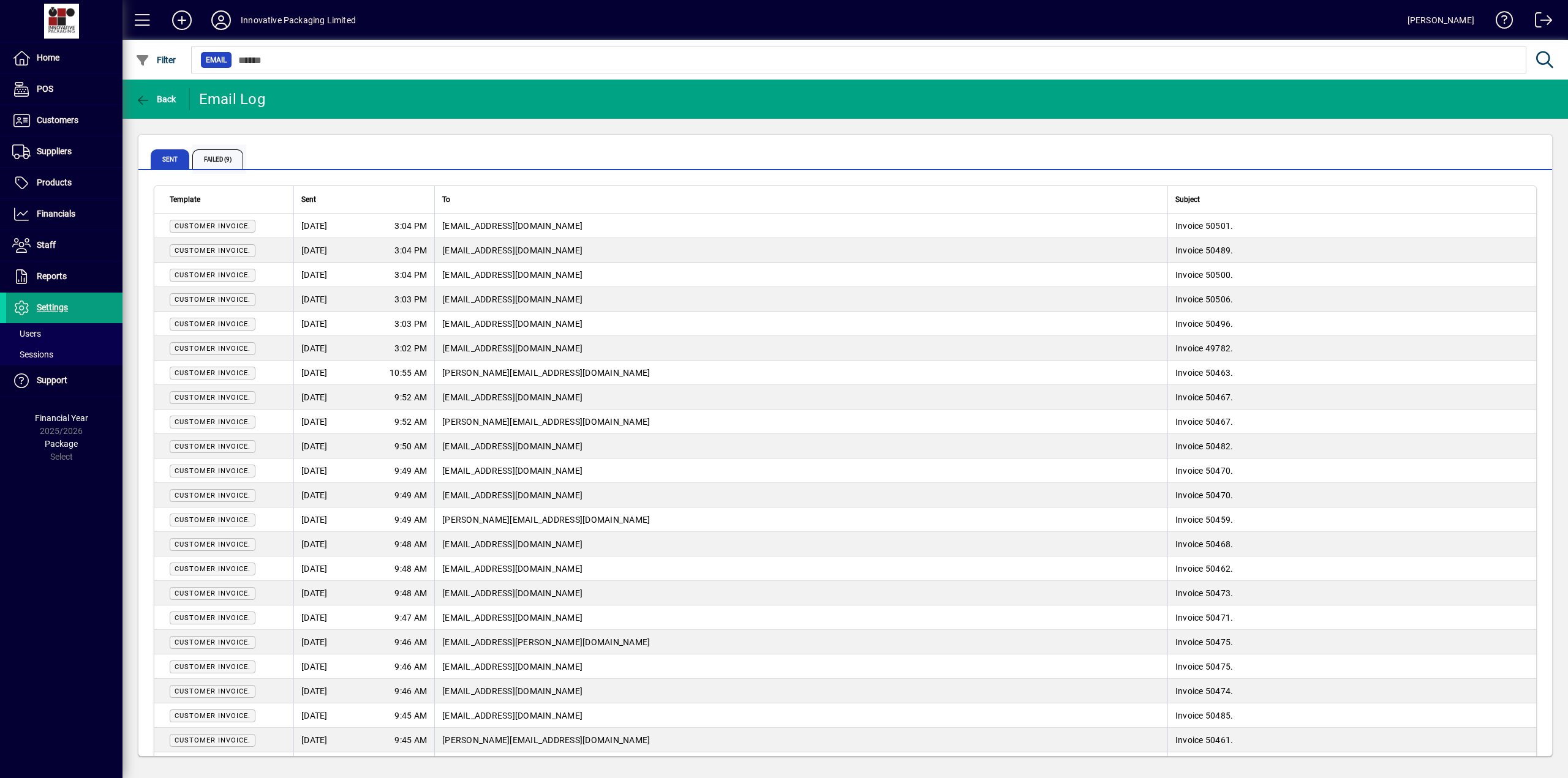
click at [228, 158] on span "Failed (9)" at bounding box center [218, 159] width 51 height 20
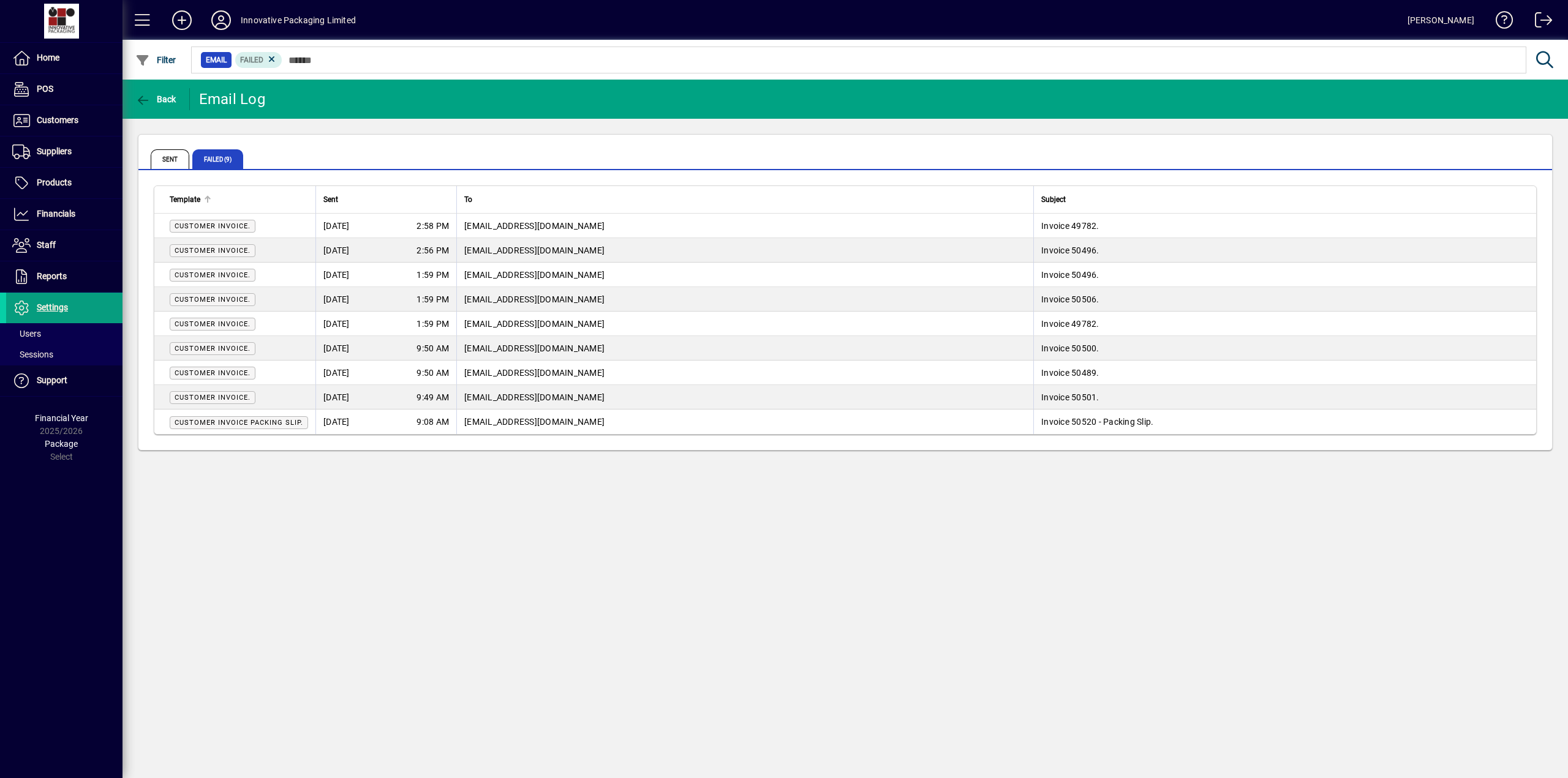
click at [209, 198] on div at bounding box center [209, 198] width 4 height 4
click at [208, 196] on div at bounding box center [208, 196] width 2 height 2
click at [209, 196] on div at bounding box center [208, 199] width 7 height 7
click at [56, 309] on span "Settings" at bounding box center [52, 308] width 31 height 10
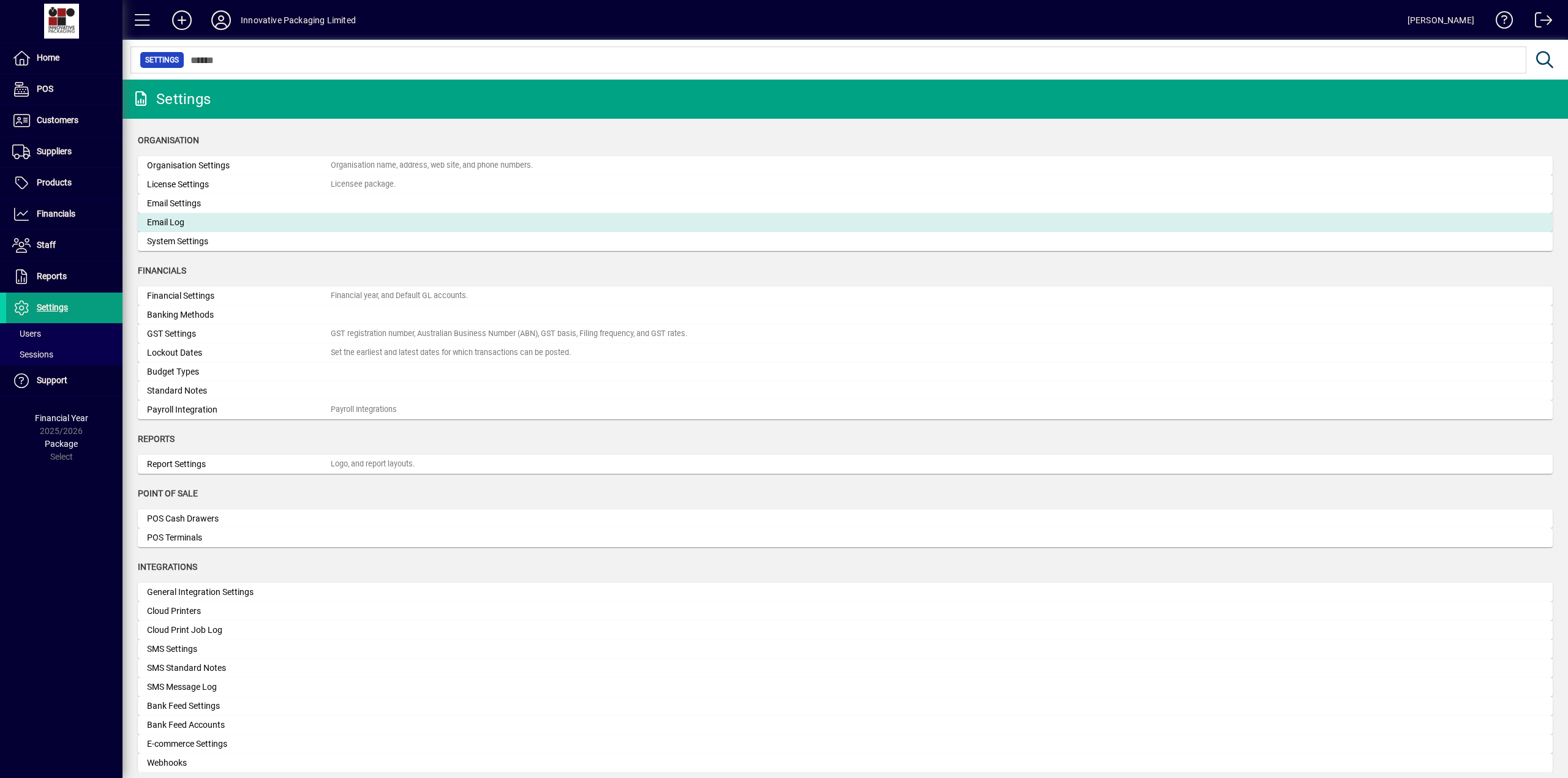
click at [179, 222] on div "Email Log" at bounding box center [238, 222] width 183 height 13
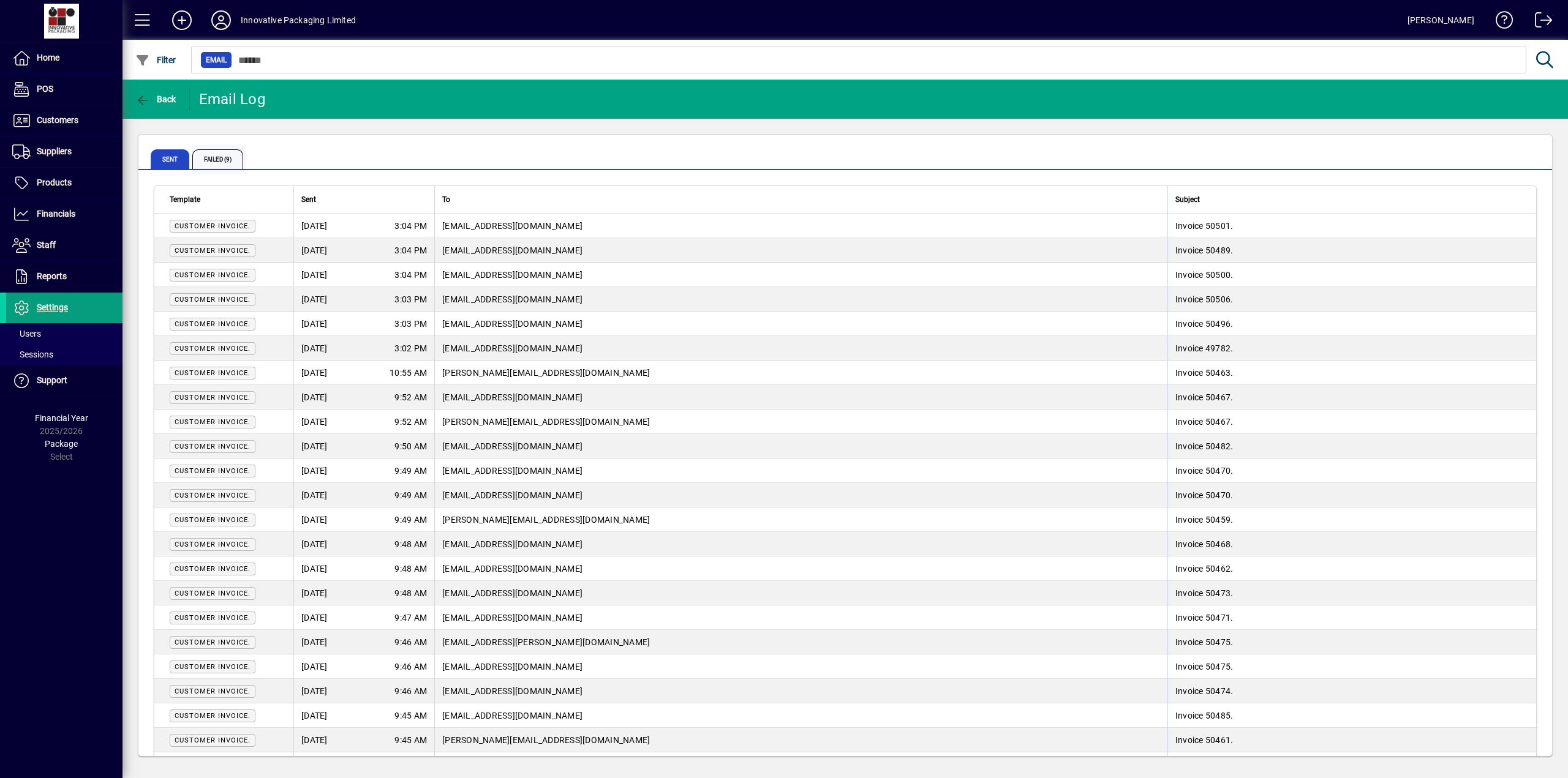
click at [225, 160] on span "Failed (9)" at bounding box center [218, 159] width 51 height 20
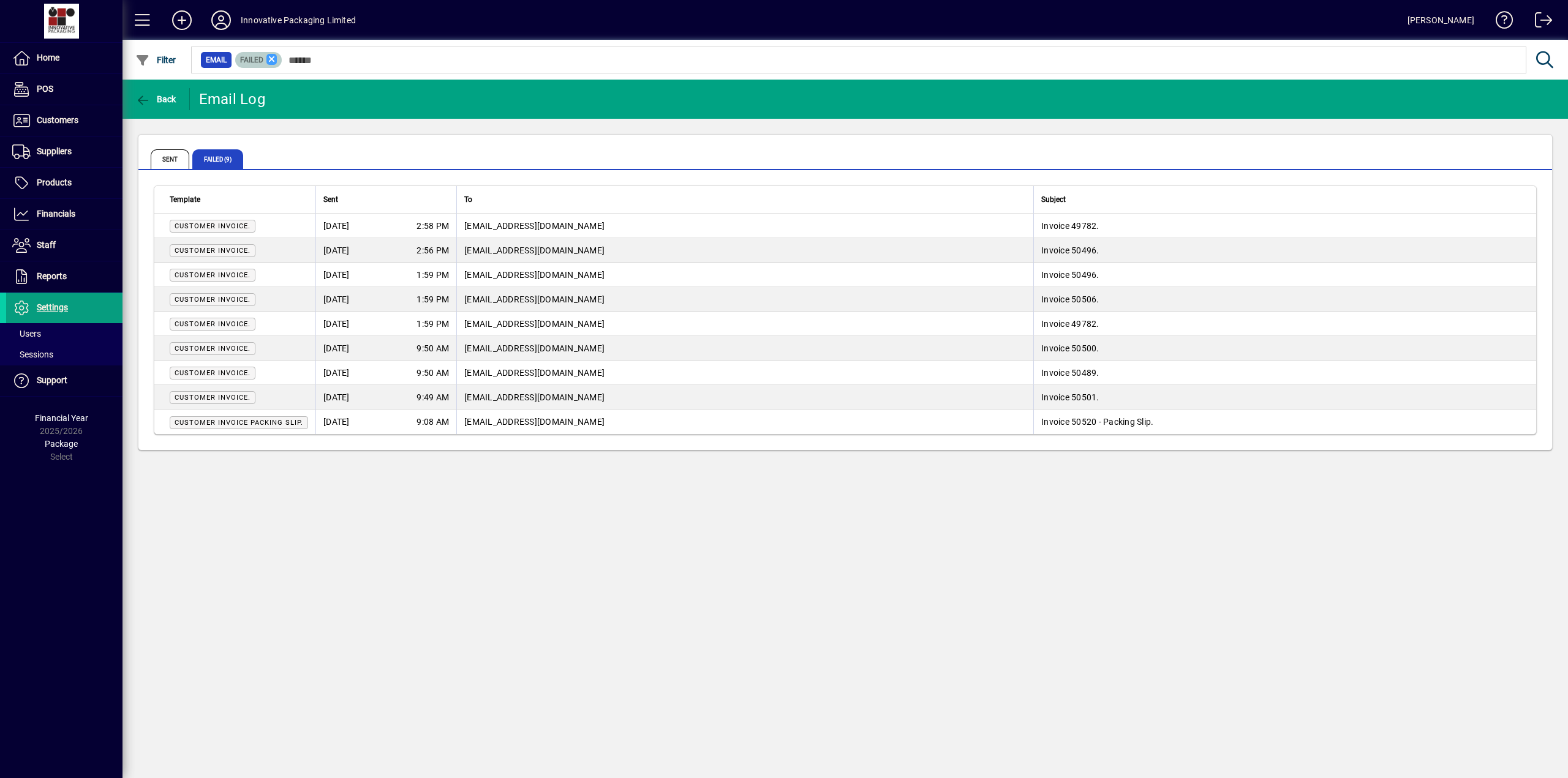
click at [271, 61] on icon at bounding box center [272, 60] width 11 height 11
click at [144, 61] on icon "button" at bounding box center [143, 61] width 16 height 12
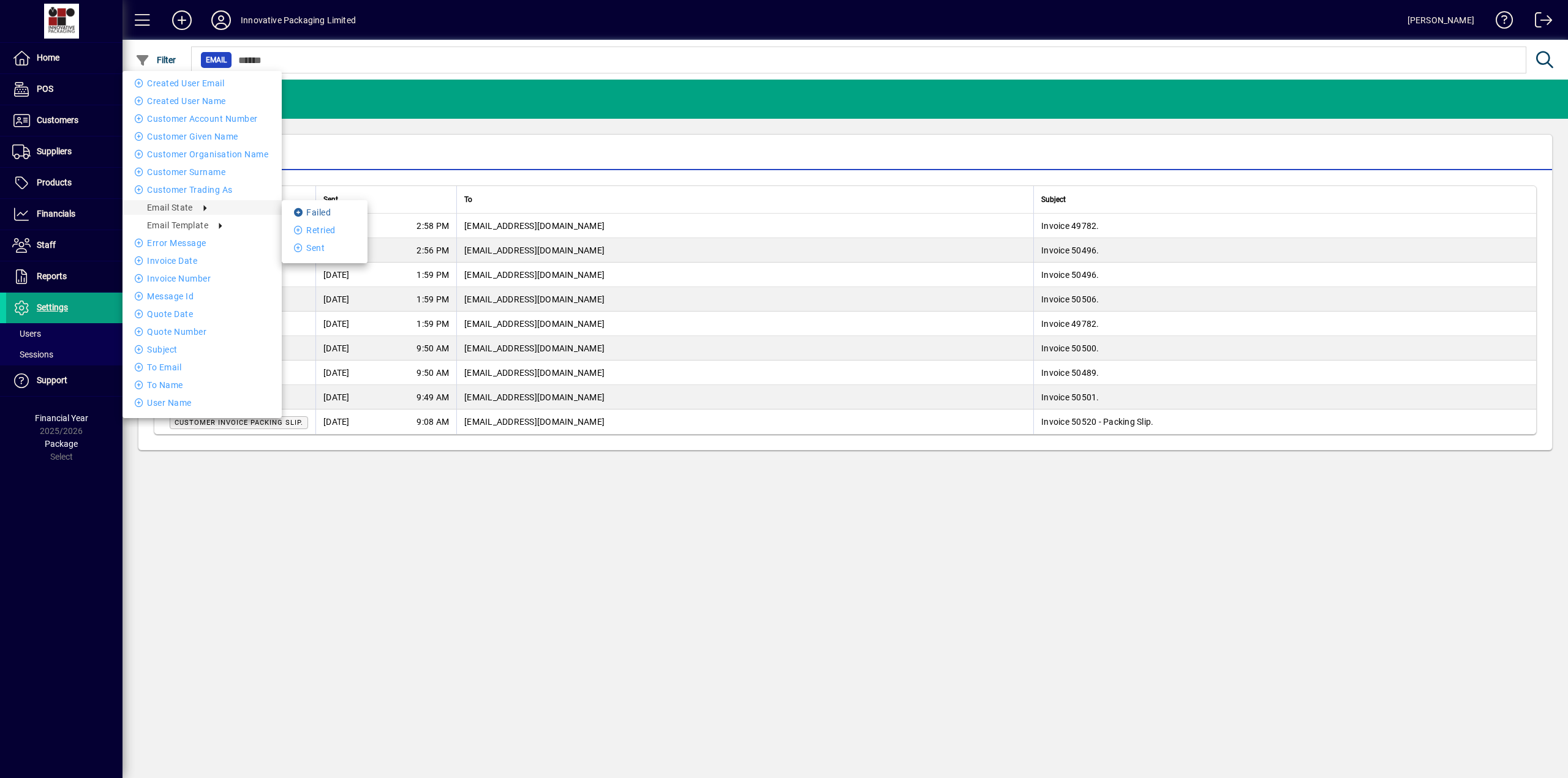
click at [323, 211] on li "Failed" at bounding box center [325, 213] width 86 height 15
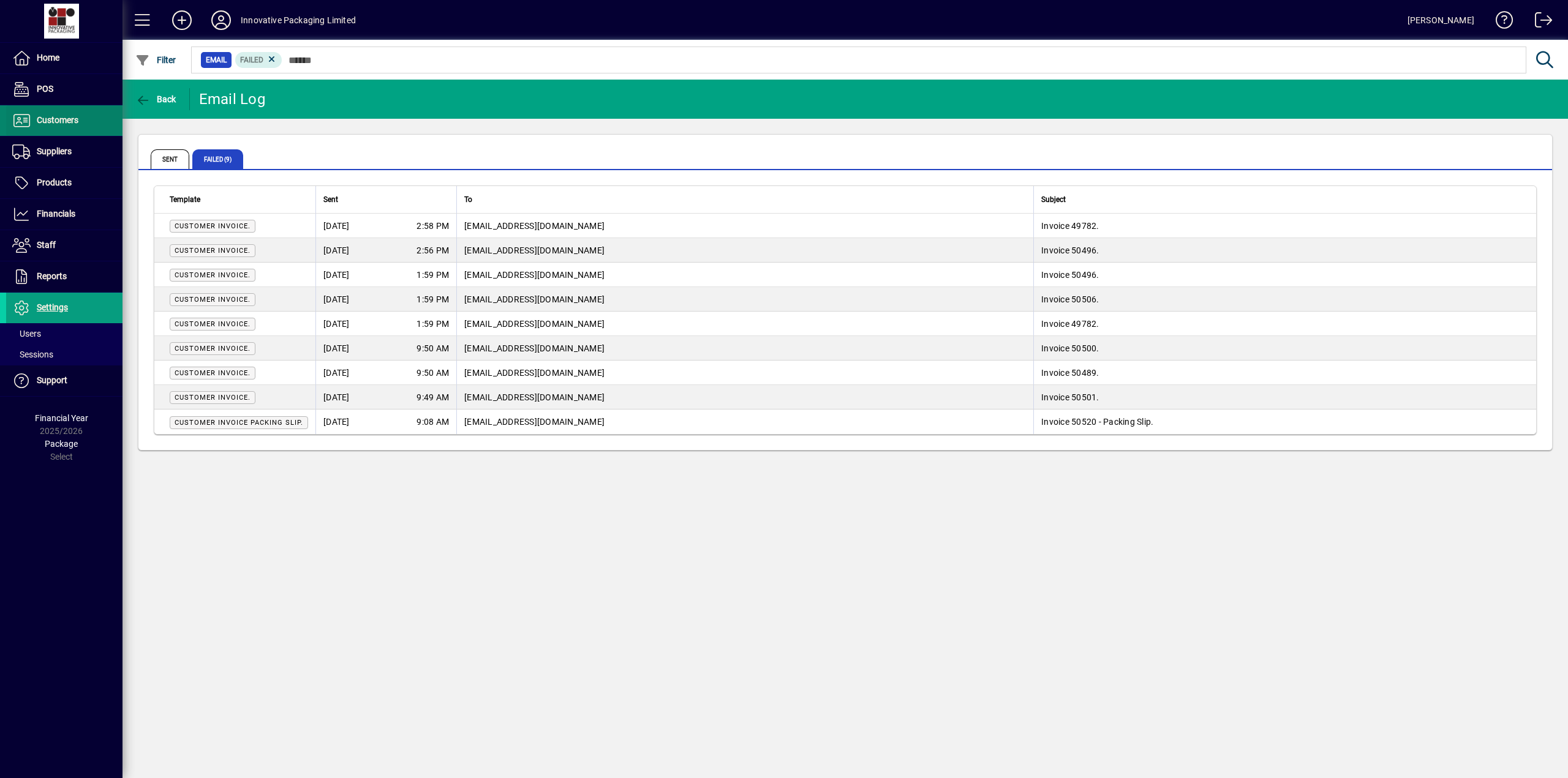
click at [49, 124] on span "Customers" at bounding box center [57, 120] width 42 height 10
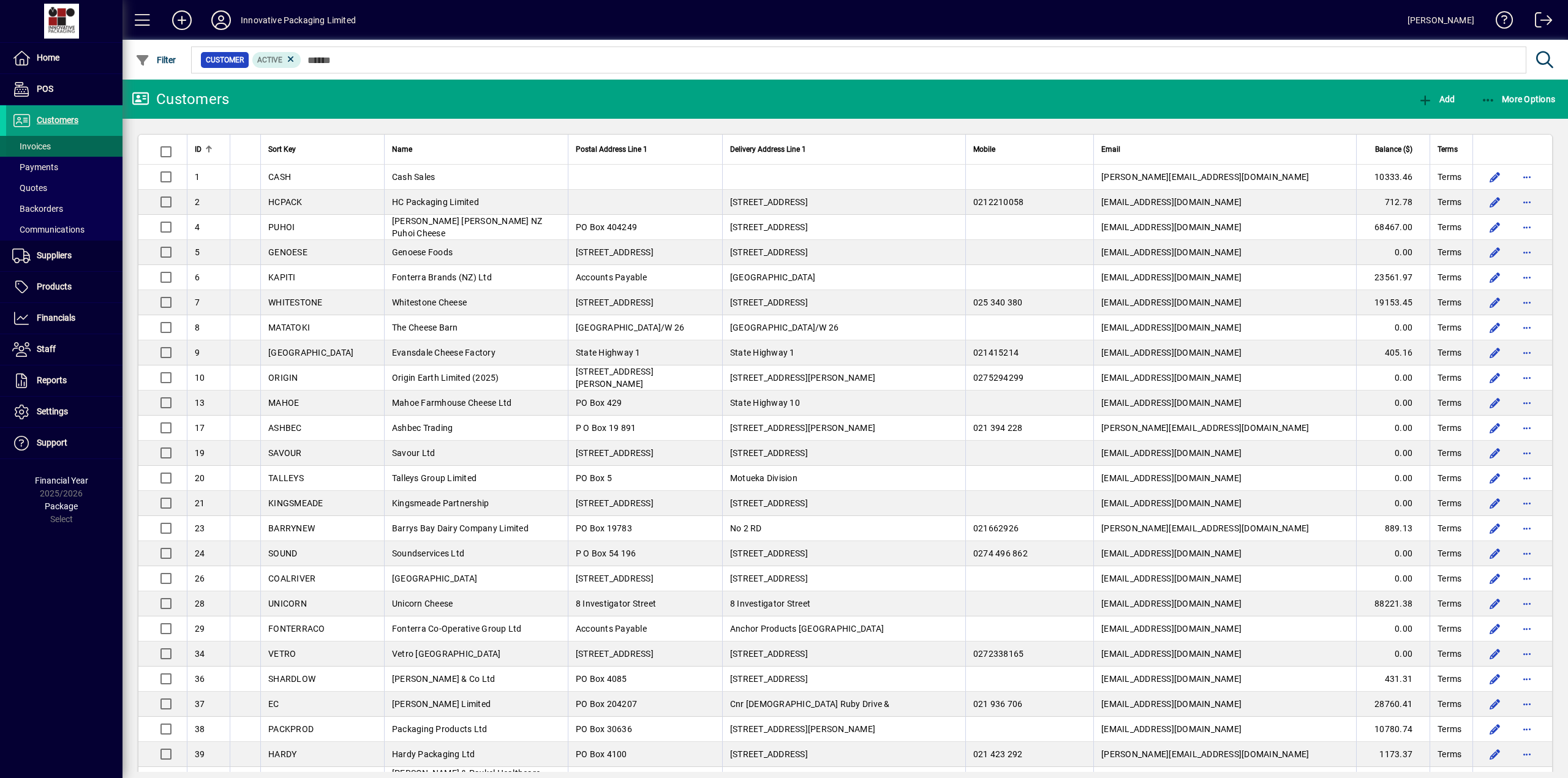
click at [42, 146] on span "Invoices" at bounding box center [32, 147] width 39 height 10
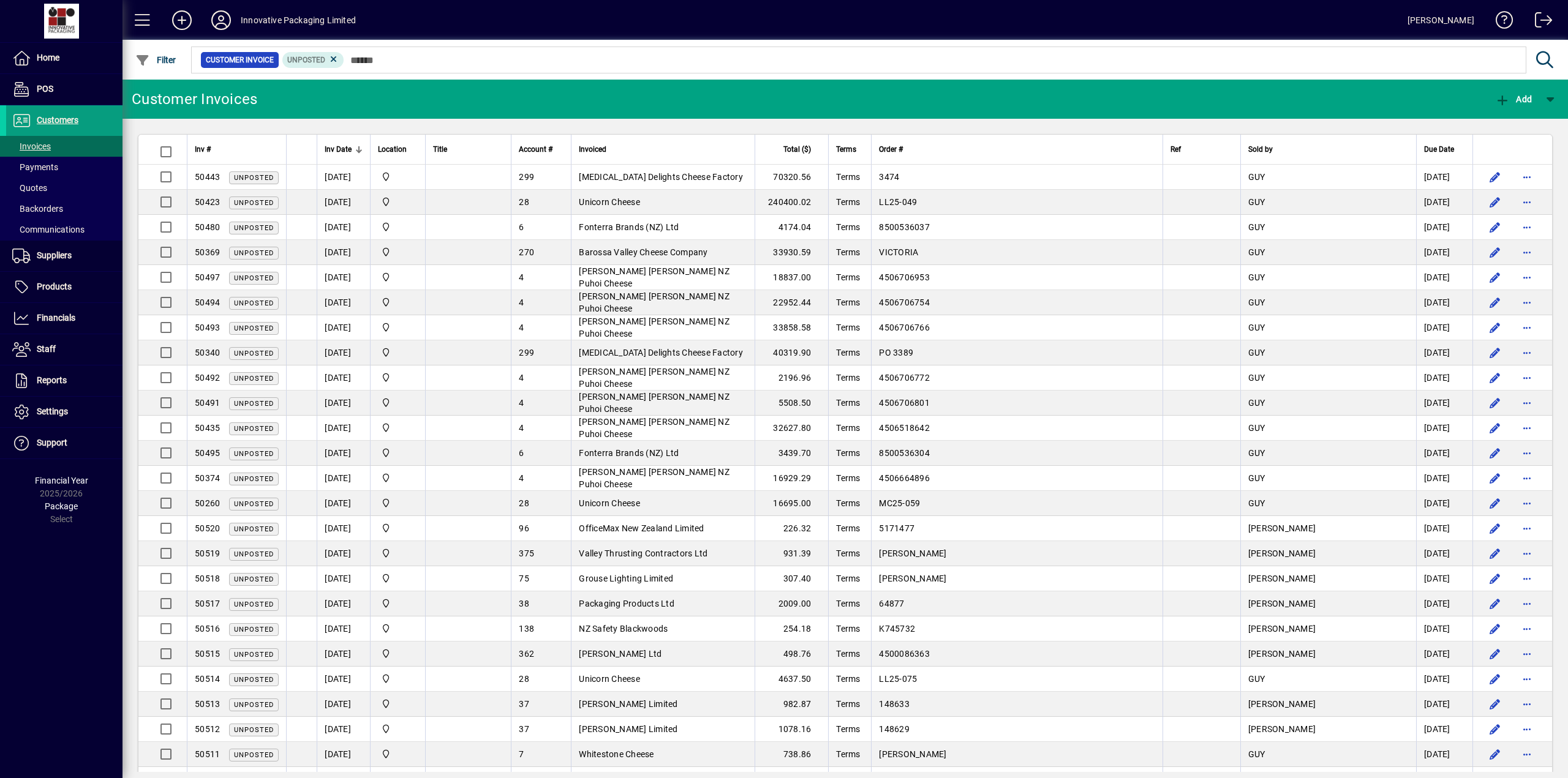
click at [355, 146] on div at bounding box center [359, 149] width 7 height 7
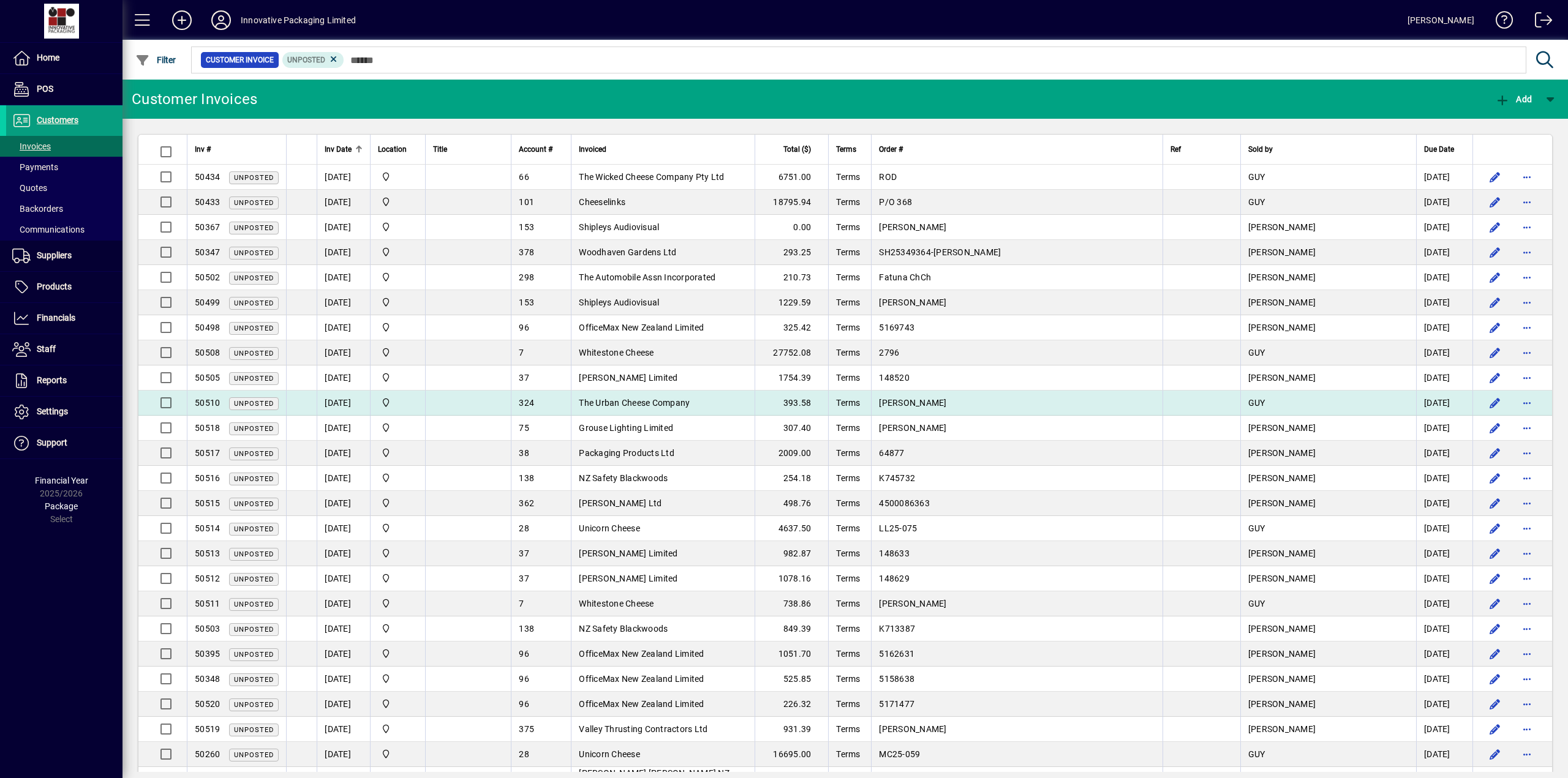
click at [347, 401] on td "[DATE]" at bounding box center [343, 403] width 53 height 25
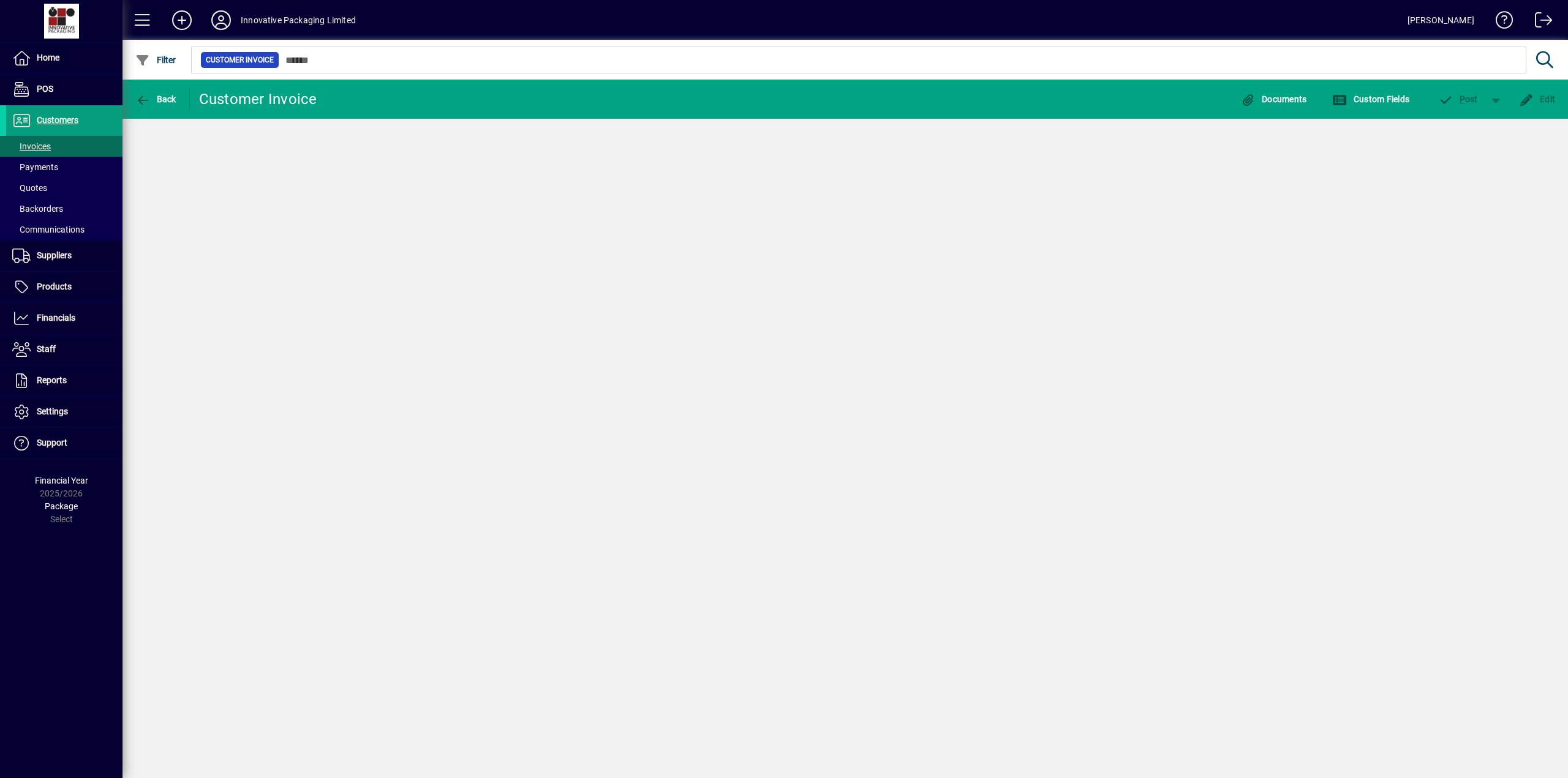
click at [347, 401] on div "Back Customer Invoice Documents Custom Fields P ost Edit" at bounding box center [845, 429] width 1446 height 698
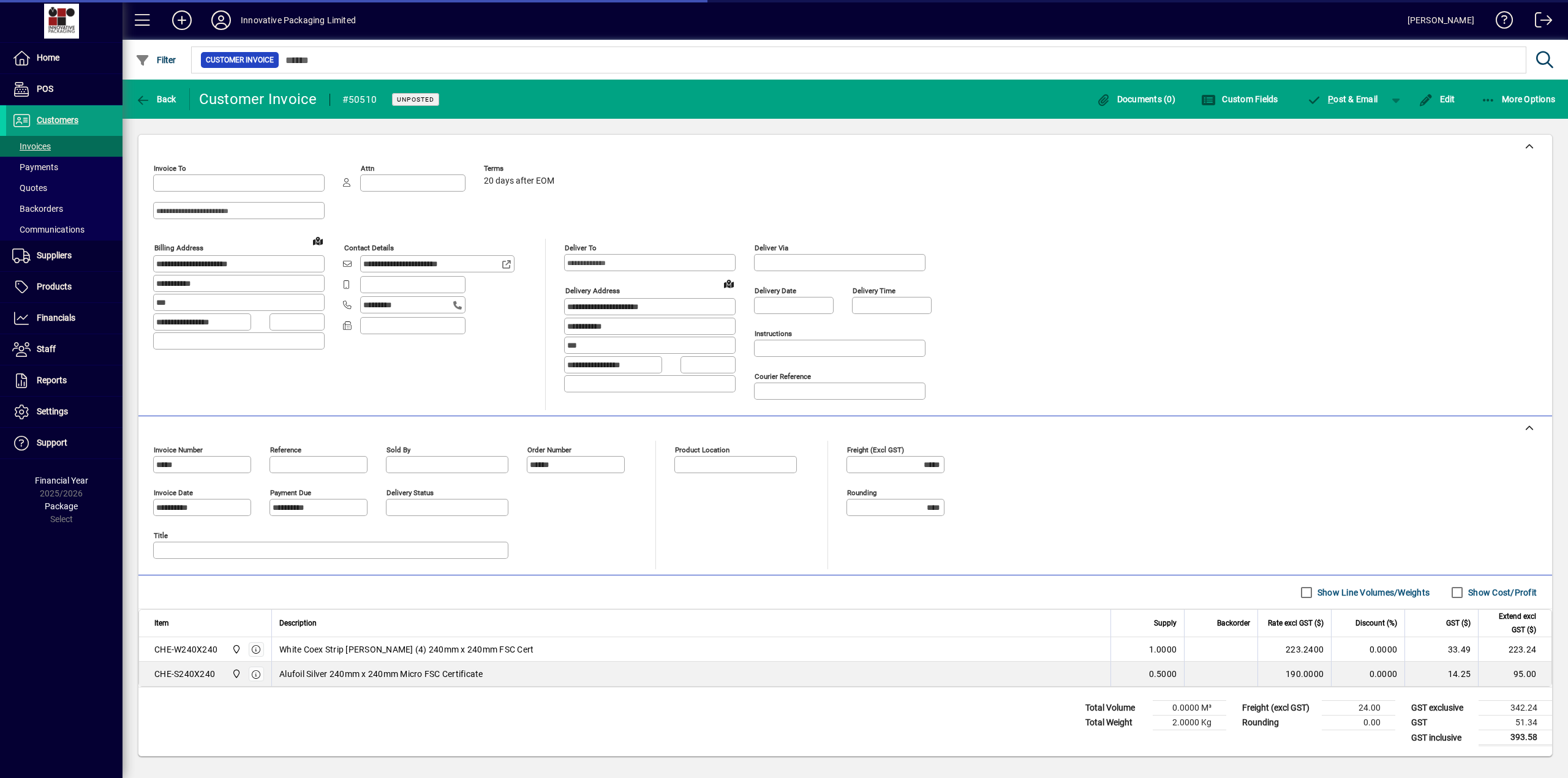
type input "**********"
type input "*********"
type input "**********"
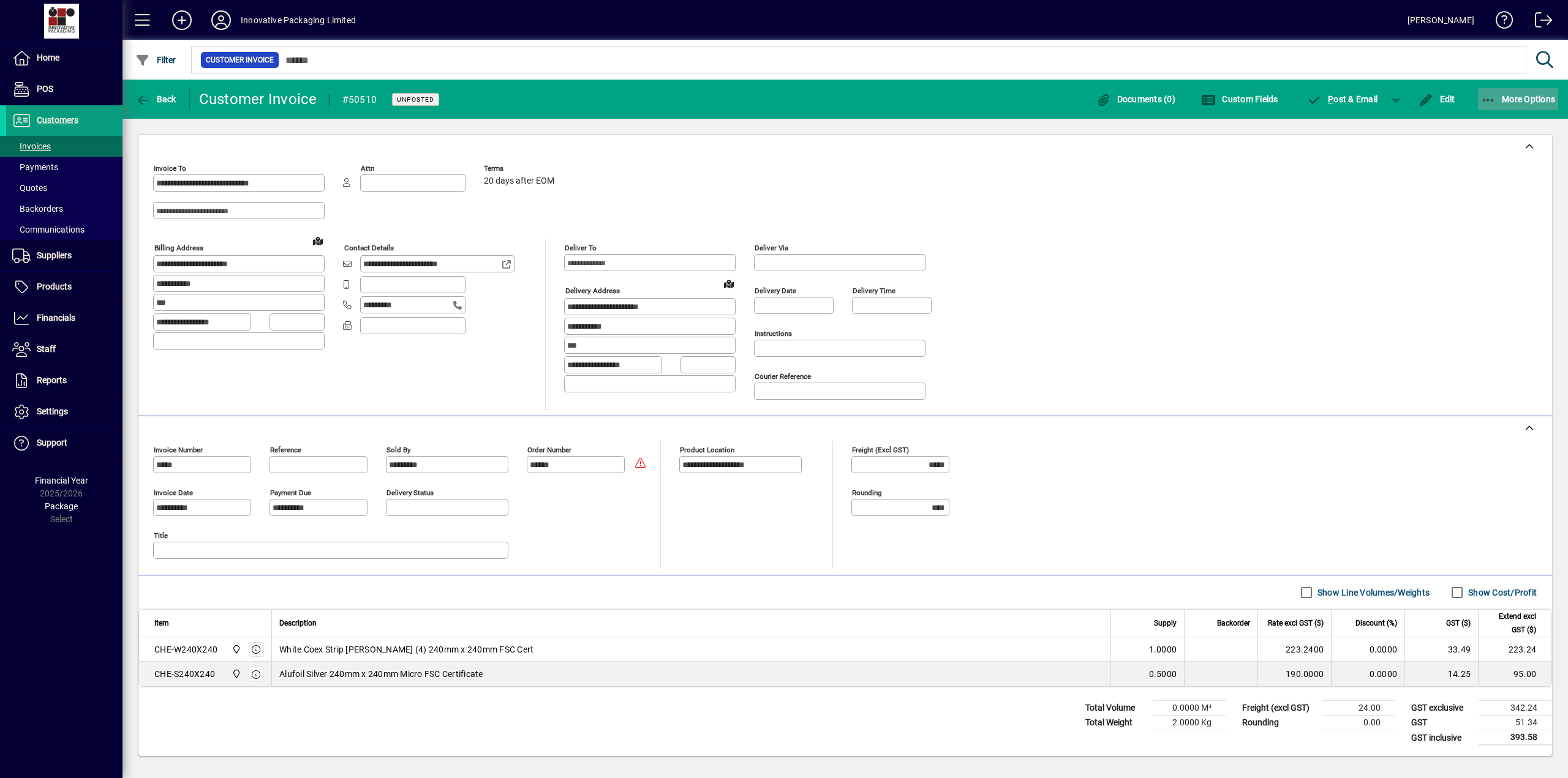
click at [1521, 97] on span "More Options" at bounding box center [1518, 99] width 75 height 10
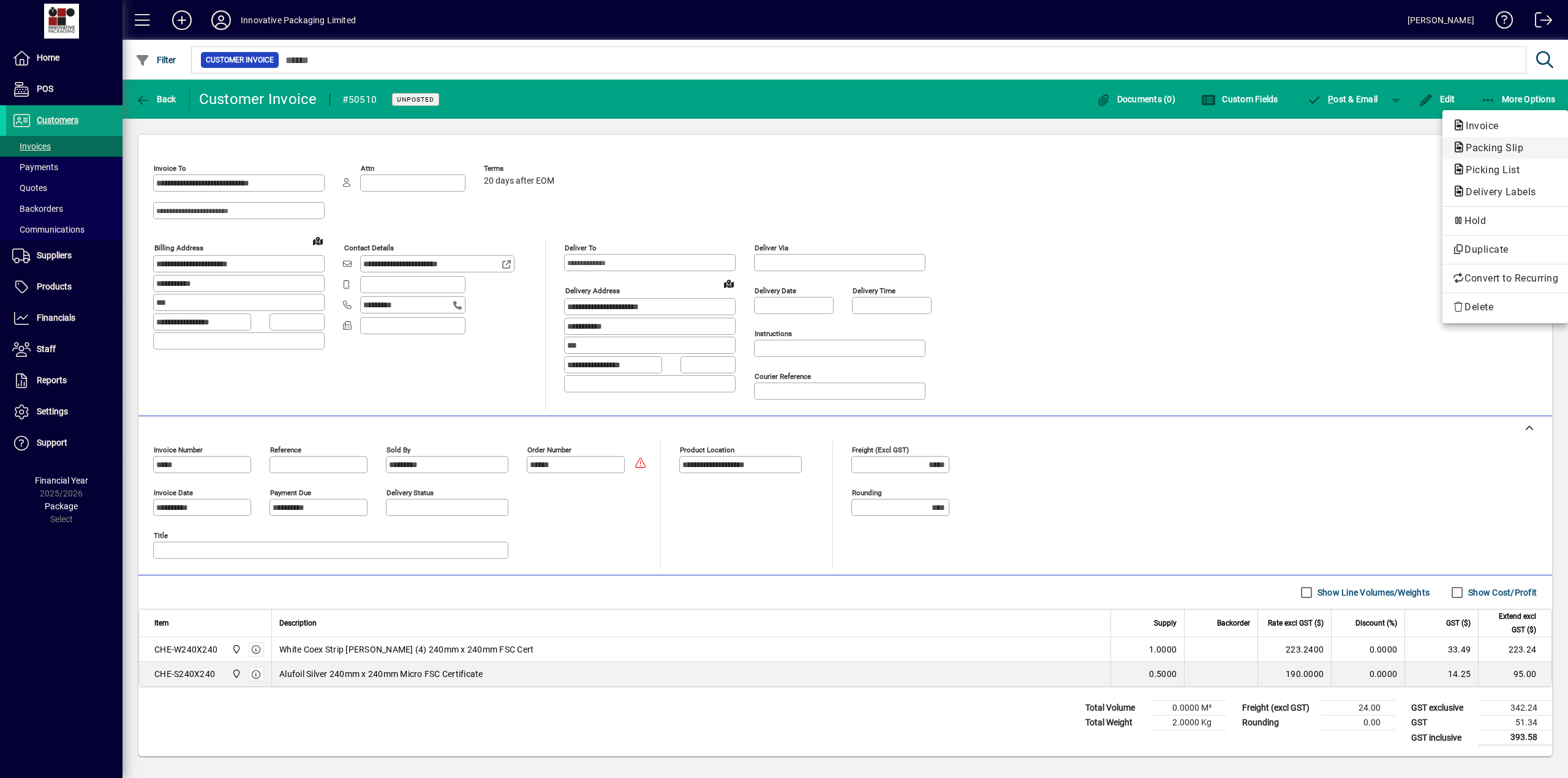
click at [1475, 145] on span "Packing Slip" at bounding box center [1490, 148] width 77 height 12
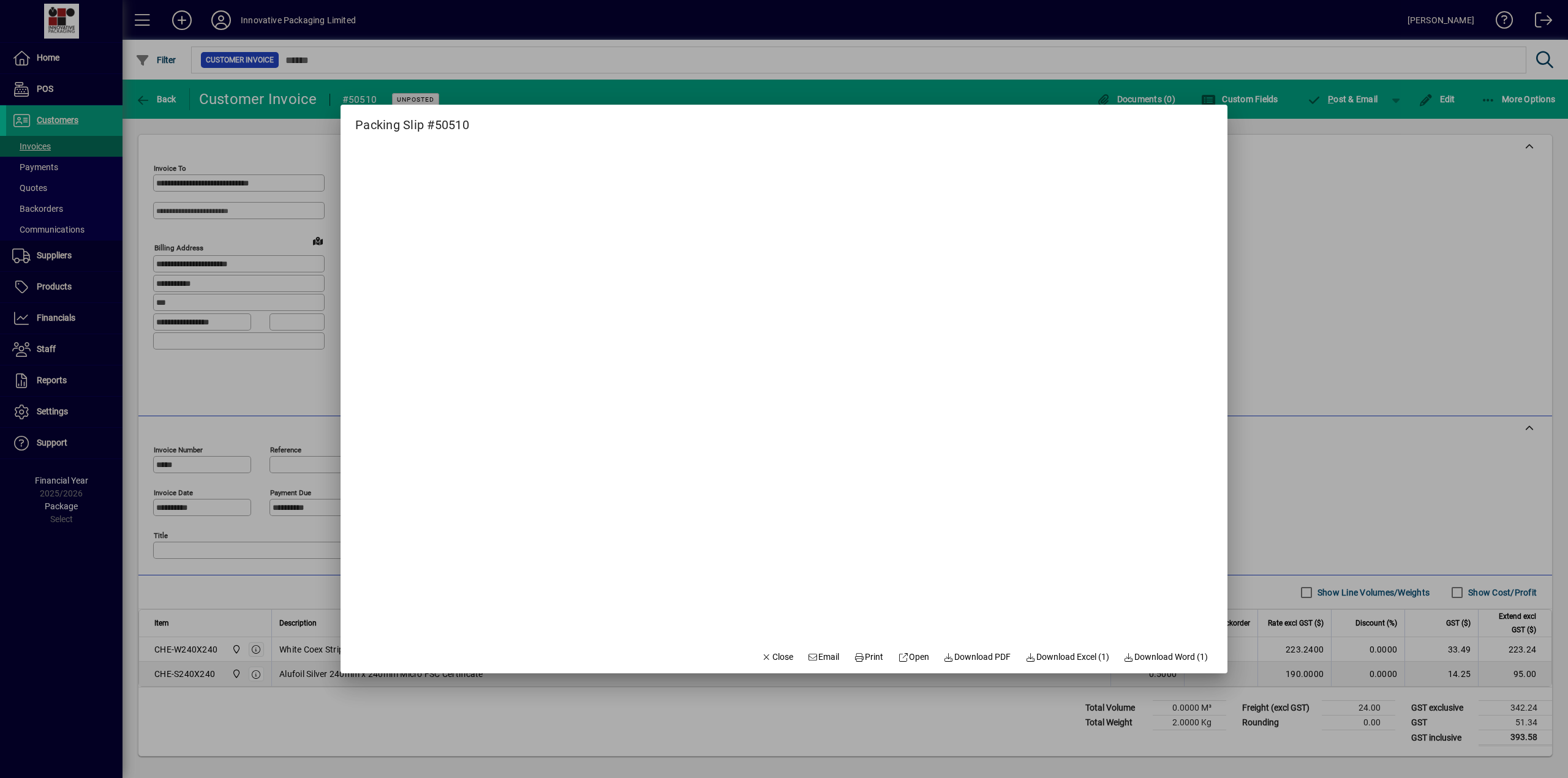
click at [1320, 176] on div at bounding box center [784, 389] width 1568 height 778
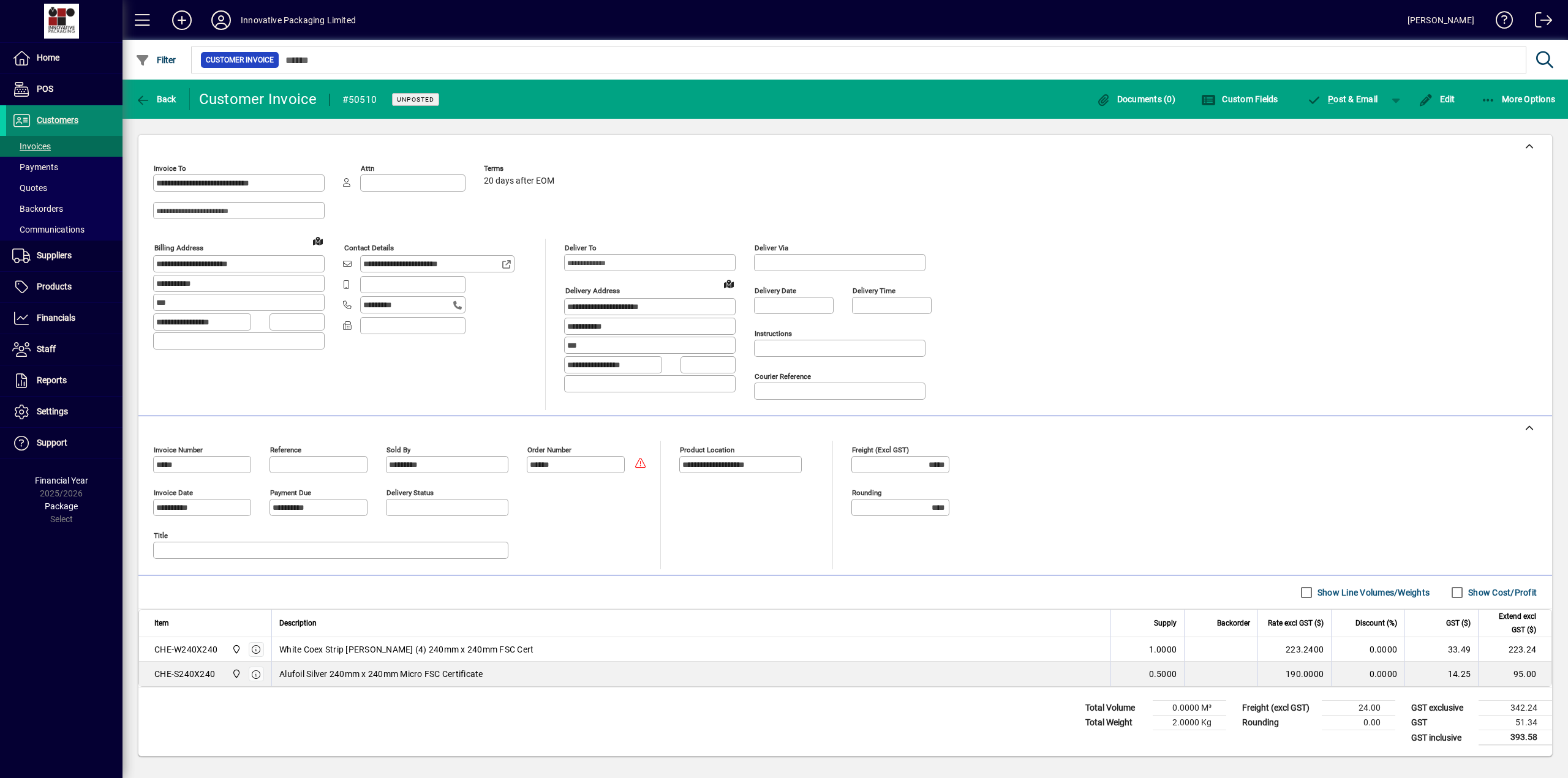
click at [54, 119] on span "Customers" at bounding box center [57, 120] width 42 height 10
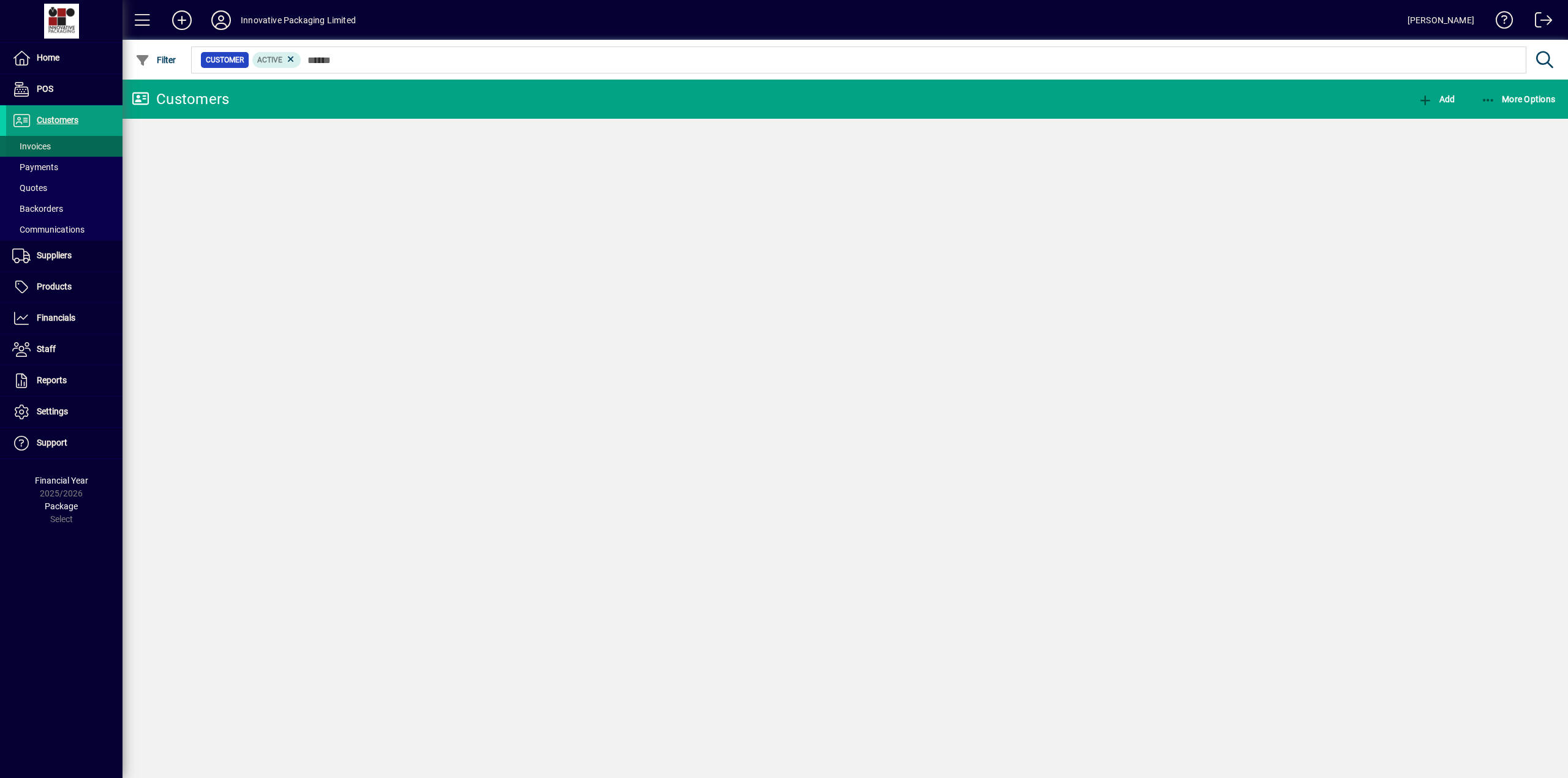
click at [44, 146] on span "Invoices" at bounding box center [32, 147] width 39 height 10
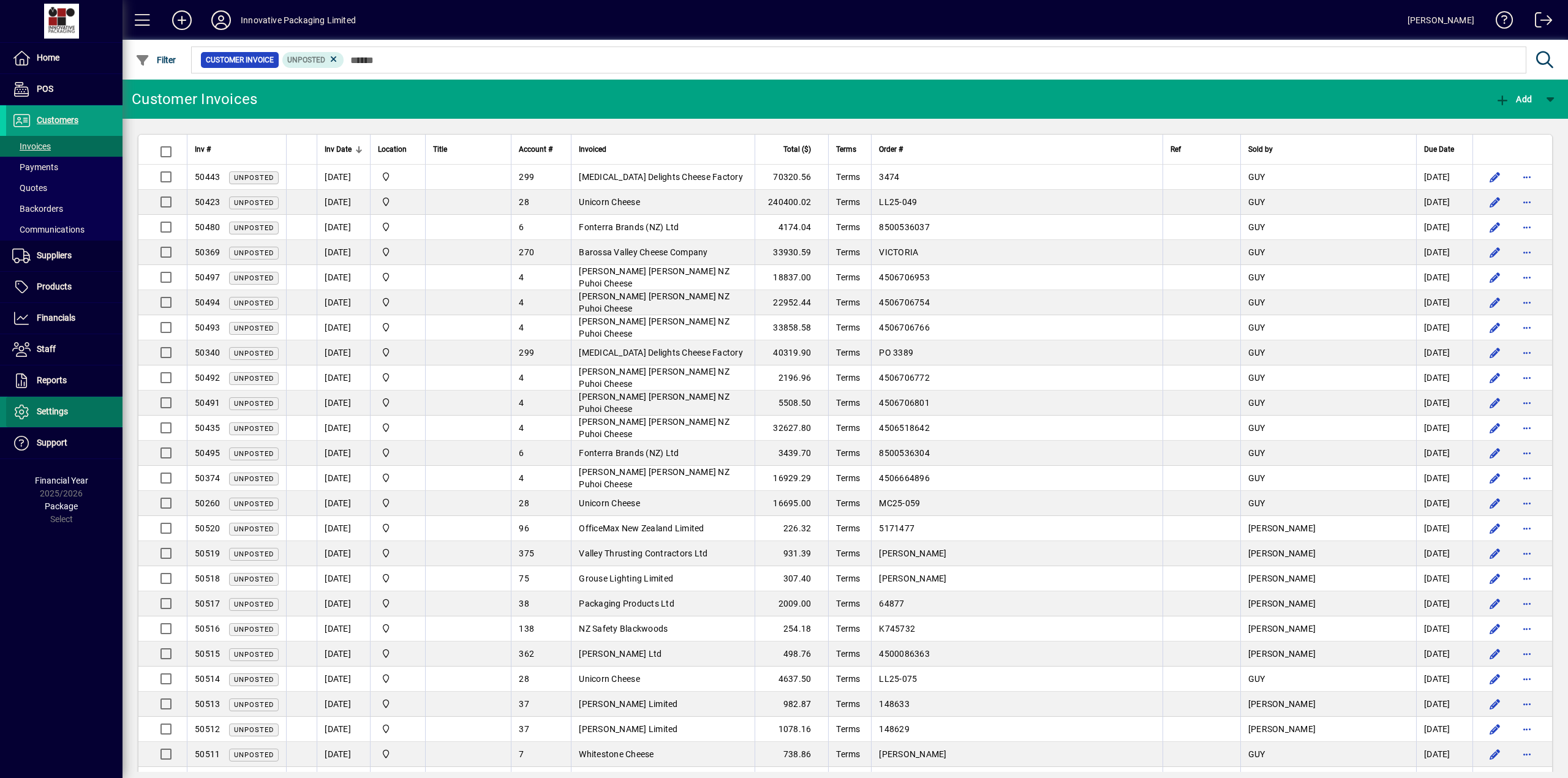
click at [58, 409] on span "Settings" at bounding box center [52, 411] width 31 height 10
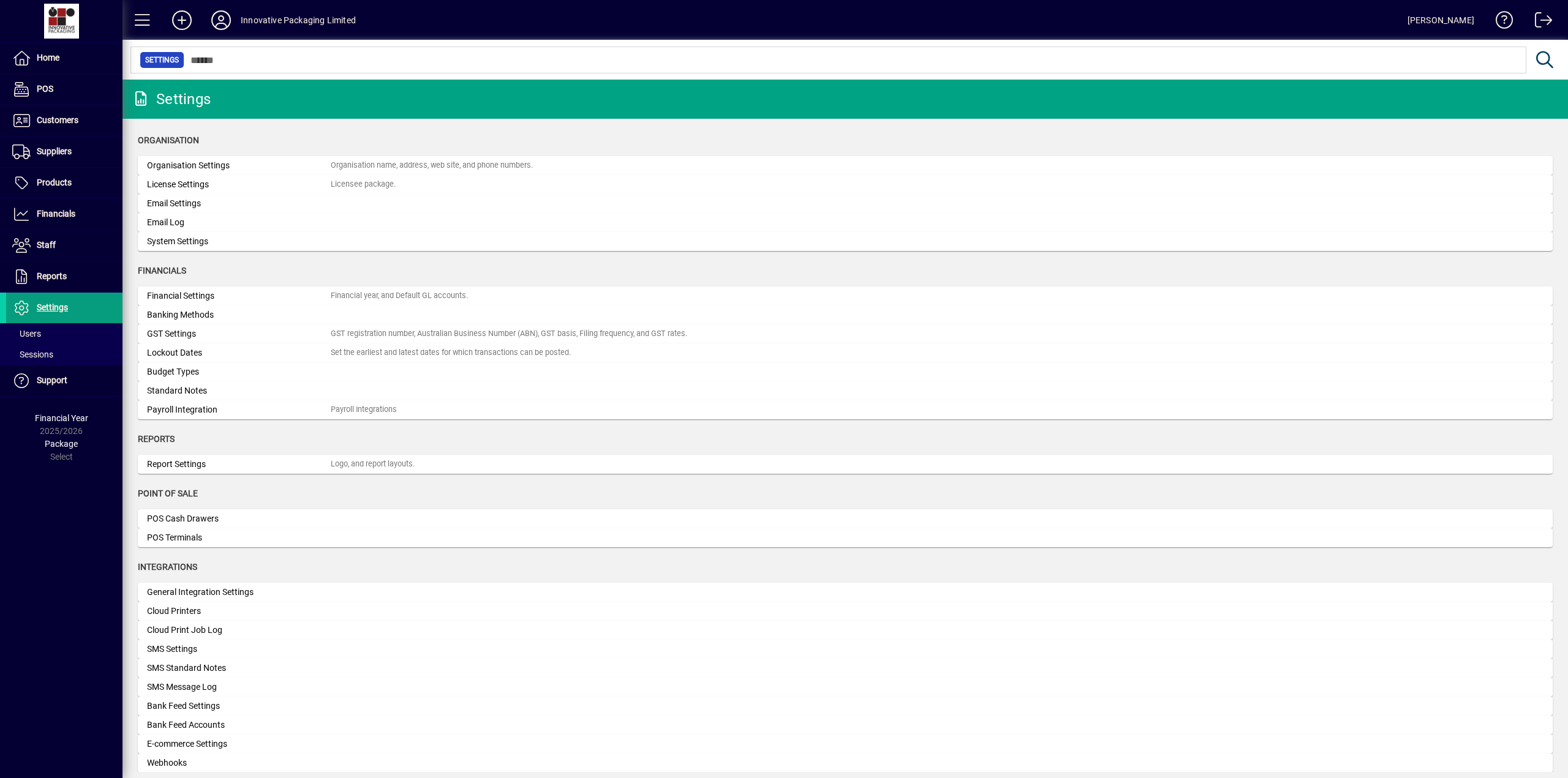
click at [175, 222] on div "Email Log" at bounding box center [238, 222] width 183 height 13
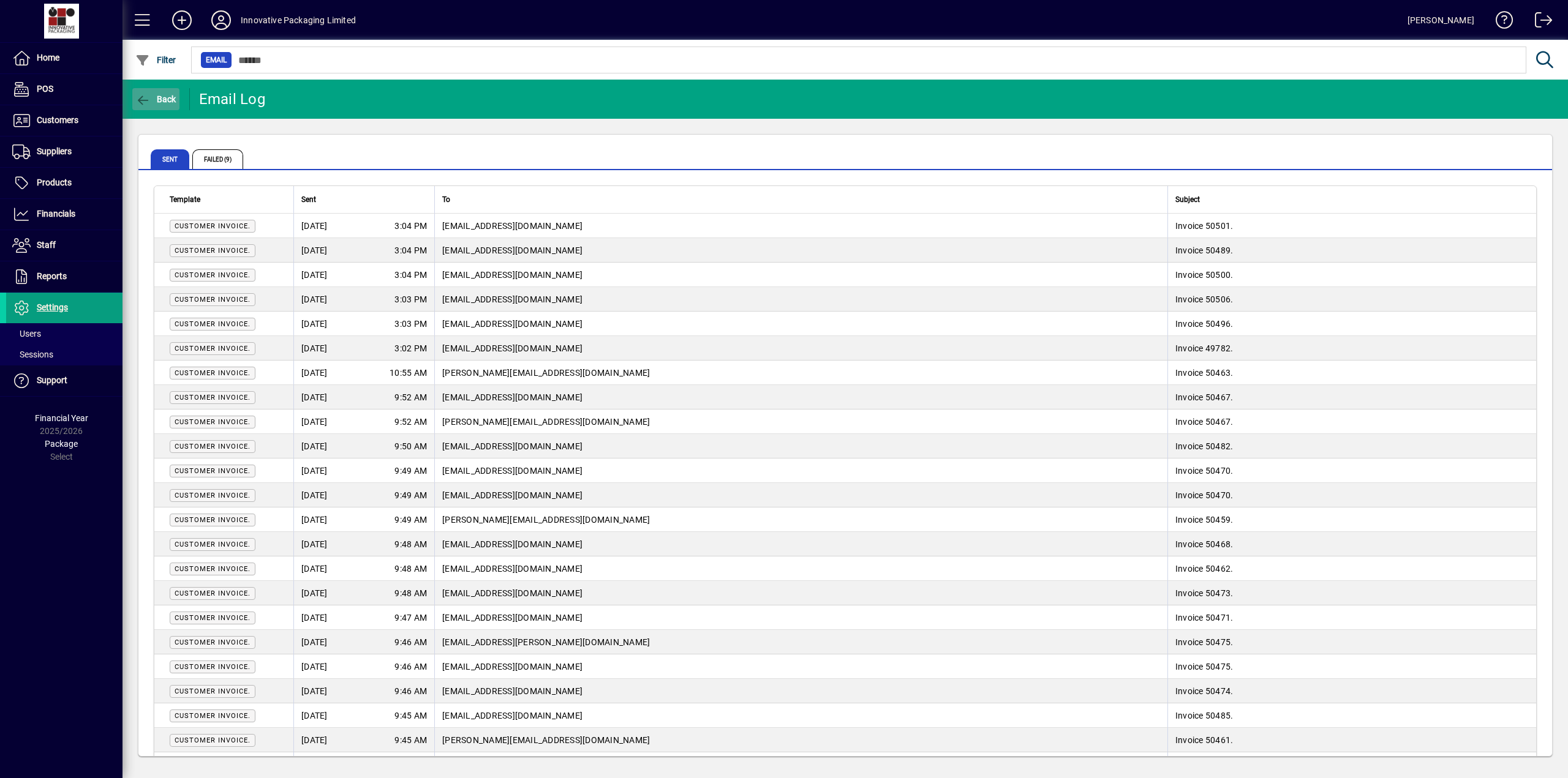
click at [143, 99] on icon "button" at bounding box center [143, 101] width 16 height 12
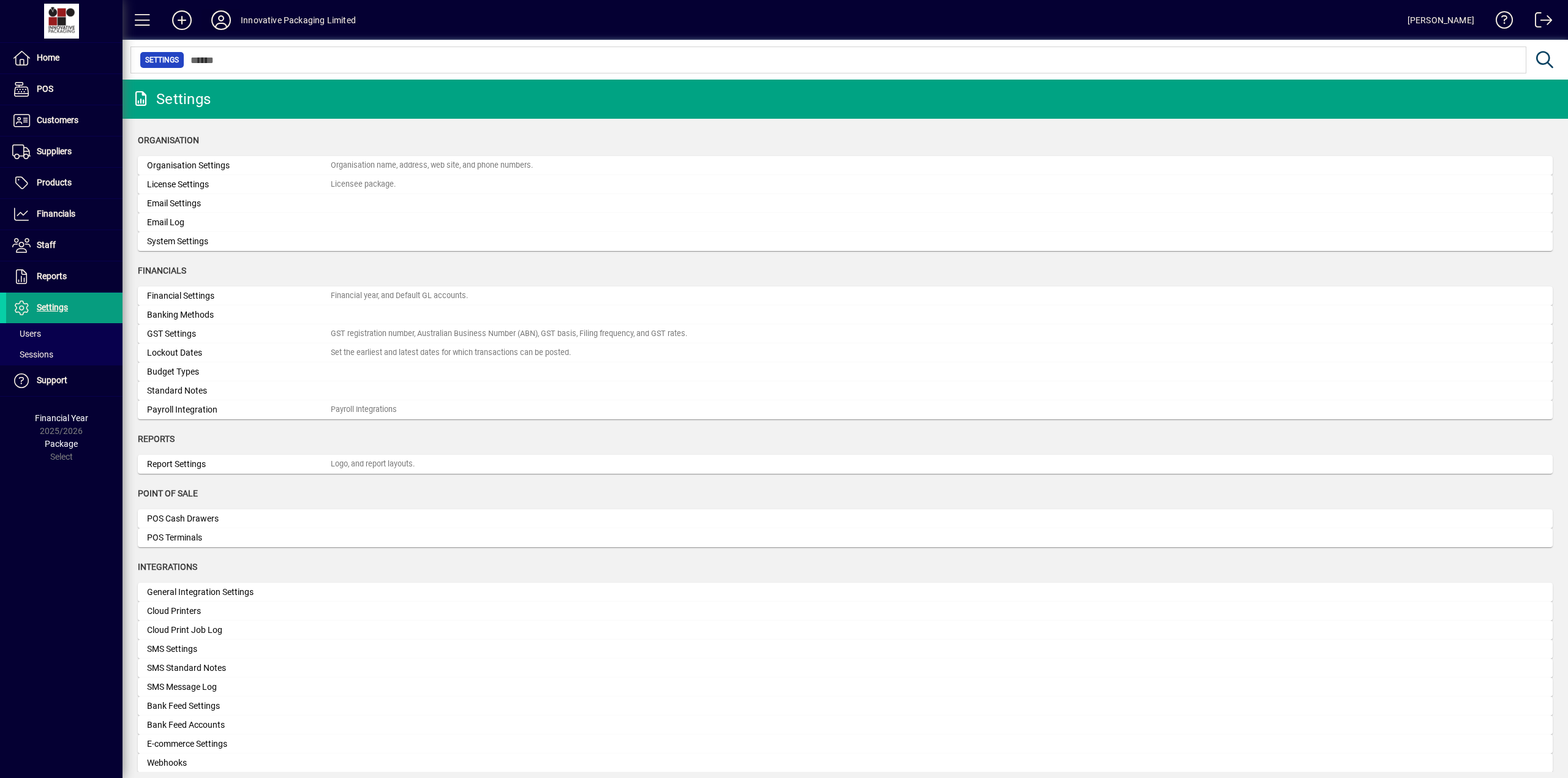
click at [226, 18] on icon at bounding box center [221, 21] width 24 height 20
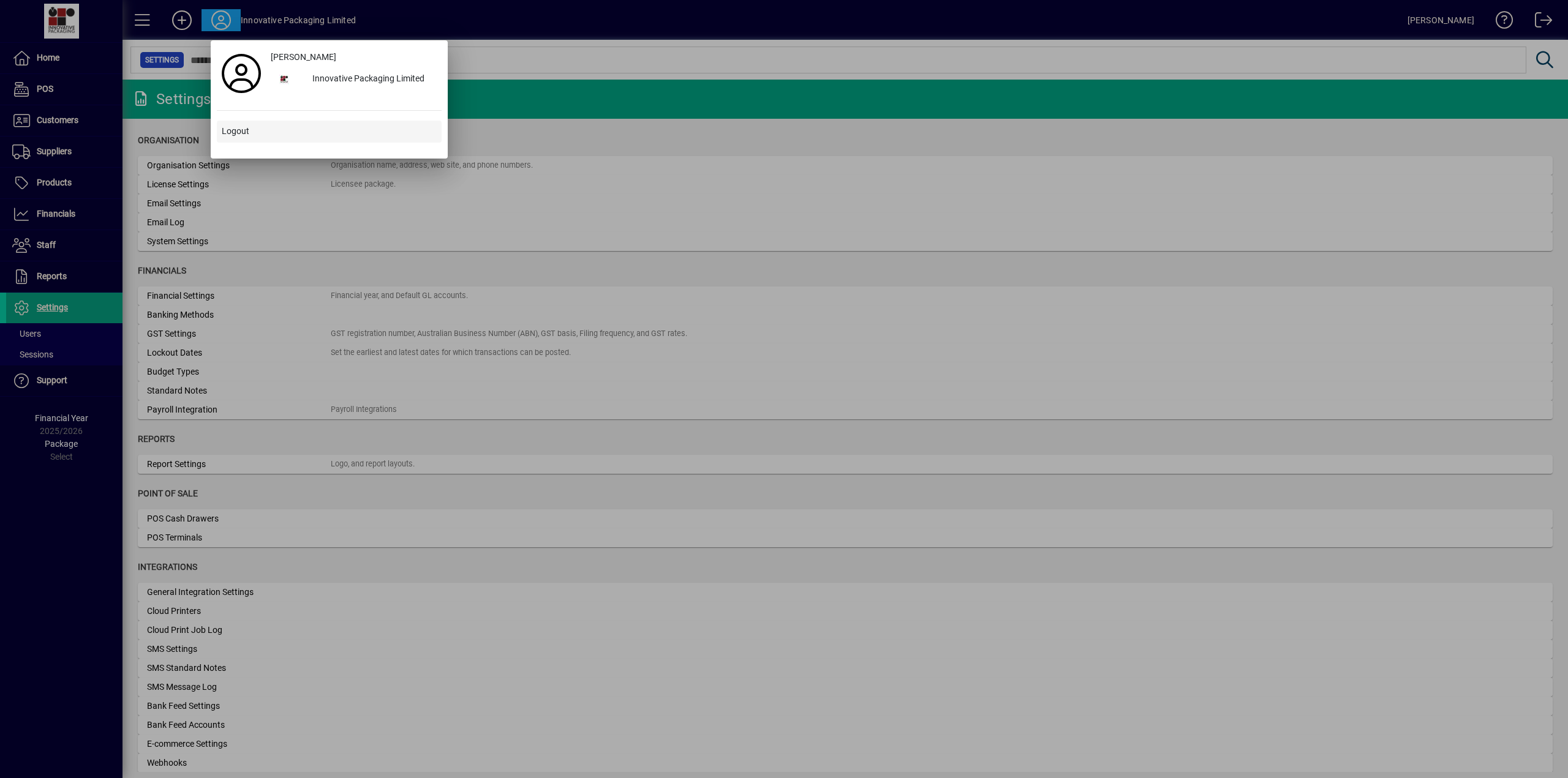
click at [236, 130] on span "Logout" at bounding box center [236, 131] width 27 height 13
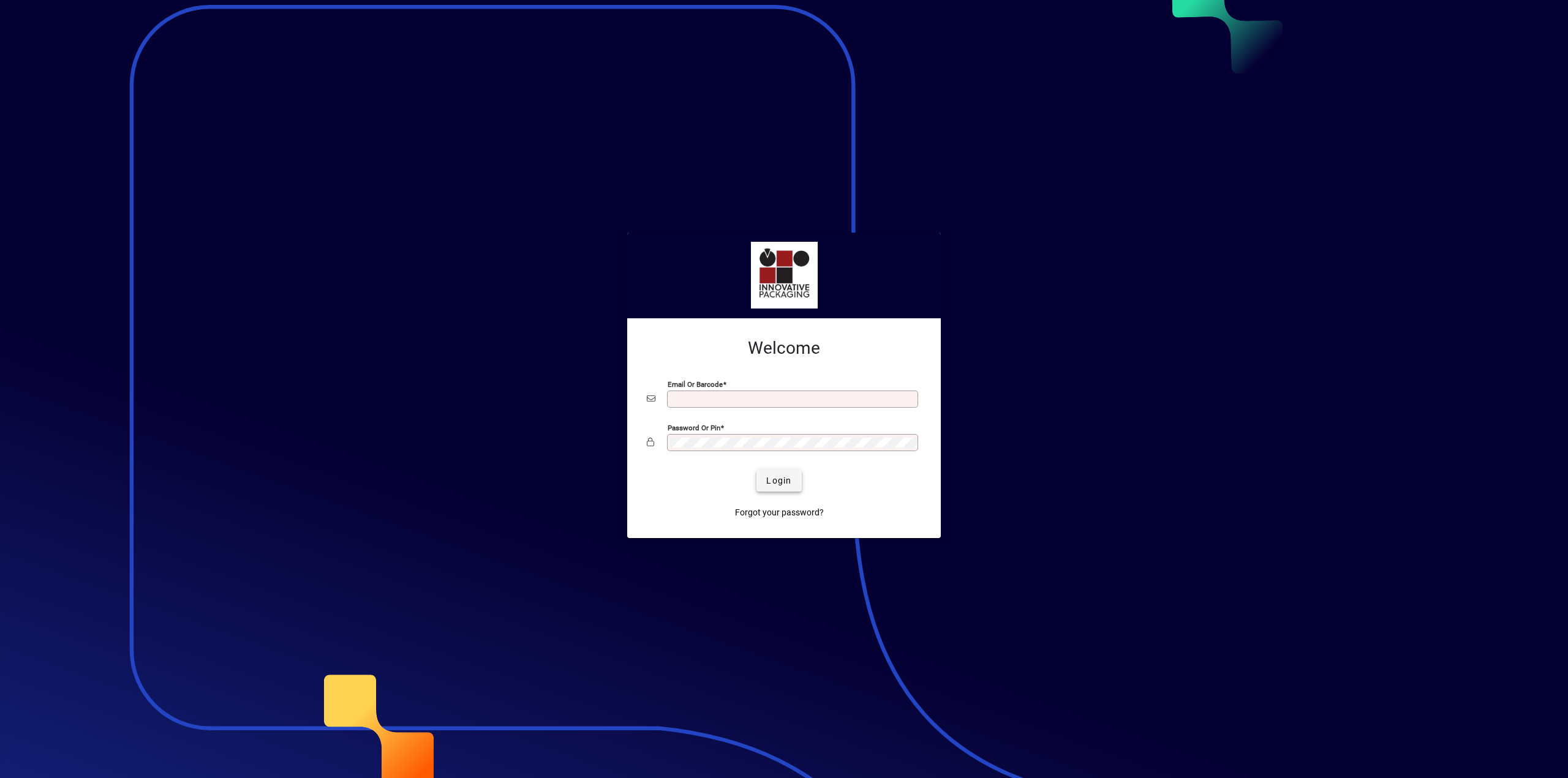
type input "**********"
click at [775, 478] on span "Login" at bounding box center [778, 480] width 25 height 13
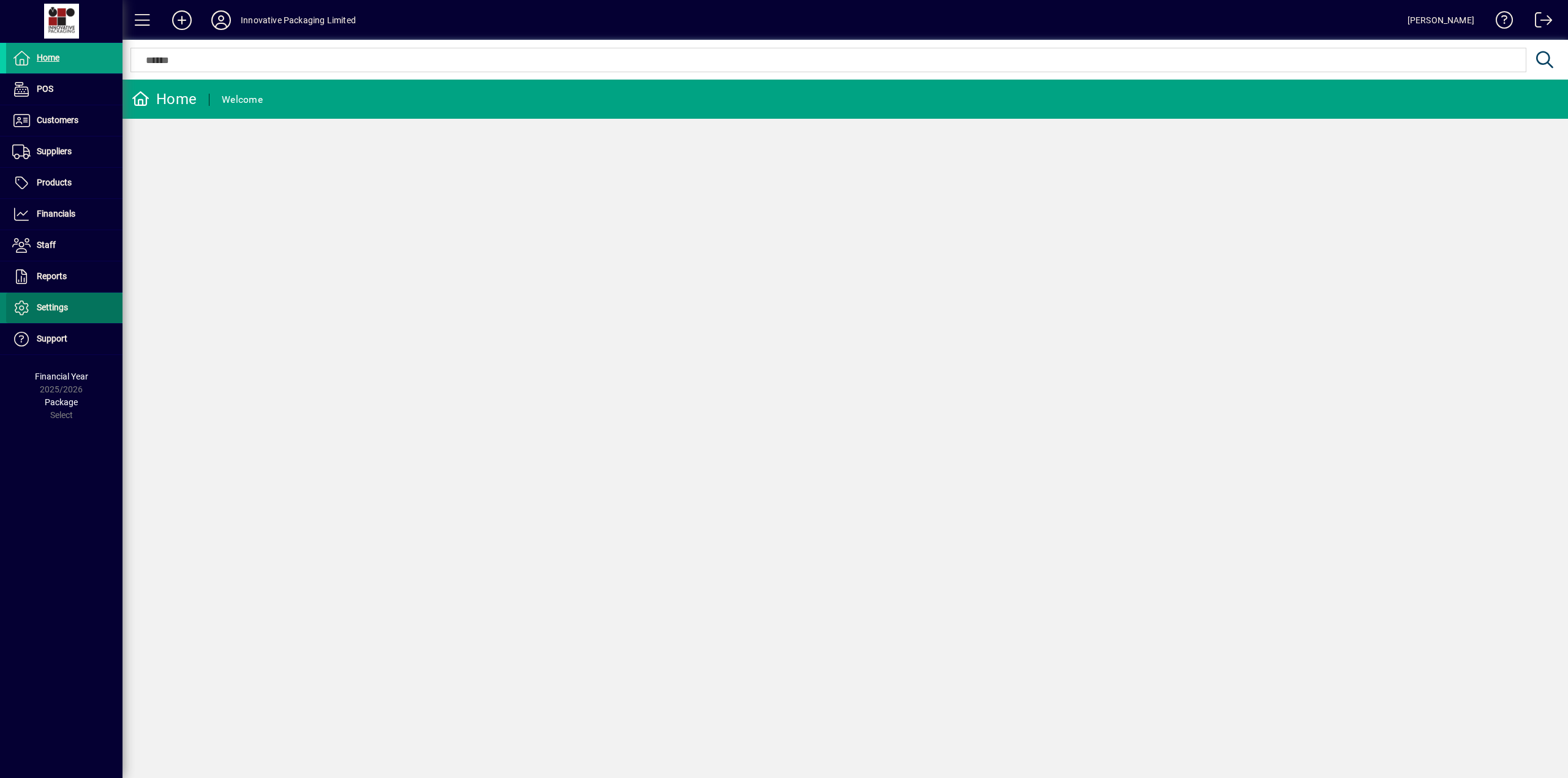
click at [38, 308] on span "Settings" at bounding box center [52, 308] width 31 height 10
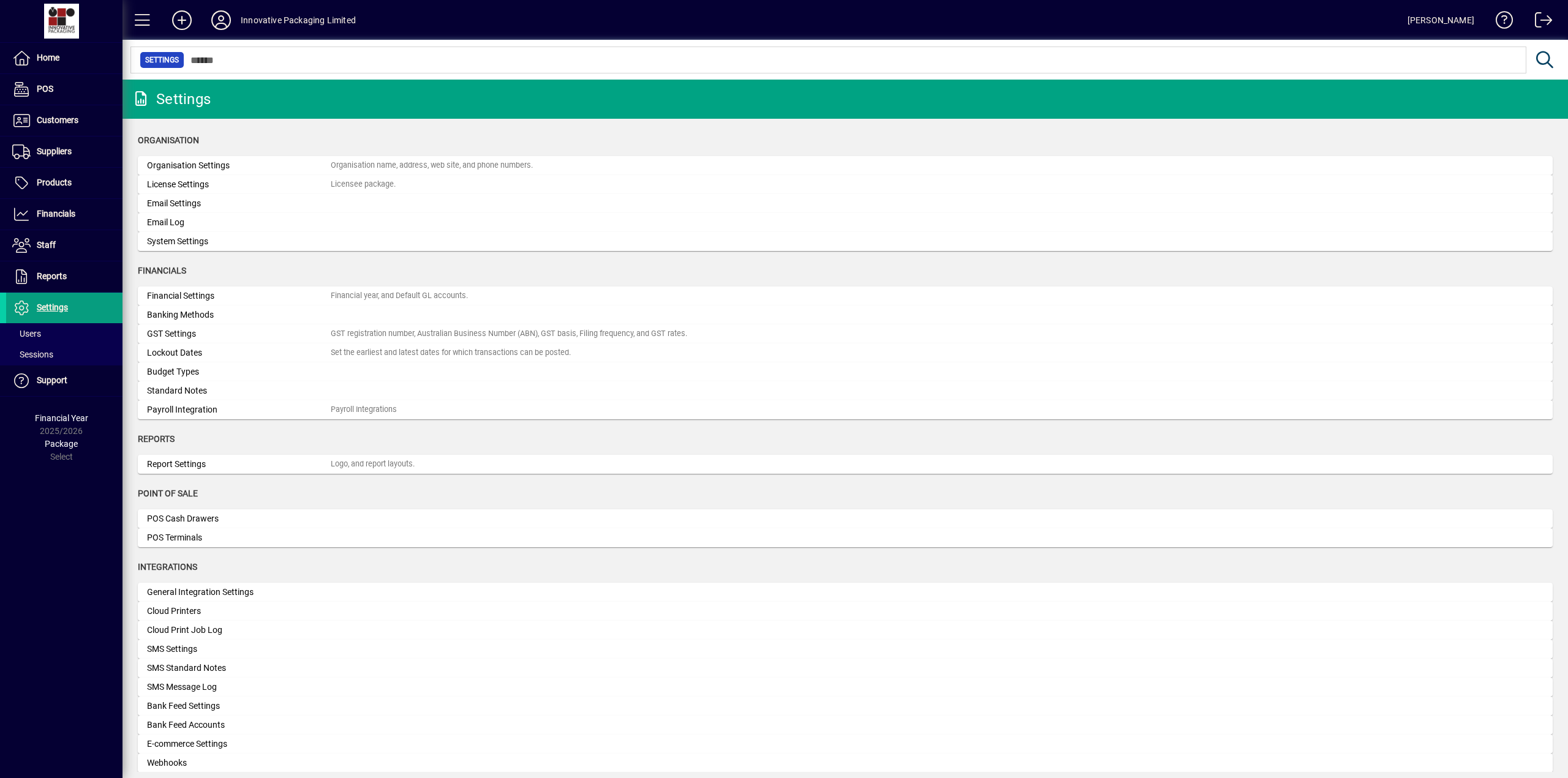
click at [192, 224] on div "Email Log" at bounding box center [238, 222] width 183 height 13
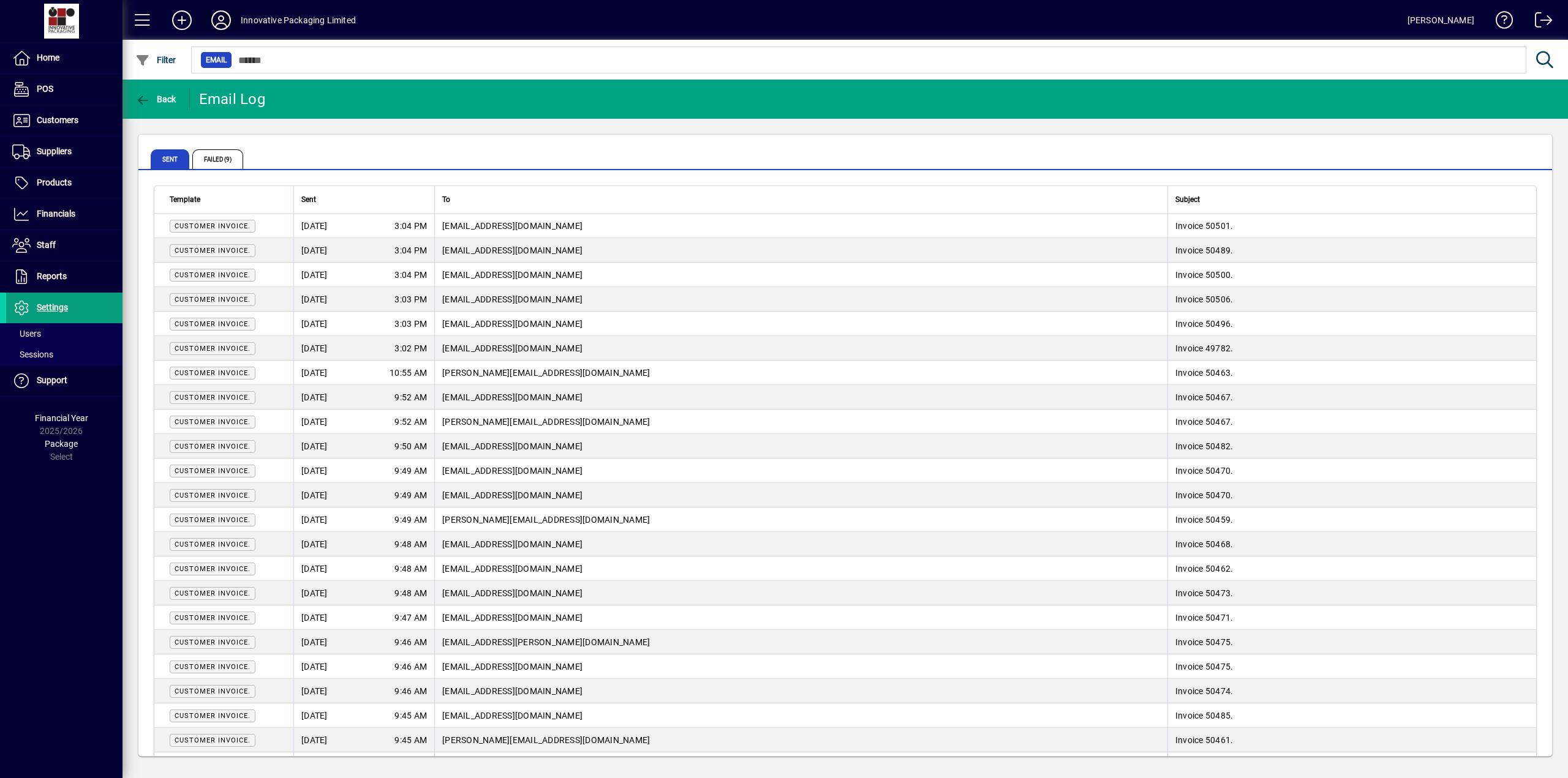
click at [221, 18] on icon at bounding box center [221, 21] width 24 height 20
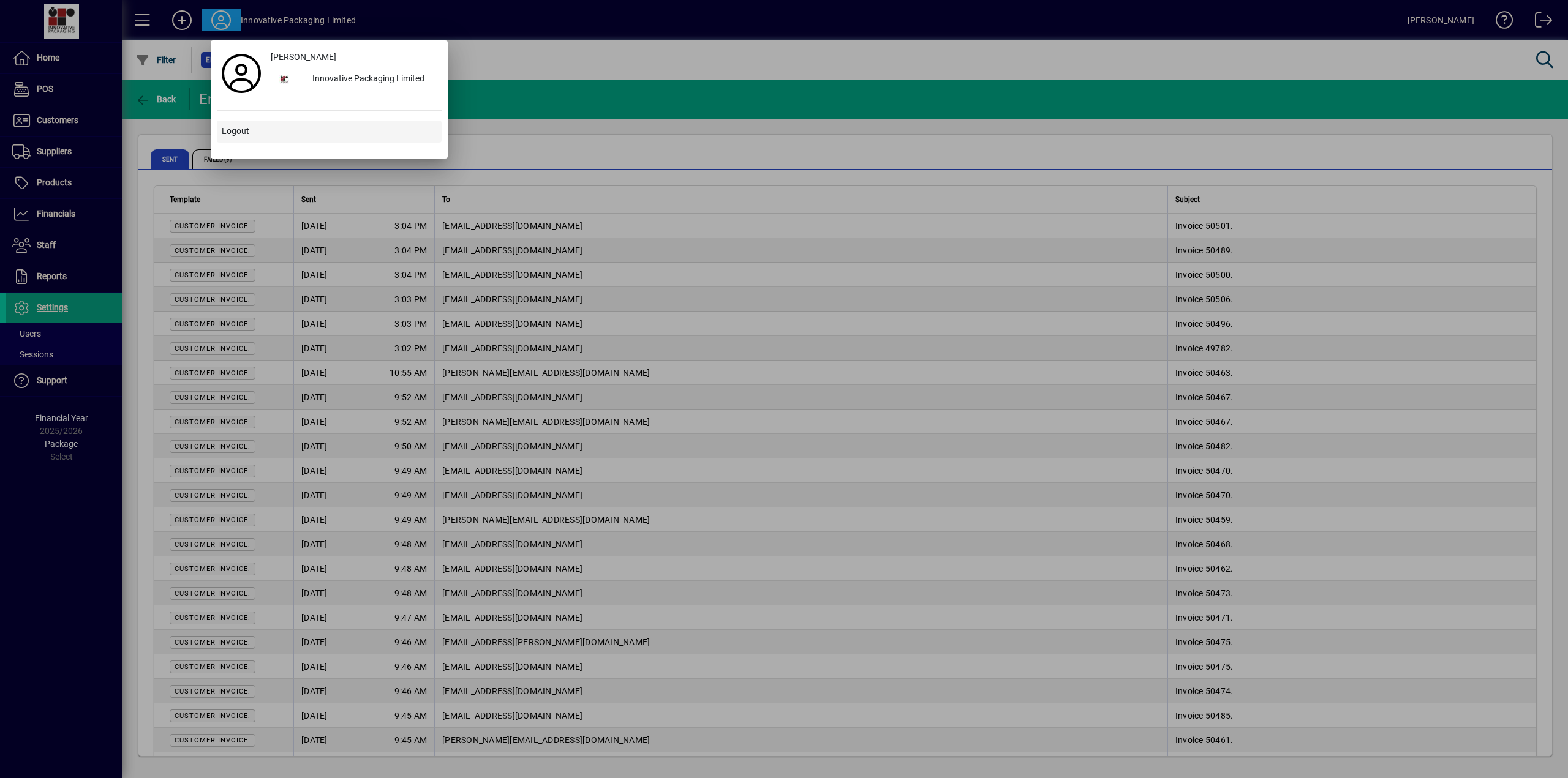
click at [234, 130] on span "Logout" at bounding box center [236, 131] width 27 height 13
